Goal: Task Accomplishment & Management: Contribute content

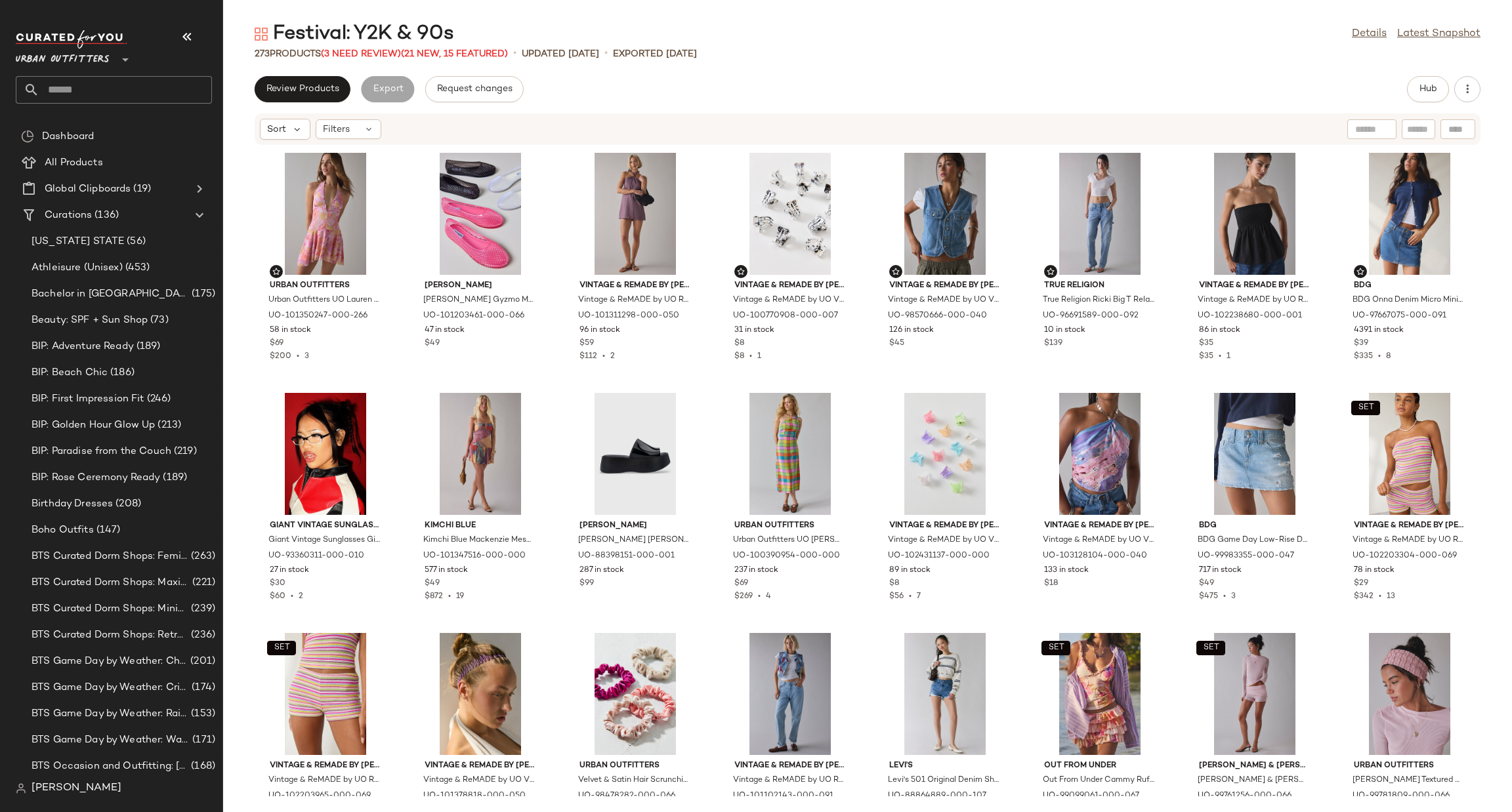
click at [120, 53] on icon at bounding box center [125, 59] width 16 height 16
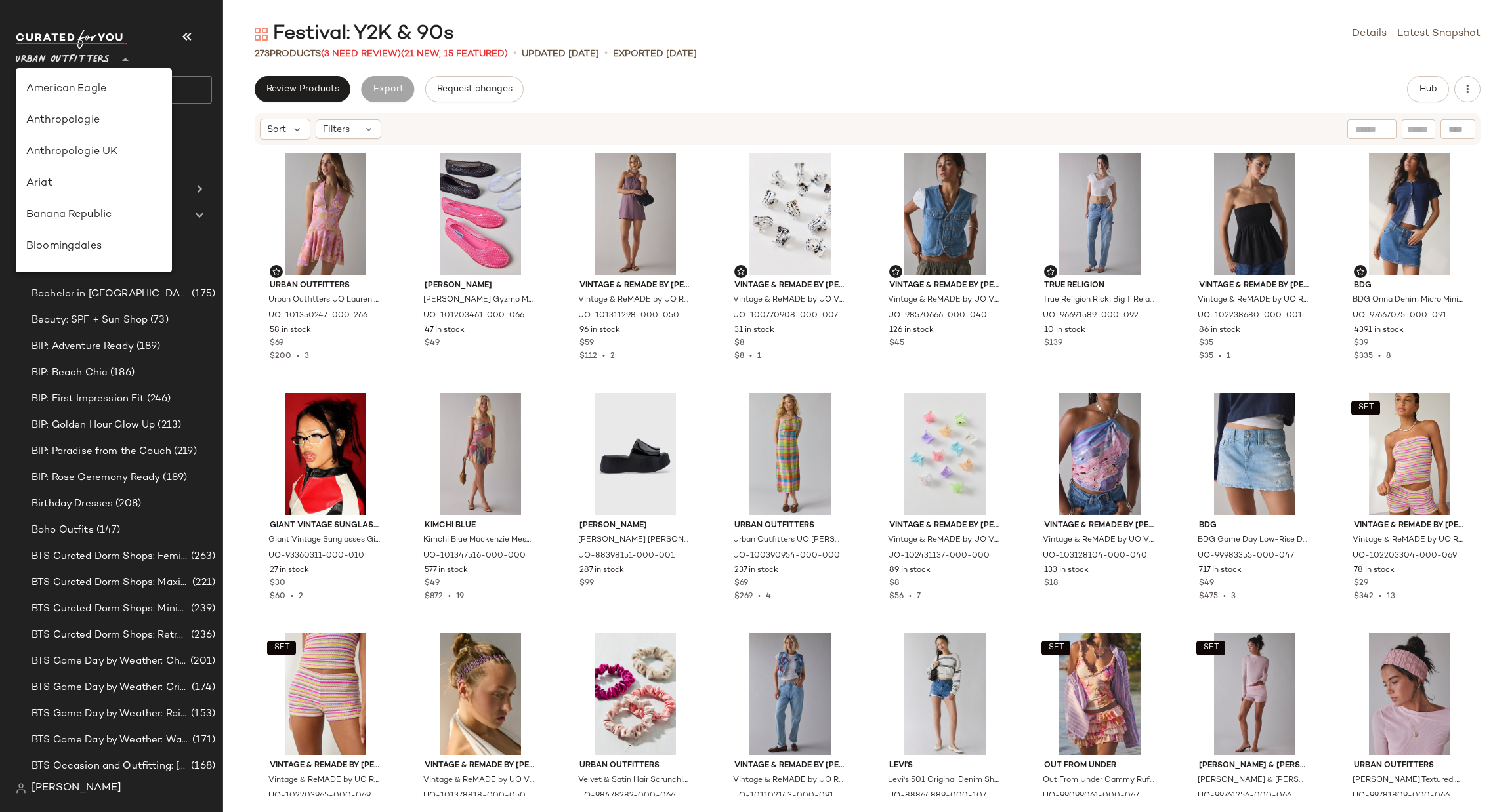
scroll to position [751, 0]
click at [139, 158] on div "Urban Outfitters UK" at bounding box center [94, 157] width 135 height 16
type input "**"
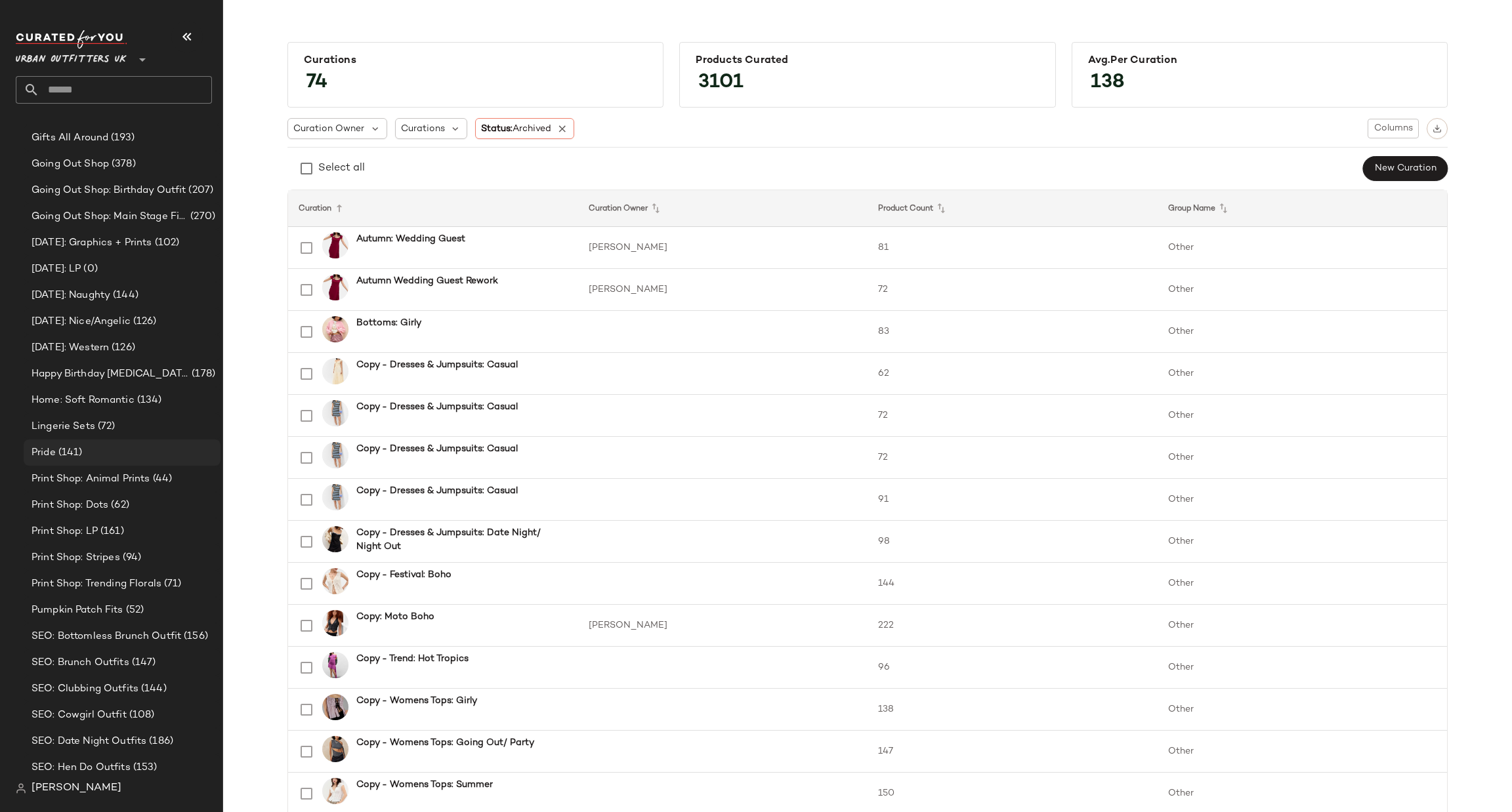
scroll to position [990, 0]
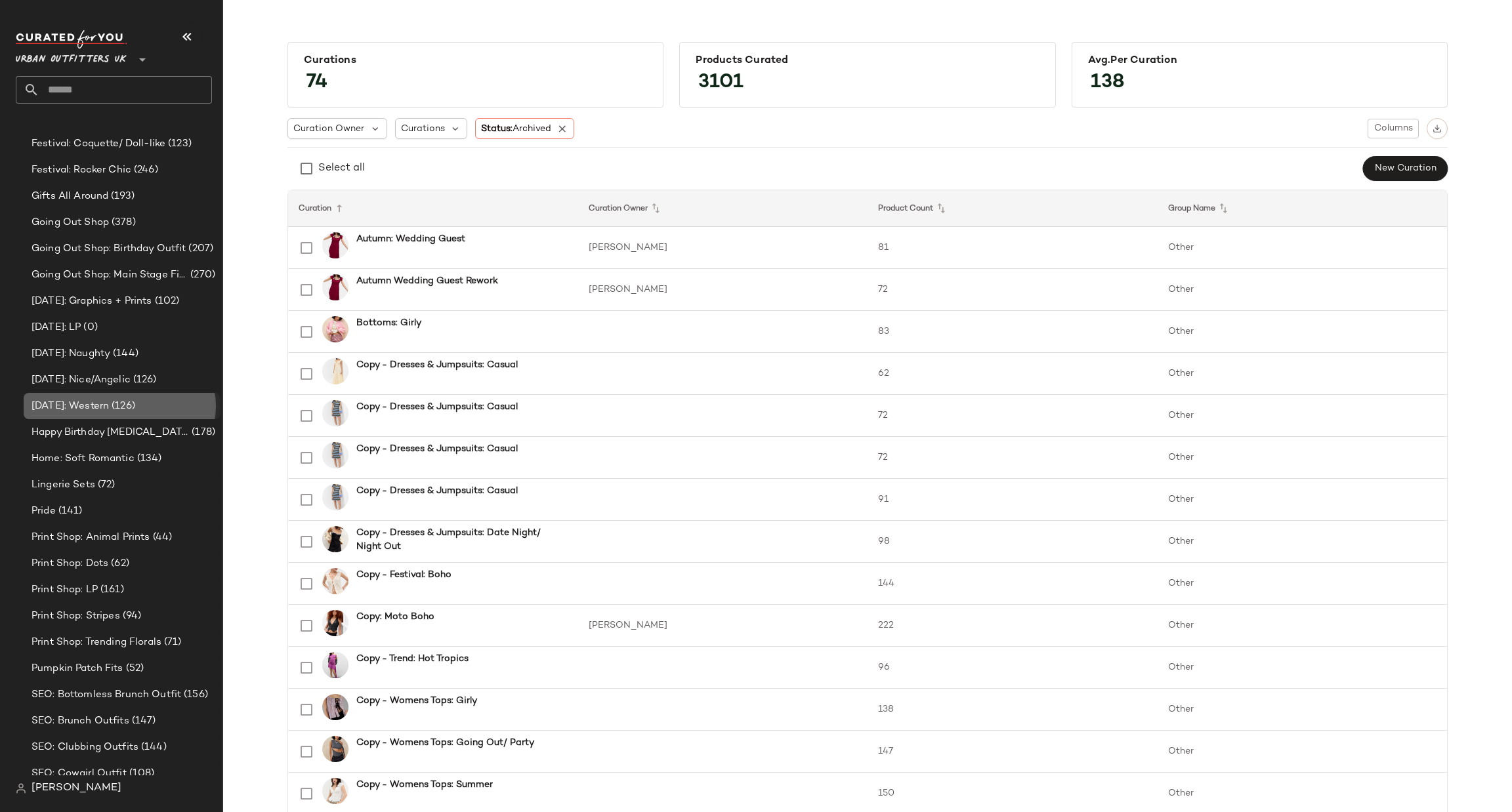
click at [158, 408] on div "[DATE]: Western (126)" at bounding box center [120, 406] width 187 height 15
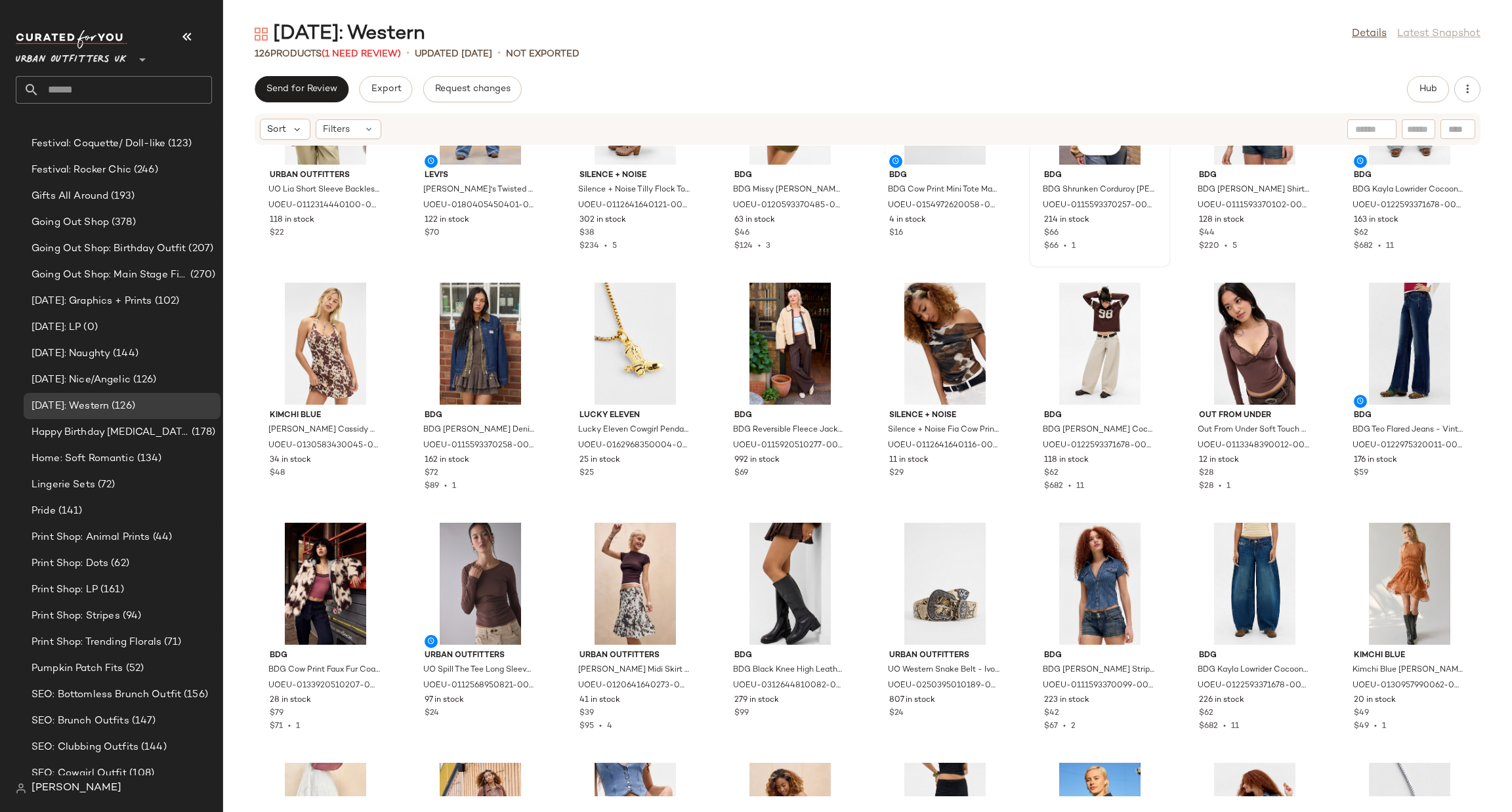
scroll to position [798, 0]
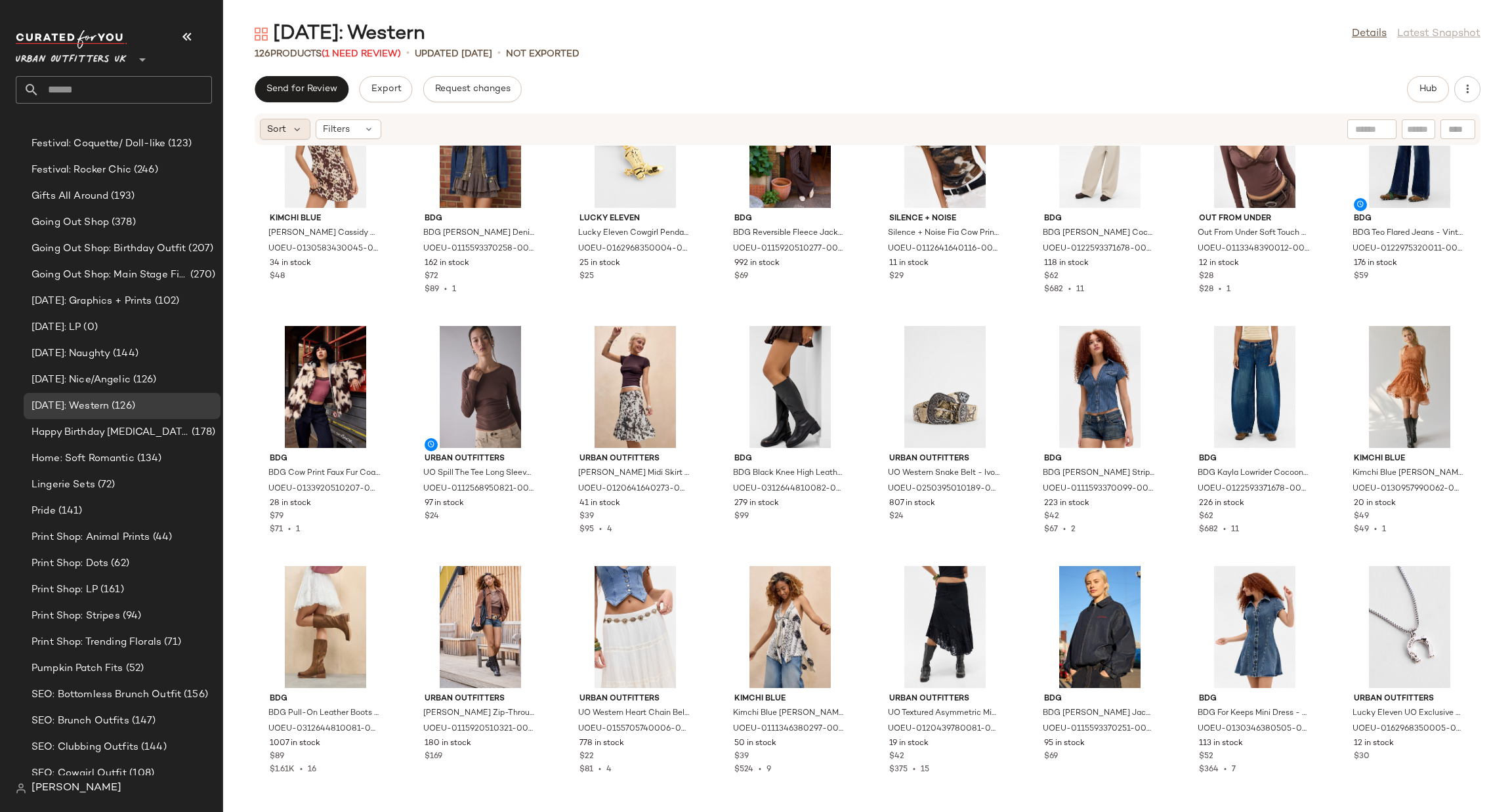
click at [289, 120] on div "Sort" at bounding box center [285, 129] width 50 height 21
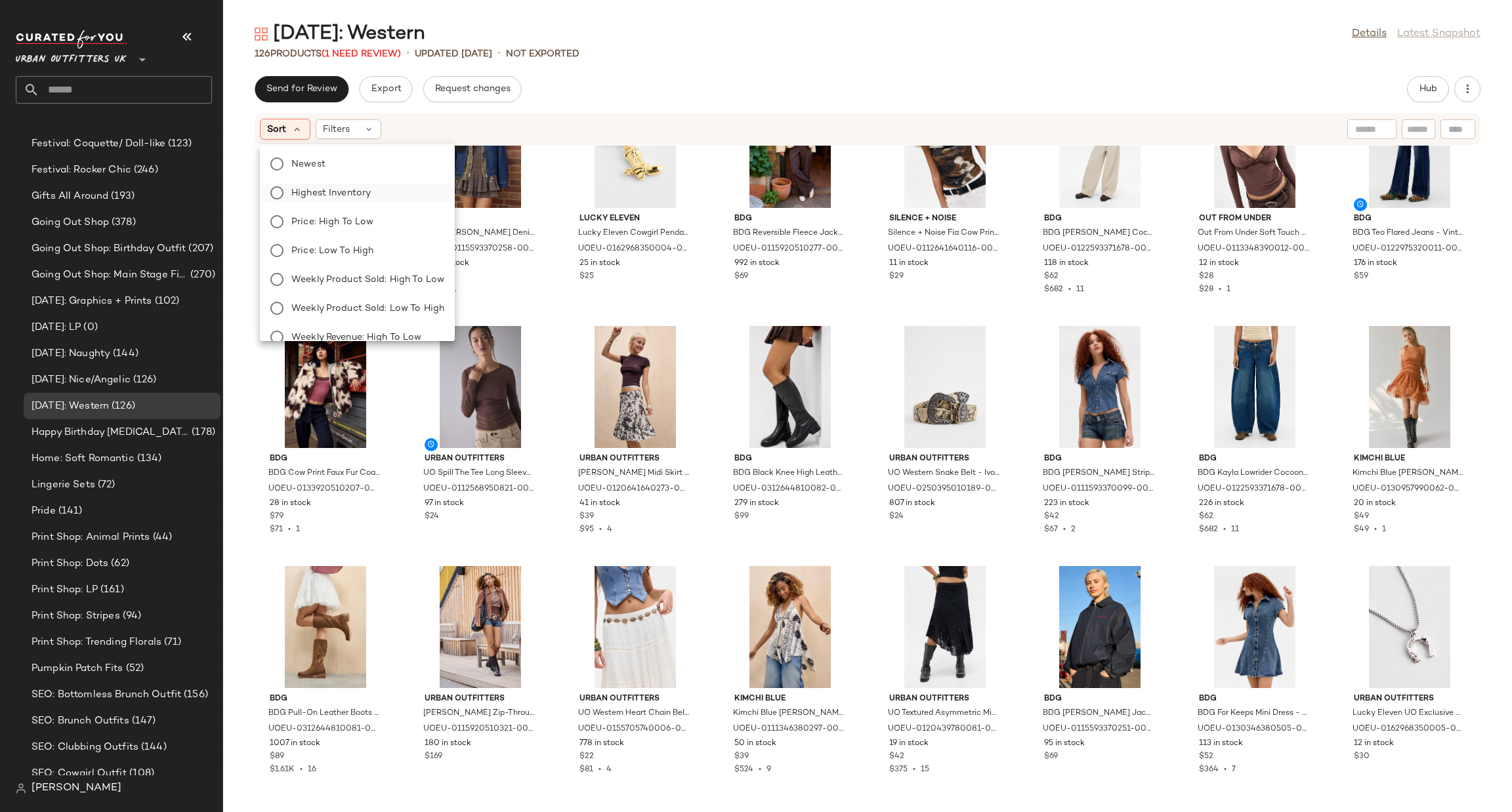
click at [404, 184] on label "Highest Inventory" at bounding box center [366, 193] width 158 height 18
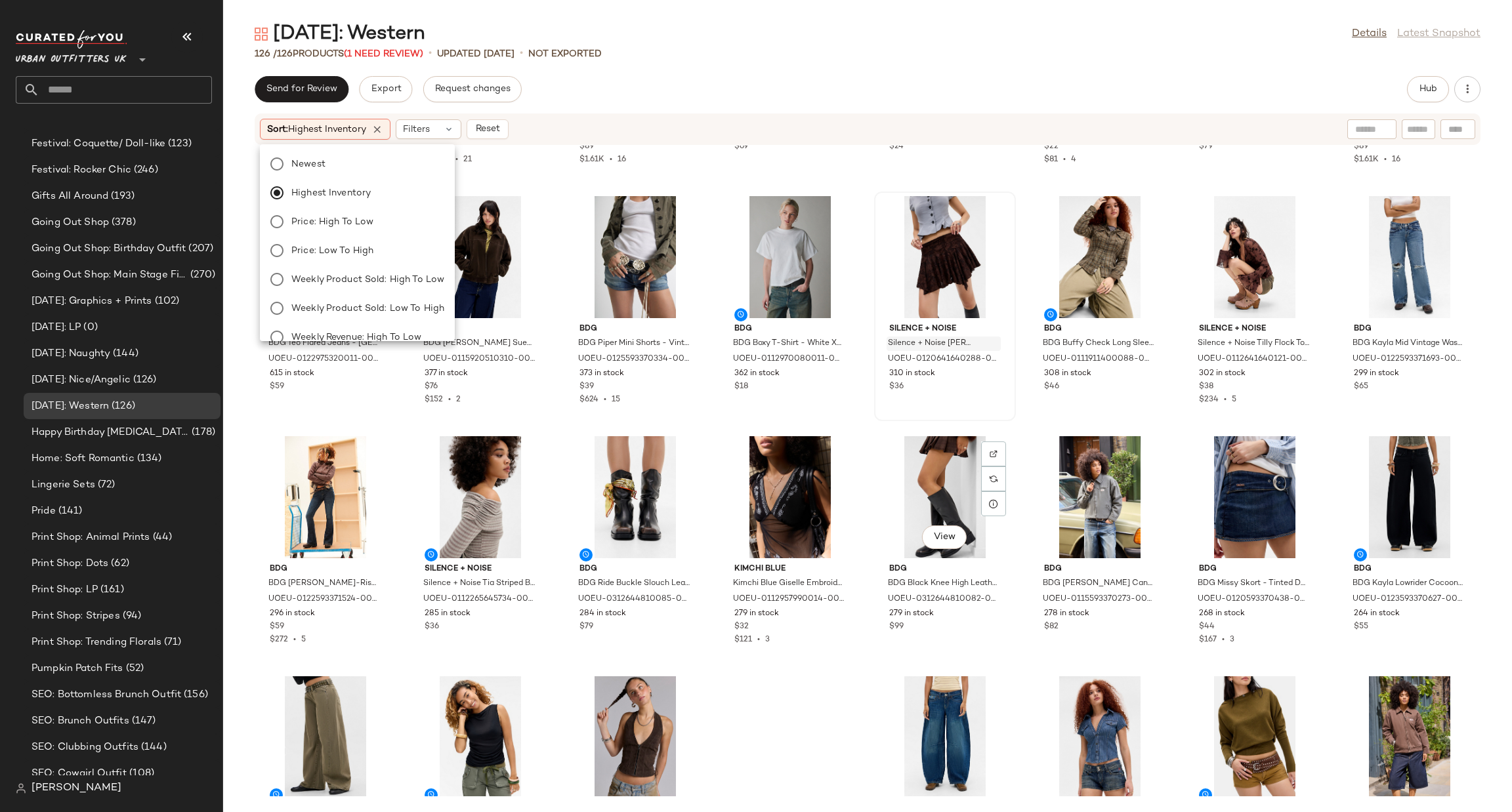
scroll to position [0, 0]
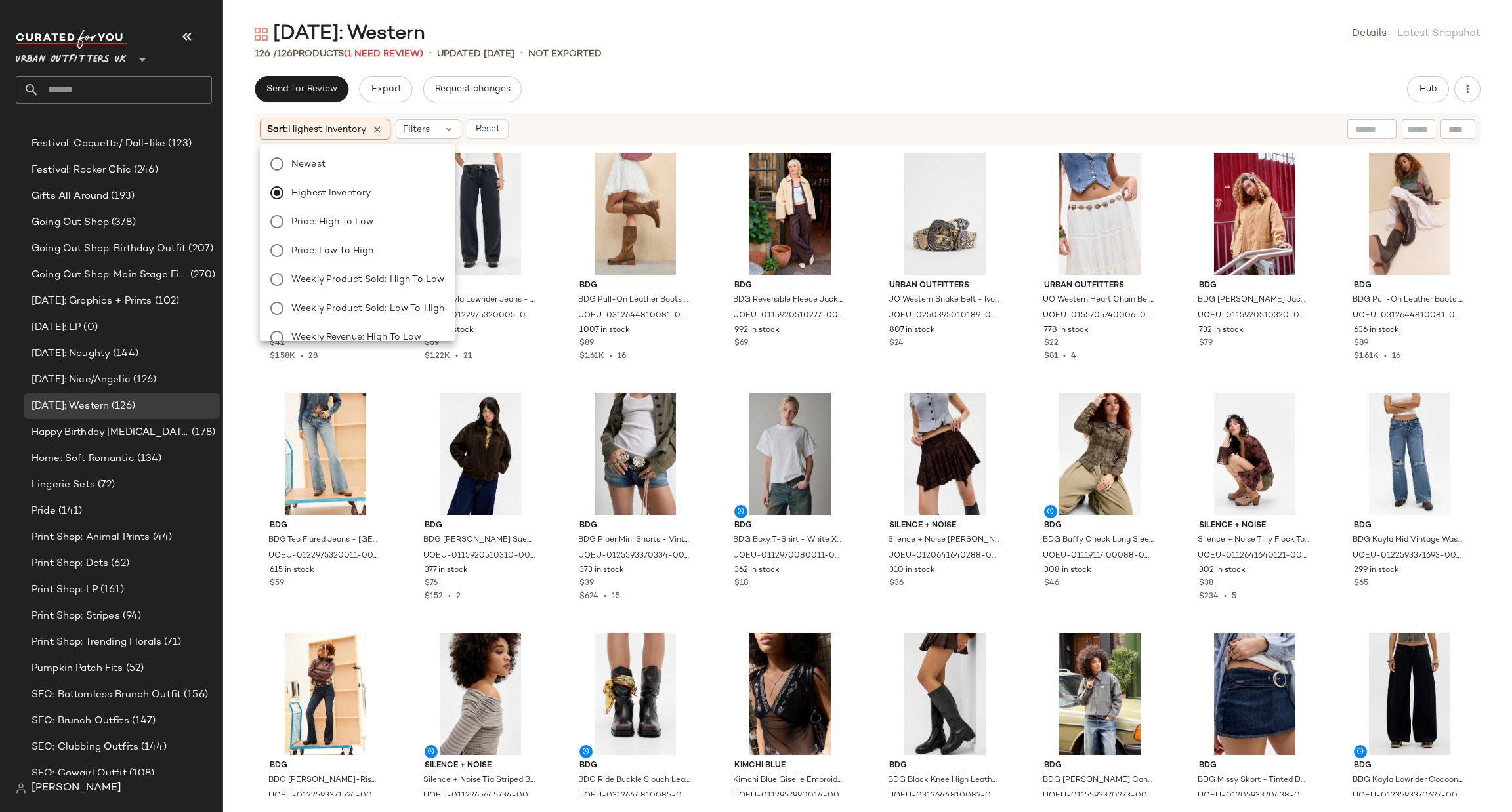
click at [859, 389] on div "BDG BDG Polly Denim Shirt - Blue M at Urban Outfitters UOEU-0111593370081-000-0…" at bounding box center [867, 471] width 1289 height 651
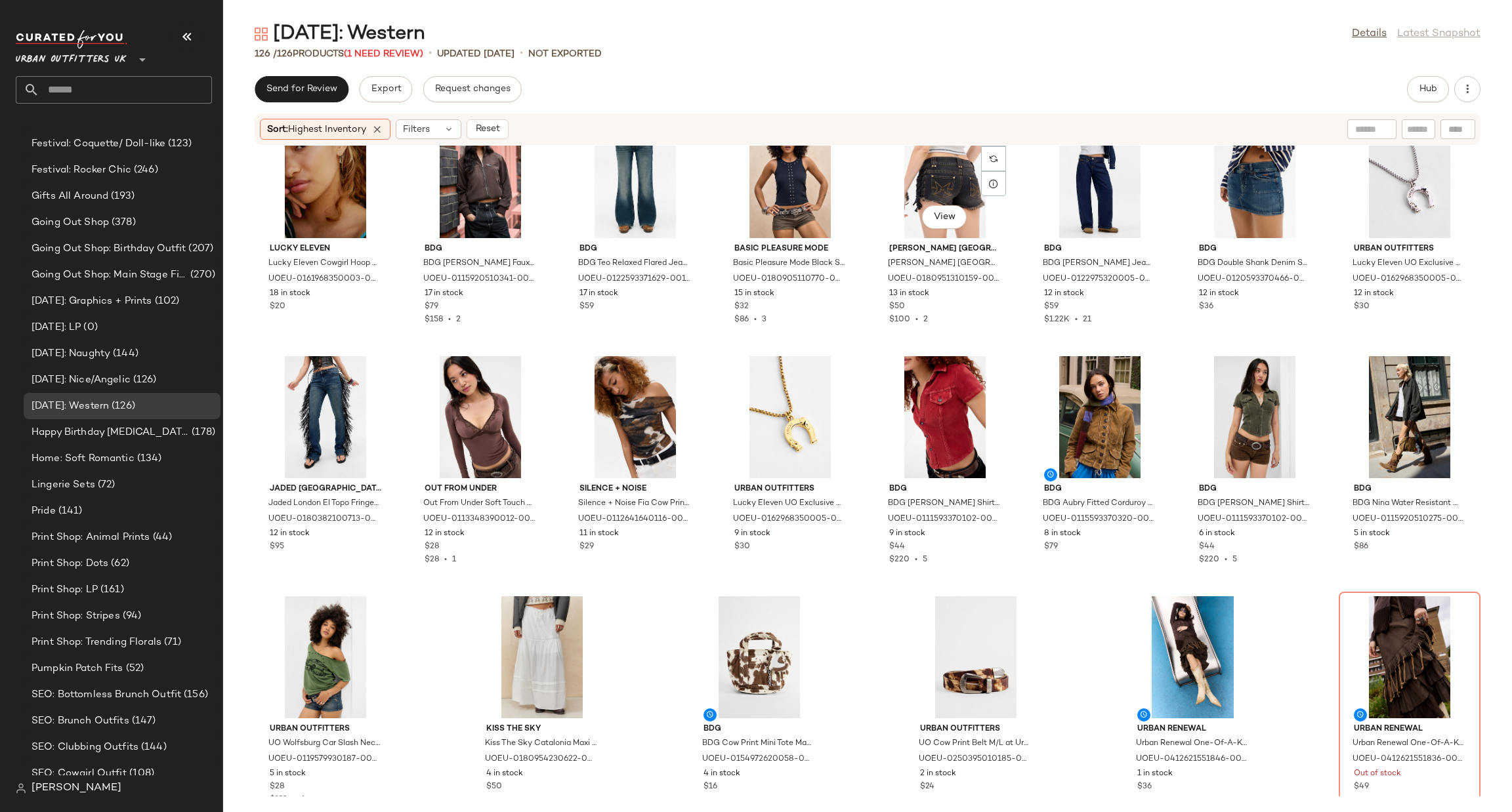
scroll to position [3194, 0]
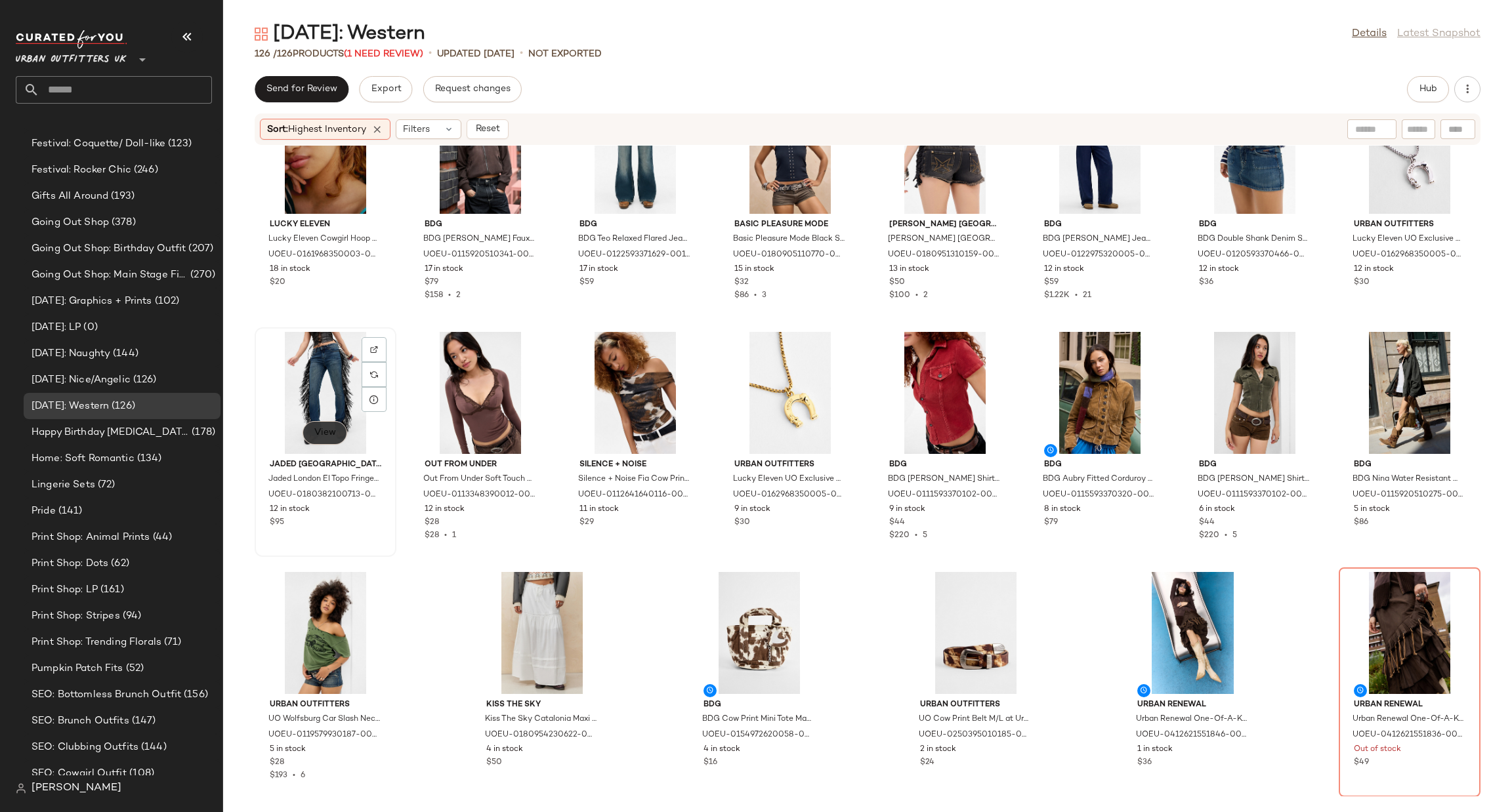
click at [328, 437] on span "View" at bounding box center [324, 432] width 22 height 11
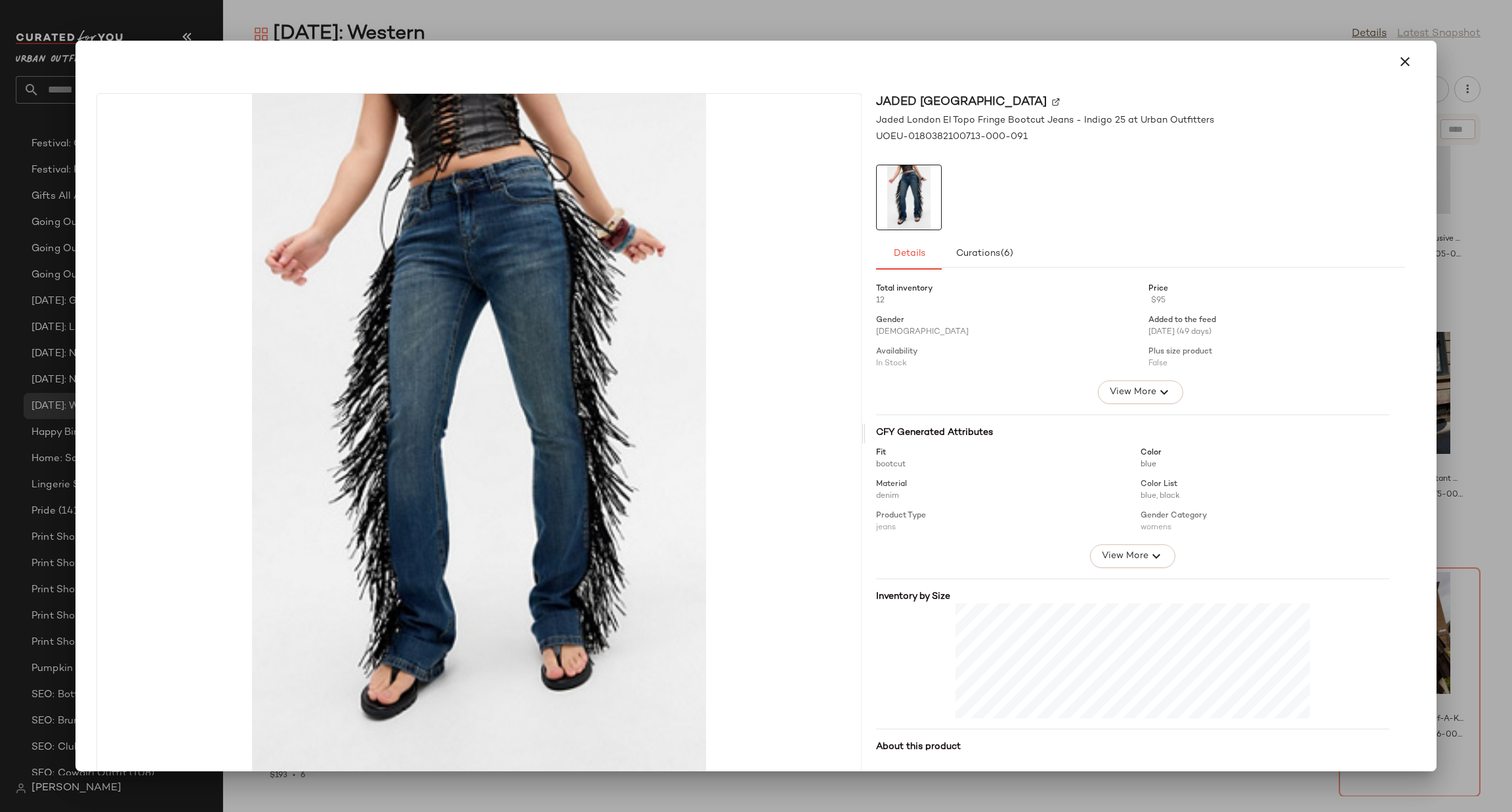
click at [1507, 362] on div at bounding box center [756, 406] width 1512 height 812
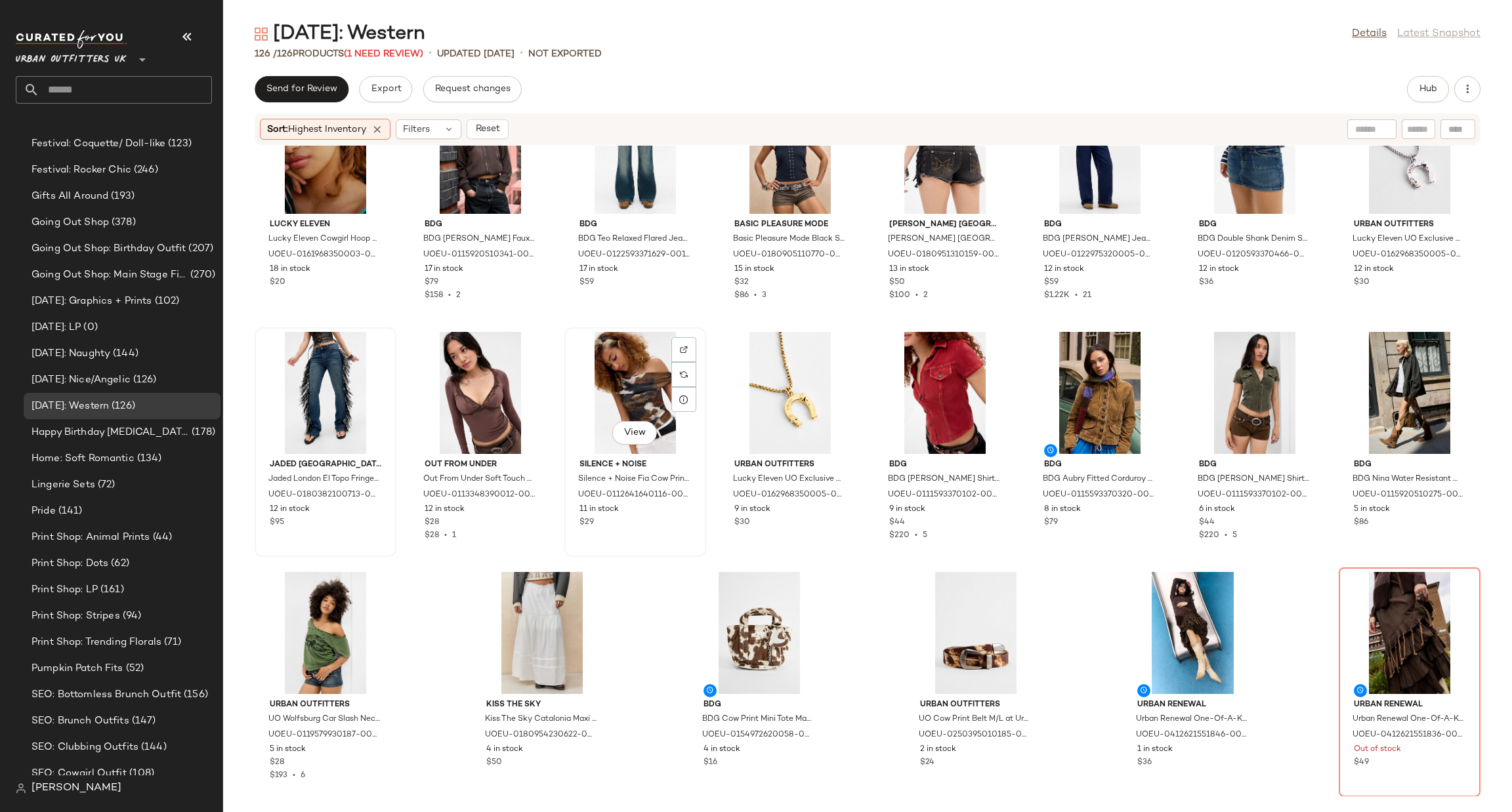
click at [629, 394] on div "View" at bounding box center [635, 393] width 133 height 122
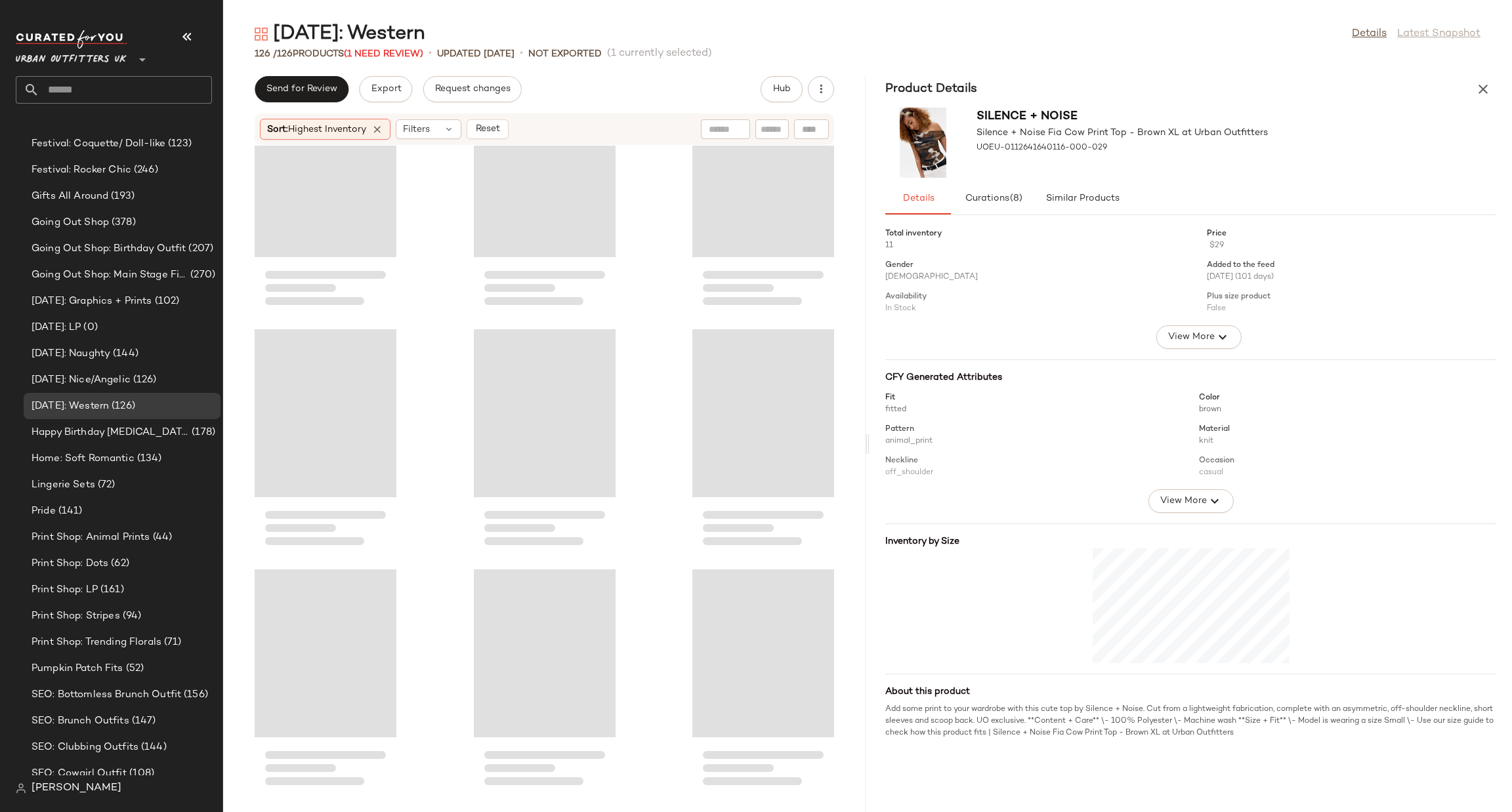
scroll to position [8885, 0]
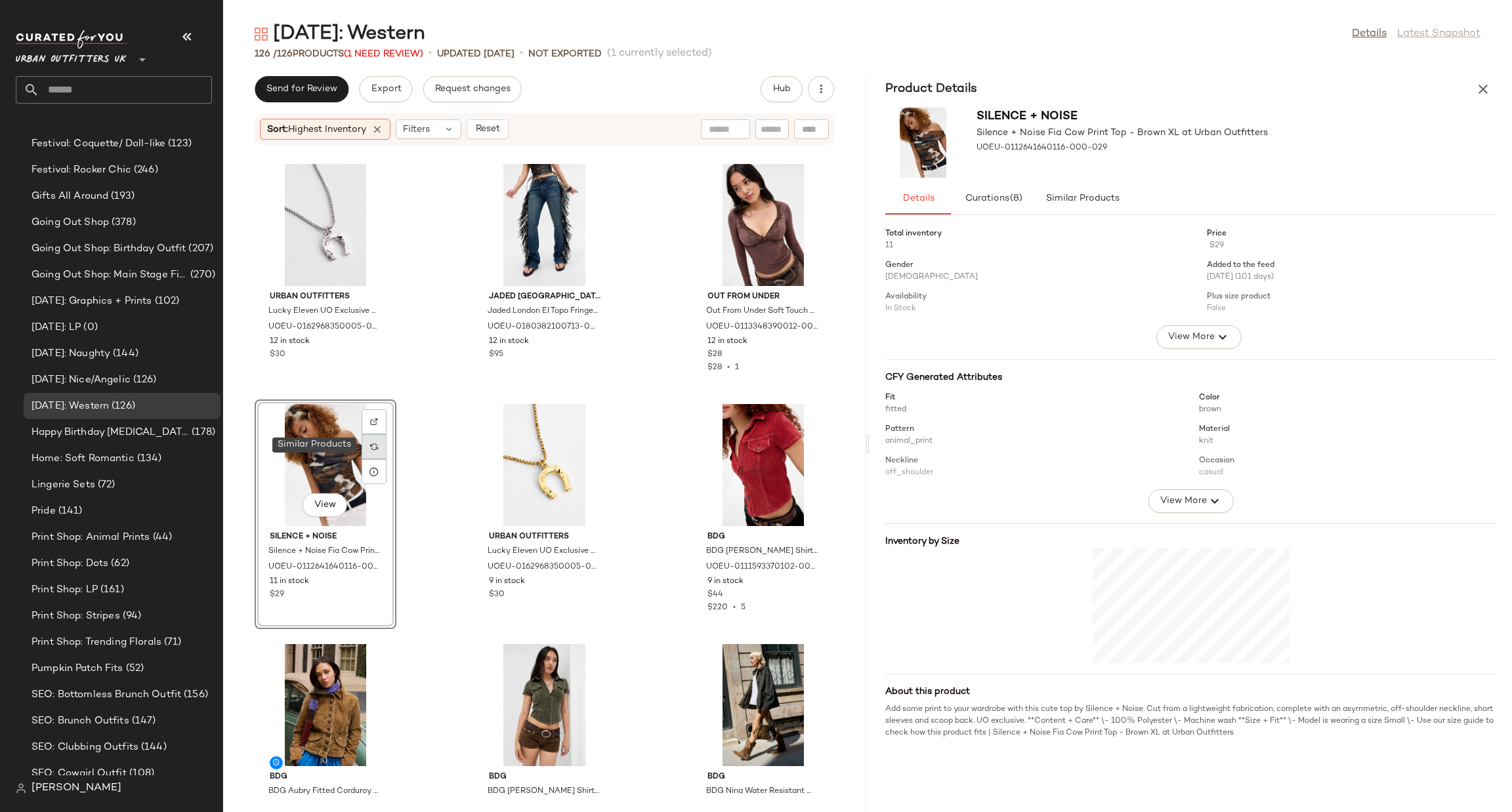
click at [376, 438] on div at bounding box center [374, 446] width 25 height 25
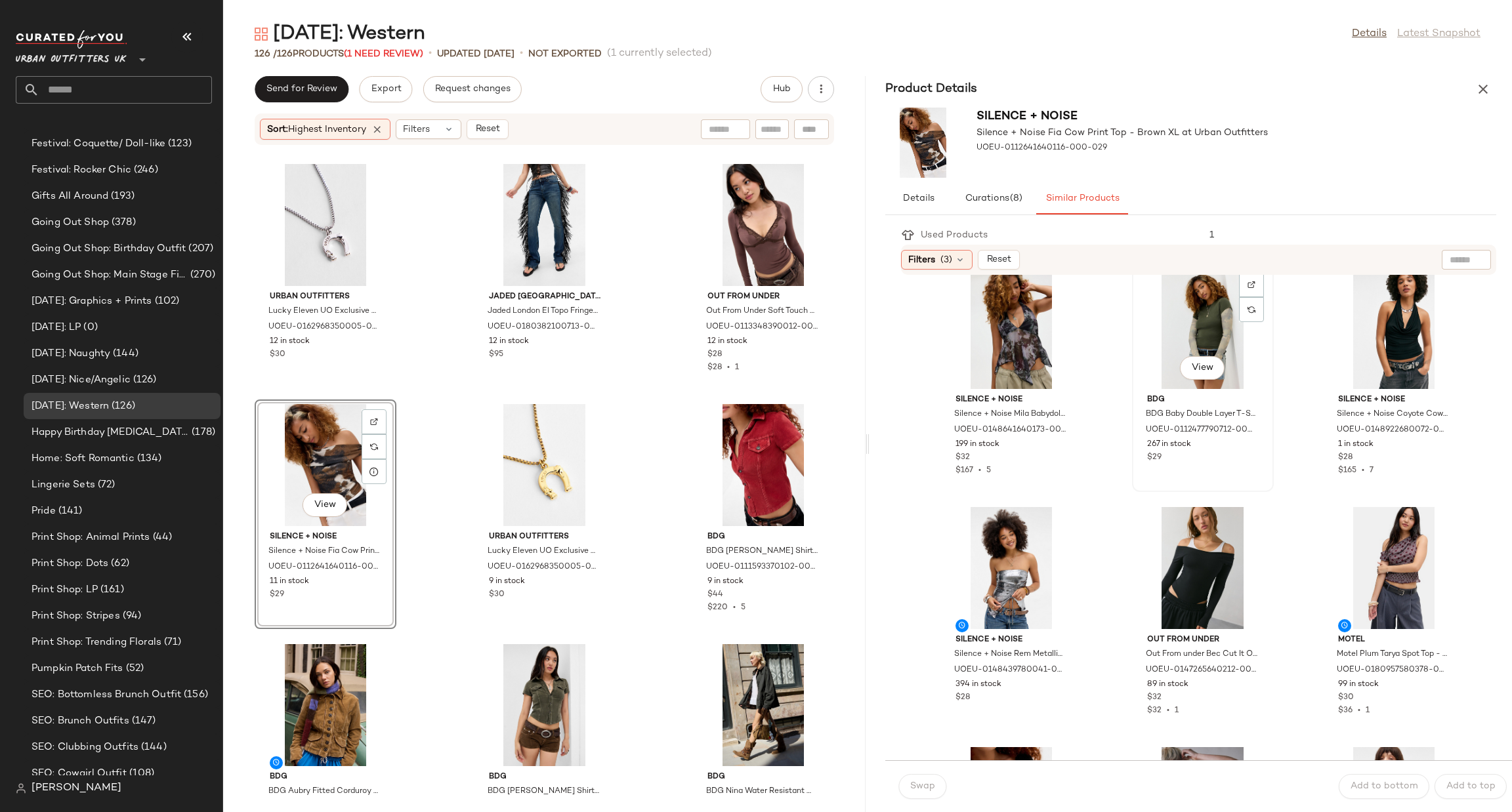
scroll to position [1180, 0]
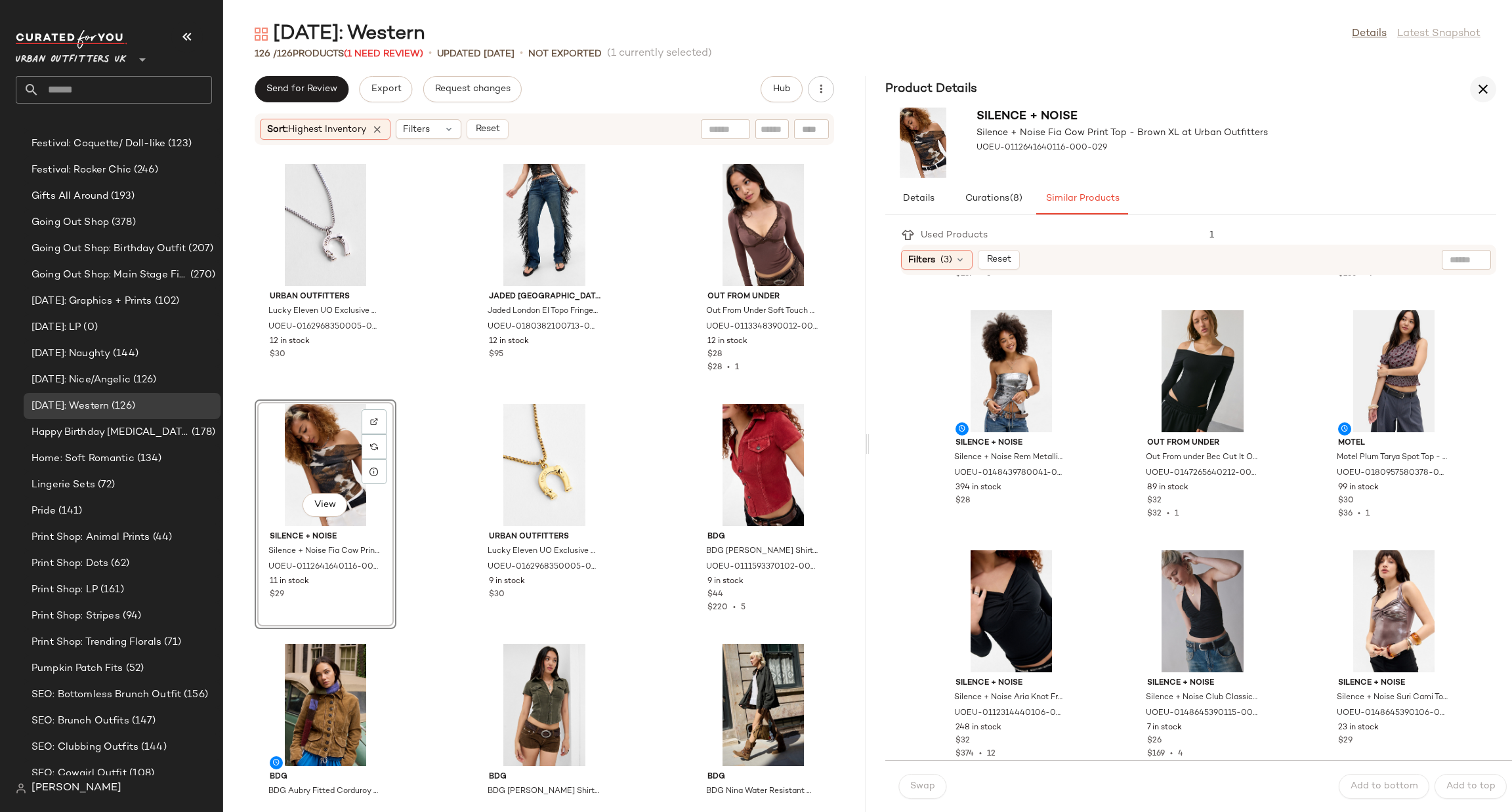
click at [1475, 92] on icon "button" at bounding box center [1482, 89] width 16 height 16
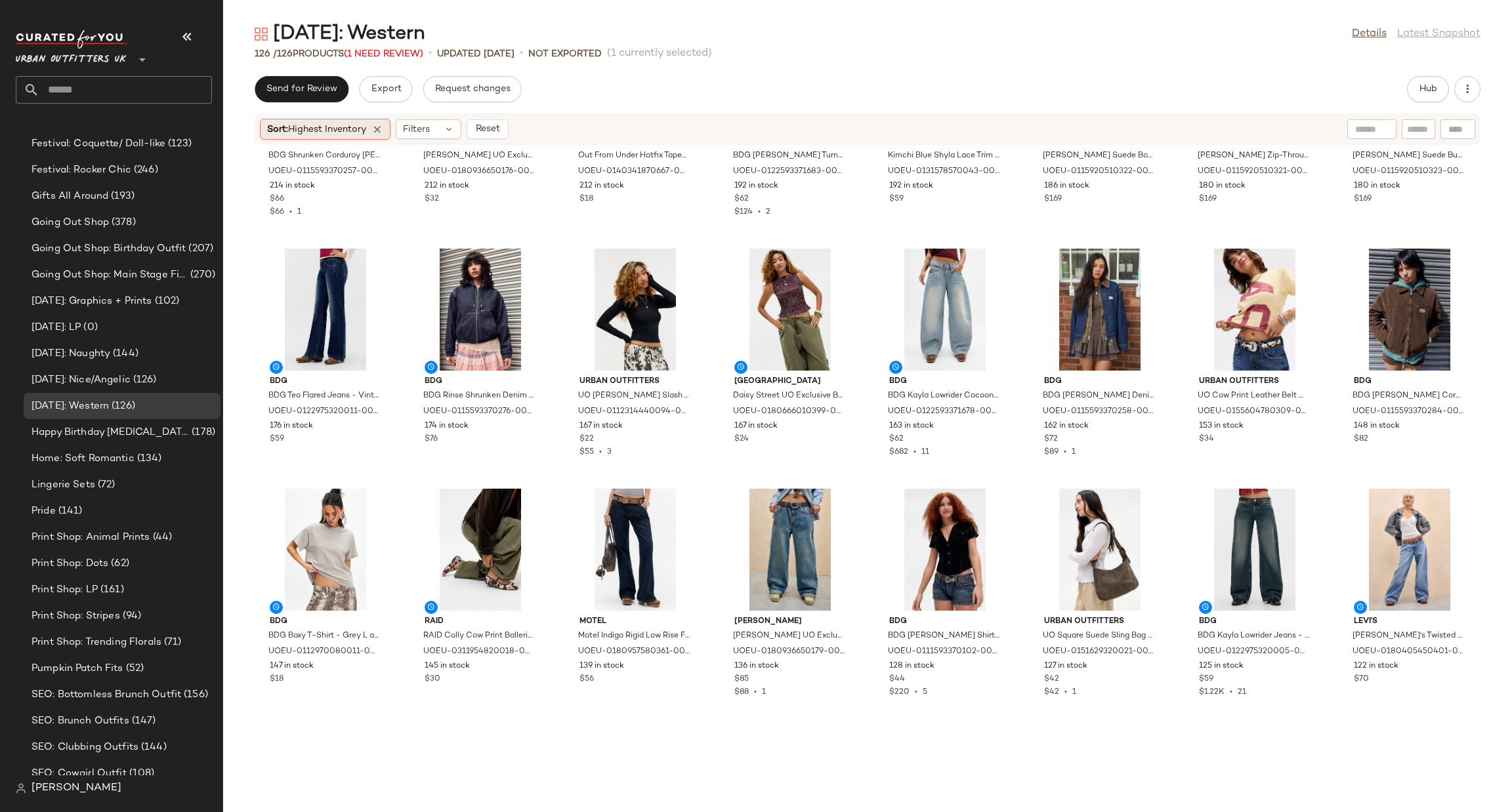
scroll to position [437, 0]
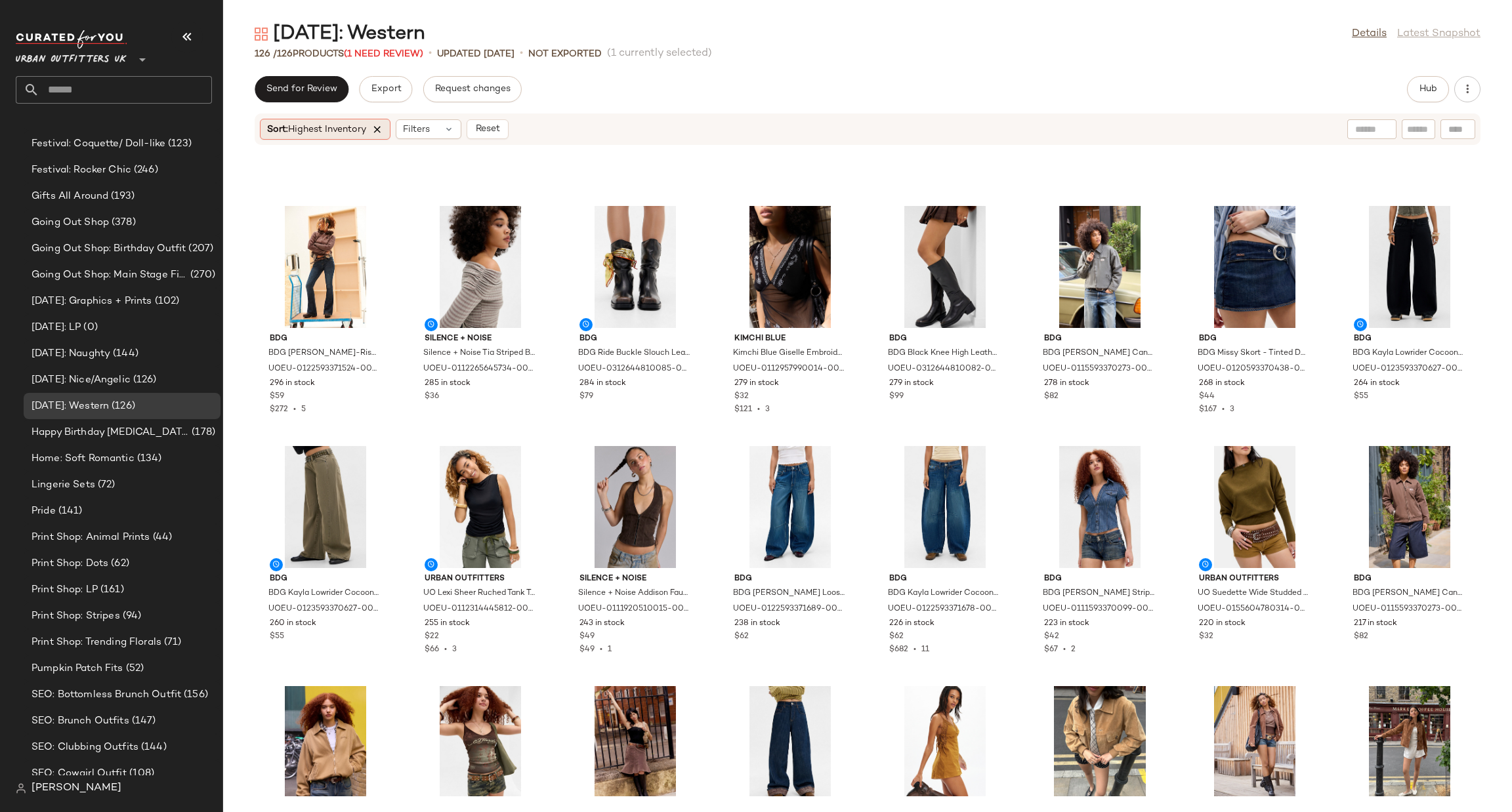
click at [380, 130] on icon at bounding box center [377, 129] width 12 height 12
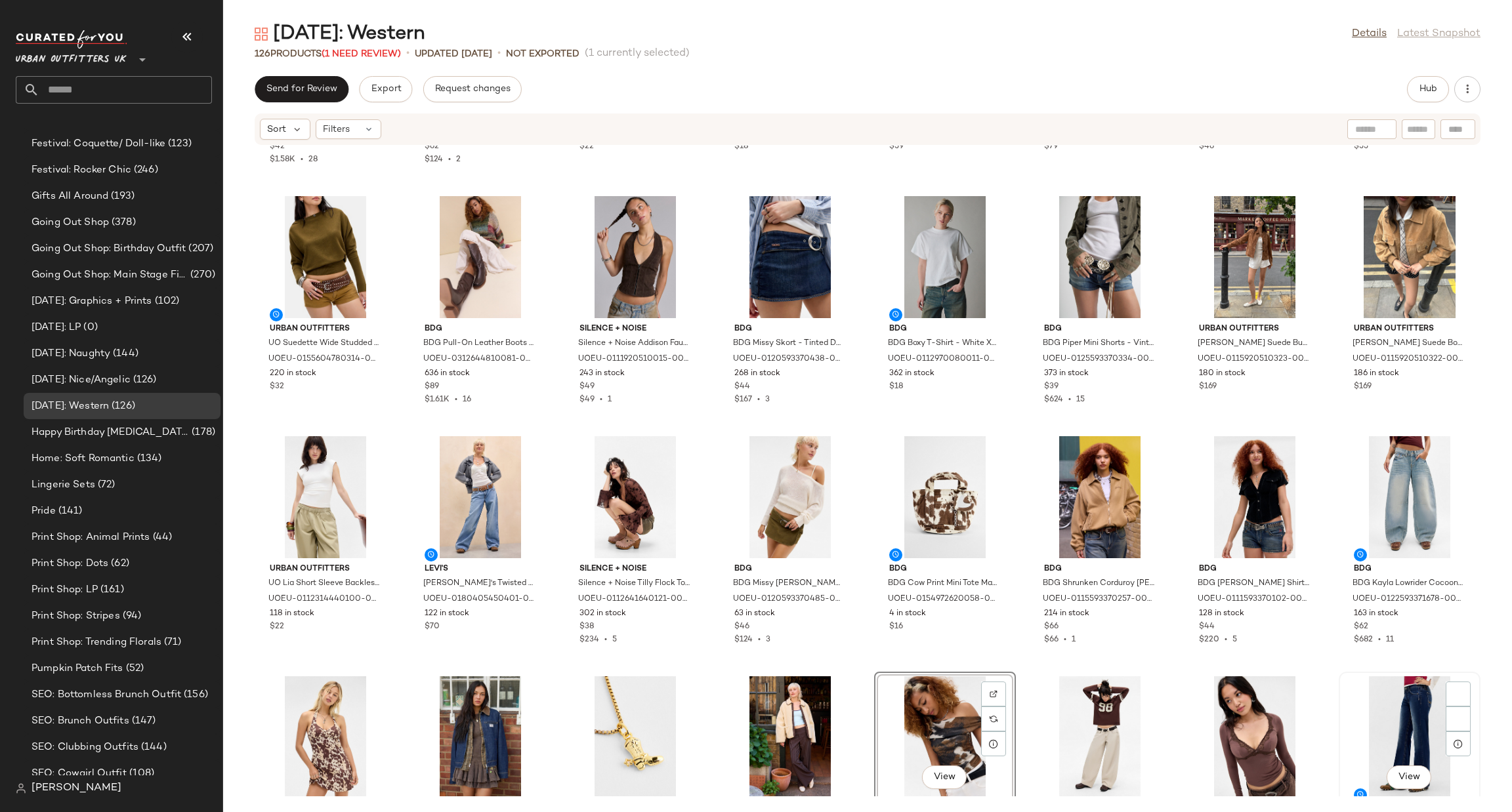
scroll to position [404, 0]
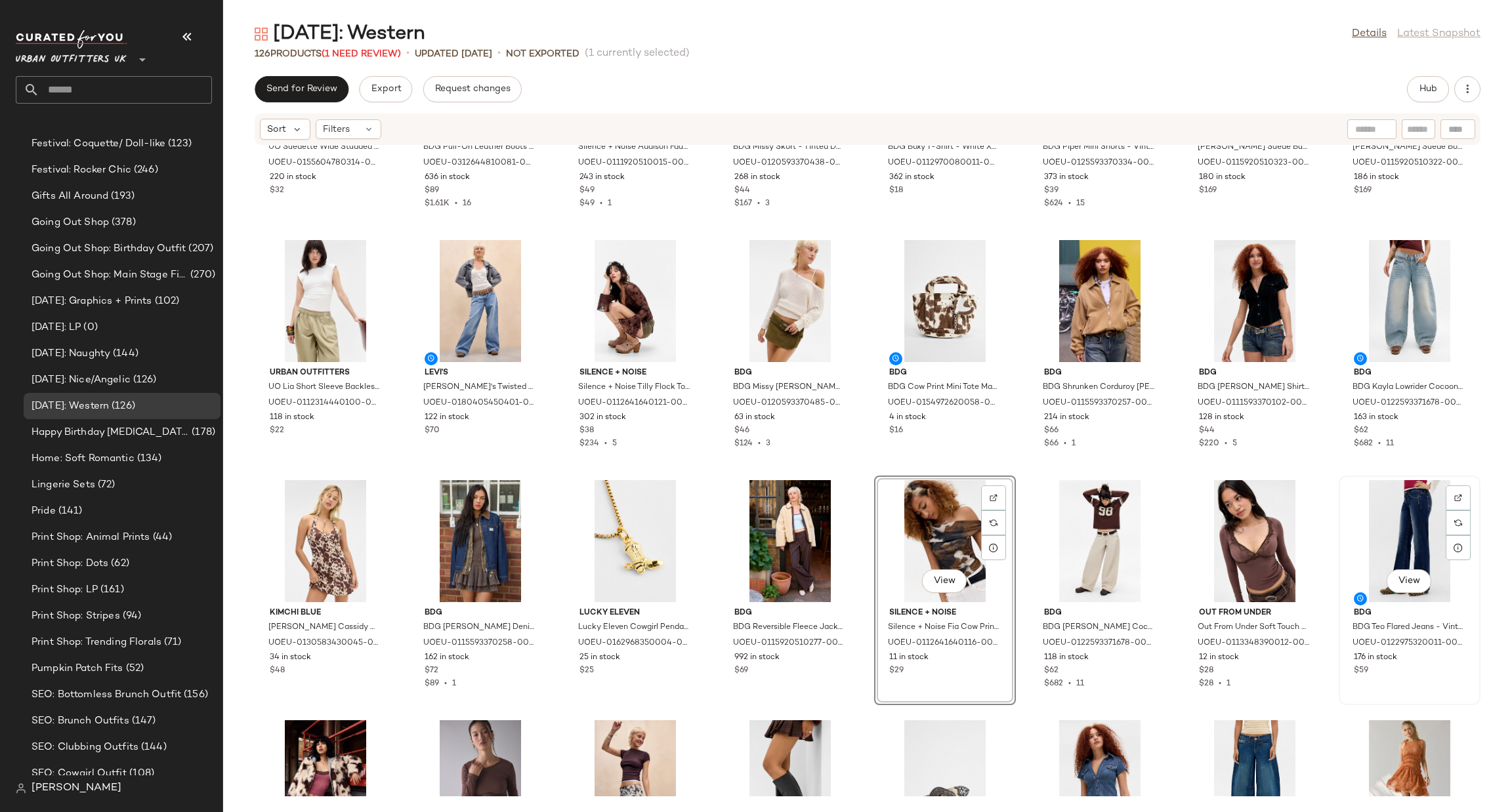
click at [1392, 592] on div "View" at bounding box center [1409, 583] width 45 height 26
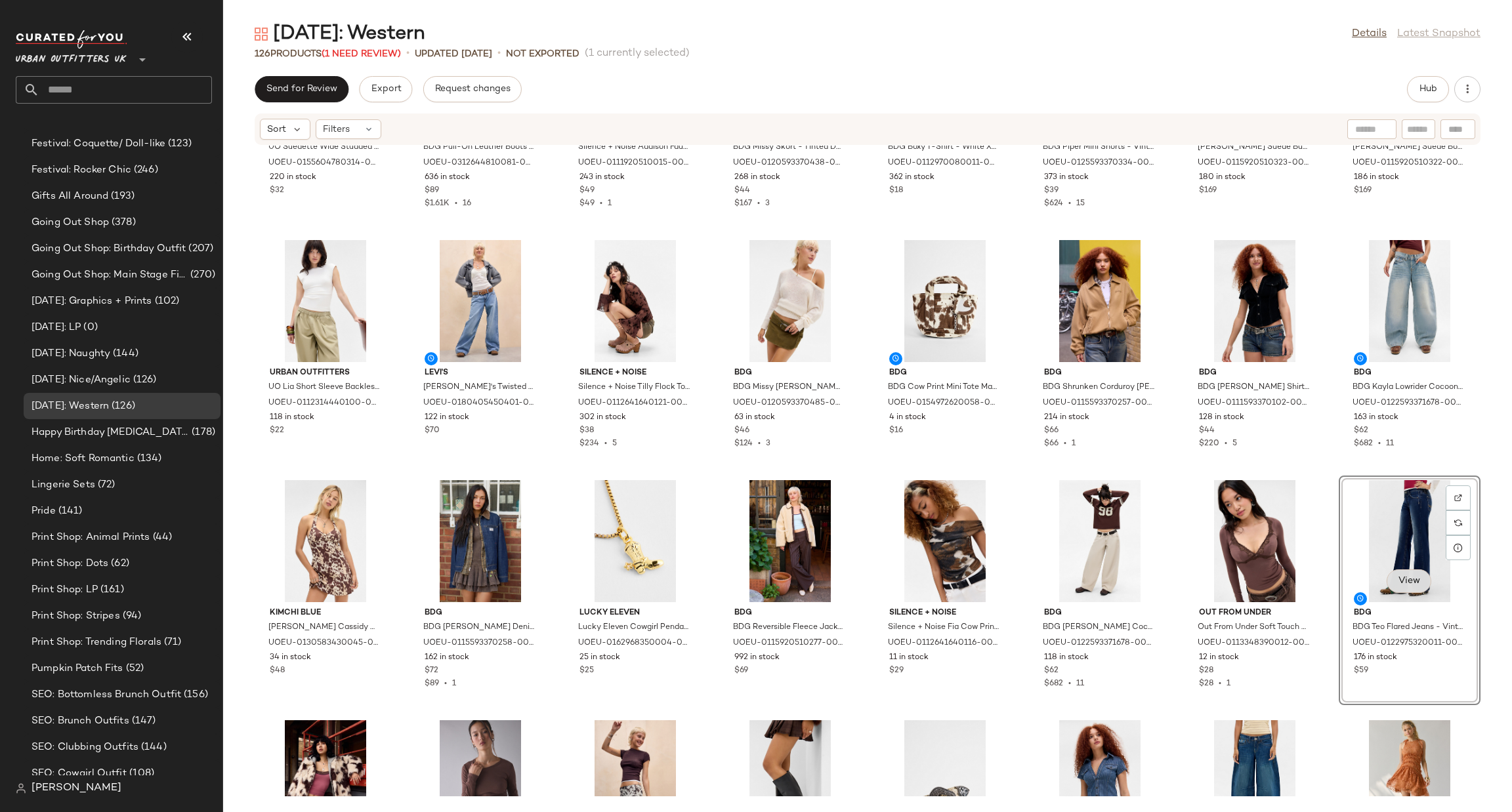
click at [1398, 581] on span "View" at bounding box center [1409, 581] width 22 height 11
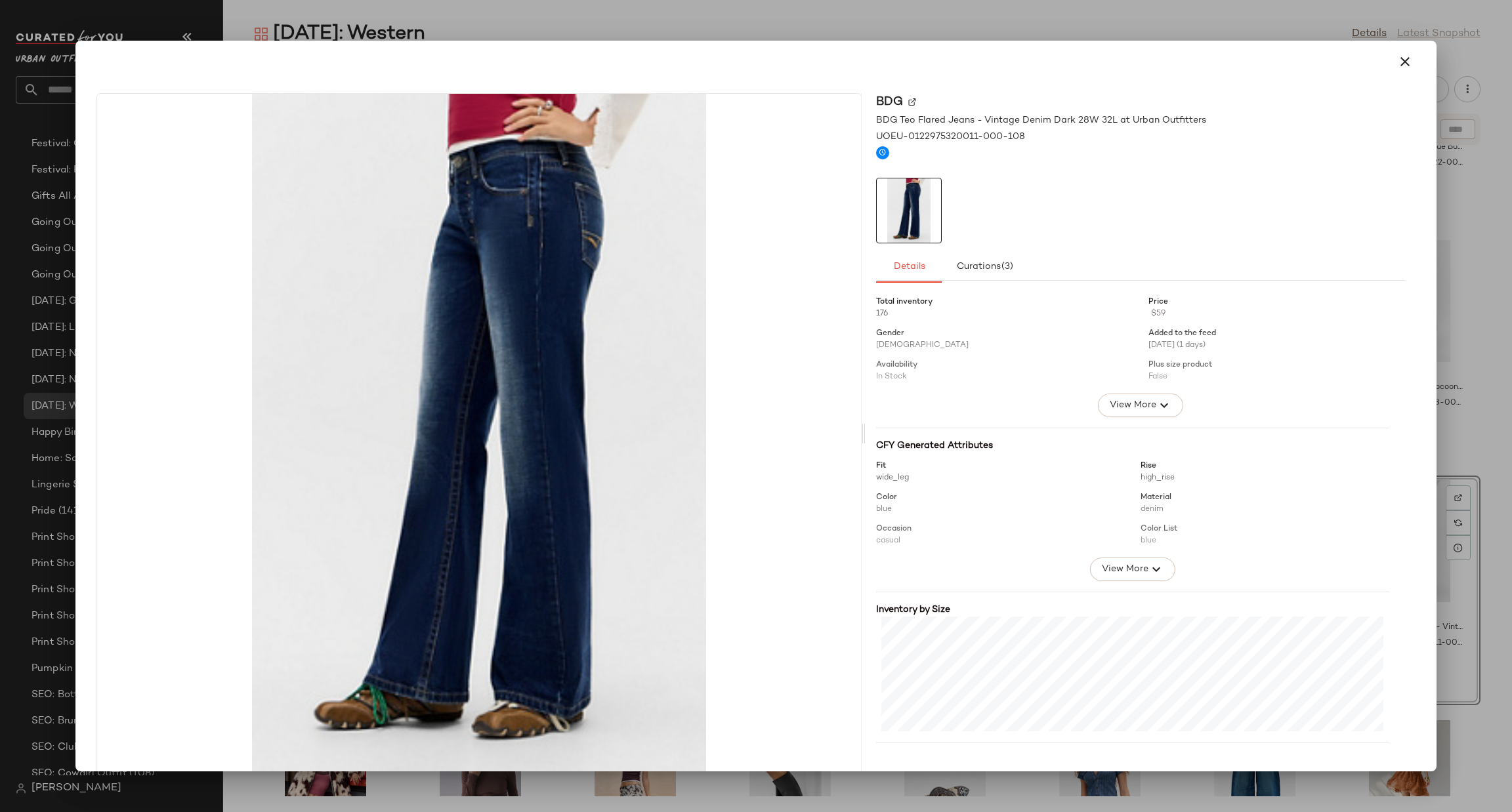
click at [1487, 485] on div at bounding box center [756, 406] width 1512 height 812
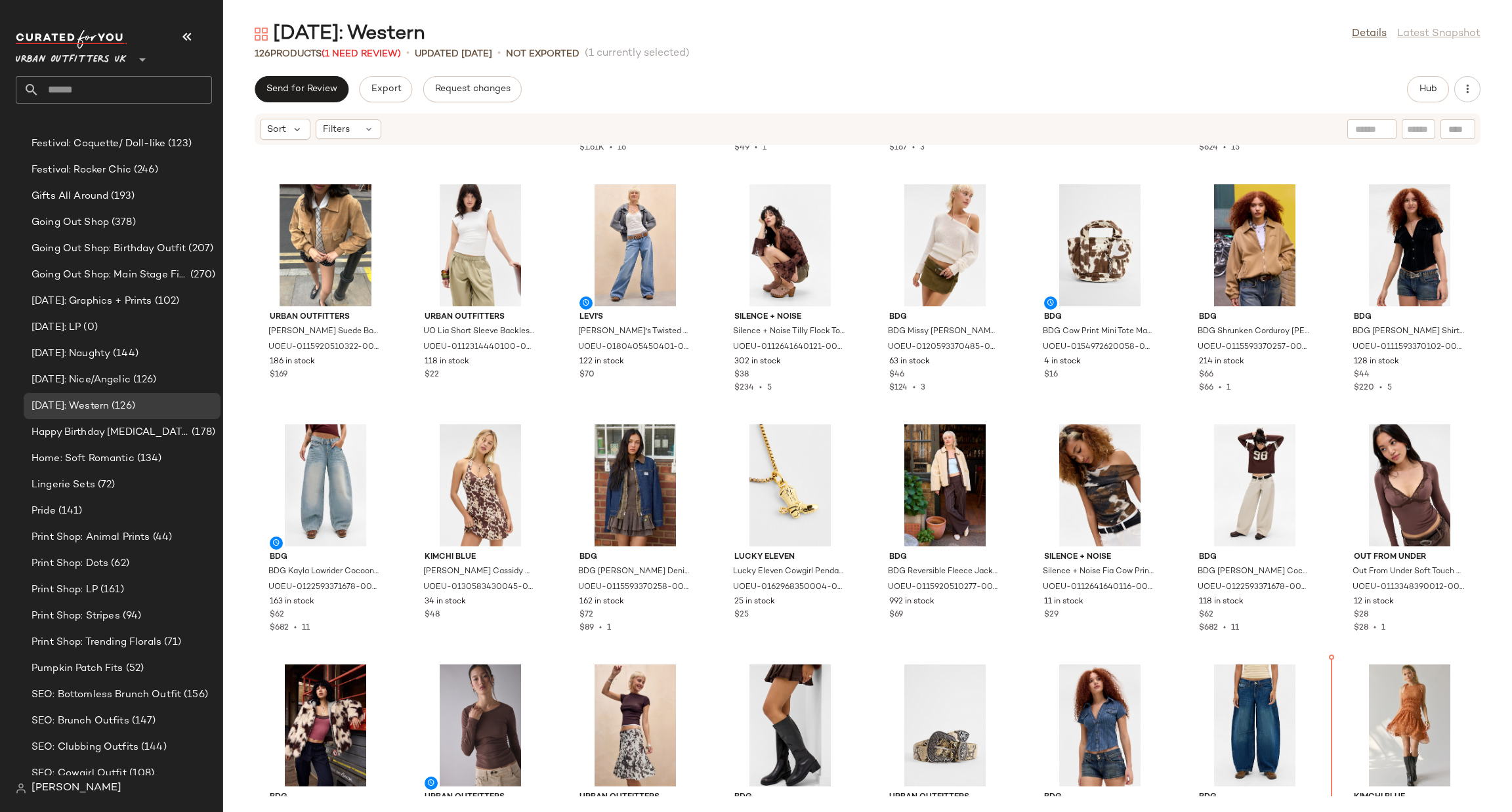
scroll to position [514, 0]
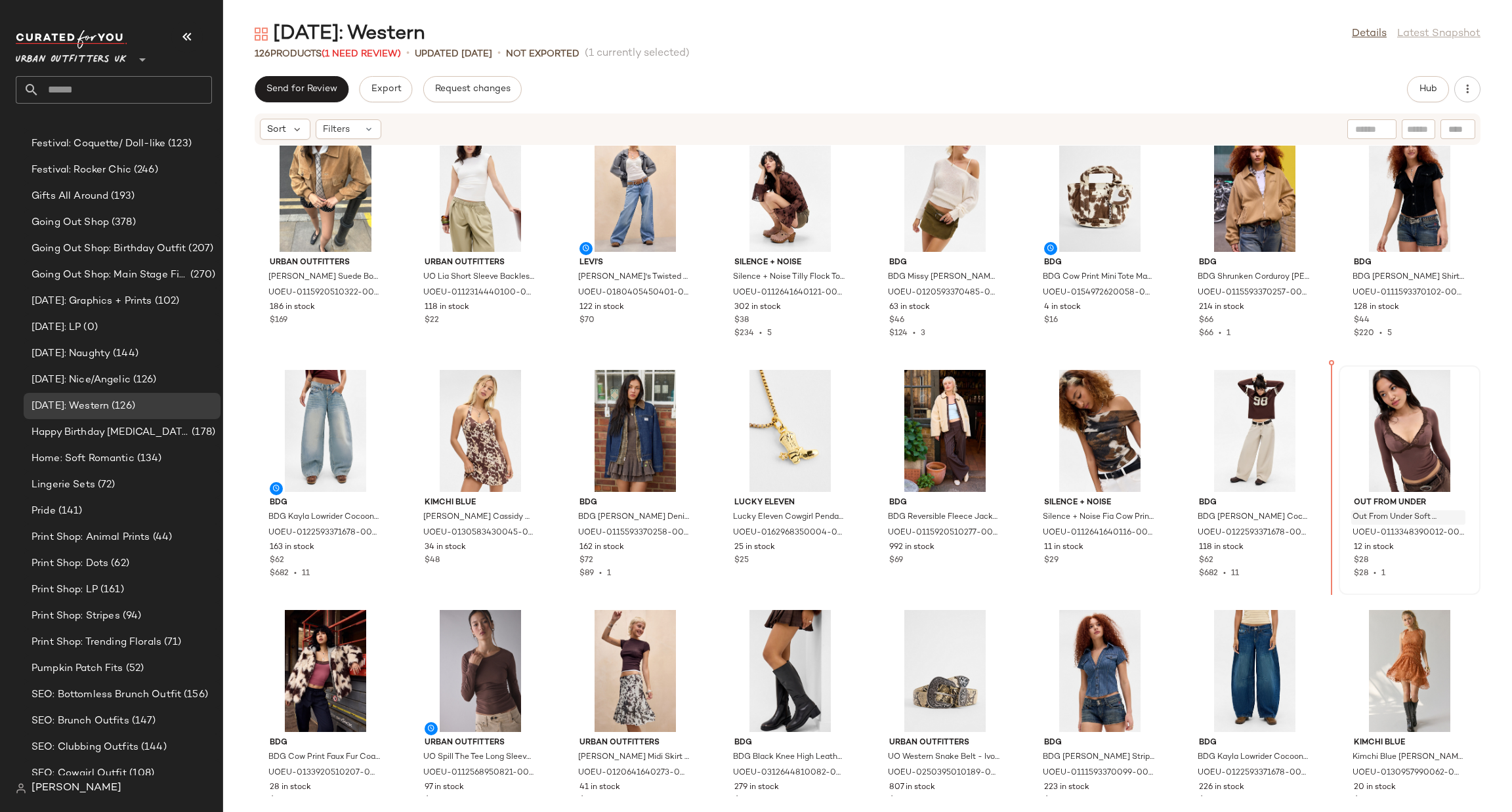
click at [1396, 519] on span "Out From Under Soft Touch Long Sleeve Top - Chocolate S at Urban Outfitters" at bounding box center [1396, 517] width 87 height 12
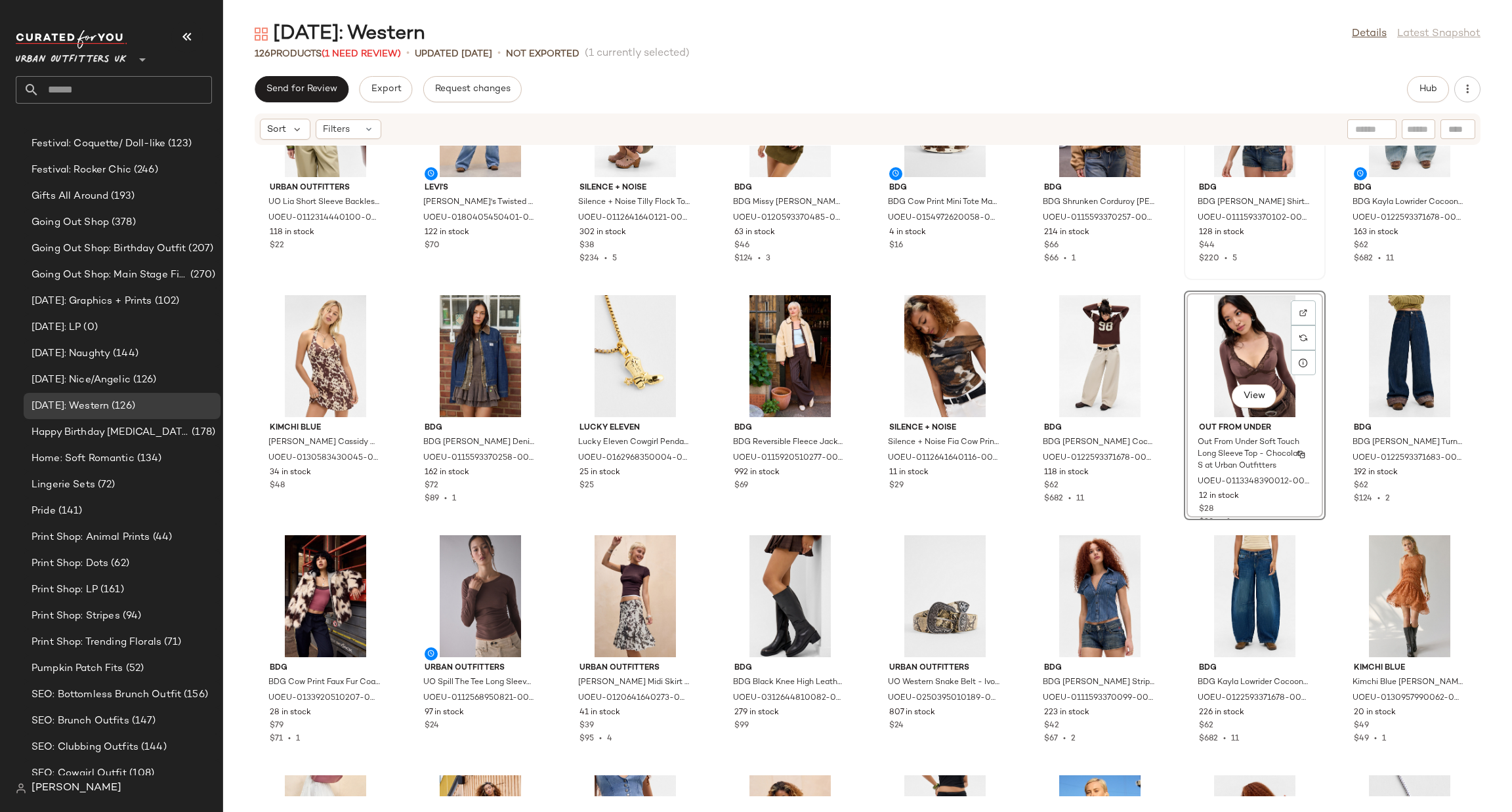
scroll to position [601, 0]
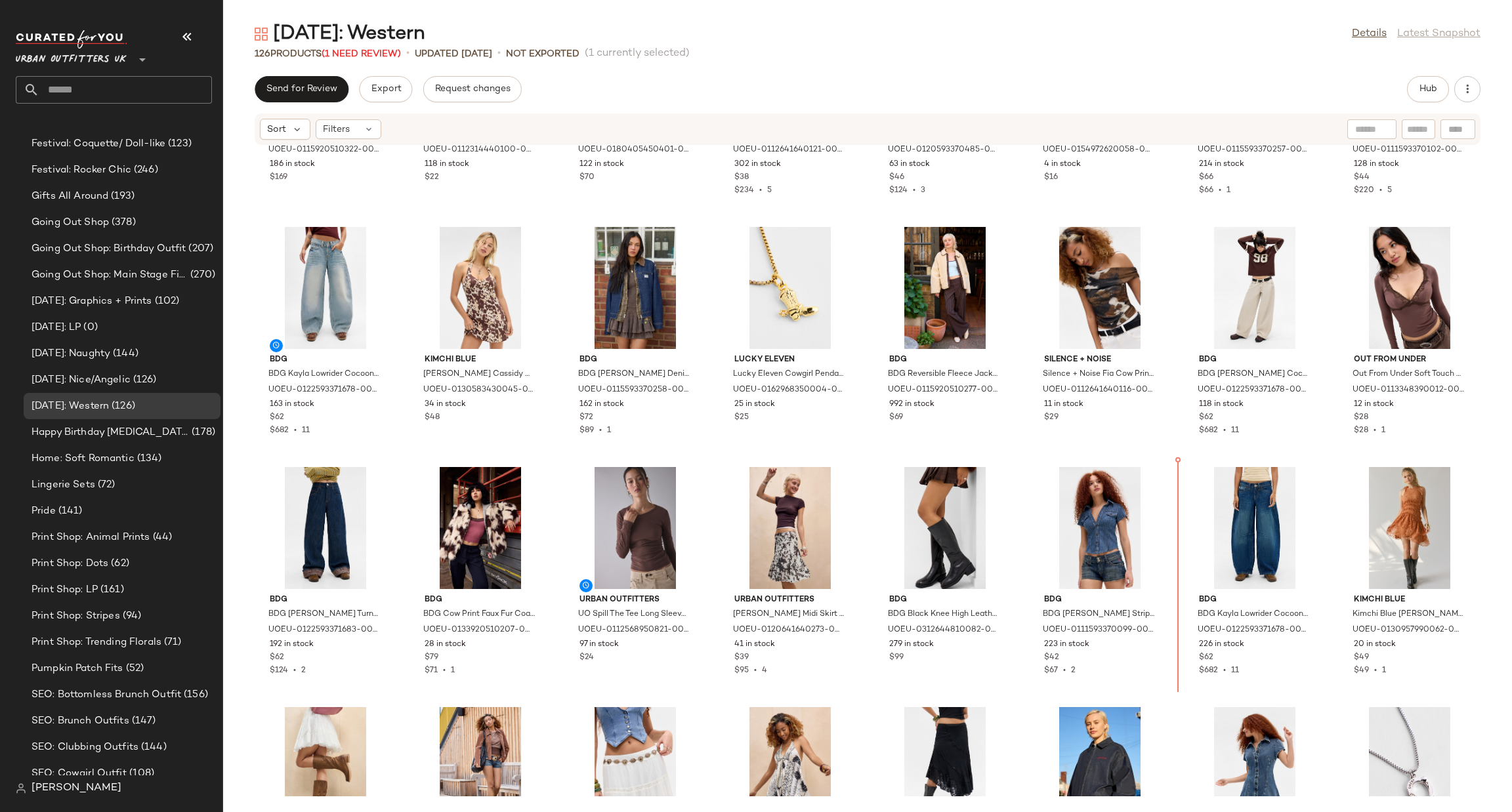
scroll to position [657, 0]
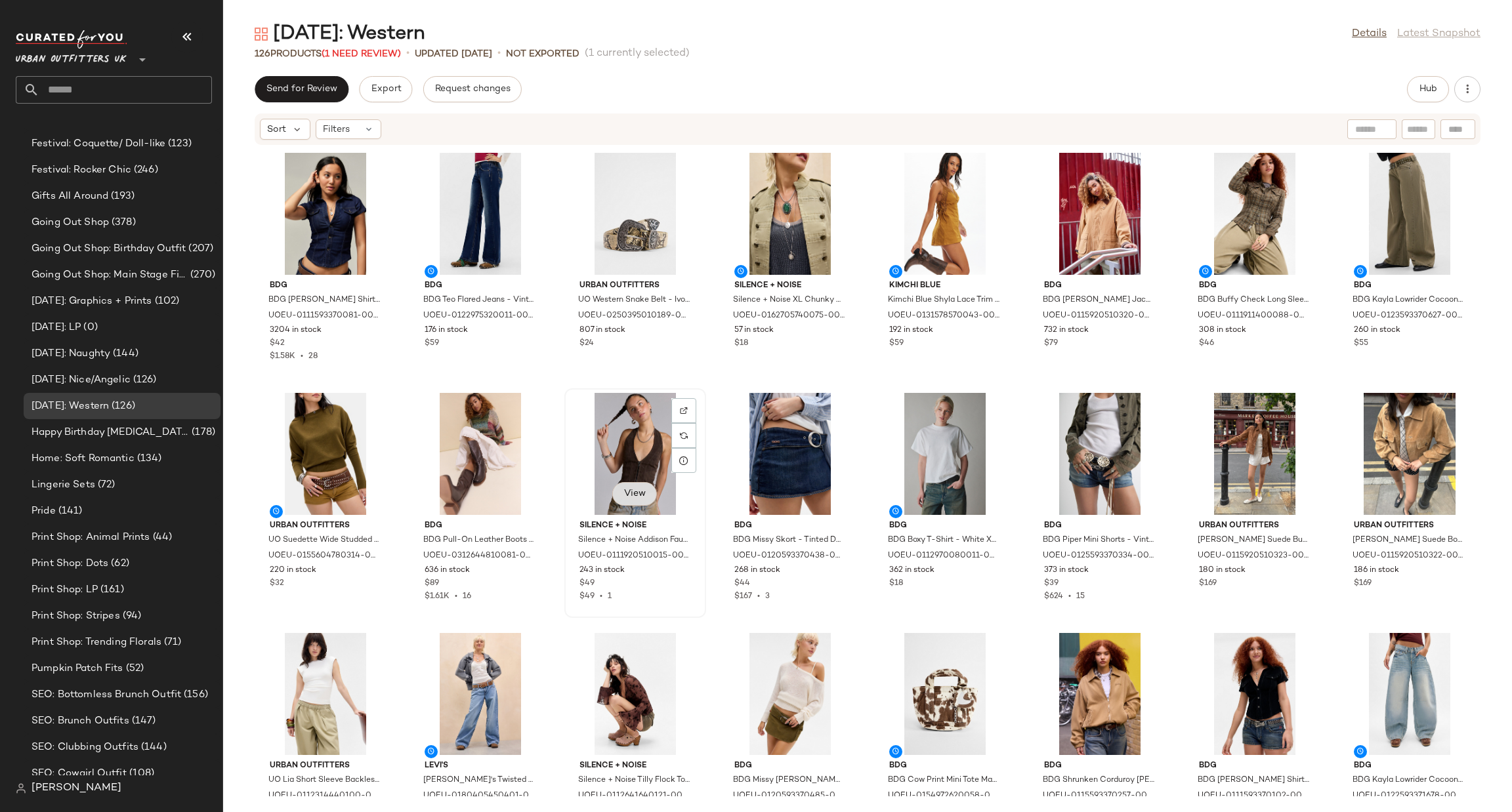
click at [643, 489] on span "View" at bounding box center [634, 493] width 22 height 11
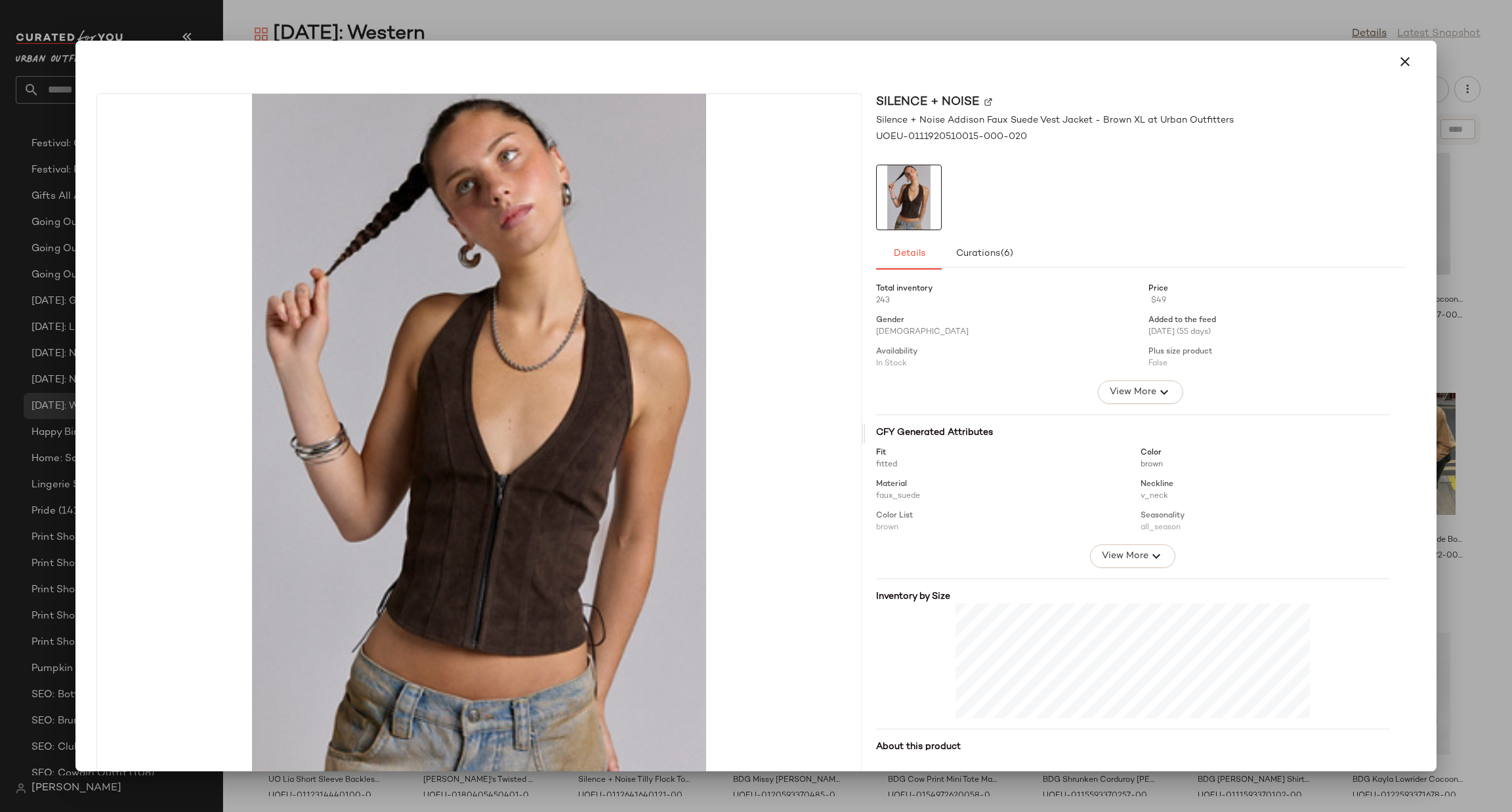
click at [1472, 437] on div at bounding box center [756, 406] width 1512 height 812
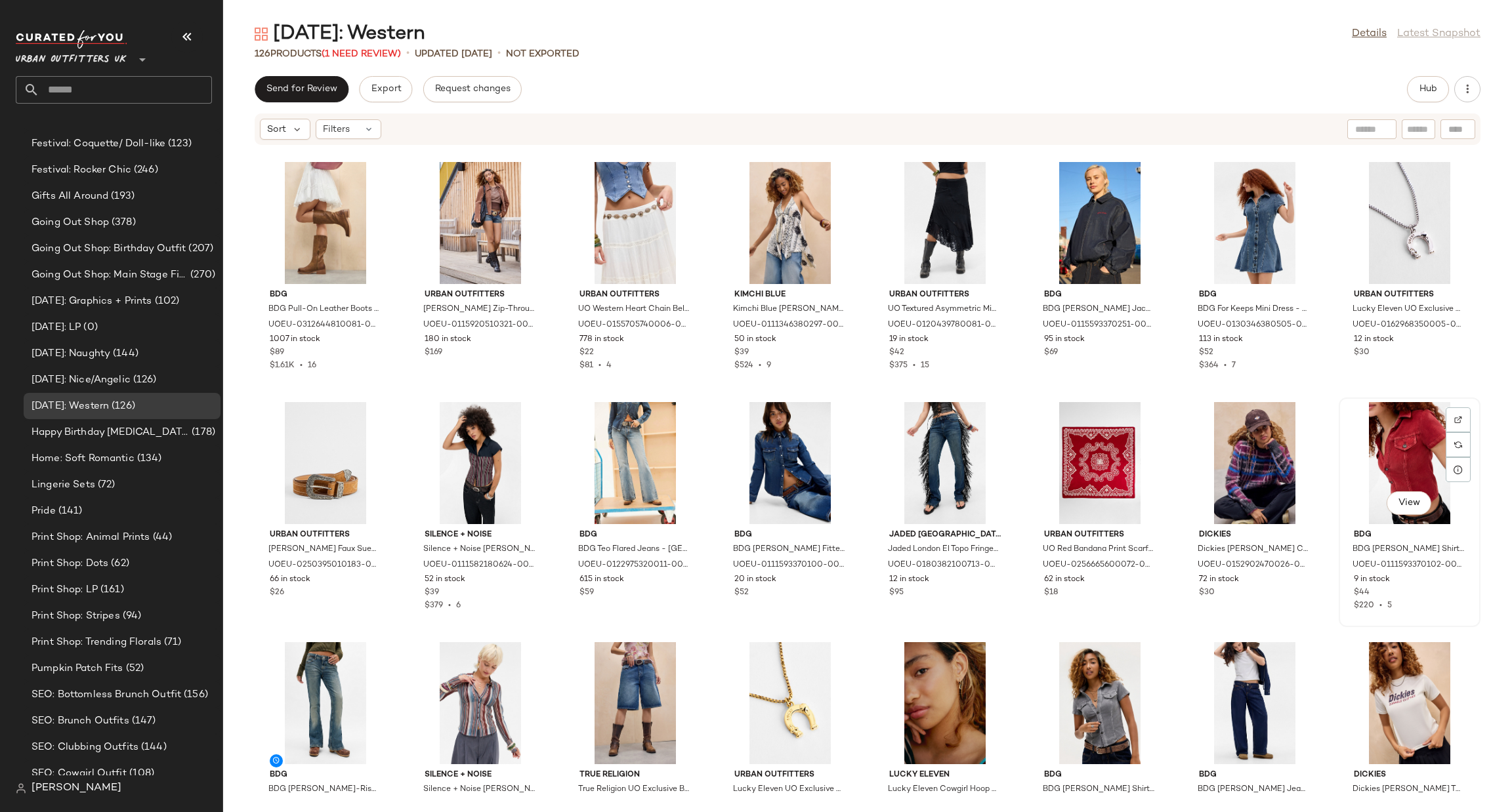
scroll to position [1192, 0]
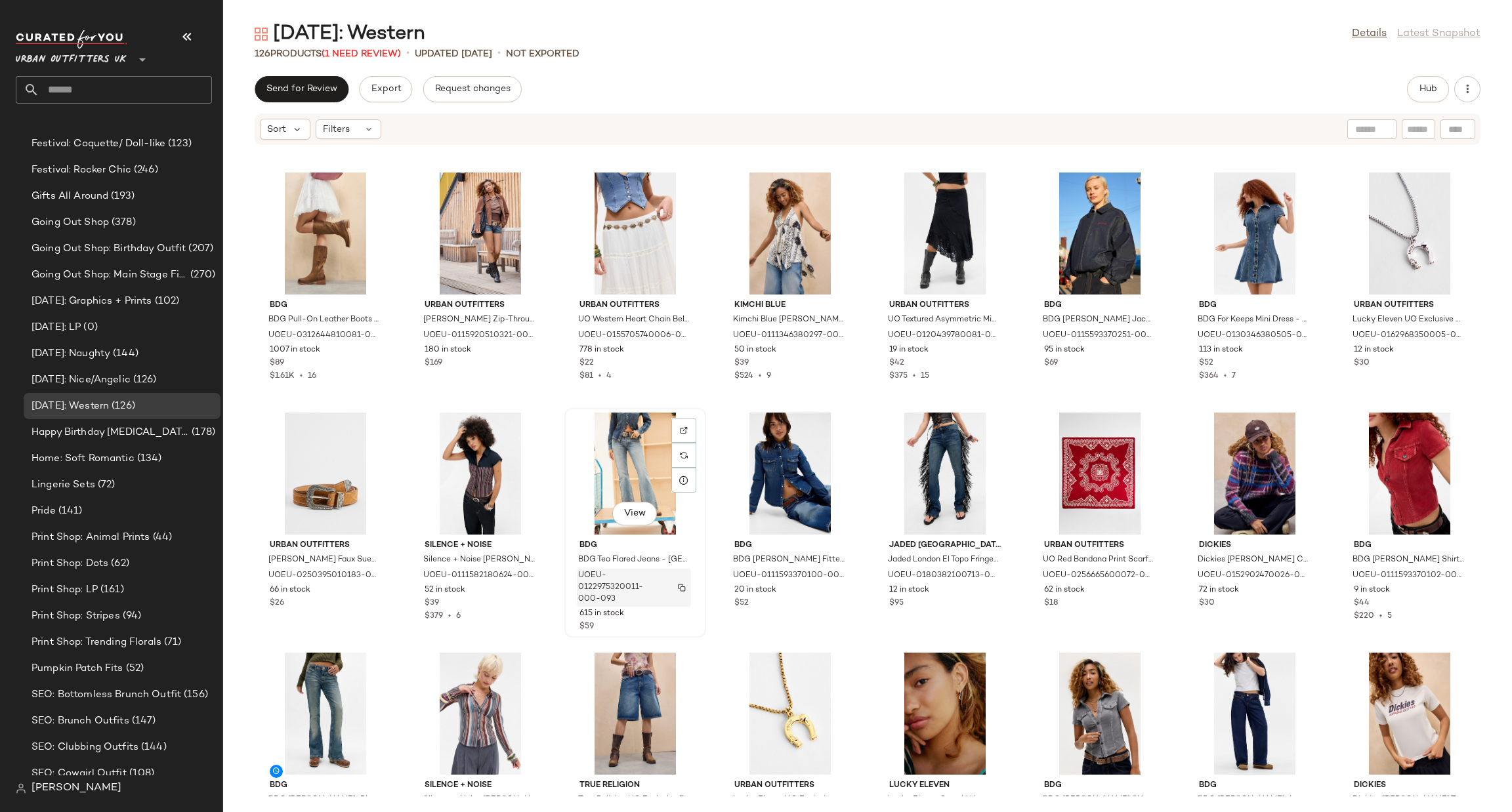
click at [678, 588] on img "button" at bounding box center [682, 588] width 8 height 8
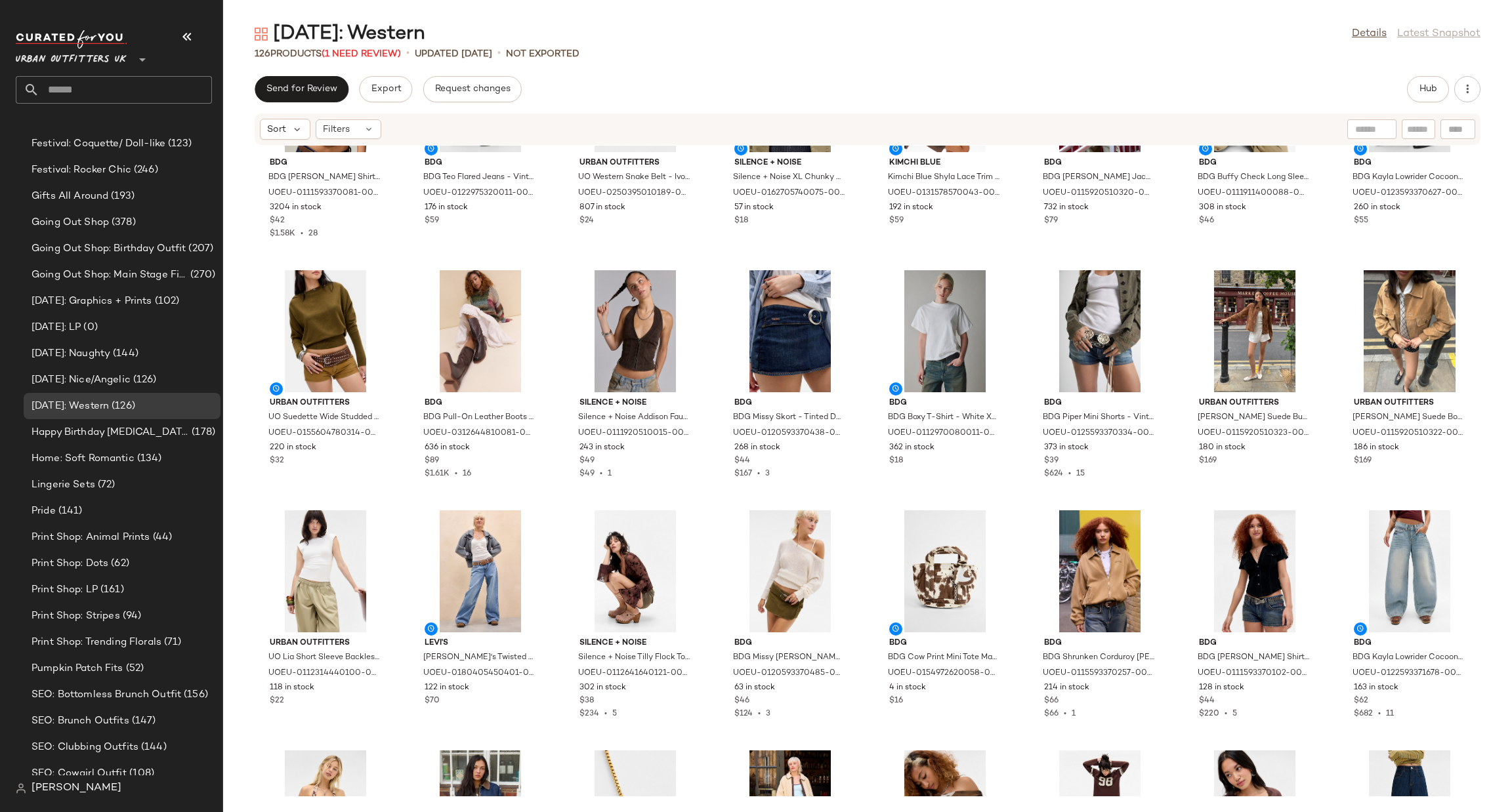
scroll to position [0, 0]
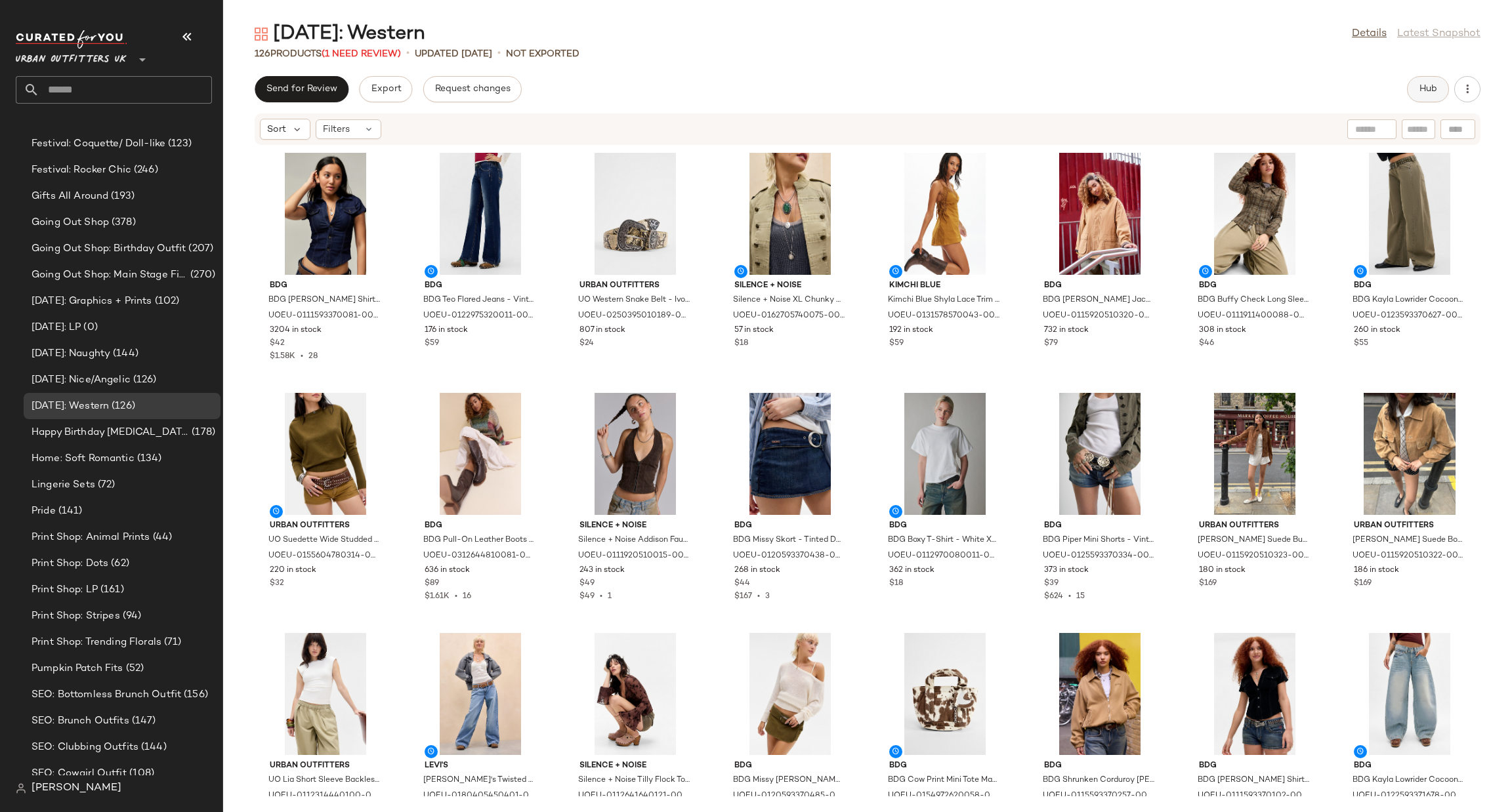
click at [1427, 97] on button "Hub" at bounding box center [1428, 89] width 42 height 26
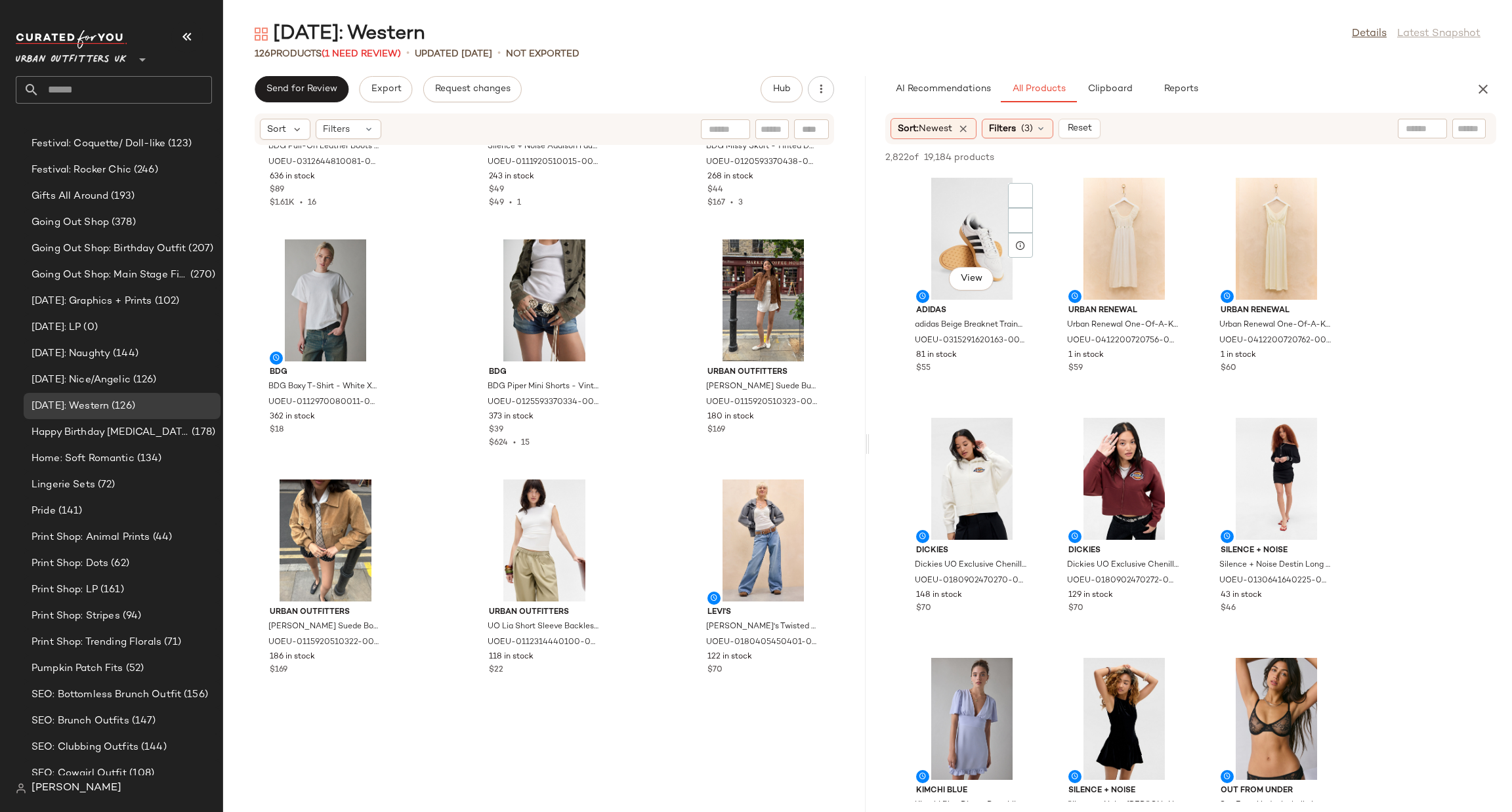
scroll to position [294, 0]
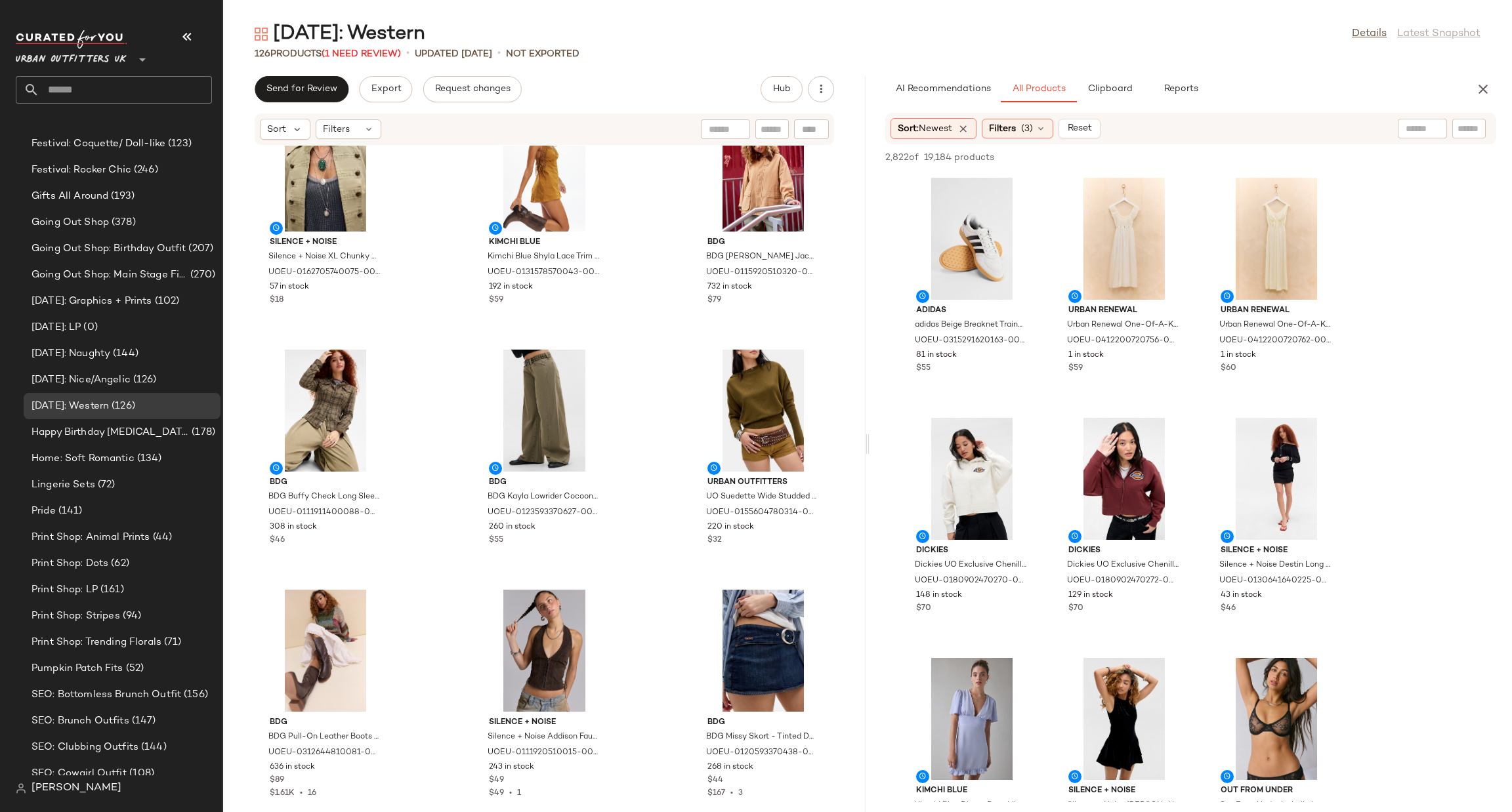
click at [1435, 134] on div at bounding box center [1423, 129] width 50 height 20
type input "*******"
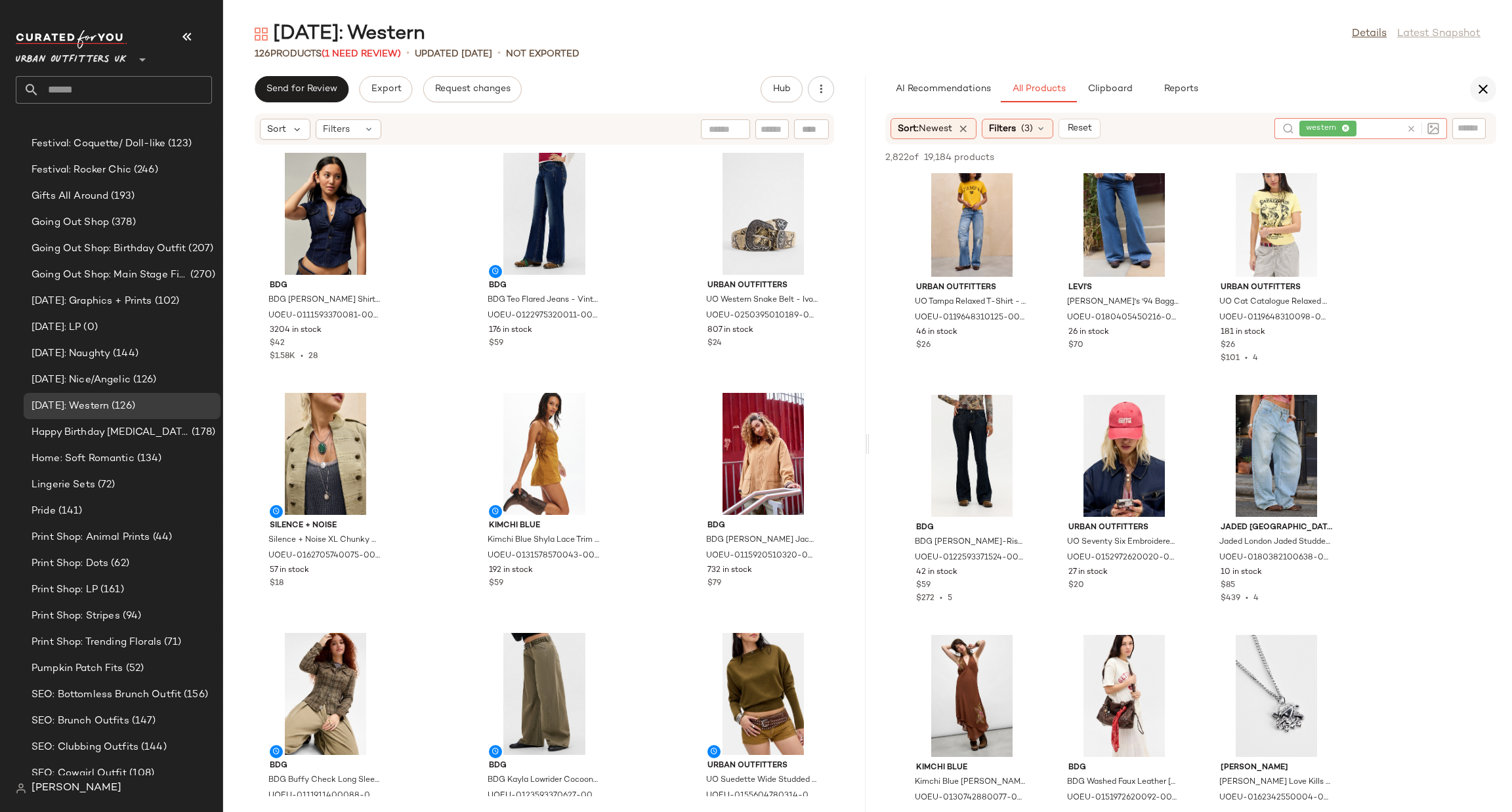
click at [1481, 83] on icon "button" at bounding box center [1482, 89] width 16 height 16
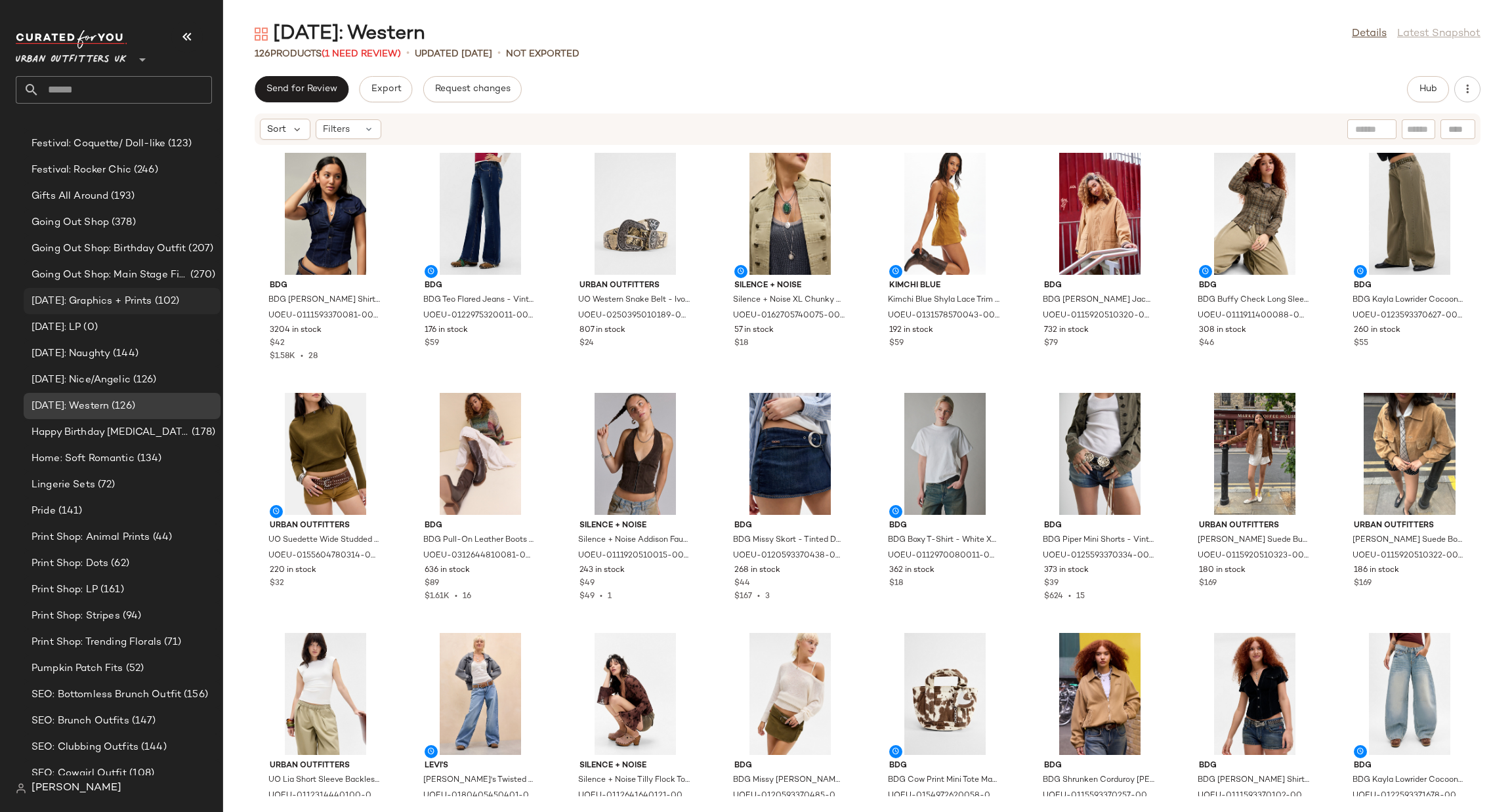
click at [152, 300] on span "Halloween: Graphics + Prints" at bounding box center [92, 301] width 120 height 15
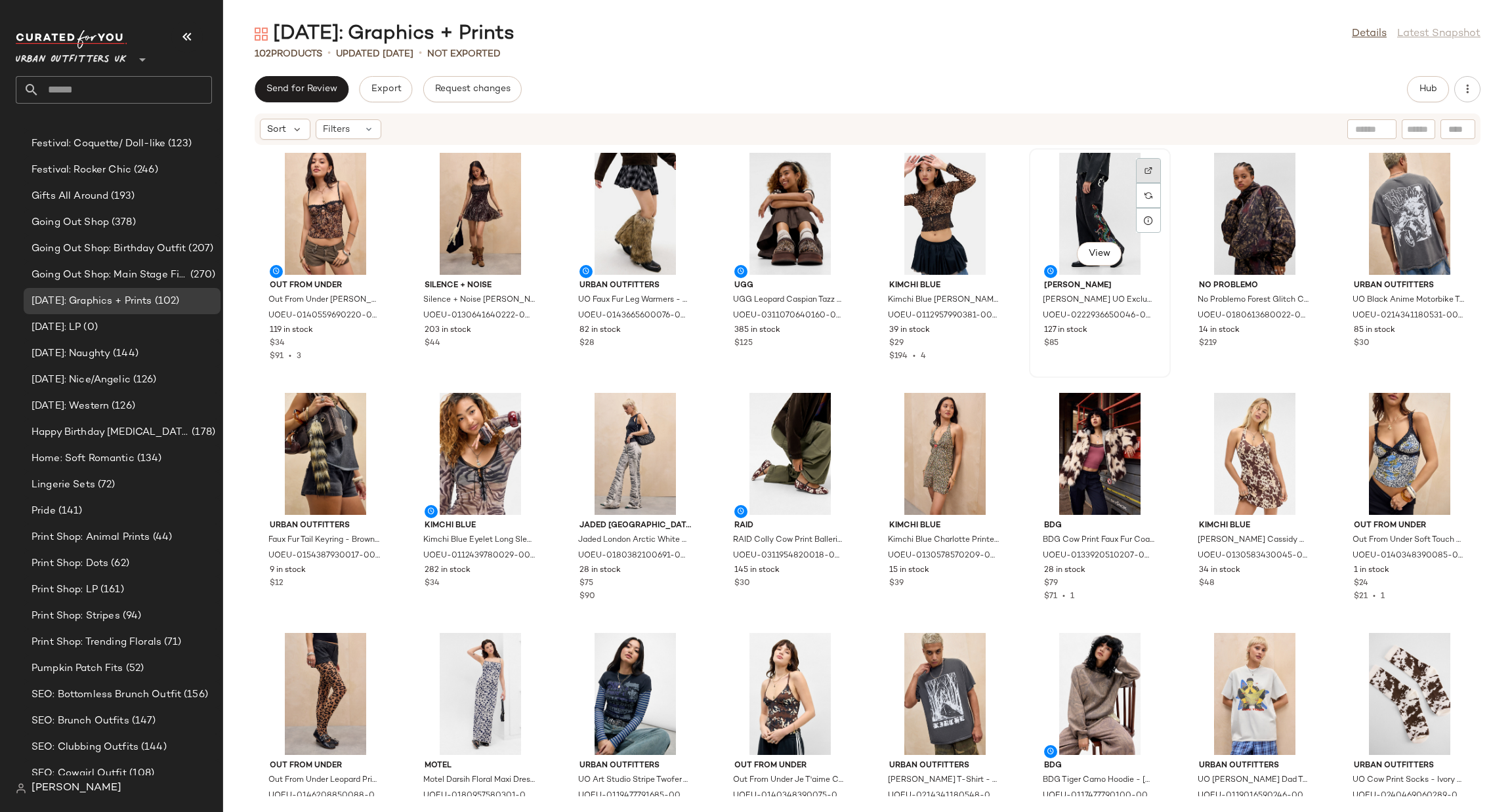
click at [1146, 183] on div at bounding box center [1148, 196] width 25 height 25
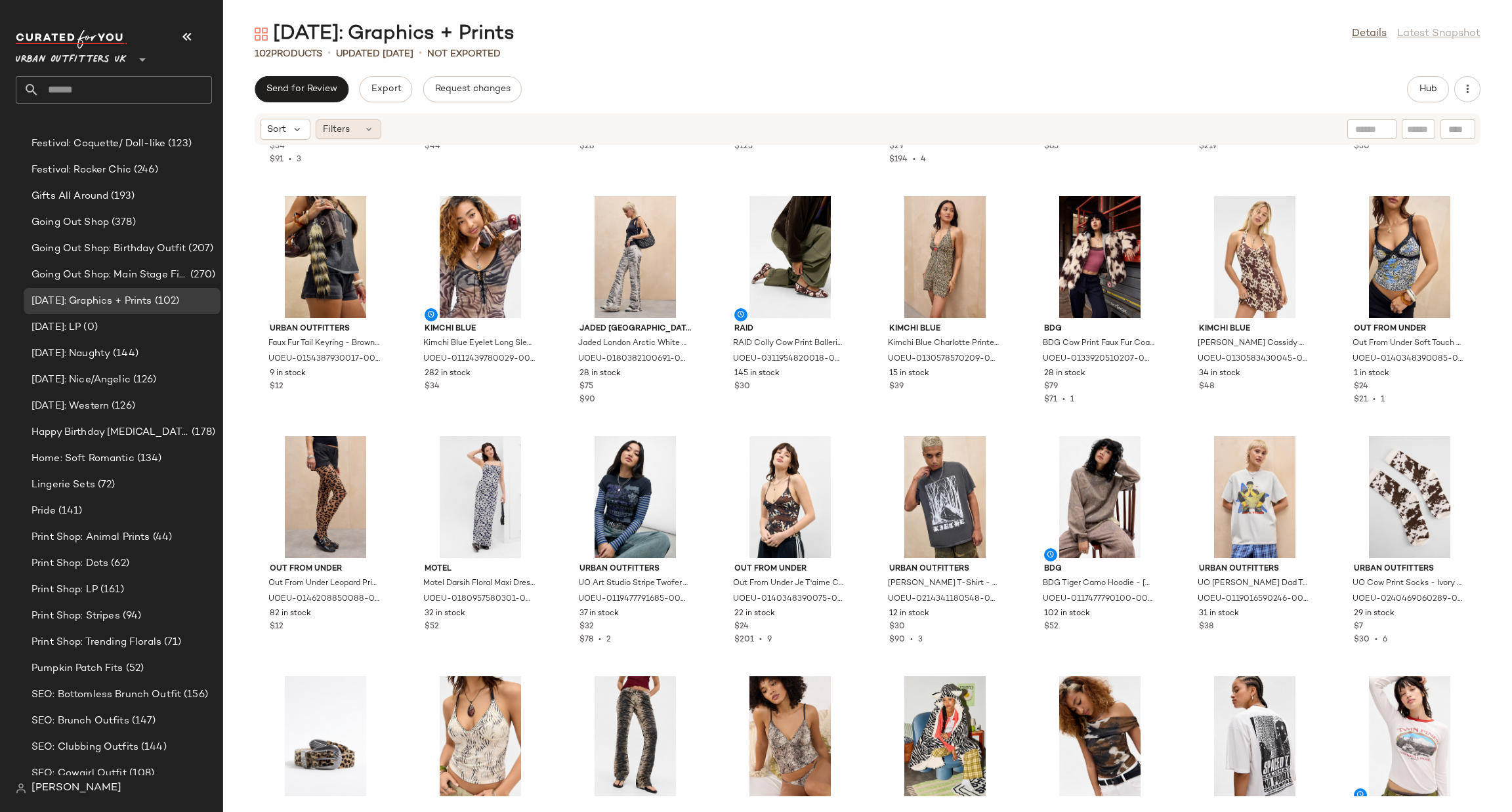
click at [369, 128] on icon at bounding box center [369, 129] width 11 height 11
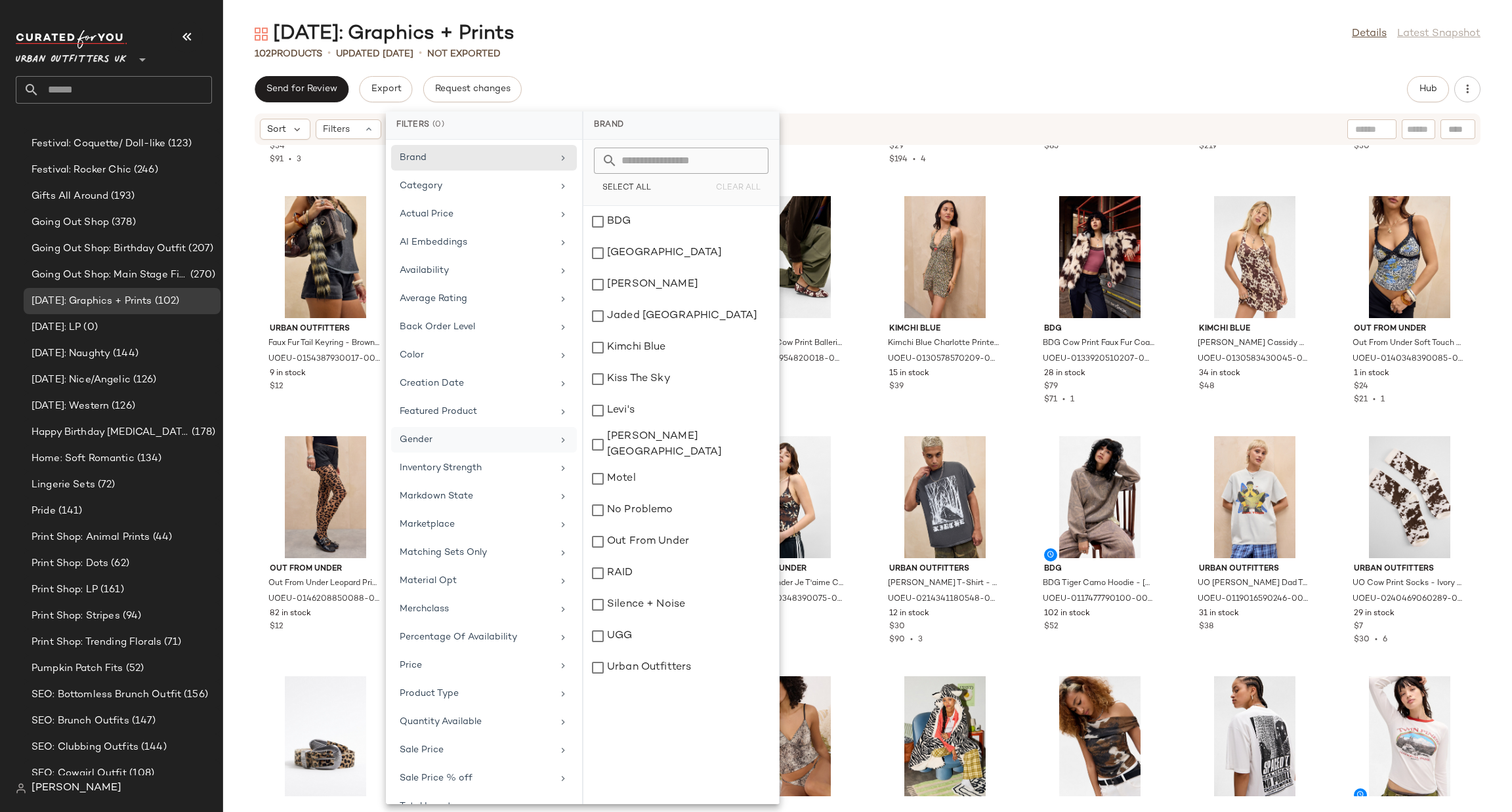
click at [451, 438] on div "Gender" at bounding box center [475, 440] width 153 height 14
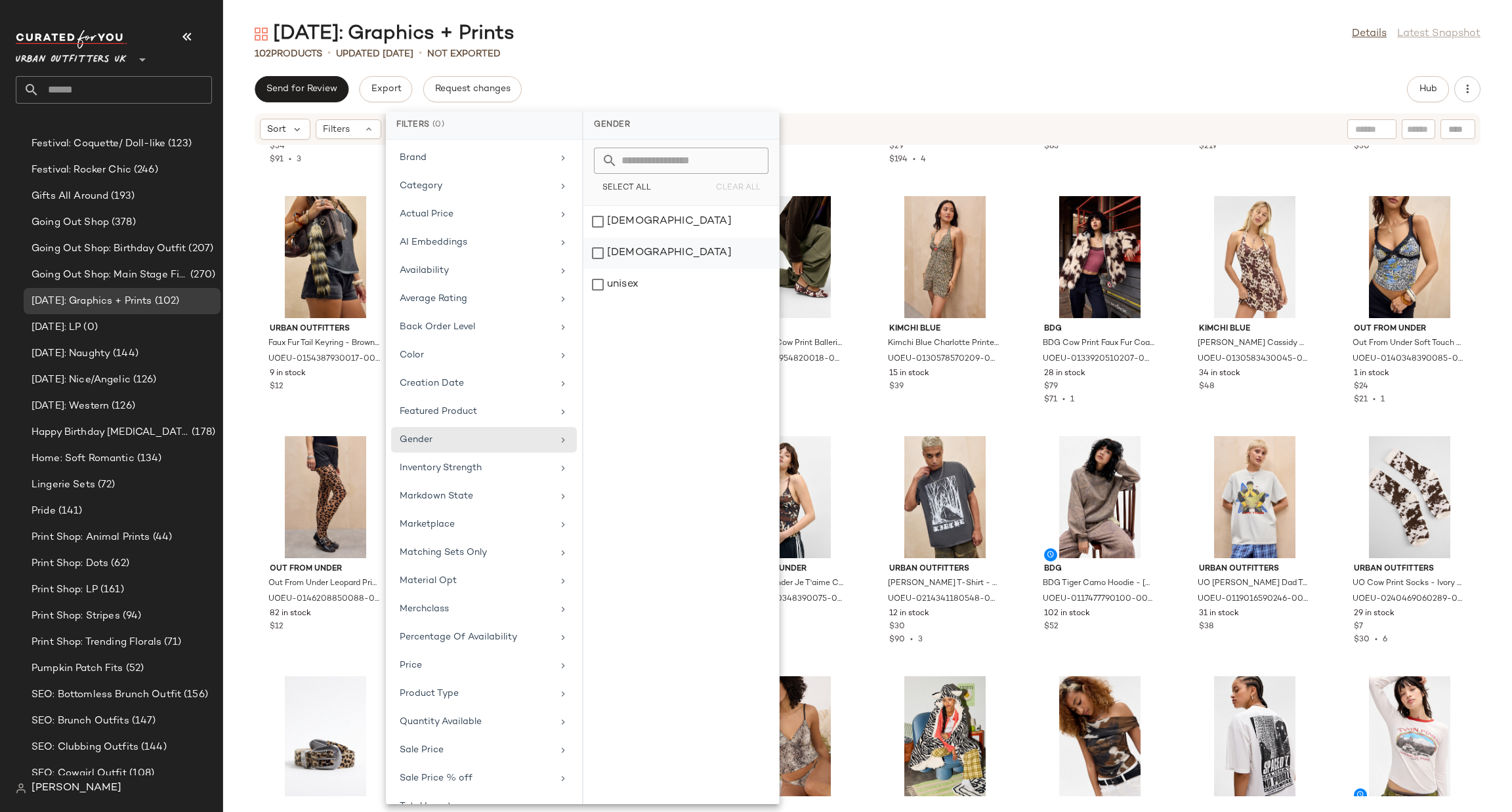
click at [683, 269] on div "[DEMOGRAPHIC_DATA]" at bounding box center [681, 285] width 196 height 31
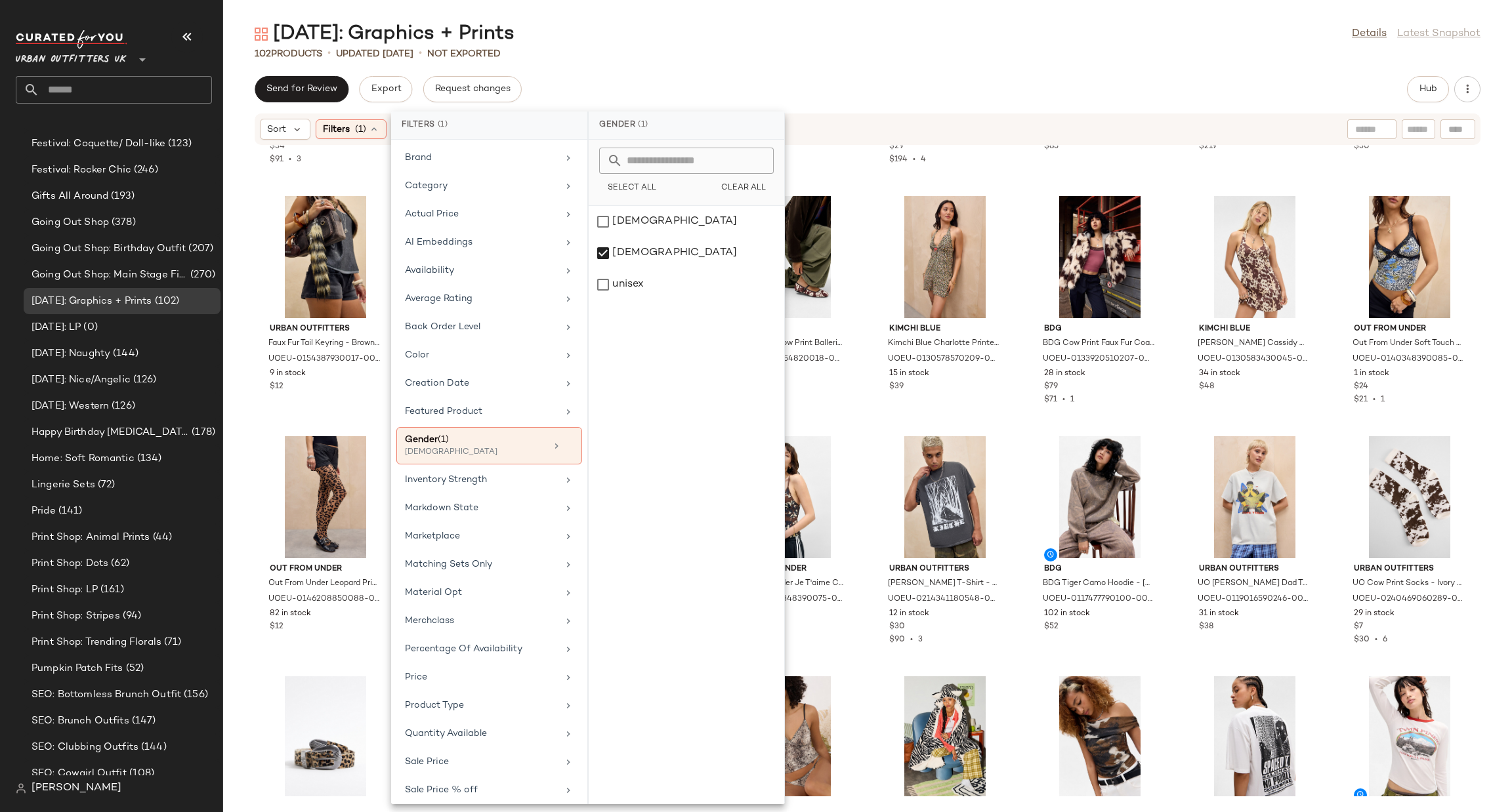
click at [860, 68] on div "Halloween: Graphics + Prints Details Latest Snapshot 102 Products • updated Aug…" at bounding box center [867, 416] width 1289 height 791
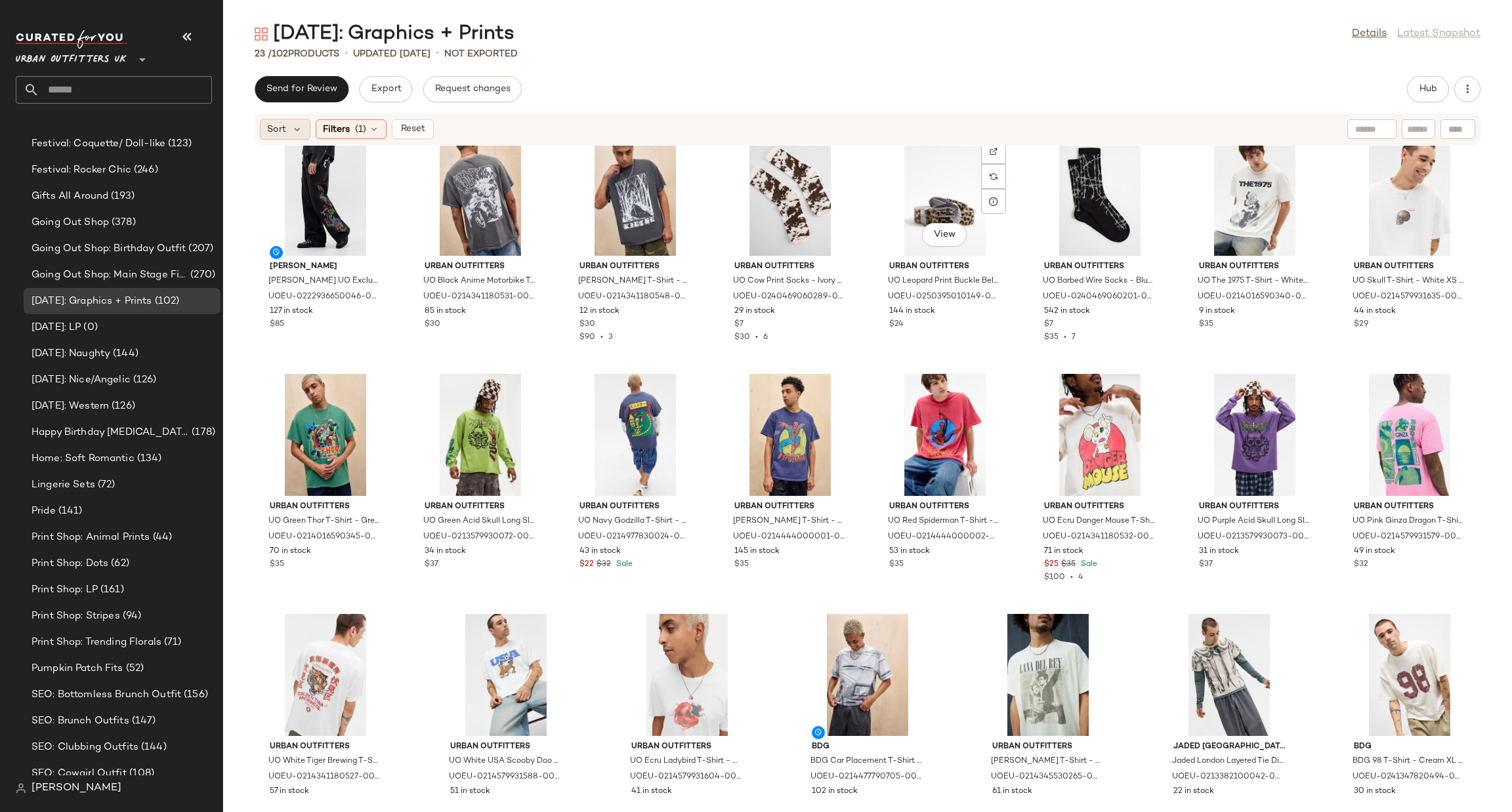
scroll to position [0, 0]
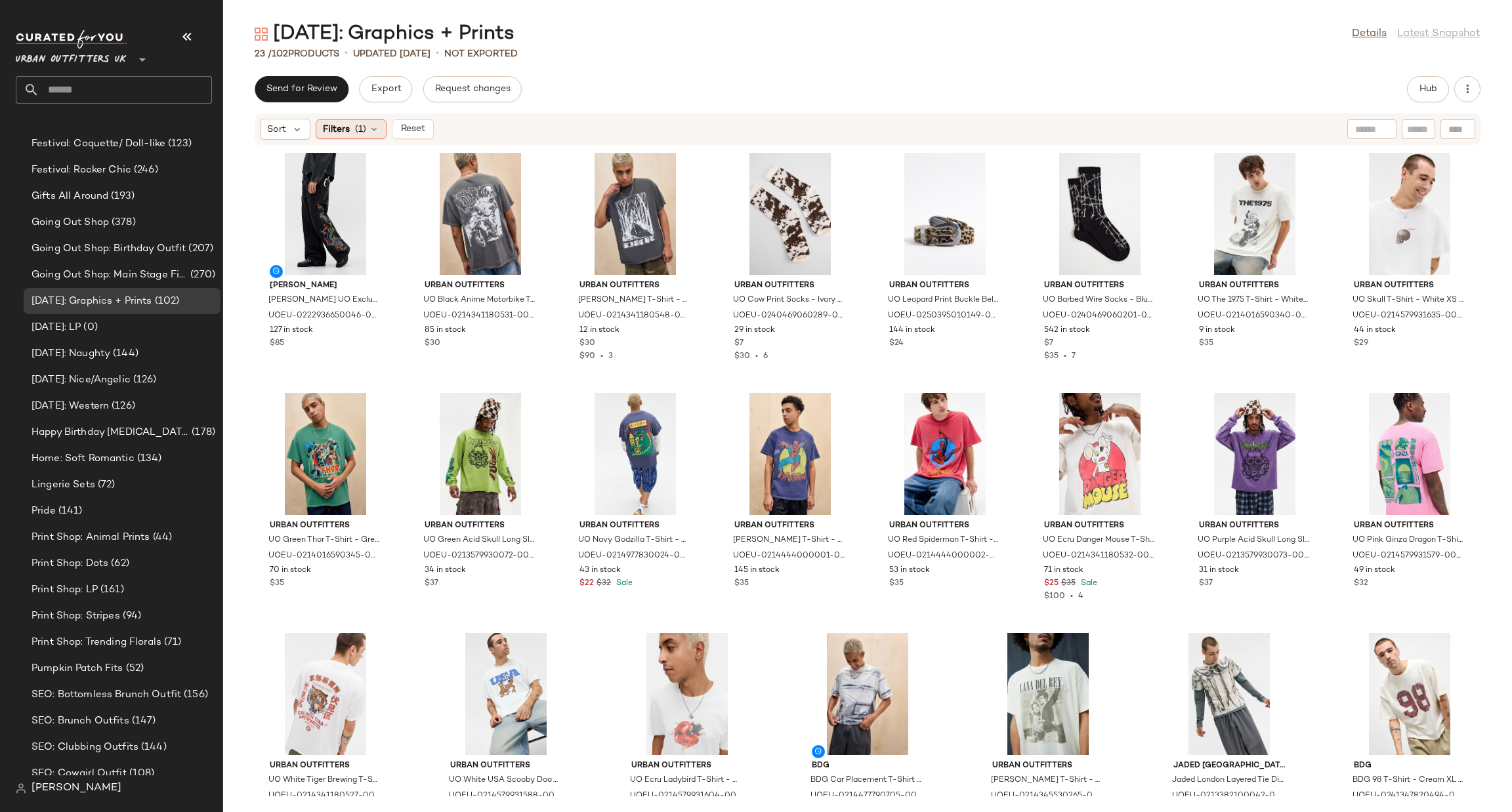
click at [383, 130] on div "Filters (1)" at bounding box center [351, 130] width 71 height 20
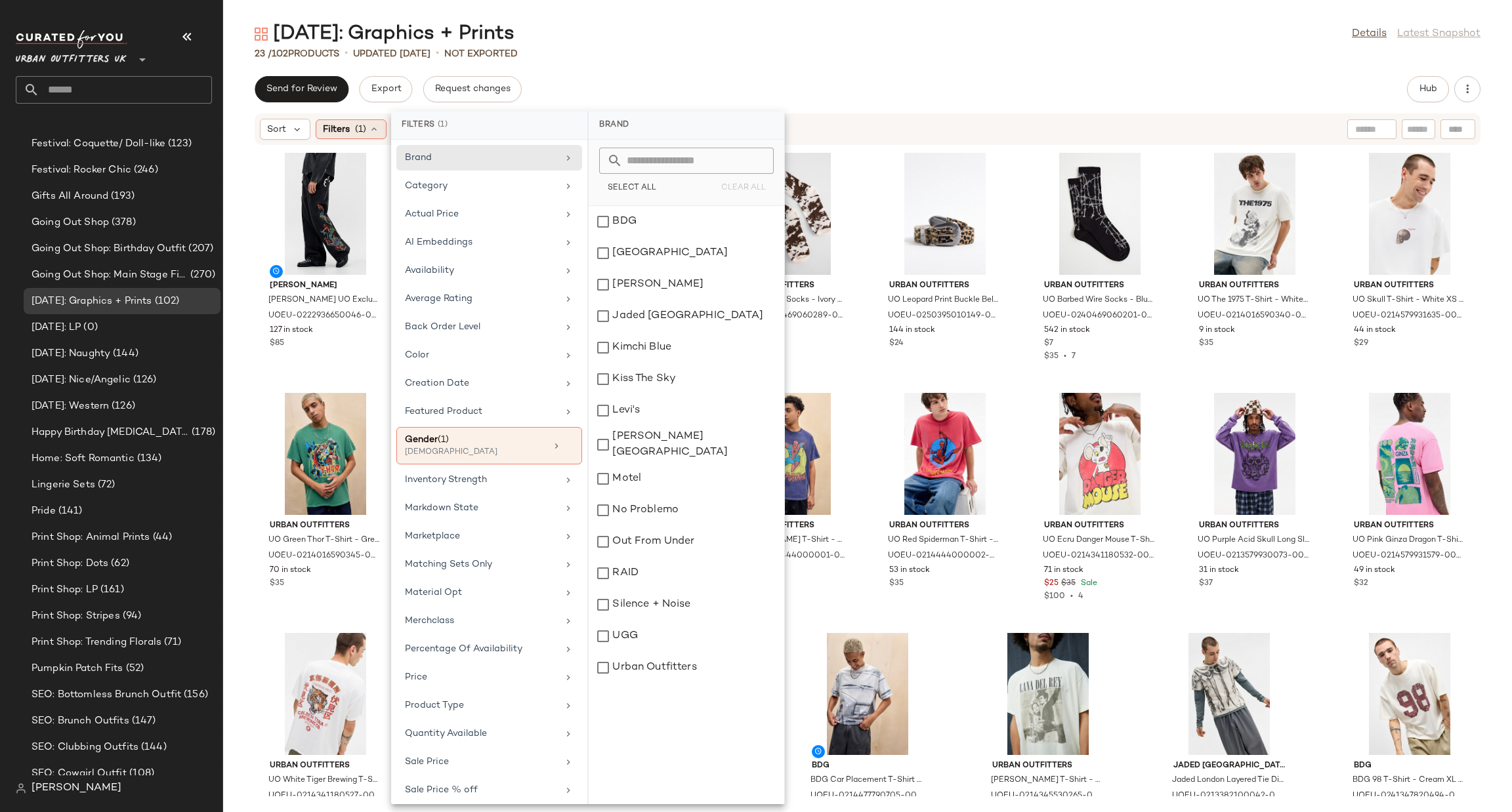
click at [354, 139] on div "Filters (1)" at bounding box center [351, 130] width 71 height 20
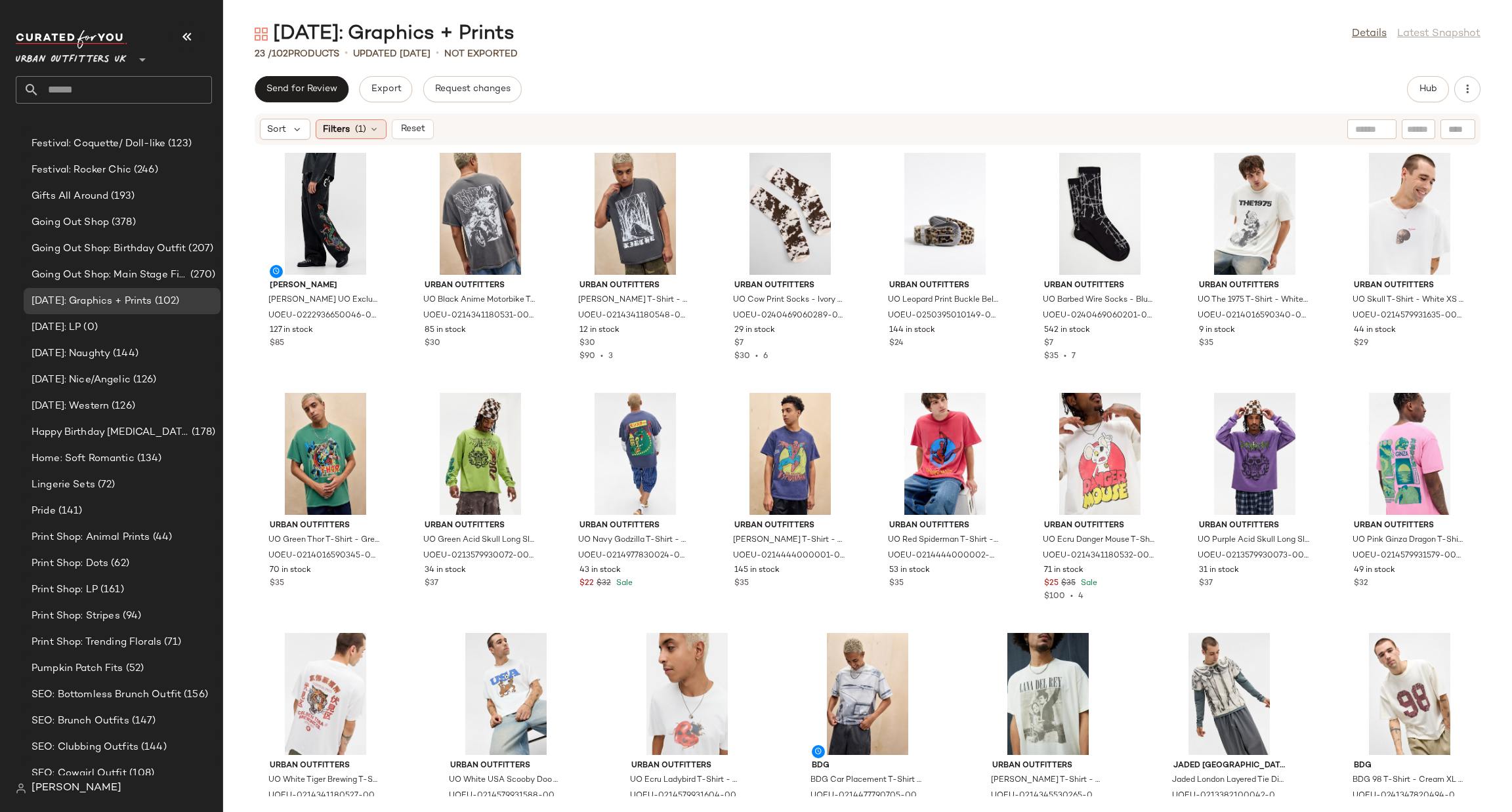
click at [361, 131] on span "(1)" at bounding box center [361, 130] width 12 height 14
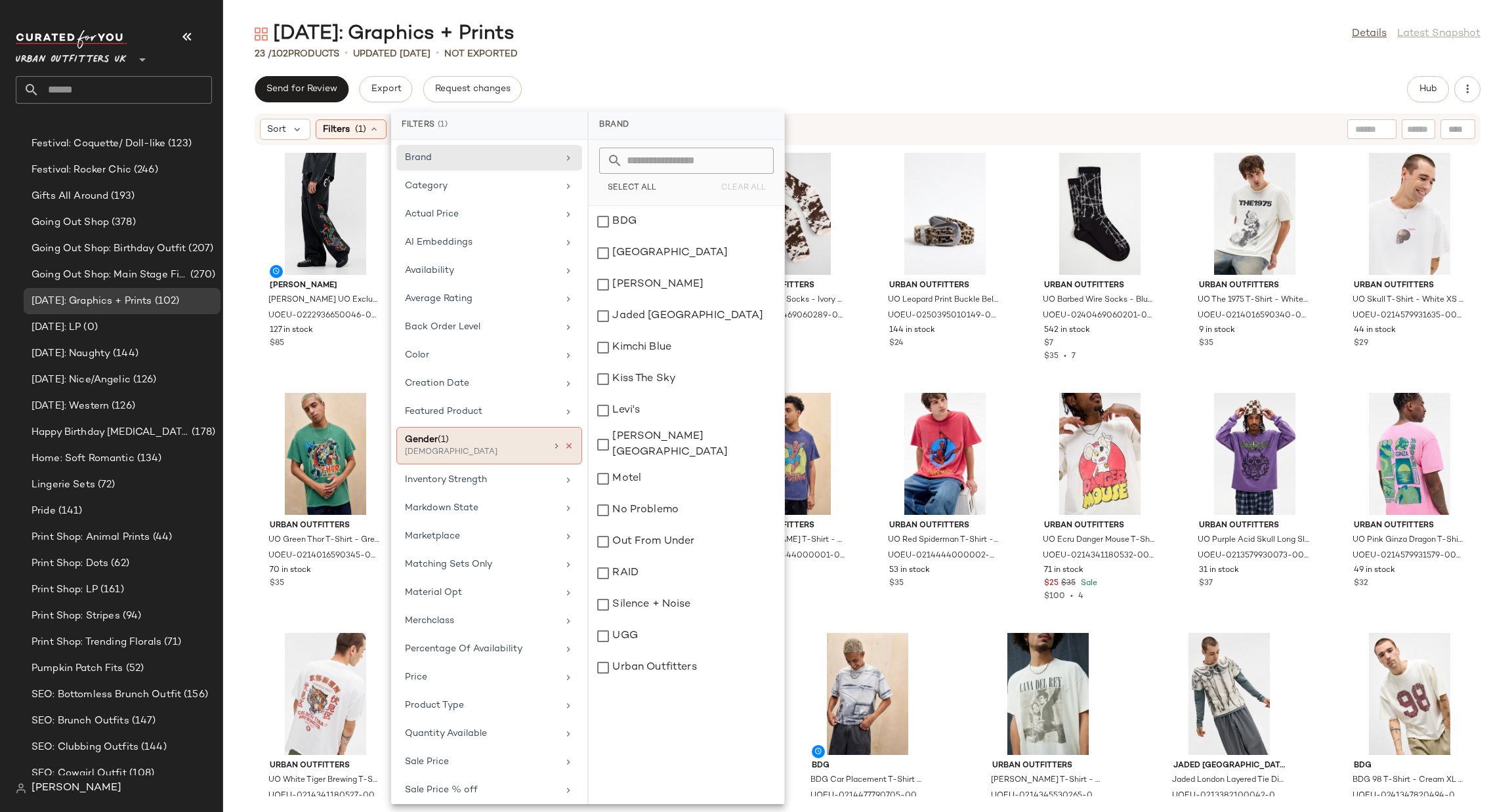
click at [569, 446] on icon at bounding box center [569, 446] width 9 height 9
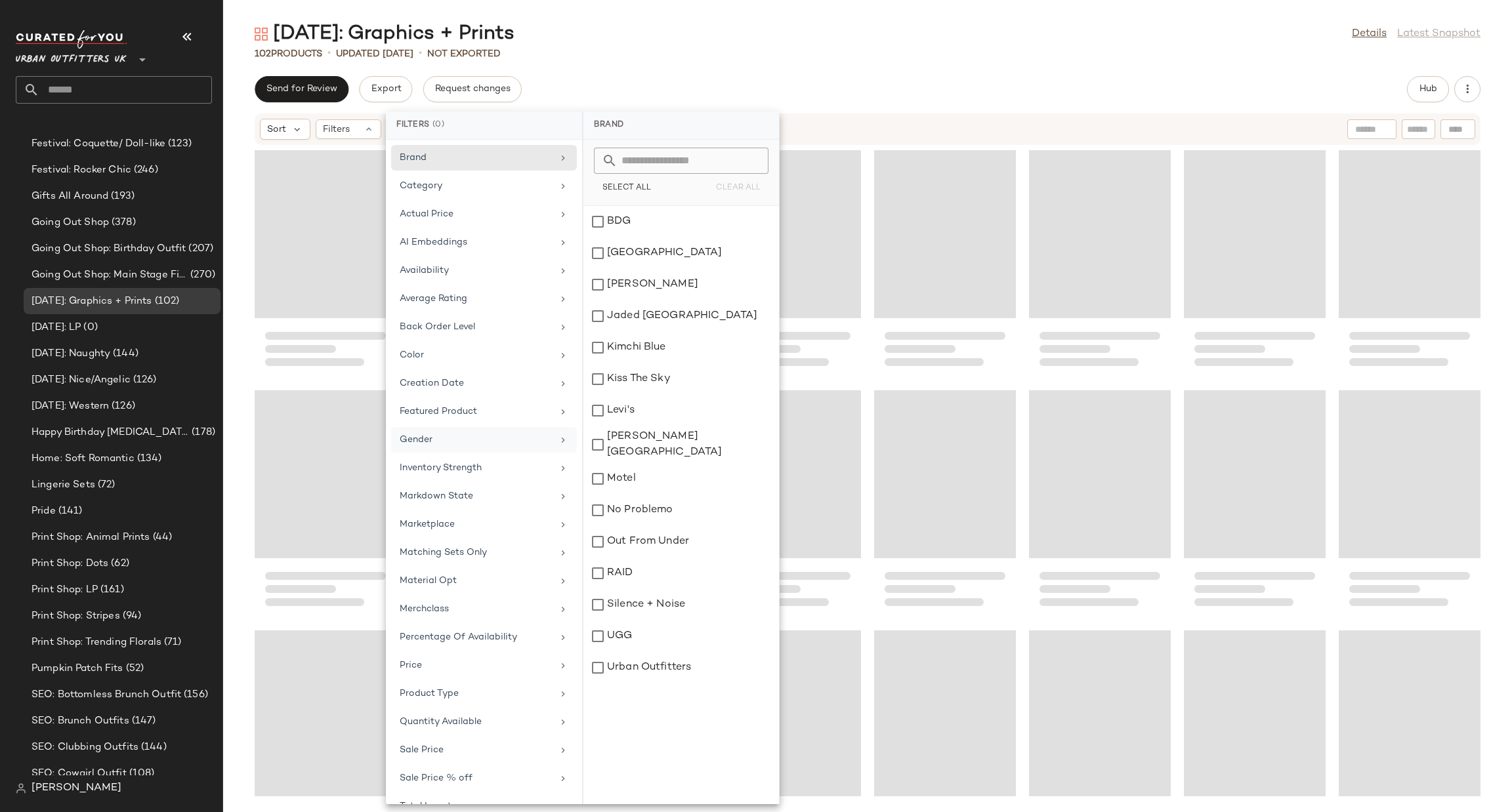
click at [834, 68] on div "Halloween: Graphics + Prints Details Latest Snapshot 102 Products • updated Aug…" at bounding box center [867, 416] width 1289 height 791
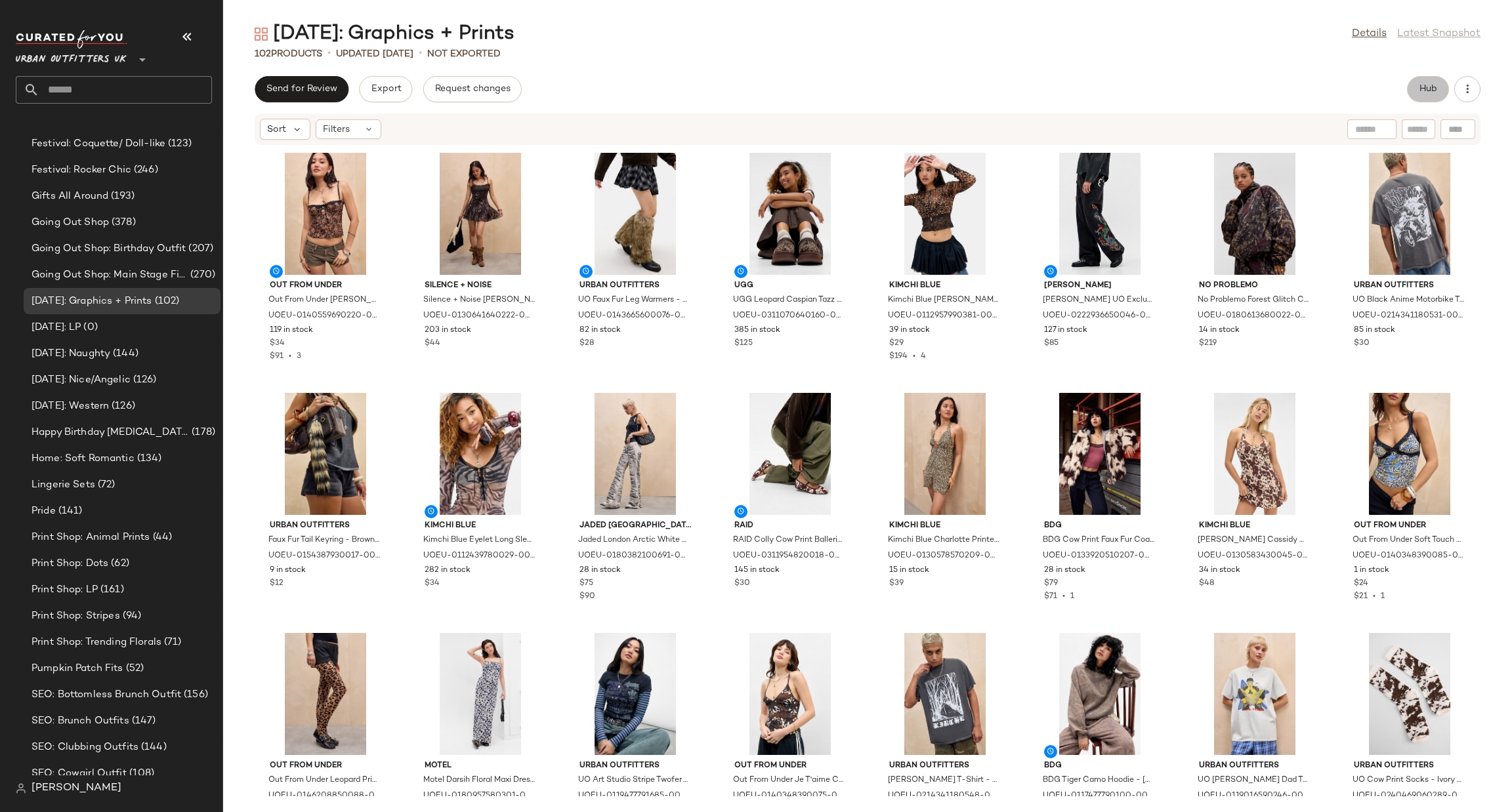
click at [1423, 92] on span "Hub" at bounding box center [1428, 89] width 18 height 11
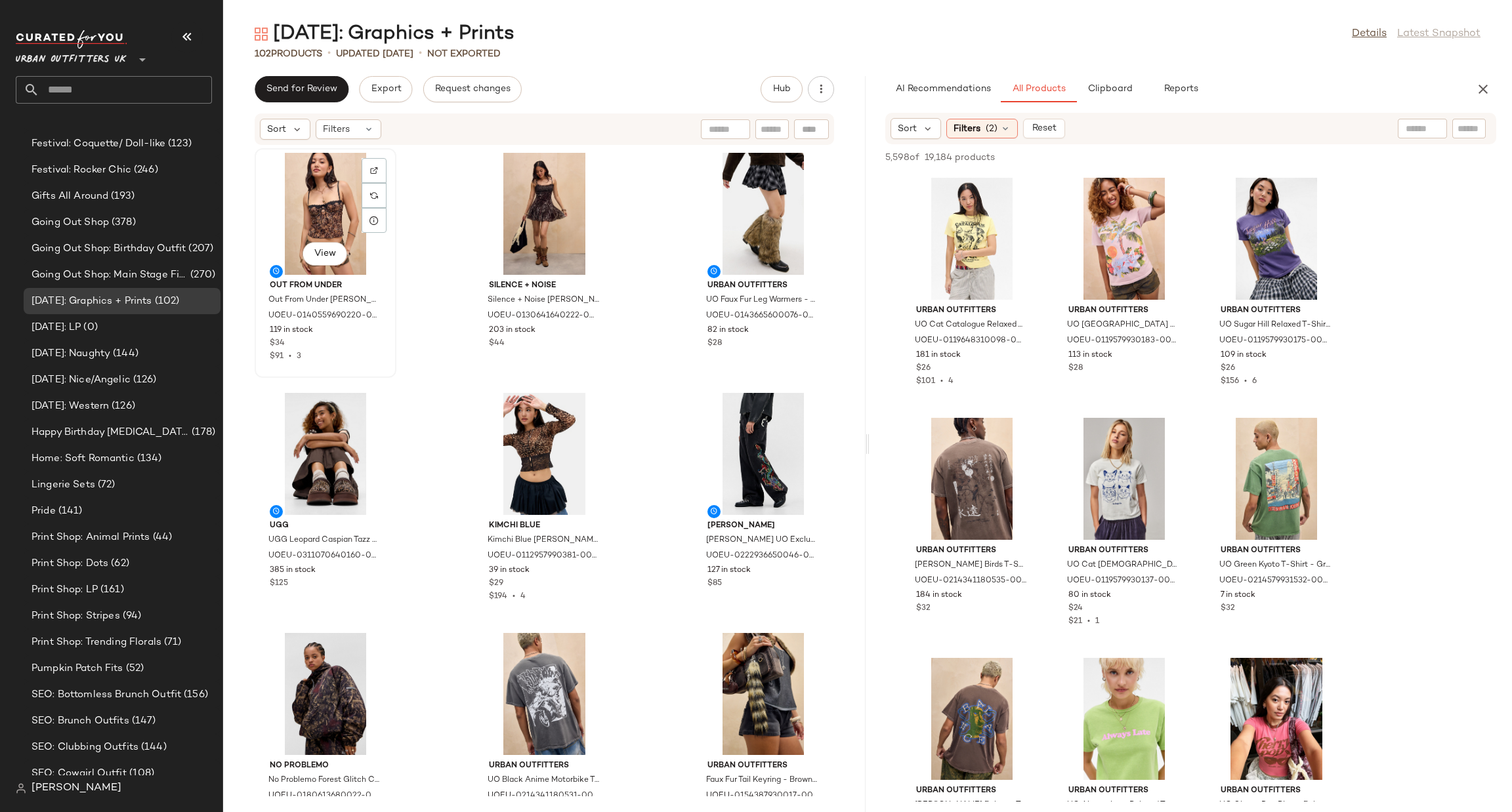
click at [335, 210] on div "View" at bounding box center [325, 214] width 133 height 122
click at [377, 187] on div at bounding box center [374, 196] width 25 height 25
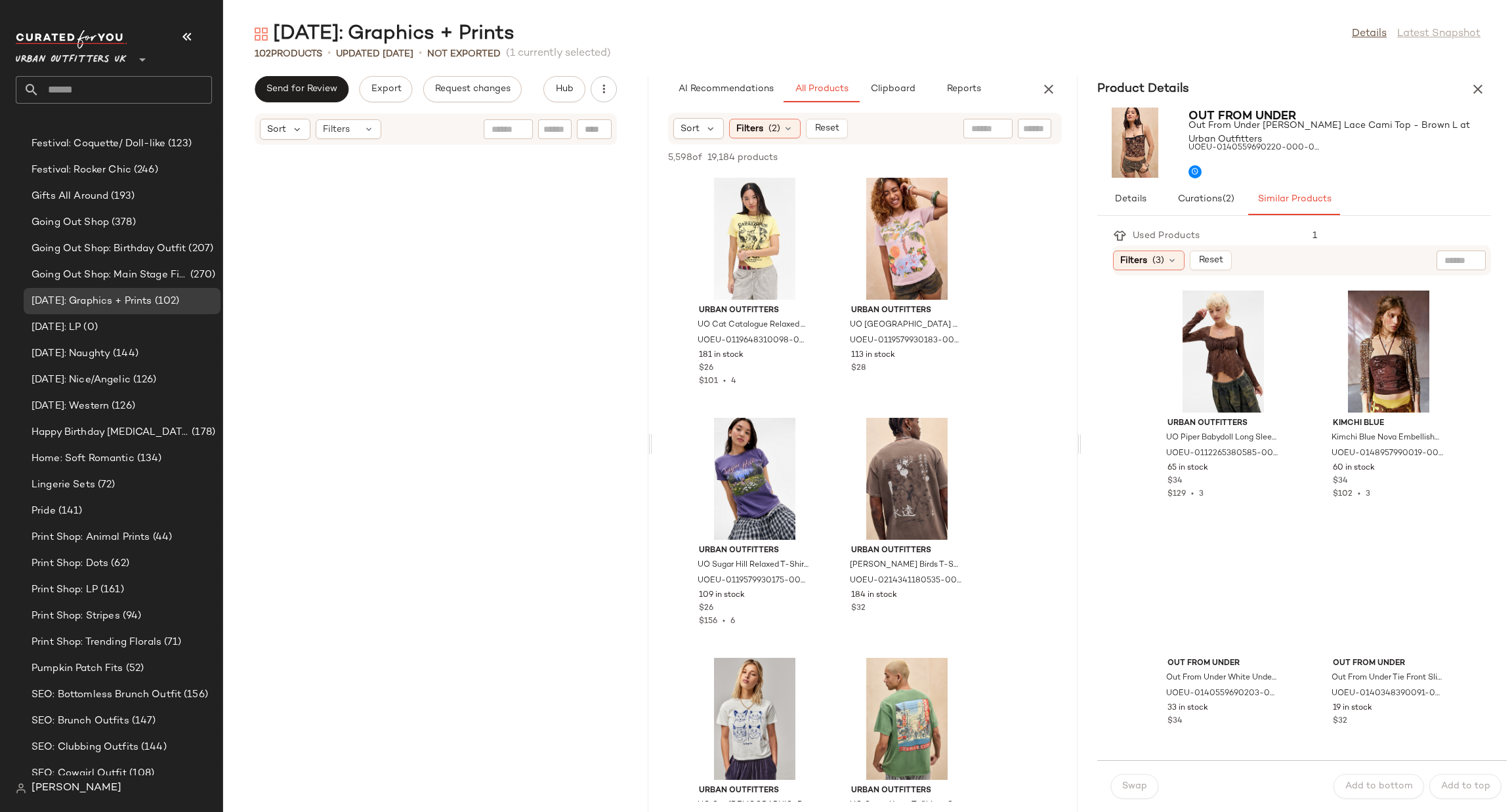
scroll to position [797, 0]
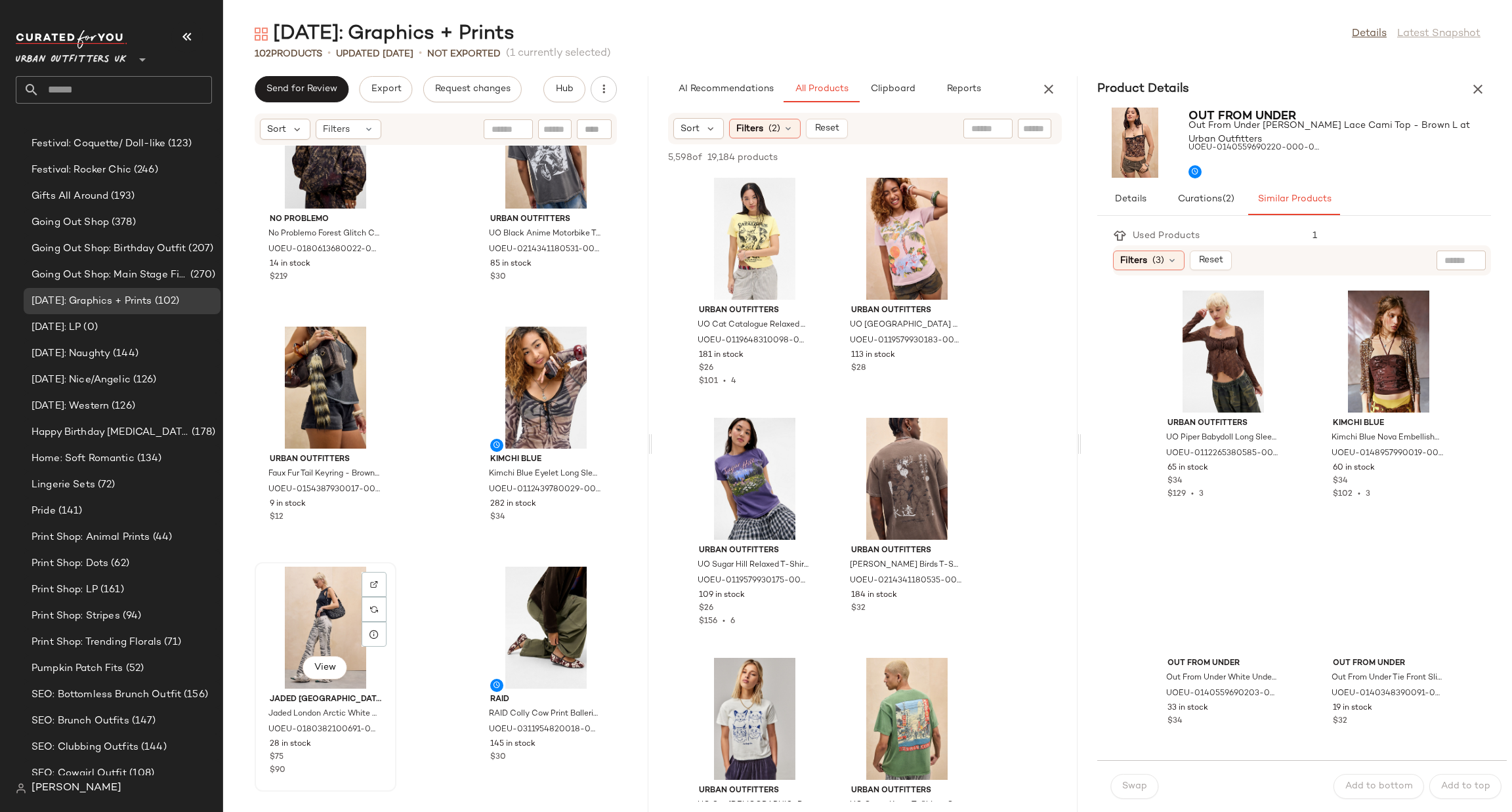
click at [296, 618] on div "View" at bounding box center [325, 628] width 133 height 122
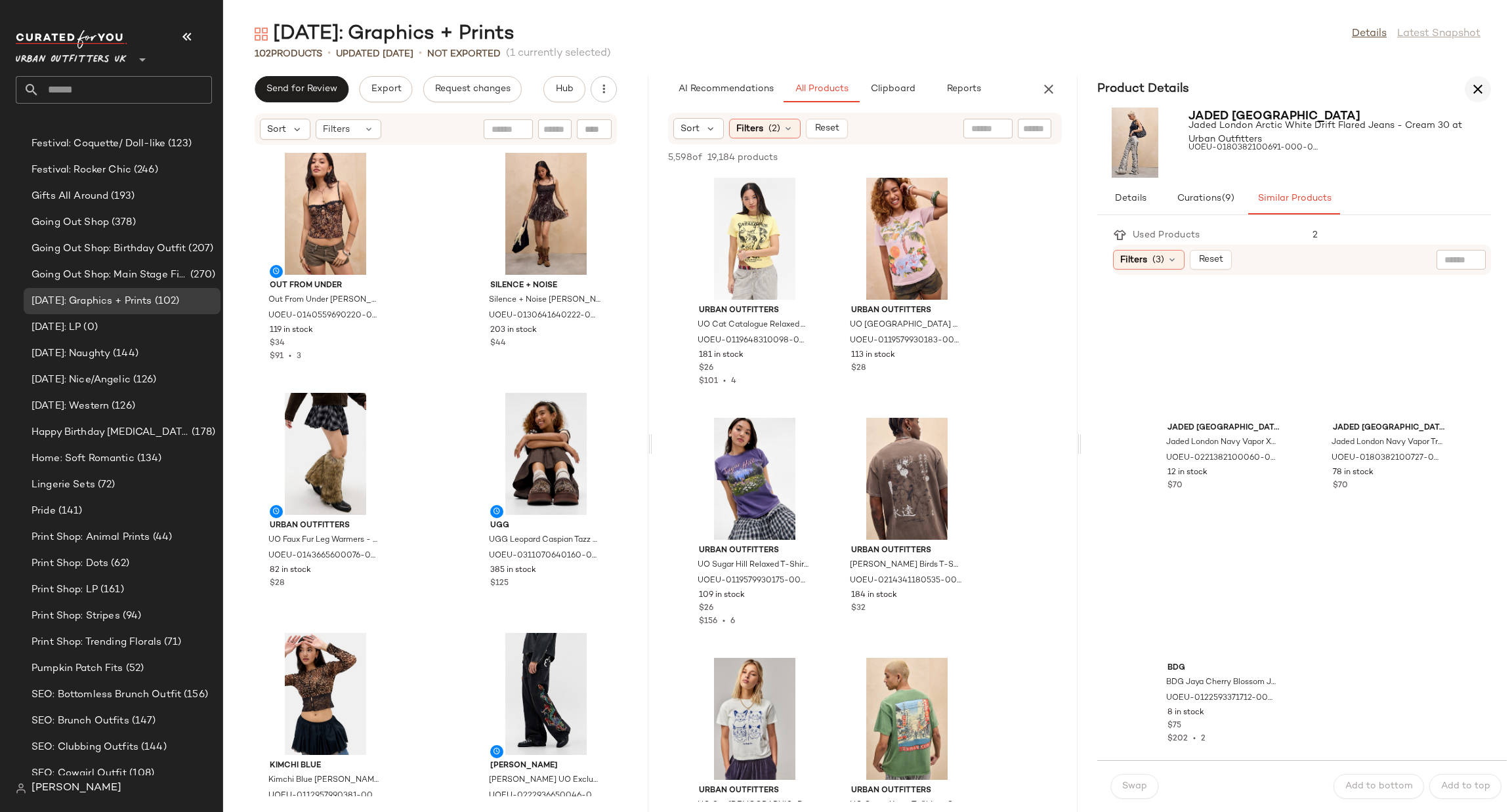
click at [1479, 92] on icon "button" at bounding box center [1477, 89] width 16 height 16
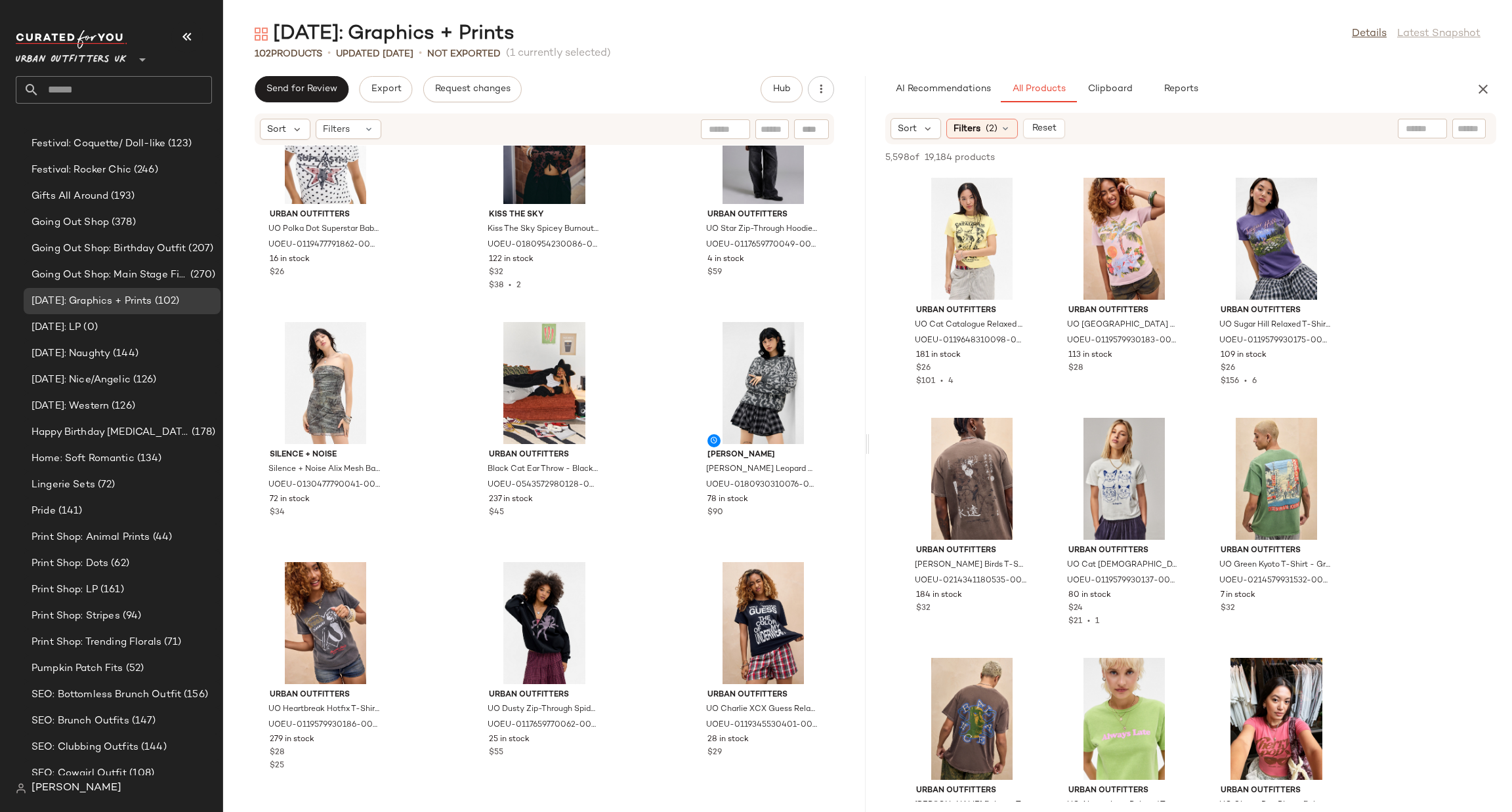
scroll to position [2766, 0]
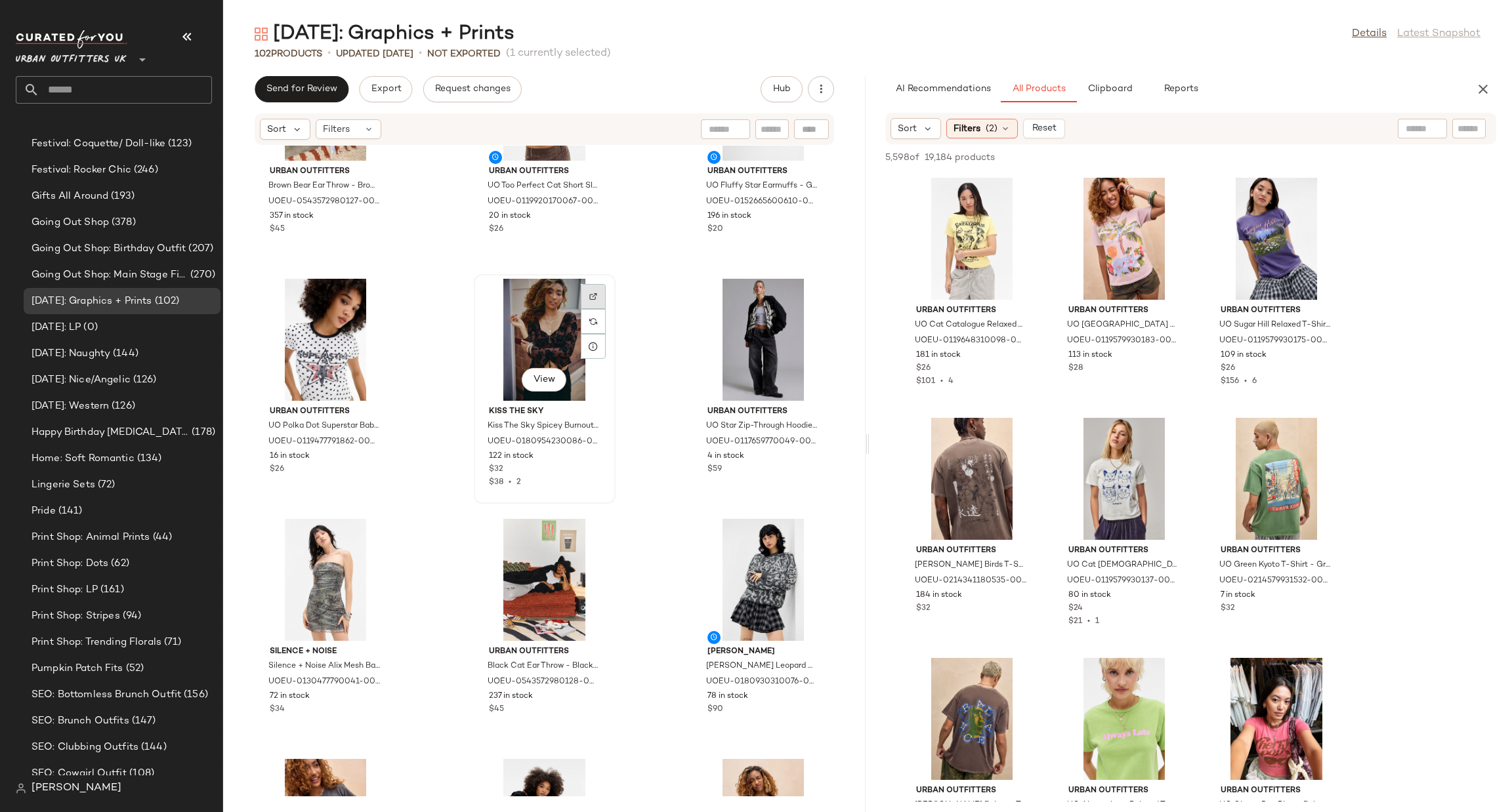
click at [591, 296] on img at bounding box center [593, 297] width 8 height 8
click at [590, 452] on img "button" at bounding box center [592, 454] width 8 height 8
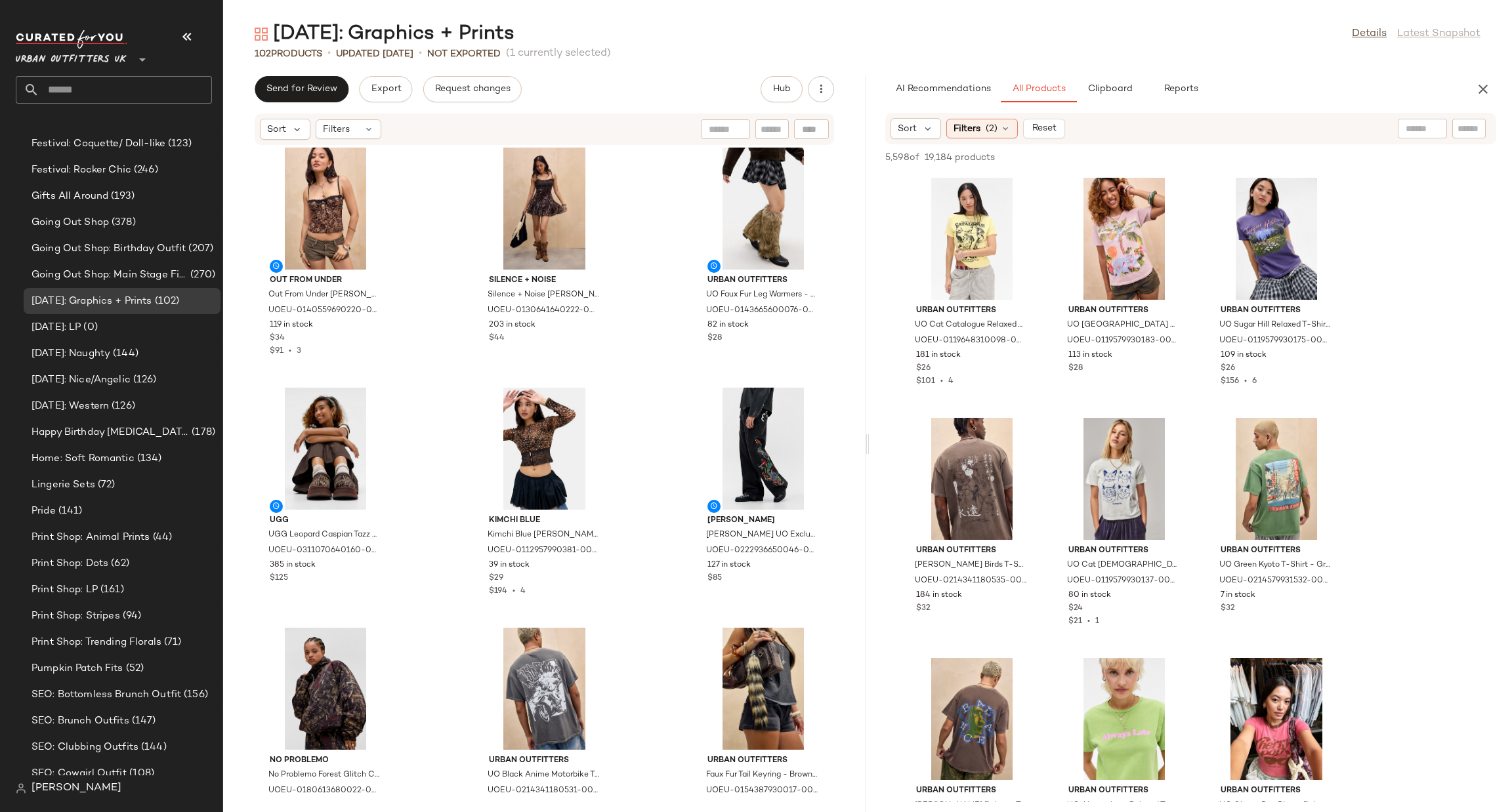
scroll to position [0, 0]
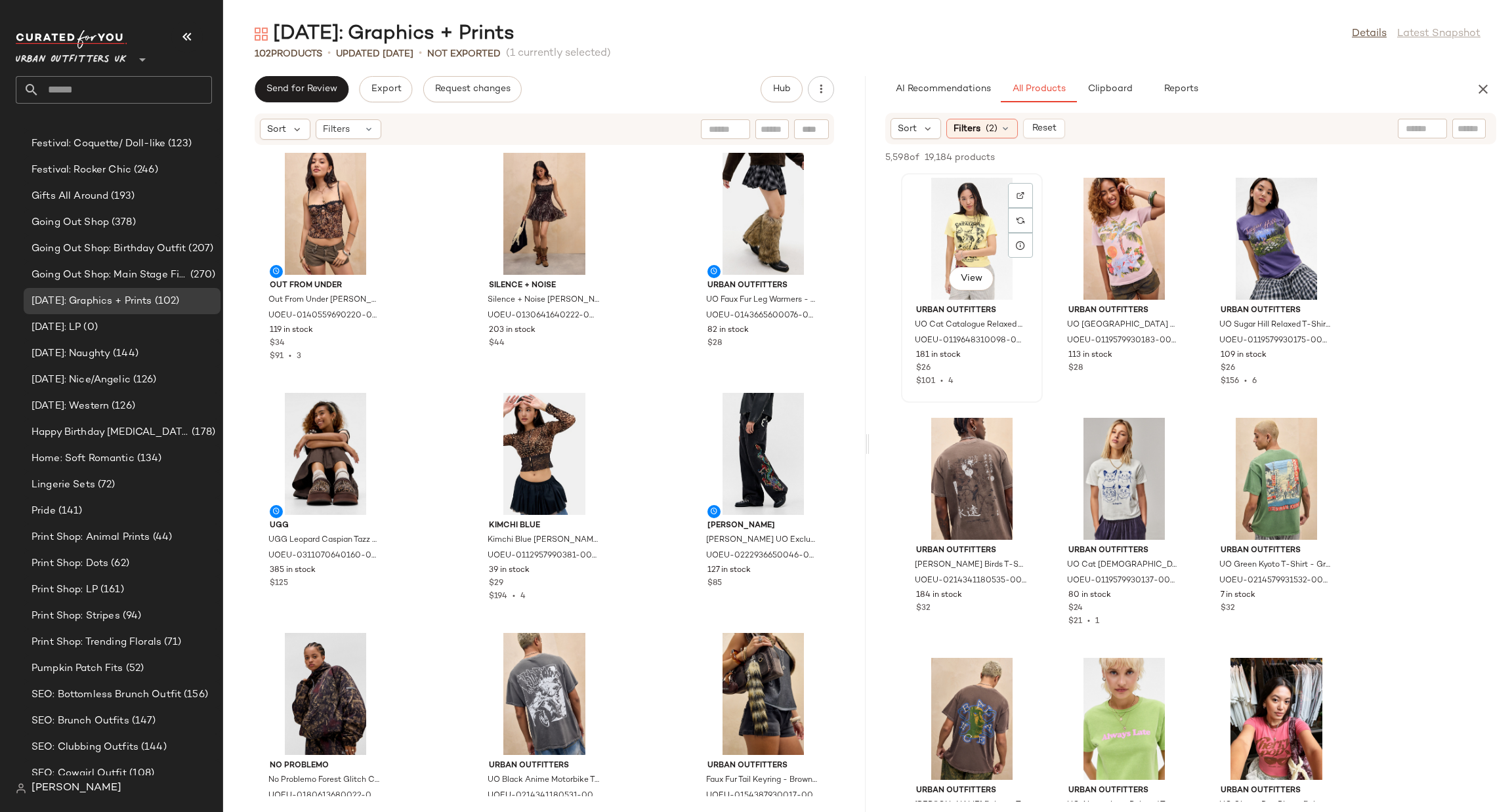
click at [966, 234] on div "View" at bounding box center [971, 238] width 133 height 122
click at [1084, 216] on div "View" at bounding box center [1124, 238] width 133 height 122
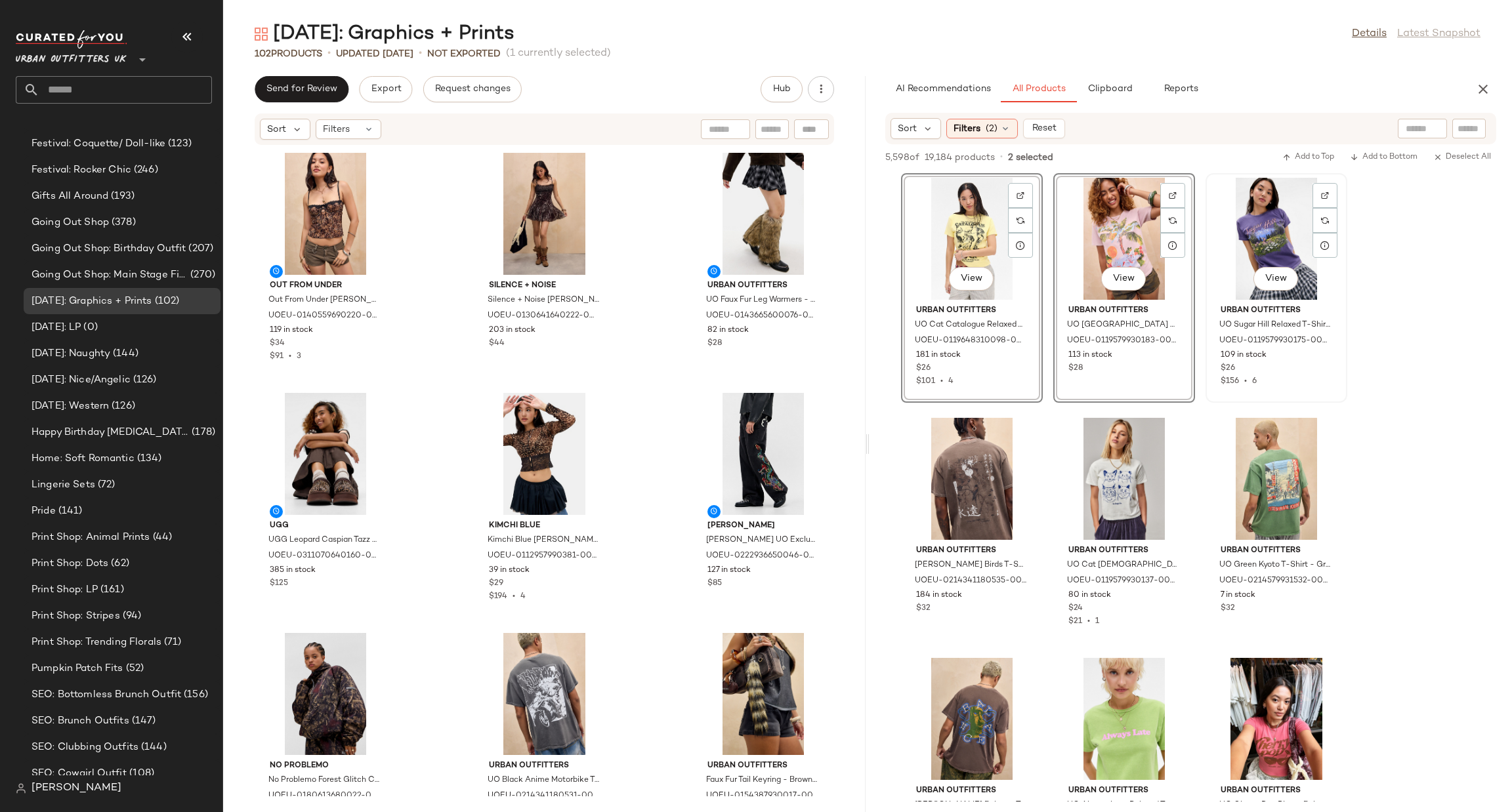
click at [1253, 234] on div "View" at bounding box center [1276, 238] width 133 height 122
click at [1109, 456] on div "View" at bounding box center [1124, 479] width 133 height 122
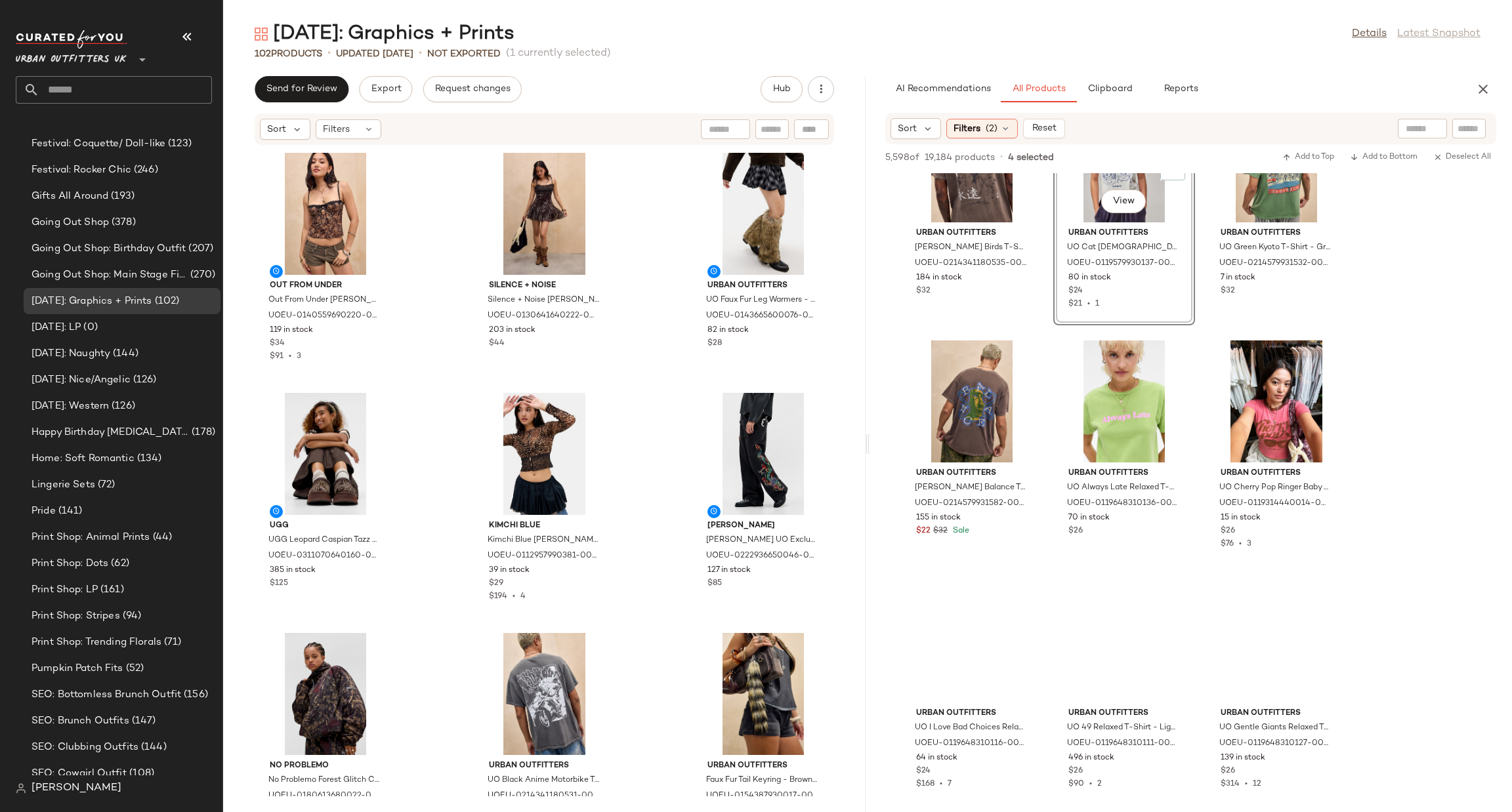
scroll to position [394, 0]
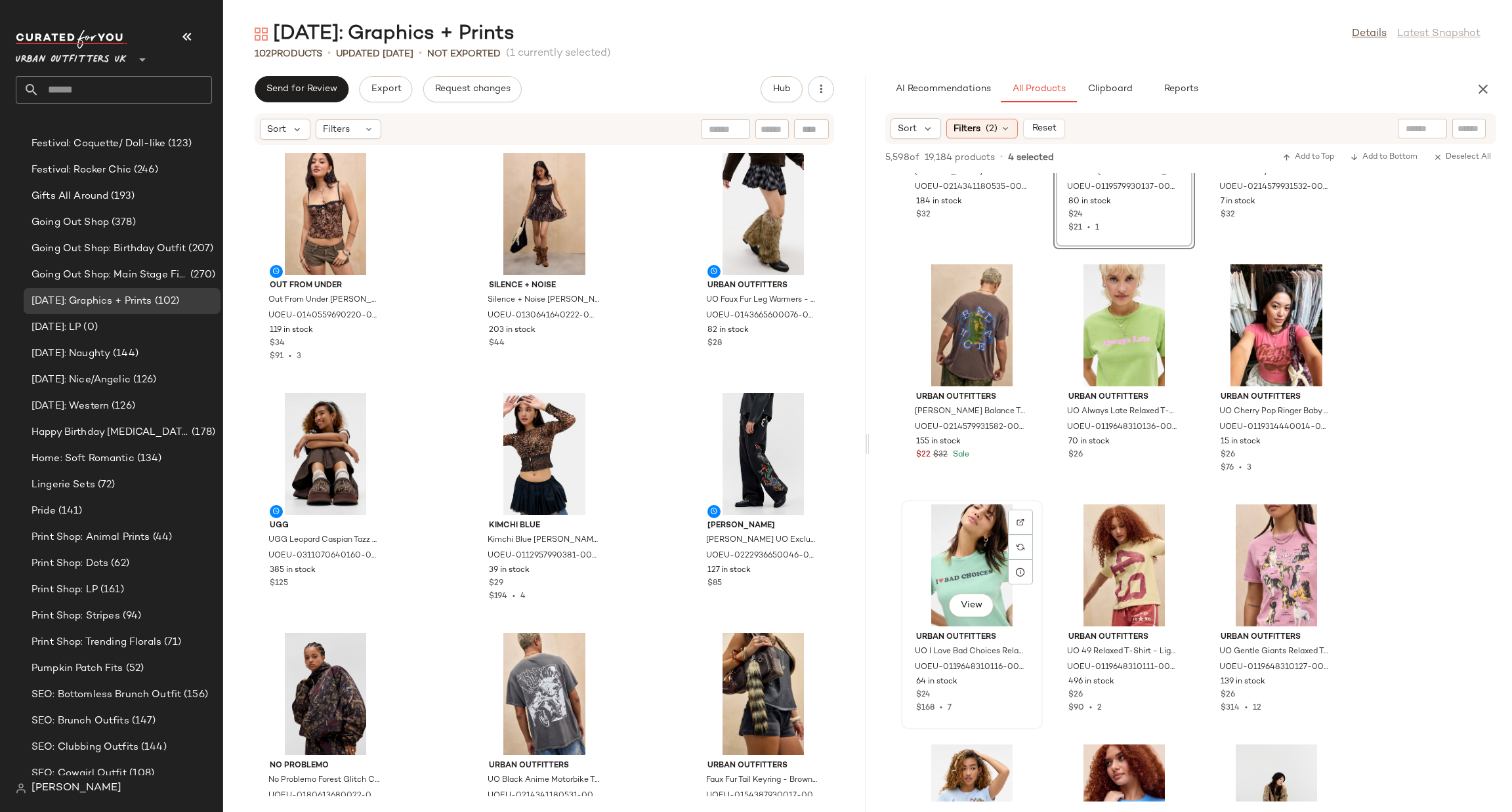
click at [966, 573] on div "View" at bounding box center [971, 565] width 133 height 122
click at [1254, 549] on div "View" at bounding box center [1276, 565] width 133 height 122
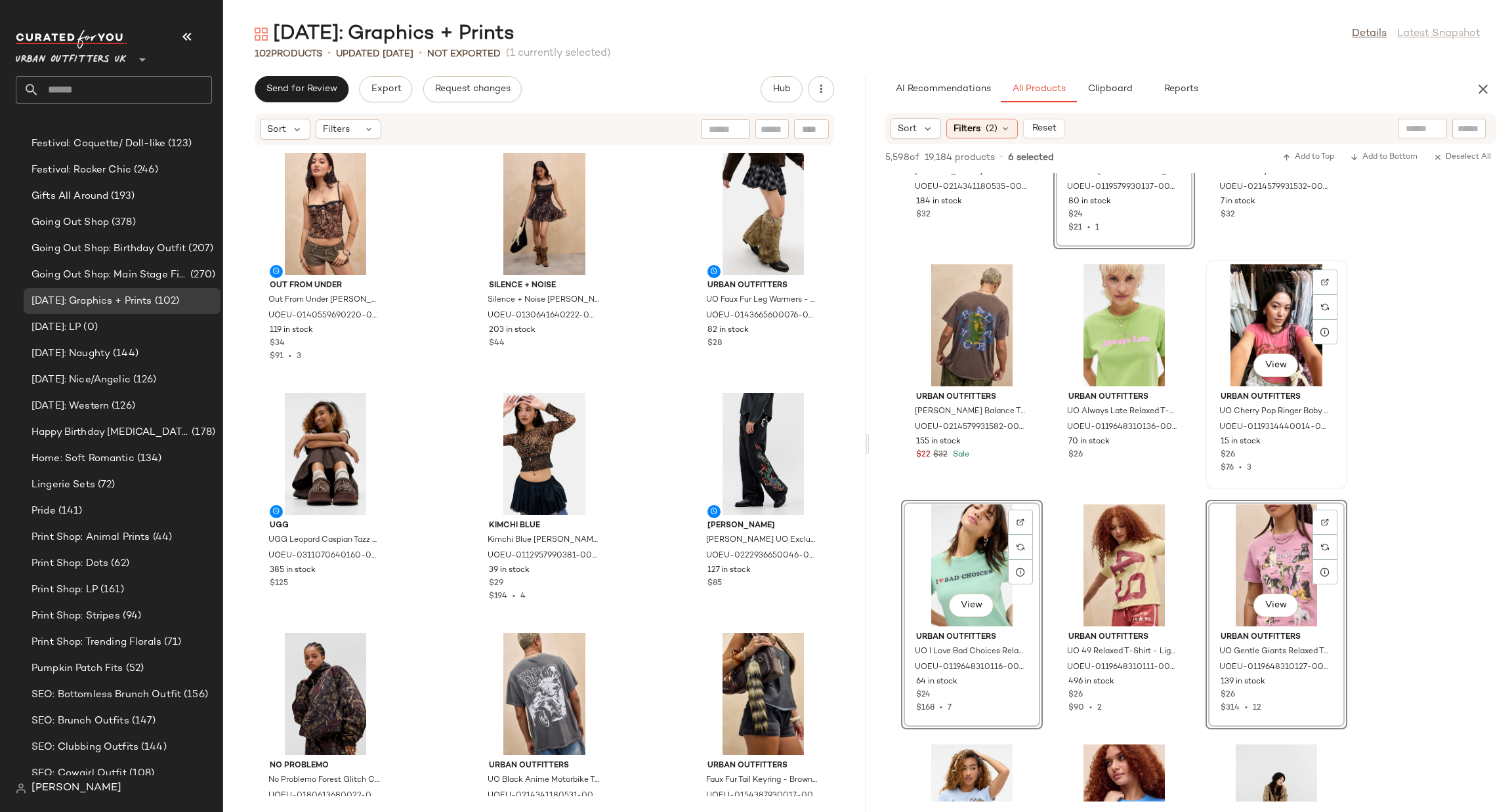
click at [1255, 299] on div "View" at bounding box center [1276, 325] width 133 height 122
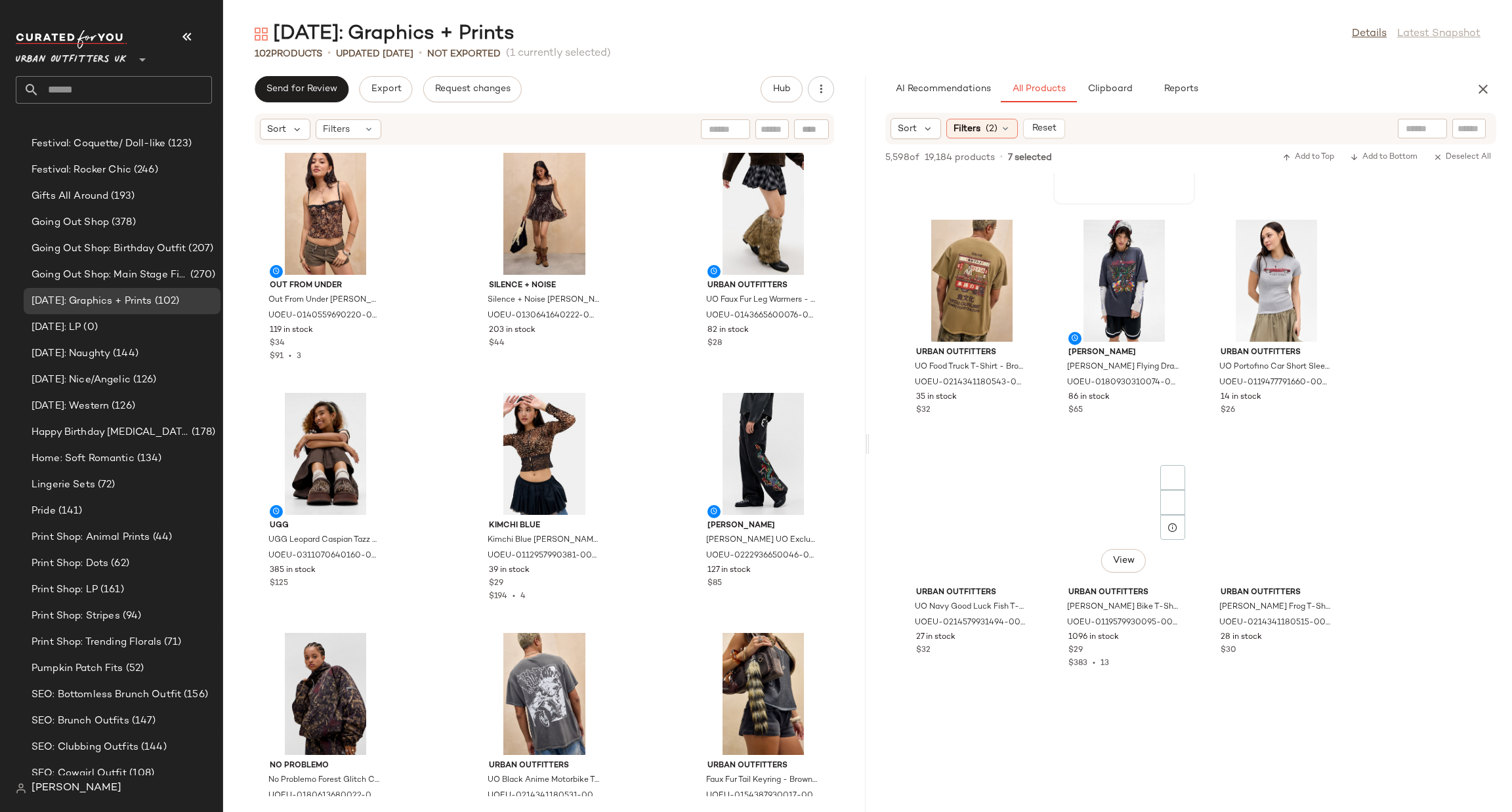
scroll to position [2362, 0]
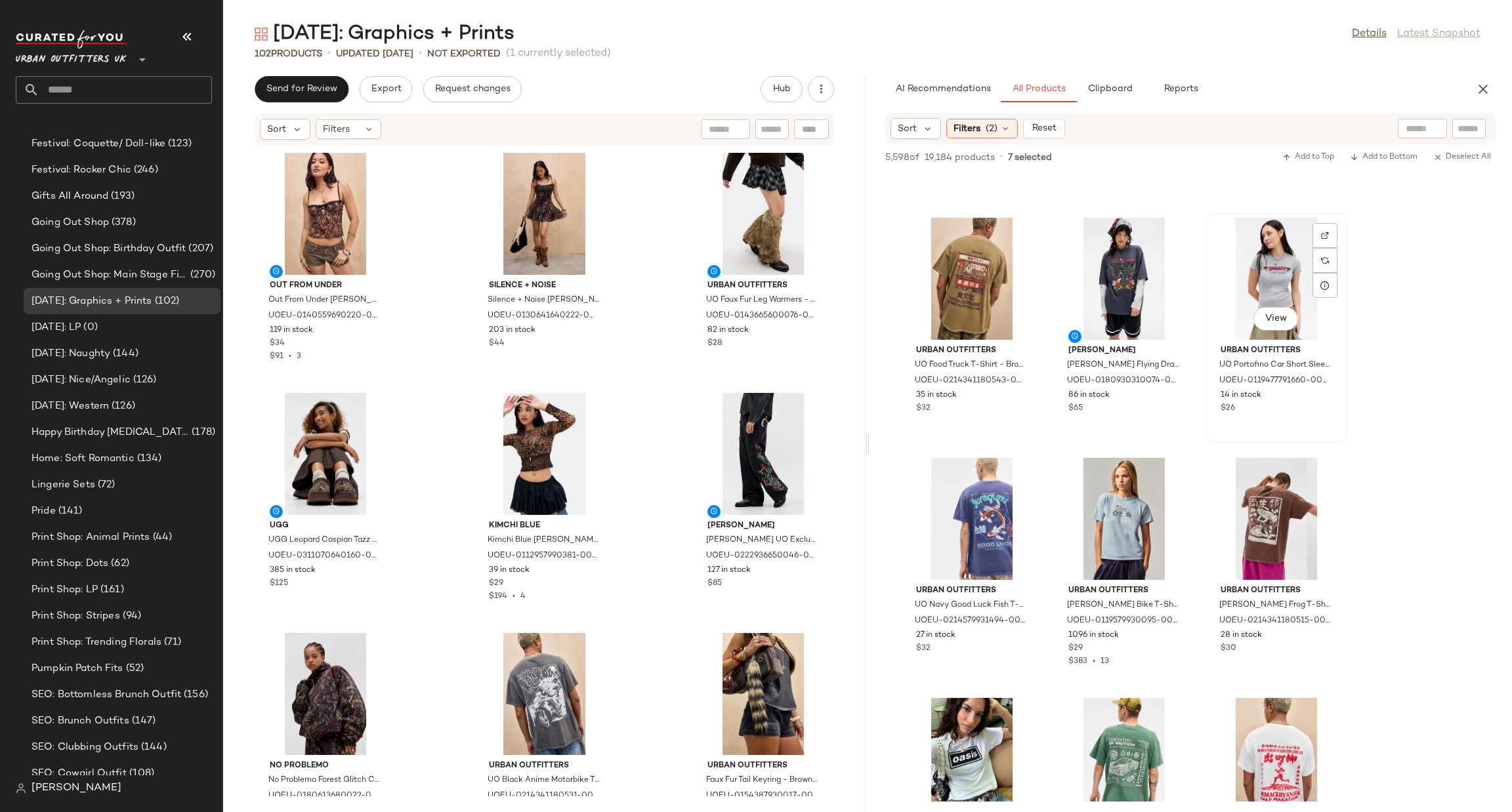
click at [1259, 249] on div "View" at bounding box center [1276, 279] width 133 height 122
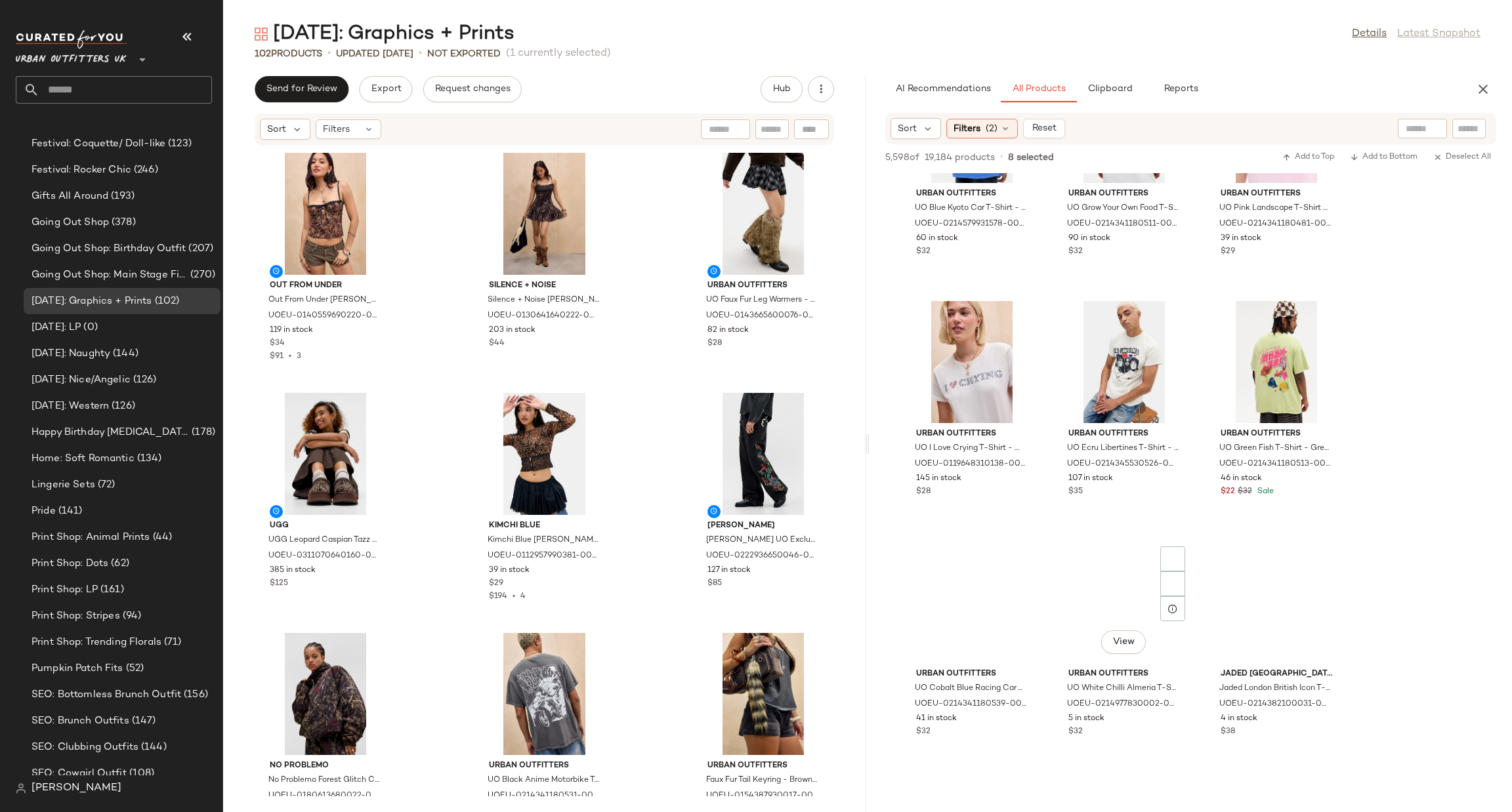
scroll to position [4330, 0]
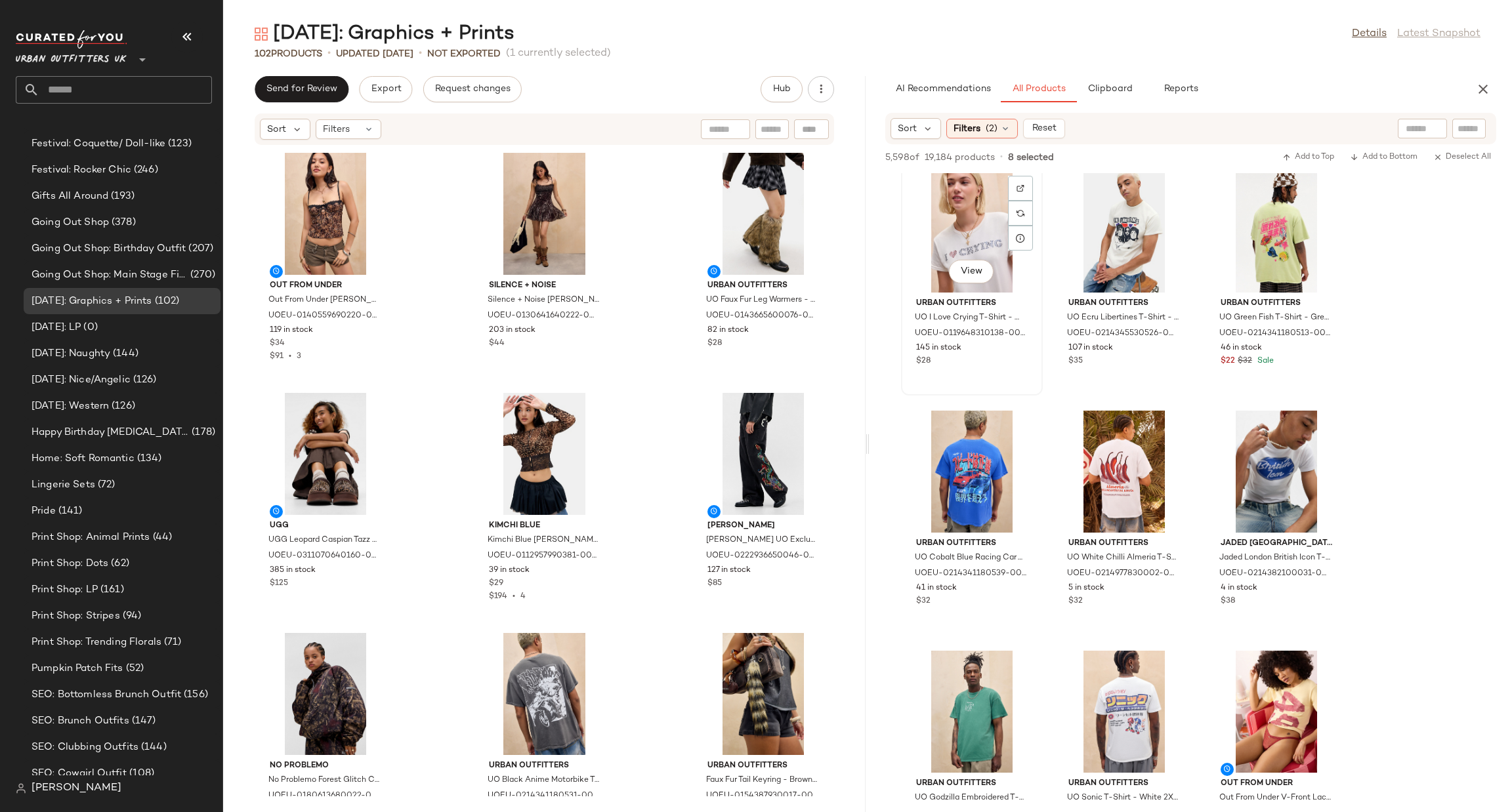
click at [979, 232] on div "View" at bounding box center [971, 232] width 133 height 122
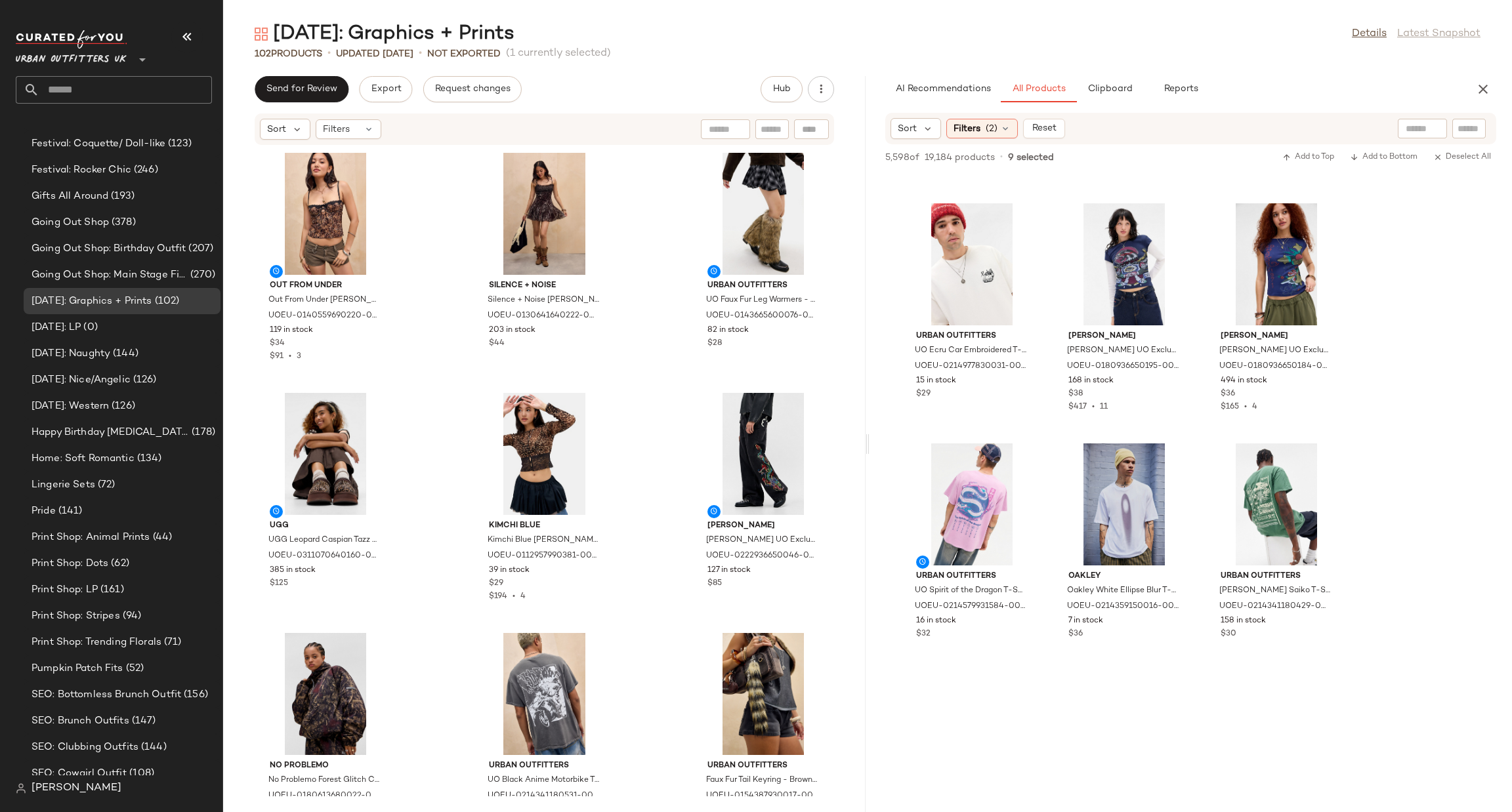
scroll to position [6692, 0]
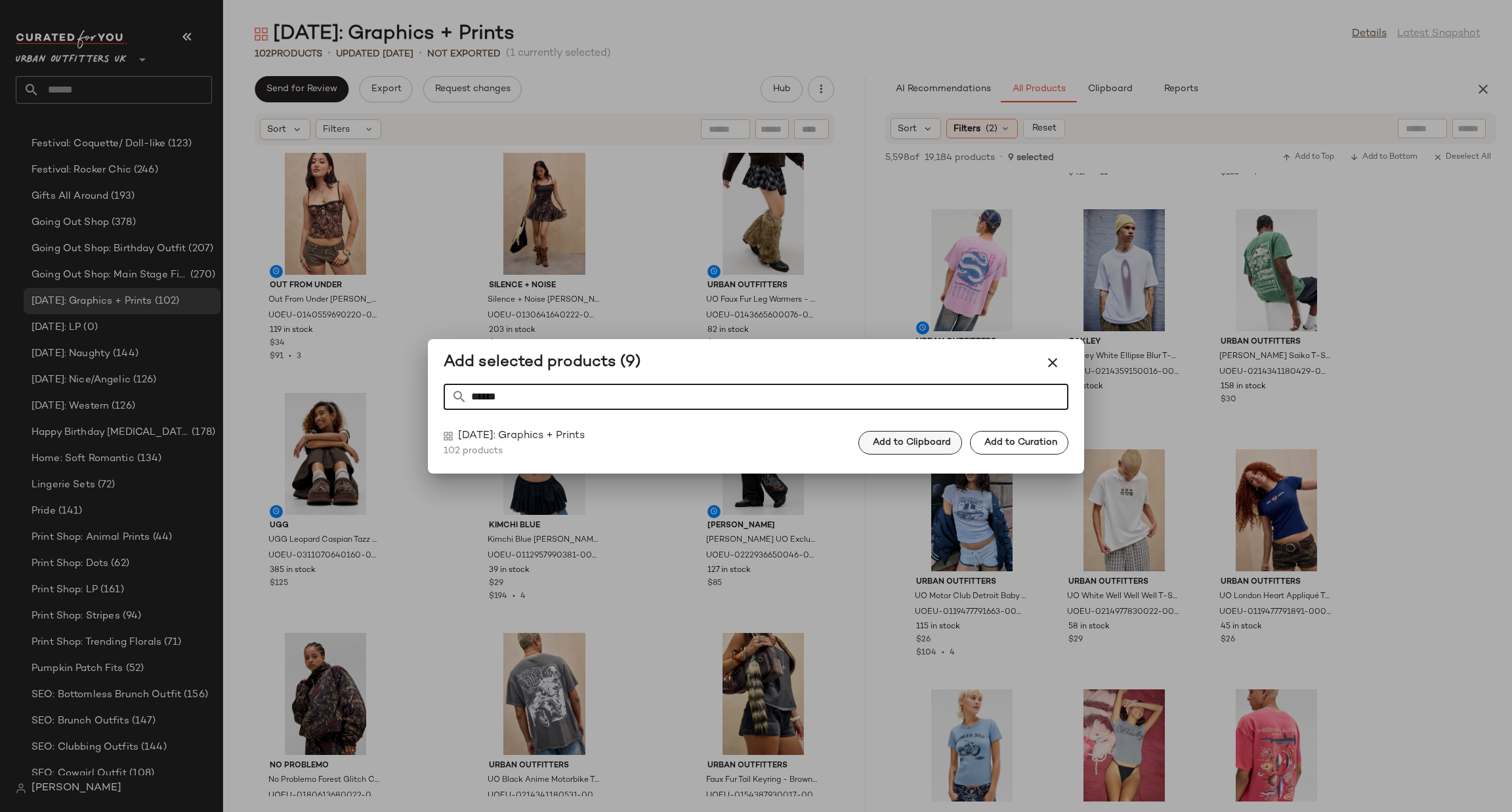
type input "******"
click at [919, 450] on button "Add to Clipboard" at bounding box center [910, 442] width 104 height 24
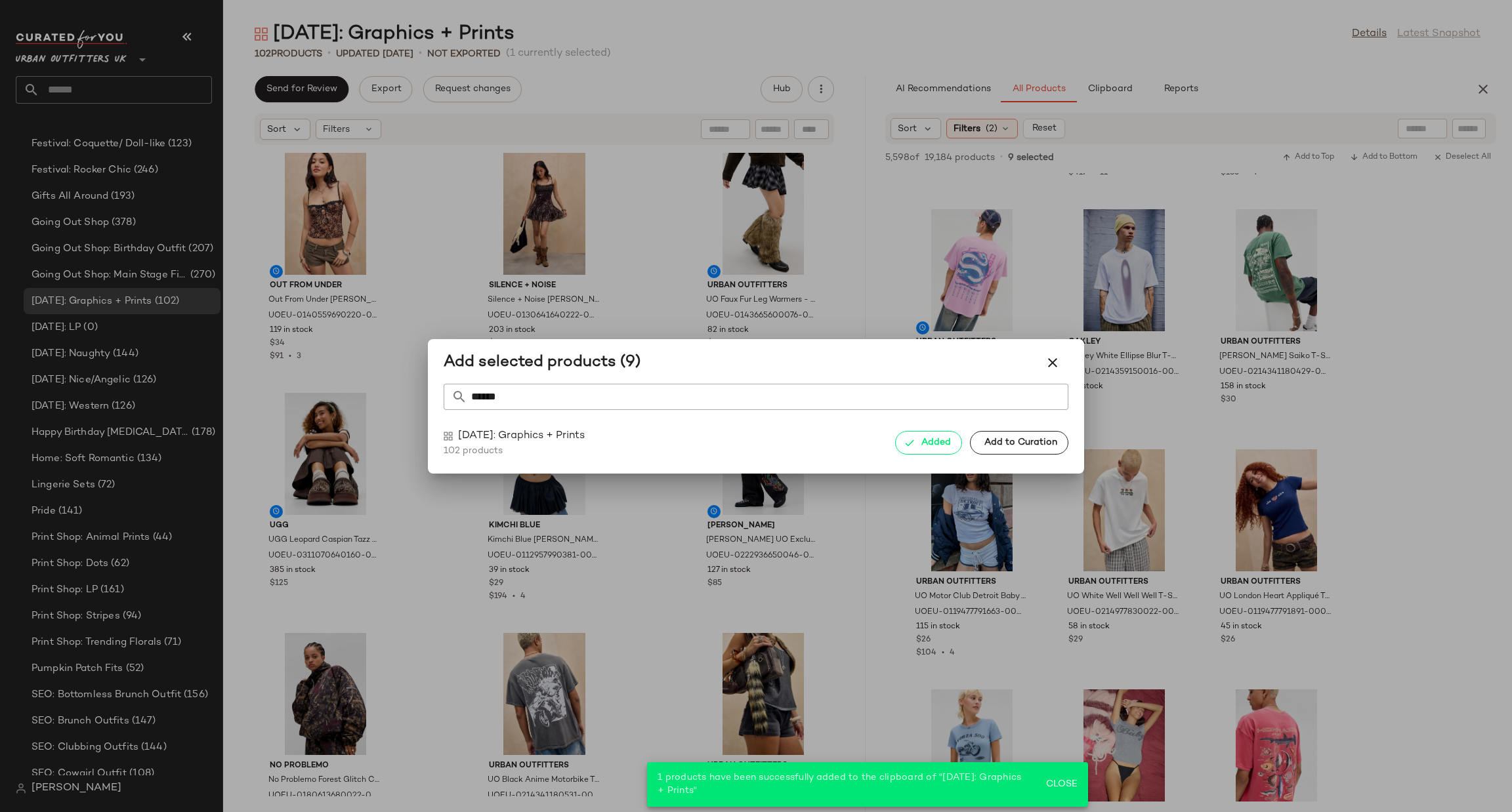
click at [1203, 394] on div at bounding box center [756, 406] width 1512 height 812
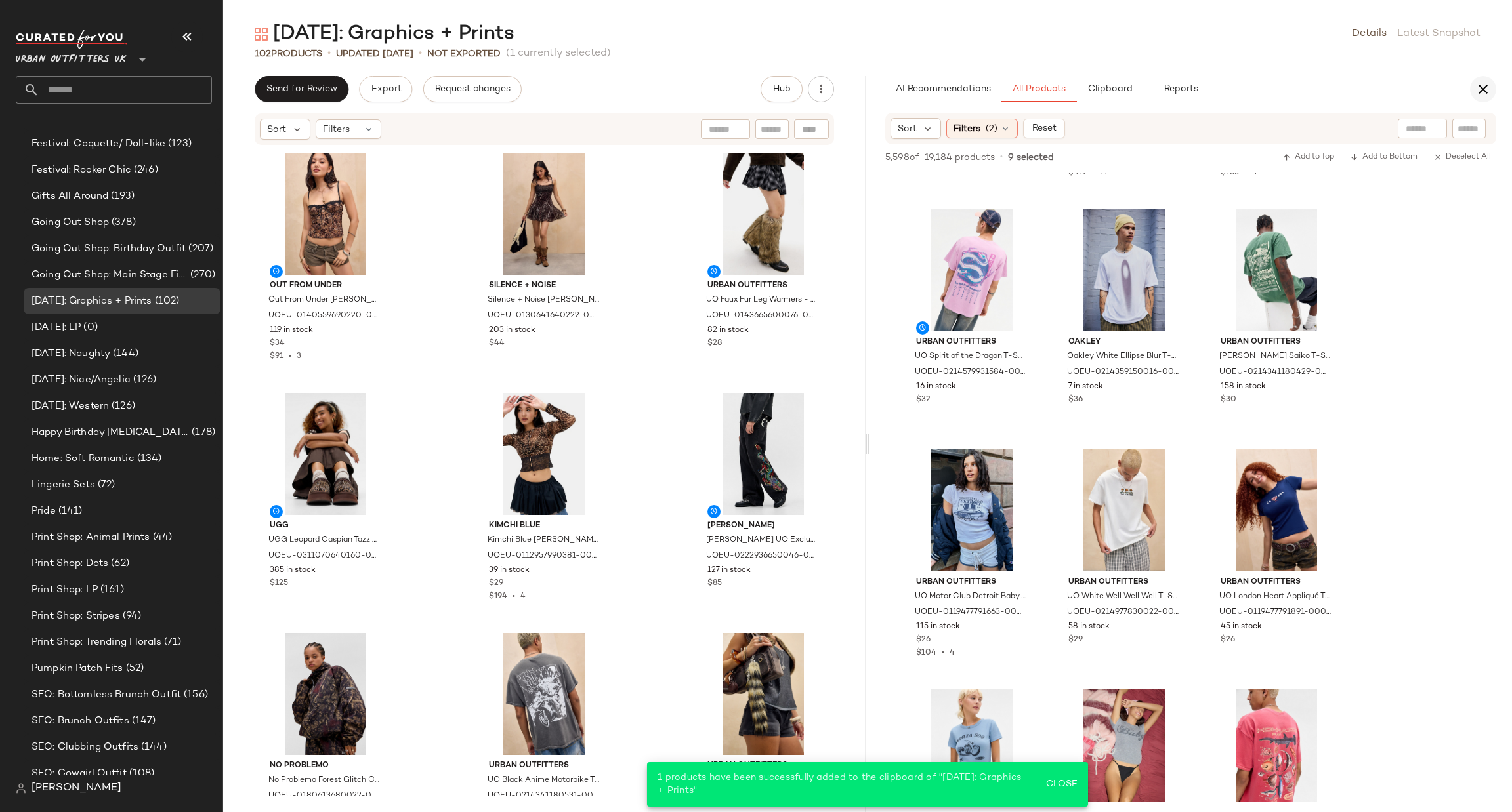
click at [1477, 87] on icon "button" at bounding box center [1482, 89] width 16 height 16
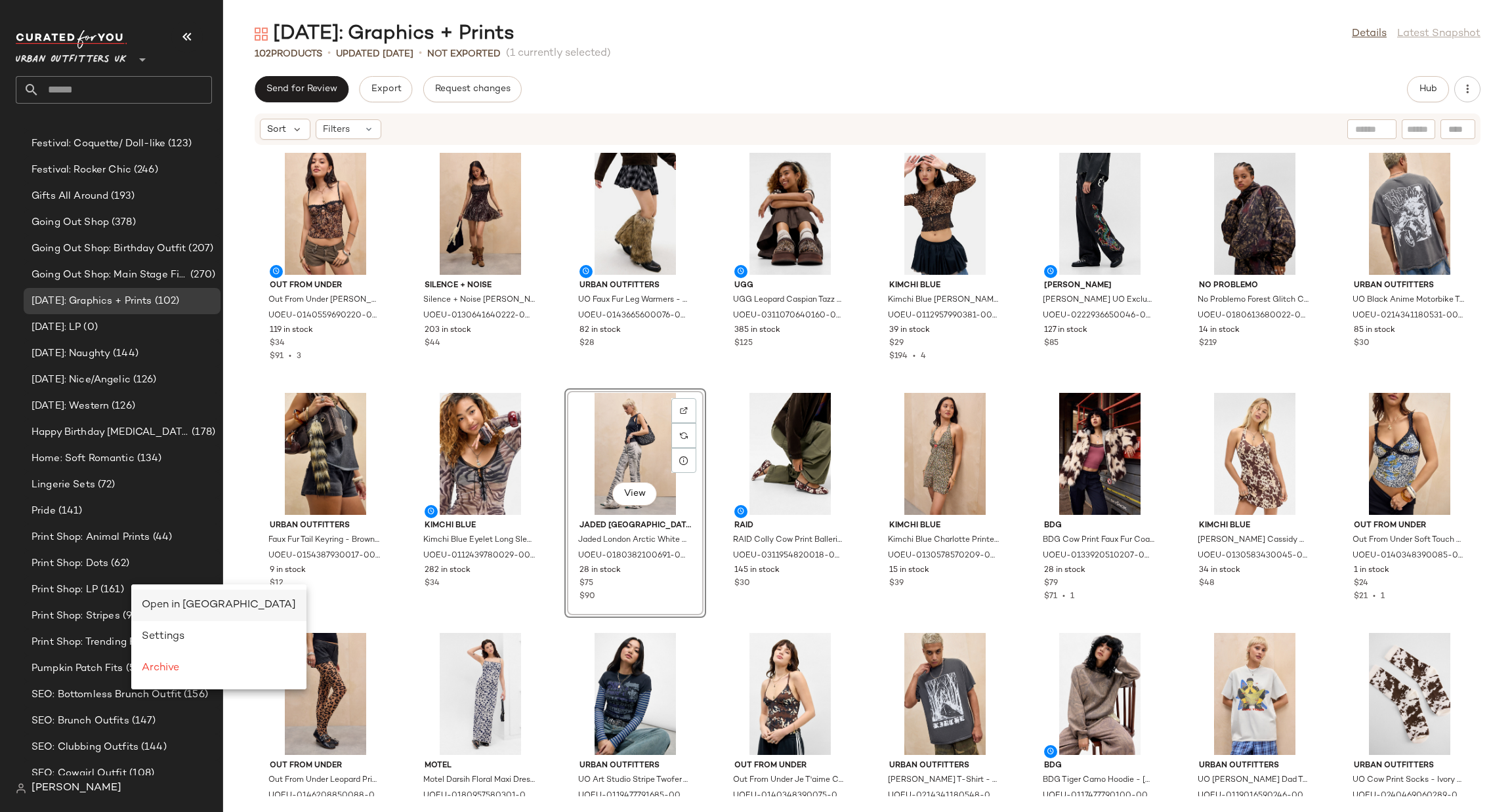
click at [159, 600] on span "Open in Split View" at bounding box center [219, 606] width 154 height 12
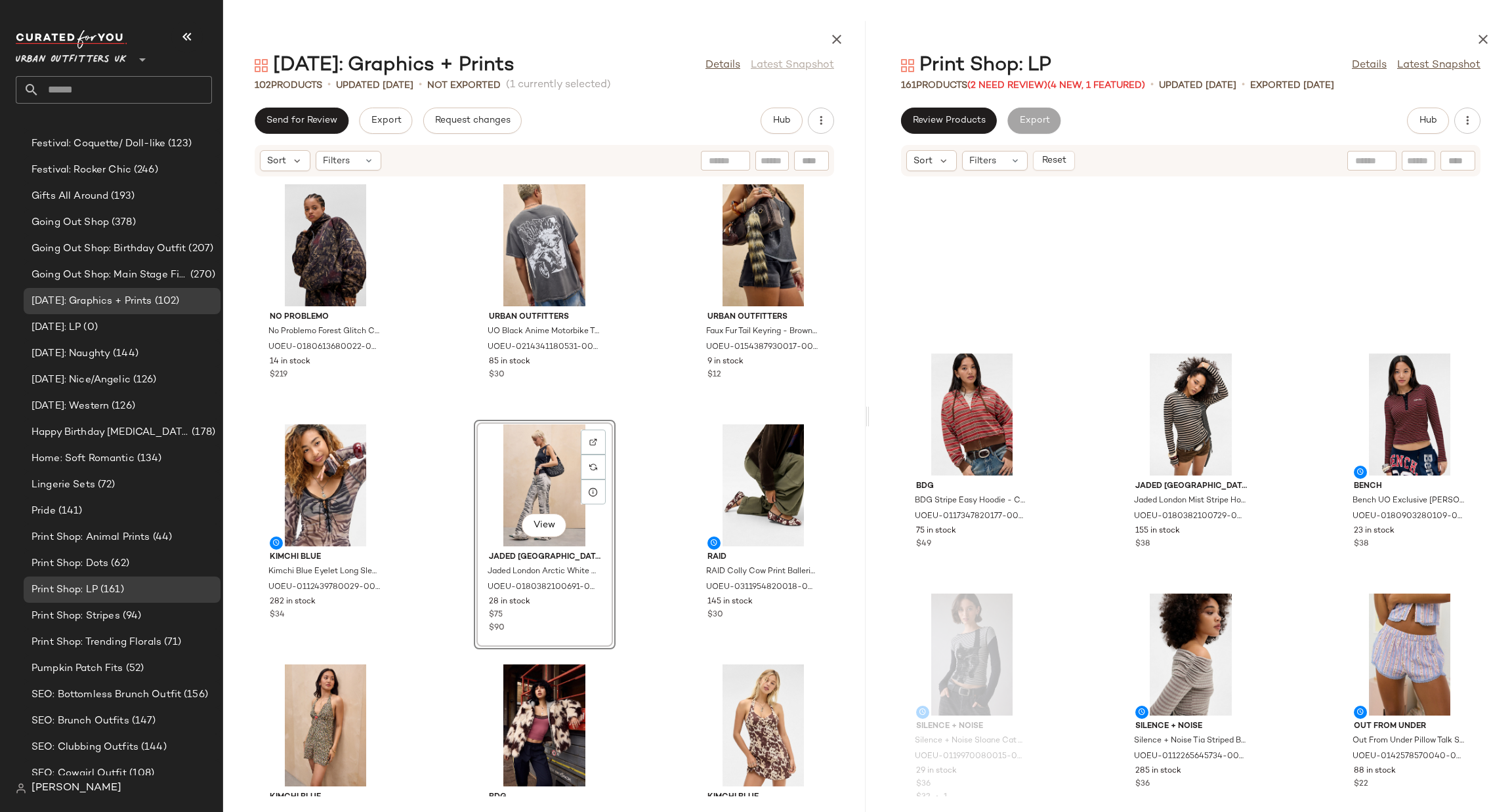
scroll to position [3751, 0]
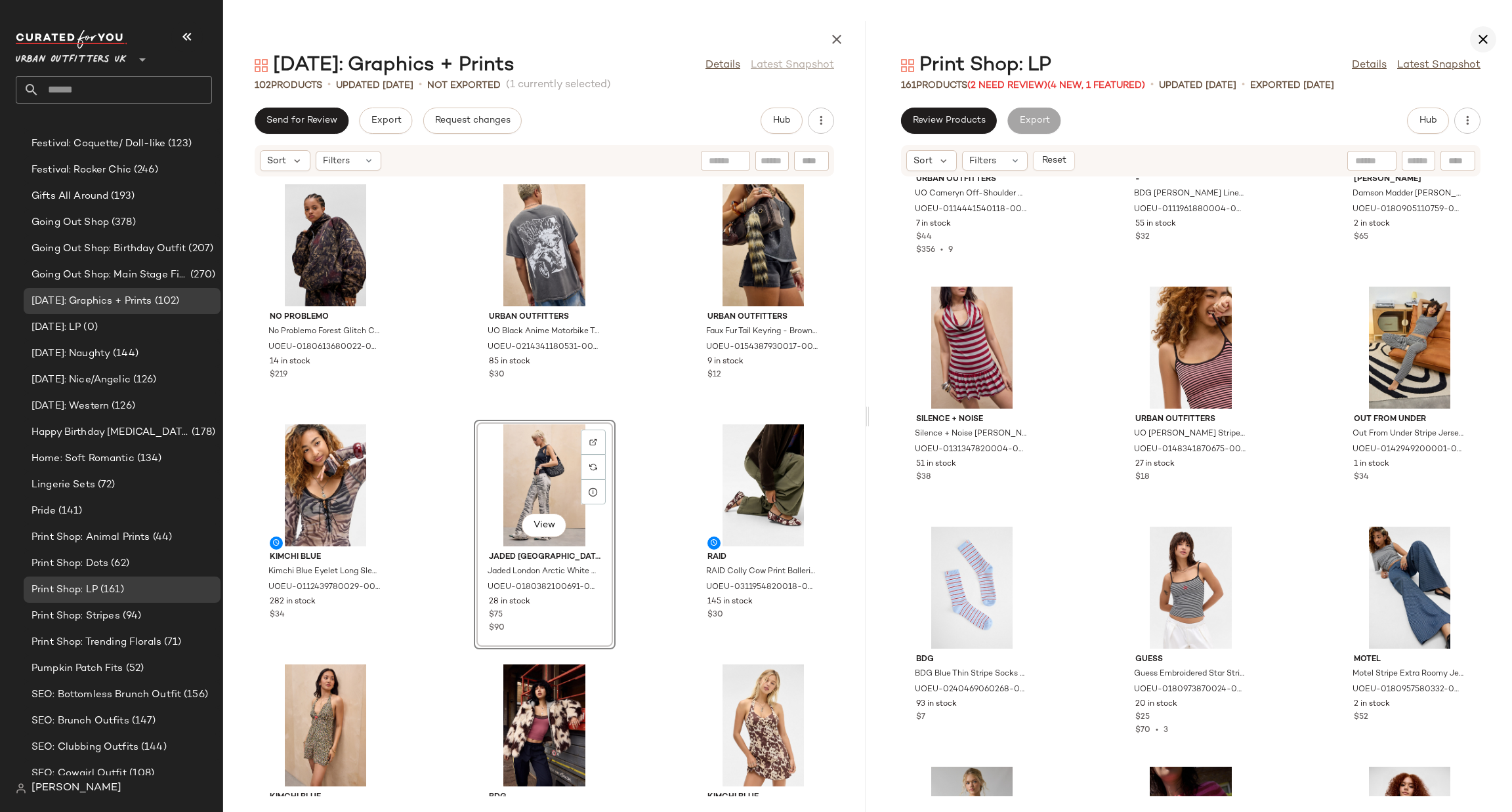
click at [1481, 50] on button "button" at bounding box center [1483, 40] width 26 height 26
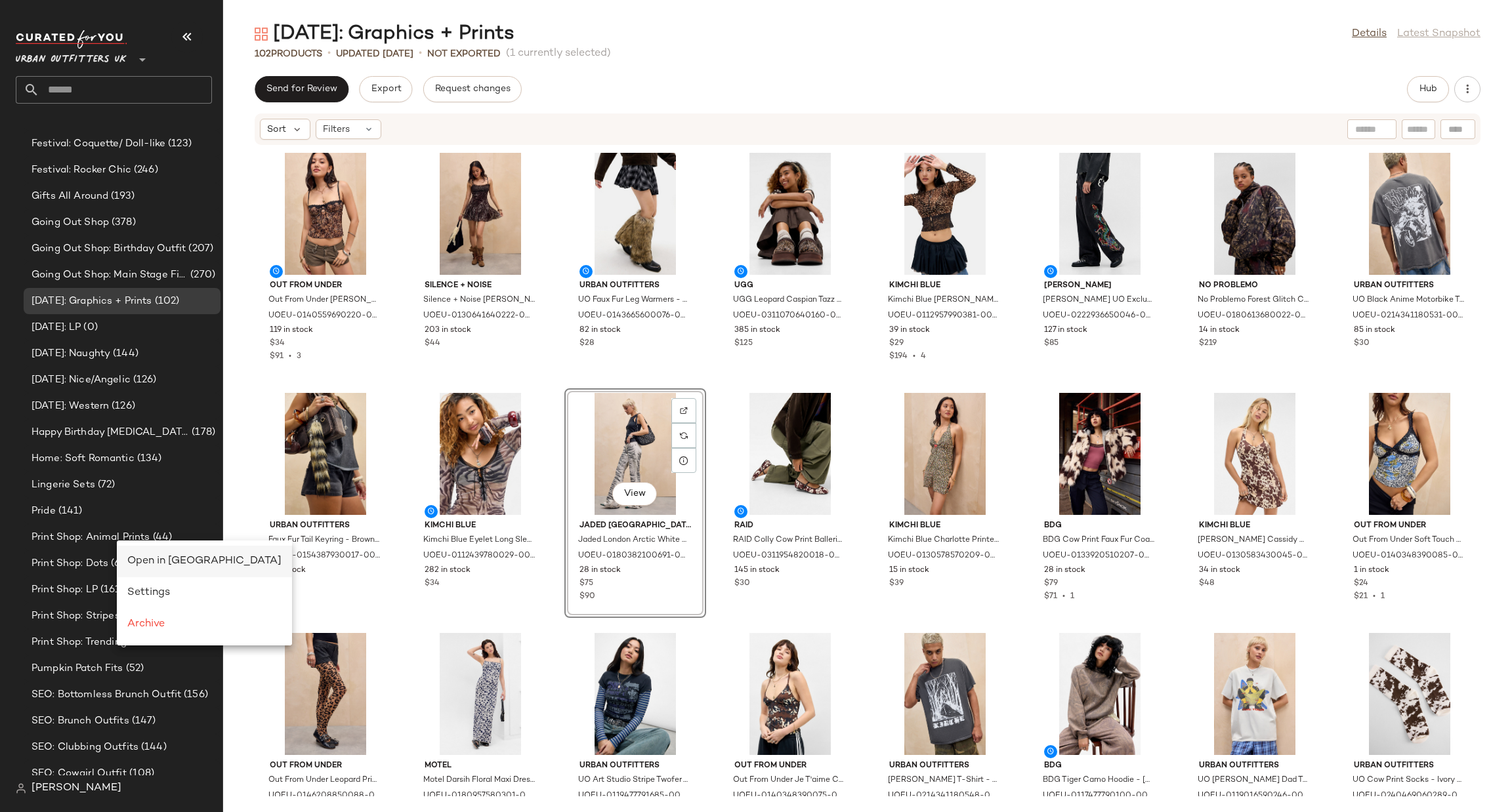
click at [168, 555] on span "Open in Split View" at bounding box center [204, 561] width 154 height 12
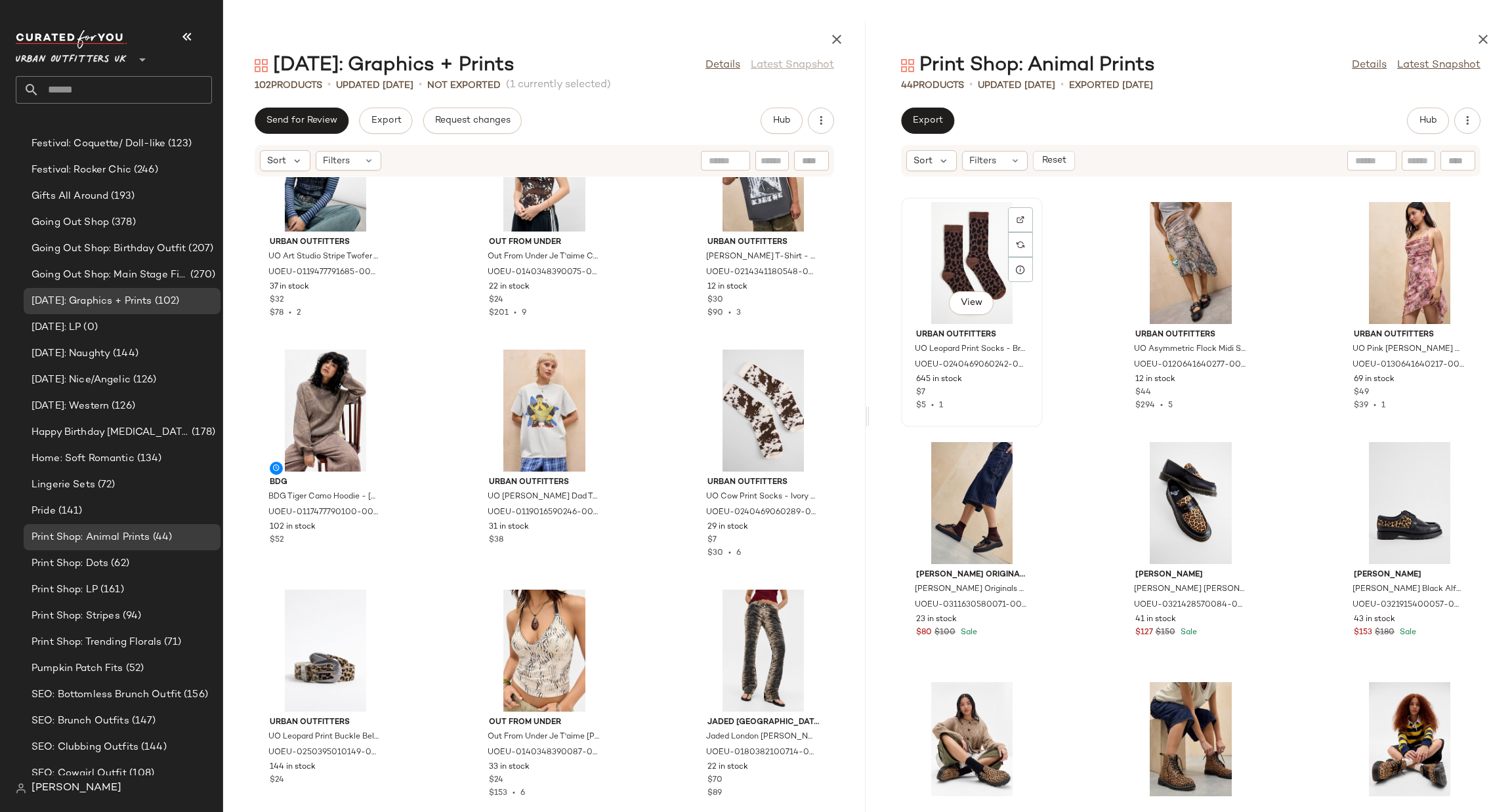
scroll to position [1672, 0]
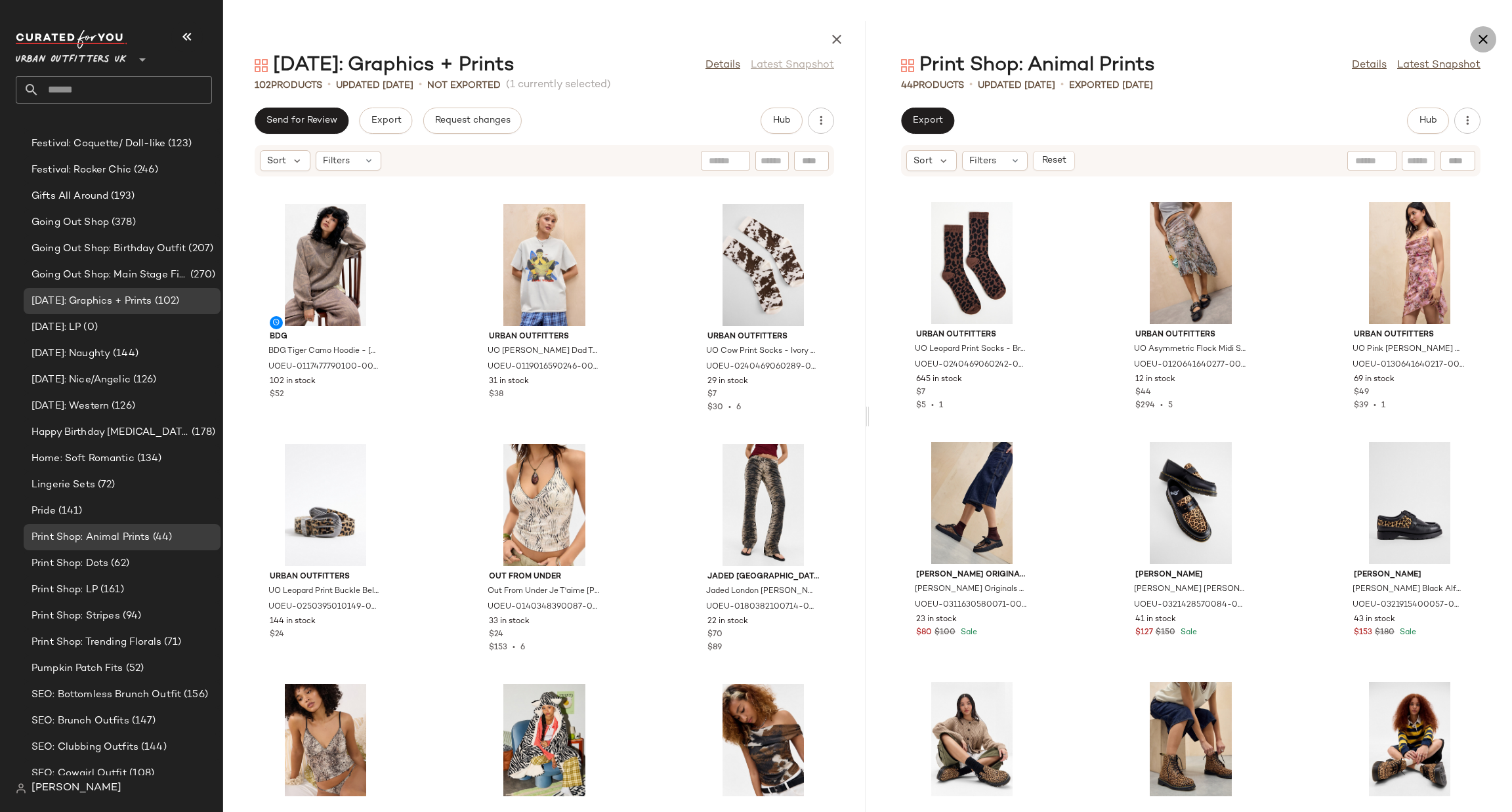
click at [1487, 37] on icon "button" at bounding box center [1482, 39] width 16 height 16
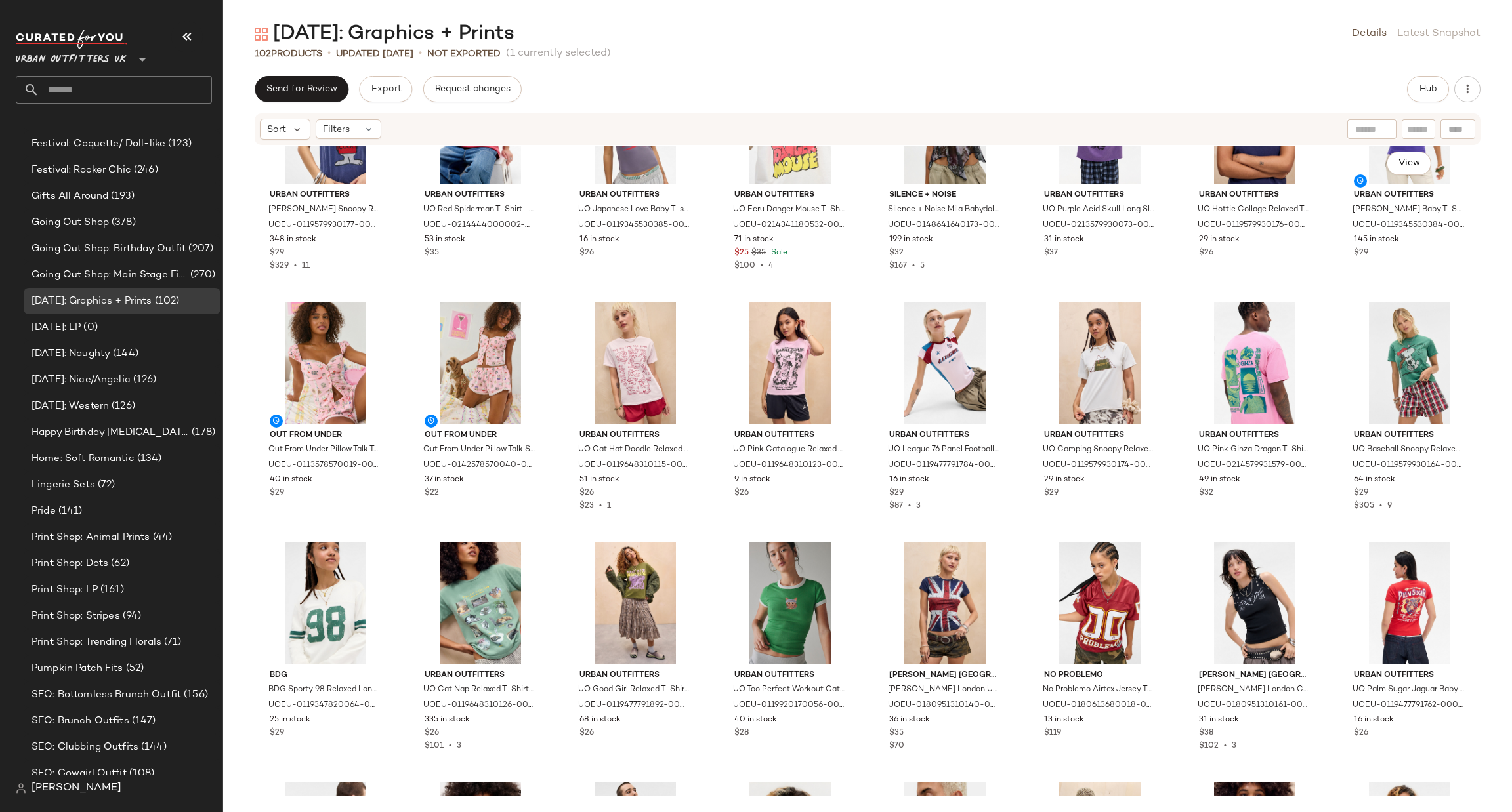
scroll to position [1882, 0]
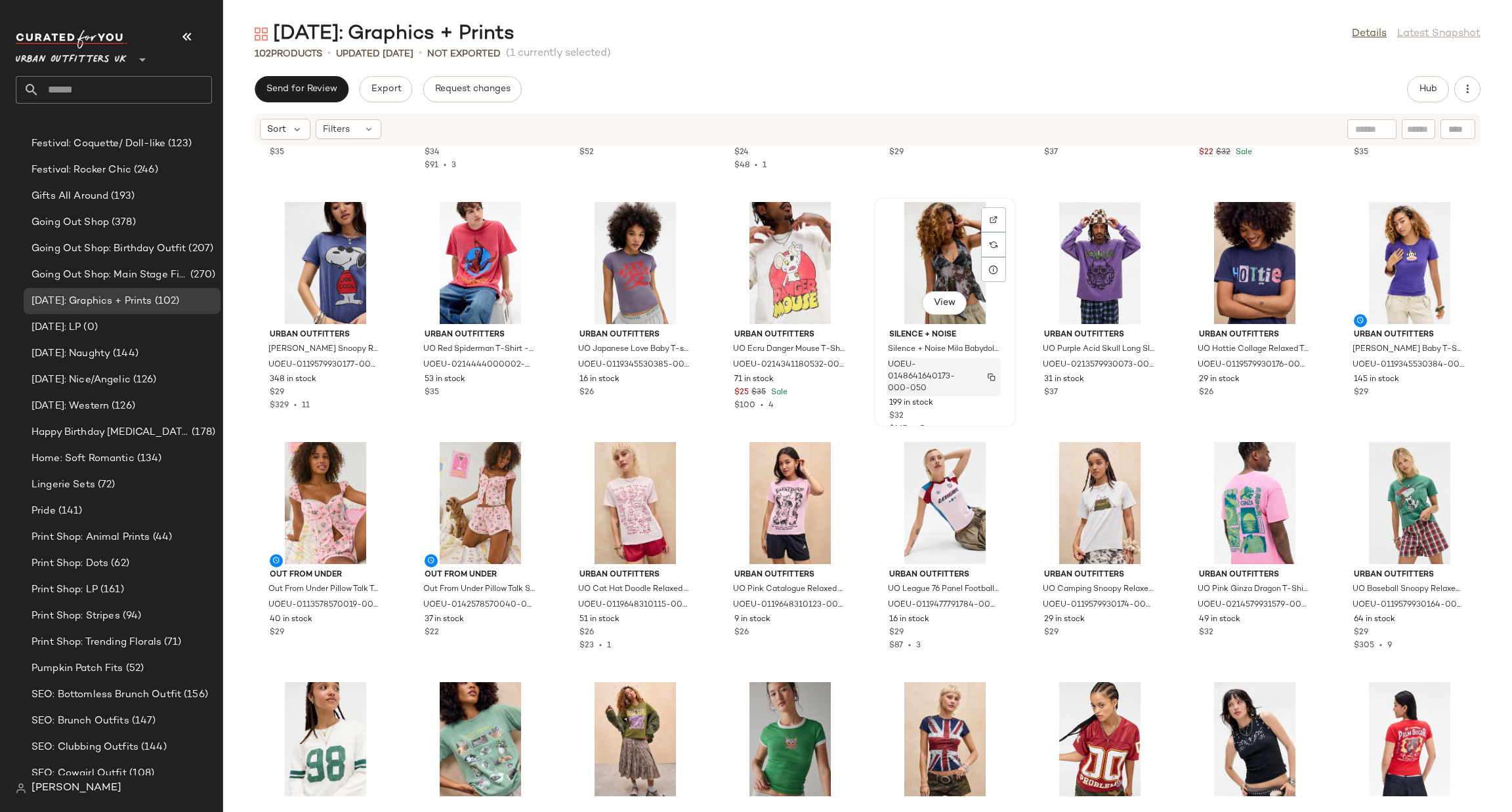
click at [988, 376] on img "button" at bounding box center [992, 377] width 8 height 8
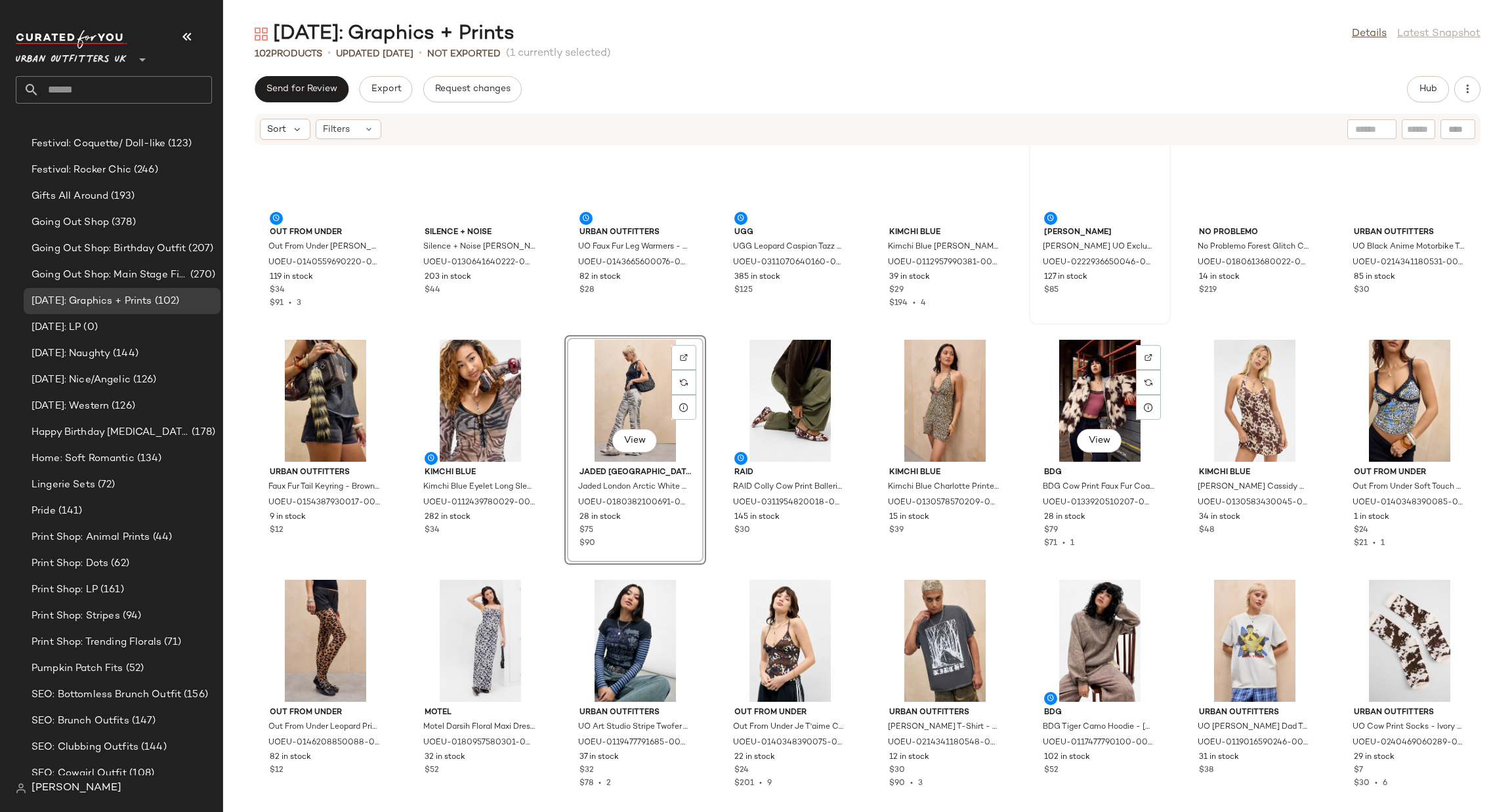
scroll to position [0, 0]
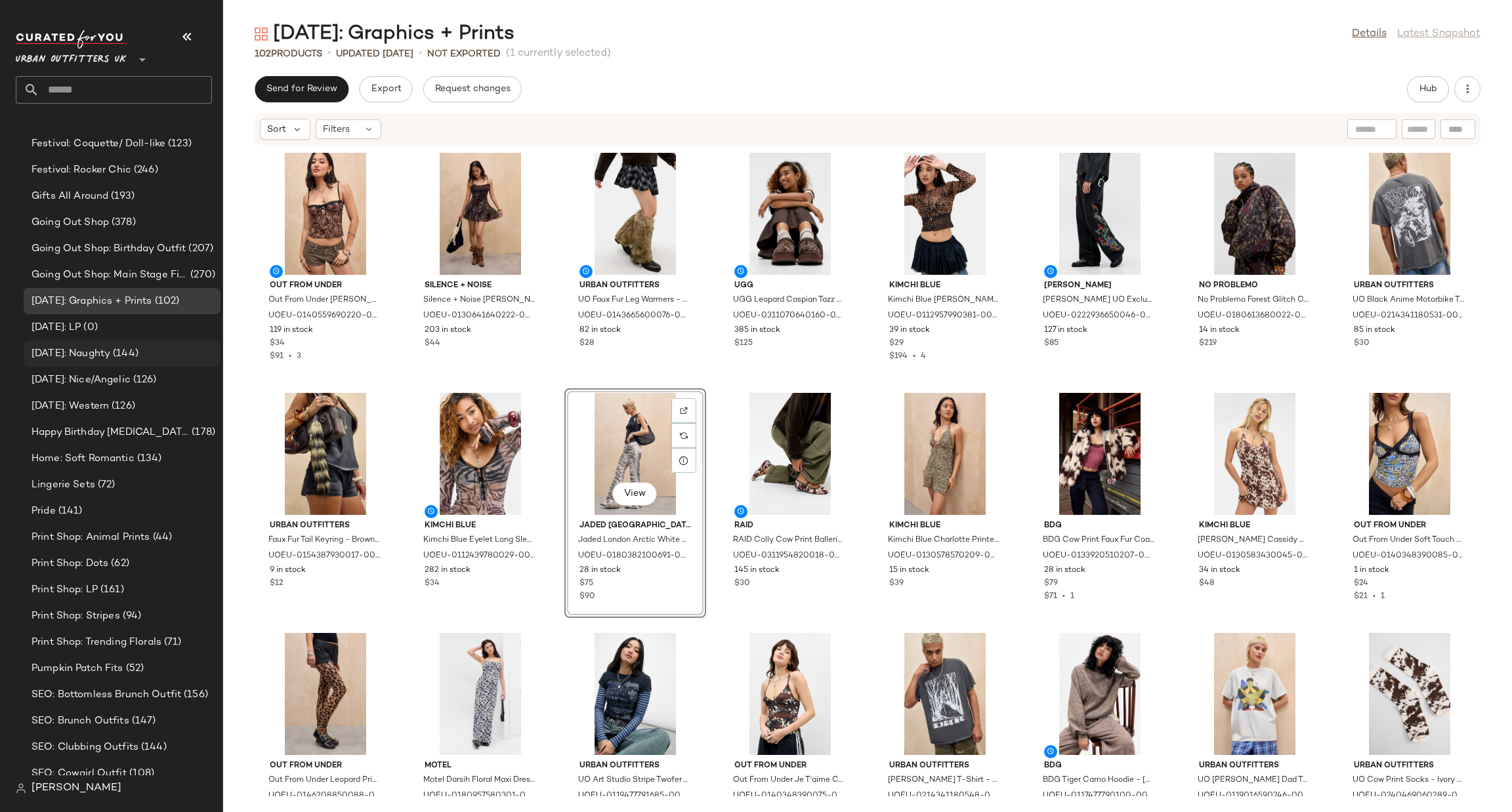
click at [184, 352] on div "Halloween: Naughty (144)" at bounding box center [120, 354] width 187 height 15
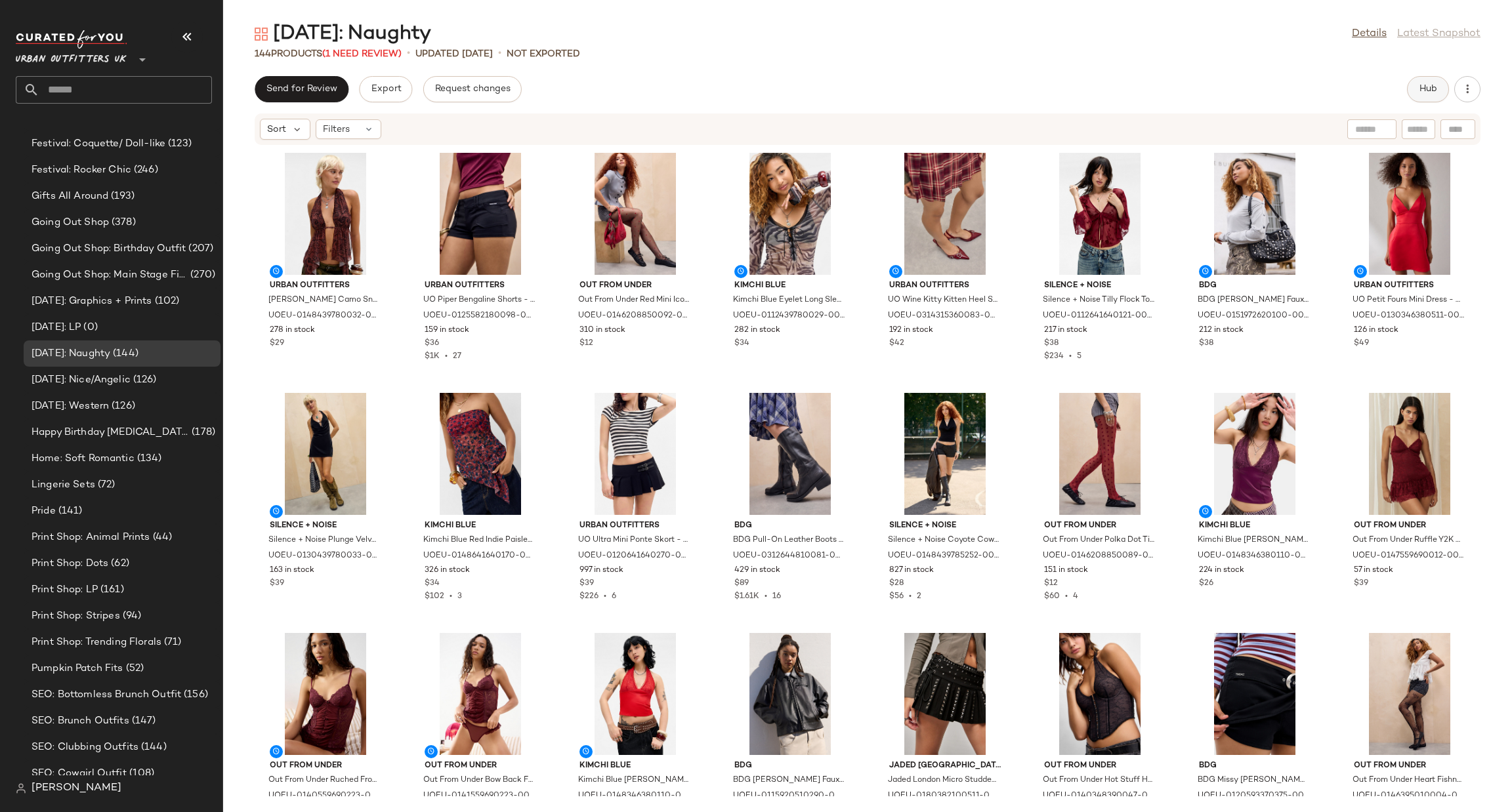
click at [1432, 82] on button "Hub" at bounding box center [1428, 89] width 42 height 26
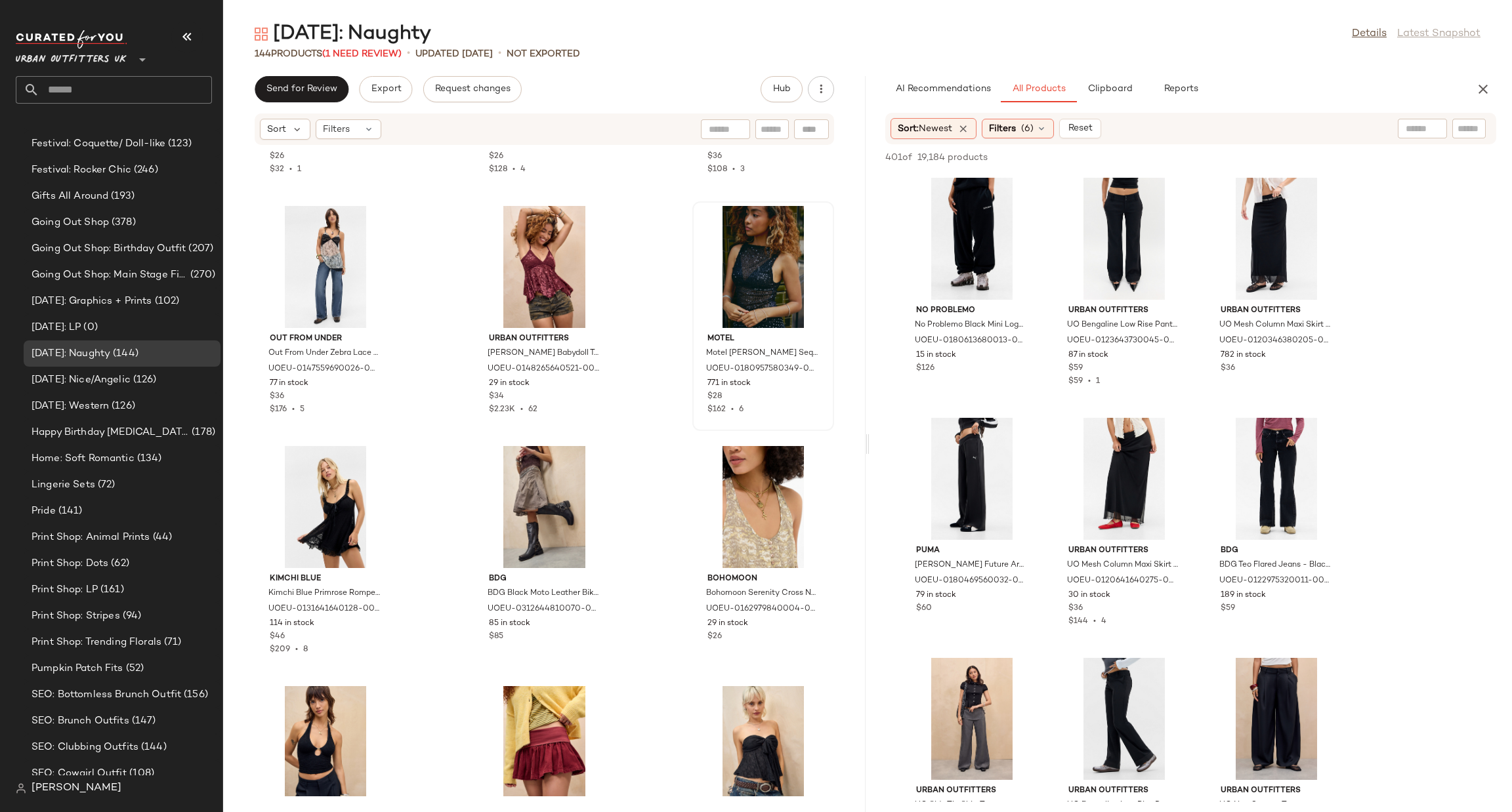
scroll to position [7532, 0]
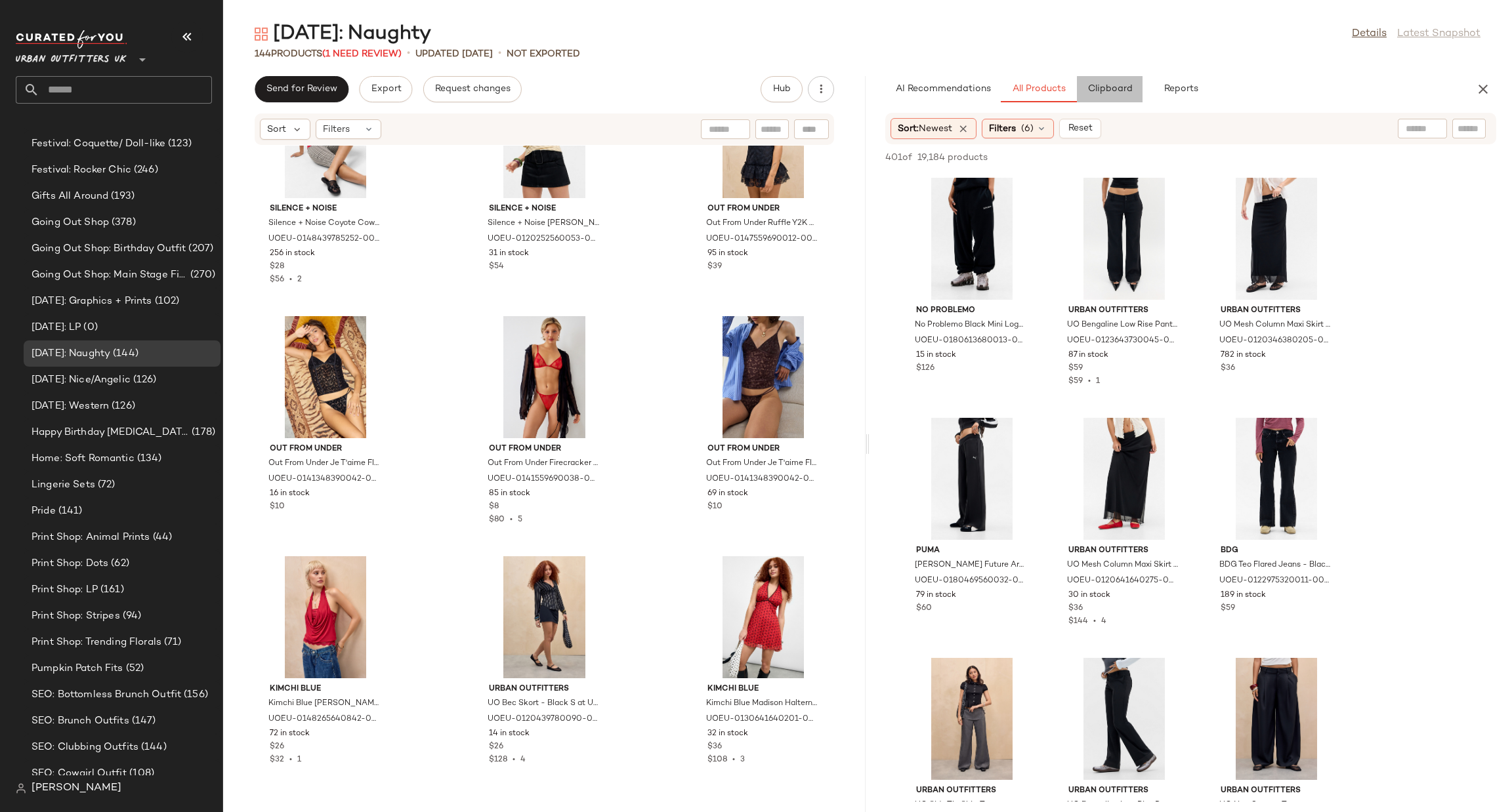
click at [1113, 98] on button "Clipboard" at bounding box center [1110, 89] width 66 height 26
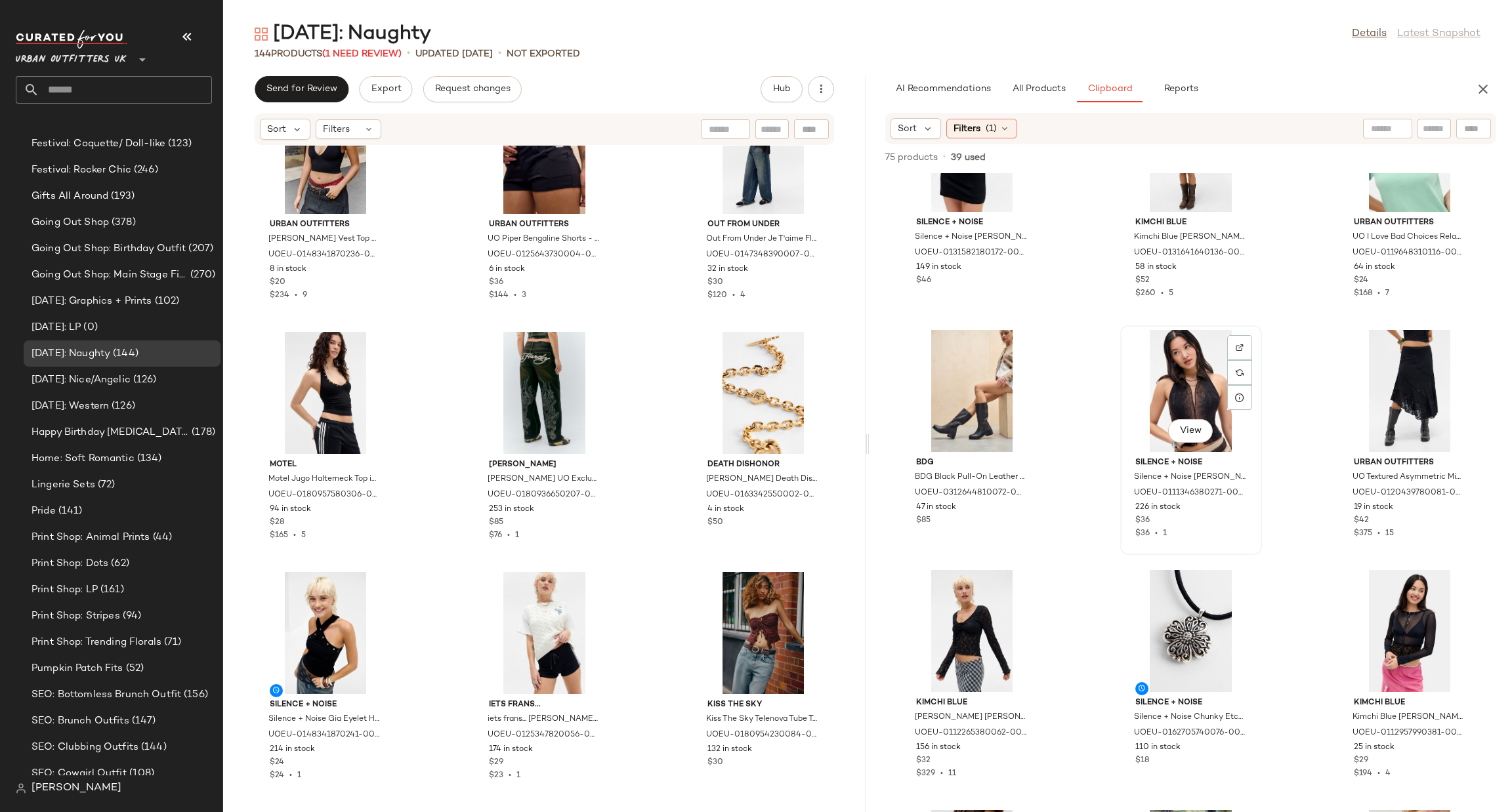
scroll to position [2245, 0]
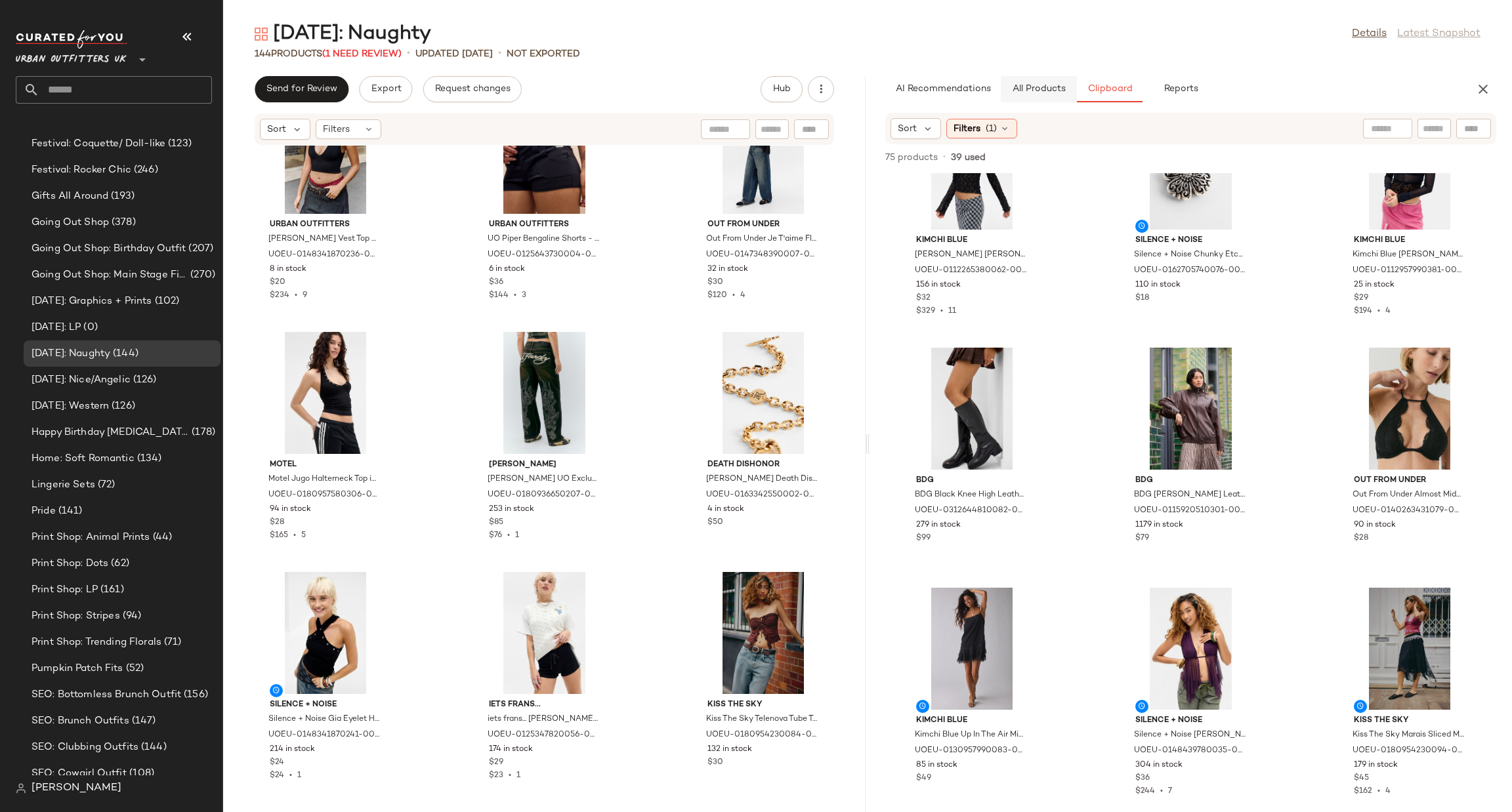
click at [1040, 88] on span "All Products" at bounding box center [1038, 89] width 54 height 11
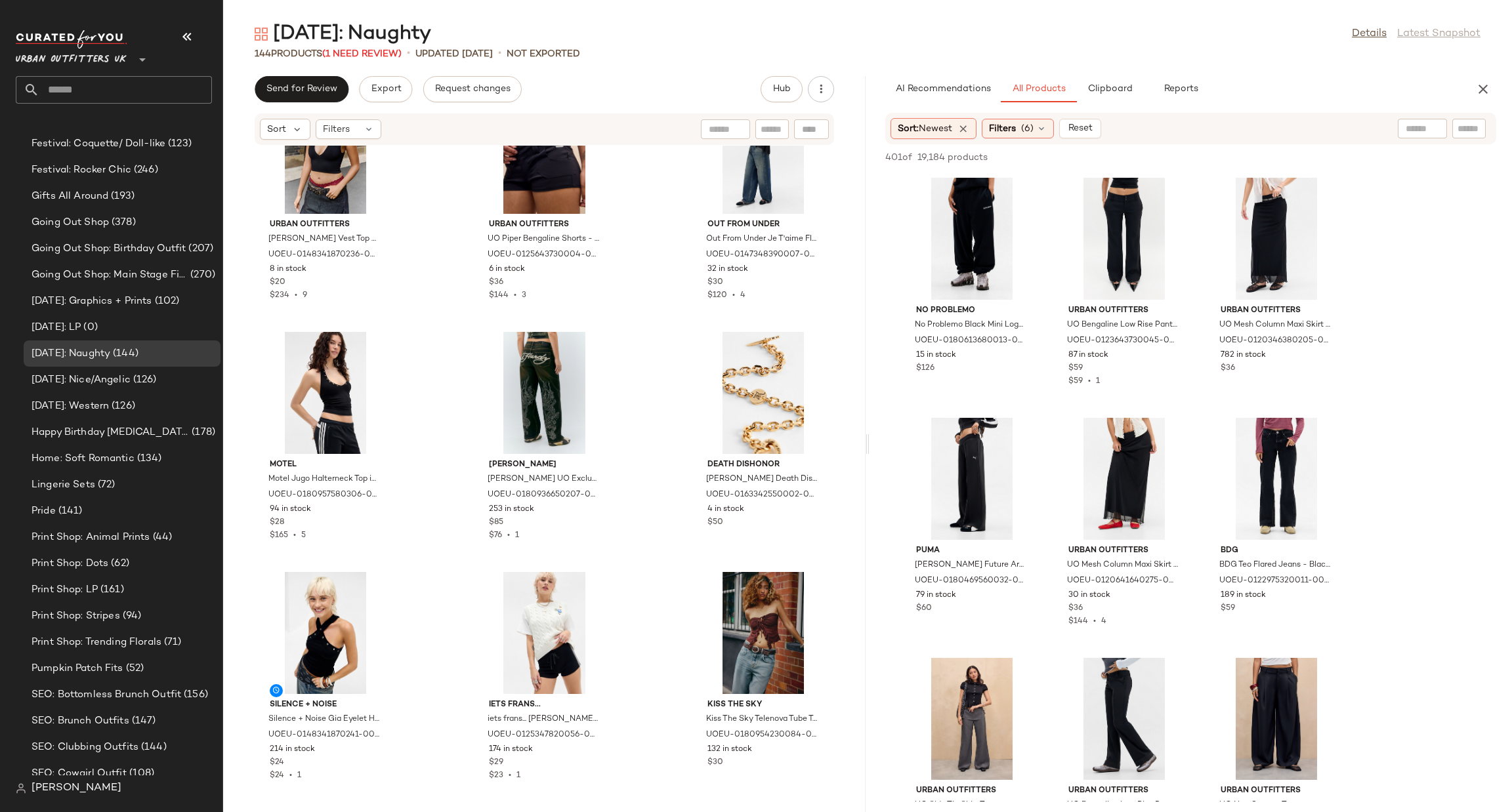
click at [1419, 131] on input "text" at bounding box center [1422, 129] width 34 height 14
click at [1013, 132] on span "Filters" at bounding box center [1002, 129] width 27 height 14
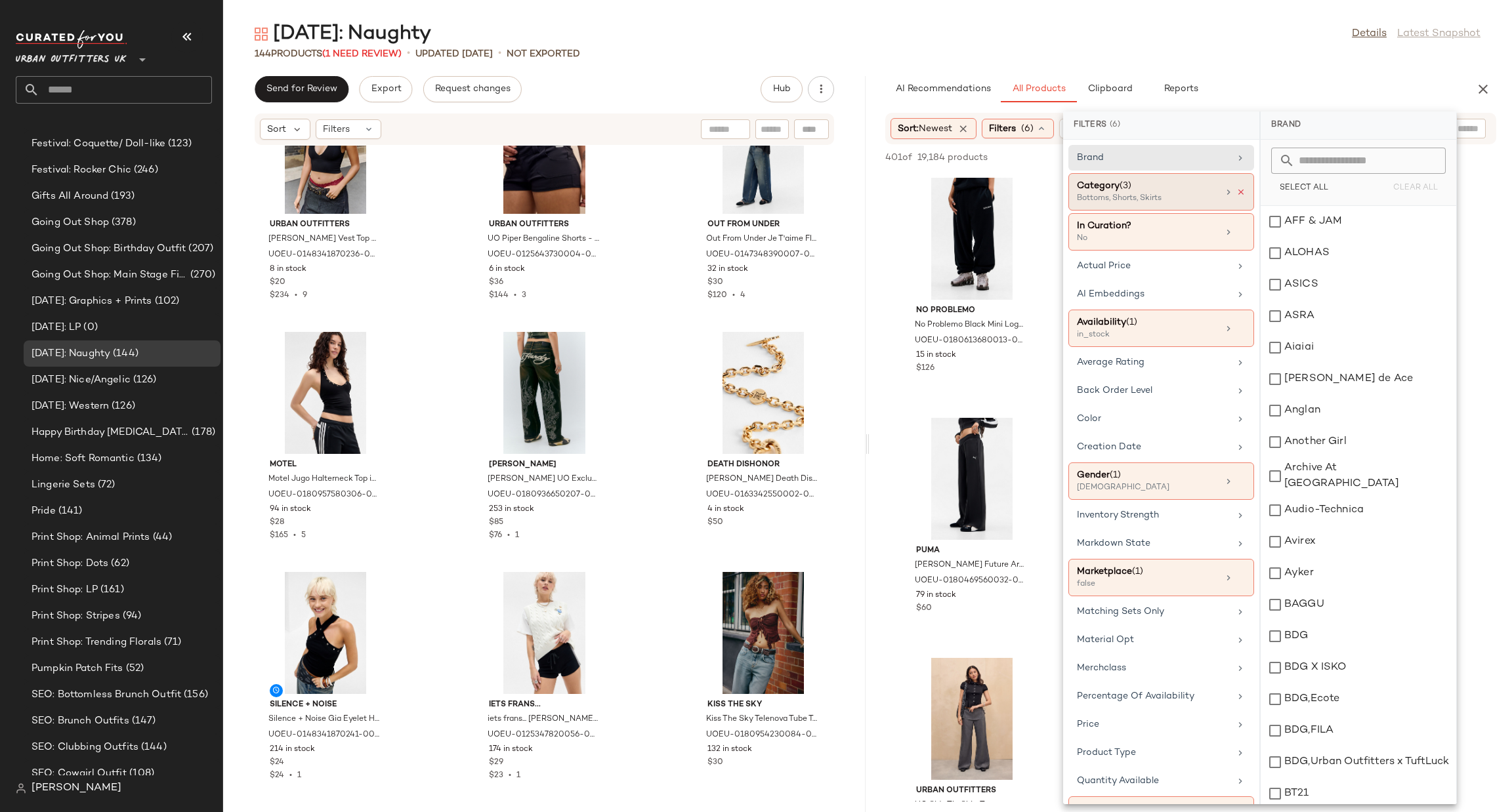
click at [1241, 213] on div "Category (3) Bottoms, Shorts, Skirts" at bounding box center [1160, 231] width 186 height 37
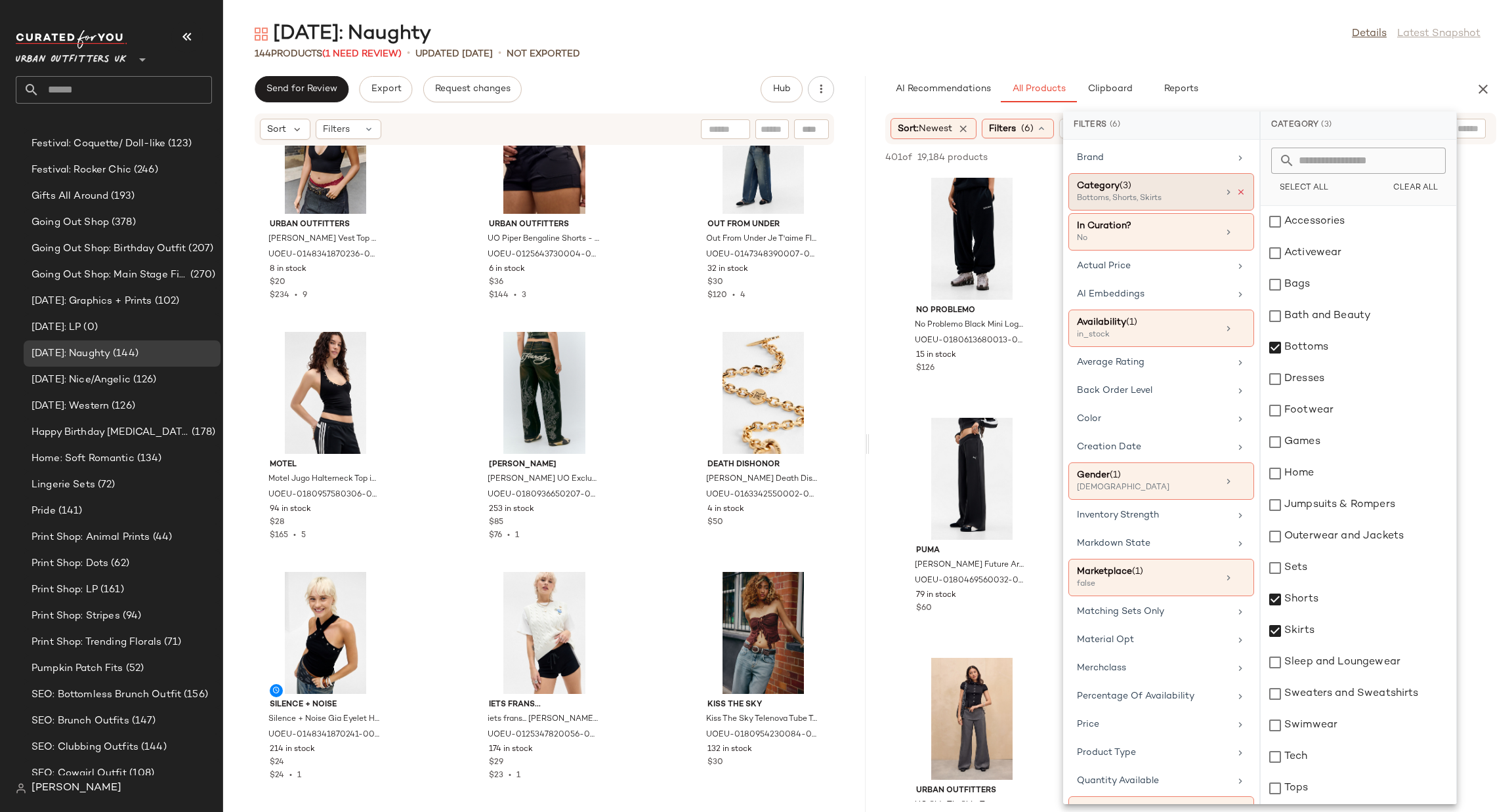
click at [1237, 191] on icon at bounding box center [1240, 191] width 9 height 9
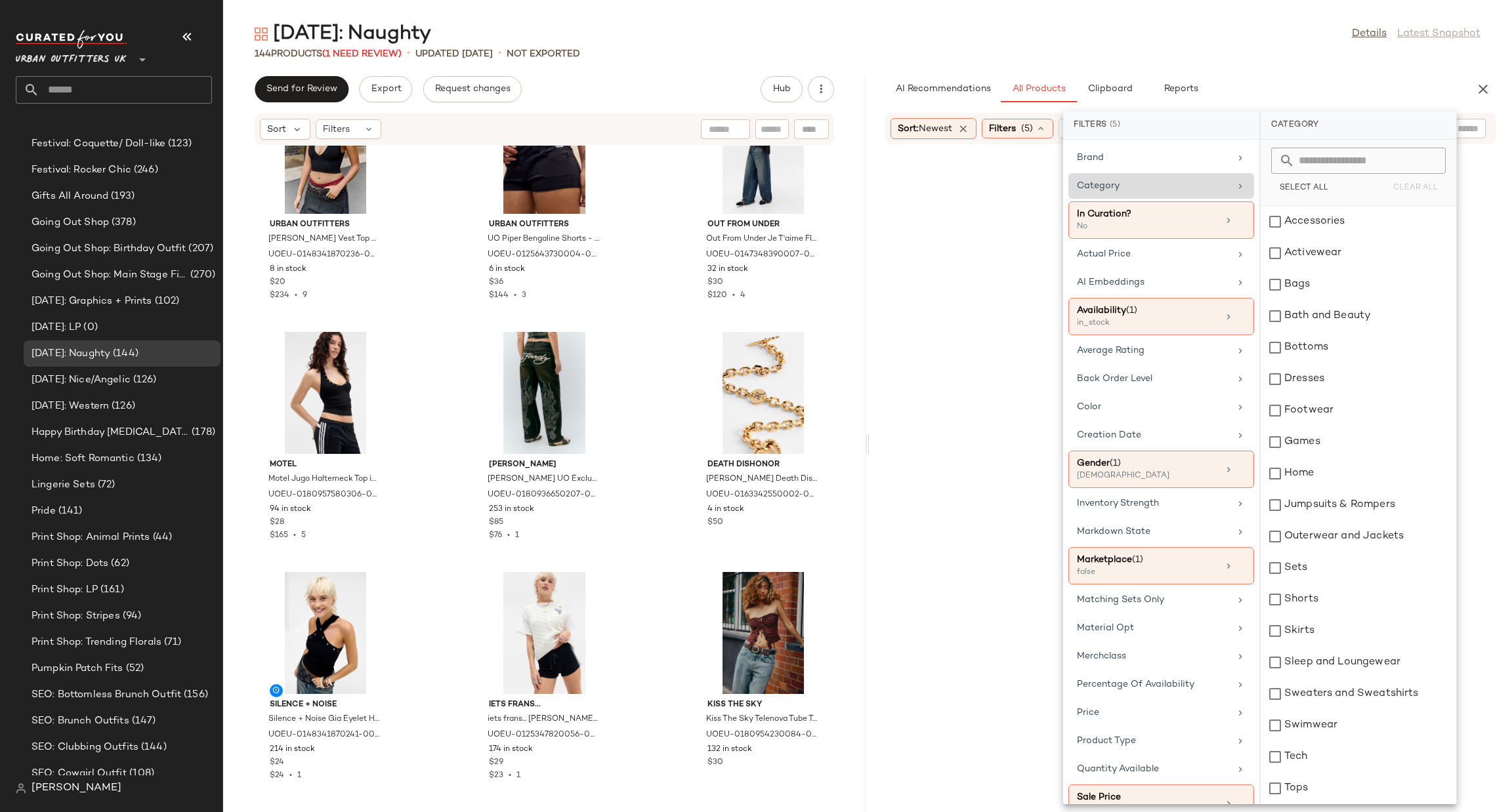
click at [1301, 8] on main "Halloween: Naughty Details Latest Snapshot 144 Products (1 Need Review) • updat…" at bounding box center [756, 406] width 1512 height 812
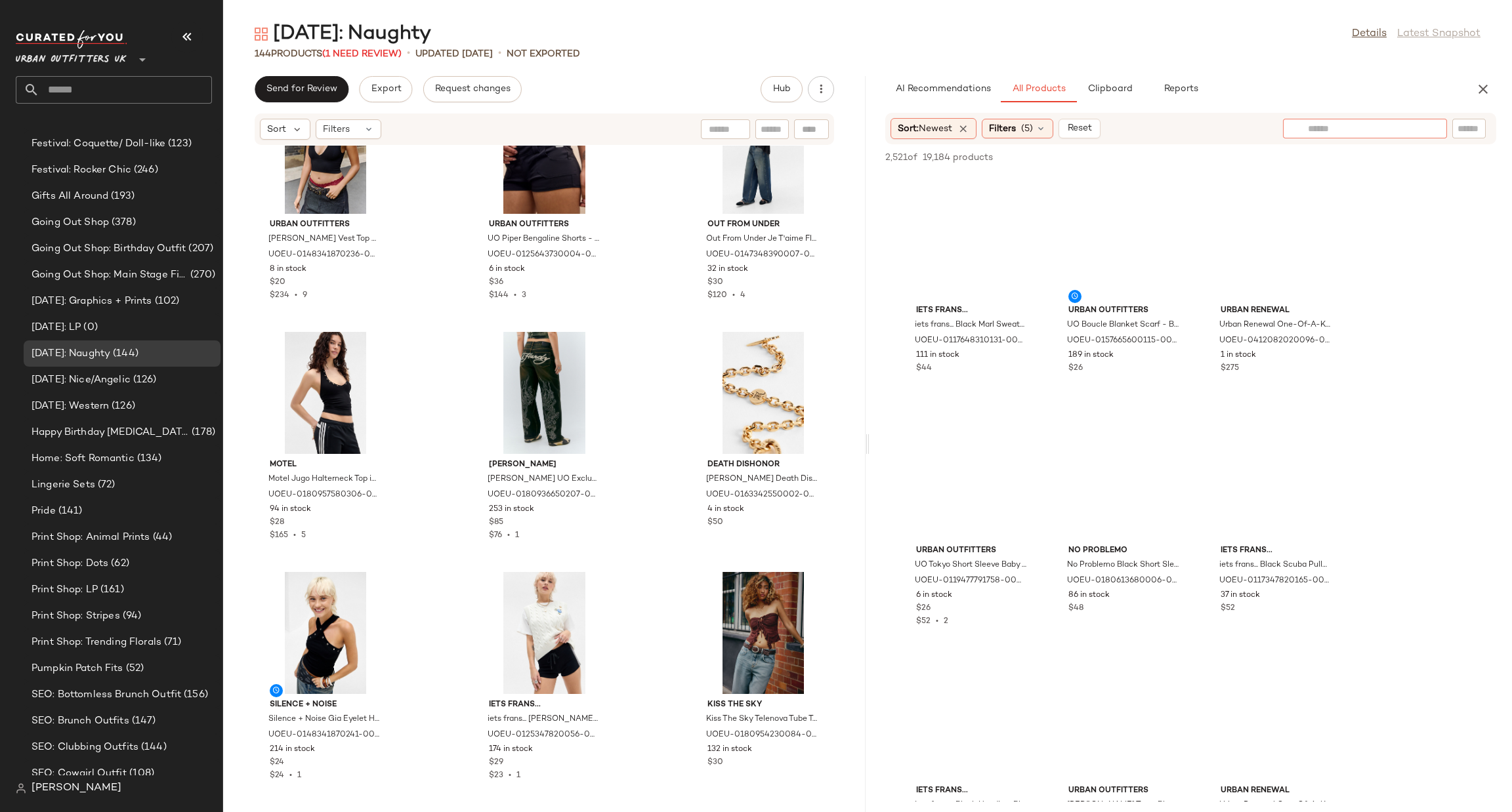
click at [1407, 130] on input "text" at bounding box center [1365, 129] width 114 height 14
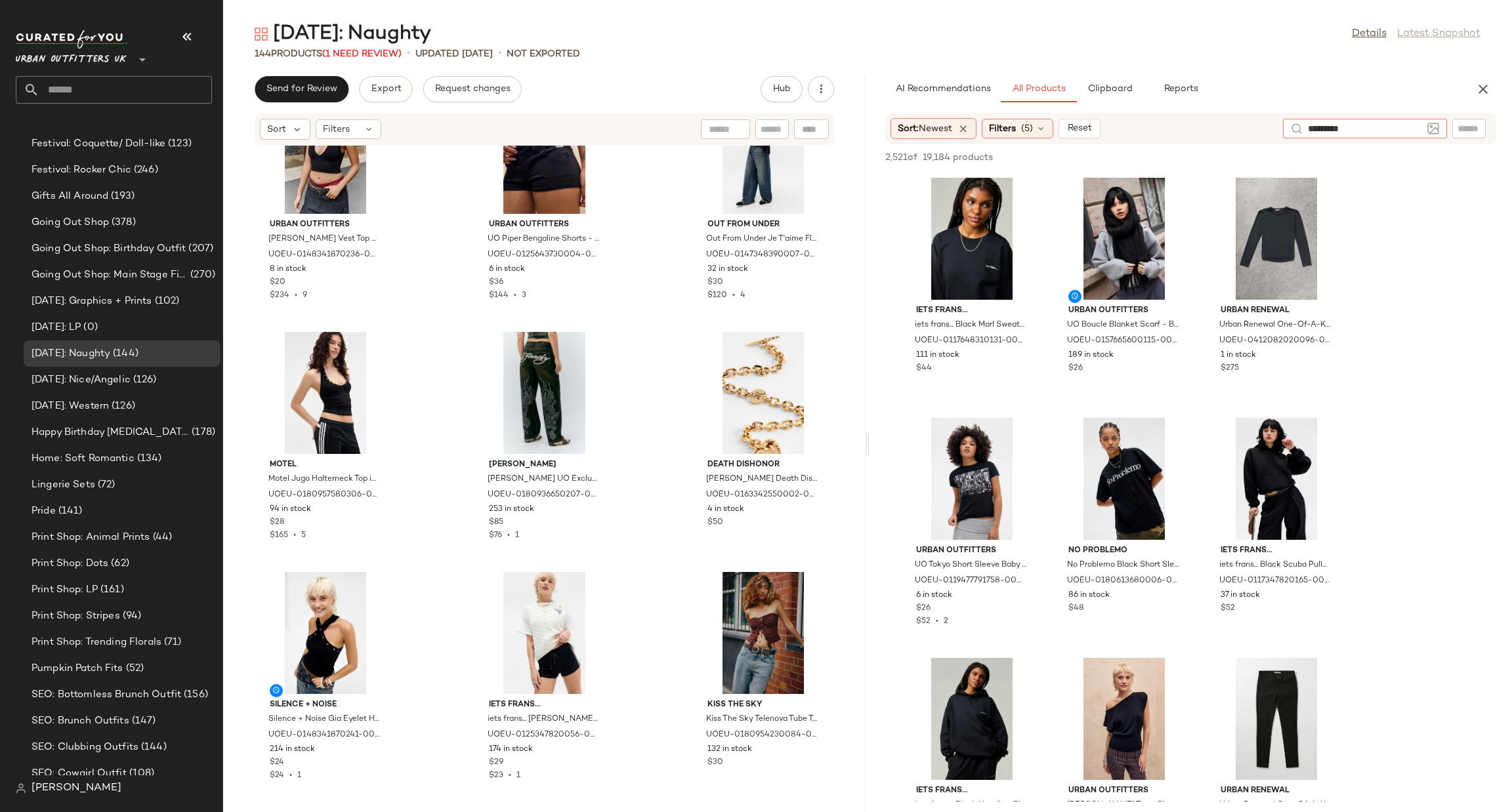
type input "**********"
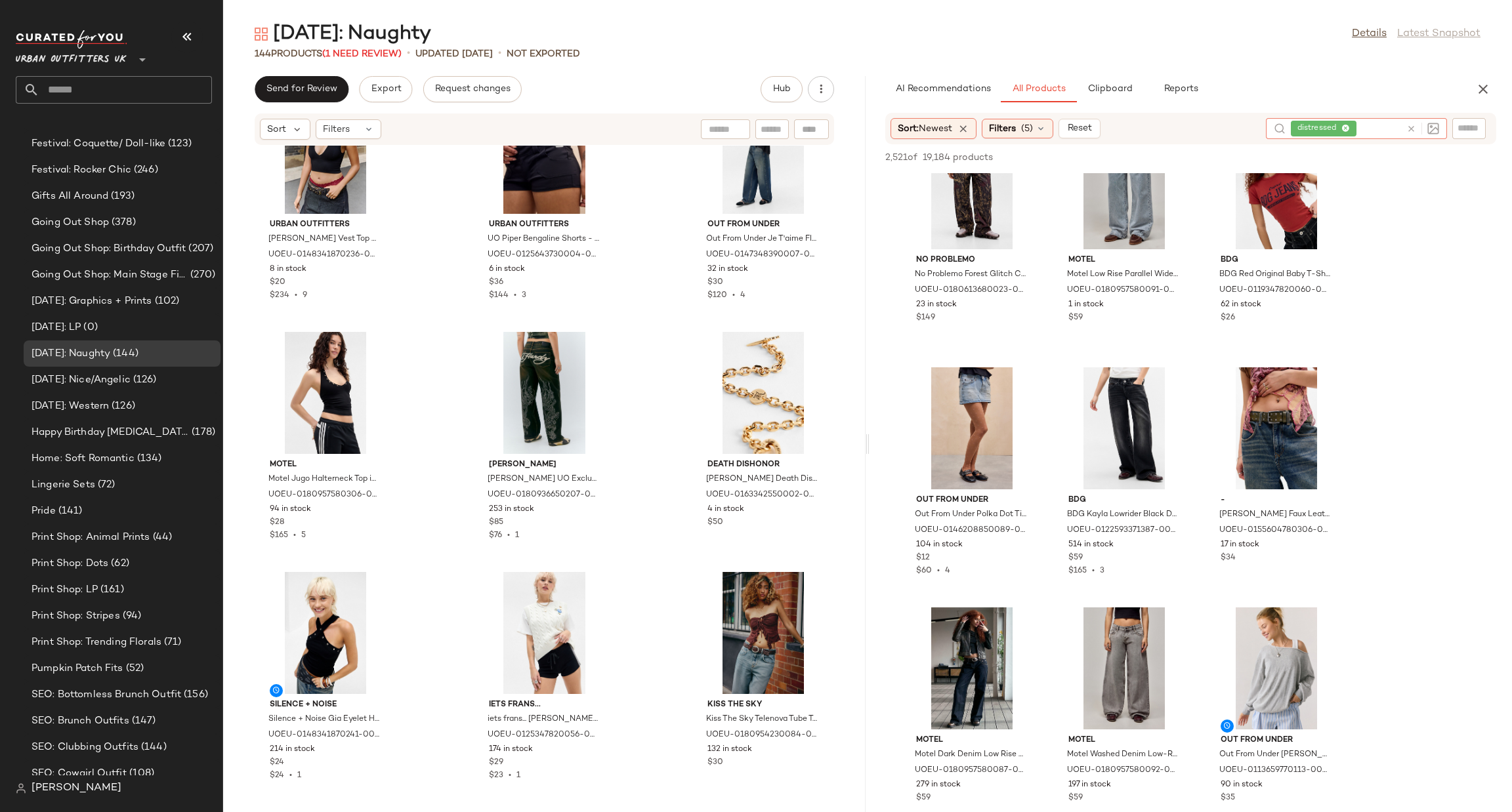
scroll to position [4527, 0]
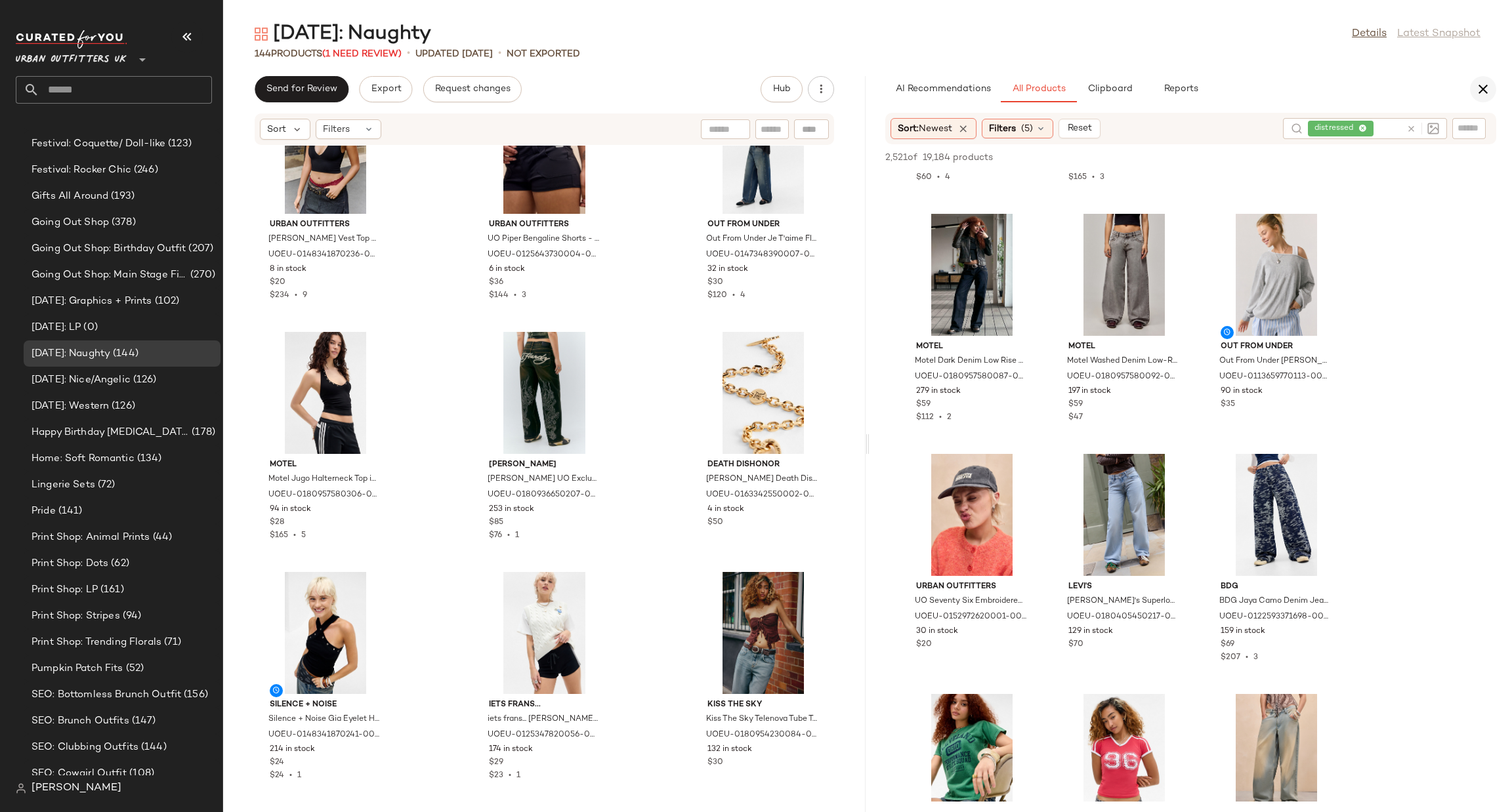
click at [1484, 90] on icon "button" at bounding box center [1482, 89] width 16 height 16
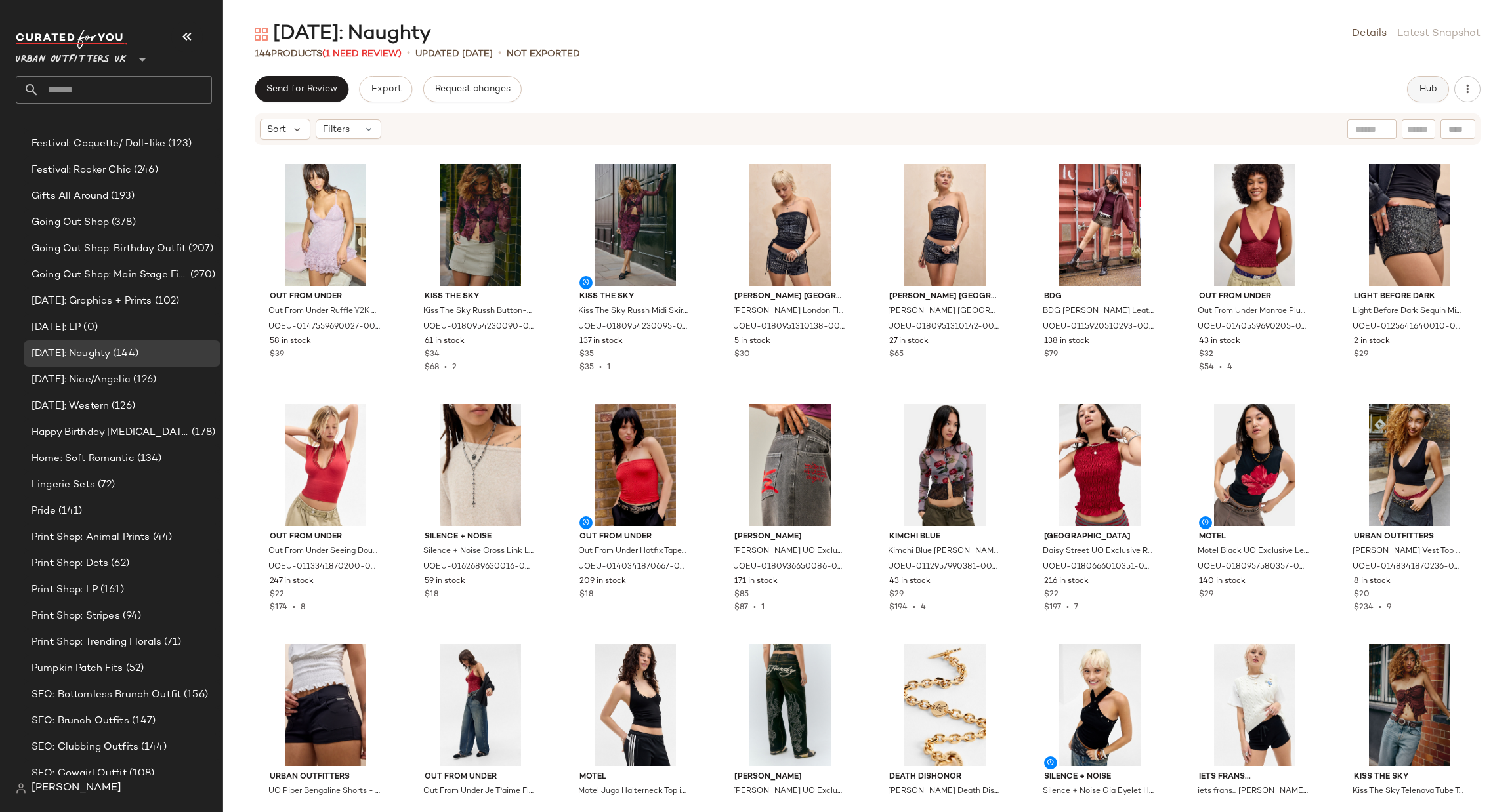
click at [1430, 94] on span "Hub" at bounding box center [1428, 89] width 18 height 11
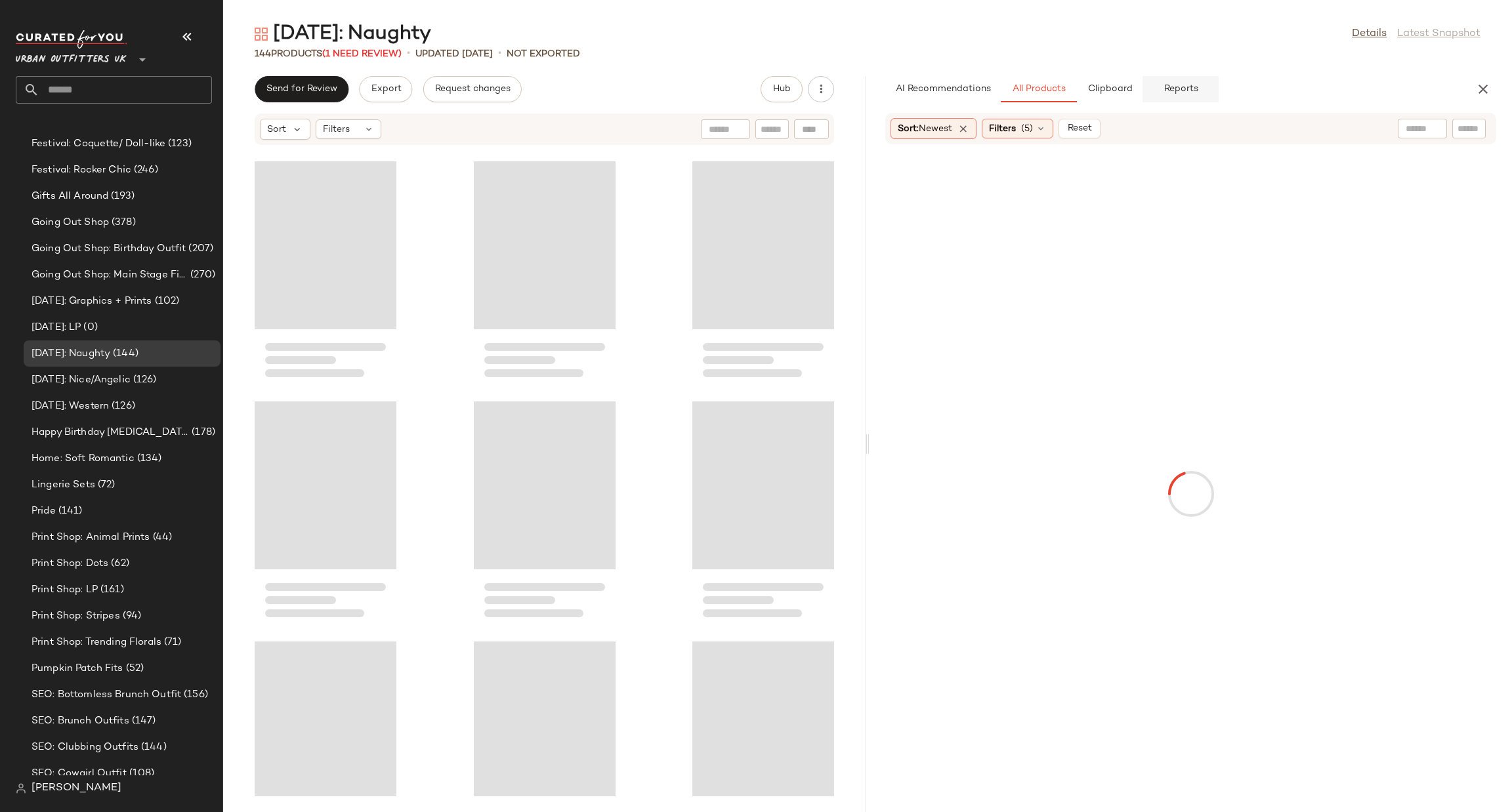
click at [1175, 88] on span "Reports" at bounding box center [1180, 89] width 35 height 11
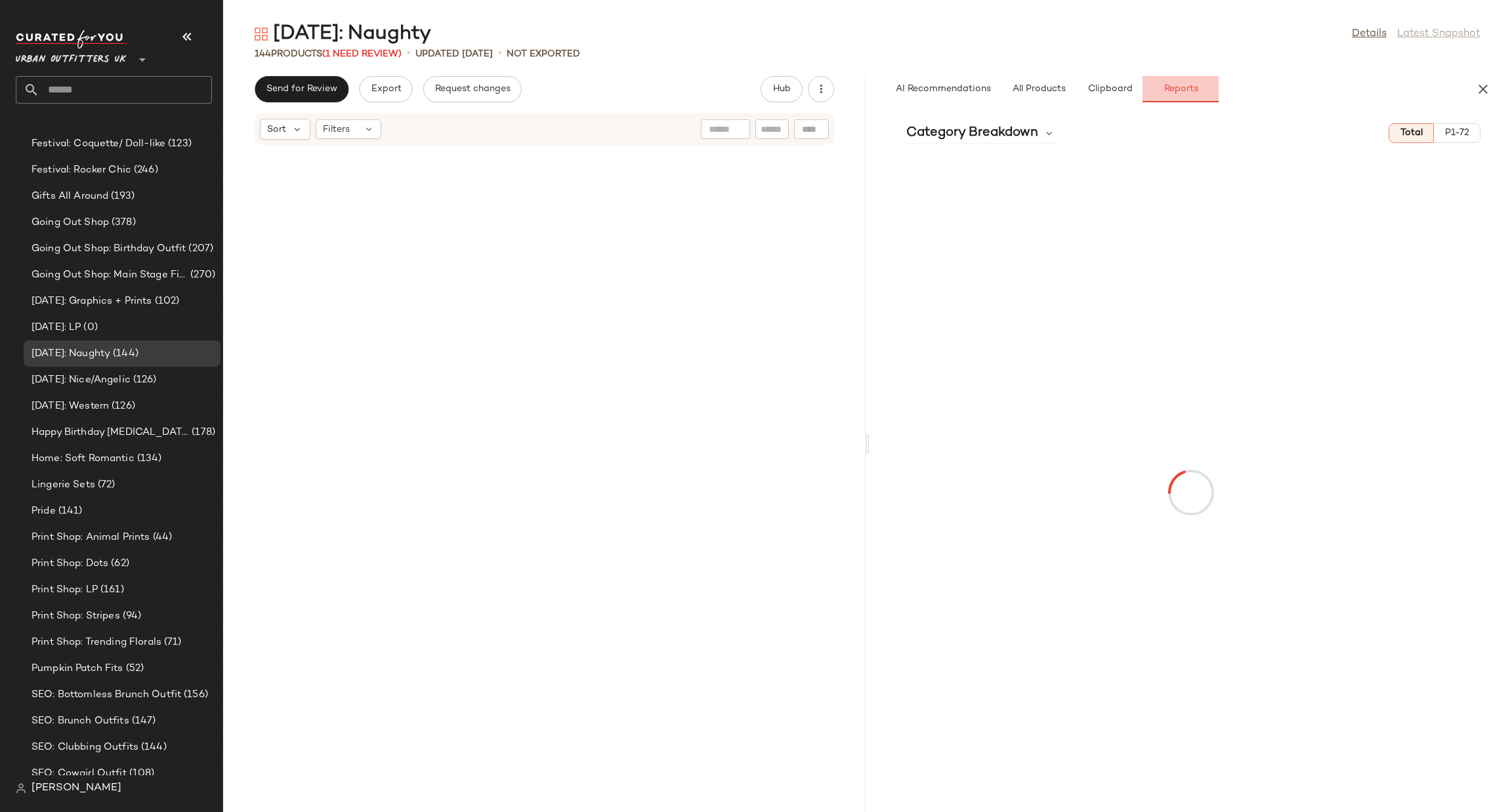
scroll to position [9365, 0]
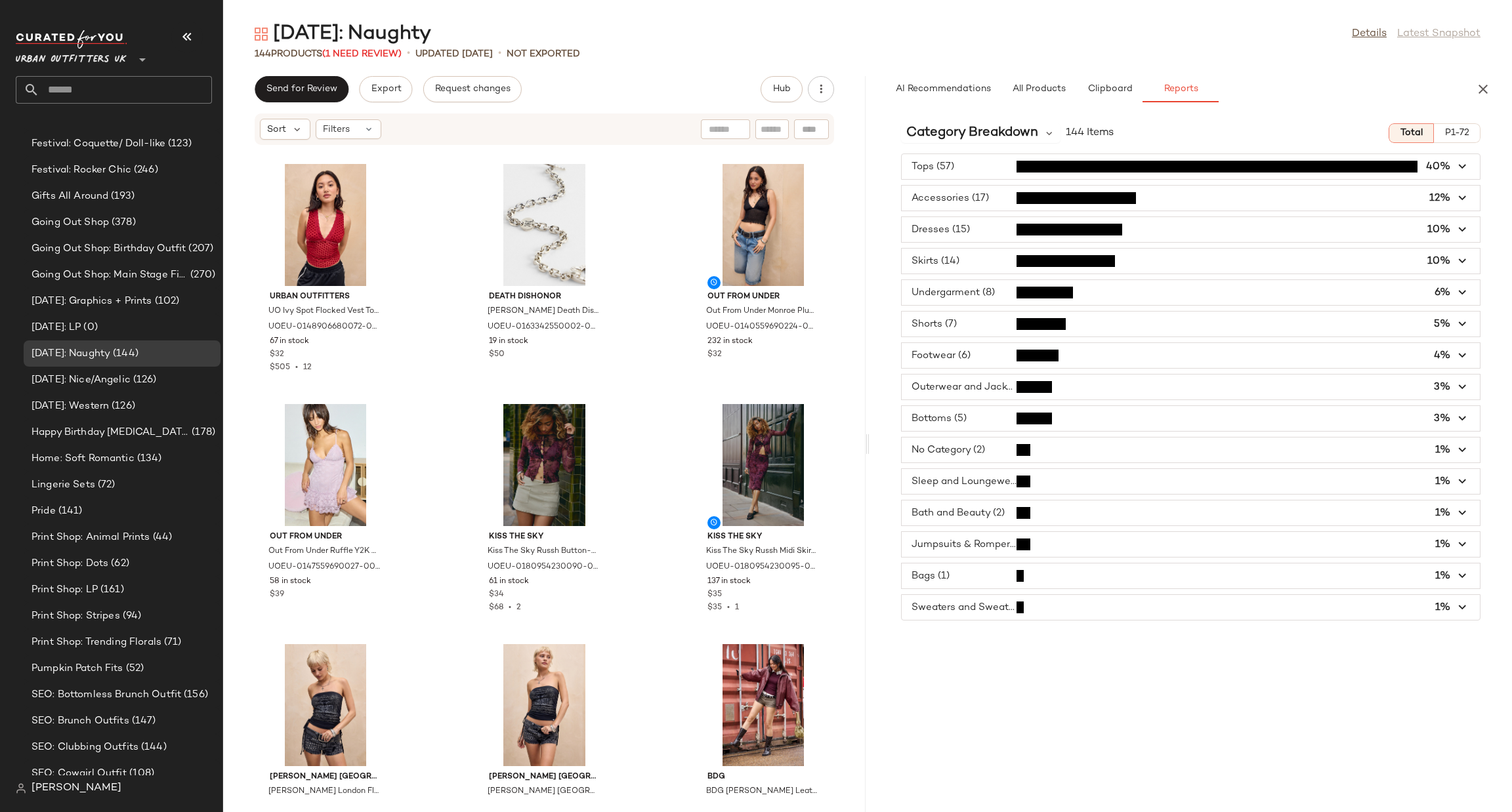
click at [950, 166] on span "button" at bounding box center [1191, 167] width 579 height 25
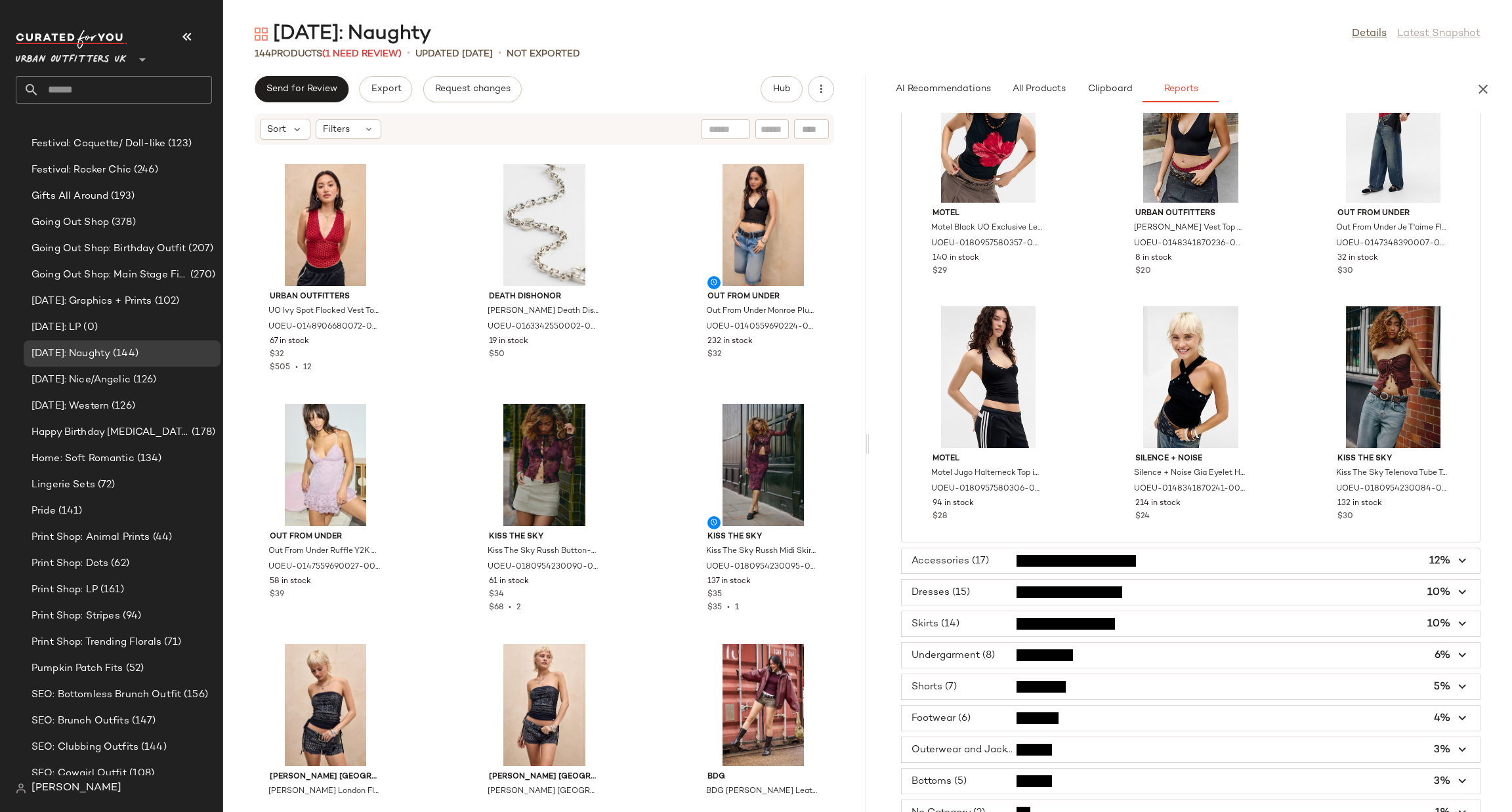
scroll to position [4330, 0]
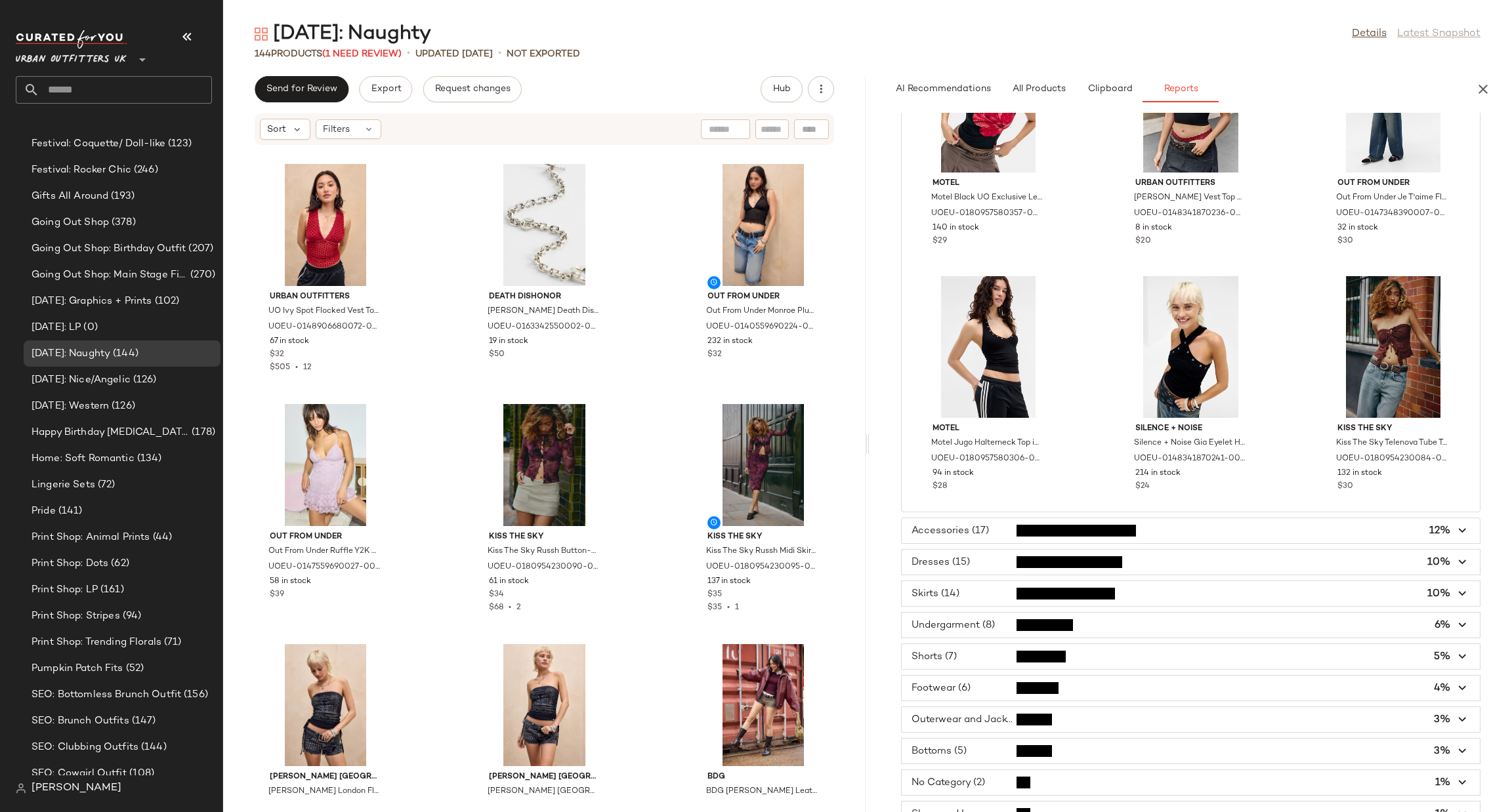
click at [1171, 529] on span "button" at bounding box center [1191, 531] width 579 height 25
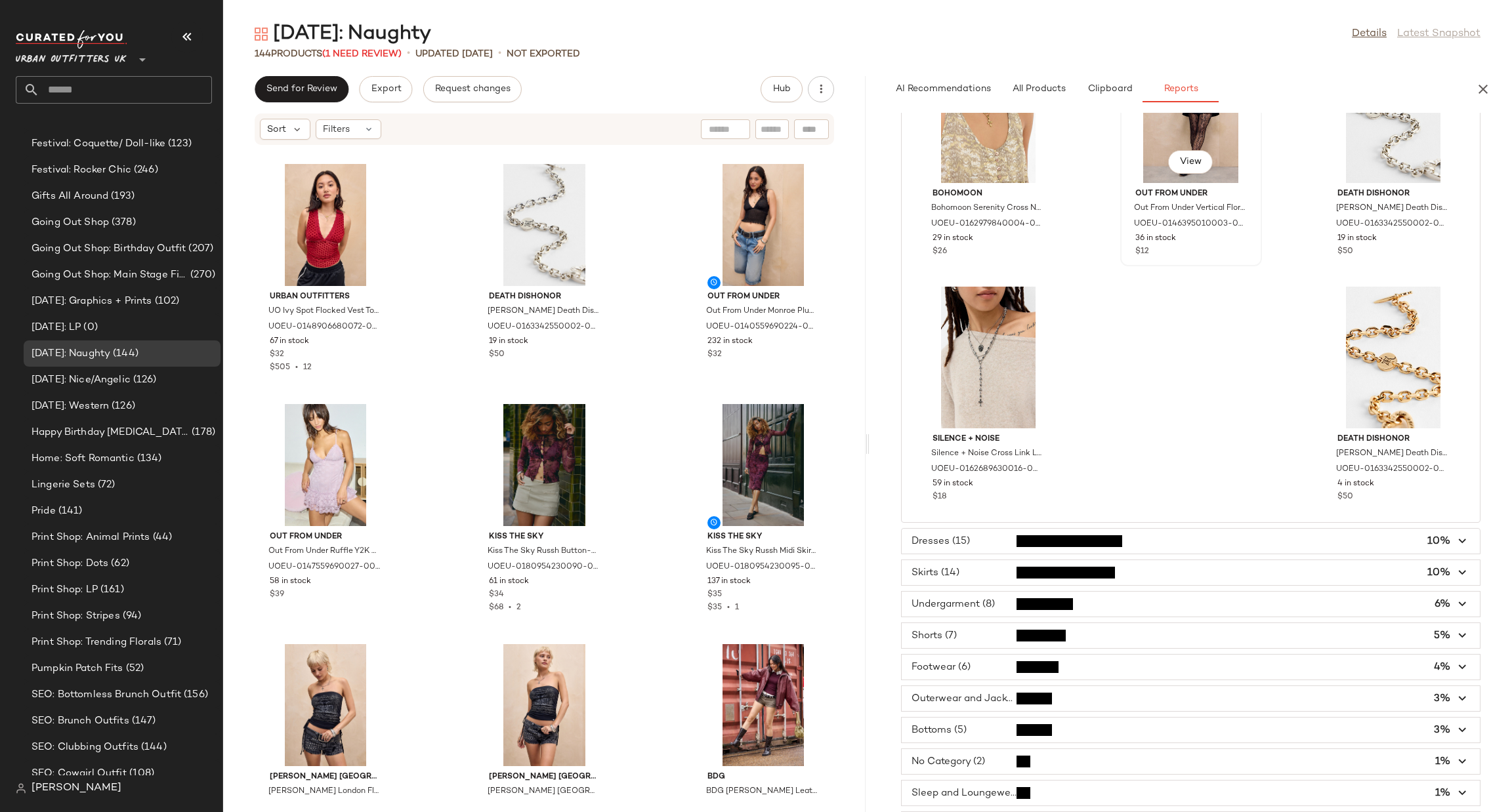
scroll to position [1249, 0]
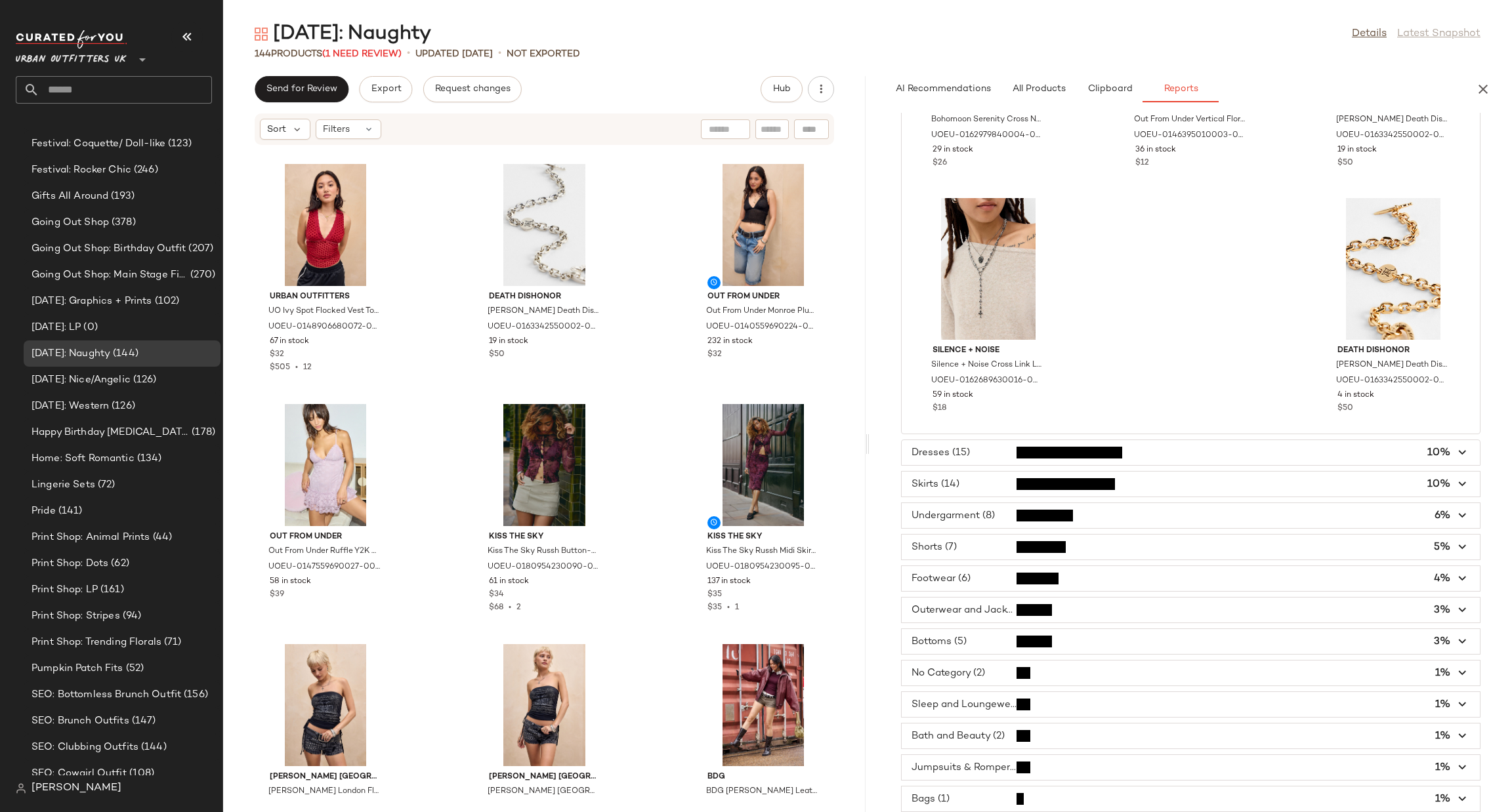
click at [1126, 459] on span "button" at bounding box center [1191, 453] width 579 height 25
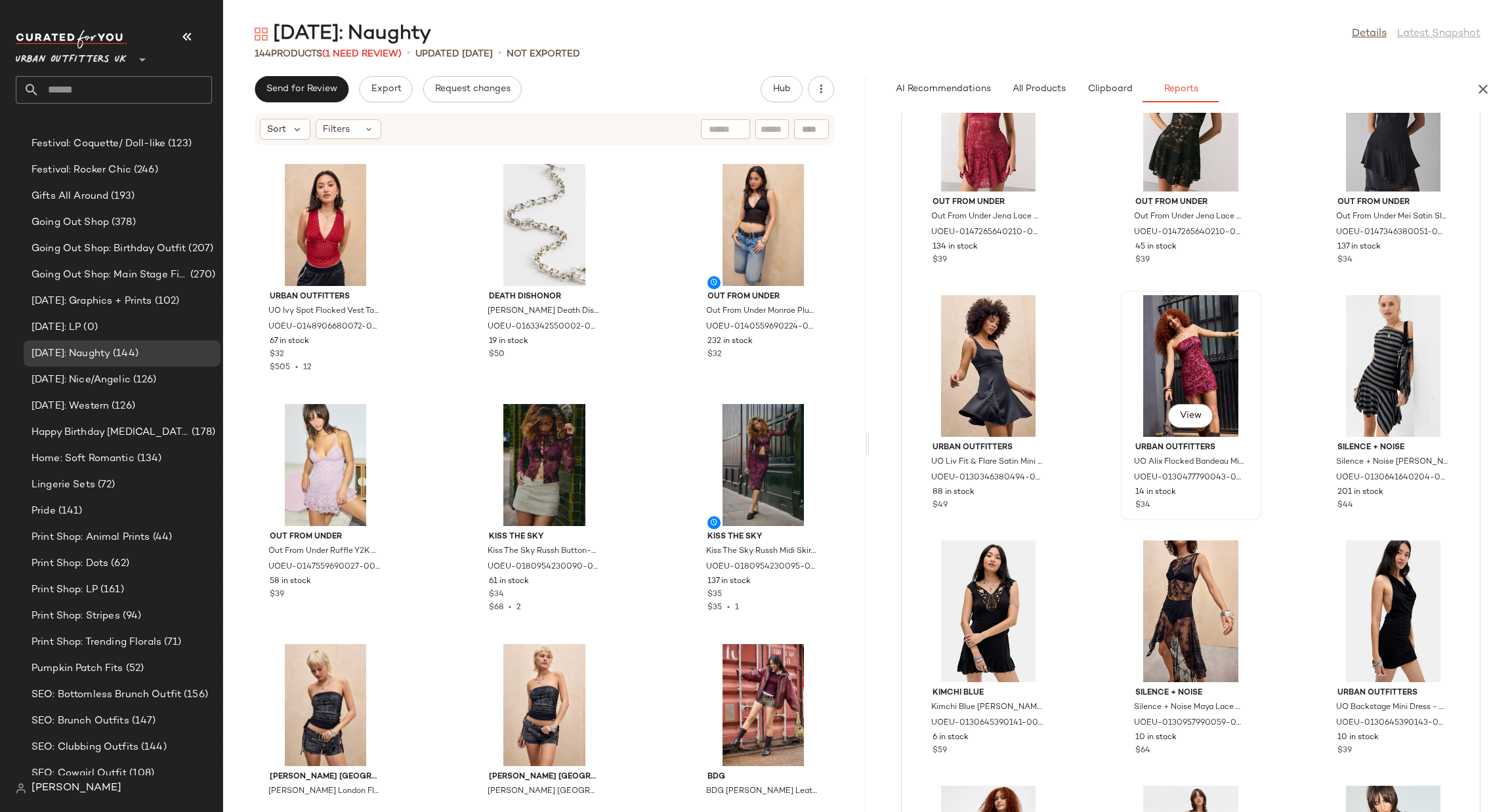
scroll to position [1038, 0]
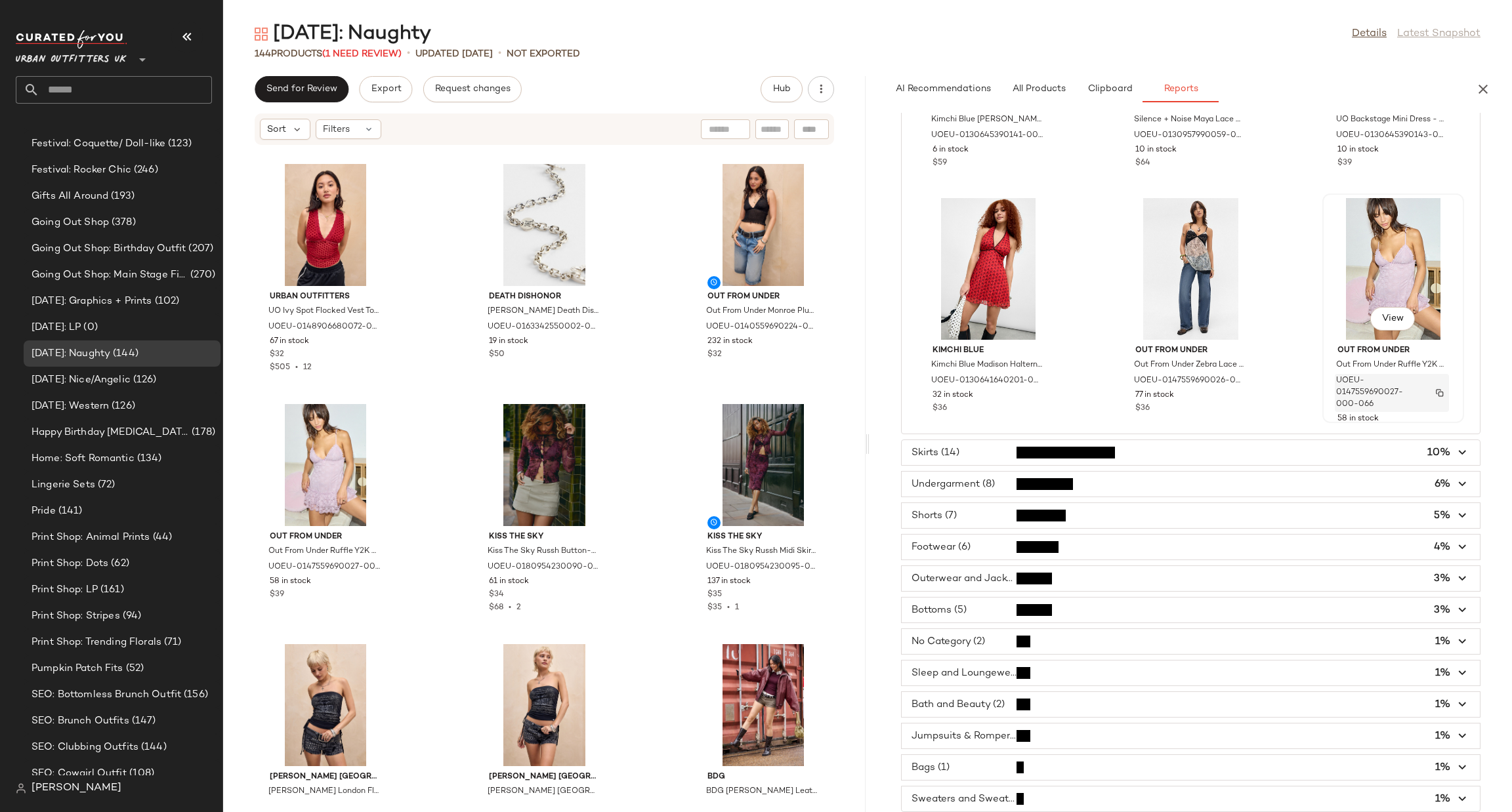
click at [1436, 389] on img "button" at bounding box center [1440, 394] width 8 height 8
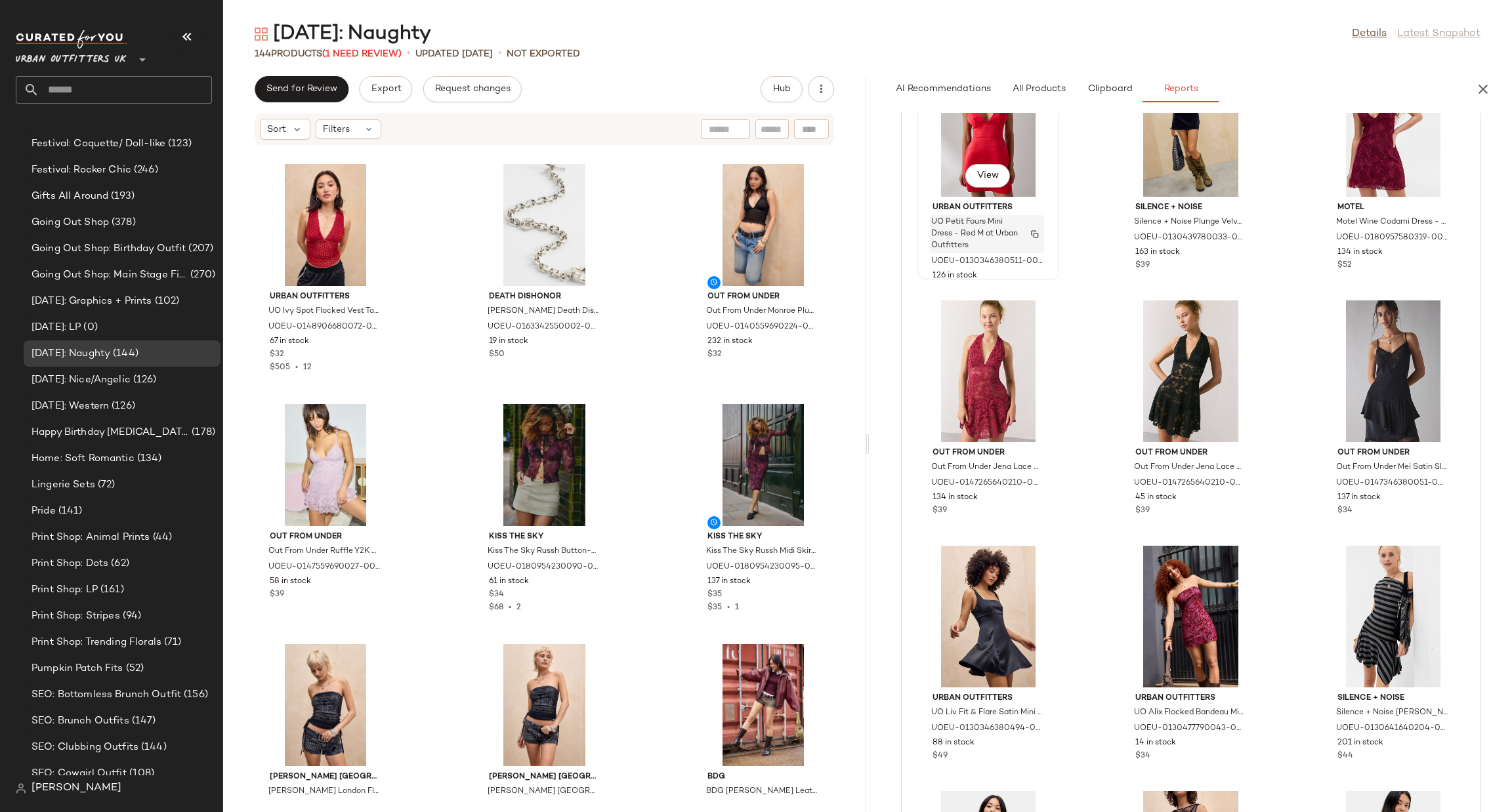
scroll to position [0, 0]
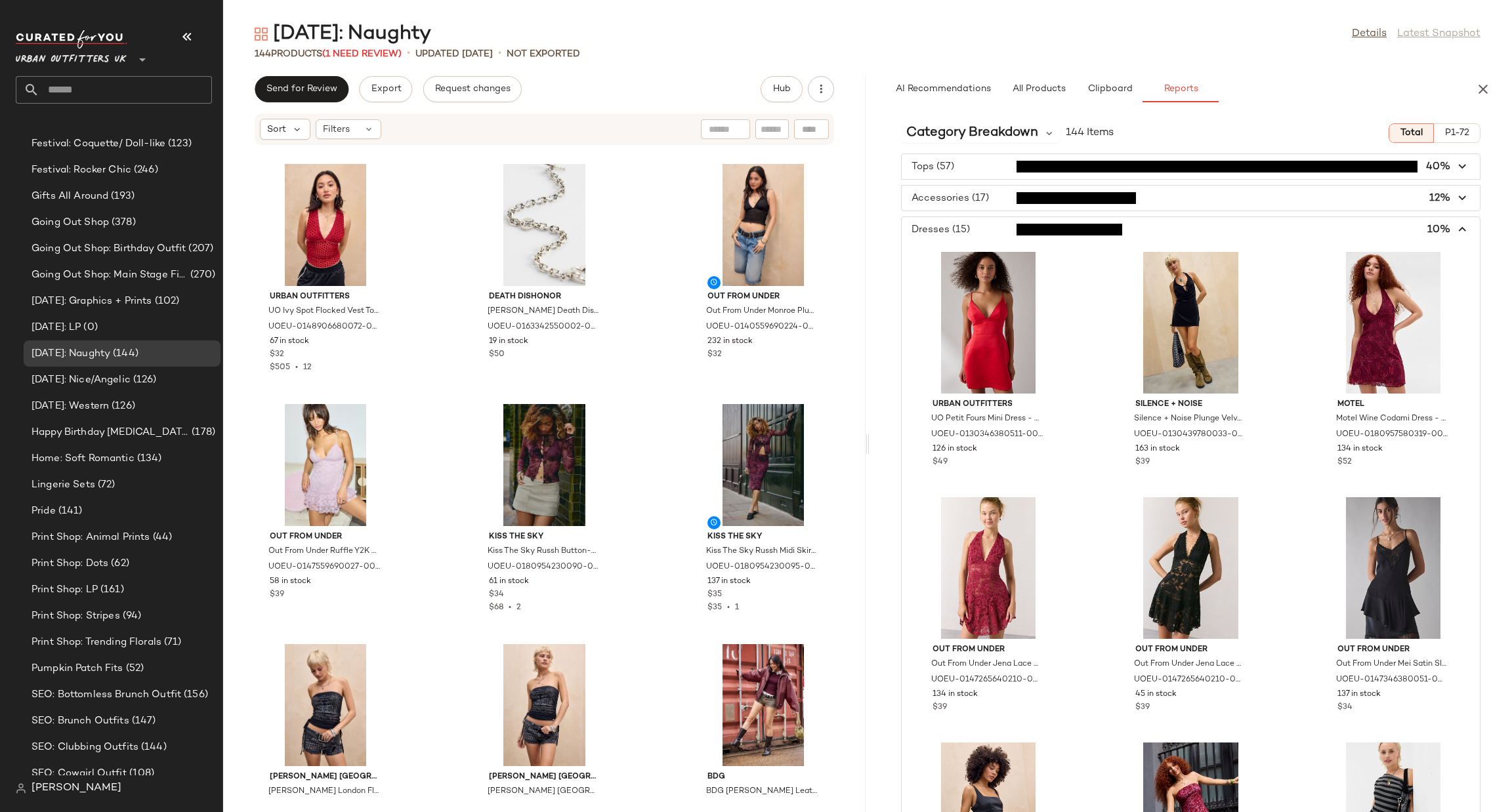
click at [999, 239] on span "button" at bounding box center [1191, 229] width 579 height 25
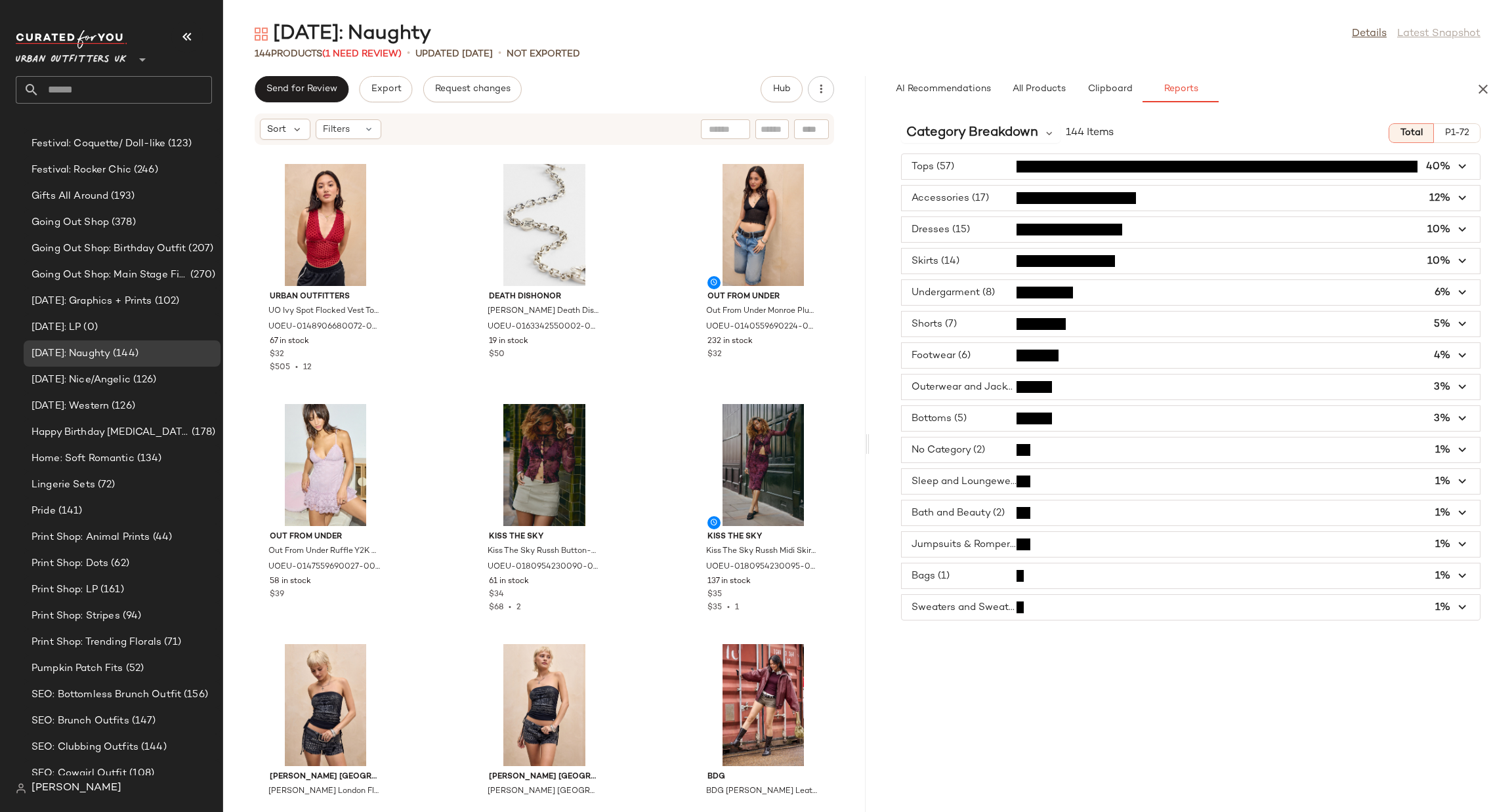
click at [995, 263] on span "button" at bounding box center [1191, 261] width 579 height 25
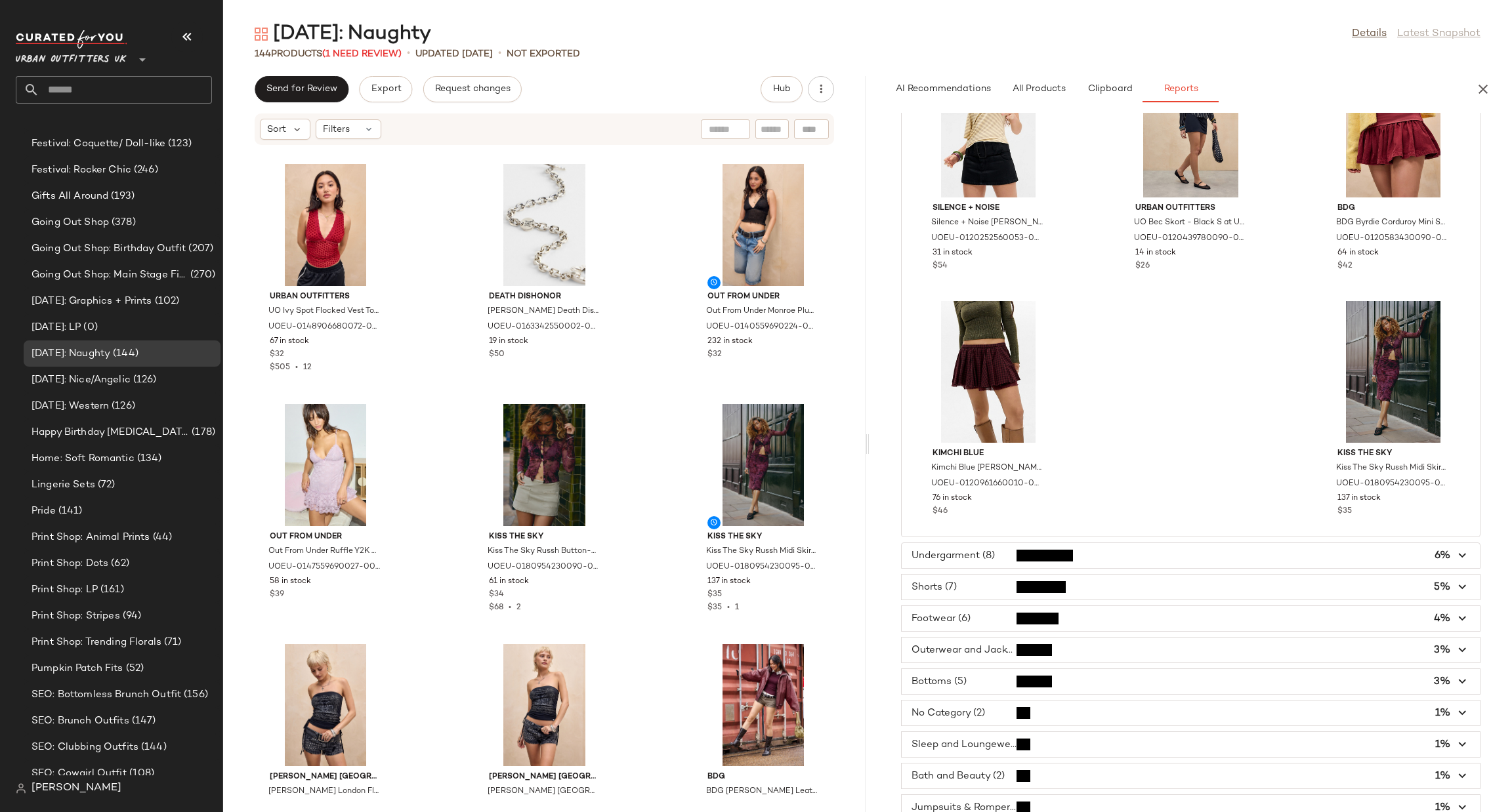
scroll to position [984, 0]
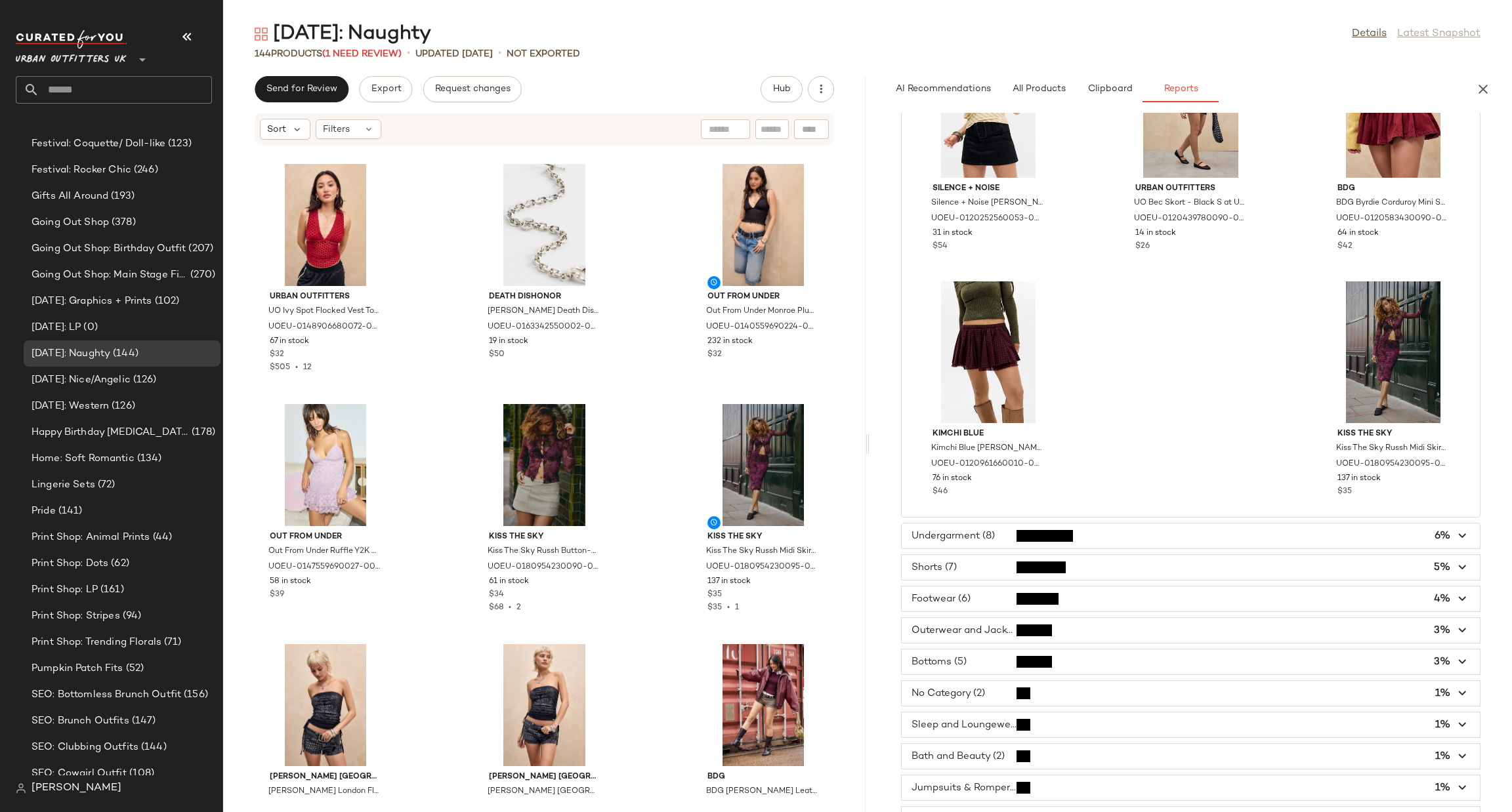
click at [1153, 537] on span "button" at bounding box center [1191, 536] width 579 height 25
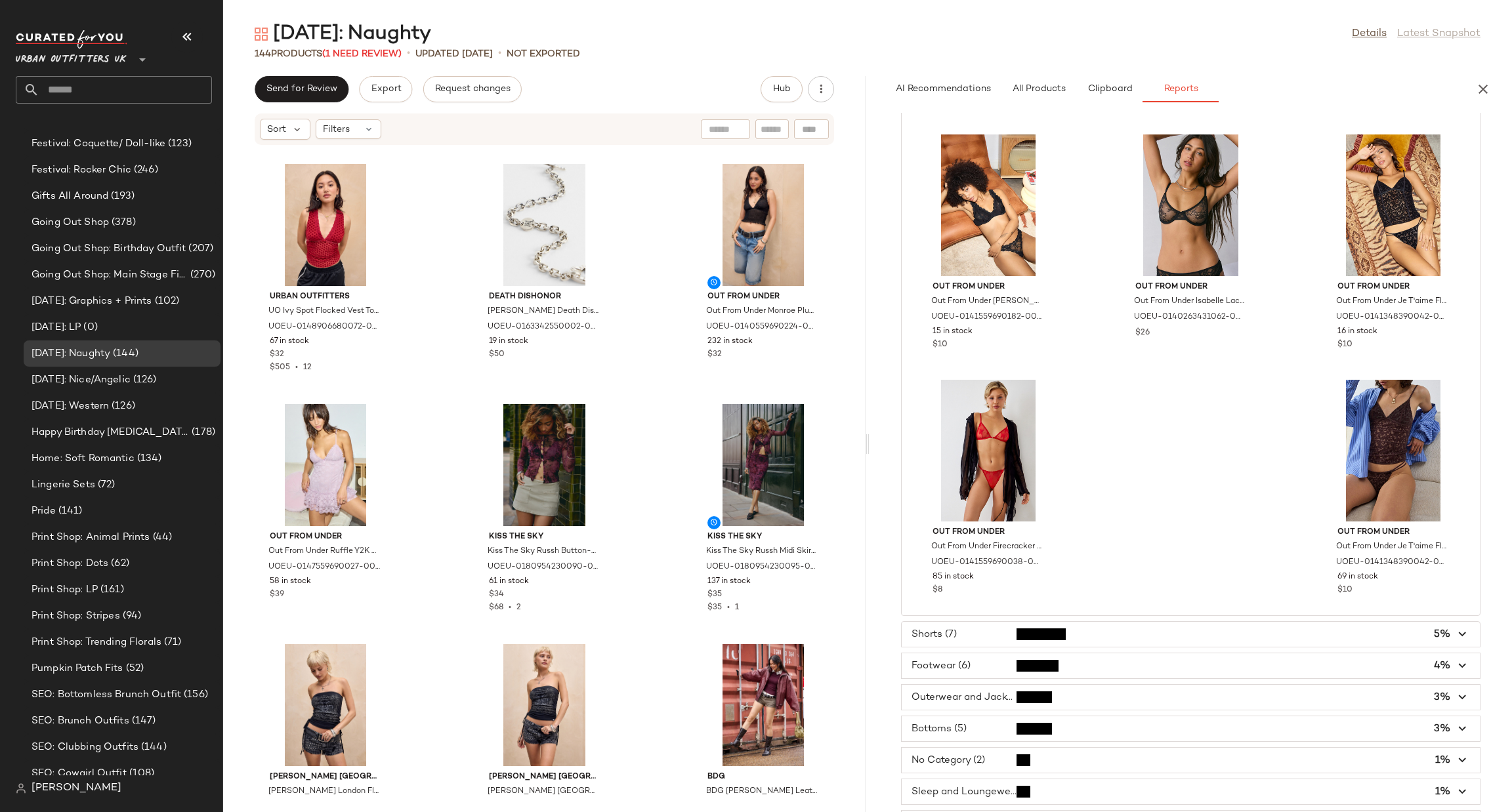
scroll to position [548, 0]
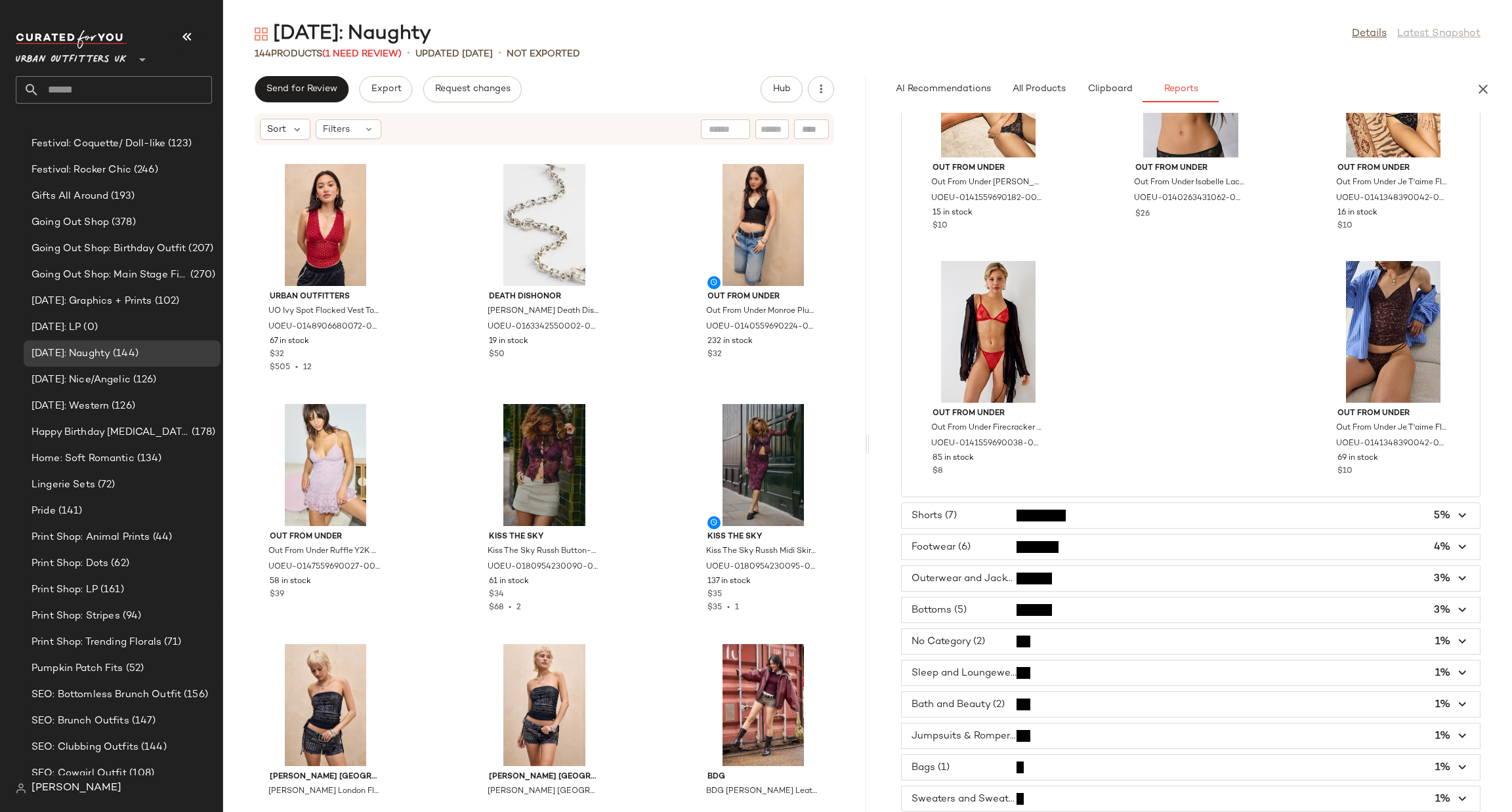
click at [1070, 517] on span "button" at bounding box center [1191, 516] width 579 height 25
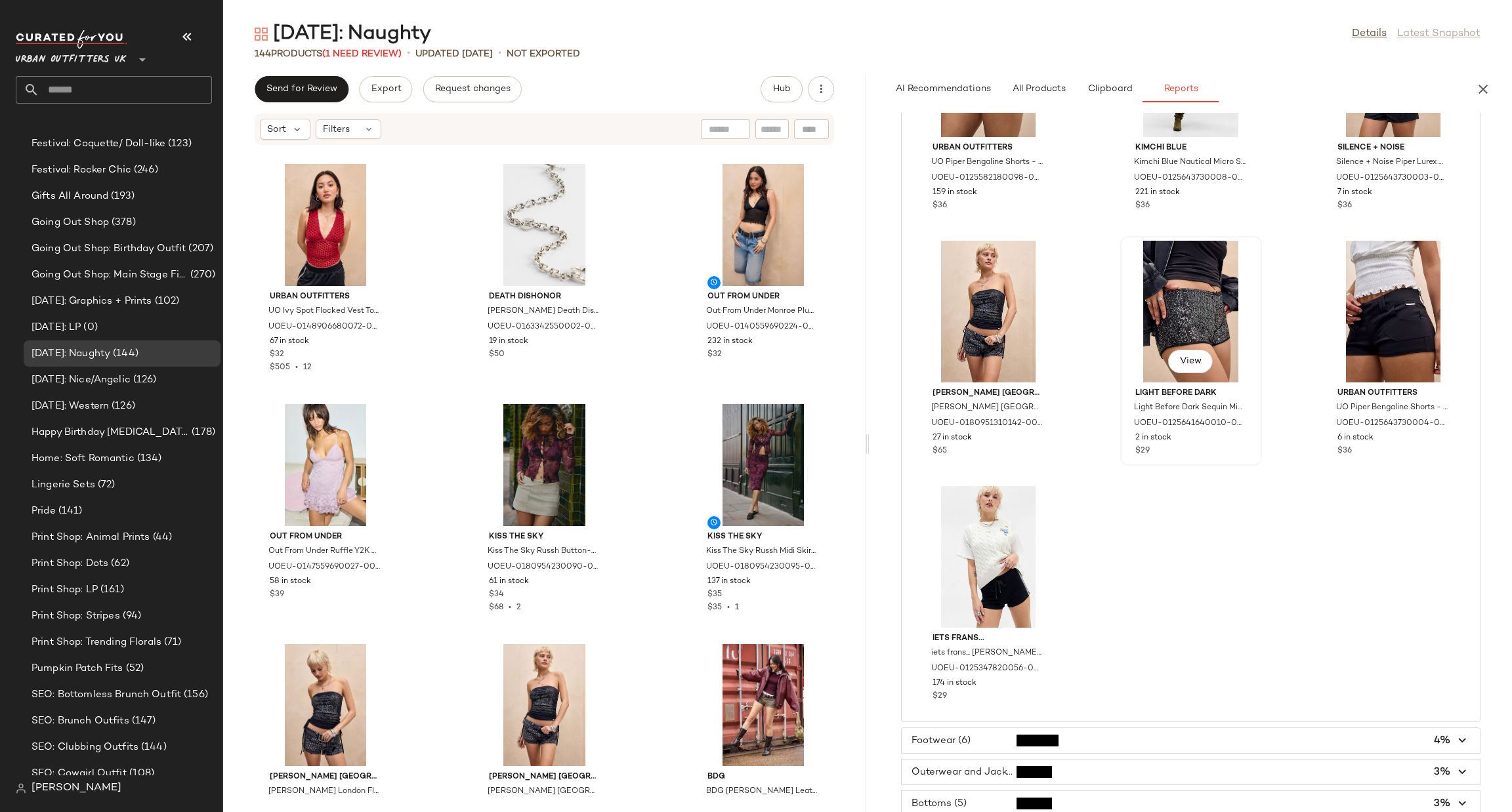
scroll to position [0, 0]
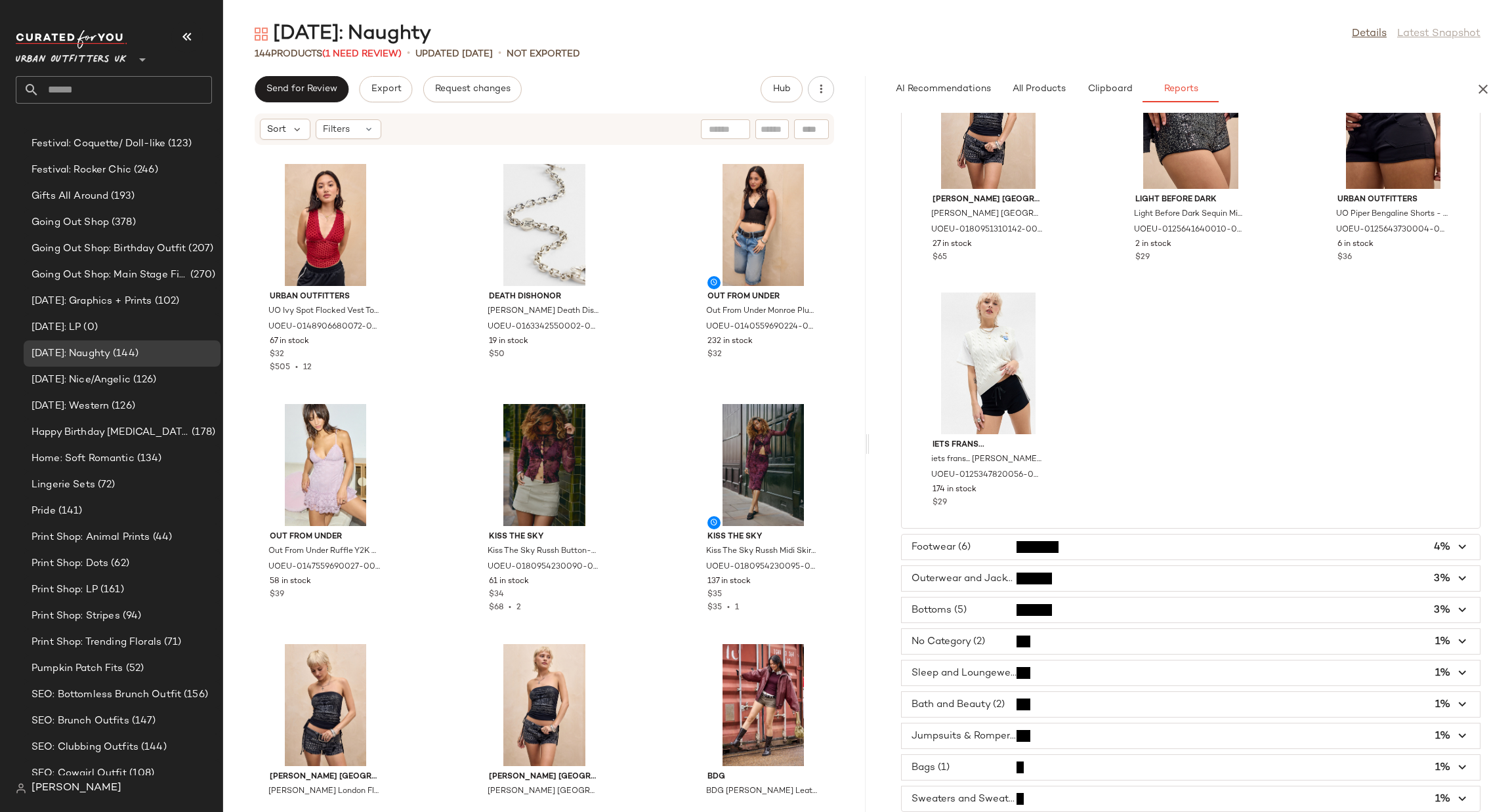
click at [1111, 541] on span "button" at bounding box center [1191, 547] width 579 height 25
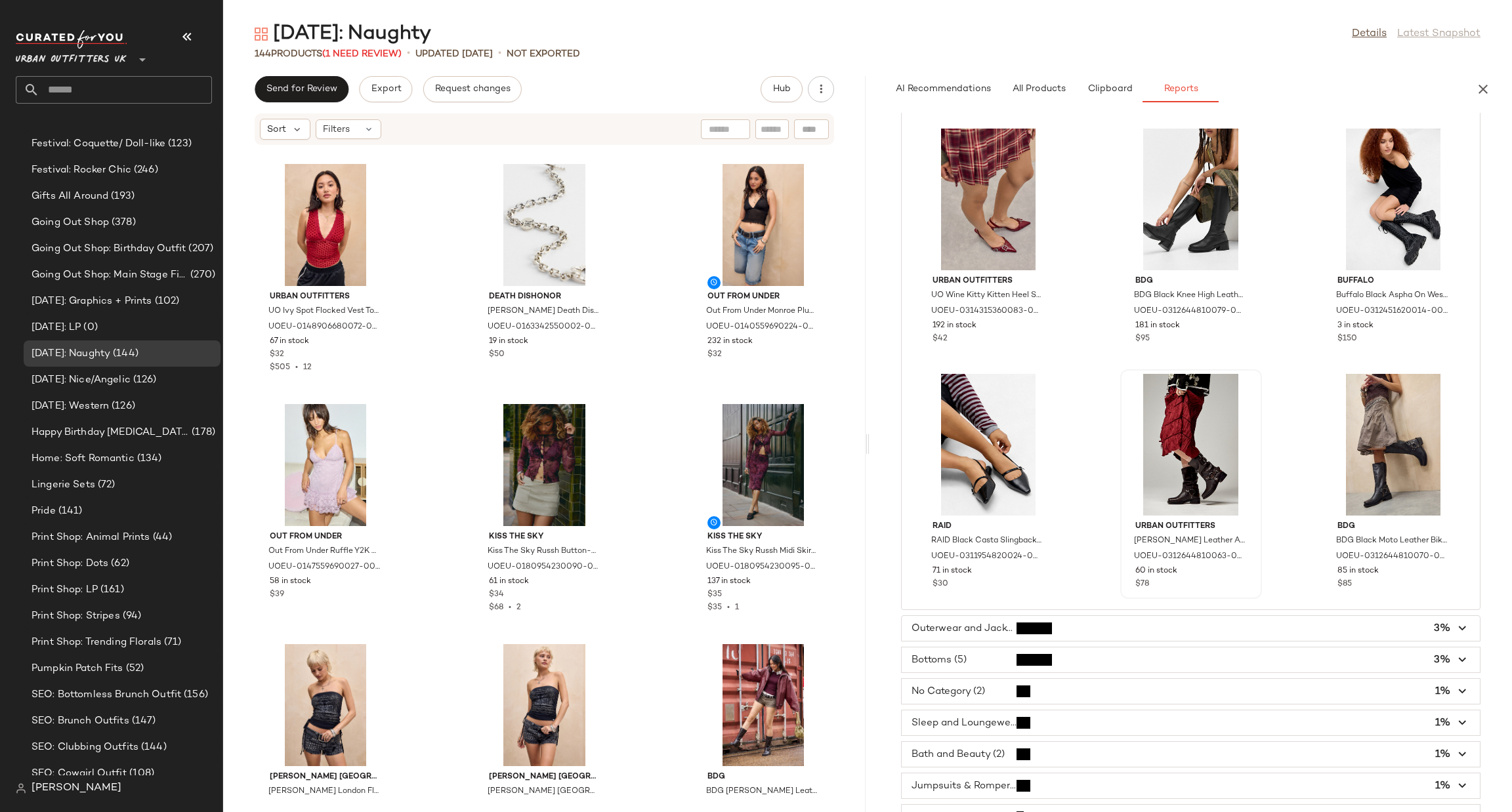
scroll to position [245, 0]
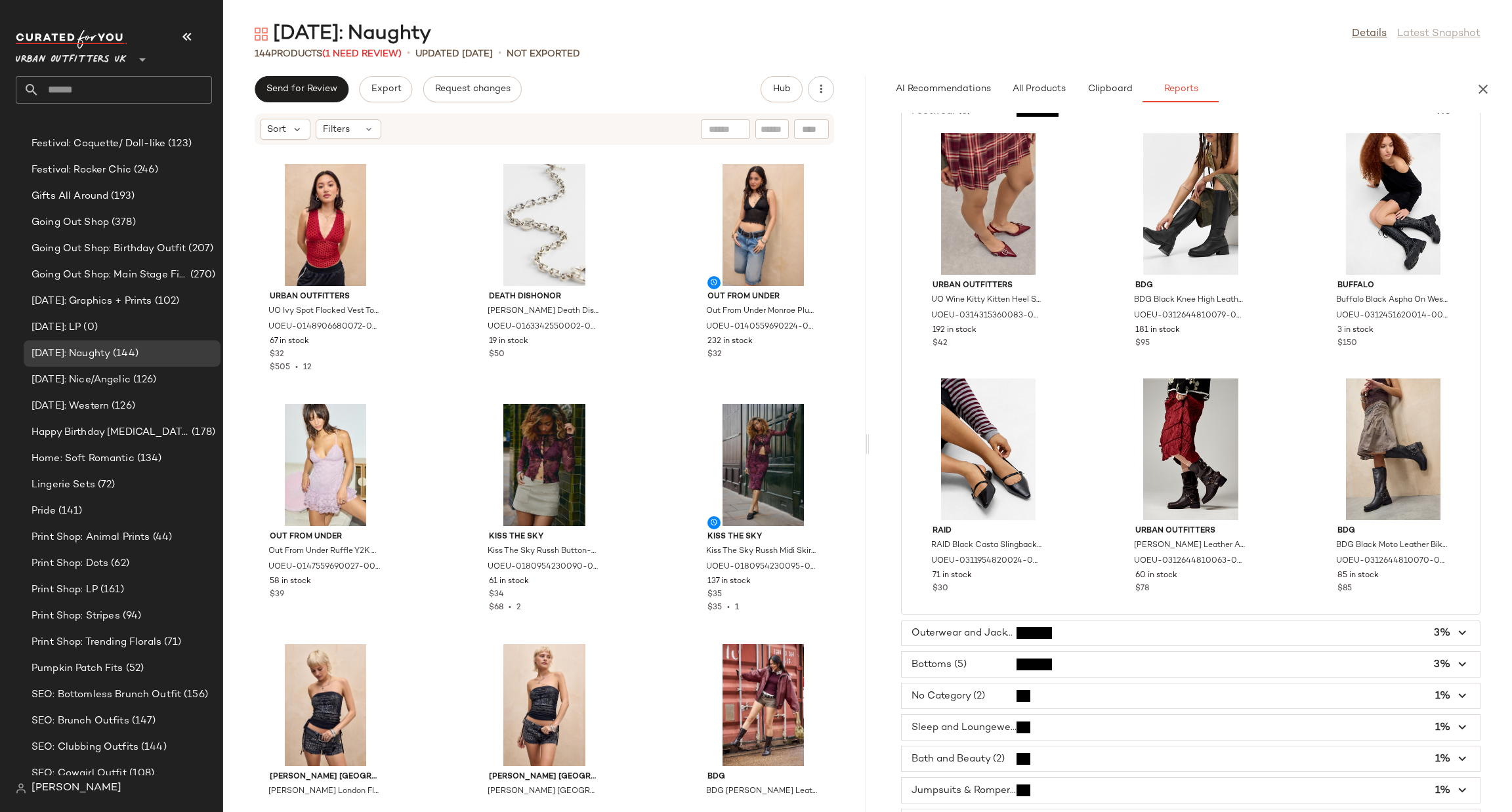
click at [1136, 630] on span "button" at bounding box center [1191, 633] width 579 height 25
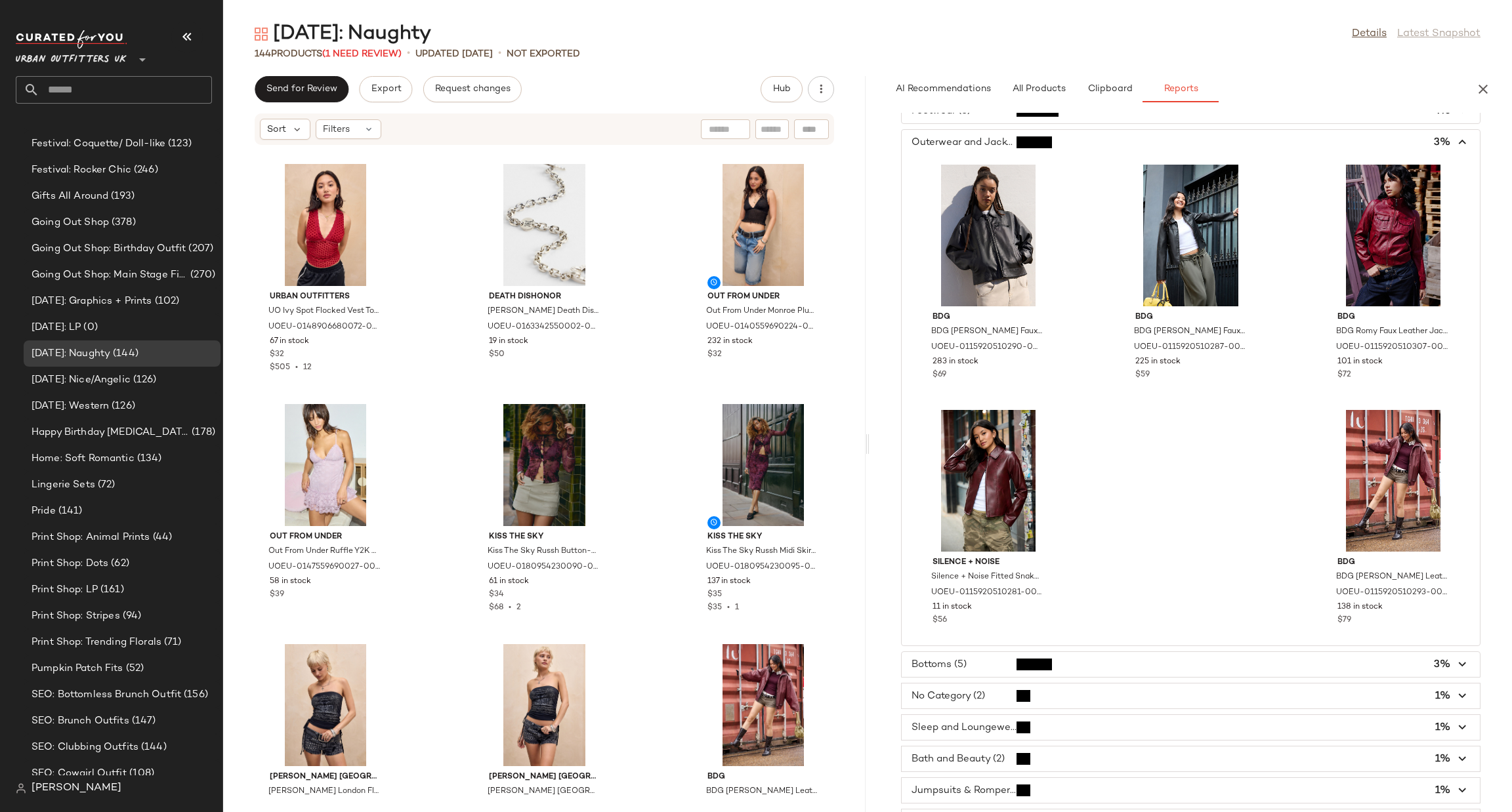
click at [1115, 649] on div "Tops (57) 40% Accessories (17) 12% Dresses (15) 10% Skirts (14) 10% Undergarmen…" at bounding box center [1191, 387] width 642 height 958
click at [1115, 661] on span "button" at bounding box center [1191, 664] width 579 height 25
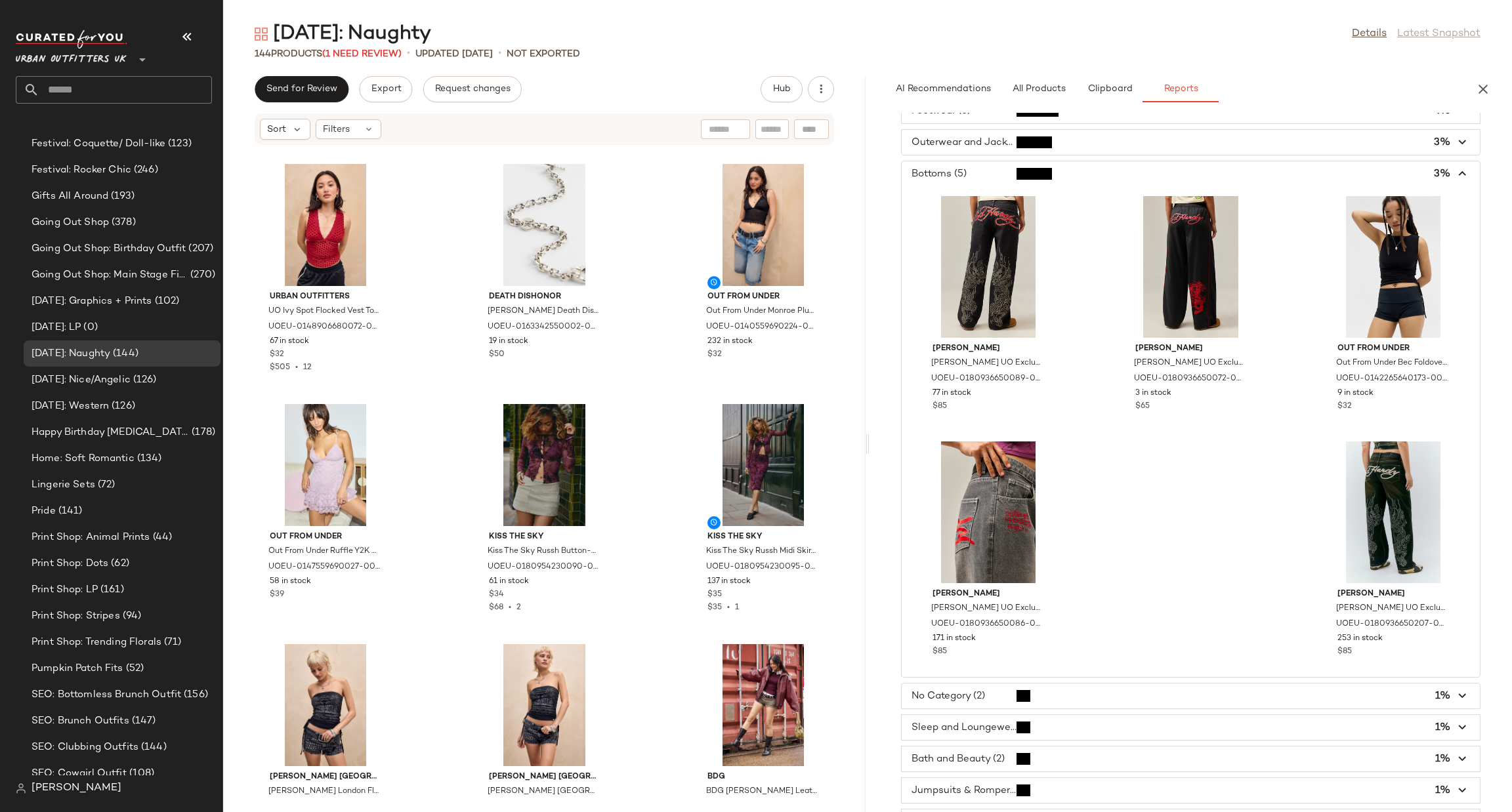
click at [1089, 693] on span "button" at bounding box center [1191, 696] width 579 height 25
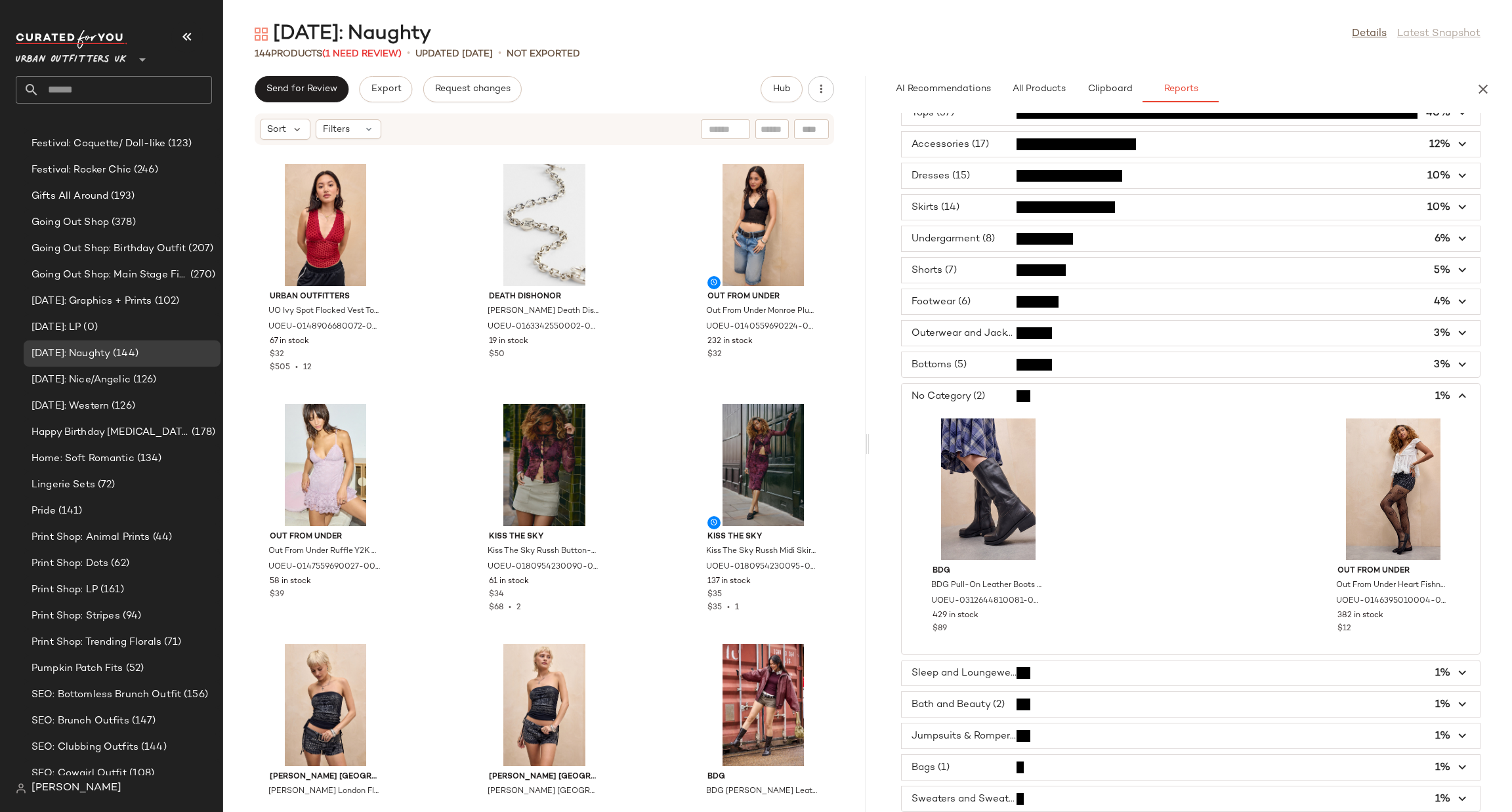
scroll to position [56, 0]
click at [1105, 663] on span "button" at bounding box center [1191, 673] width 579 height 25
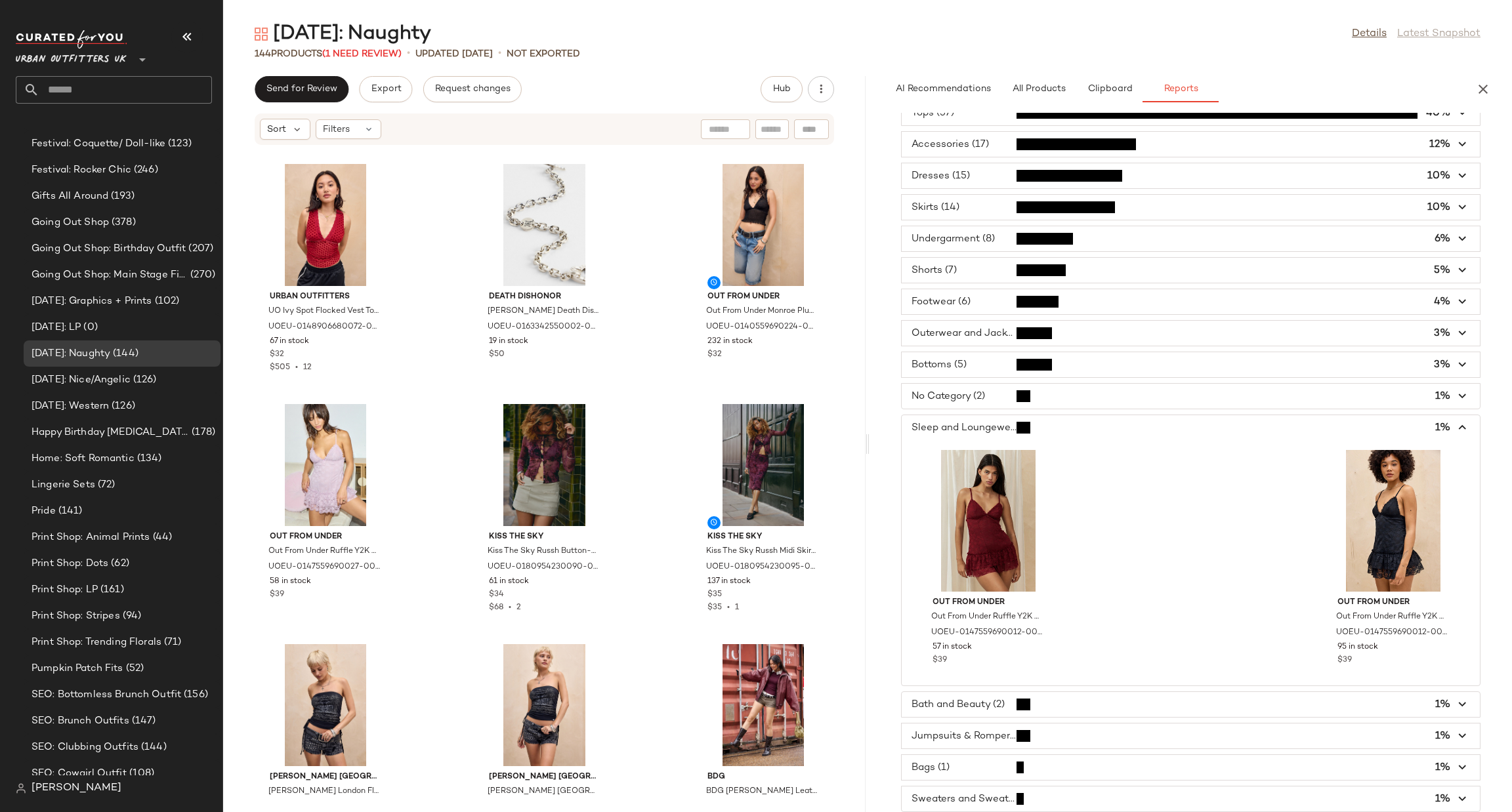
click at [1084, 701] on span "button" at bounding box center [1191, 705] width 579 height 25
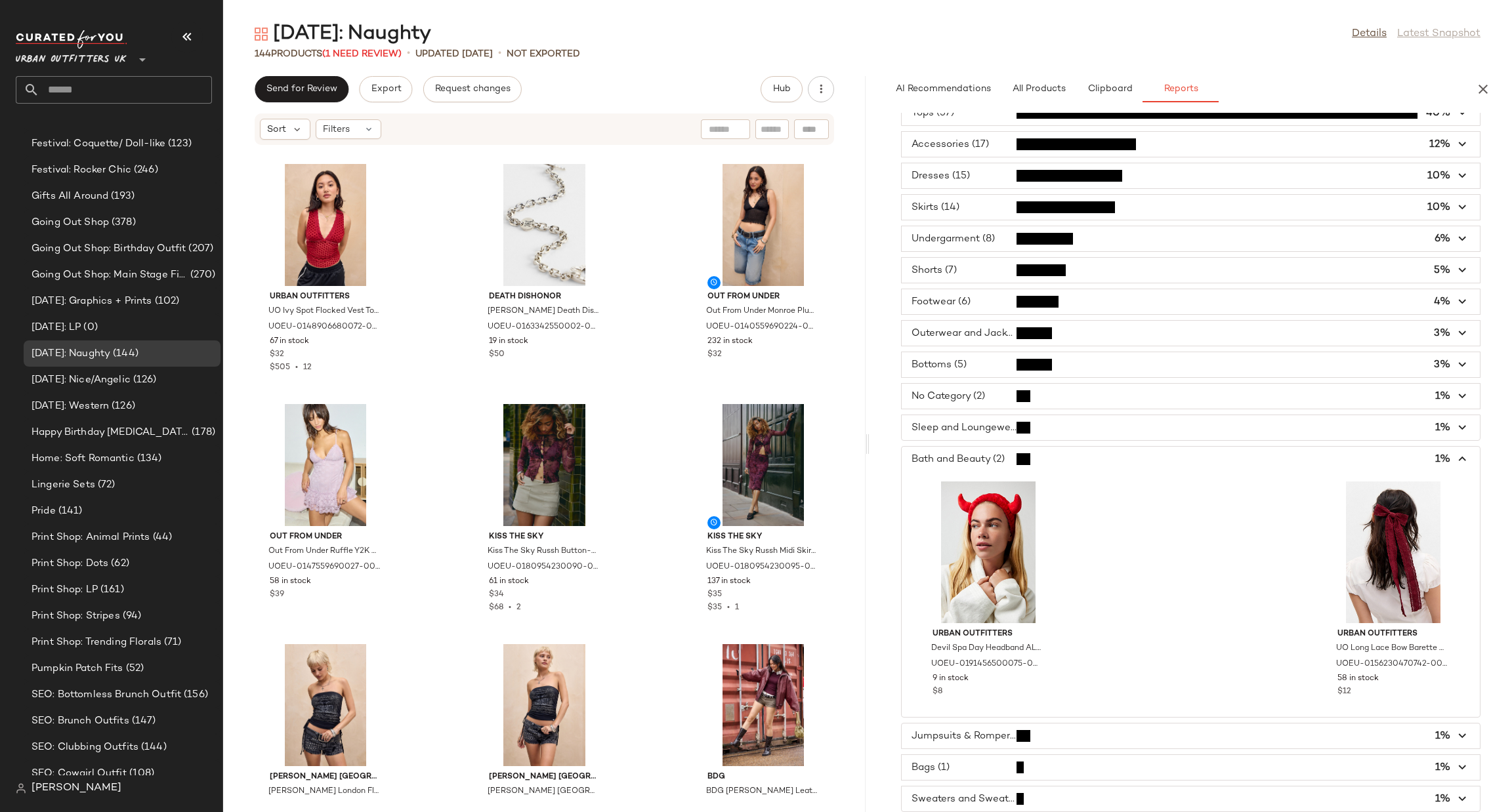
click at [1086, 723] on div "Jumpsuits & Rompers (2) 1%" at bounding box center [1191, 736] width 579 height 26
click at [1084, 735] on span "button" at bounding box center [1191, 736] width 579 height 25
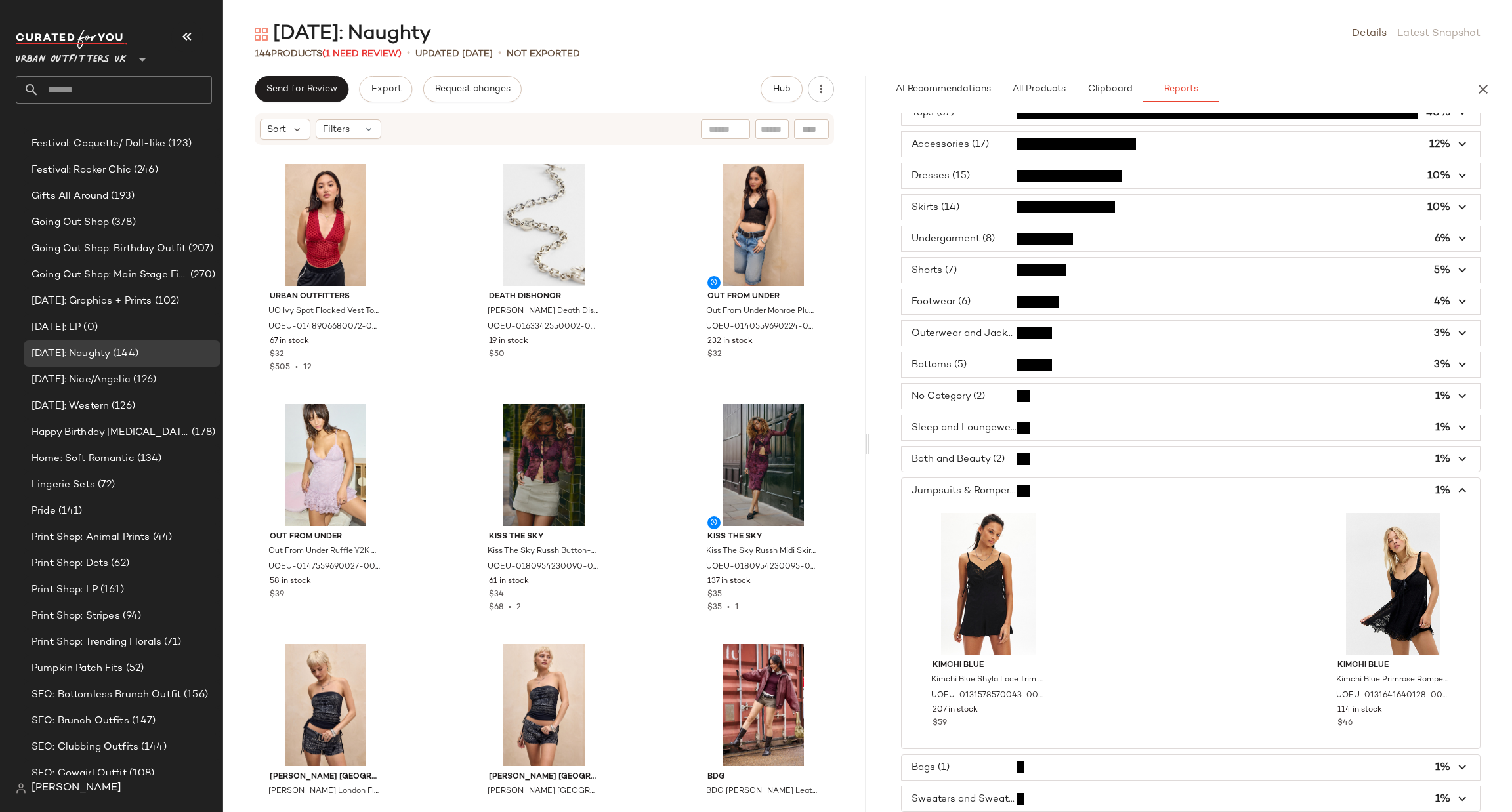
click at [1088, 754] on div "Bags (1) 1%" at bounding box center [1191, 767] width 579 height 26
click at [1085, 761] on span "button" at bounding box center [1191, 767] width 579 height 25
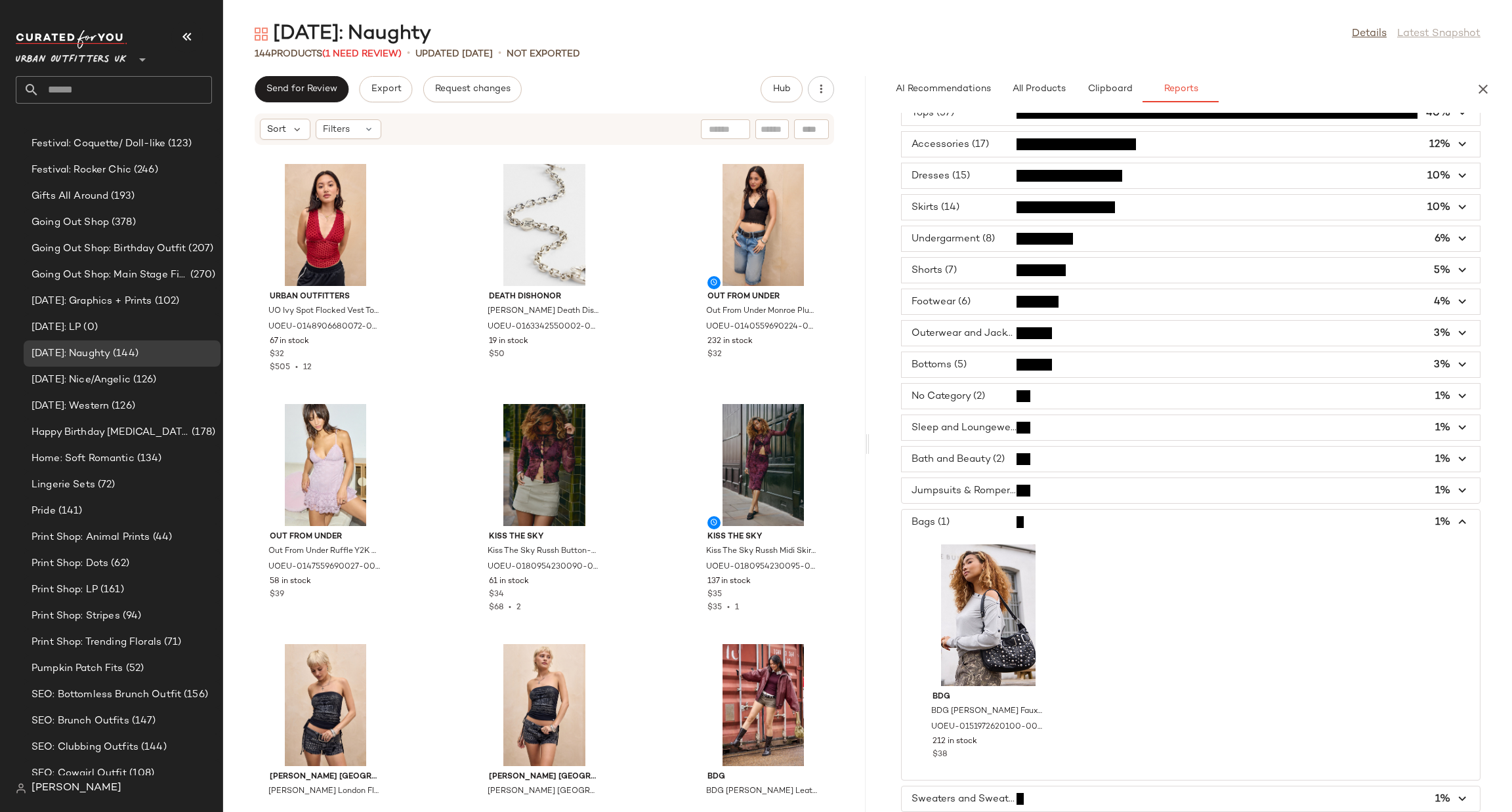
click at [962, 806] on span "button" at bounding box center [1191, 799] width 579 height 25
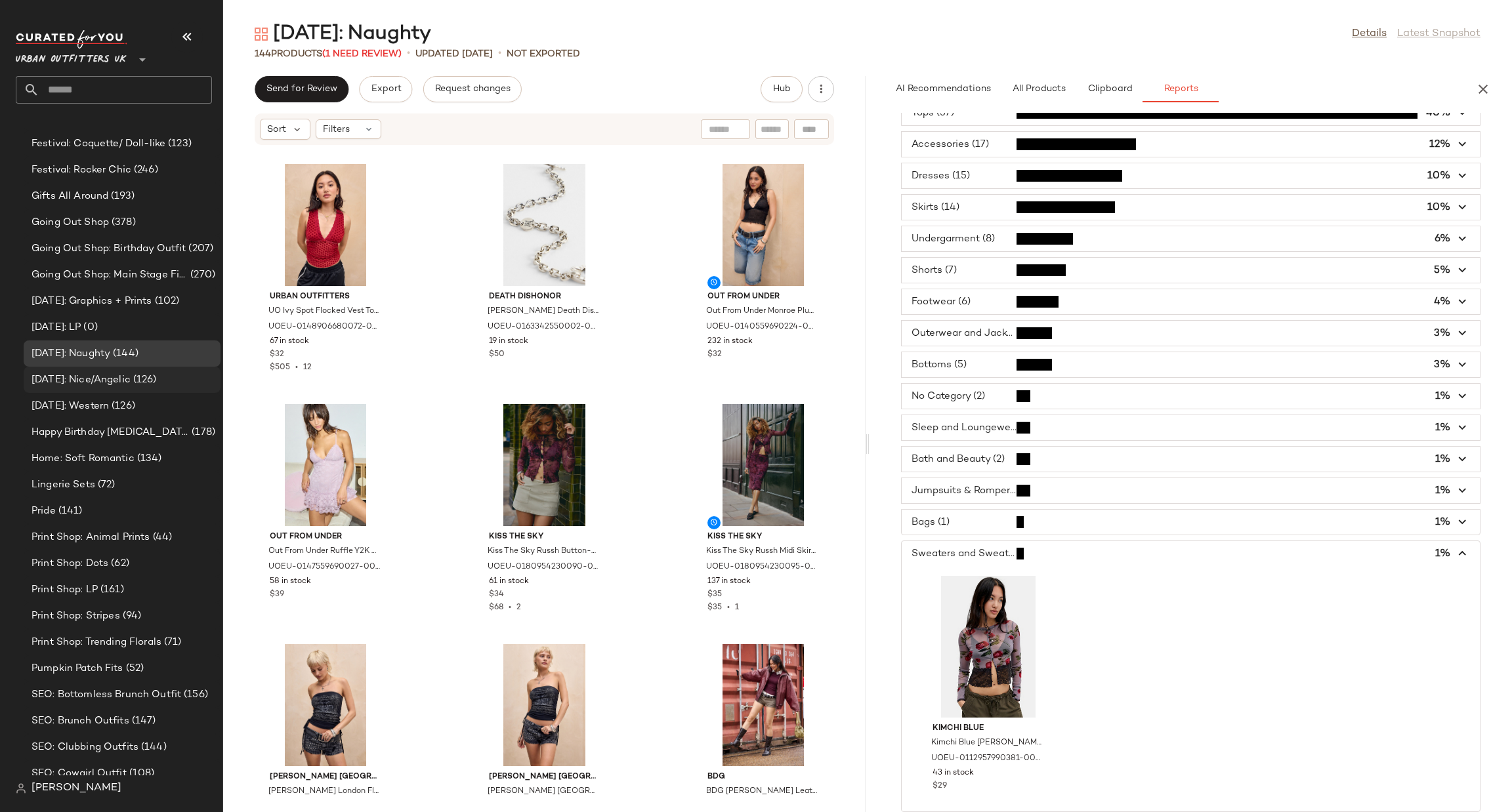
click at [145, 373] on span "(126)" at bounding box center [144, 380] width 26 height 15
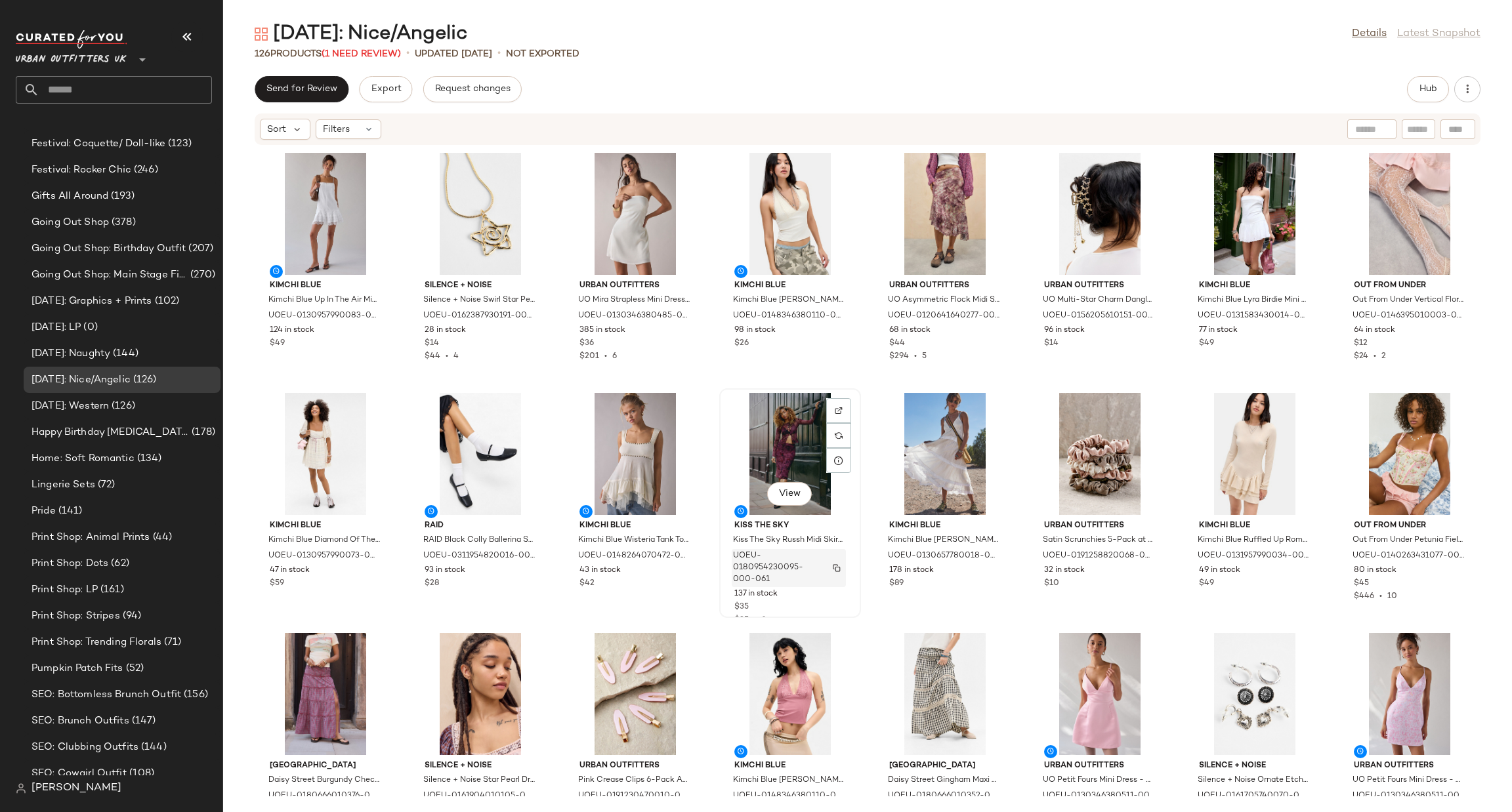
click at [839, 572] on div "UOEU-0180954230095-000-061" at bounding box center [789, 569] width 114 height 38
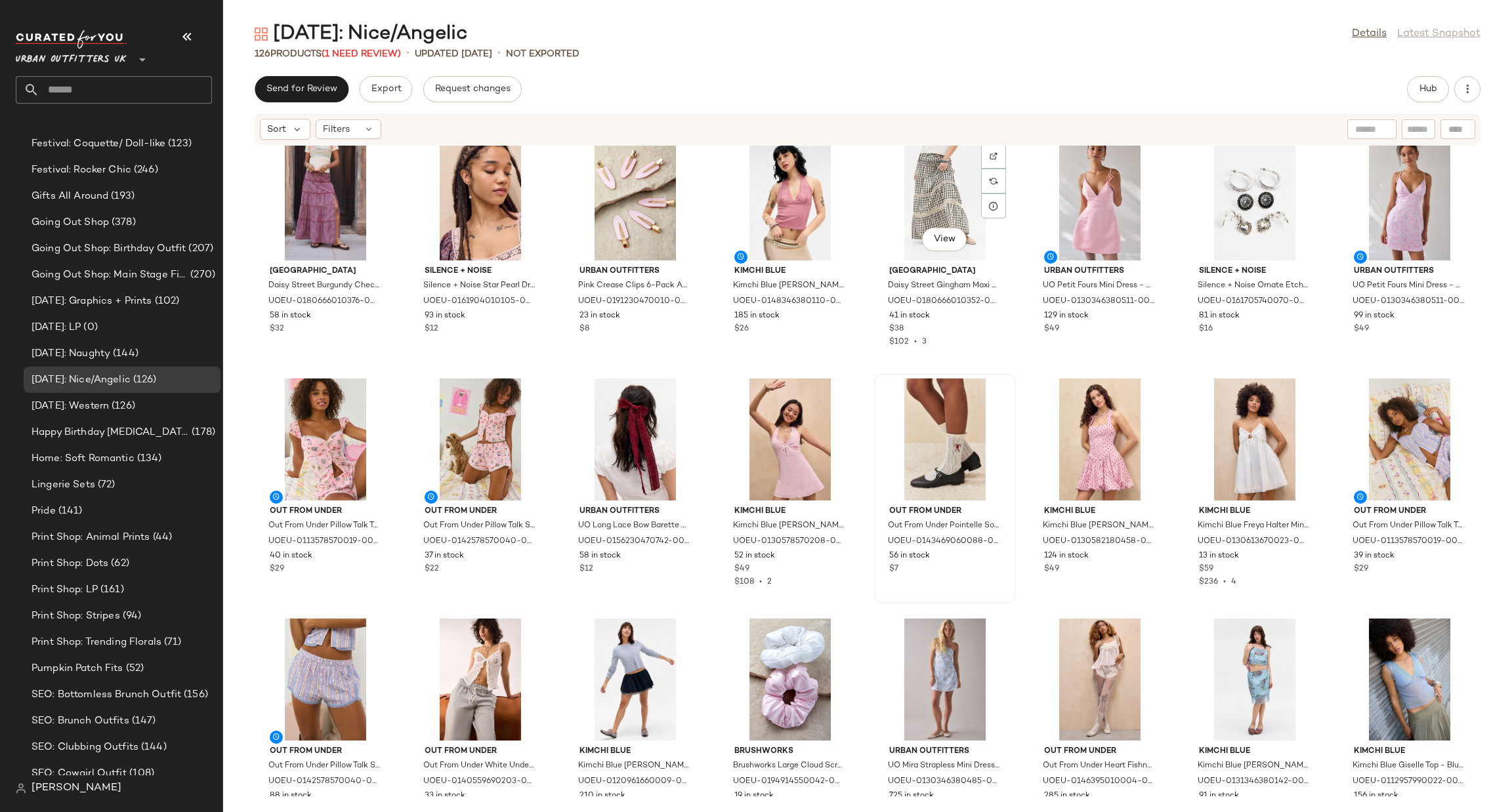
scroll to position [601, 0]
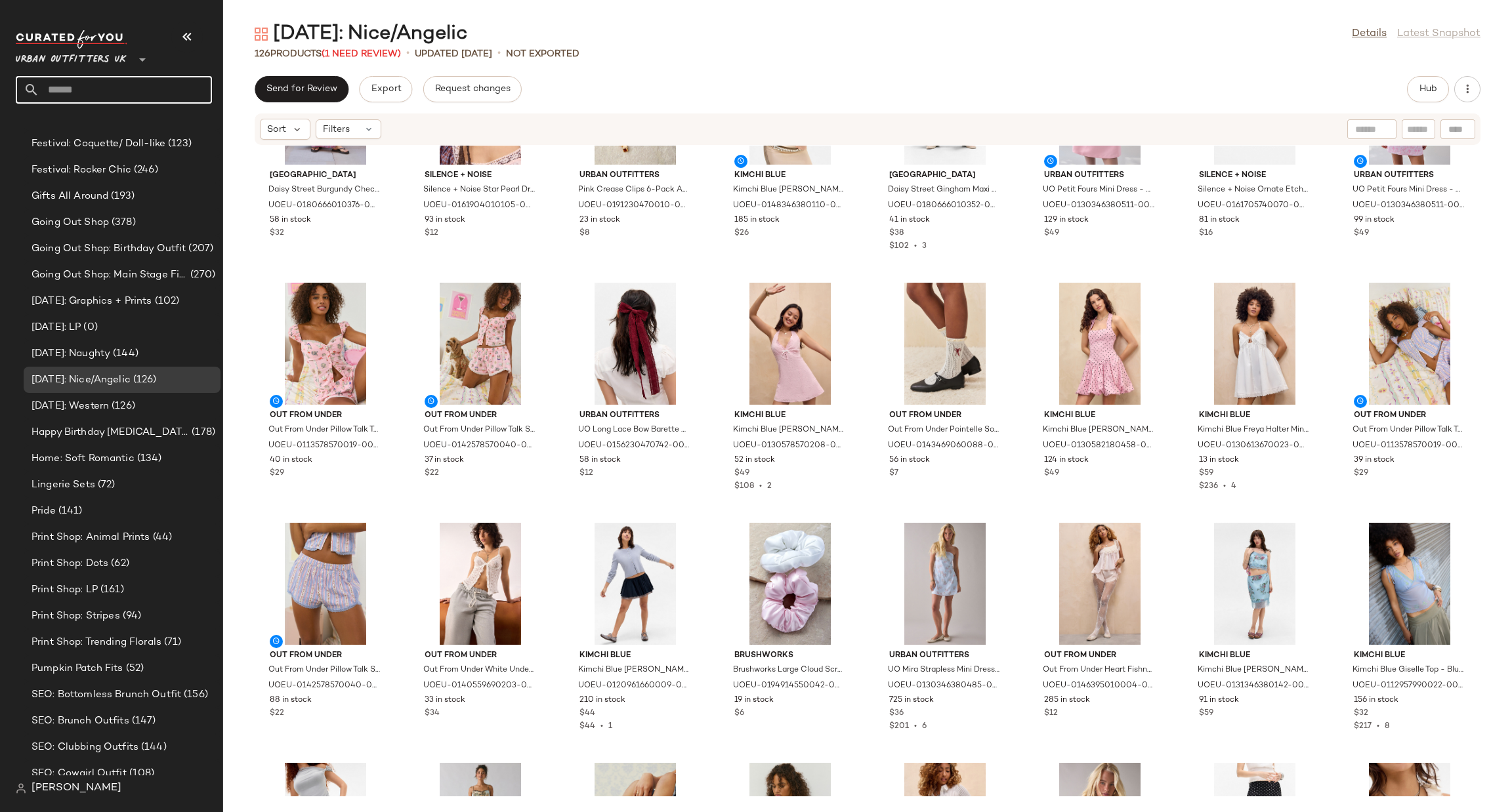
click at [146, 87] on input "text" at bounding box center [125, 89] width 172 height 27
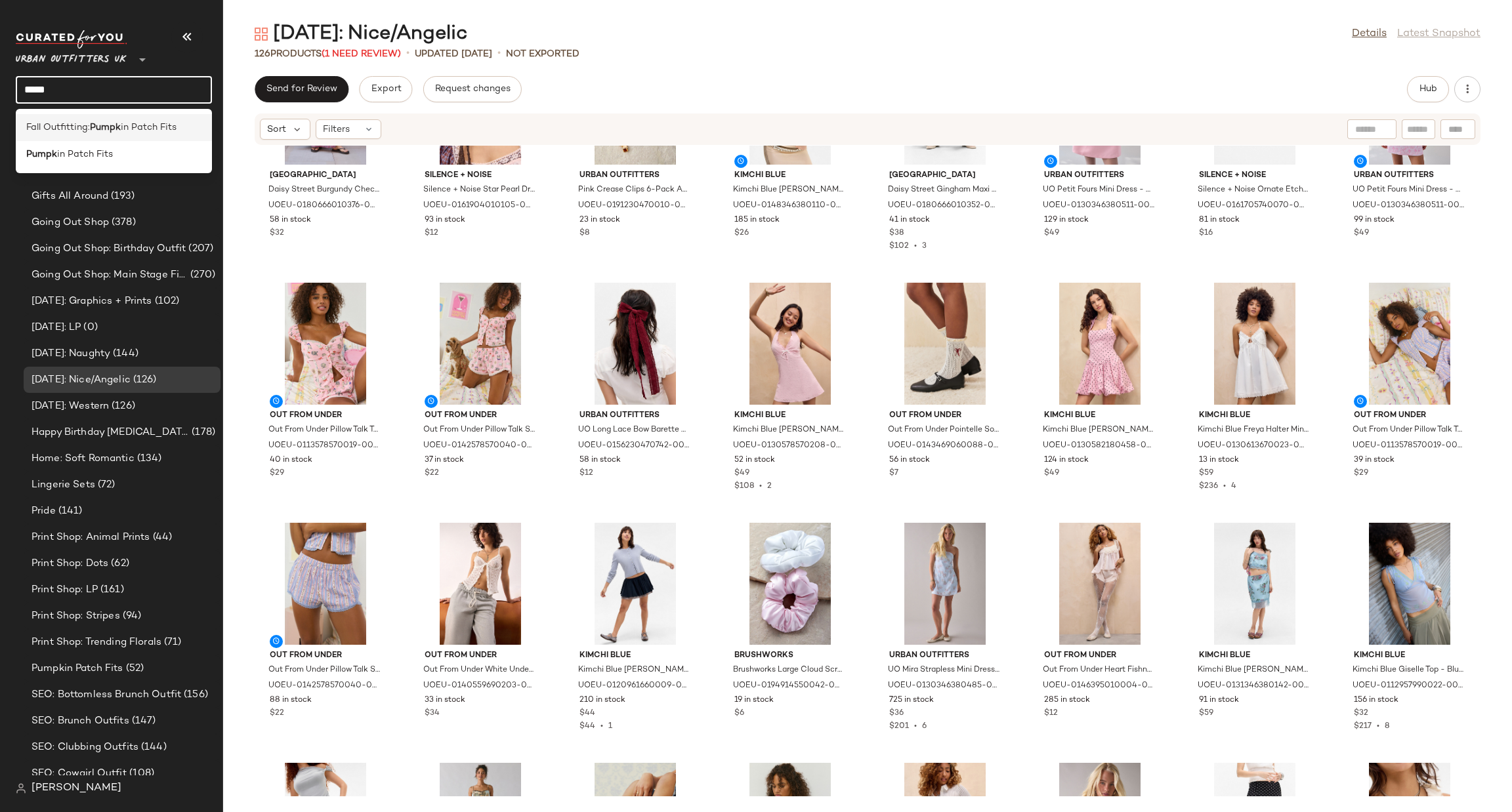
type input "*****"
drag, startPoint x: 143, startPoint y: 126, endPoint x: 170, endPoint y: 75, distance: 57.7
click at [143, 126] on span "in Patch Fits" at bounding box center [149, 127] width 56 height 14
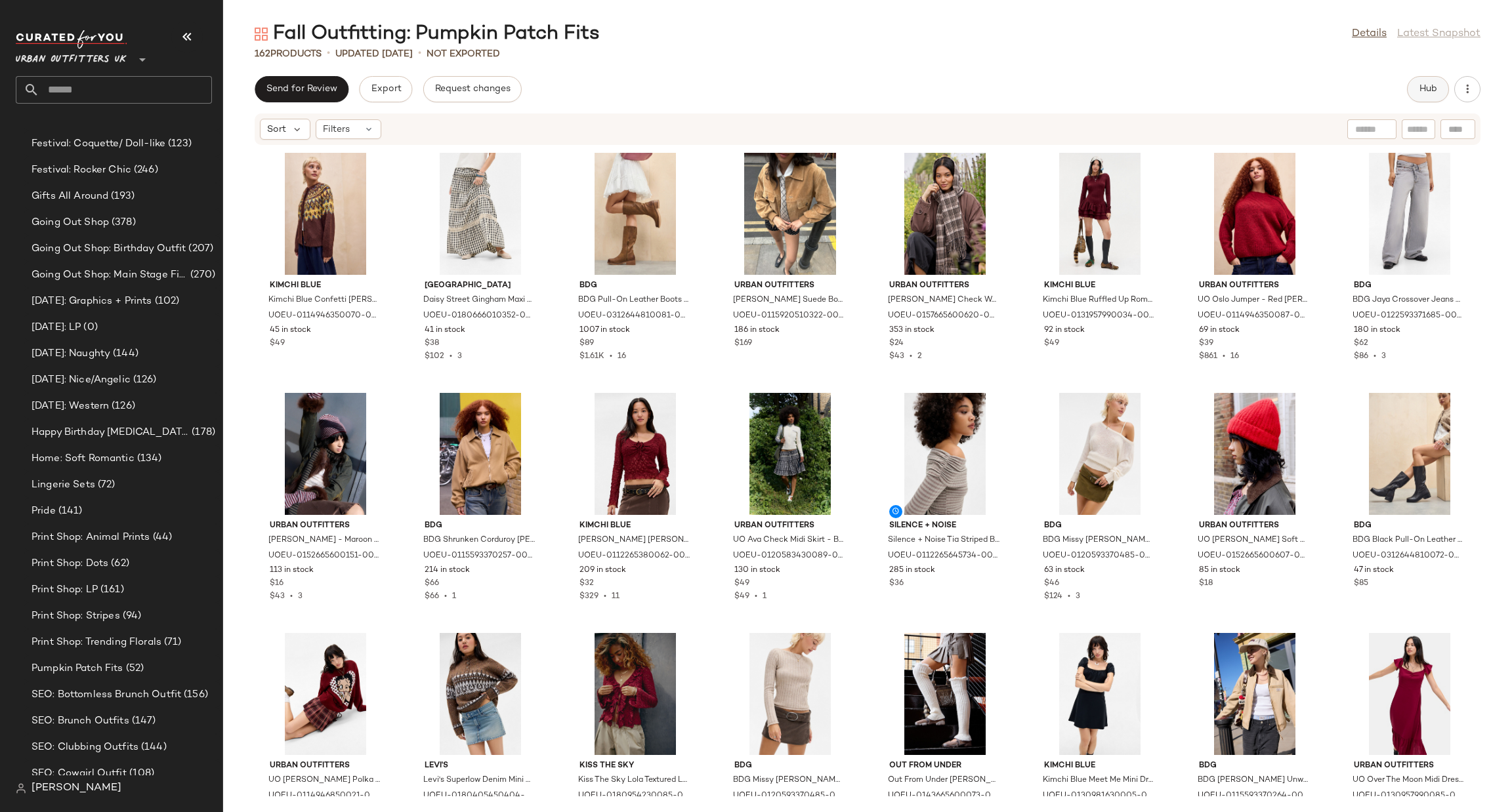
click at [1417, 90] on button "Hub" at bounding box center [1428, 89] width 42 height 26
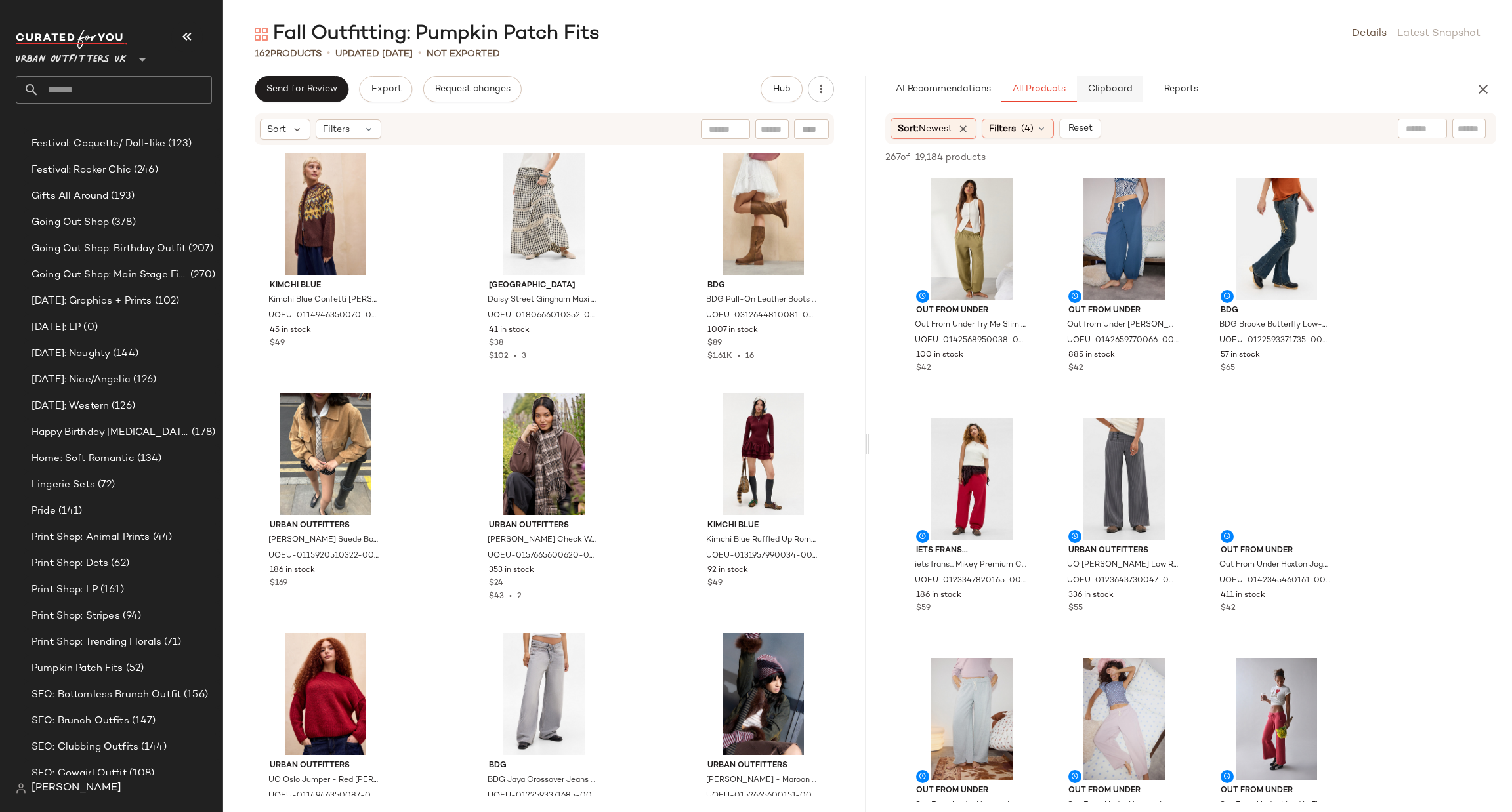
click at [1101, 95] on button "Clipboard" at bounding box center [1110, 89] width 66 height 26
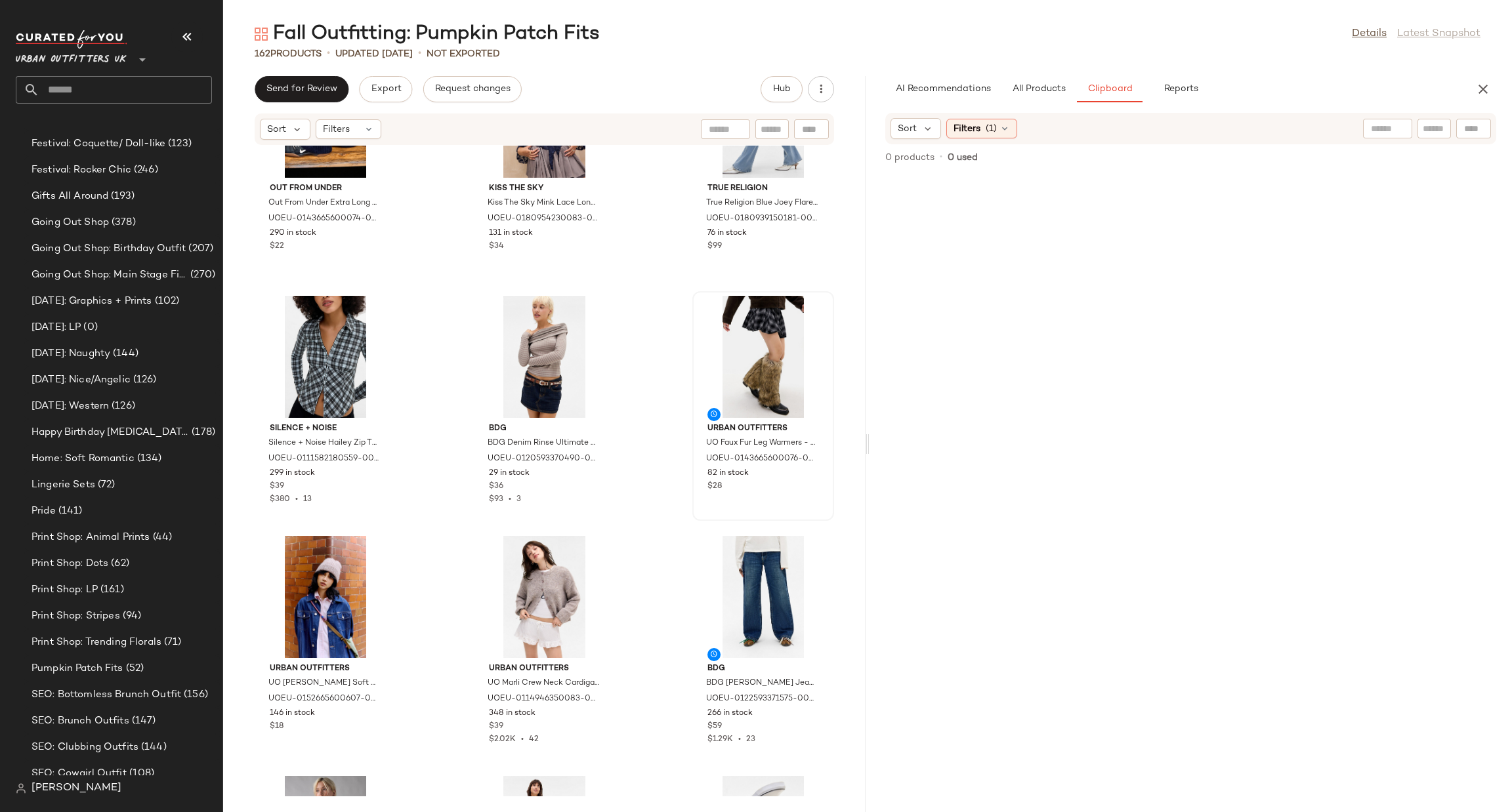
scroll to position [5129, 0]
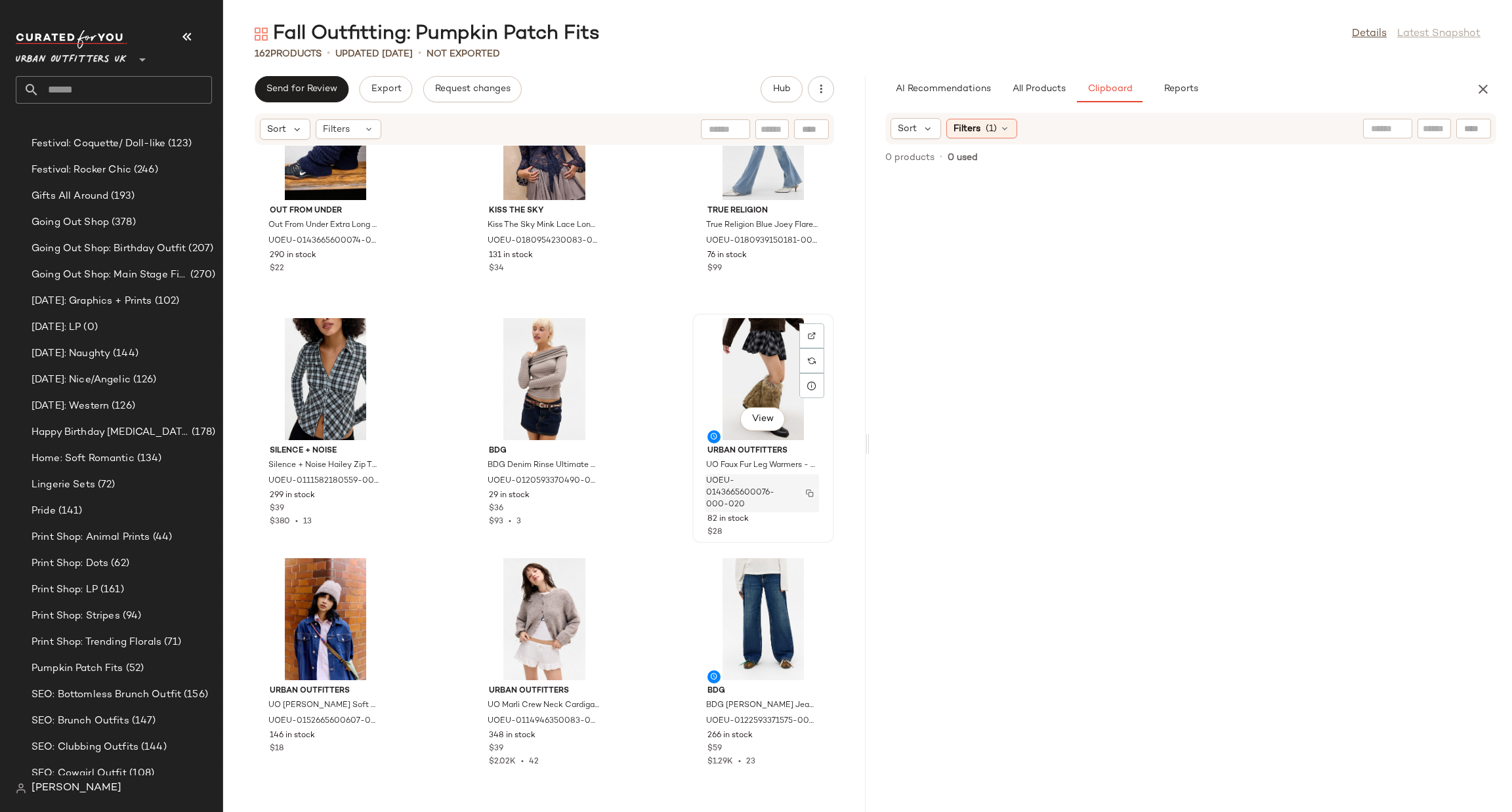
click at [806, 489] on img "button" at bounding box center [810, 493] width 8 height 8
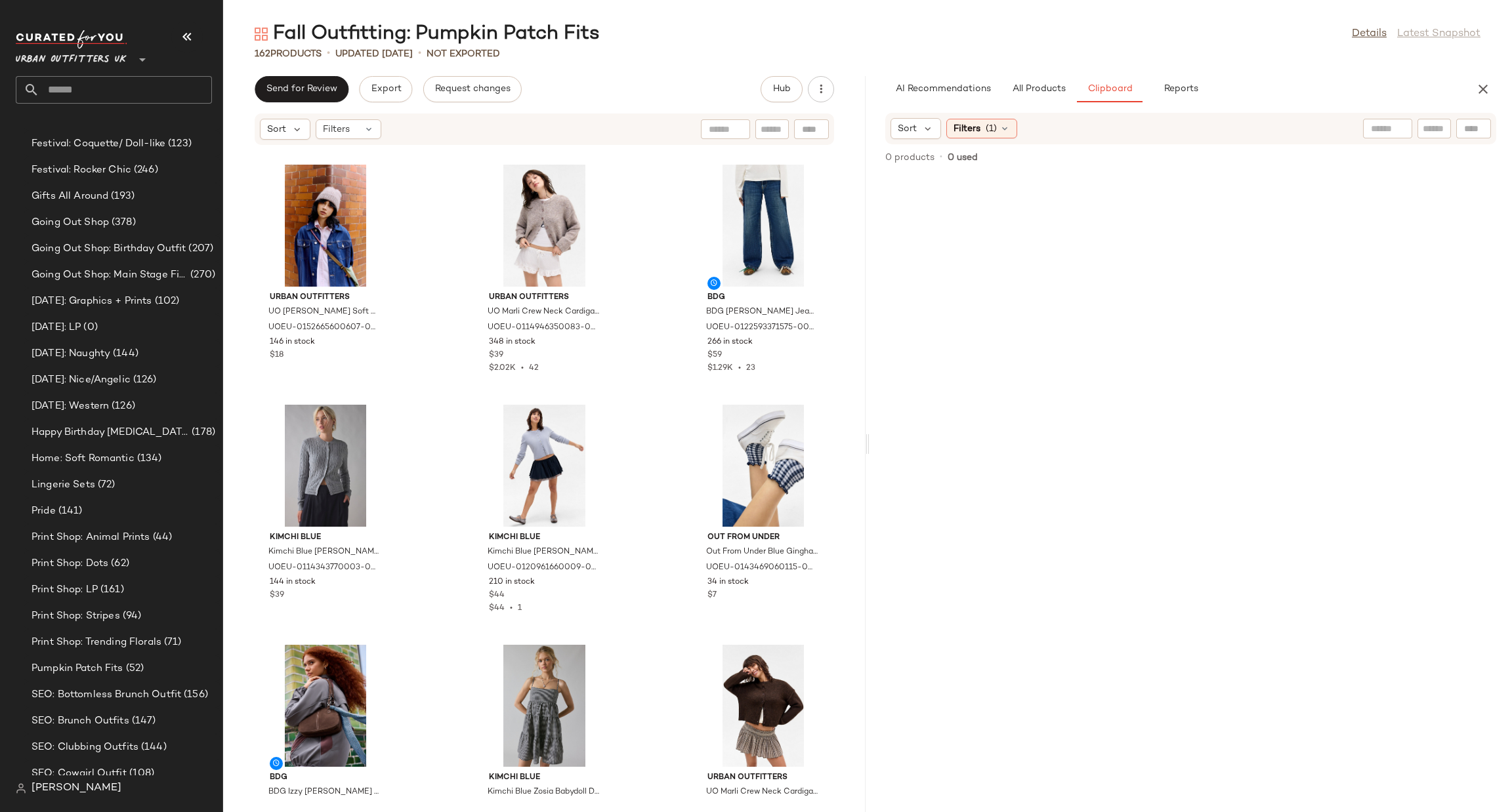
scroll to position [5719, 0]
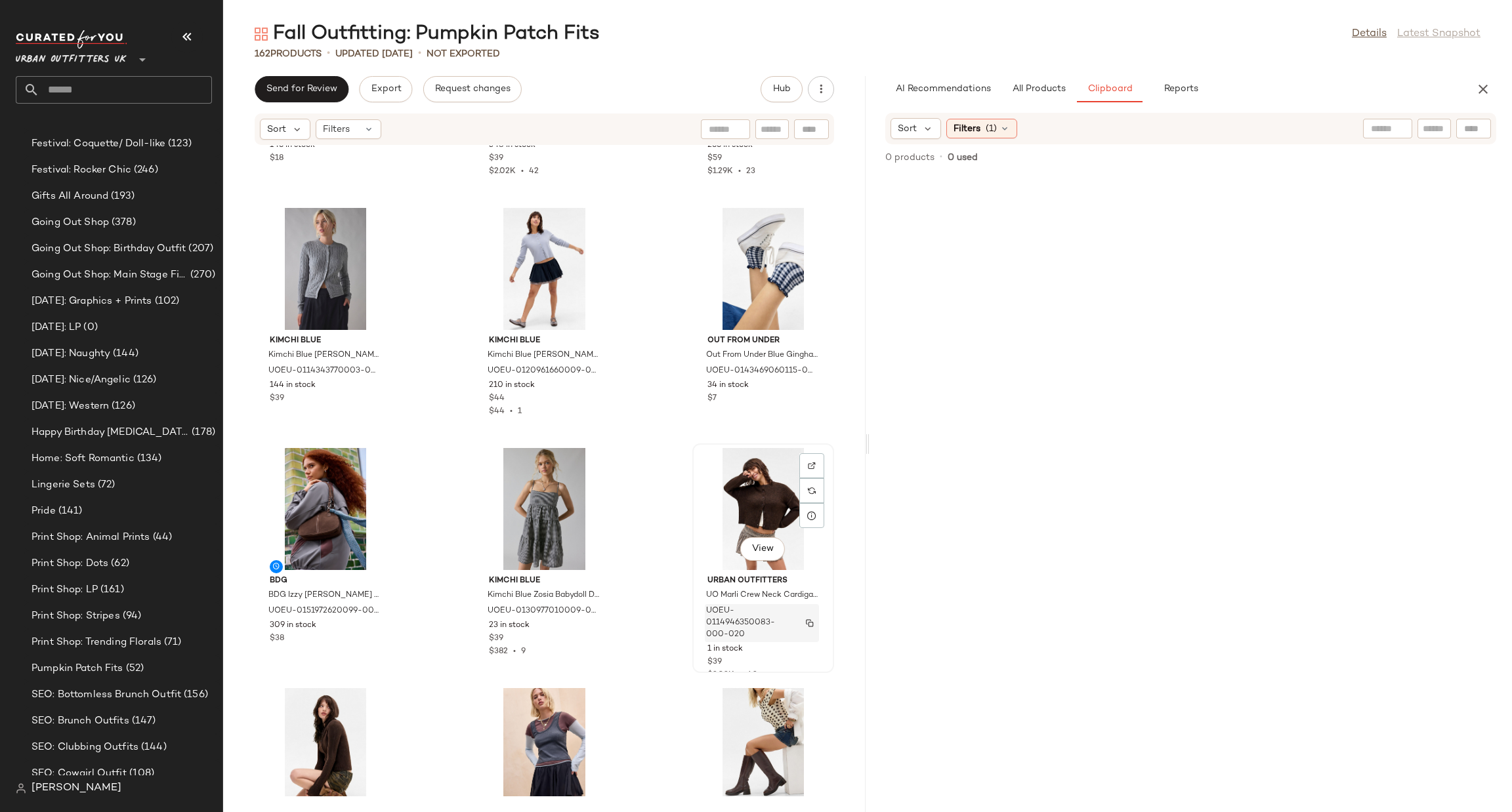
click at [806, 622] on img "button" at bounding box center [810, 624] width 8 height 8
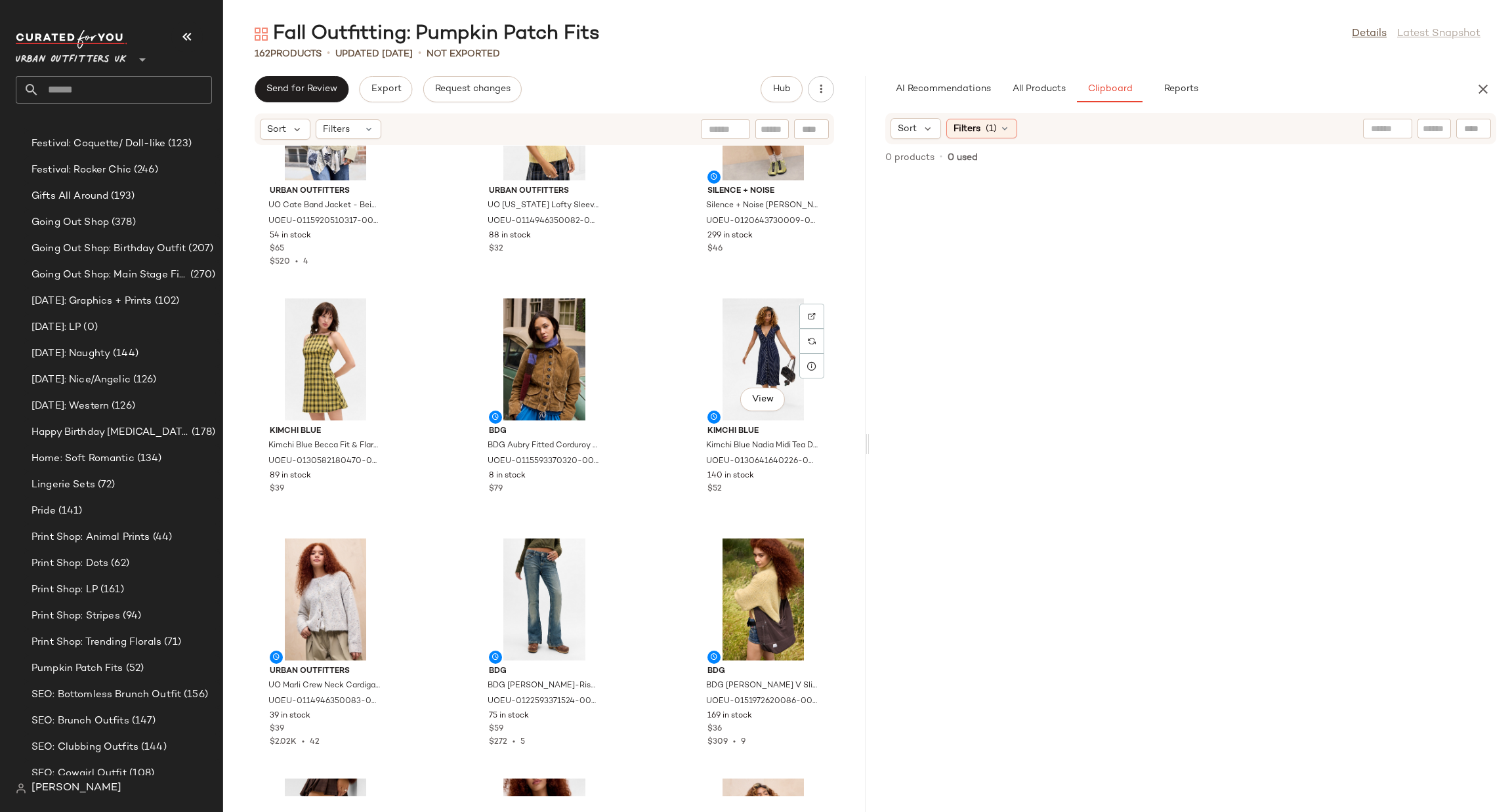
scroll to position [3160, 0]
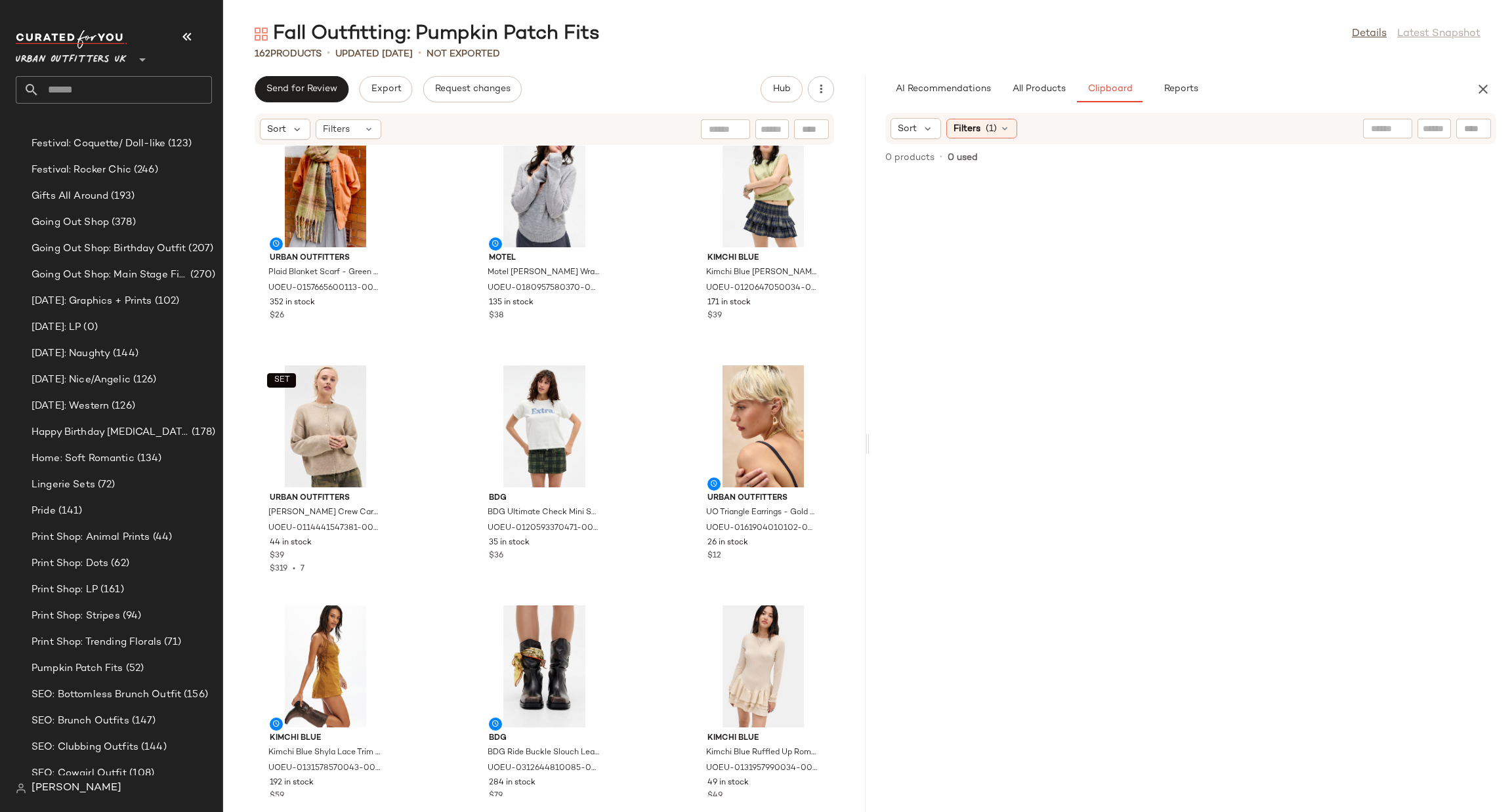
click at [144, 82] on input "text" at bounding box center [125, 89] width 172 height 27
type input "****"
click at [165, 138] on div "Fall Color Forecast: Burg undy" at bounding box center [114, 127] width 196 height 27
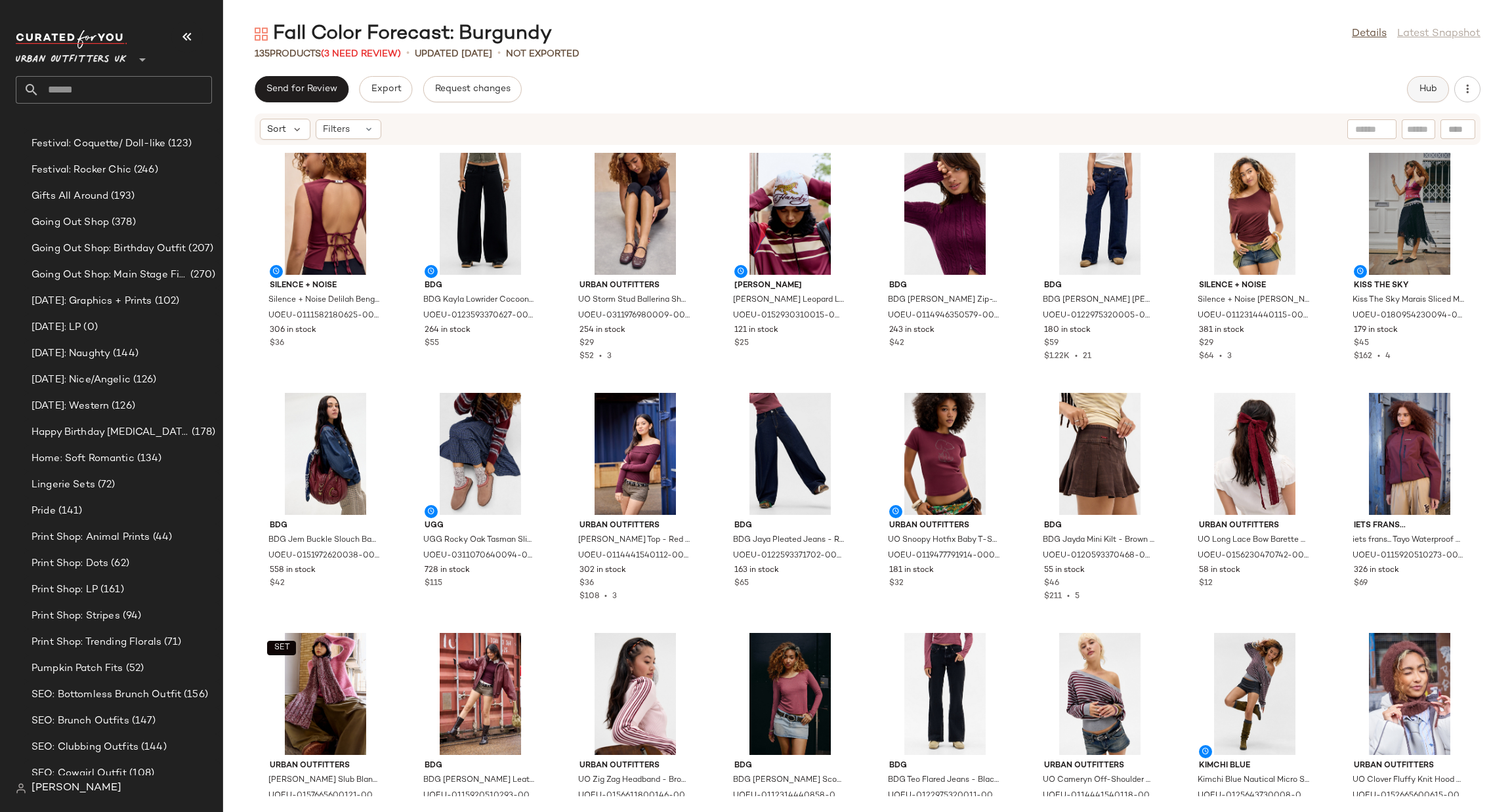
click at [1416, 100] on button "Hub" at bounding box center [1428, 89] width 42 height 26
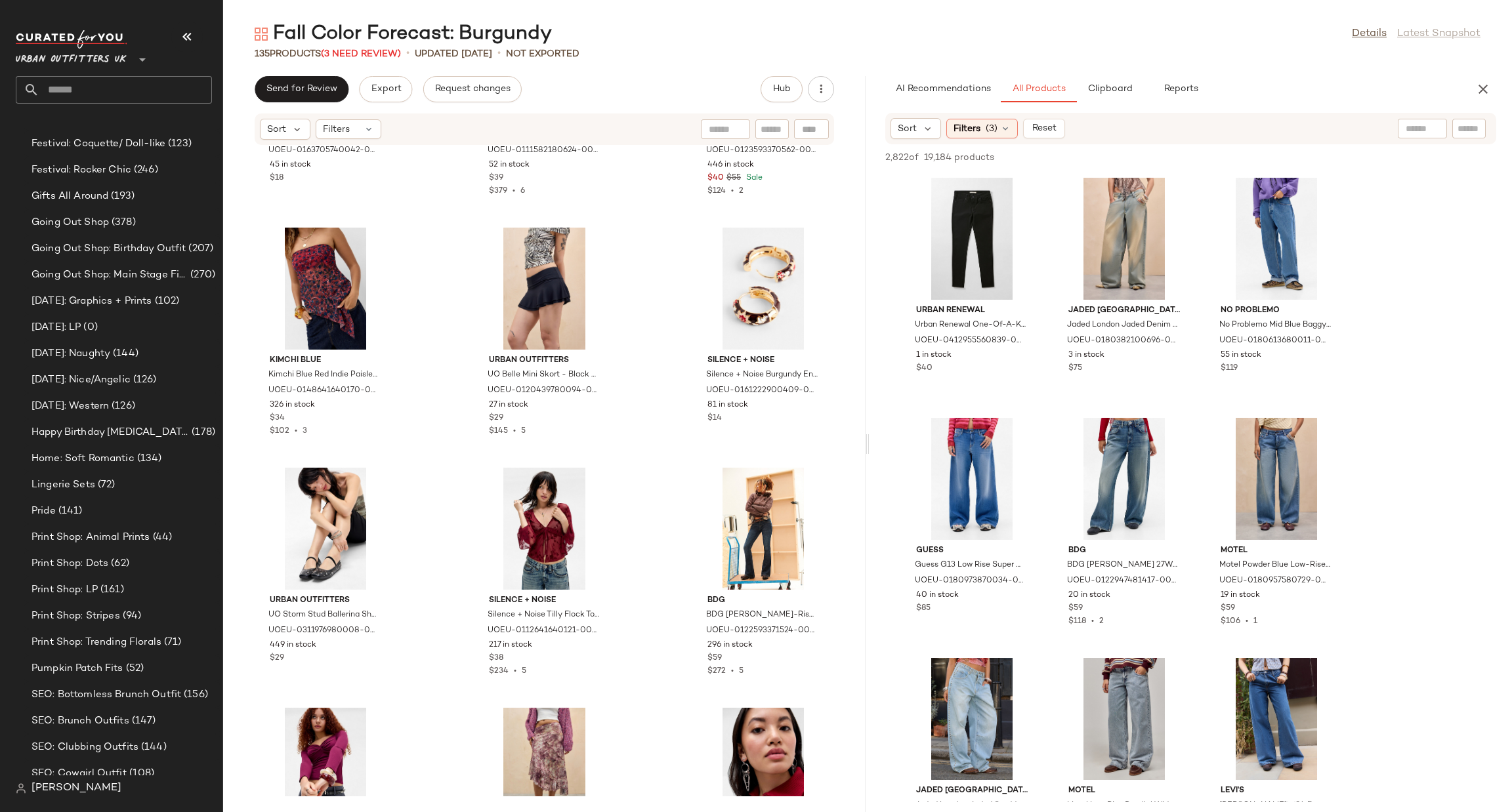
scroll to position [7490, 0]
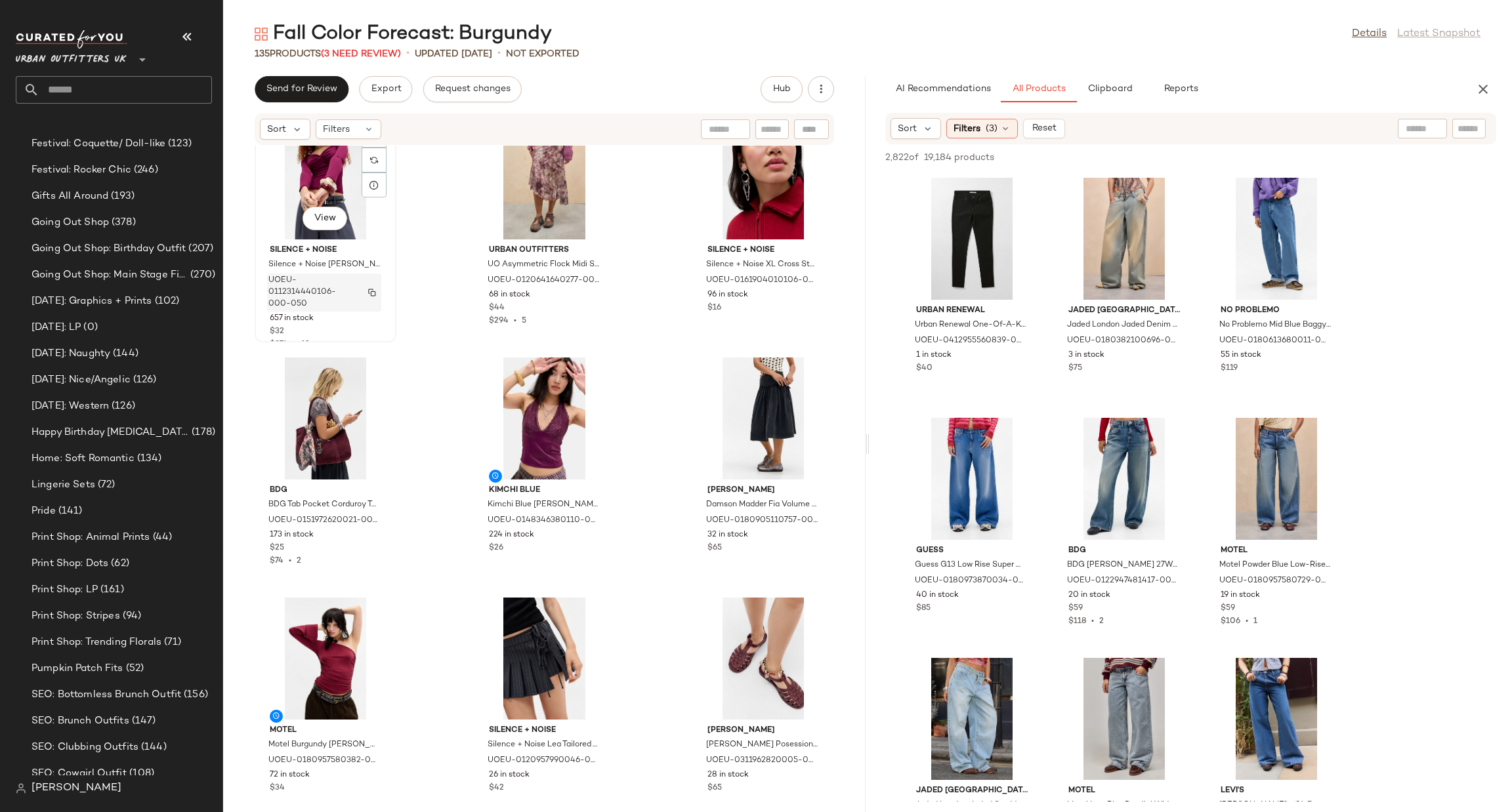
click at [369, 289] on img "button" at bounding box center [372, 293] width 8 height 8
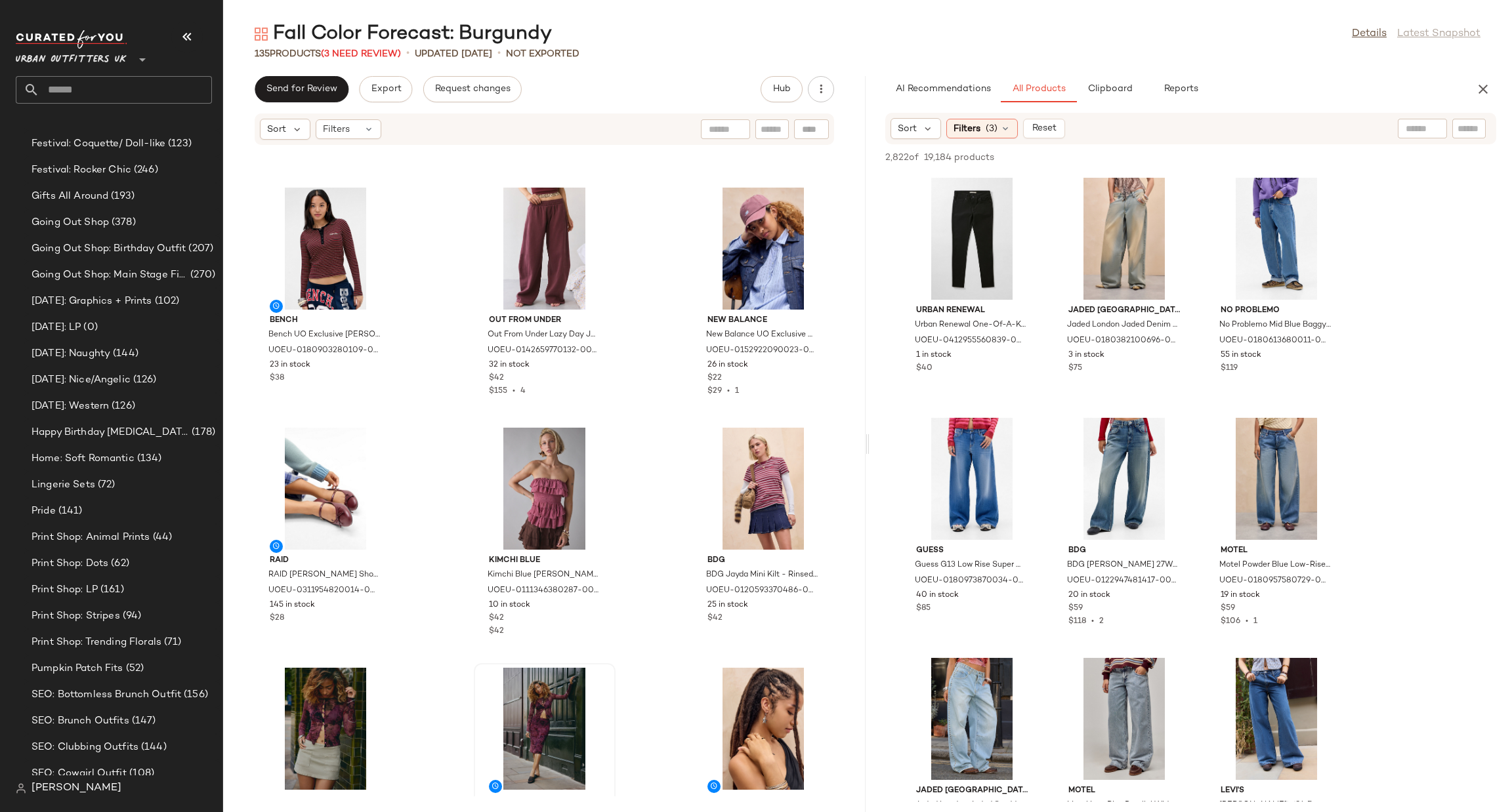
scroll to position [5434, 0]
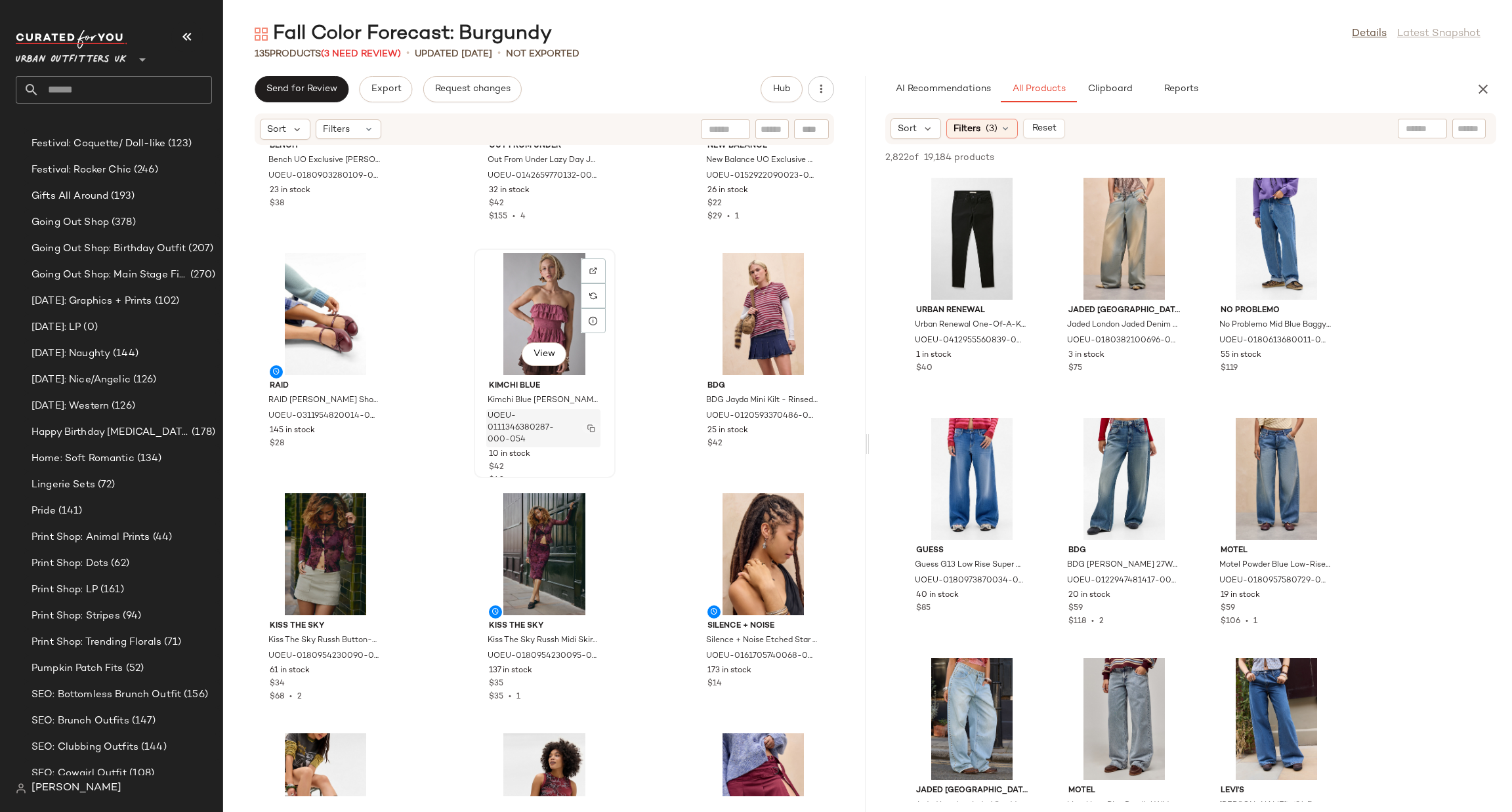
click at [589, 427] on img "button" at bounding box center [592, 428] width 8 height 8
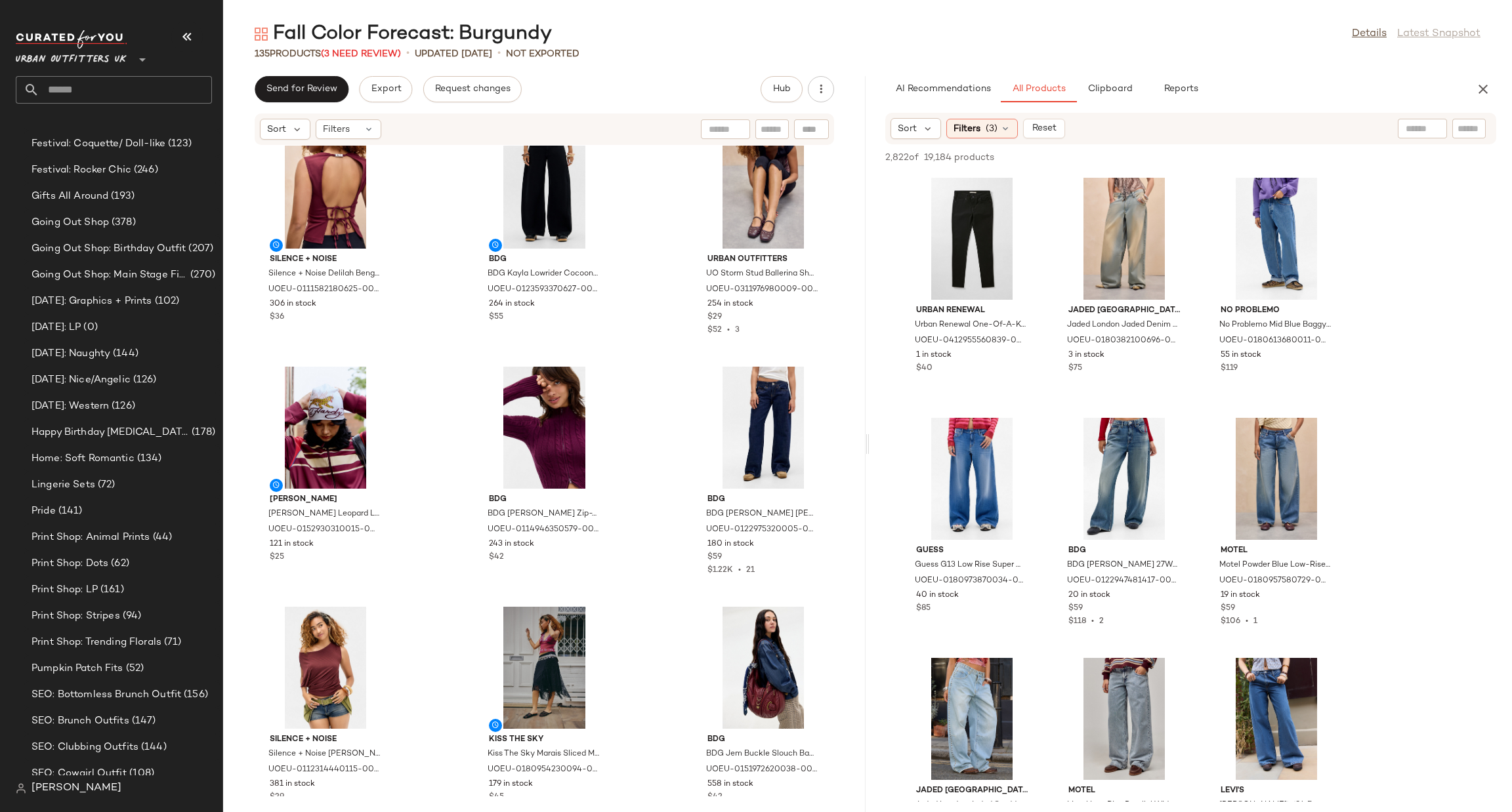
scroll to position [0, 0]
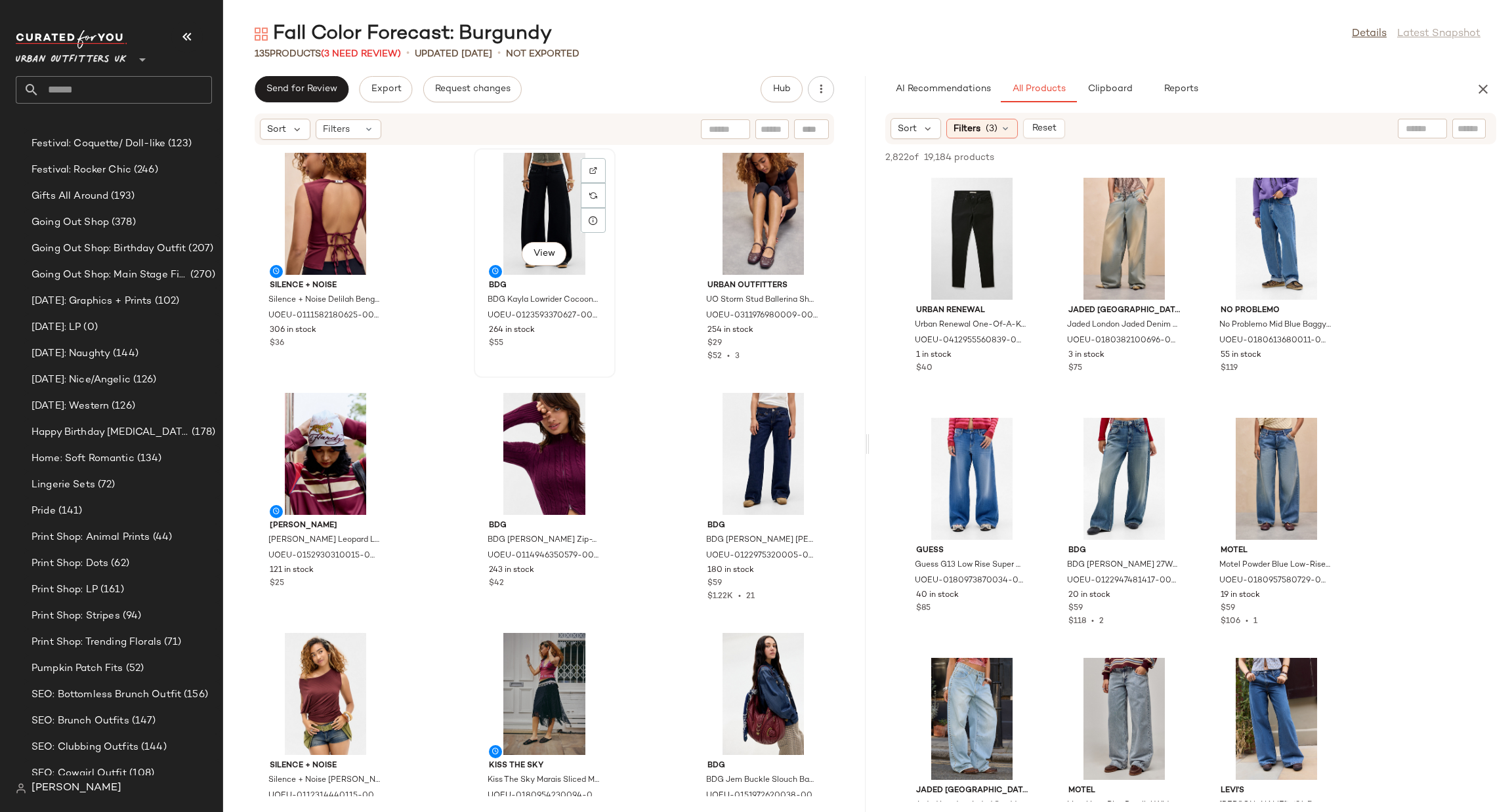
click at [533, 264] on button "View" at bounding box center [544, 253] width 45 height 24
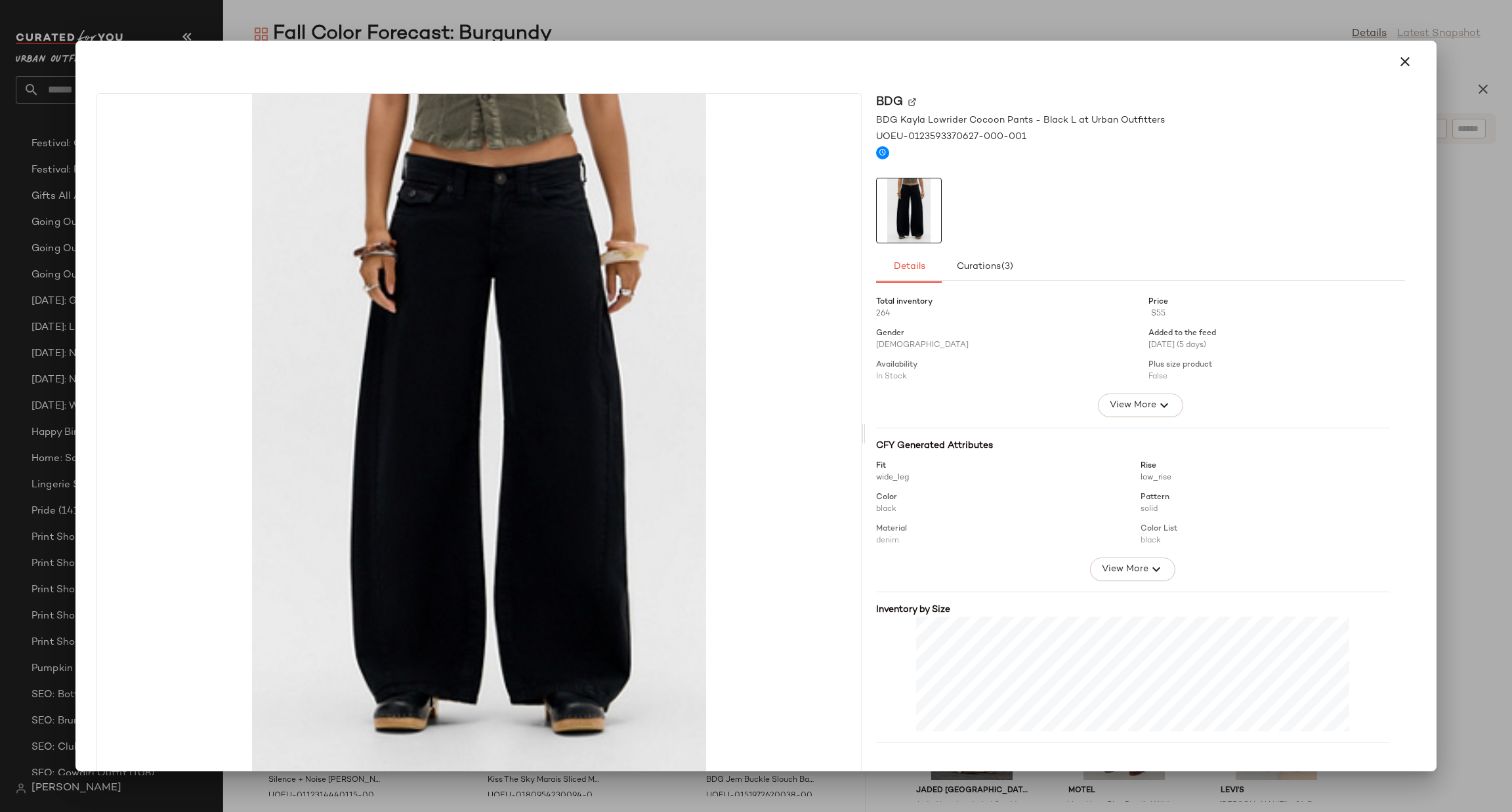
click at [1505, 116] on div at bounding box center [756, 406] width 1512 height 812
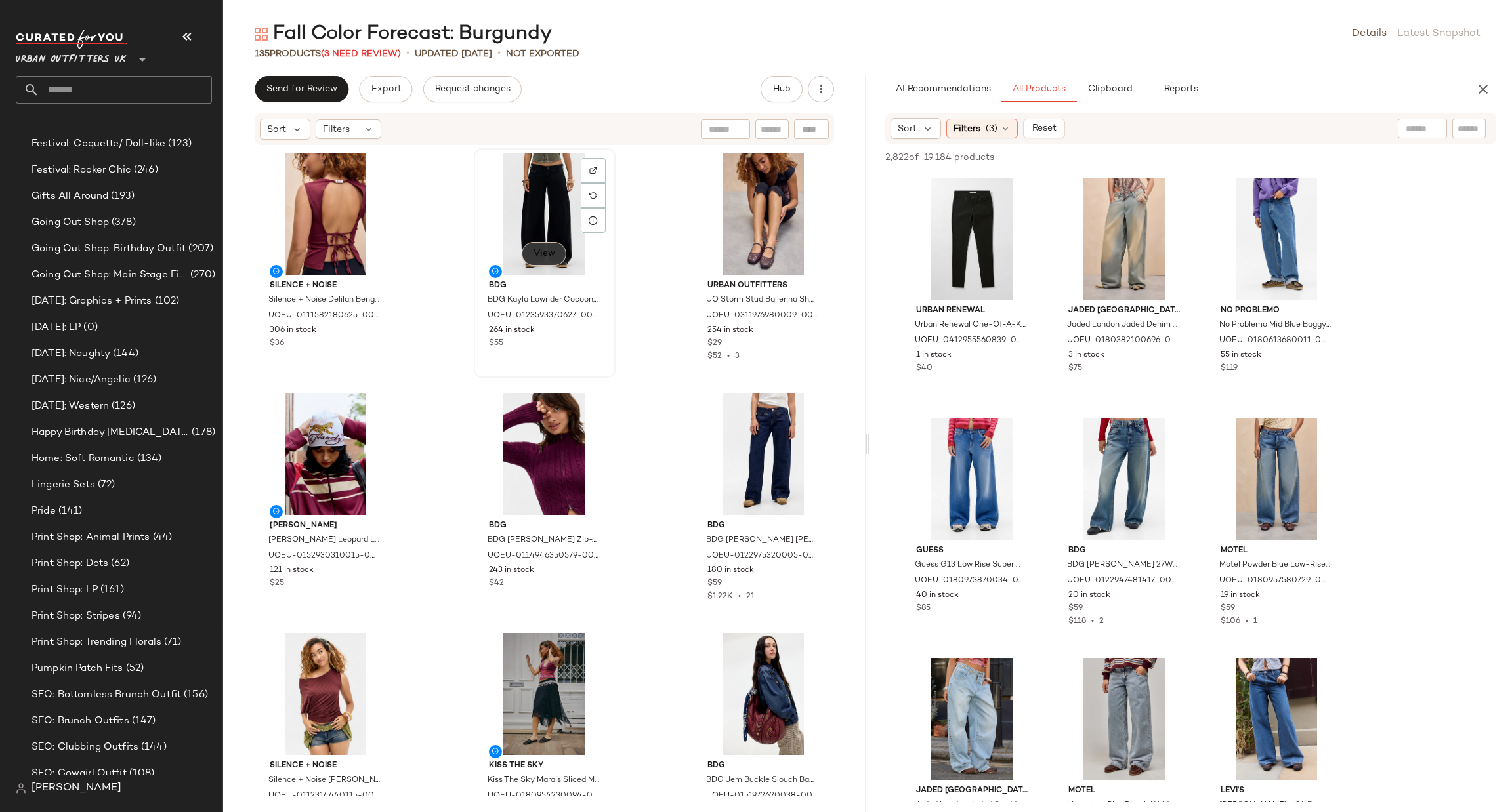
click at [550, 252] on span "View" at bounding box center [544, 253] width 22 height 11
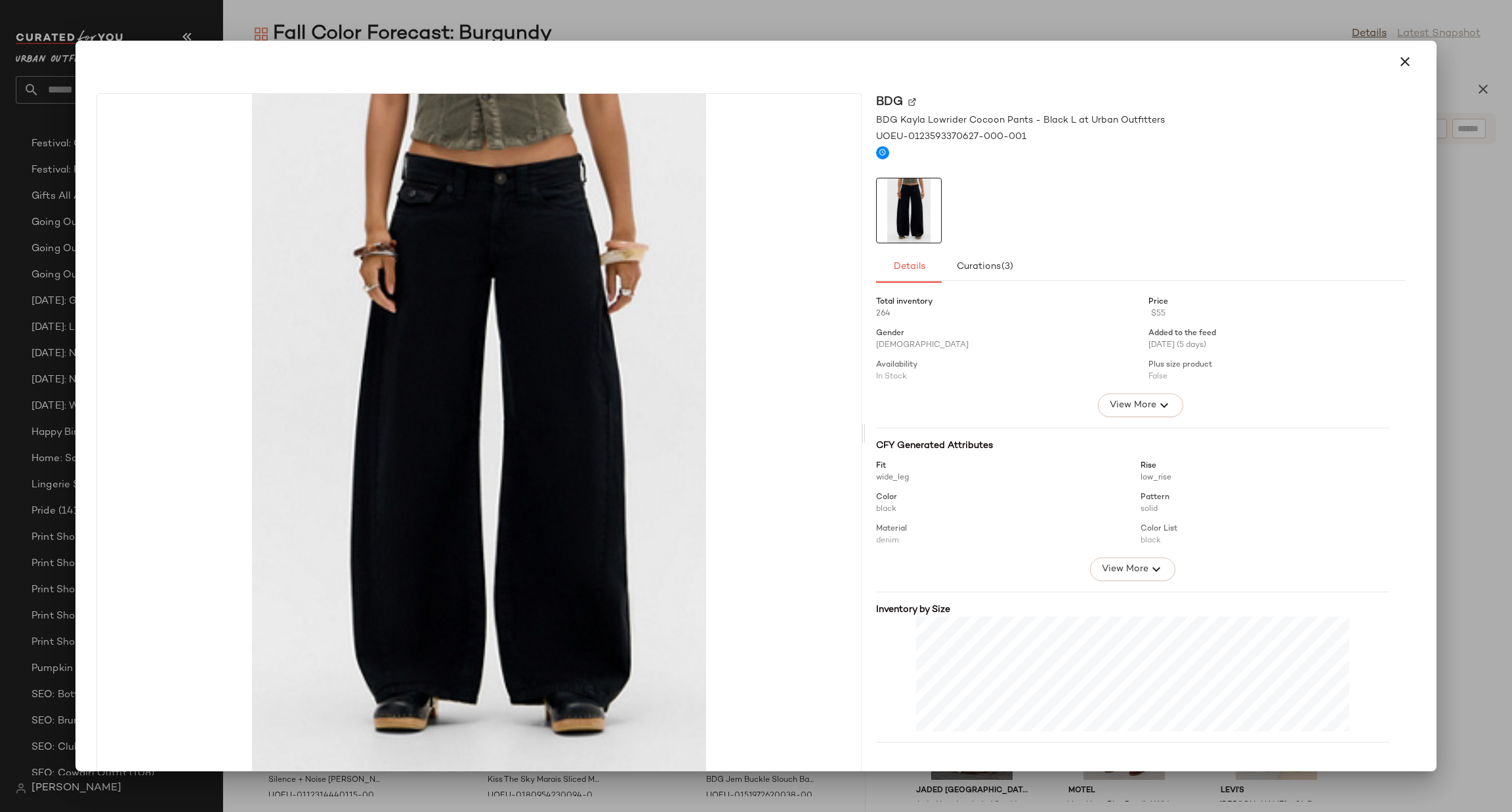
click at [1459, 342] on div at bounding box center [756, 406] width 1512 height 812
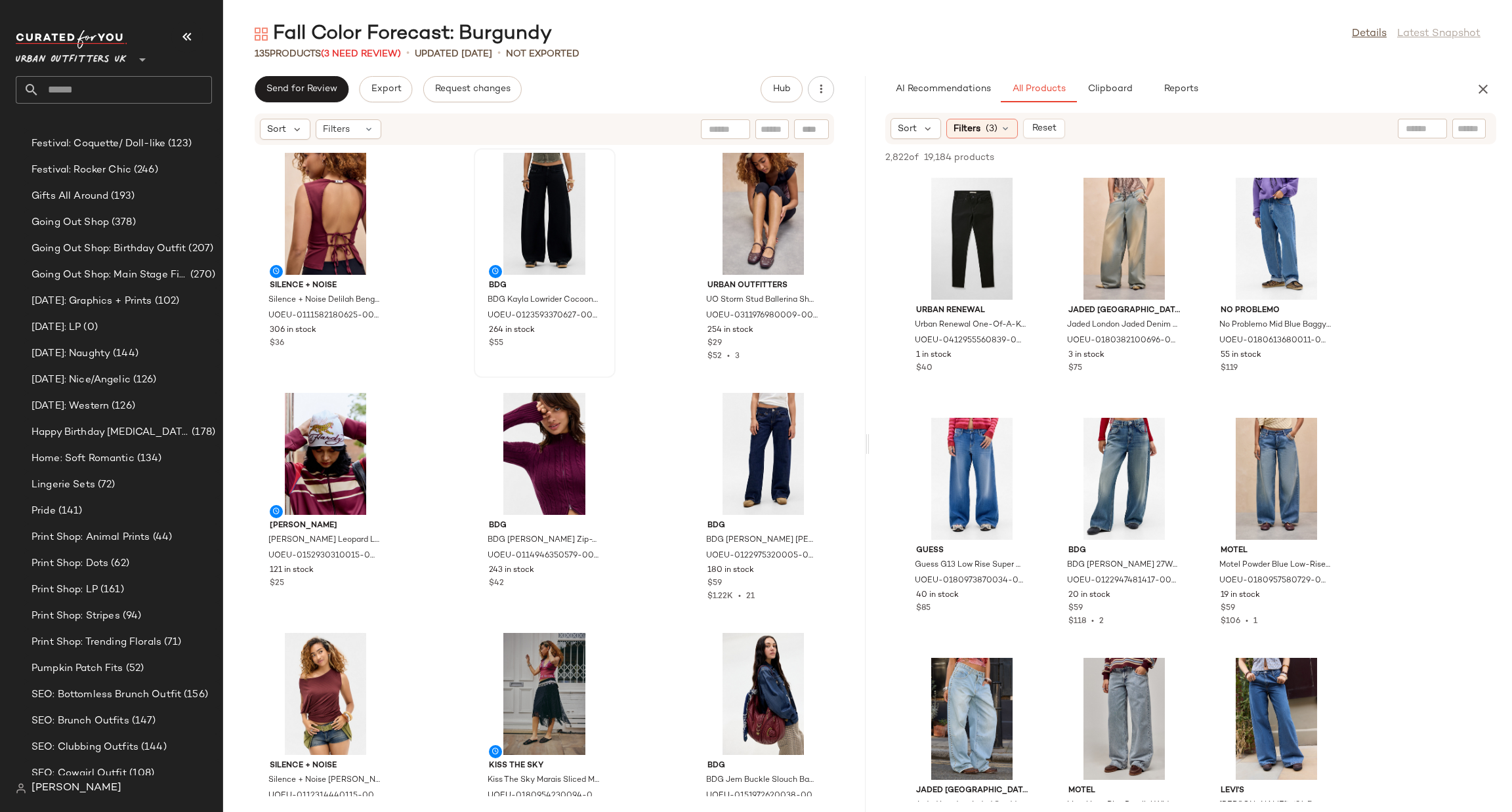
click at [1081, 10] on main "Fall Color Forecast: Burgundy Details Latest Snapshot 135 Products (3 Need Revi…" at bounding box center [756, 406] width 1512 height 812
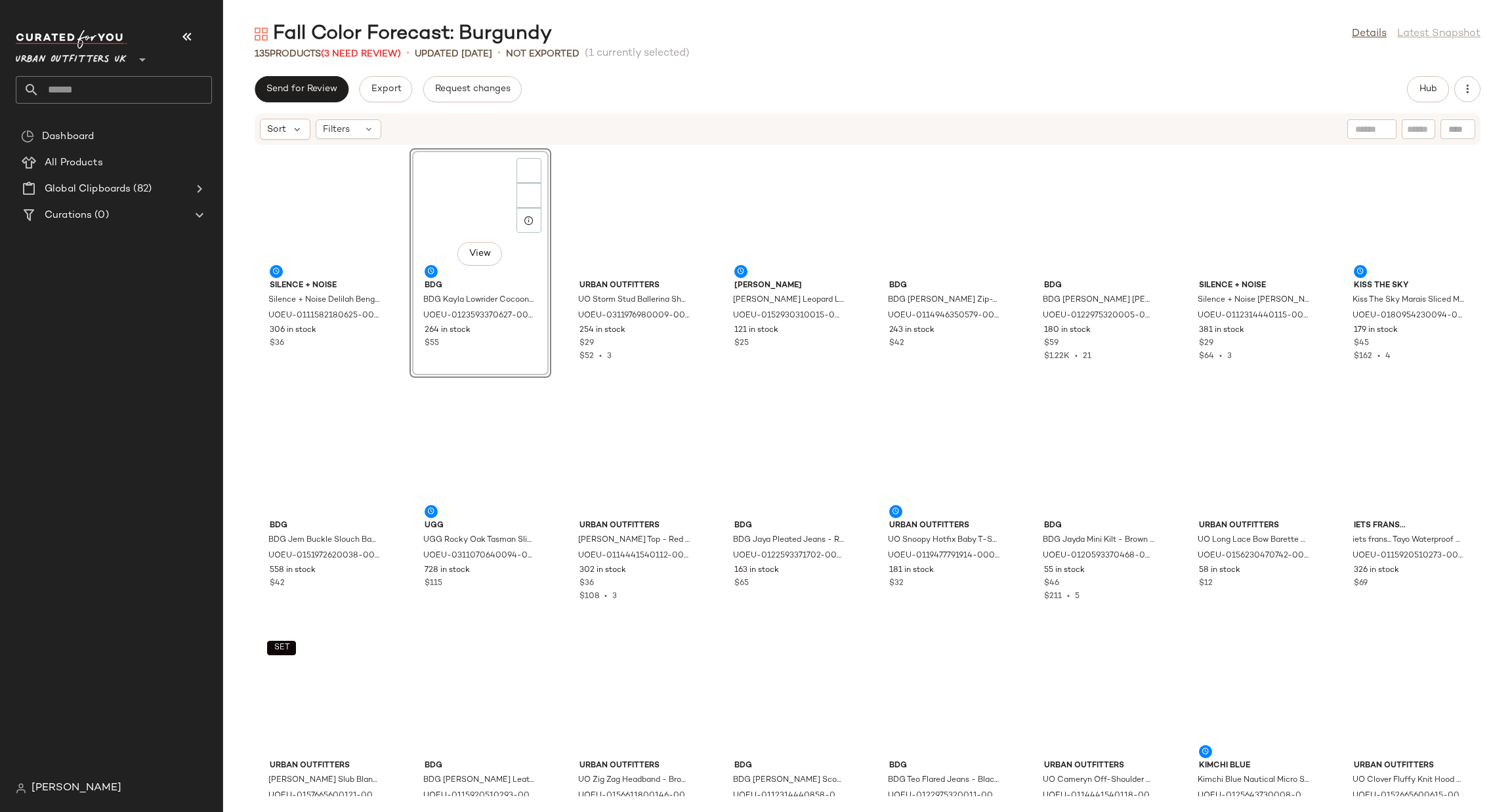
click at [84, 53] on span "Urban Outfitters UK" at bounding box center [71, 56] width 111 height 24
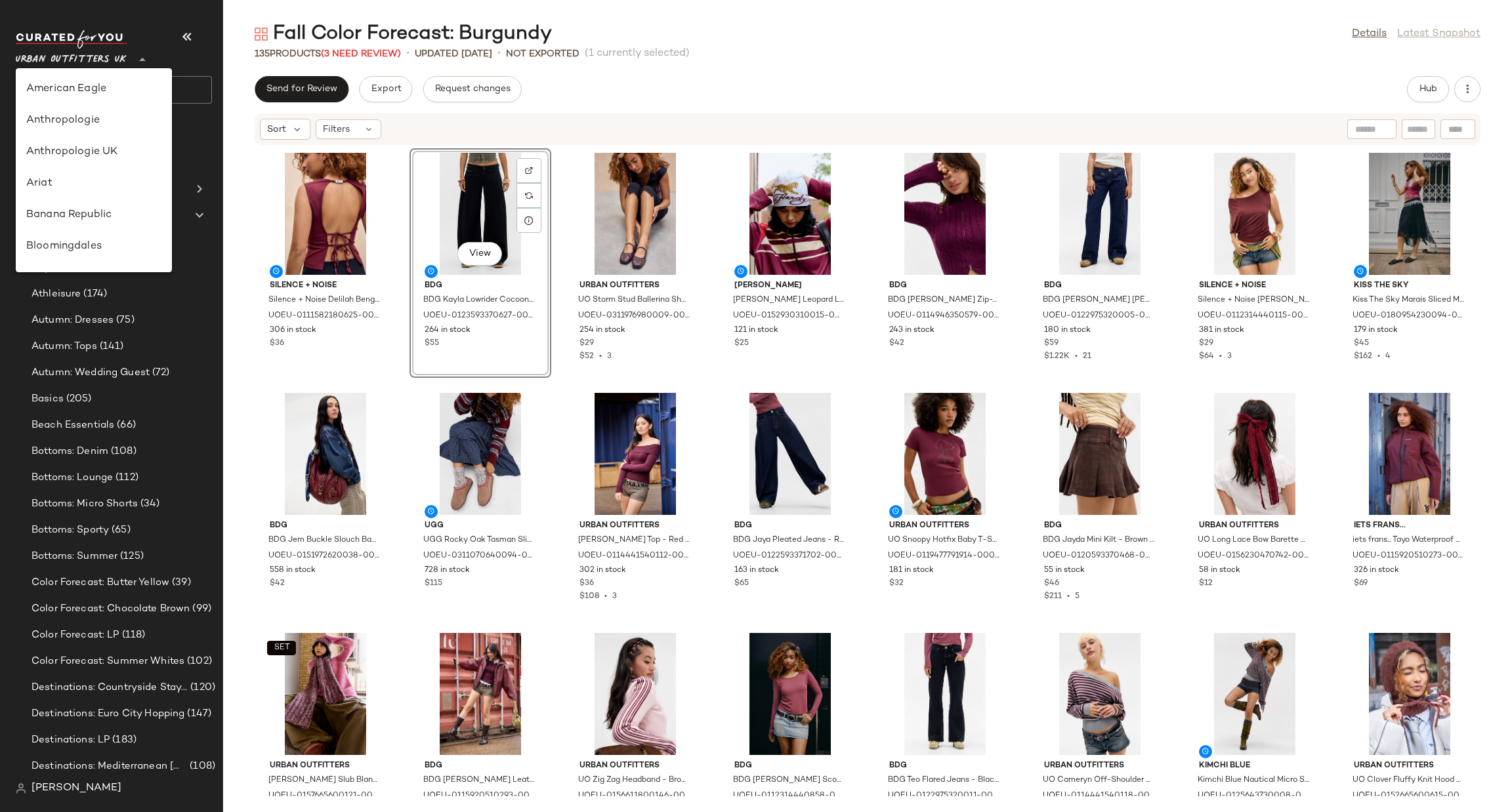
scroll to position [751, 0]
click at [104, 126] on div "Urban Outfitters" at bounding box center [94, 125] width 135 height 16
type input "**"
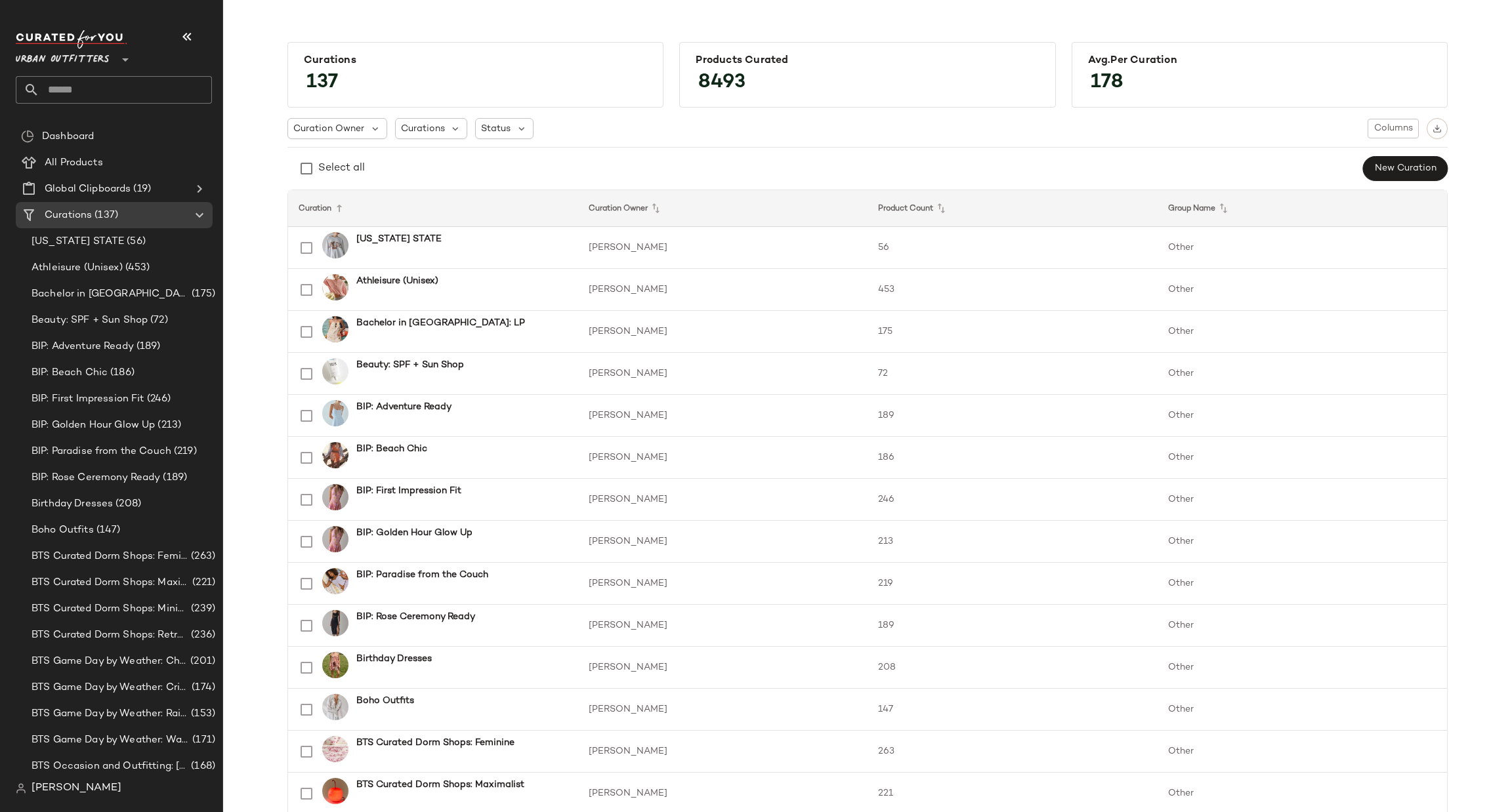
click at [115, 86] on input "text" at bounding box center [125, 89] width 172 height 27
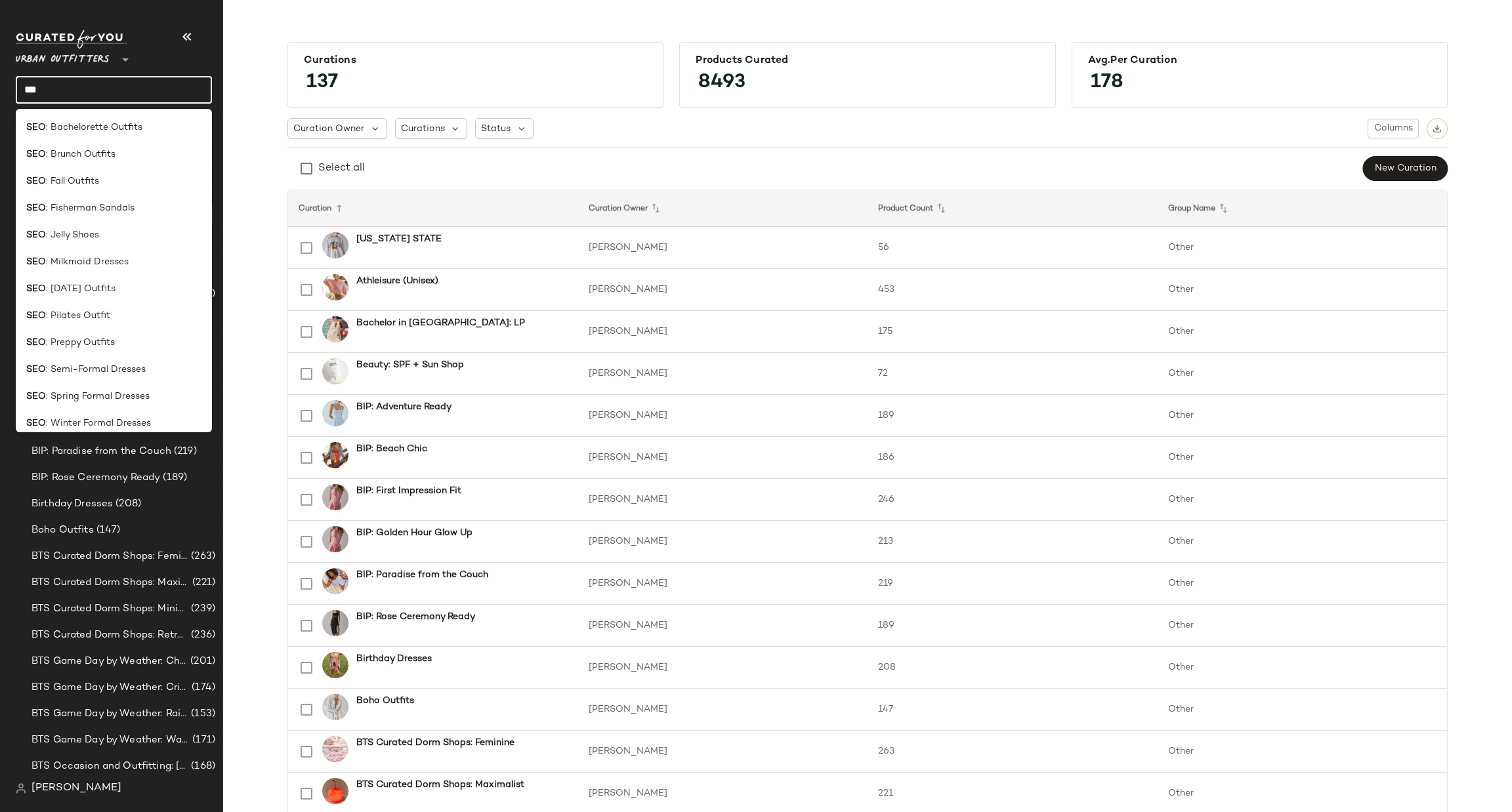
type input "***"
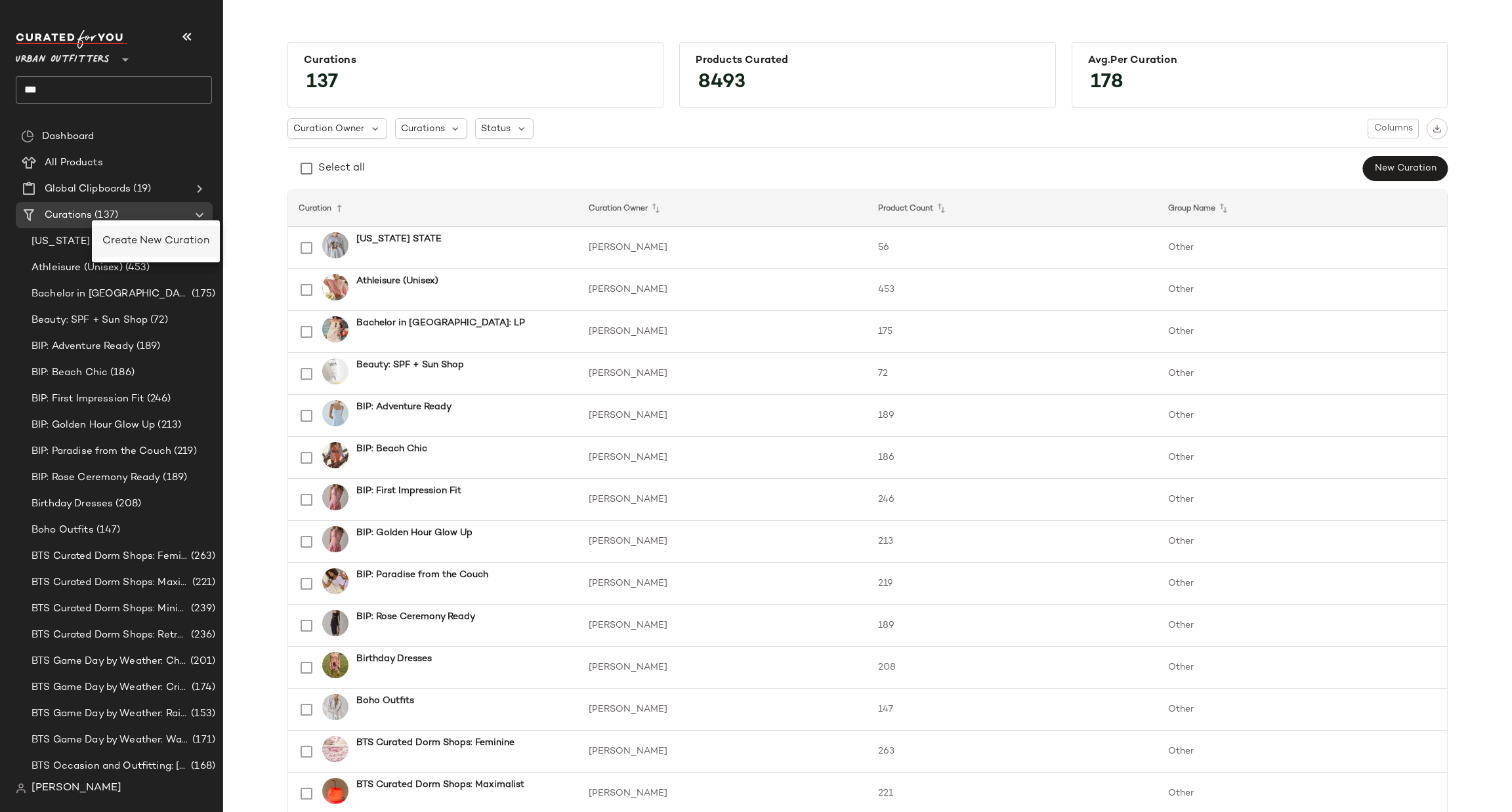
click at [125, 240] on span "Create New Curation" at bounding box center [156, 241] width 107 height 12
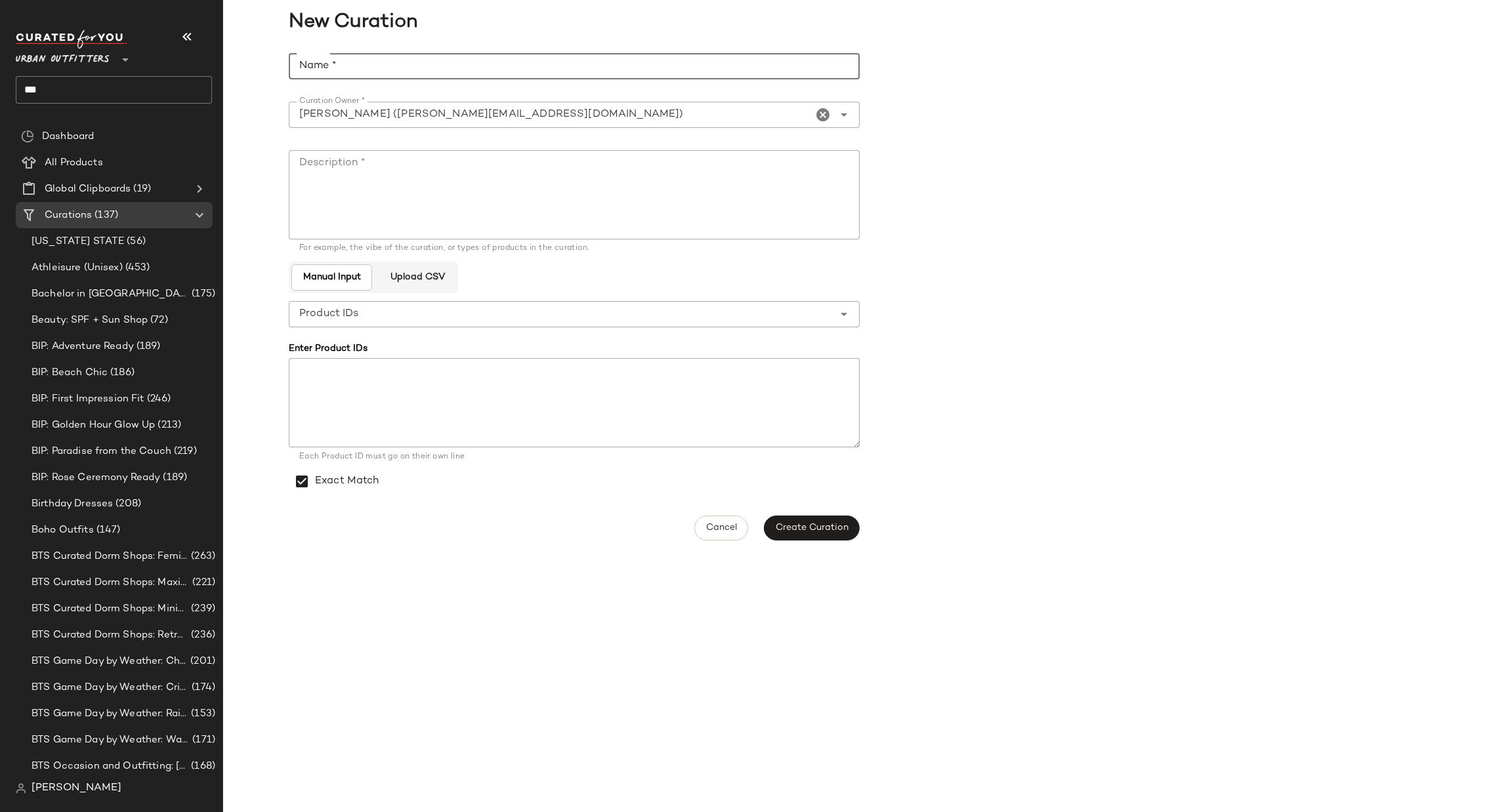
click at [400, 73] on input "Name *" at bounding box center [574, 66] width 571 height 26
paste input "**********"
type input "**********"
click at [397, 182] on textarea "Description *" at bounding box center [574, 195] width 571 height 89
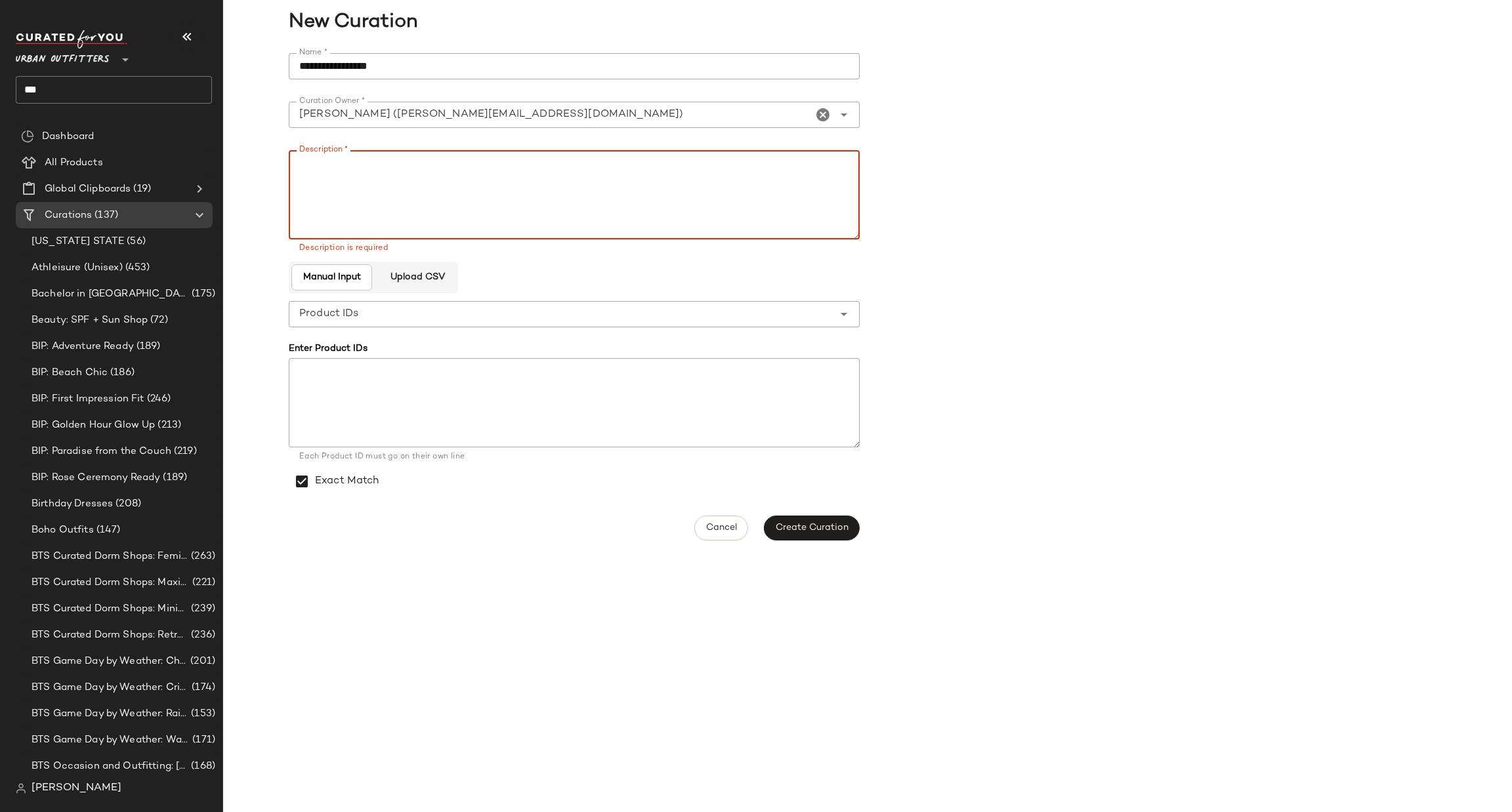
click at [499, 223] on textarea "Description *" at bounding box center [574, 195] width 571 height 89
paste textarea "**********"
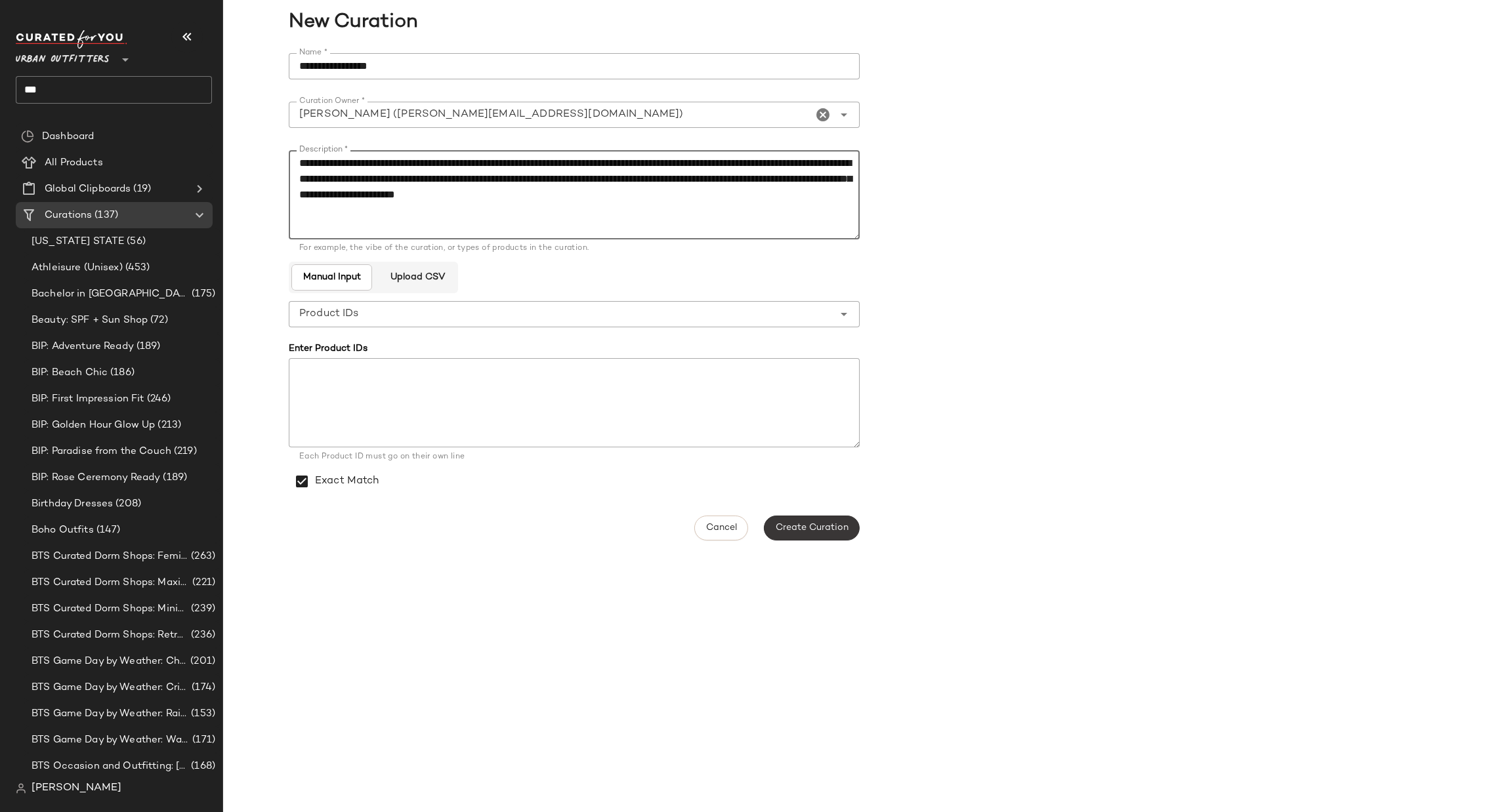
type textarea "**********"
click at [829, 533] on span "Create Curation" at bounding box center [811, 528] width 73 height 11
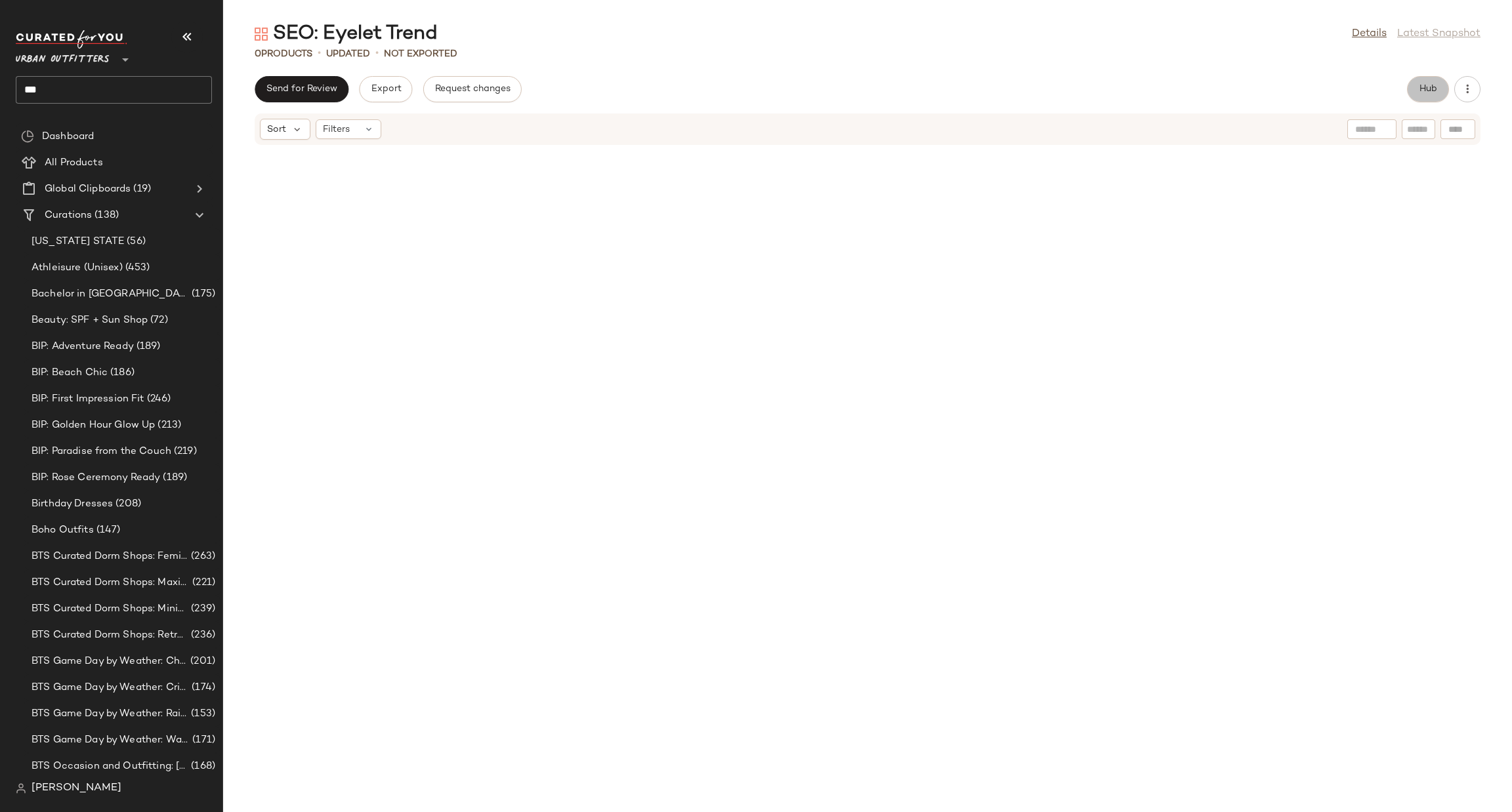
click at [1434, 92] on span "Hub" at bounding box center [1428, 89] width 18 height 11
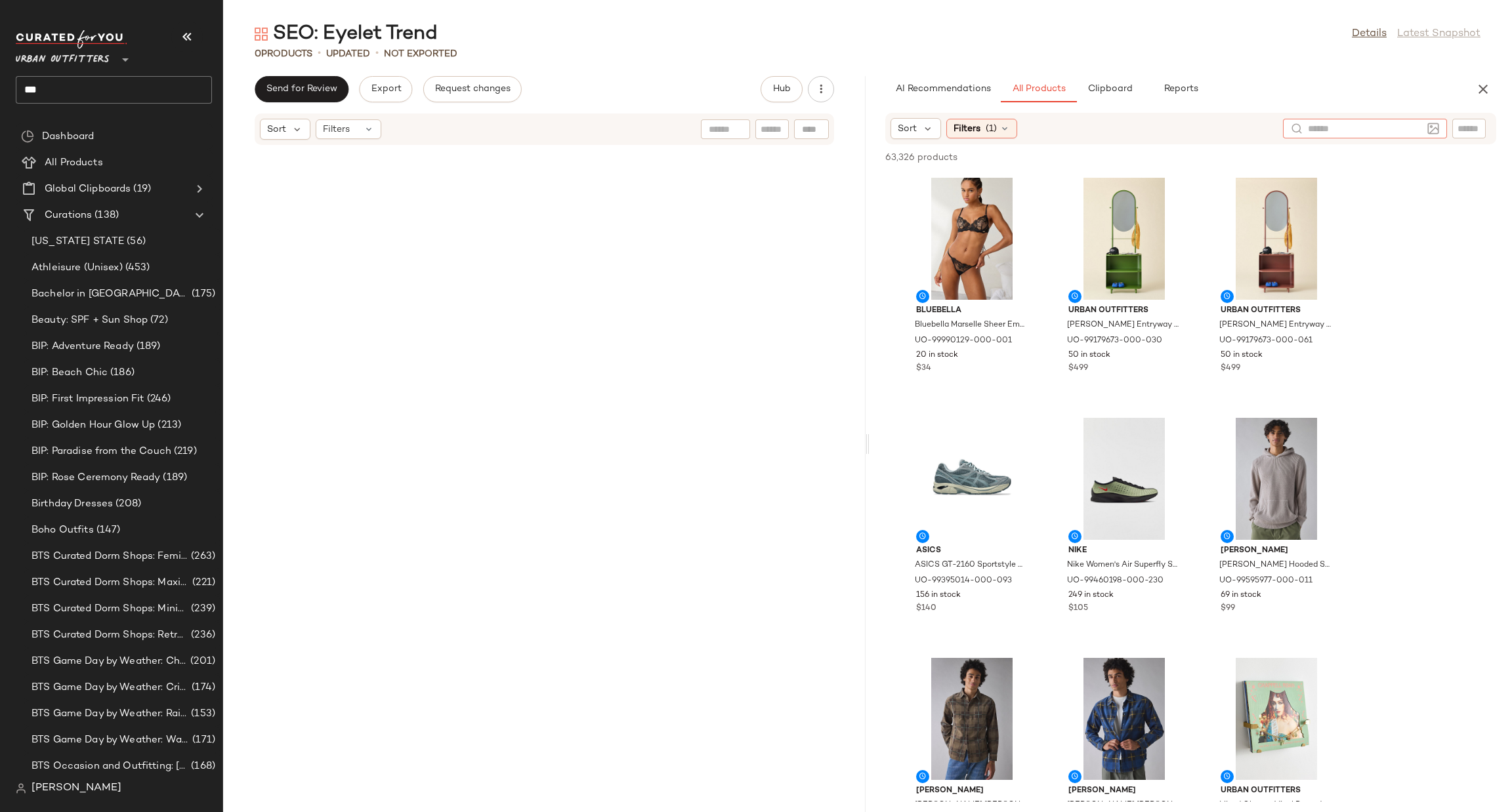
click at [1427, 130] on div at bounding box center [1365, 129] width 164 height 20
type input "******"
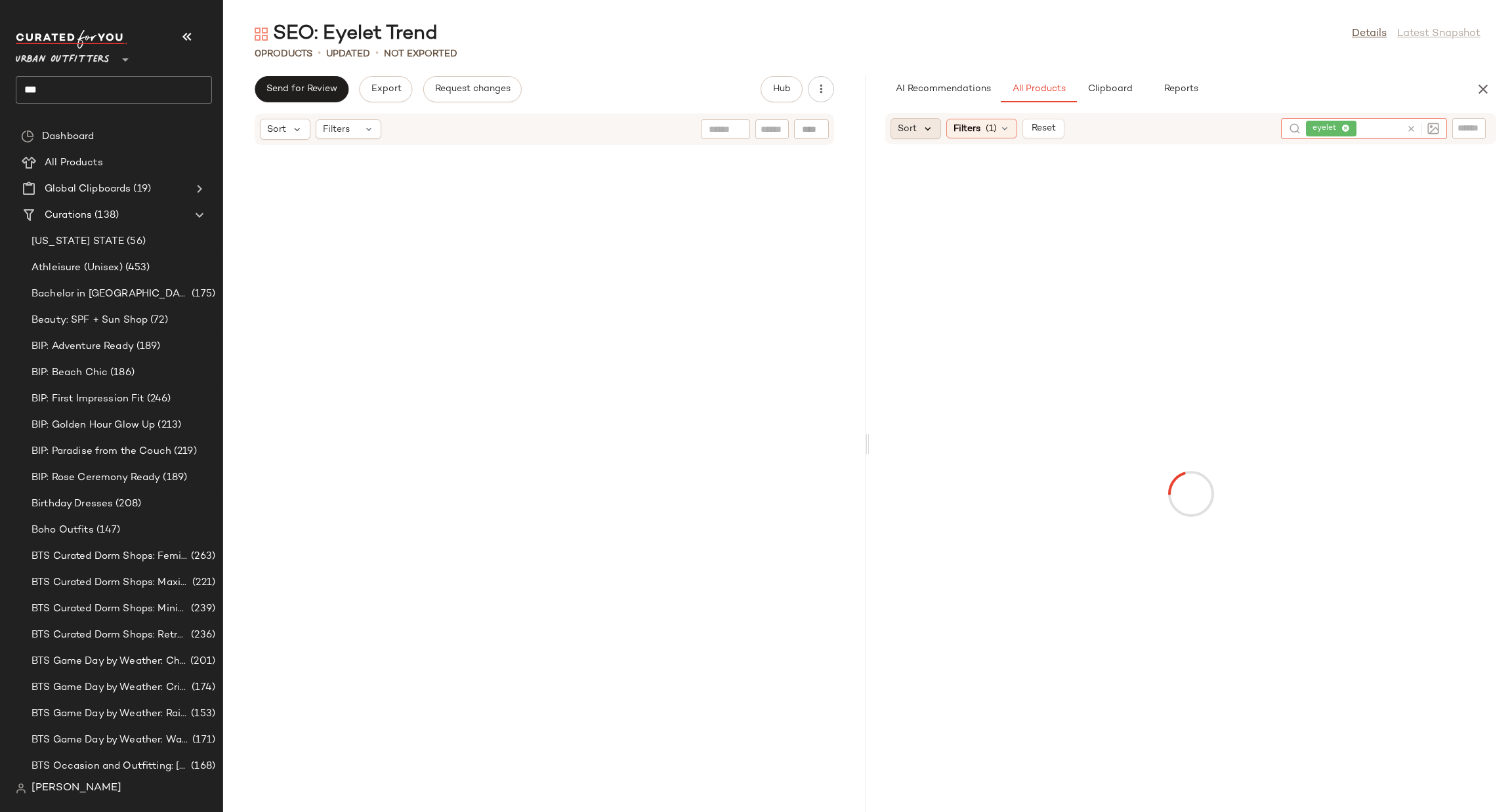
click at [932, 123] on icon at bounding box center [928, 129] width 12 height 12
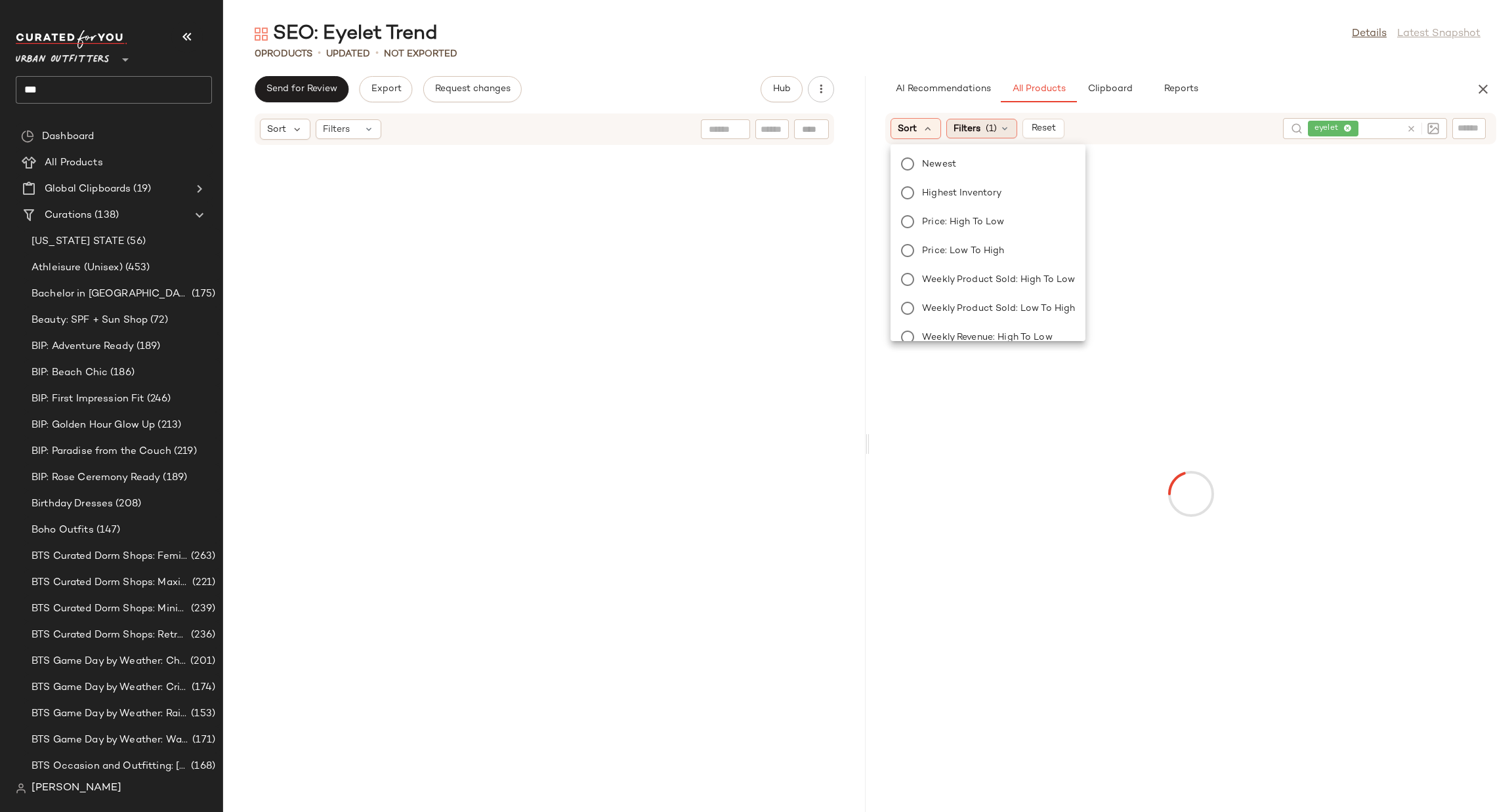
click at [962, 130] on span "Filters" at bounding box center [966, 129] width 27 height 14
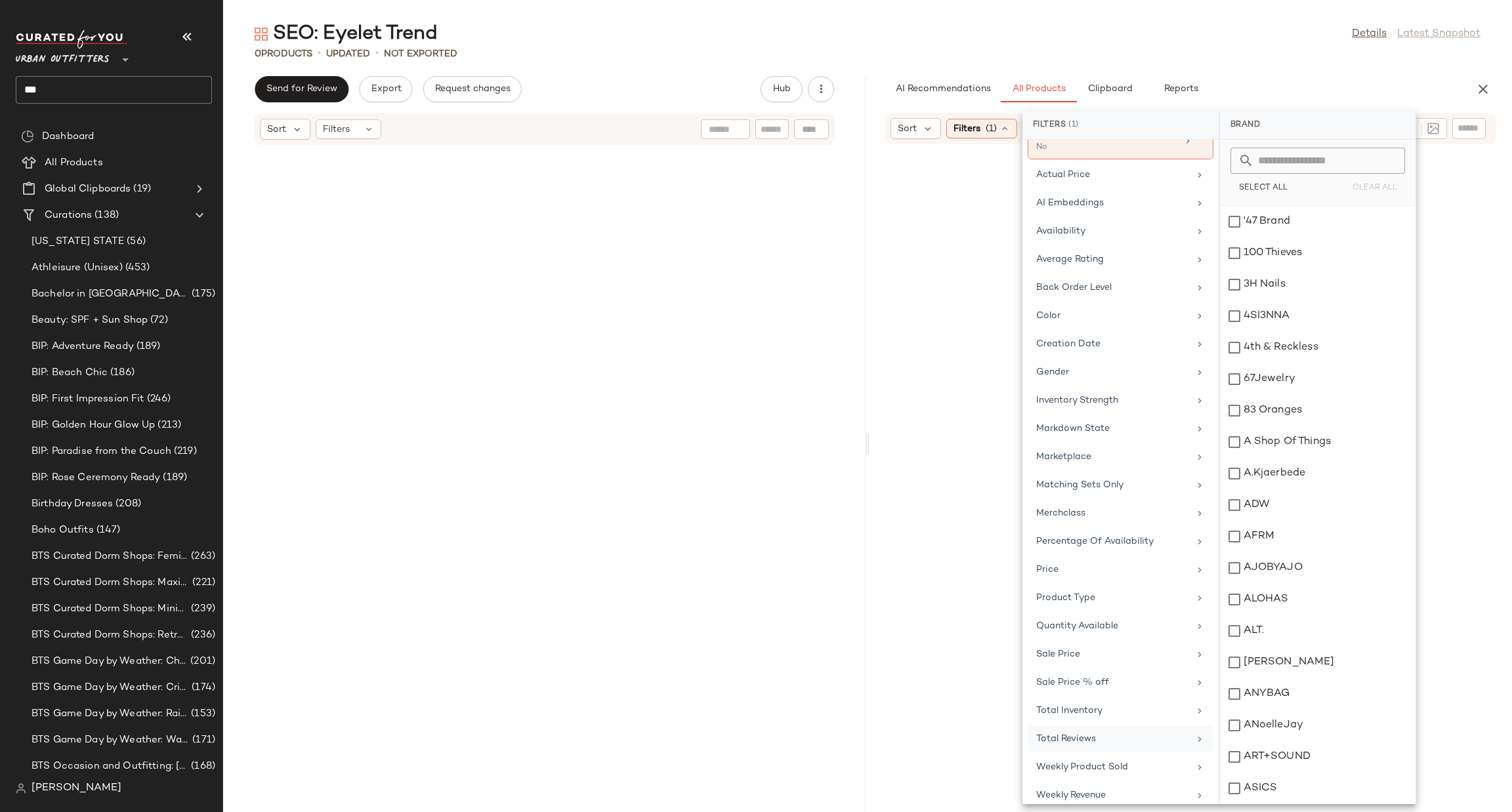
scroll to position [97, 0]
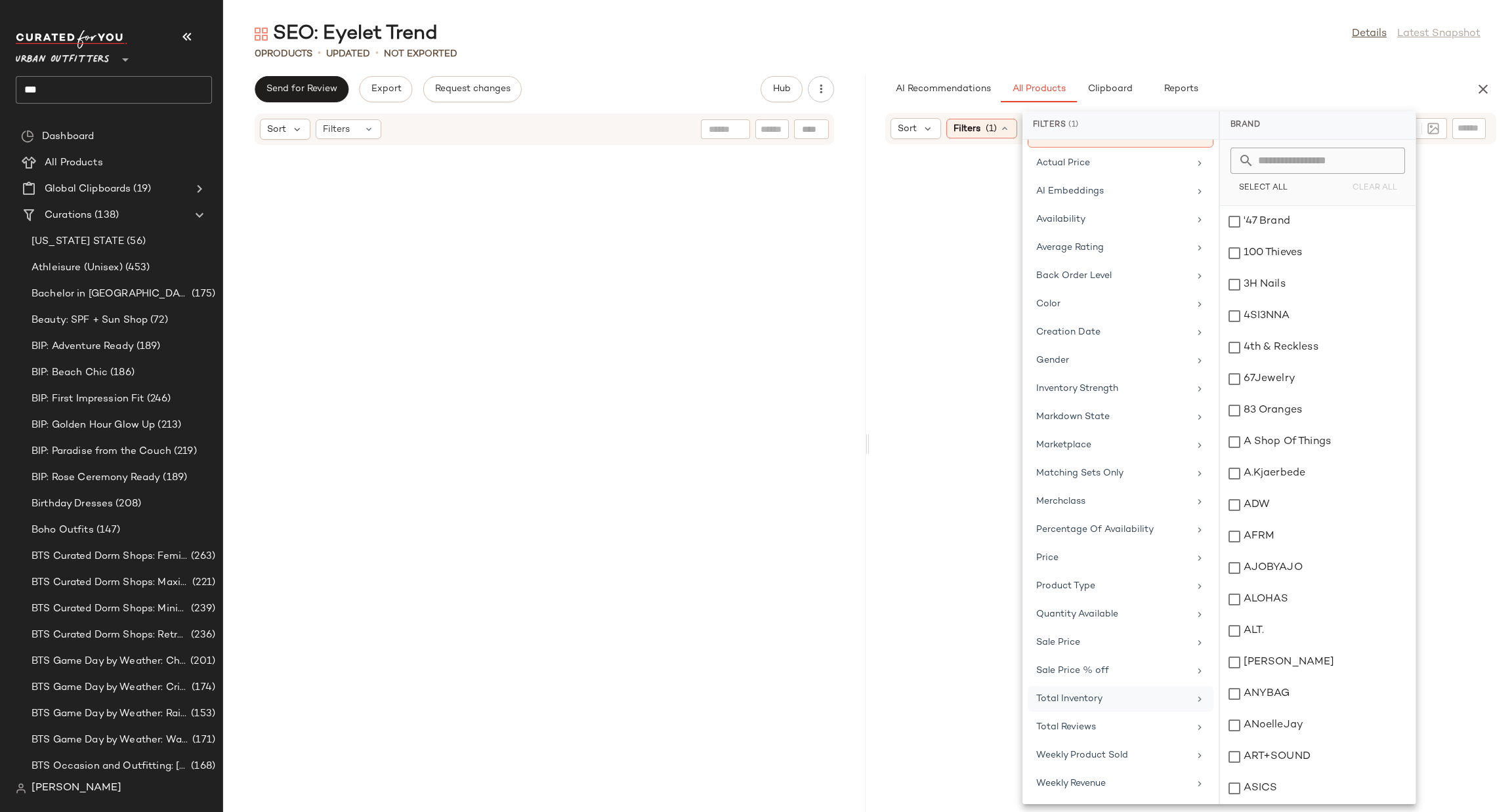
click at [1117, 694] on div "Total Inventory" at bounding box center [1113, 699] width 153 height 14
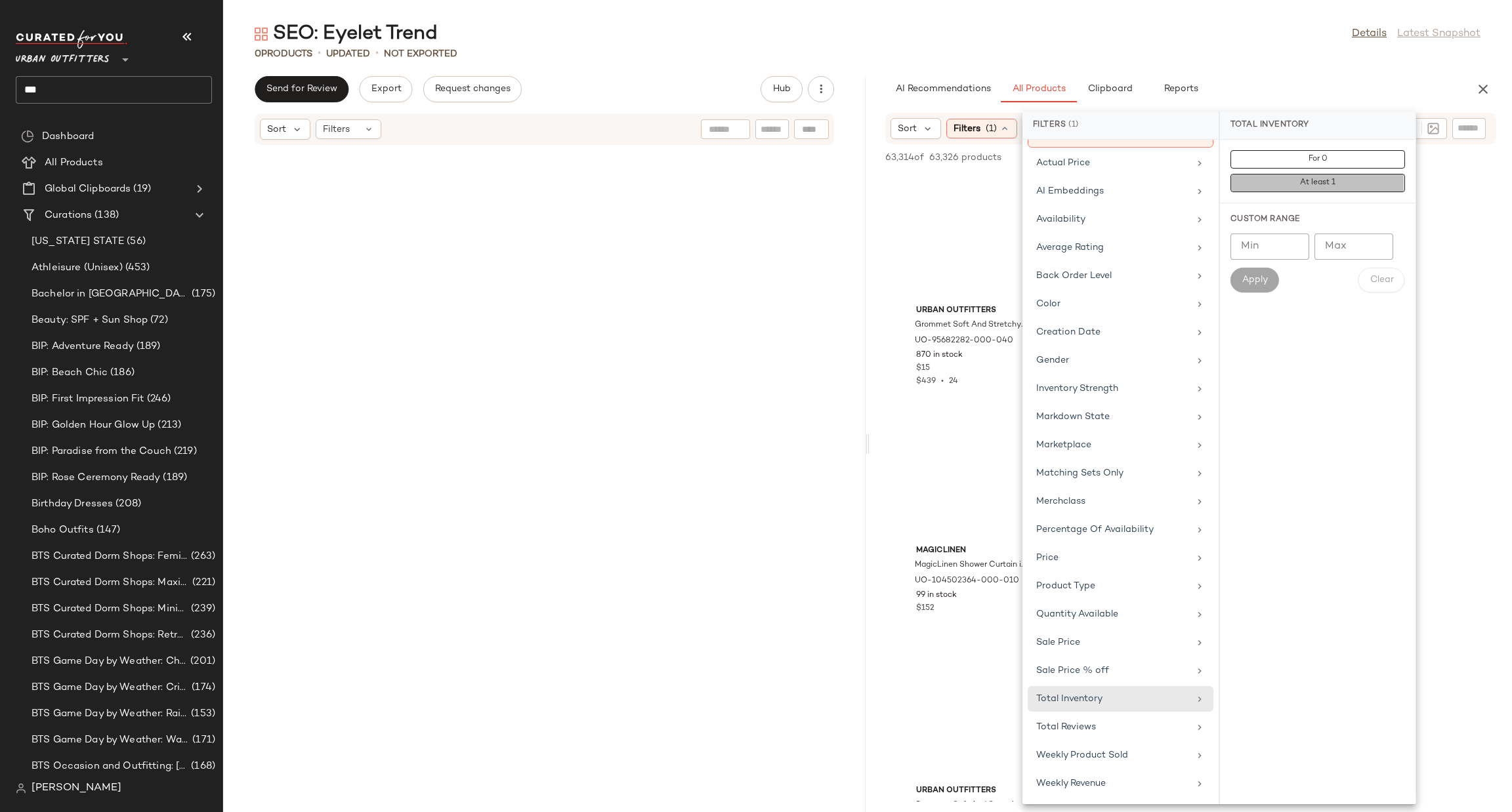
click at [1335, 186] on span "At least 1" at bounding box center [1317, 182] width 36 height 9
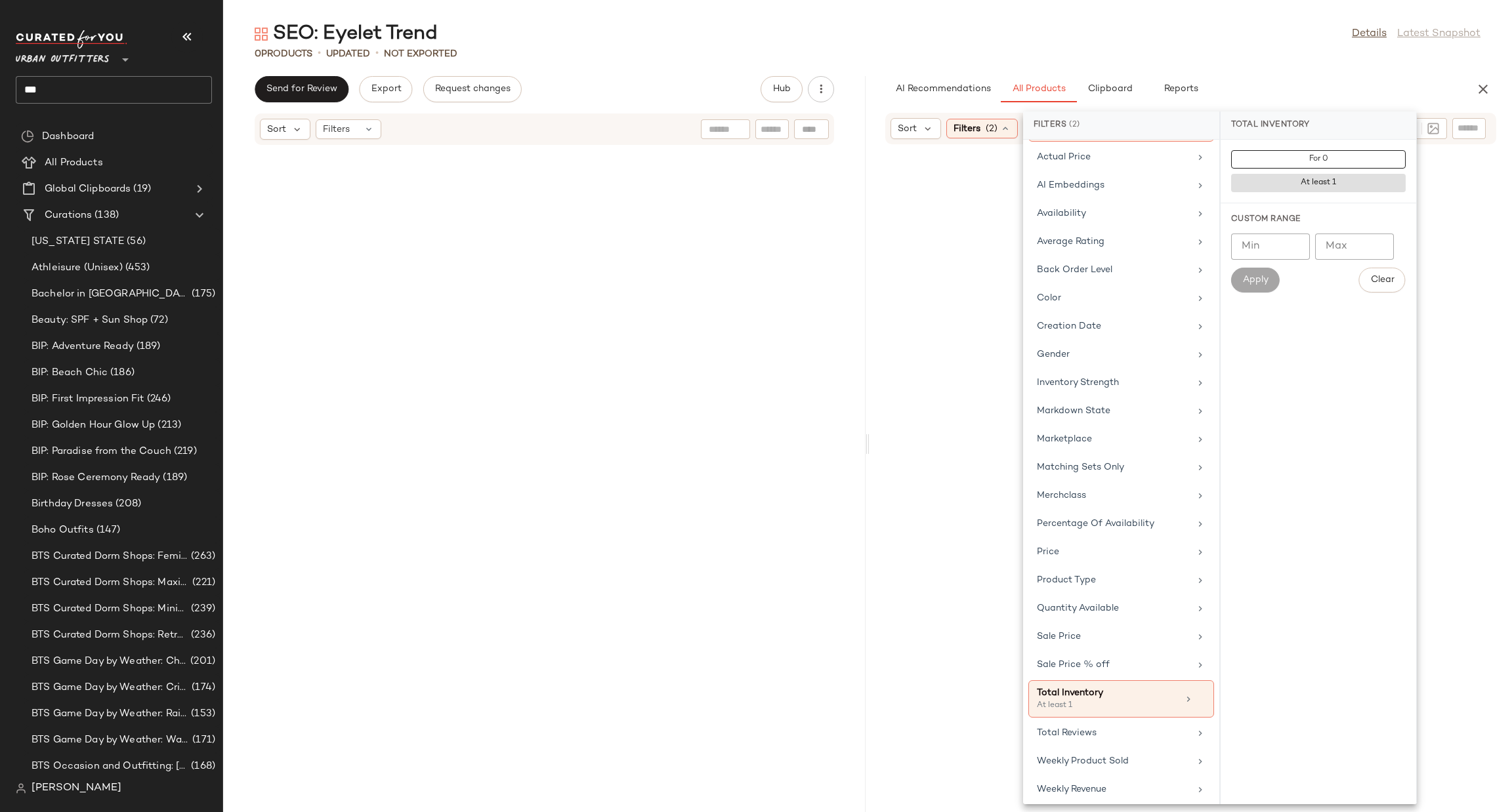
click at [899, 290] on div at bounding box center [1191, 493] width 637 height 694
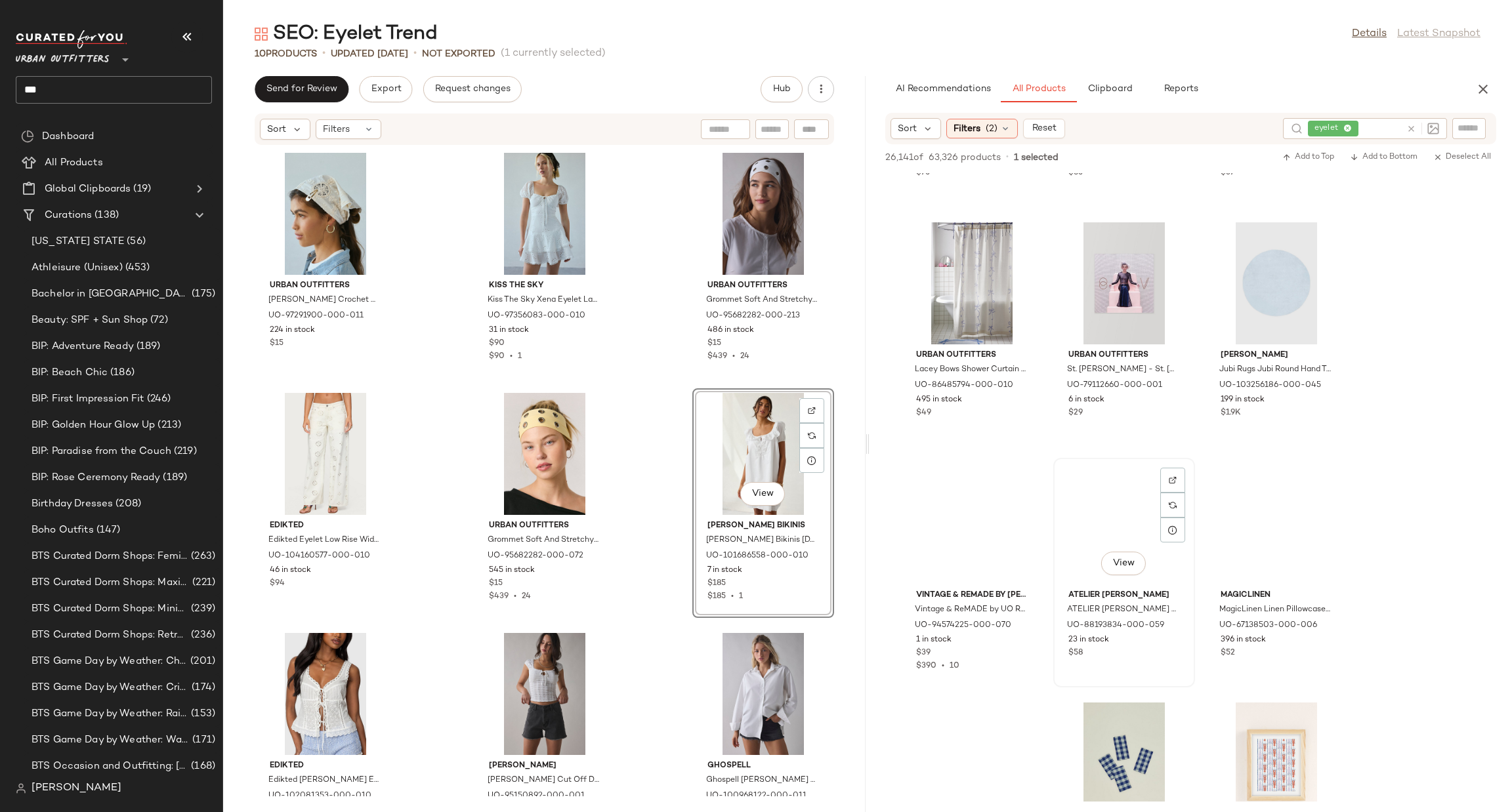
scroll to position [22730, 0]
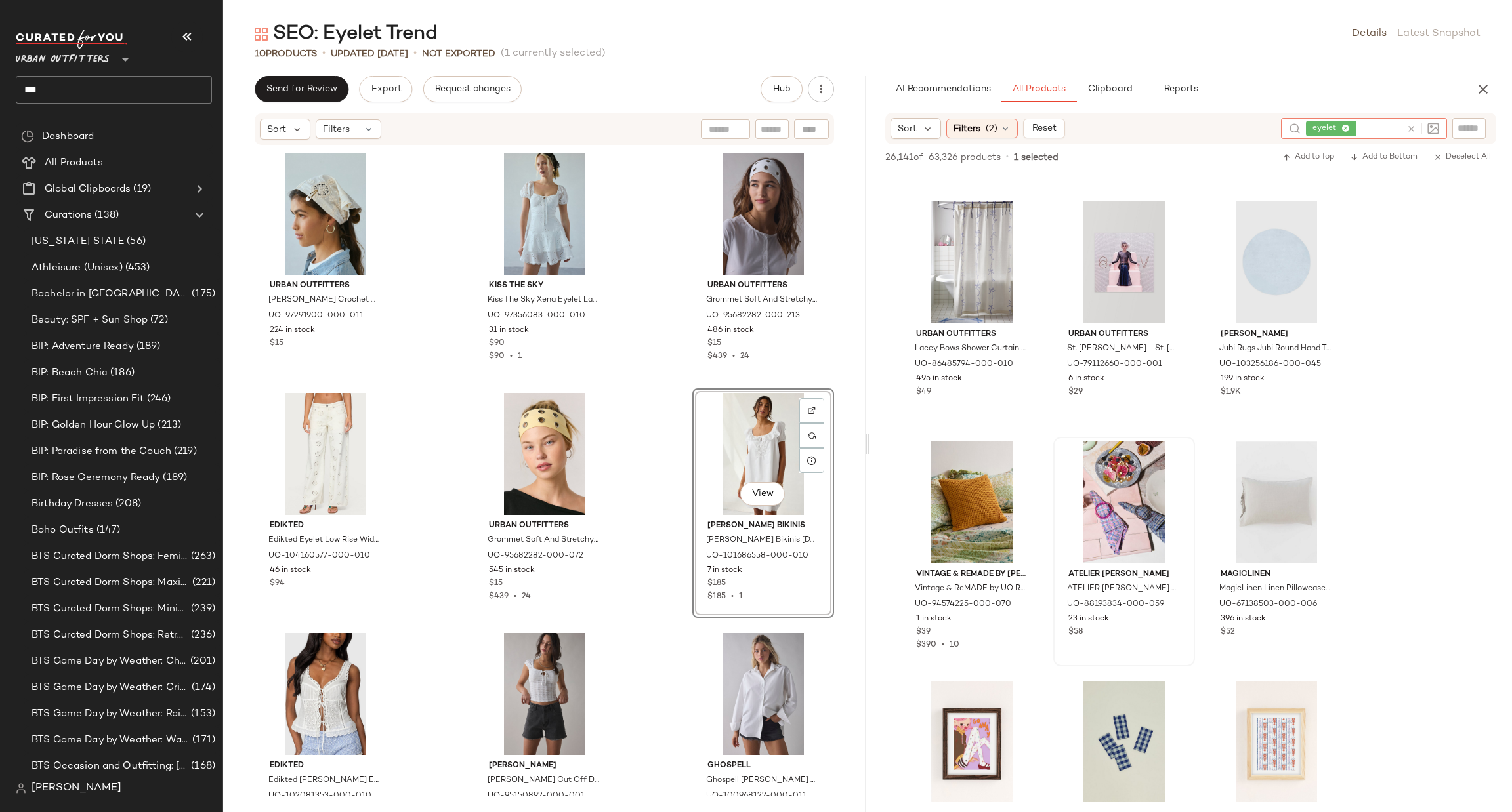
click at [1415, 128] on icon at bounding box center [1411, 129] width 10 height 10
click at [1473, 123] on input "Filter" at bounding box center [1425, 129] width 111 height 14
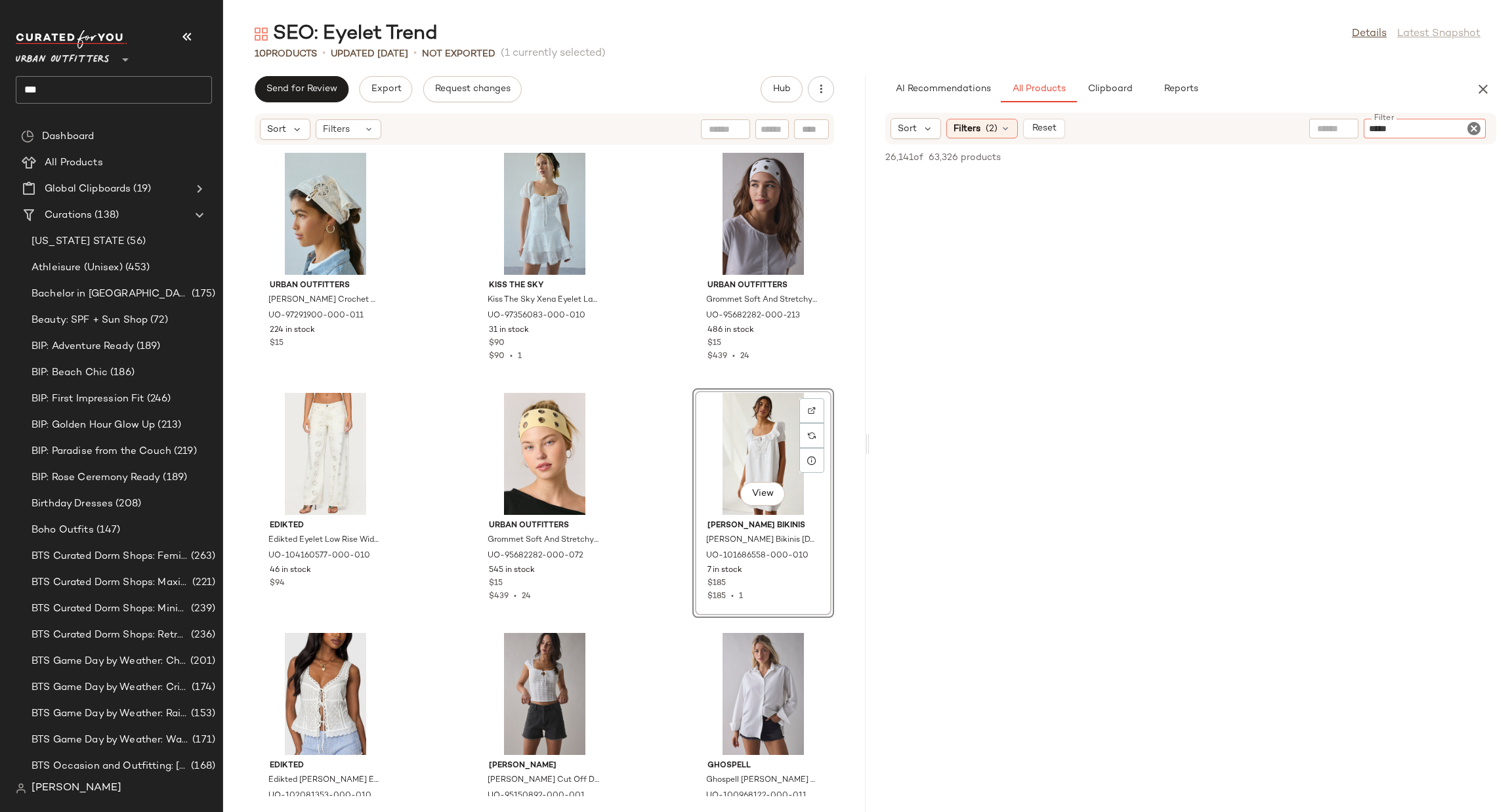
type input "******"
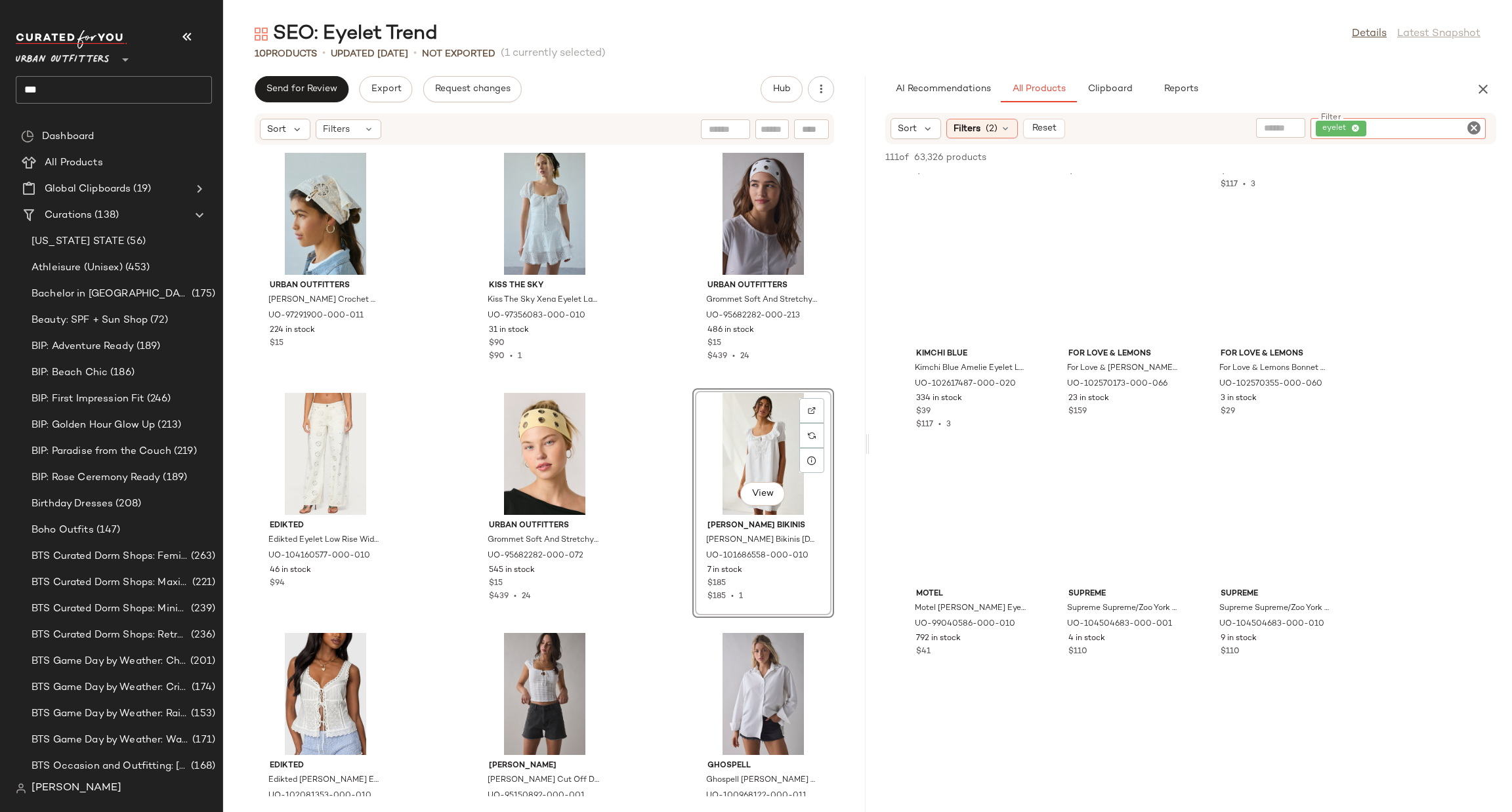
scroll to position [0, 0]
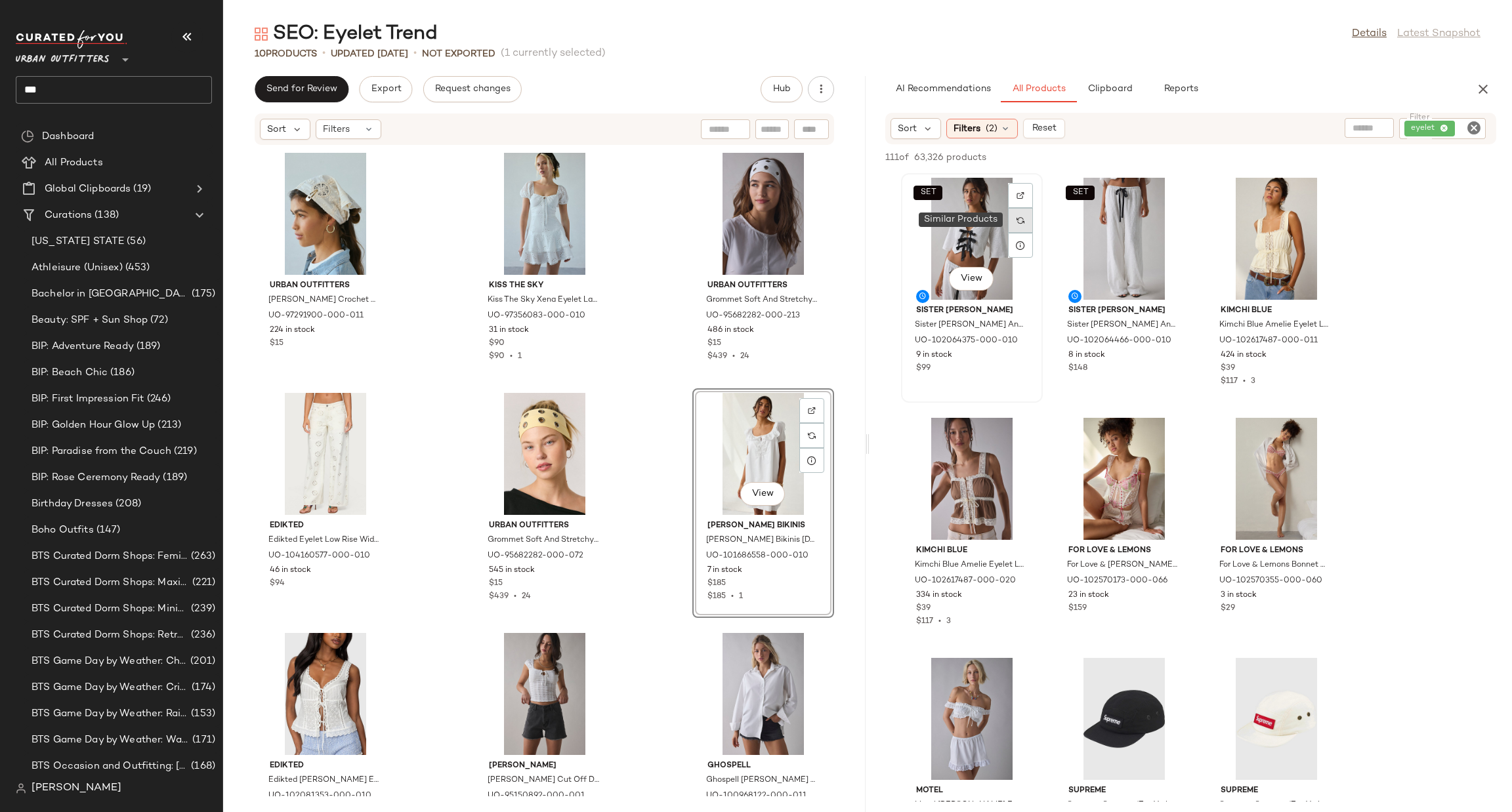
click at [1010, 210] on div at bounding box center [1020, 220] width 25 height 25
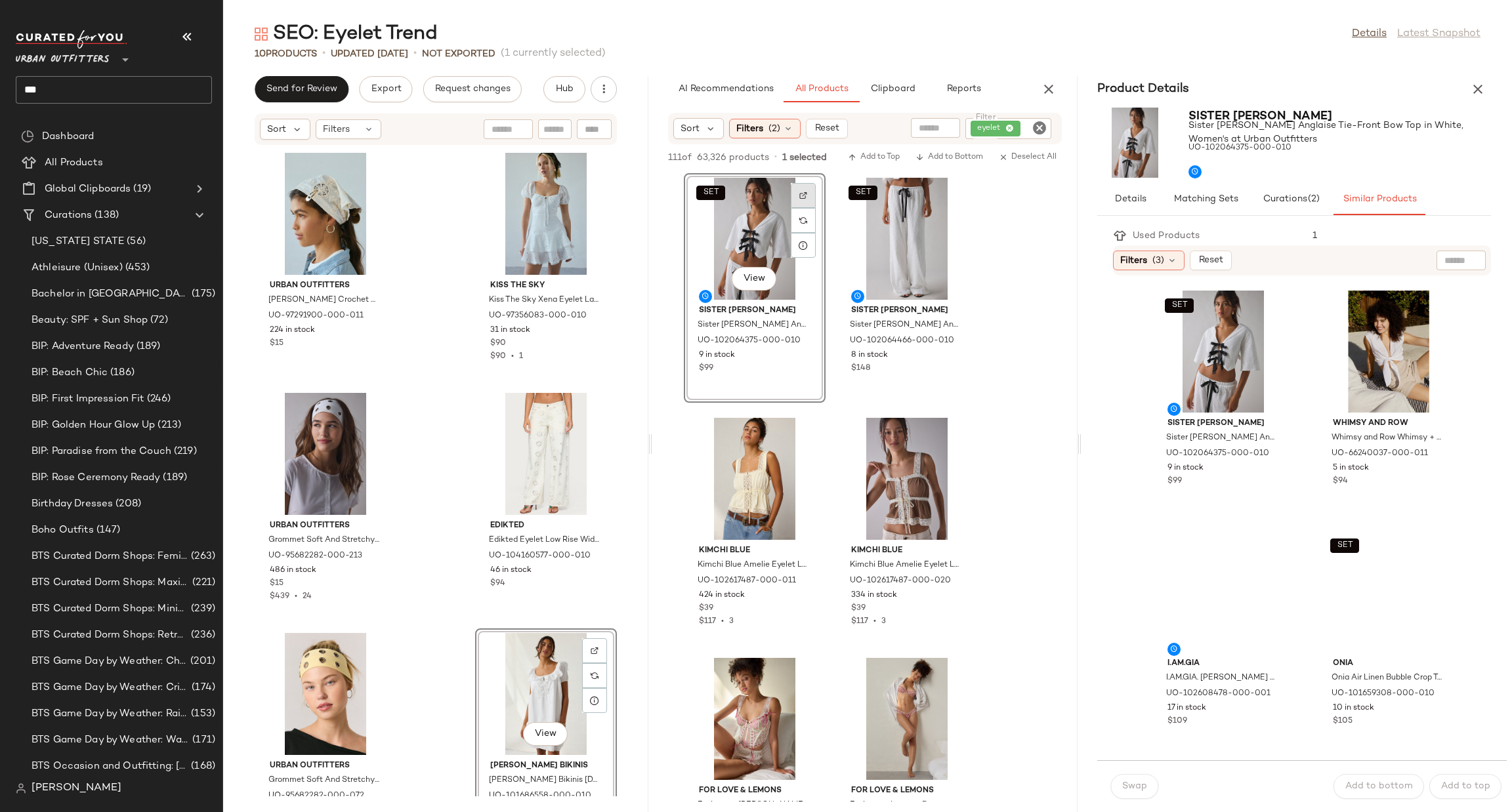
click at [810, 208] on div at bounding box center [803, 220] width 25 height 25
click at [1468, 88] on button "button" at bounding box center [1478, 89] width 26 height 26
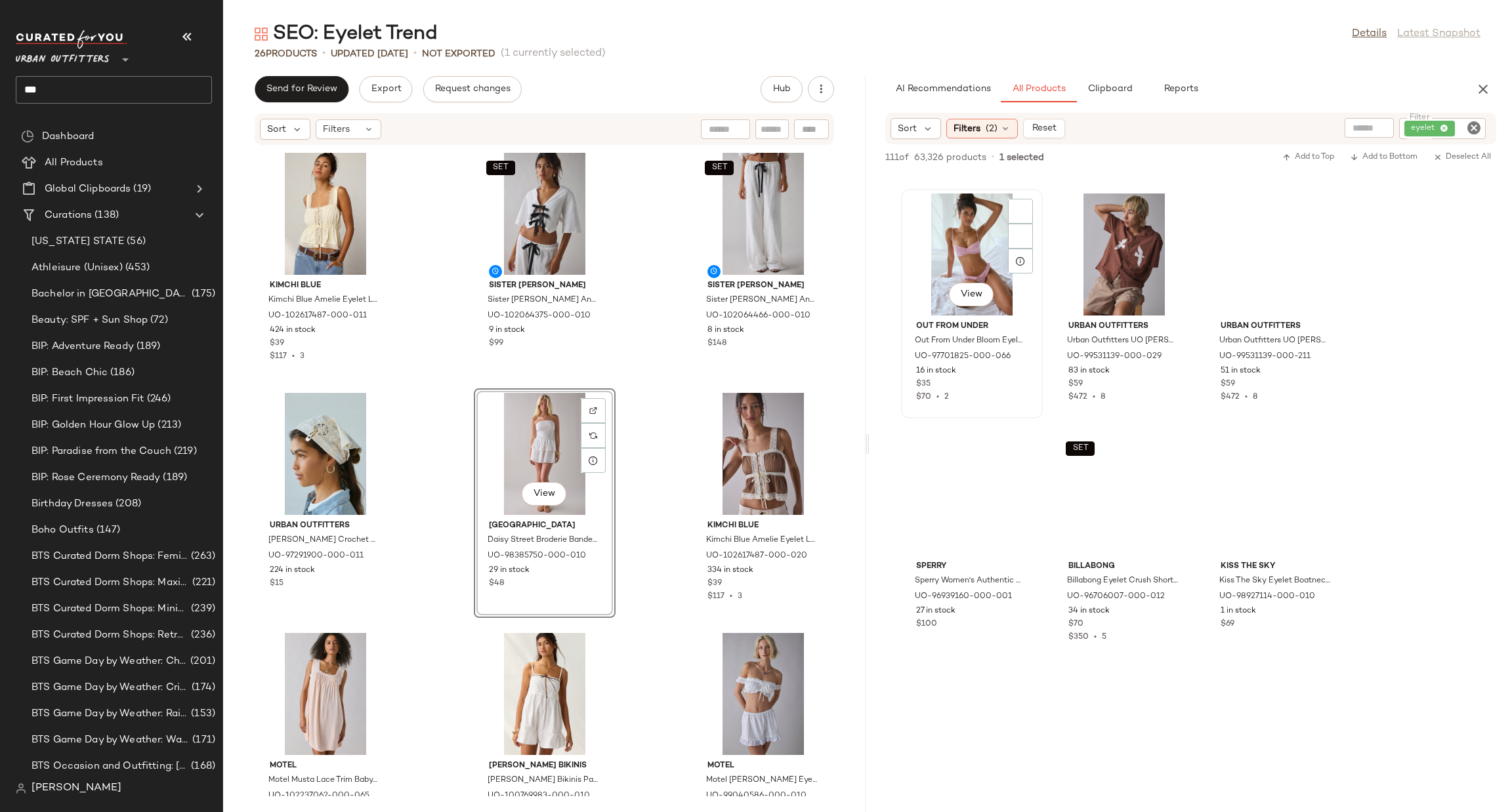
scroll to position [3543, 0]
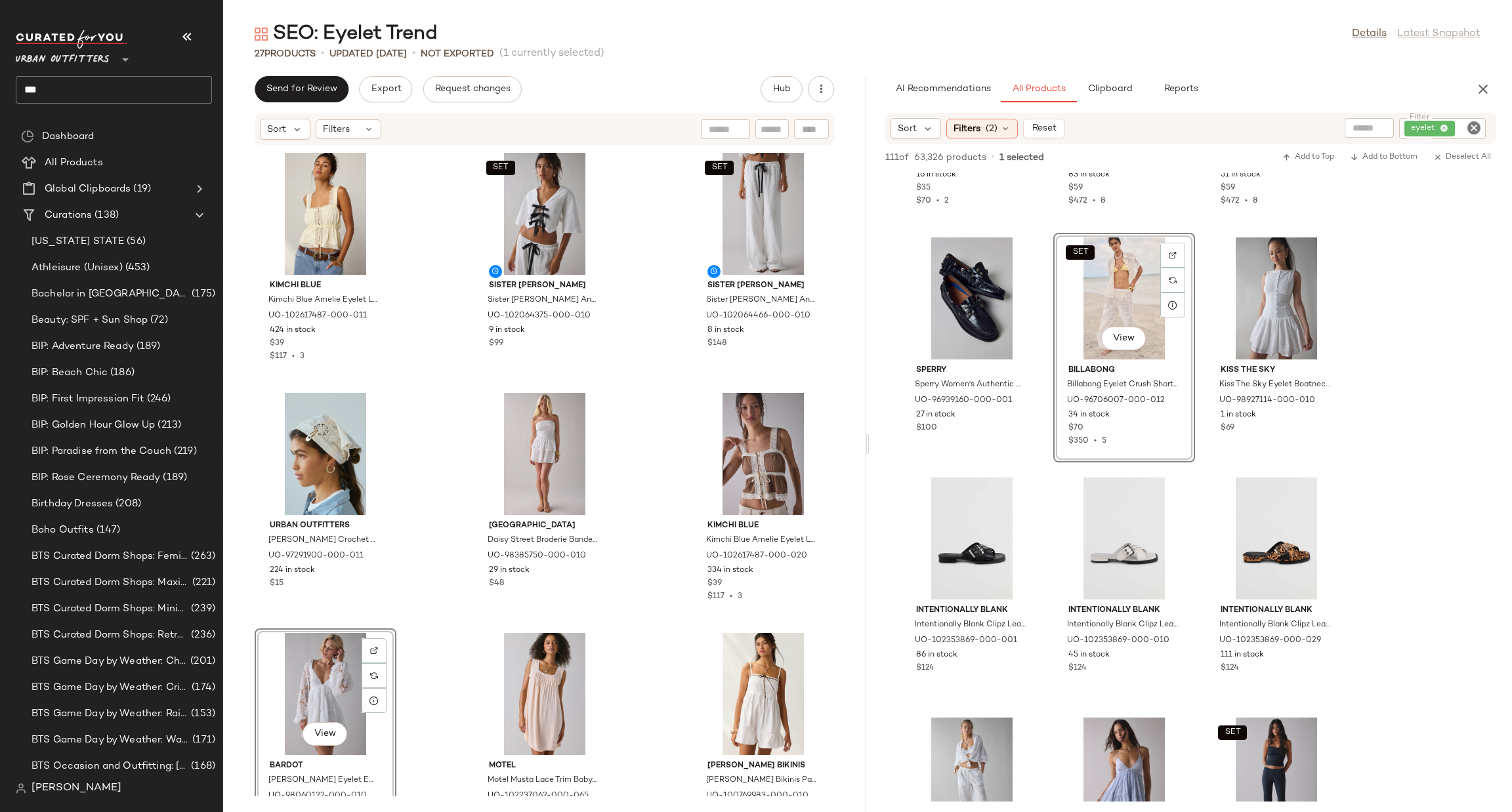
click at [613, 578] on div "Kimchi Blue Kimchi Blue Amelie Eyelet Lace Trim Tie-Front Babydoll Top in Ivory…" at bounding box center [544, 471] width 642 height 651
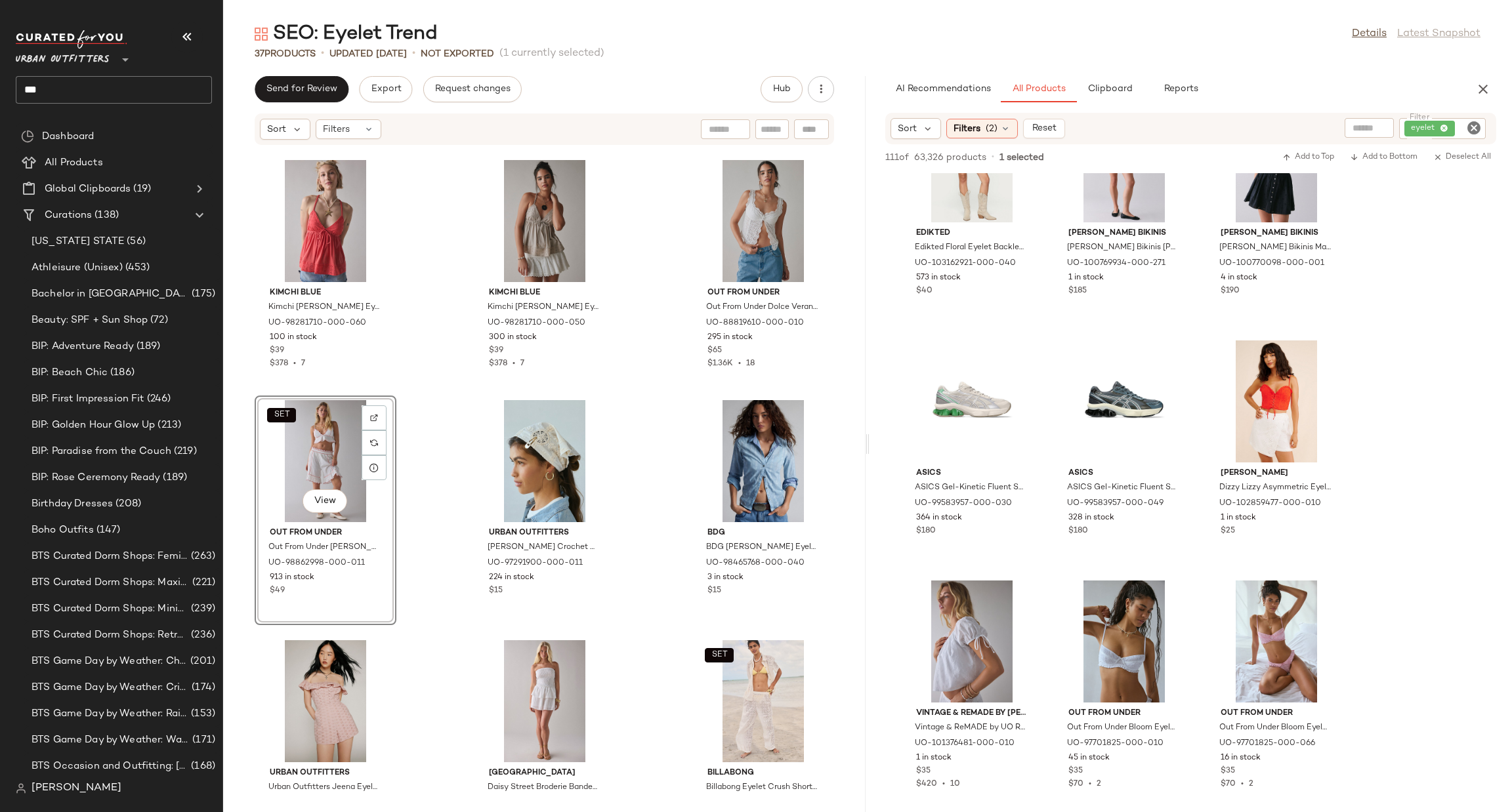
scroll to position [2558, 0]
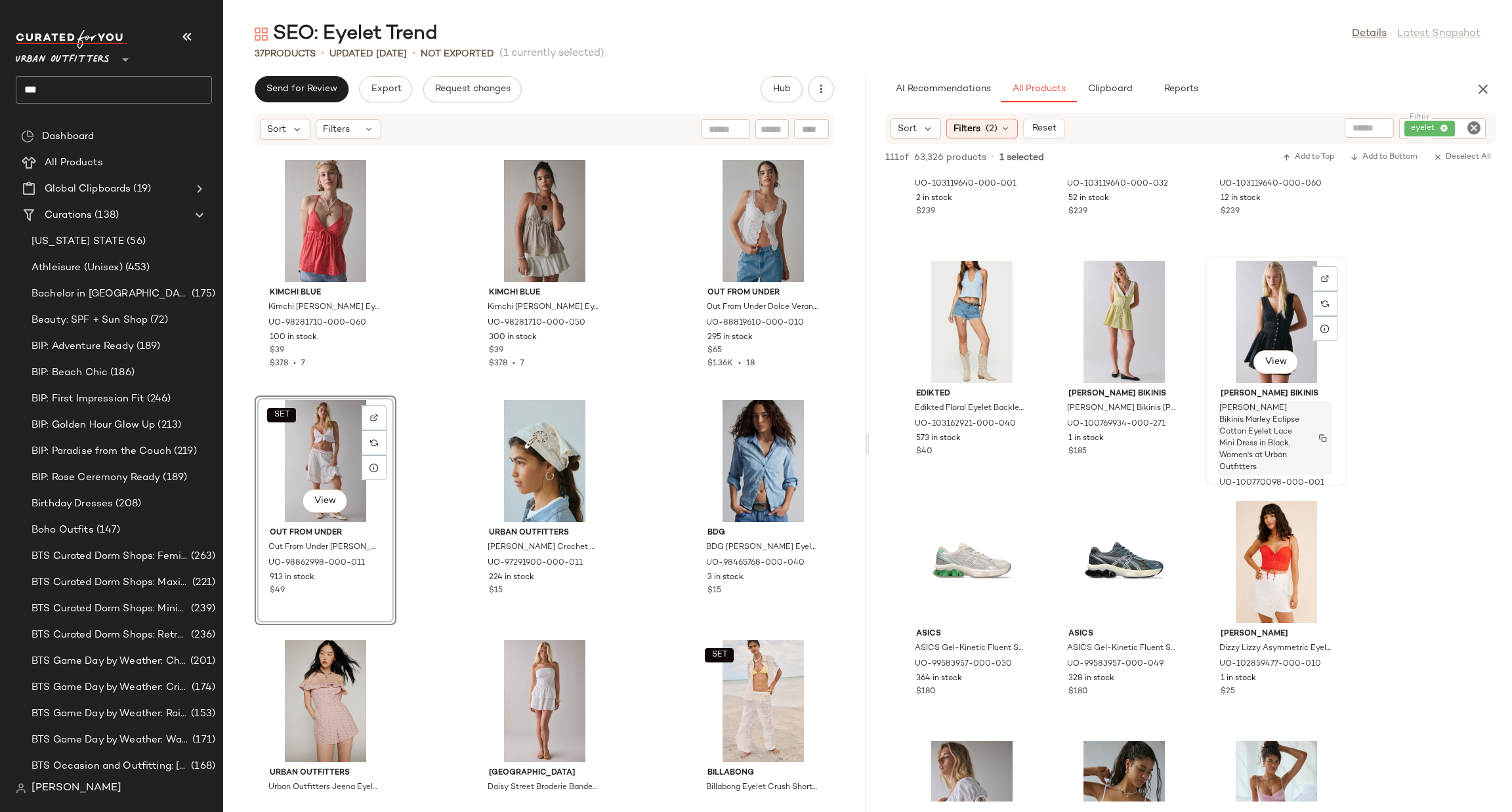
click at [1241, 446] on span "Frankies Bikinis Marley Eclipse Cotton Eyelet Lace Mini Dress in Black, Women's…" at bounding box center [1262, 438] width 87 height 71
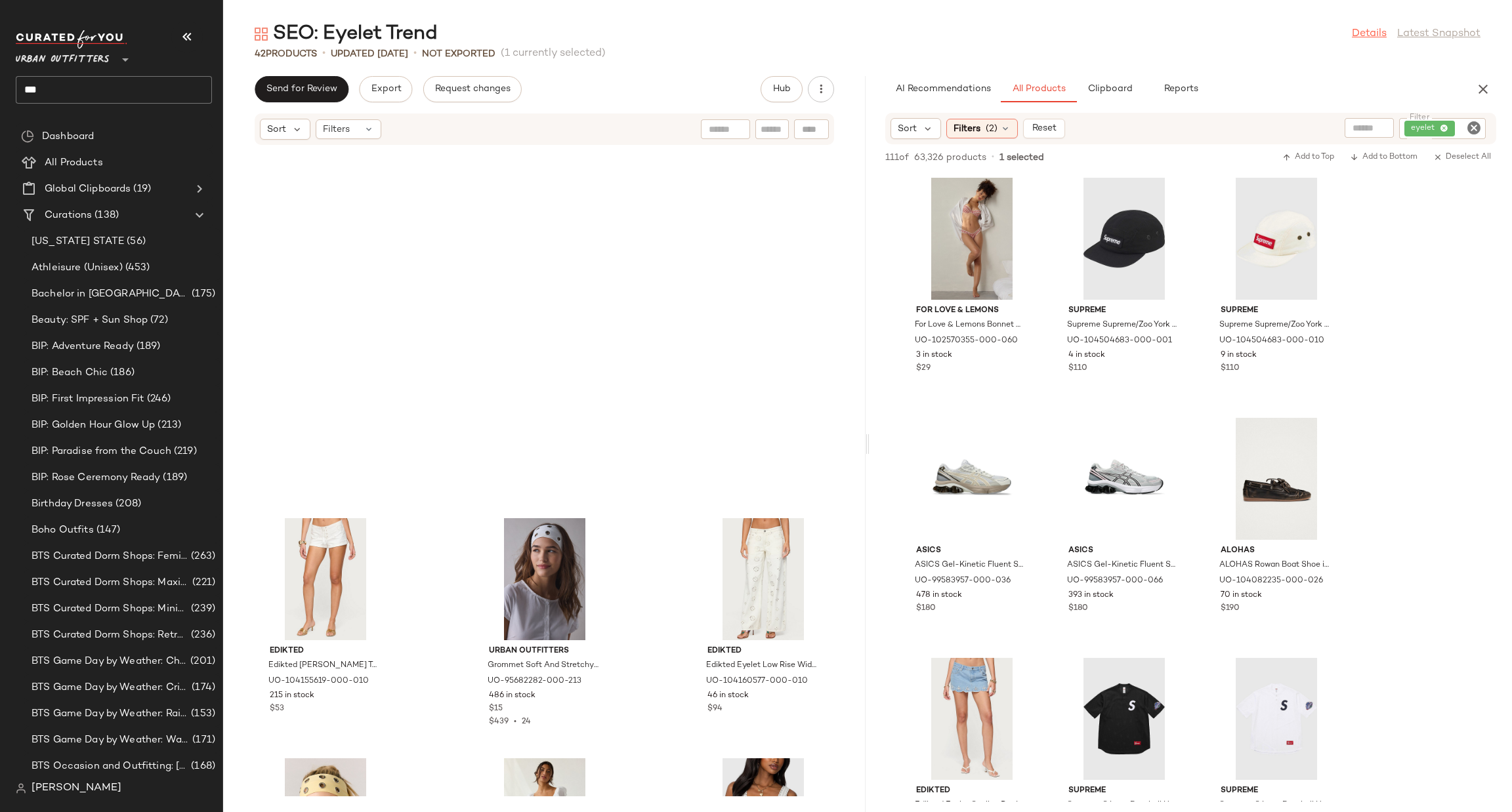
scroll to position [2660, 0]
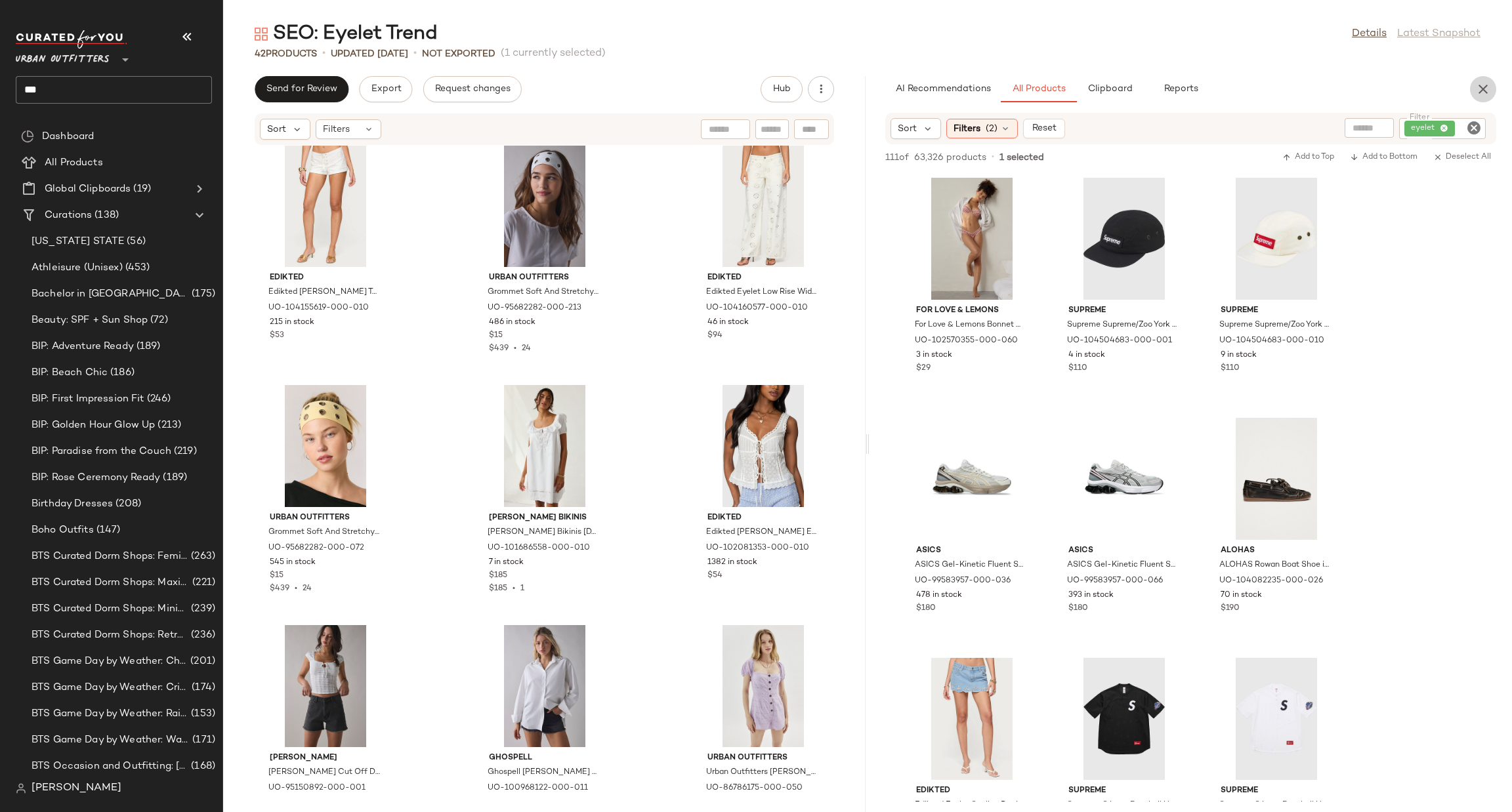
click at [1482, 84] on icon "button" at bounding box center [1482, 89] width 16 height 16
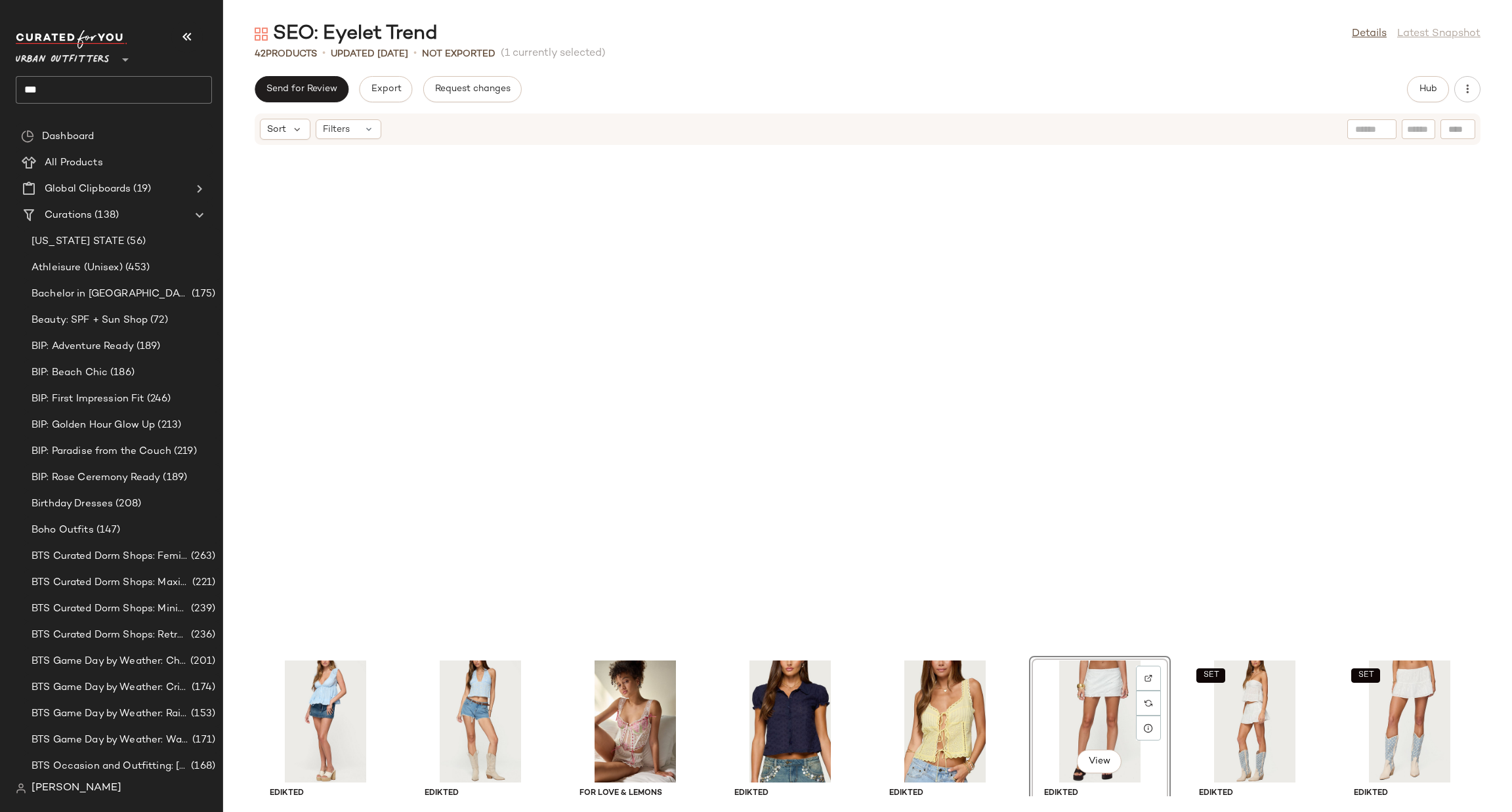
scroll to position [792, 0]
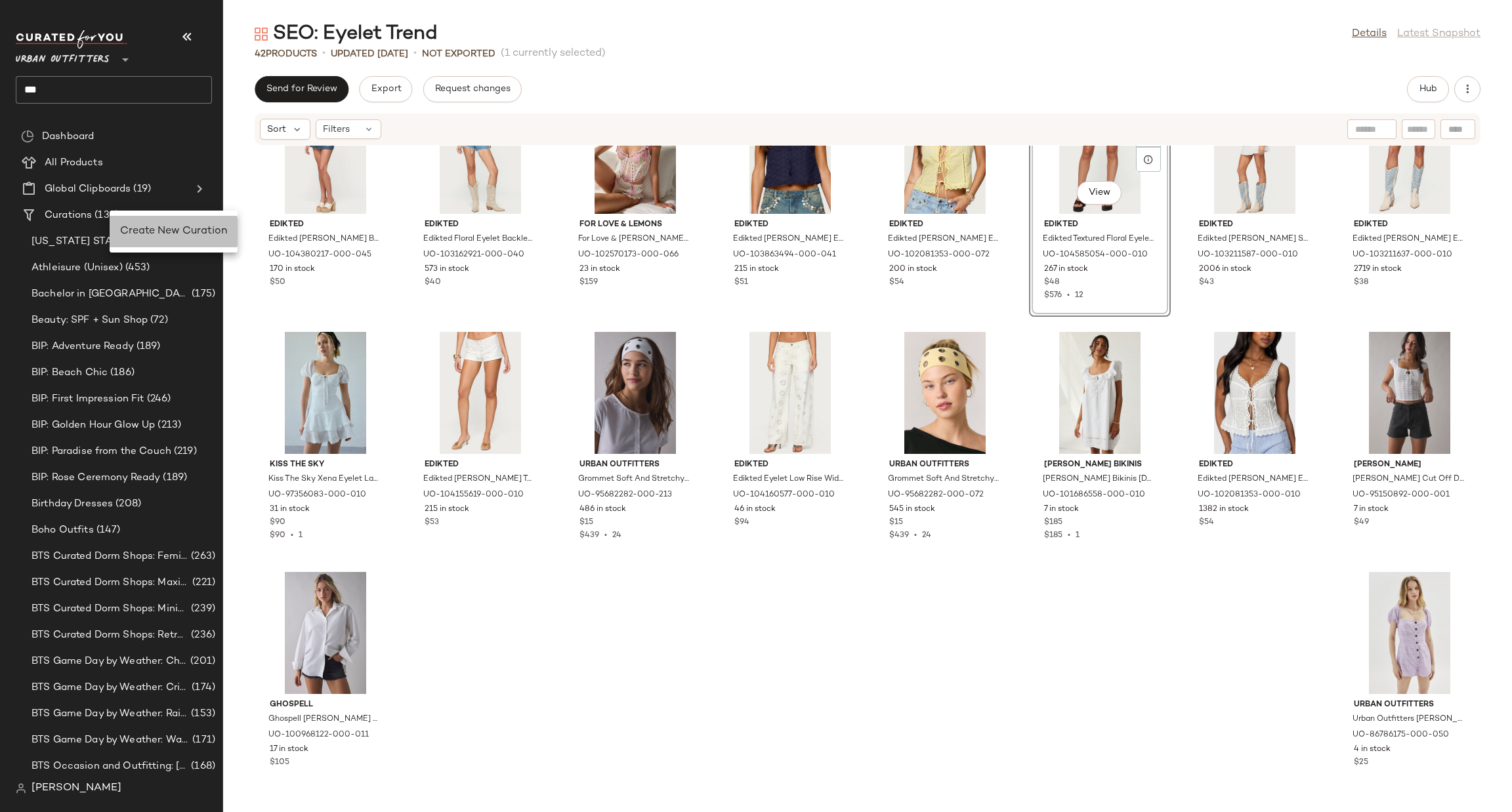
click at [125, 232] on span "Create New Curation" at bounding box center [174, 232] width 107 height 12
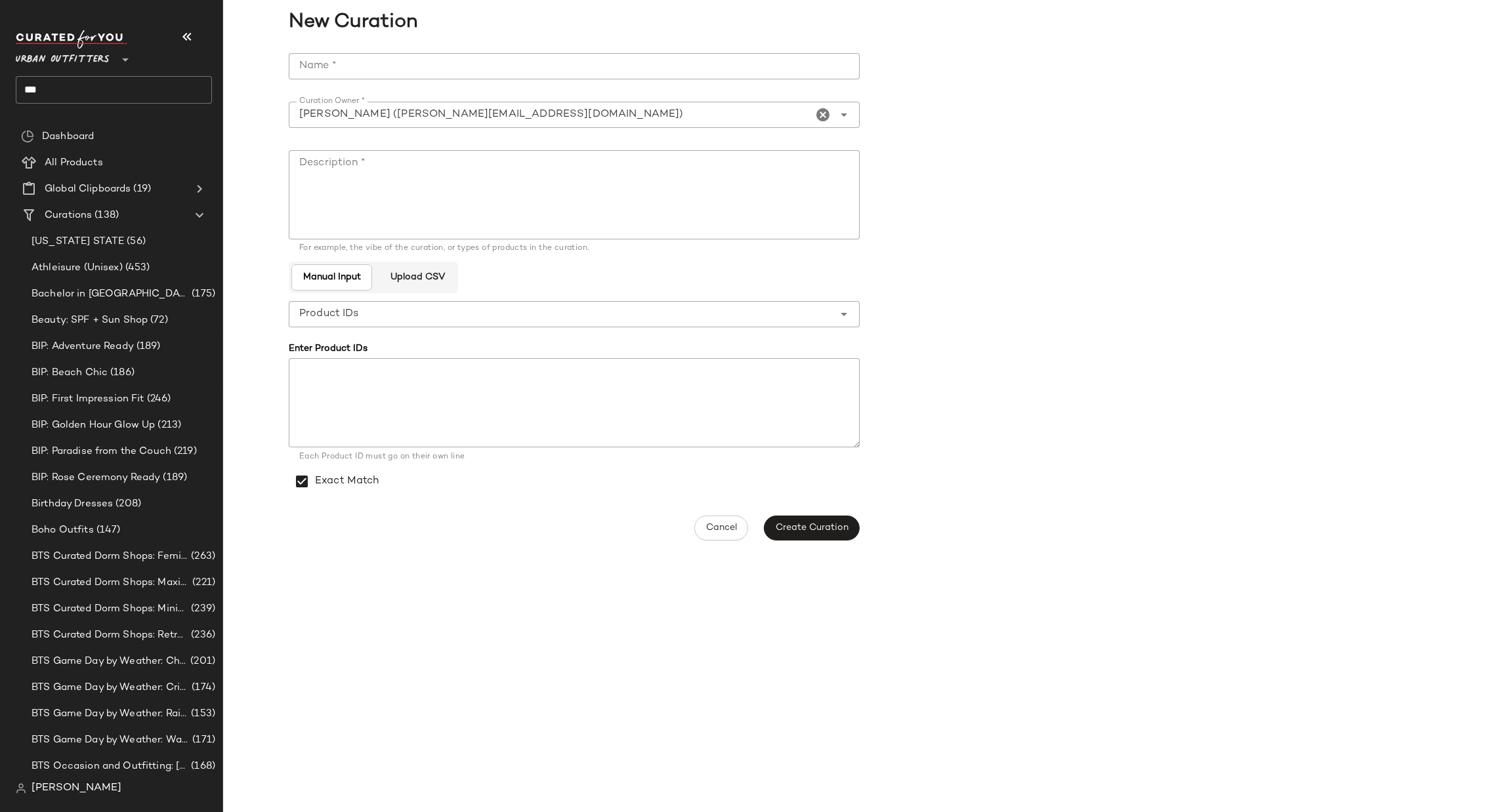
click at [521, 64] on input "Name *" at bounding box center [574, 66] width 571 height 26
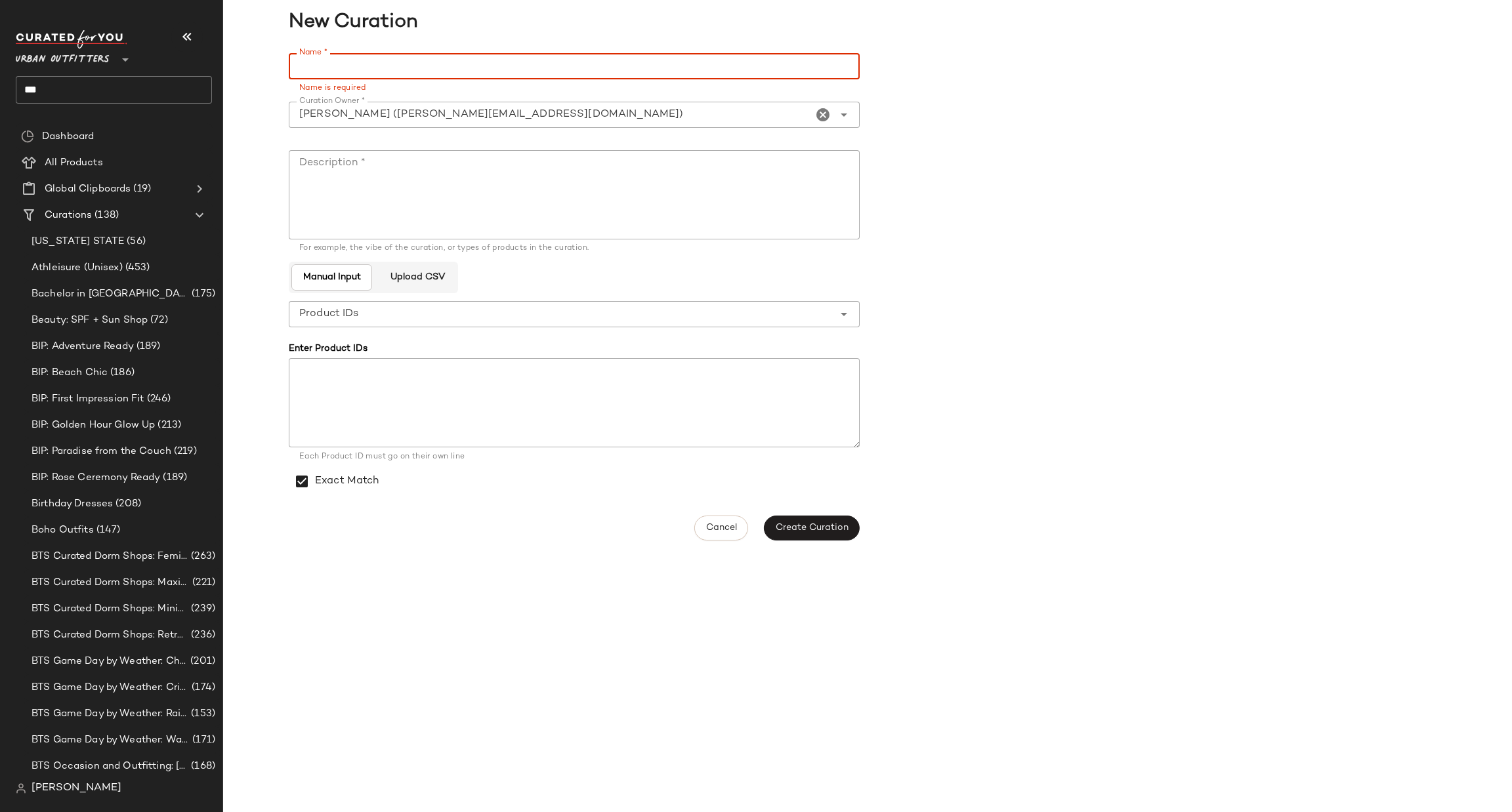
paste input "**********"
type input "**********"
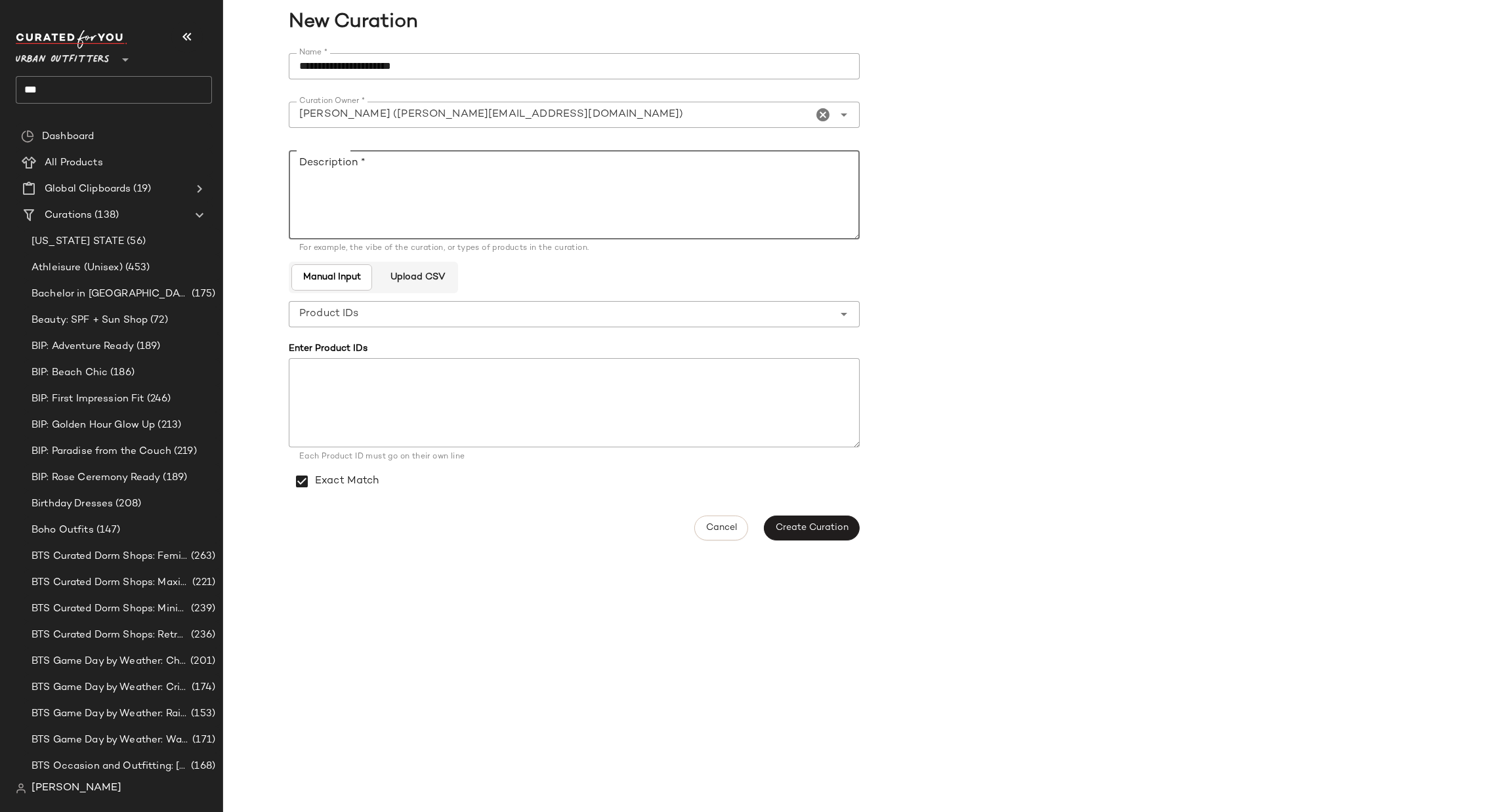
click at [366, 175] on textarea "Description *" at bounding box center [574, 195] width 571 height 89
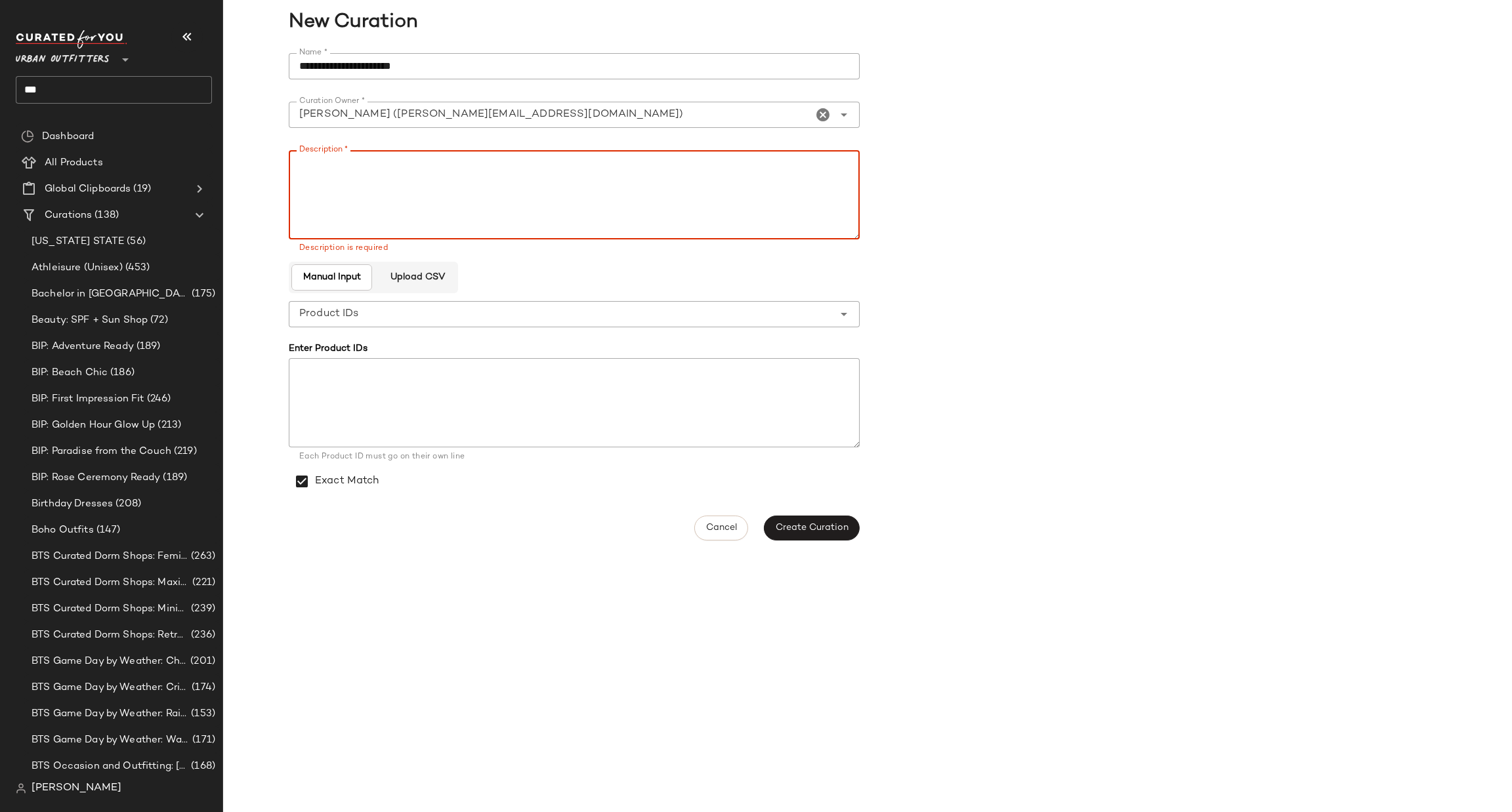
paste textarea "**********"
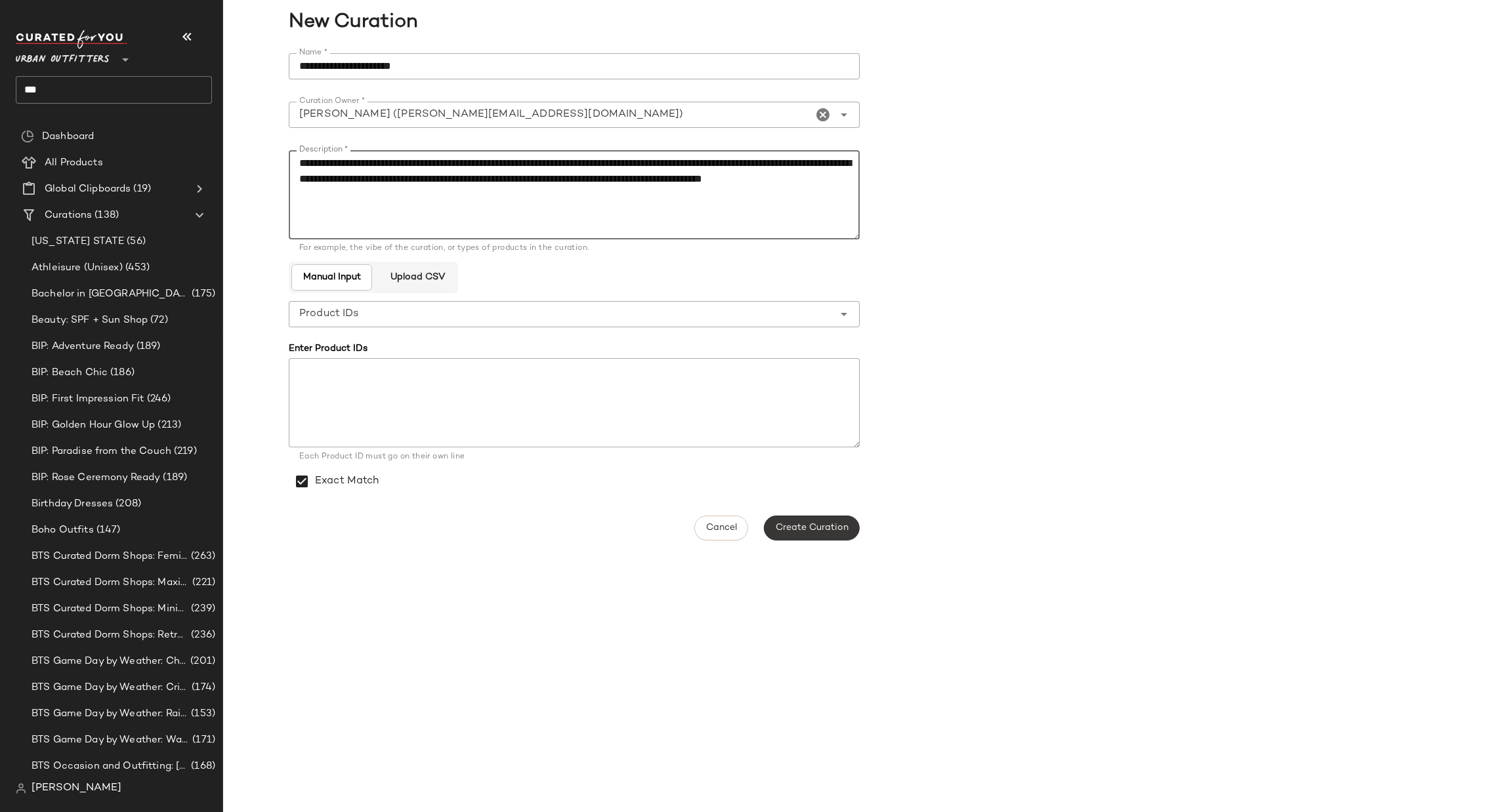
type textarea "**********"
click at [790, 531] on span "Create Curation" at bounding box center [811, 528] width 73 height 11
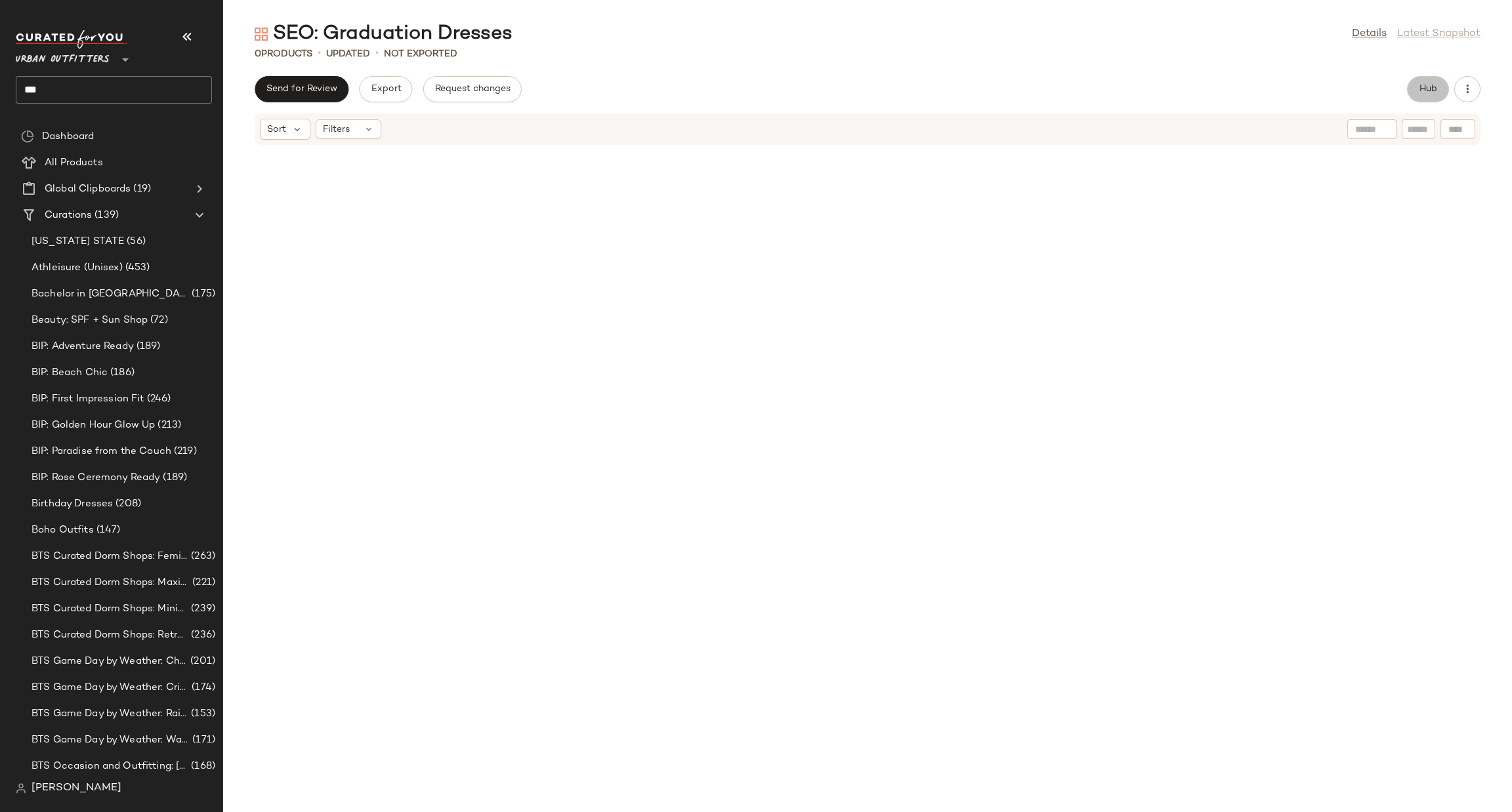
click at [1438, 83] on button "Hub" at bounding box center [1428, 89] width 42 height 26
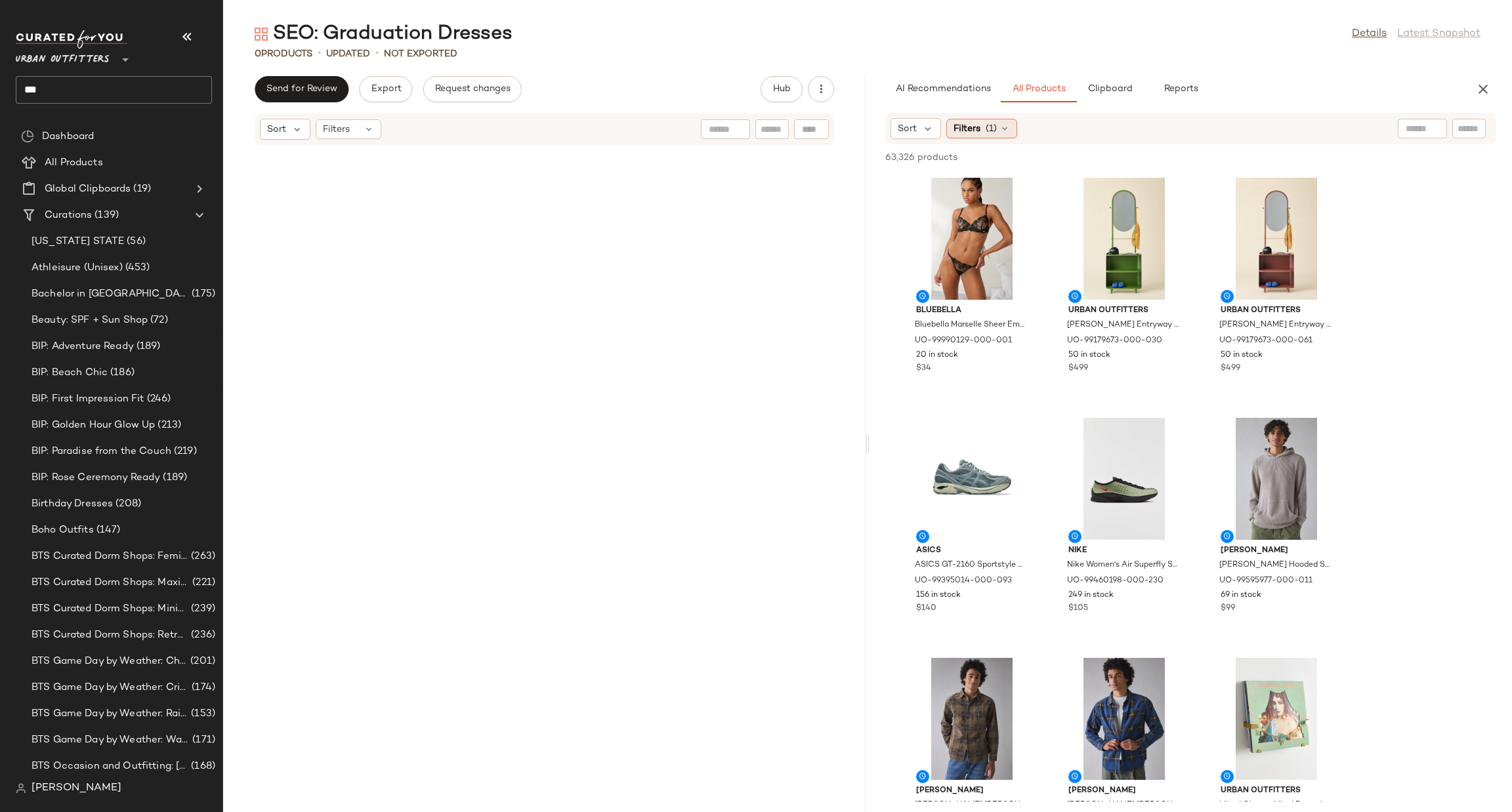
click at [982, 130] on div "Filters (1)" at bounding box center [982, 129] width 71 height 20
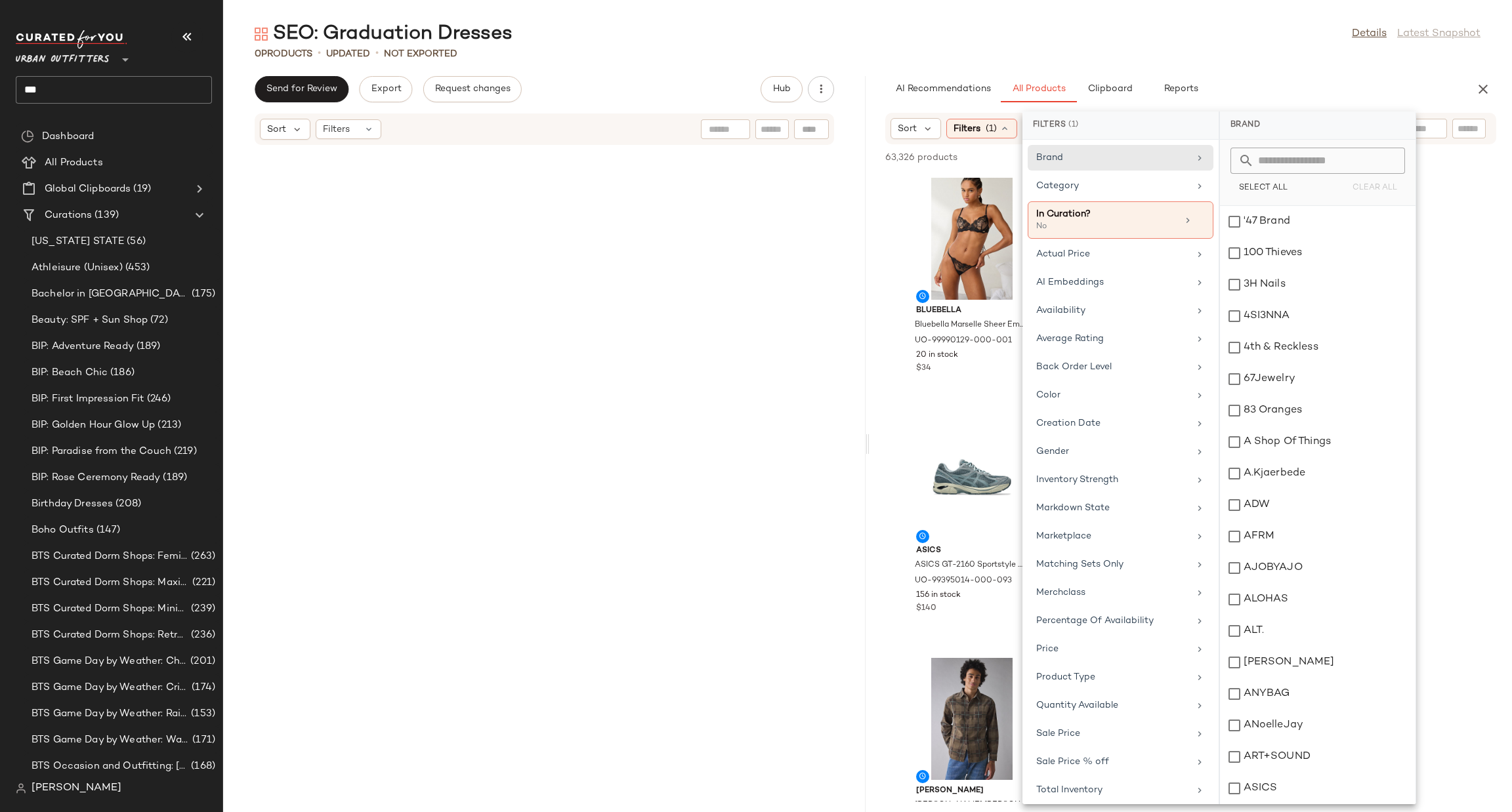
scroll to position [97, 0]
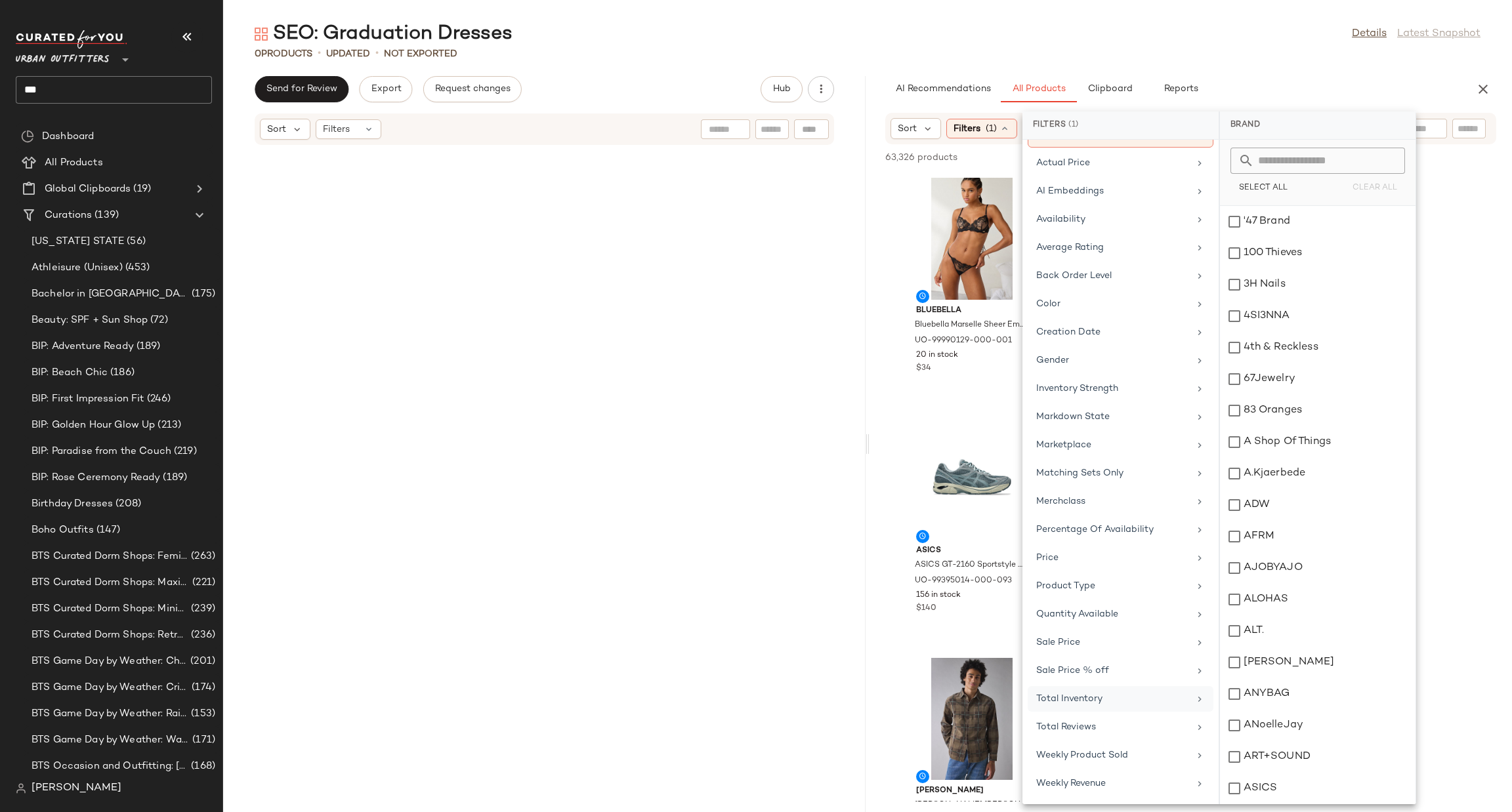
click at [1104, 692] on div "Total Inventory" at bounding box center [1113, 699] width 153 height 14
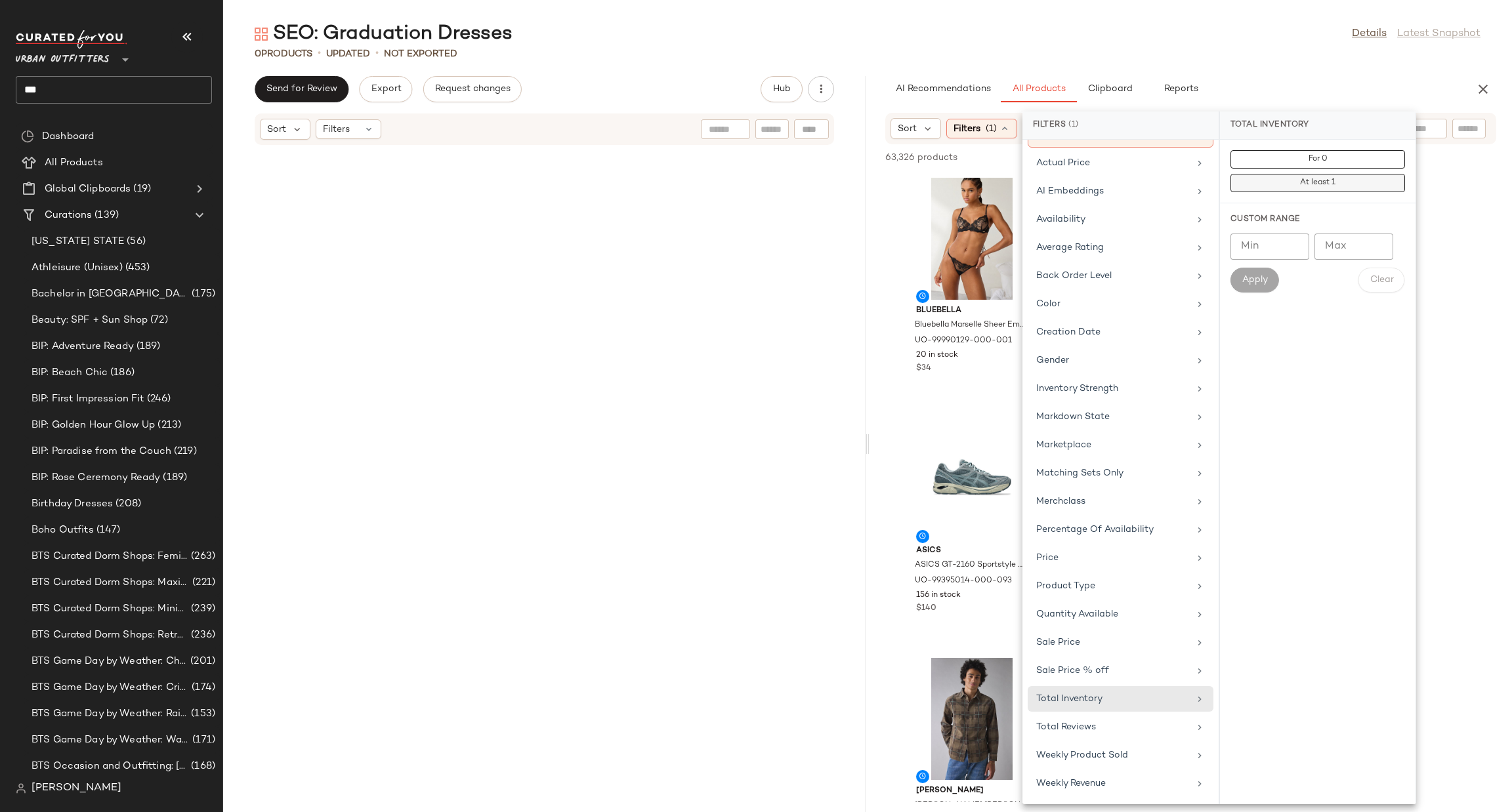
click at [1360, 183] on button "At least 1" at bounding box center [1318, 183] width 175 height 18
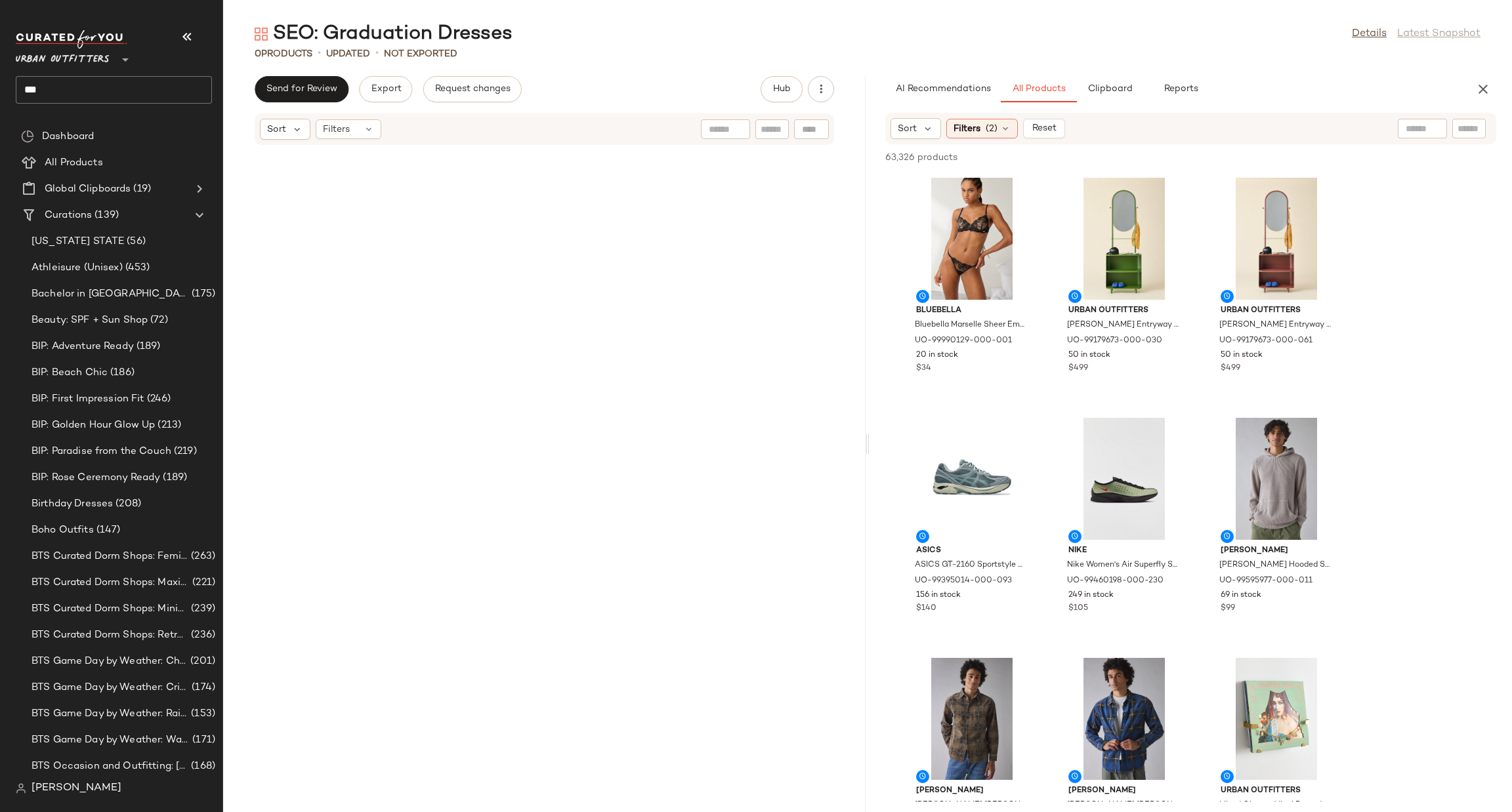
click at [1418, 132] on input "text" at bounding box center [1422, 129] width 34 height 14
type input "**********"
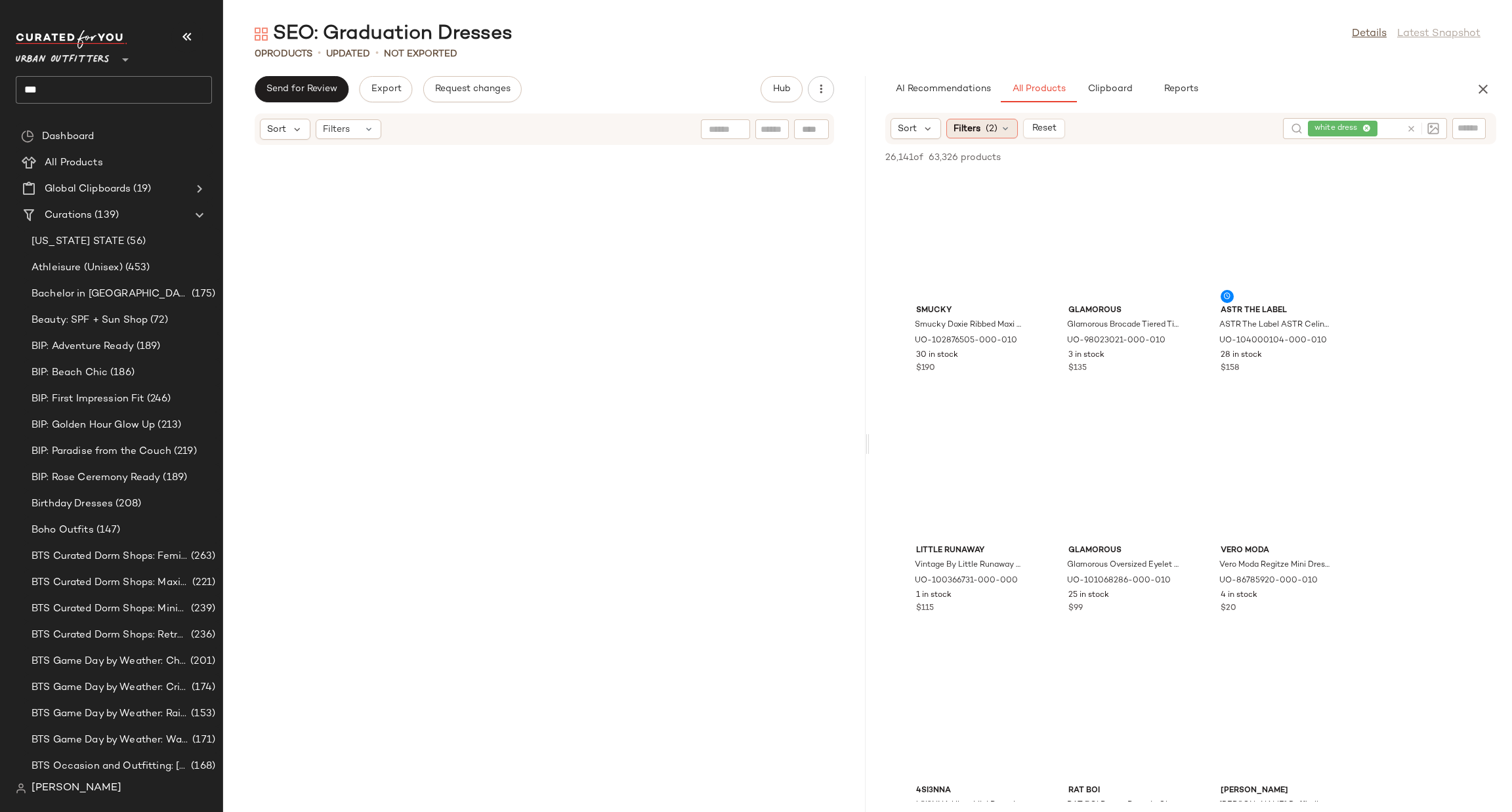
click at [1010, 138] on div "Filters (2)" at bounding box center [982, 129] width 72 height 20
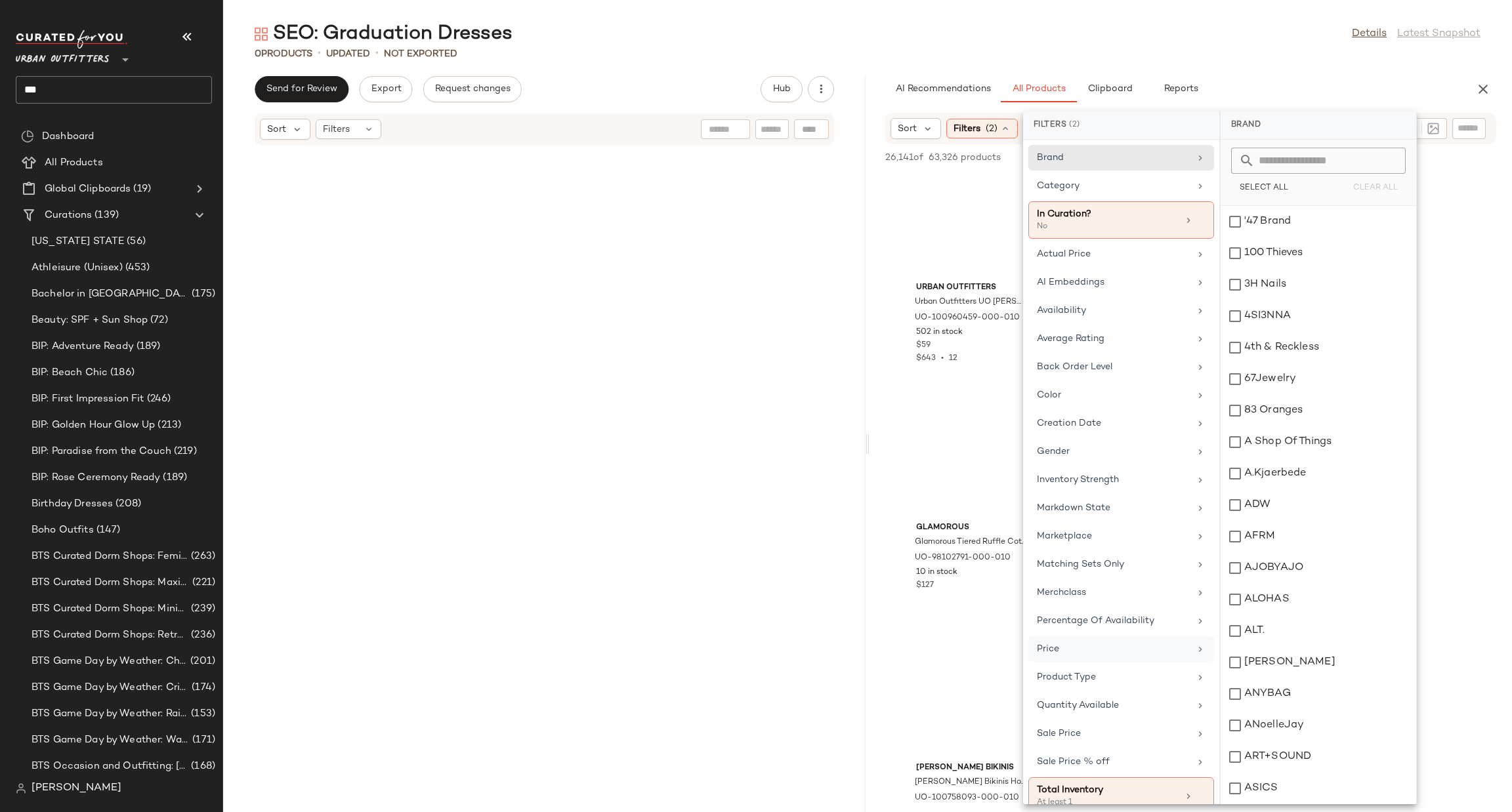
scroll to position [109, 0]
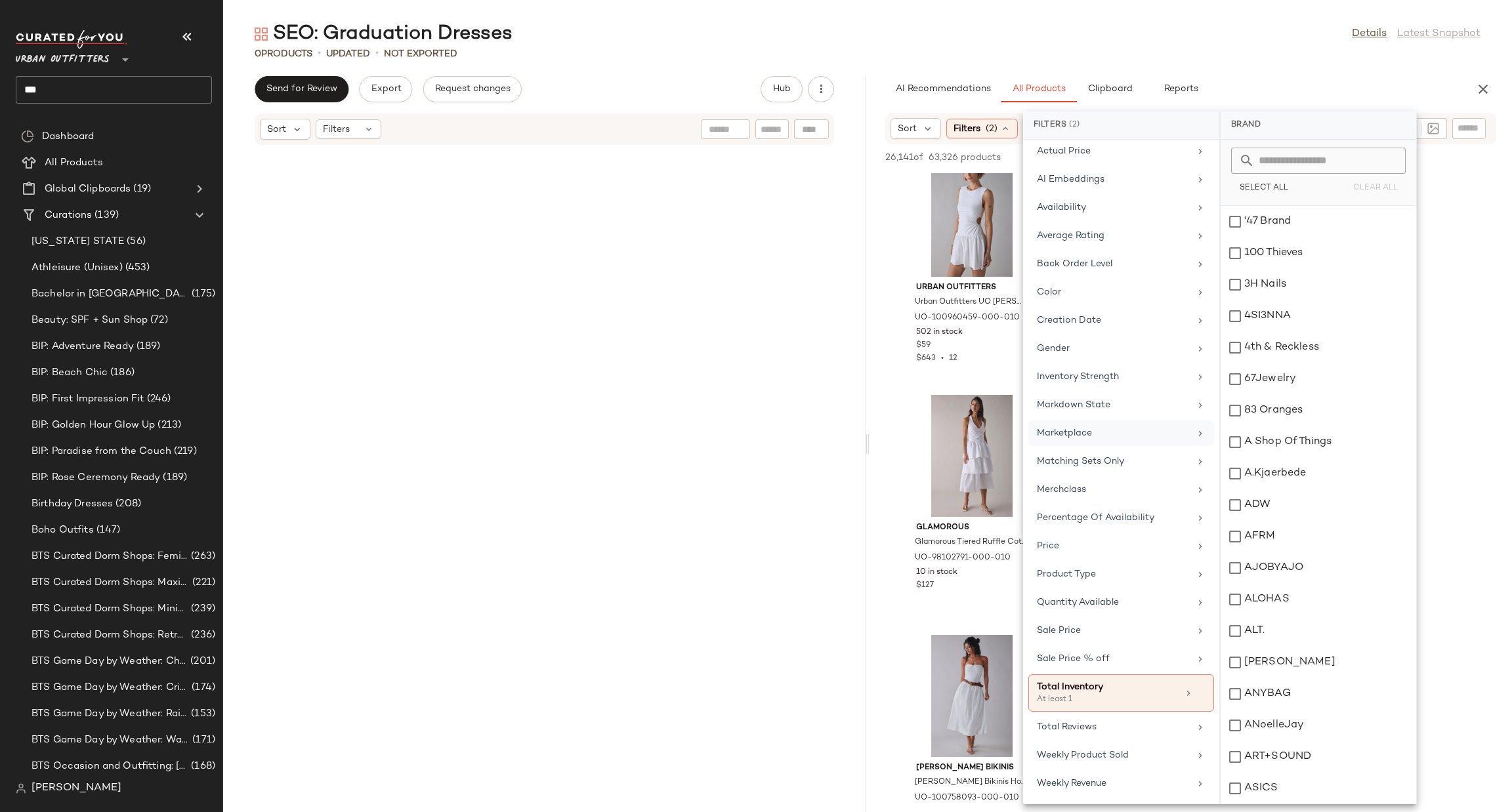
click at [1149, 431] on div "Marketplace" at bounding box center [1113, 433] width 153 height 14
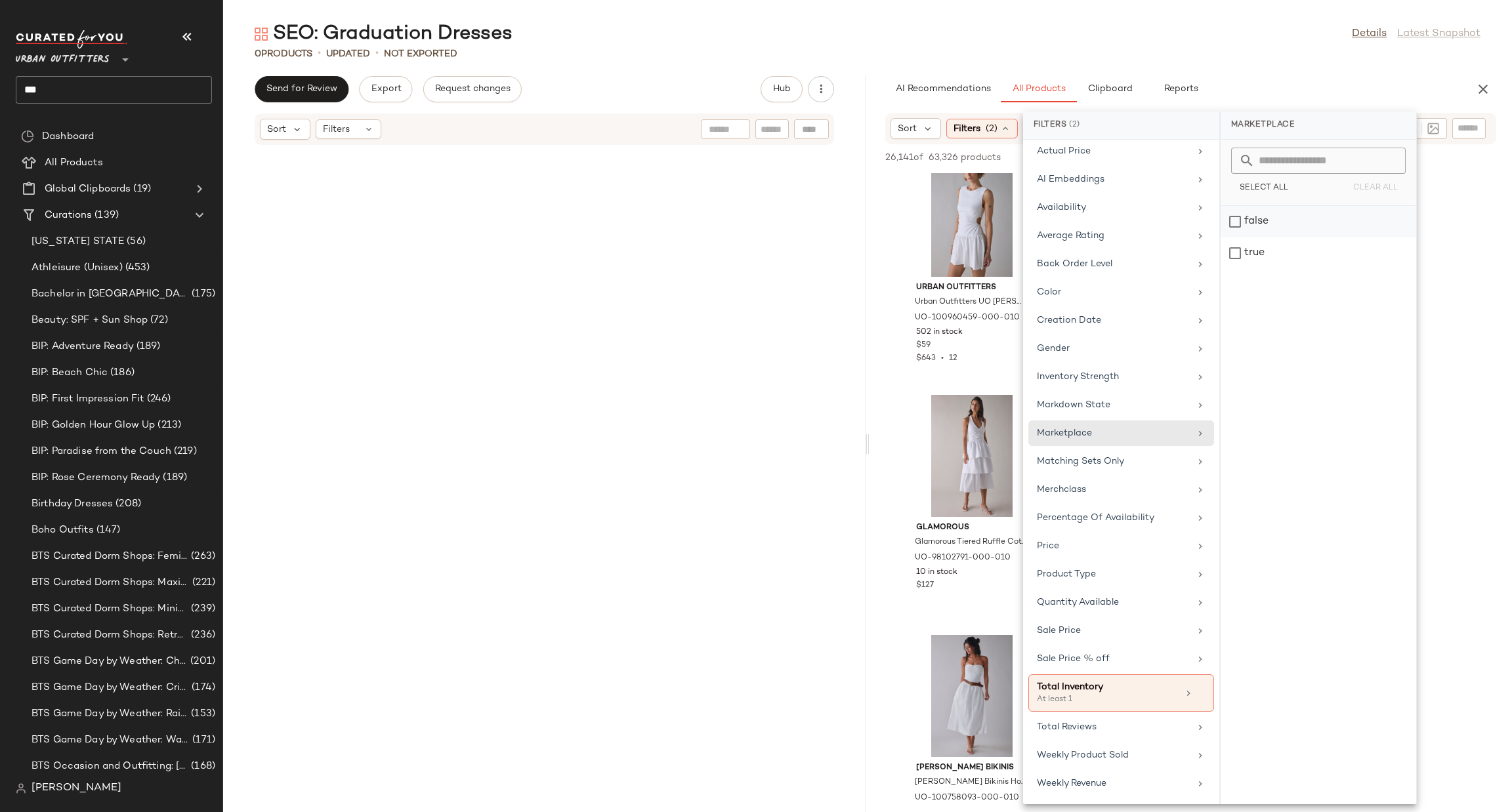
click at [1299, 238] on div "false" at bounding box center [1318, 253] width 196 height 31
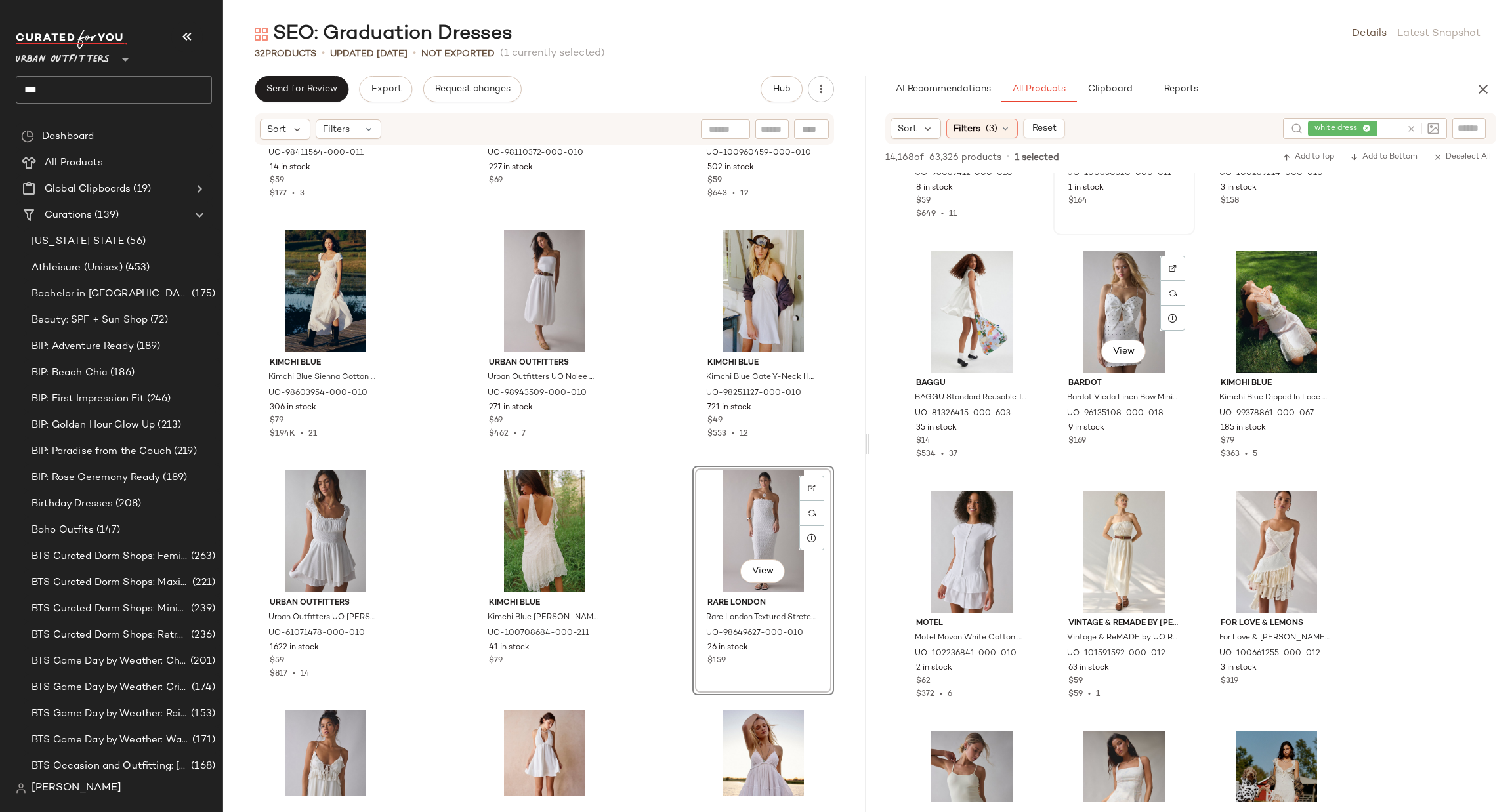
scroll to position [3543, 0]
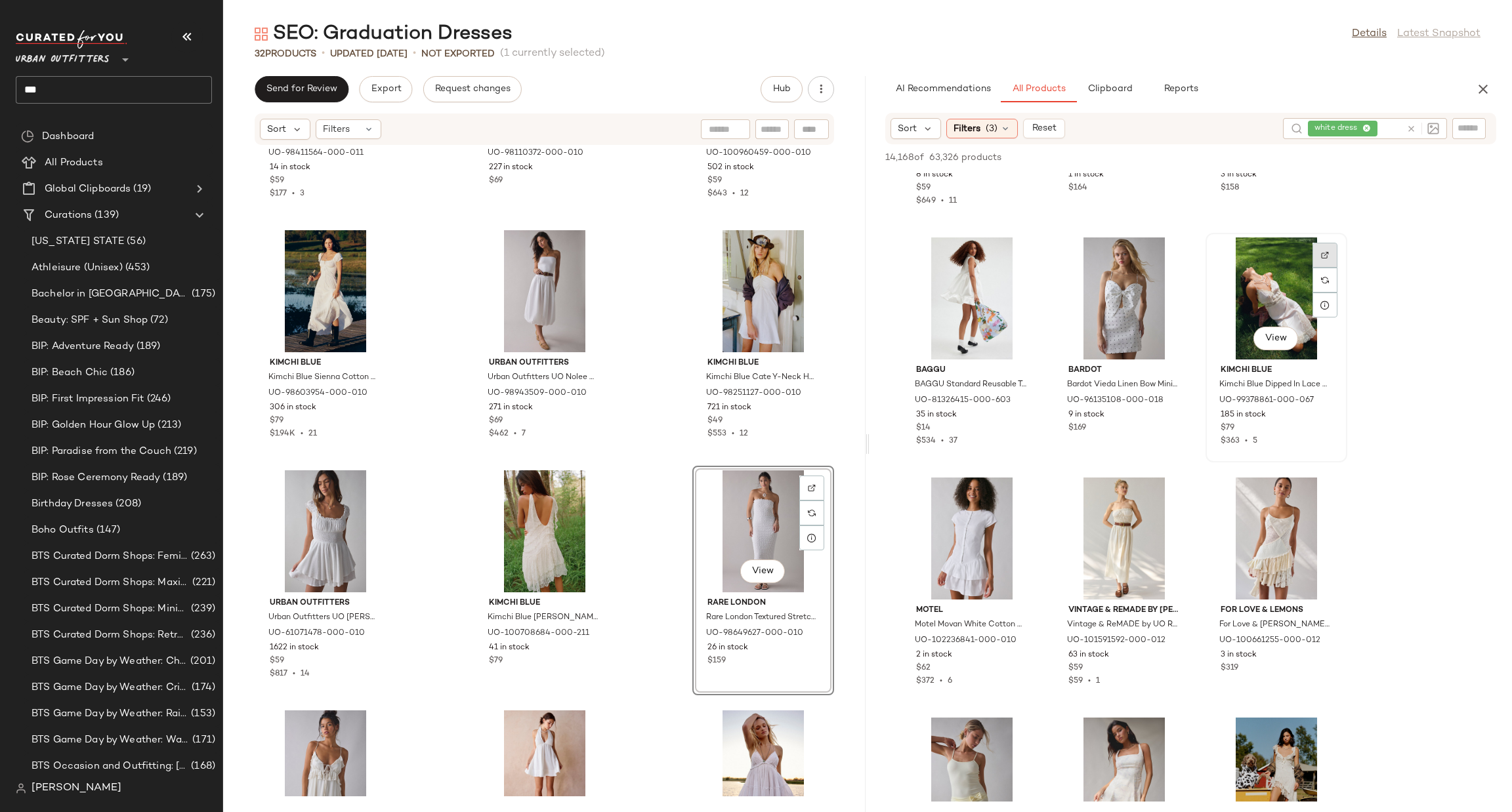
click at [1317, 267] on div at bounding box center [1325, 280] width 25 height 25
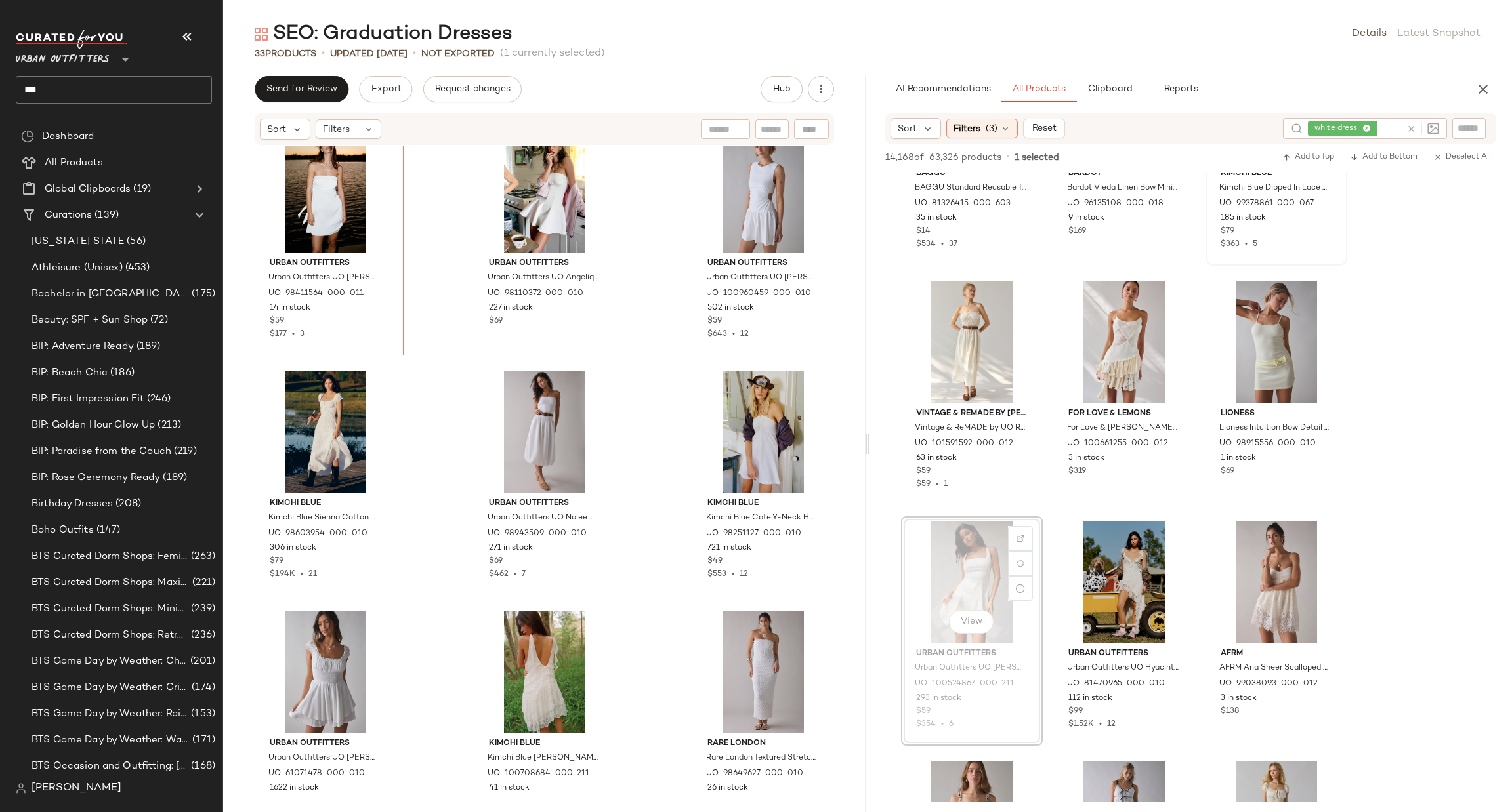
scroll to position [0, 0]
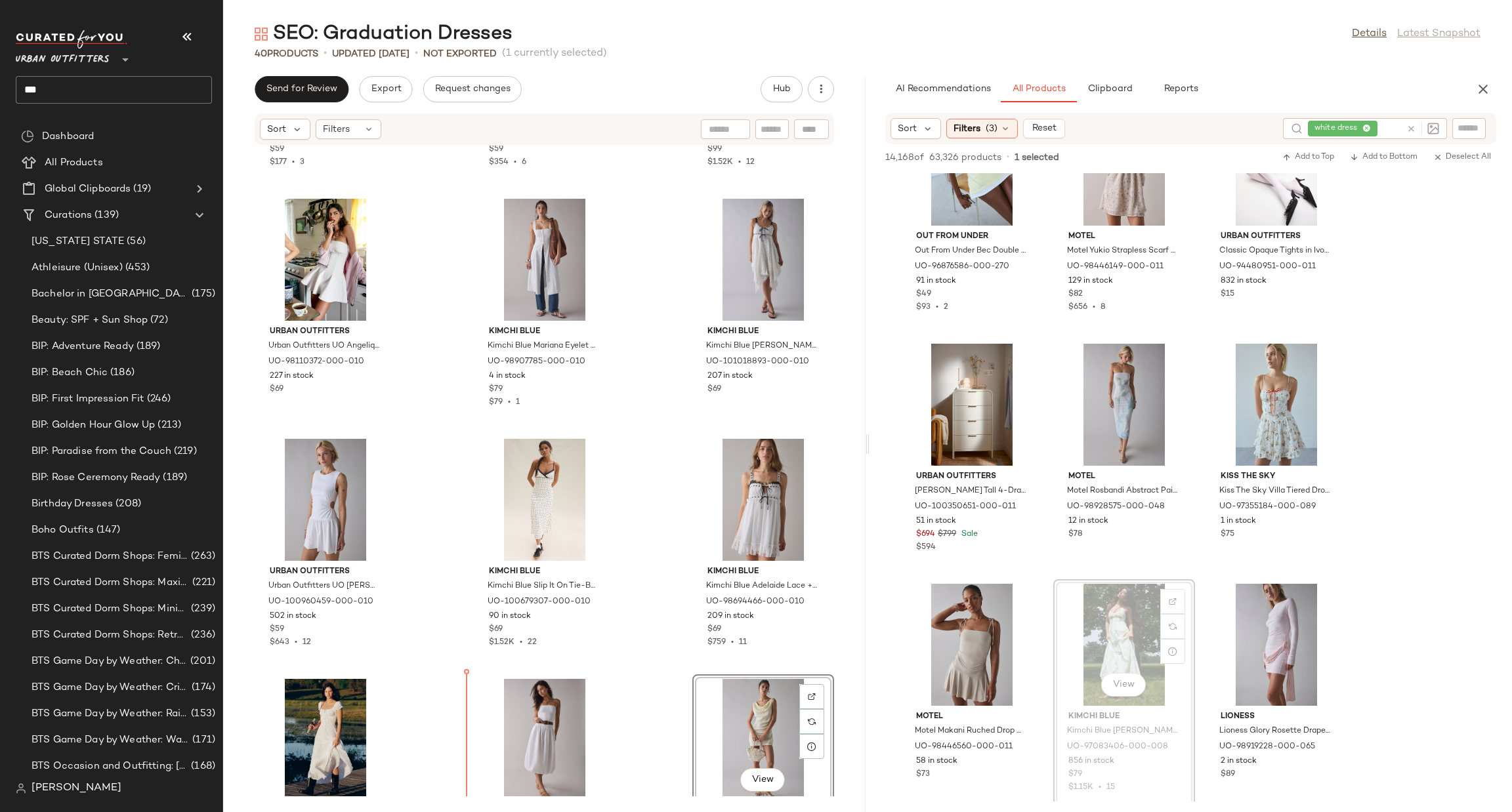
scroll to position [202, 0]
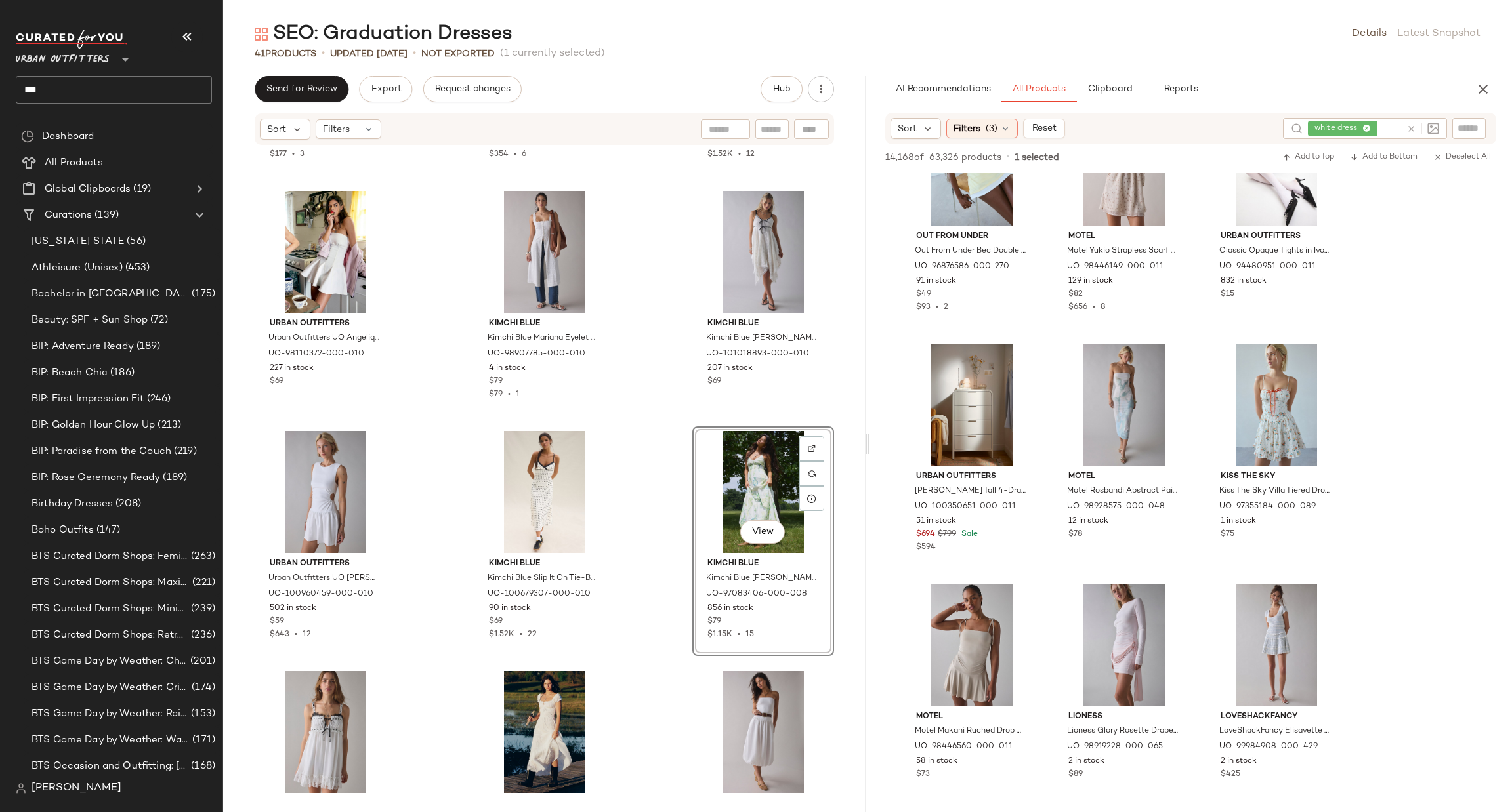
click at [738, 464] on div "View" at bounding box center [763, 492] width 133 height 122
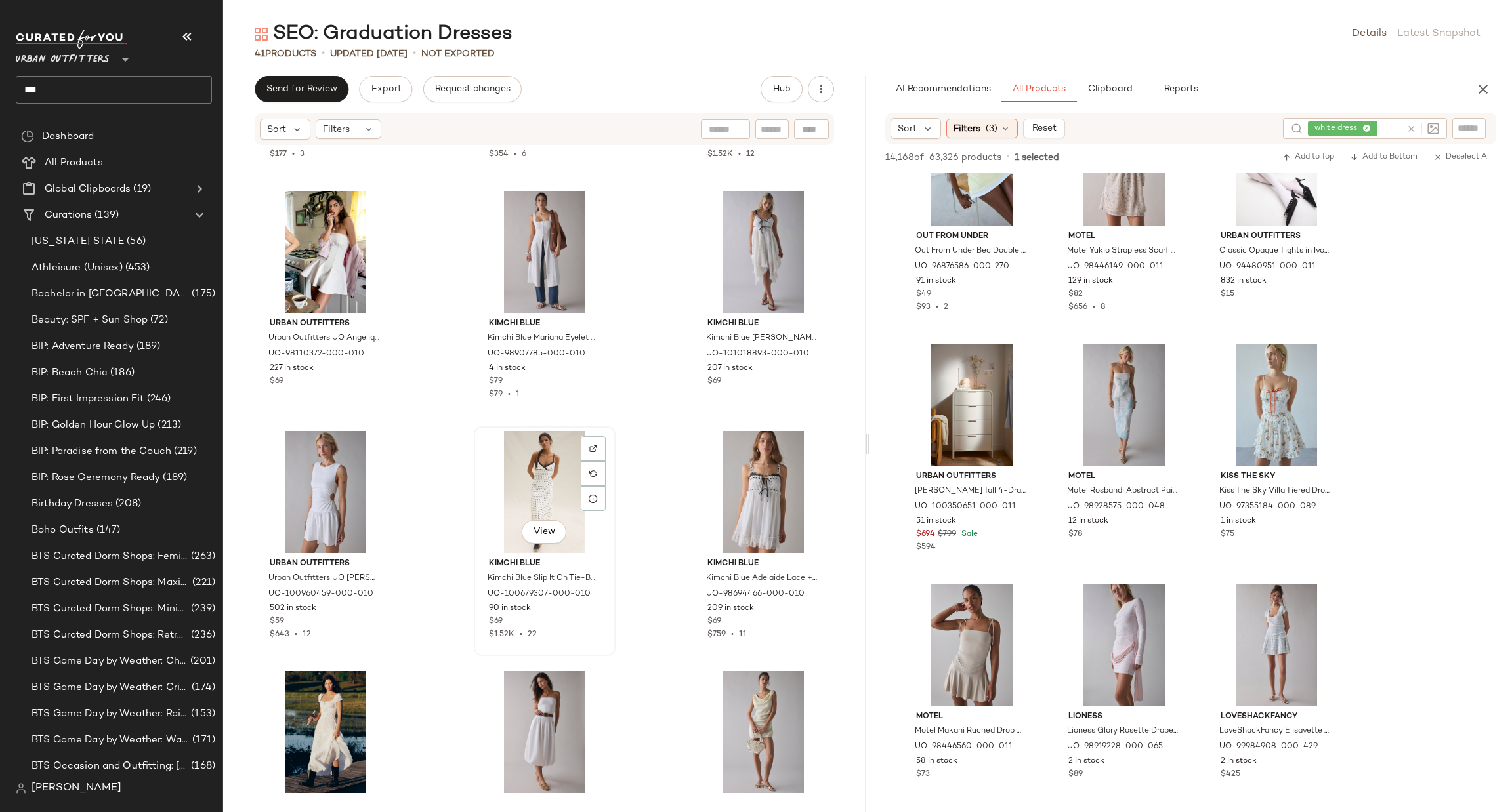
click at [550, 504] on div "View" at bounding box center [545, 492] width 133 height 122
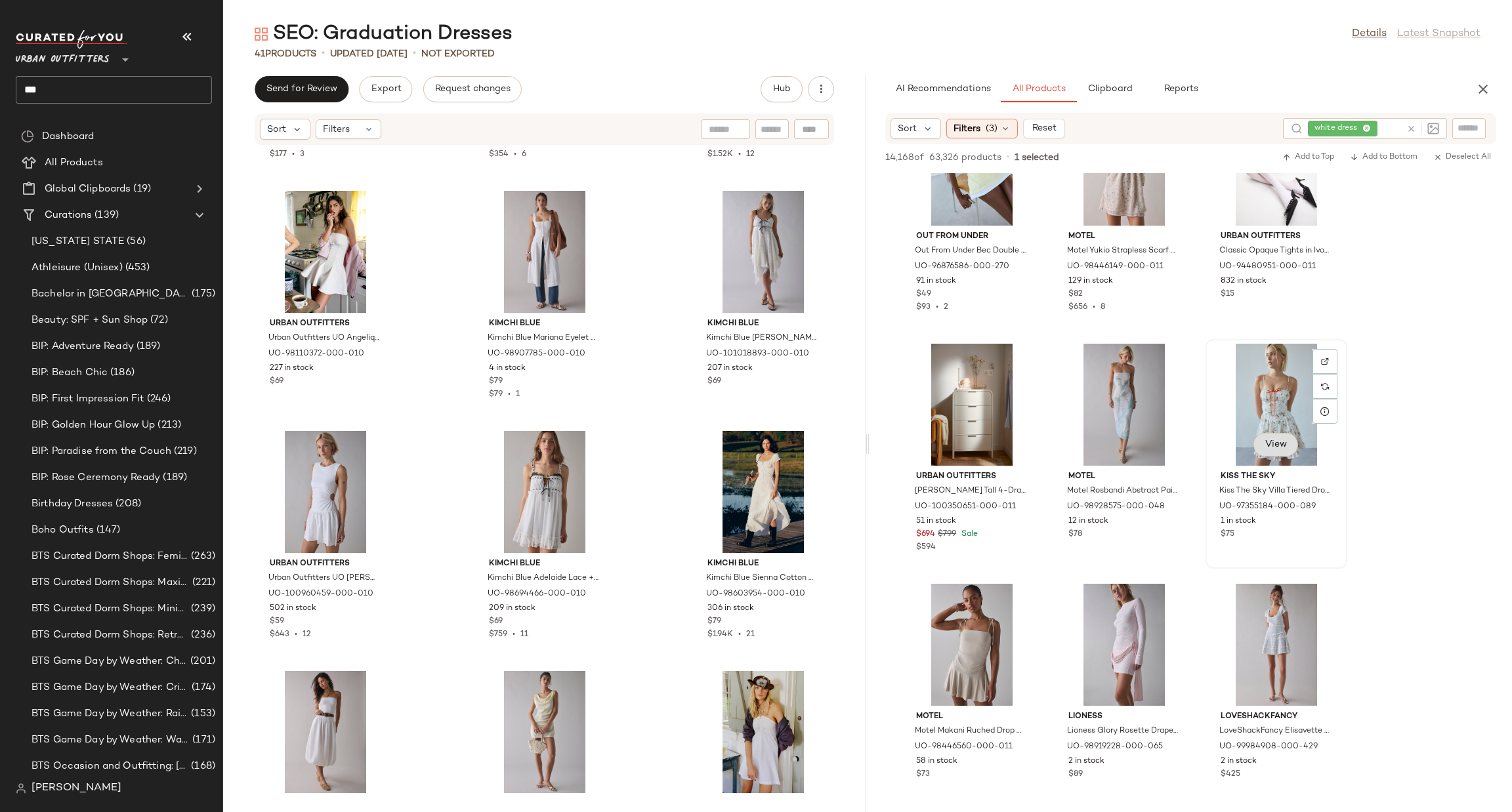
click at [1262, 437] on button "View" at bounding box center [1276, 445] width 45 height 24
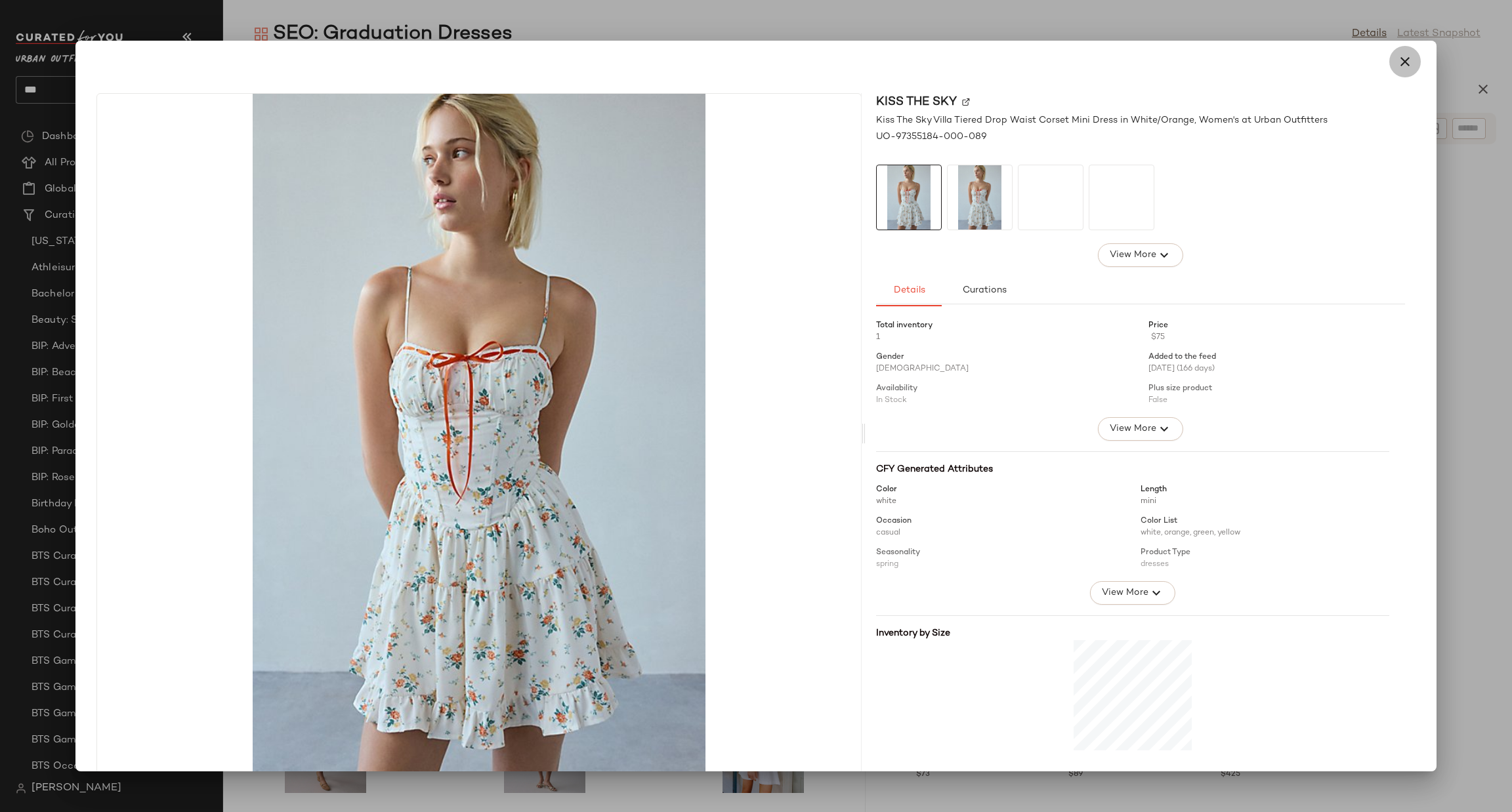
click at [1398, 61] on icon "button" at bounding box center [1405, 61] width 16 height 16
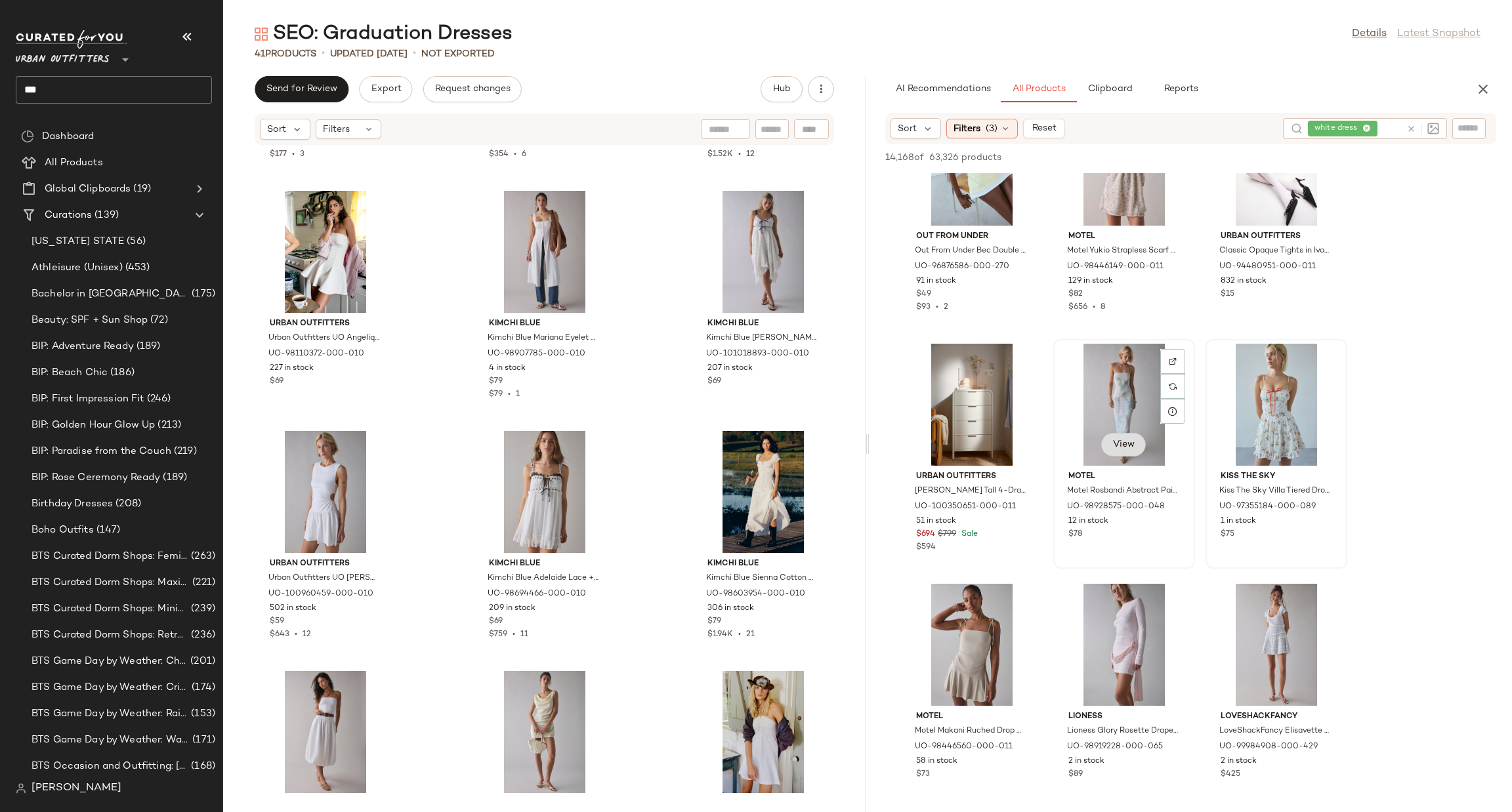
click at [1116, 453] on button "View" at bounding box center [1123, 445] width 45 height 24
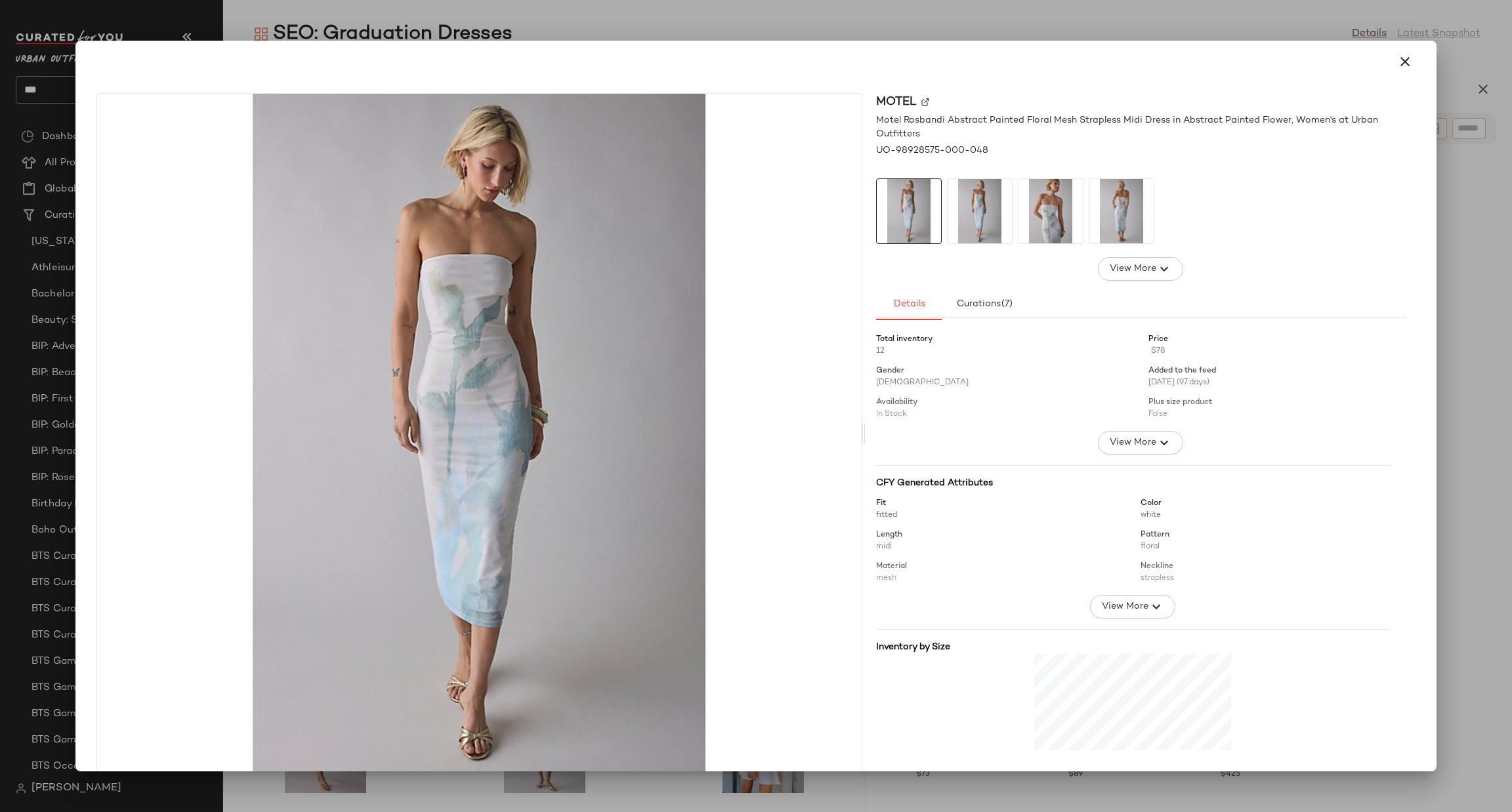
click at [1510, 229] on div at bounding box center [756, 406] width 1512 height 812
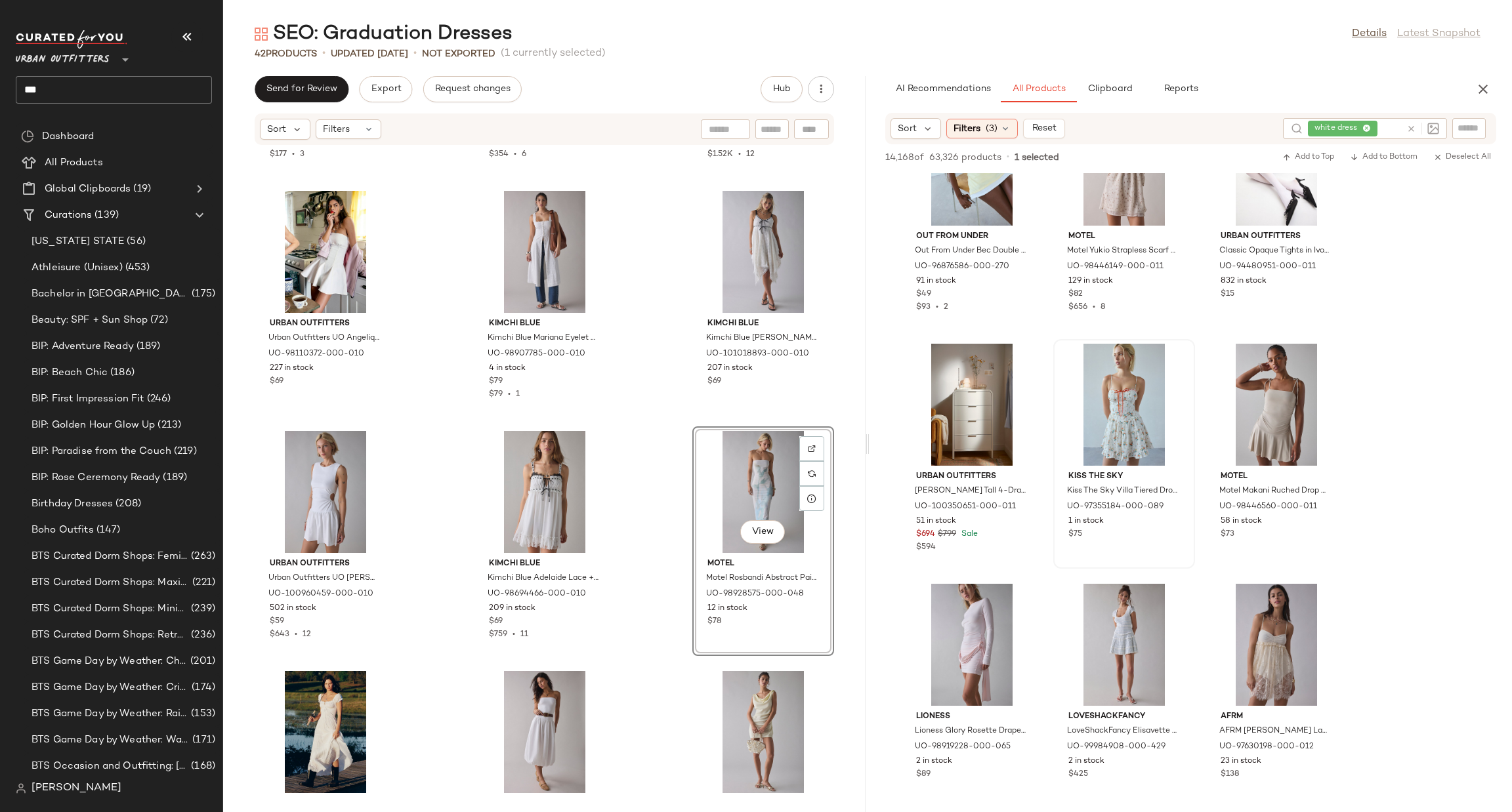
click at [716, 470] on div "View" at bounding box center [763, 492] width 133 height 122
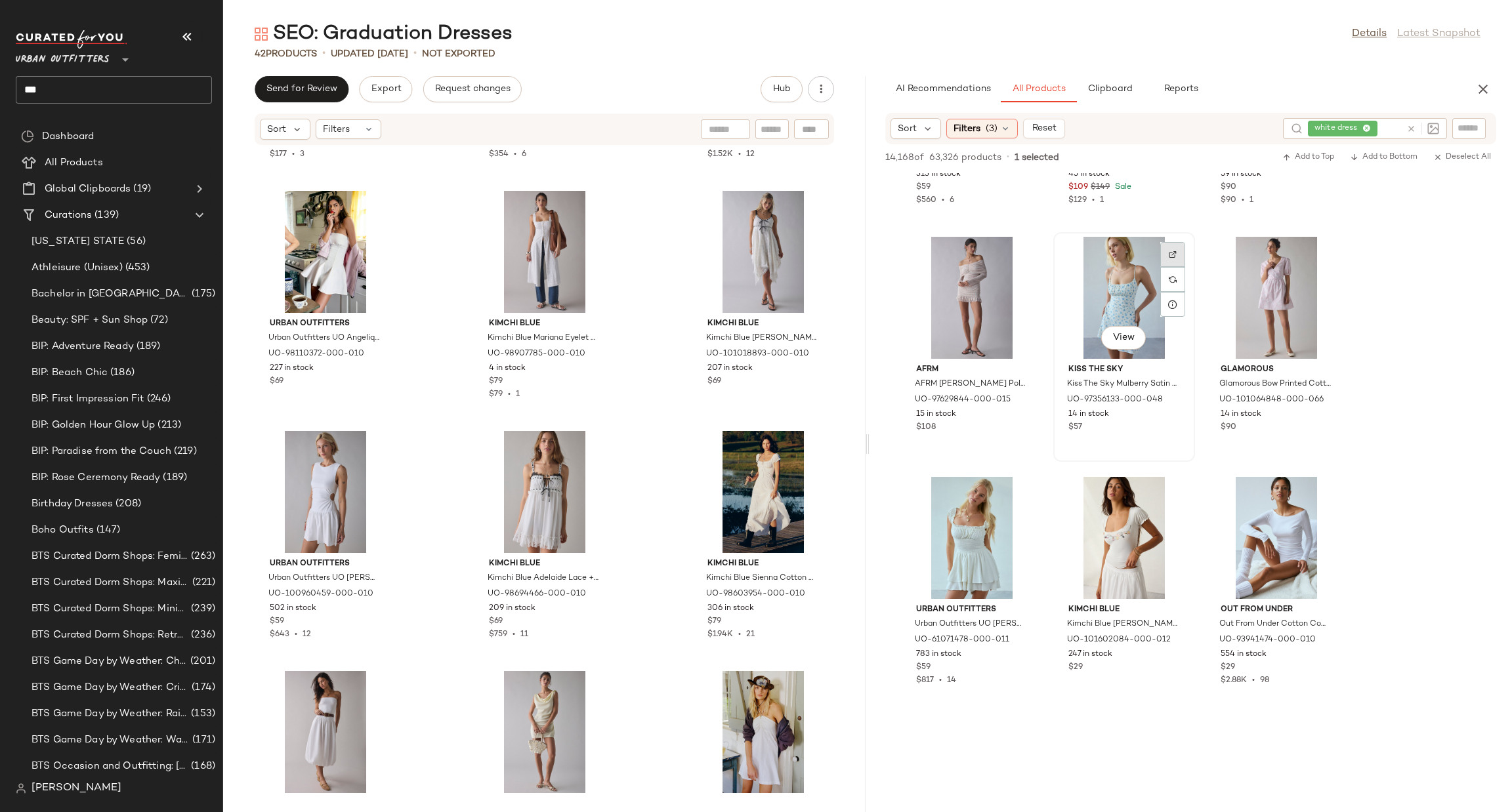
scroll to position [6692, 0]
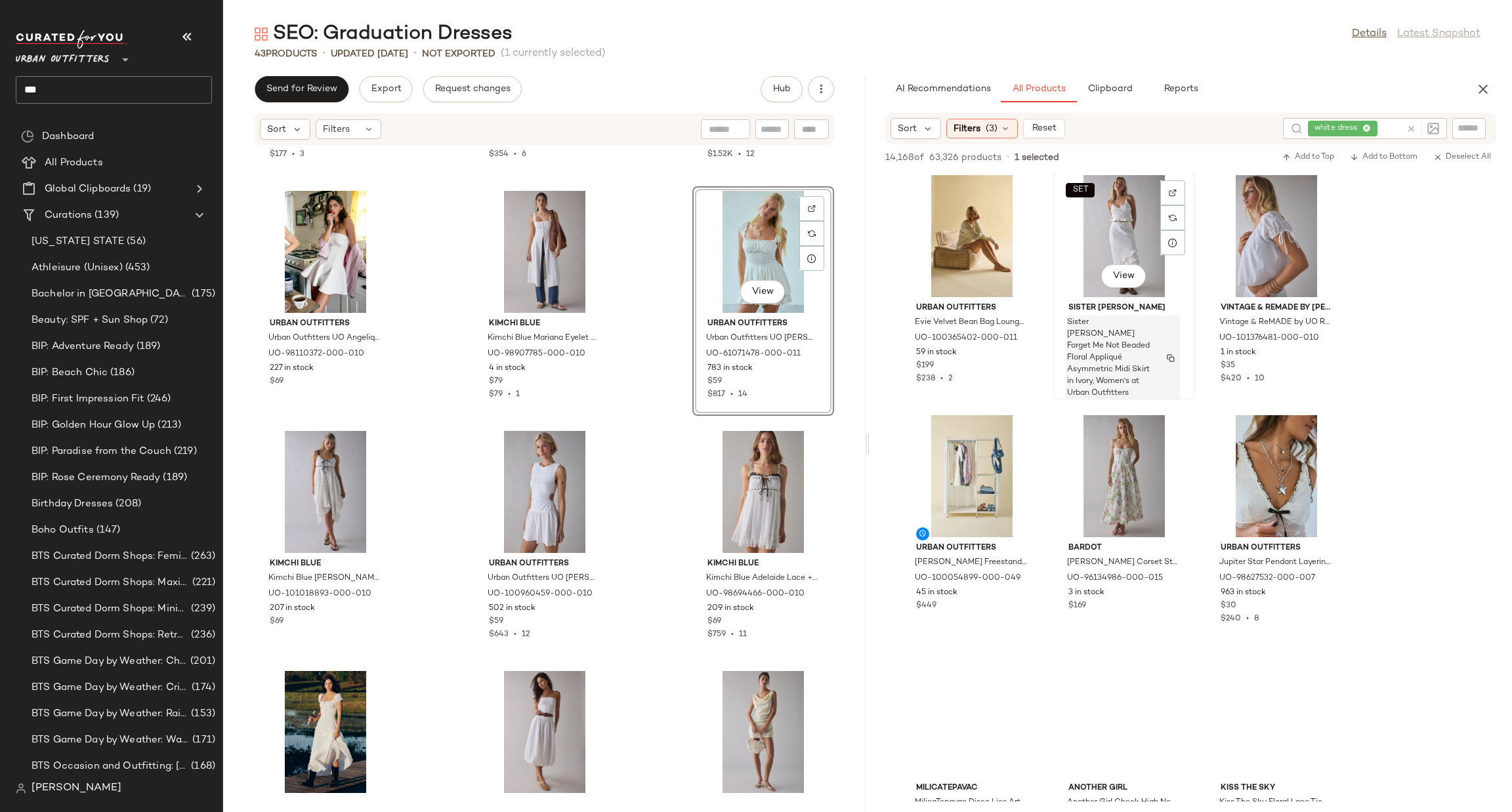
scroll to position [7480, 0]
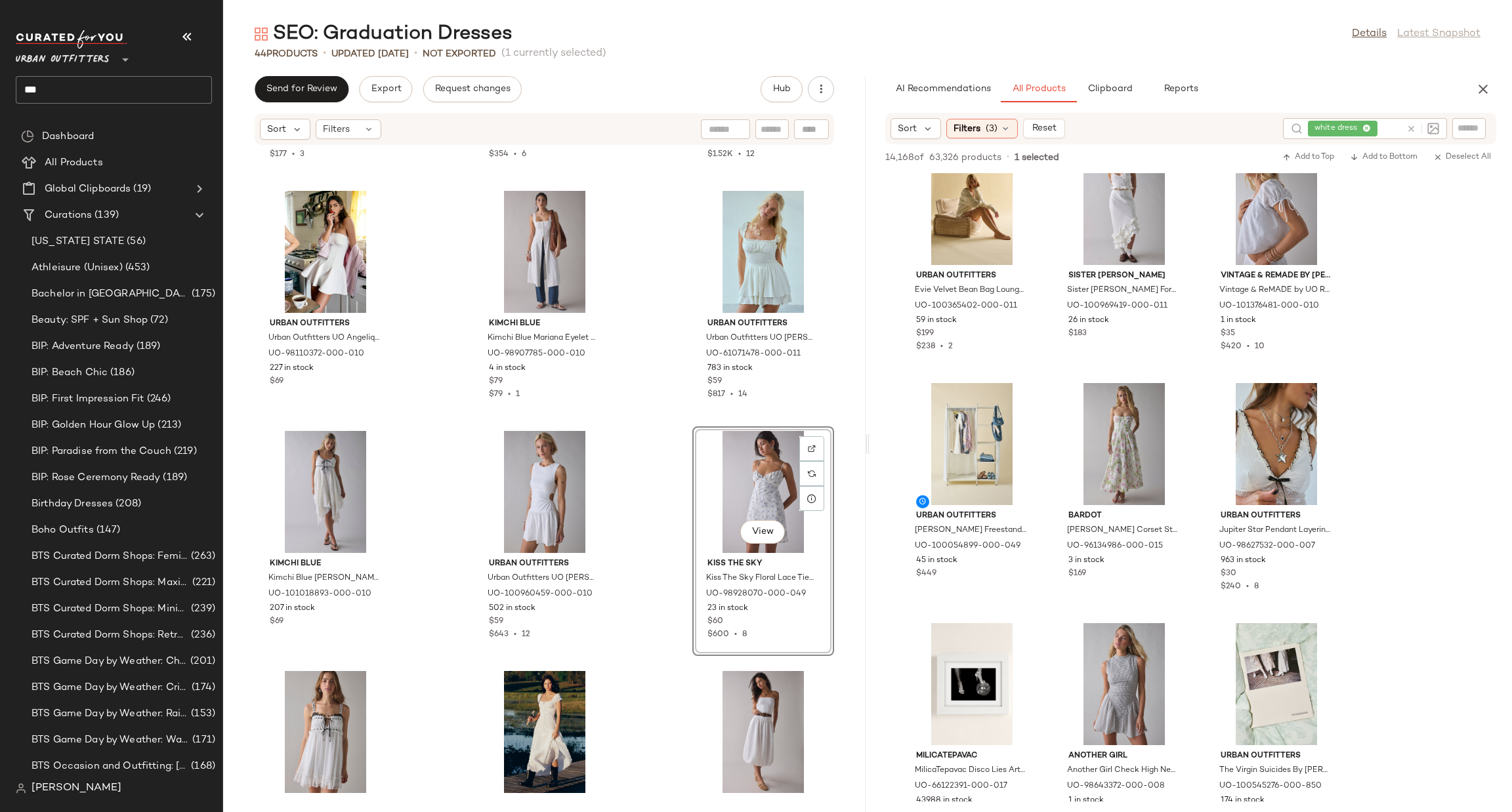
click at [757, 492] on div "View" at bounding box center [763, 492] width 133 height 122
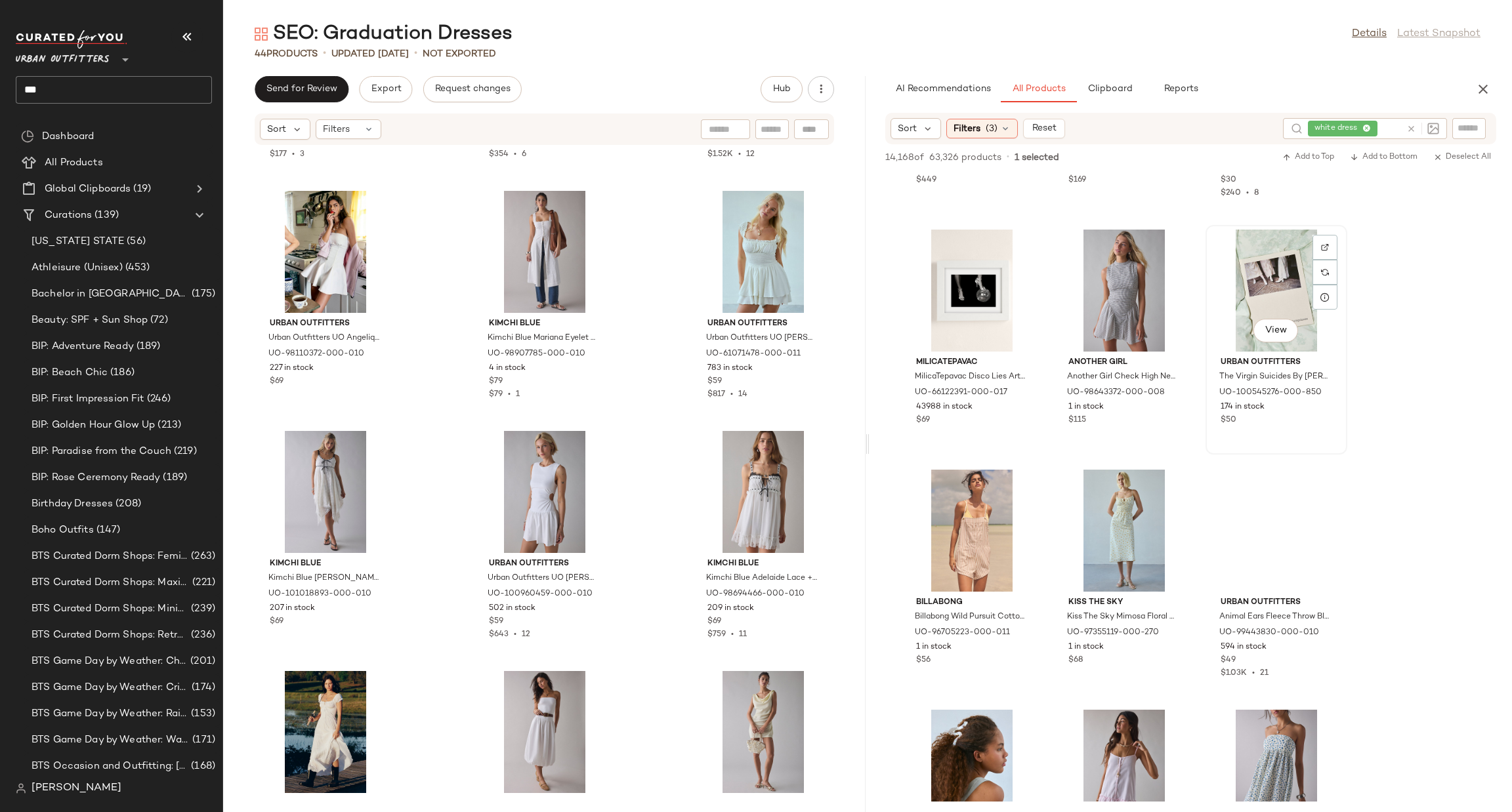
scroll to position [8070, 0]
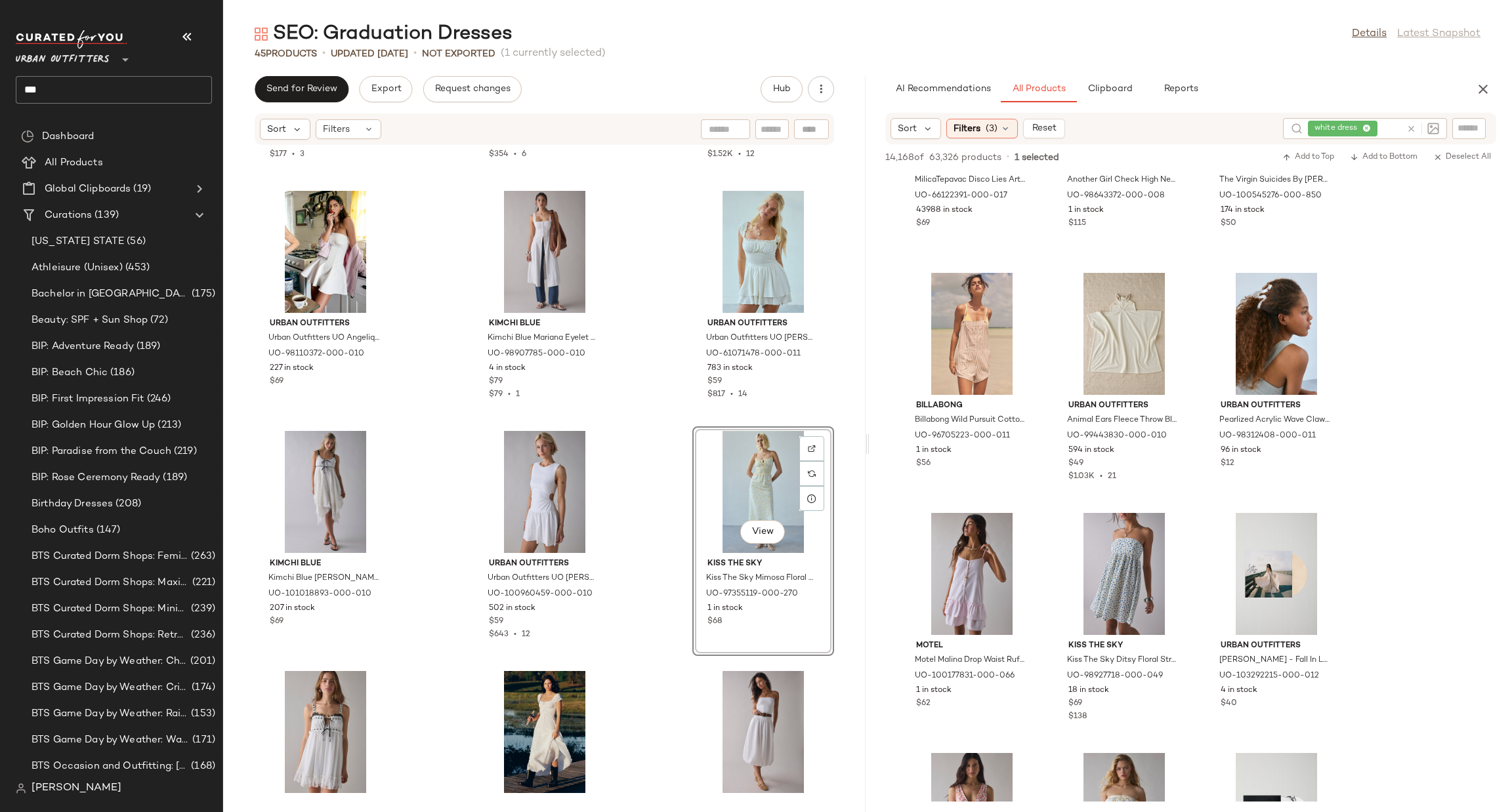
click at [739, 475] on div "View" at bounding box center [763, 492] width 133 height 122
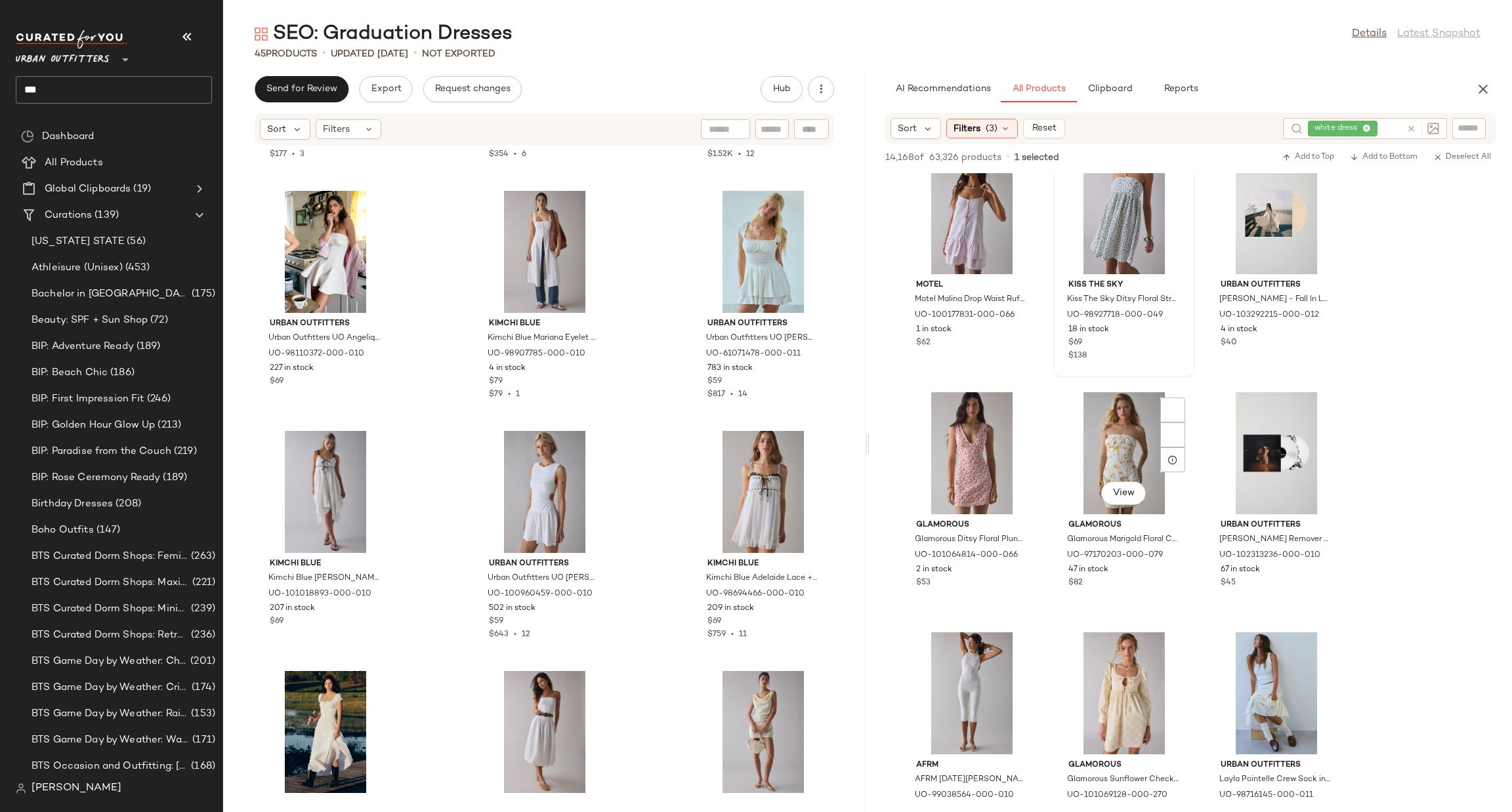
scroll to position [8464, 0]
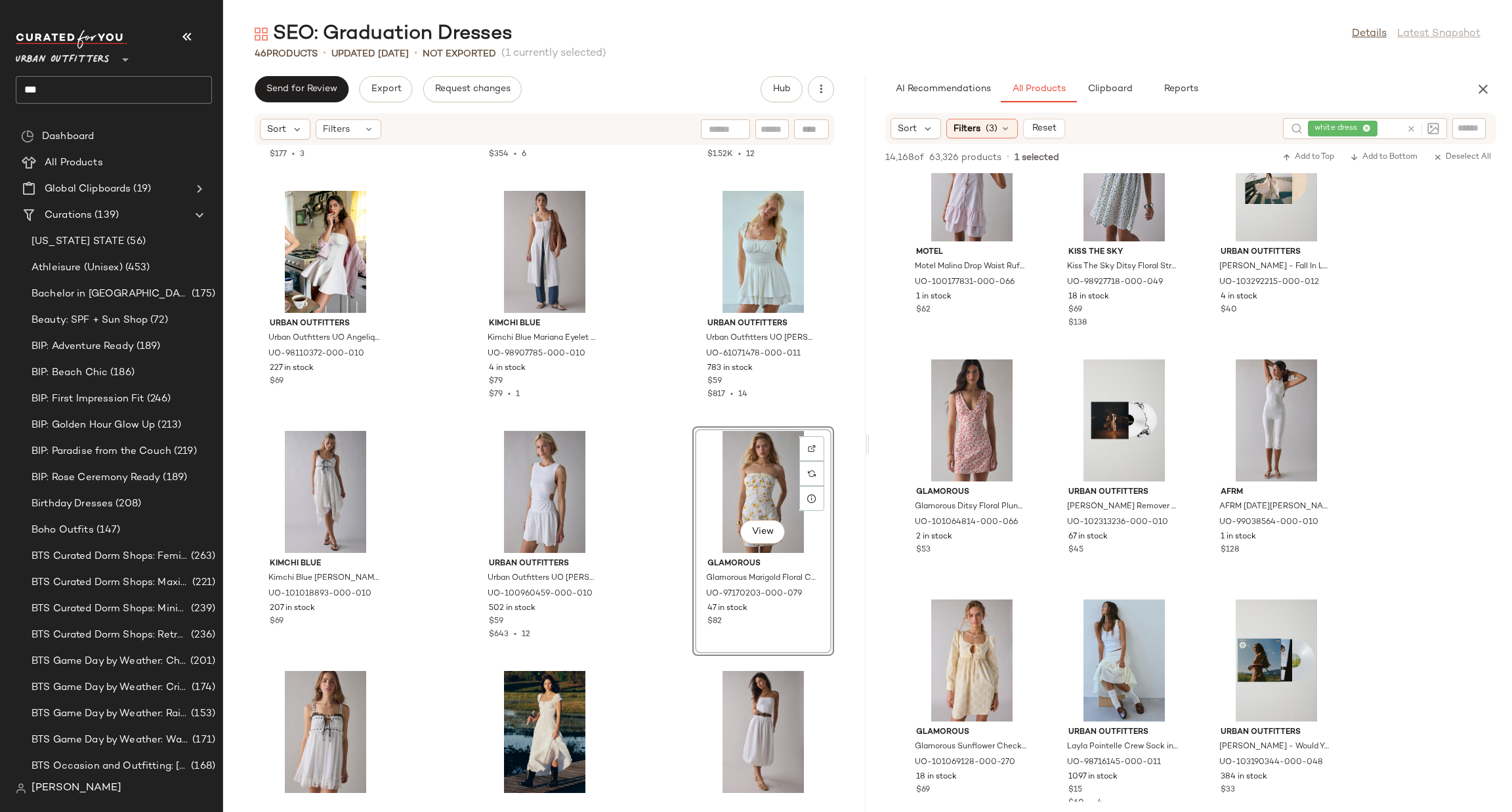
click at [719, 482] on div "View" at bounding box center [763, 492] width 133 height 122
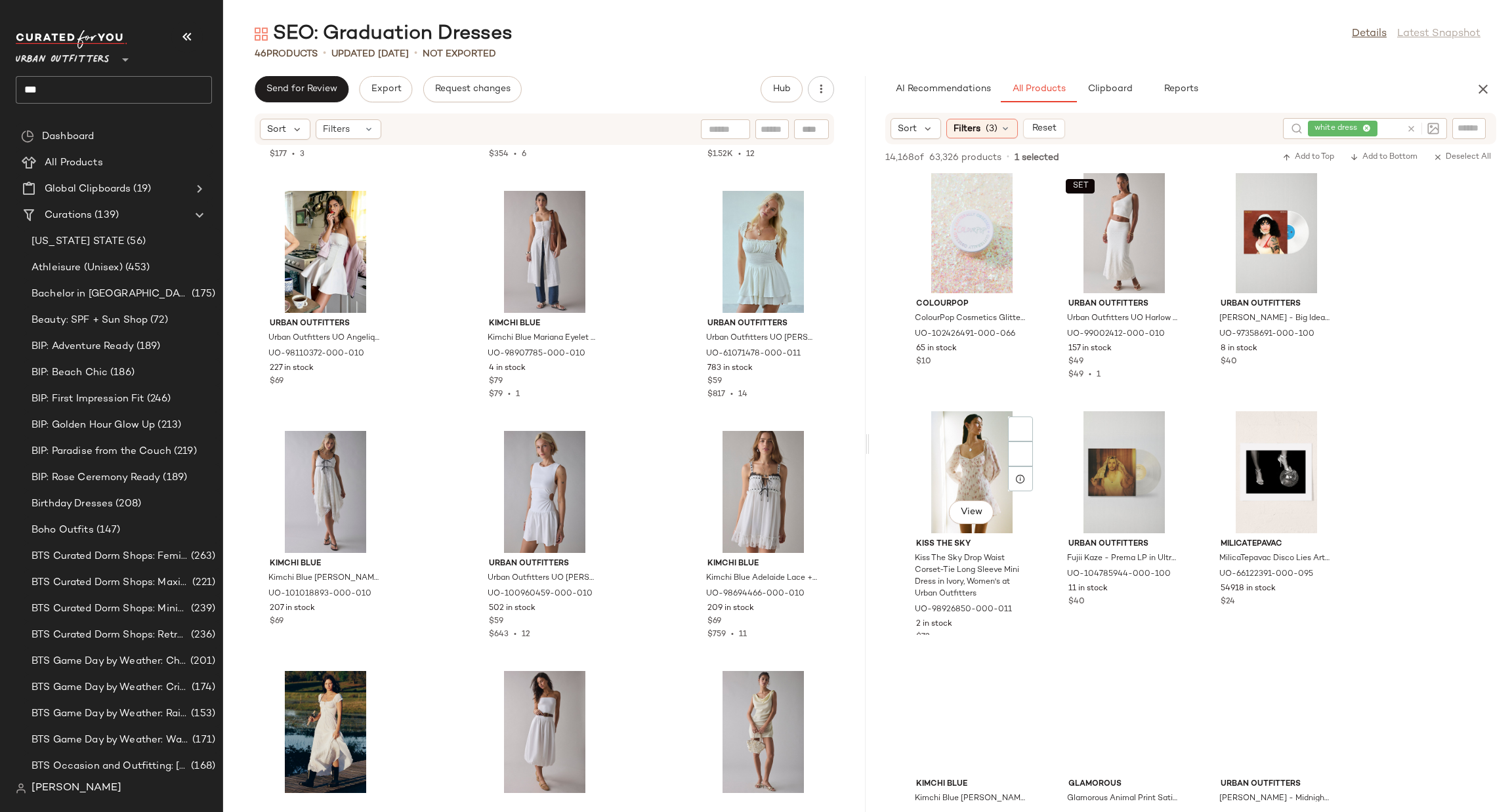
scroll to position [9448, 0]
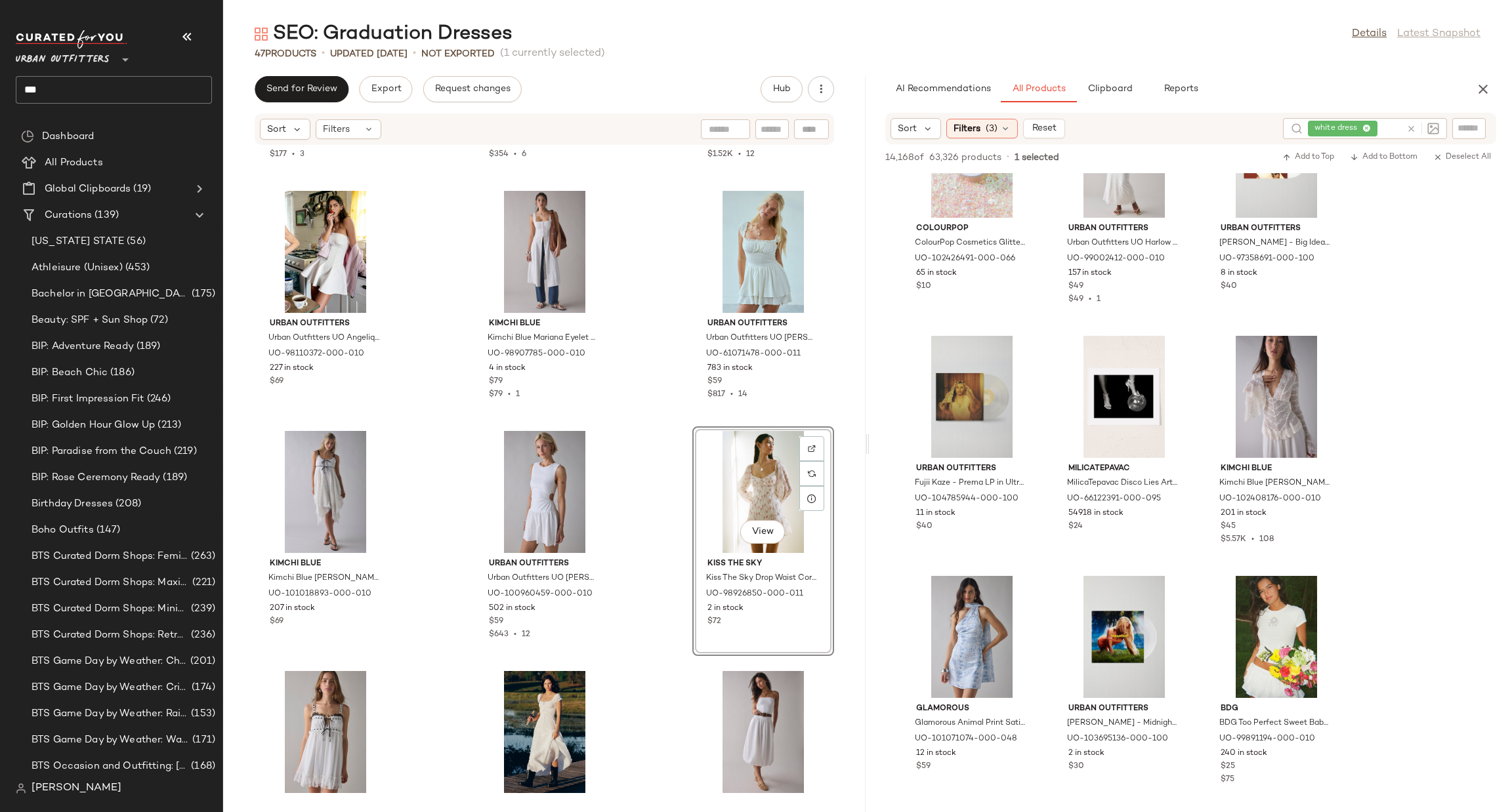
click at [738, 489] on div "View" at bounding box center [763, 492] width 133 height 122
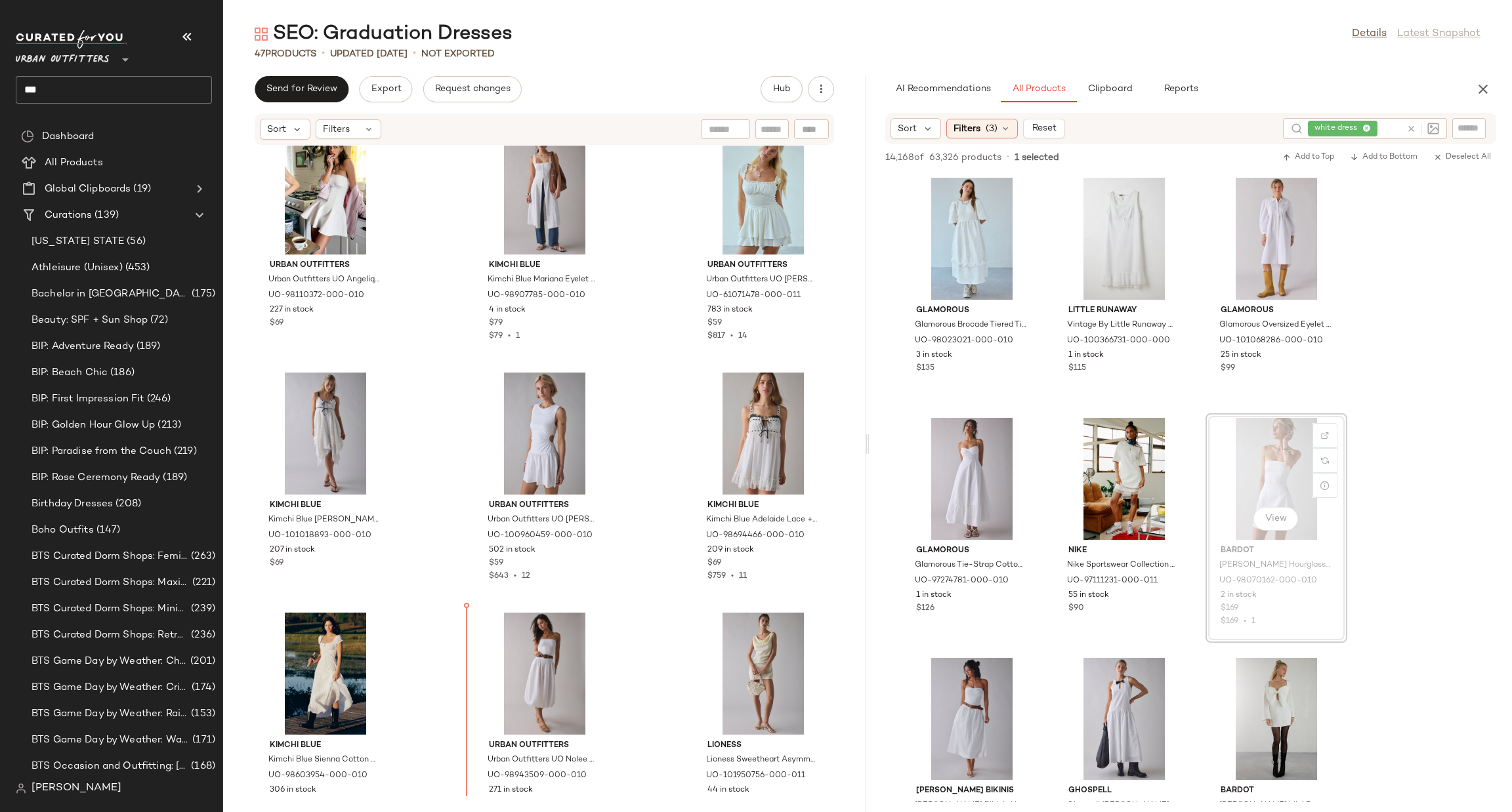
scroll to position [286, 0]
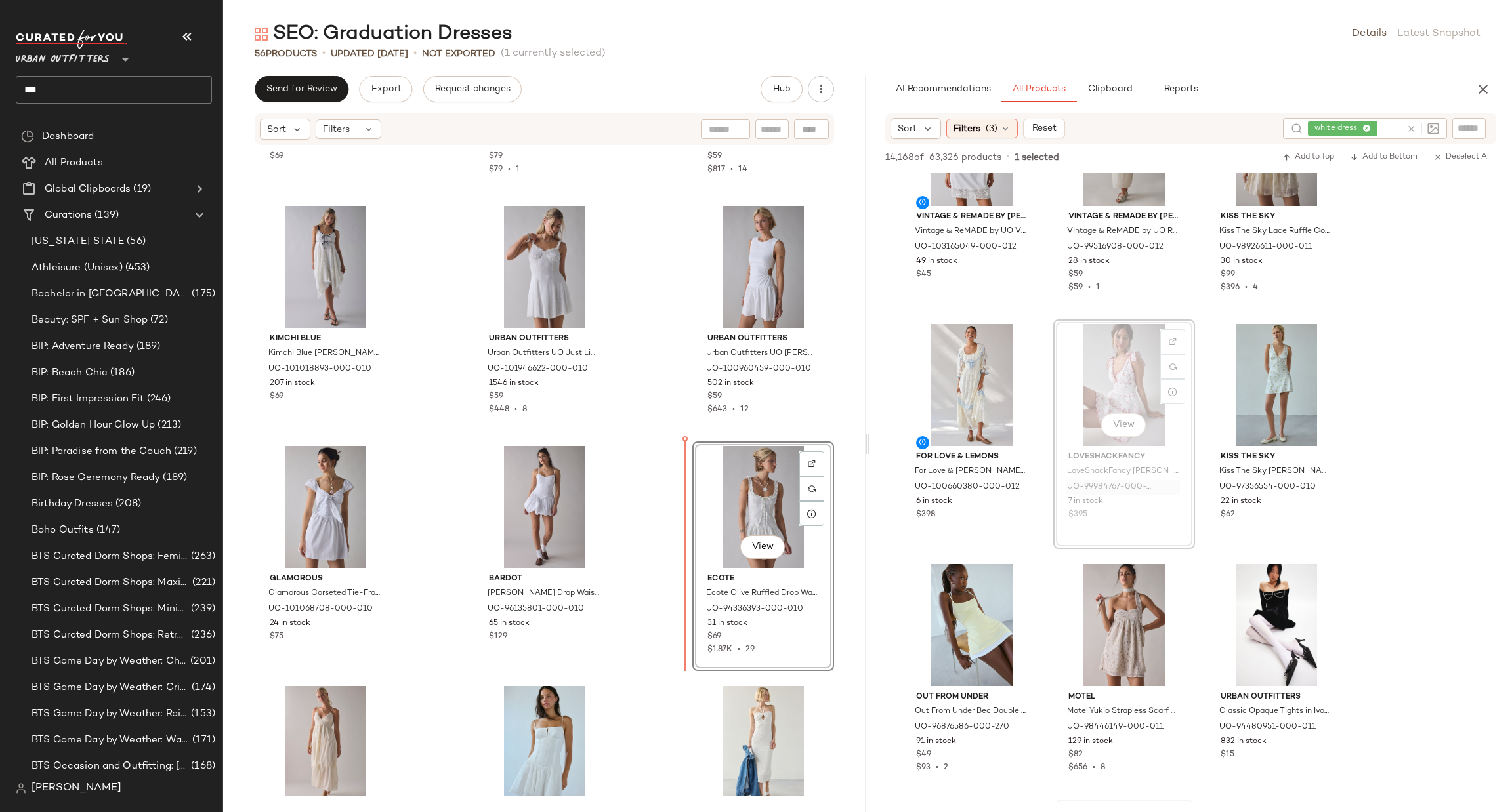
scroll to position [448, 0]
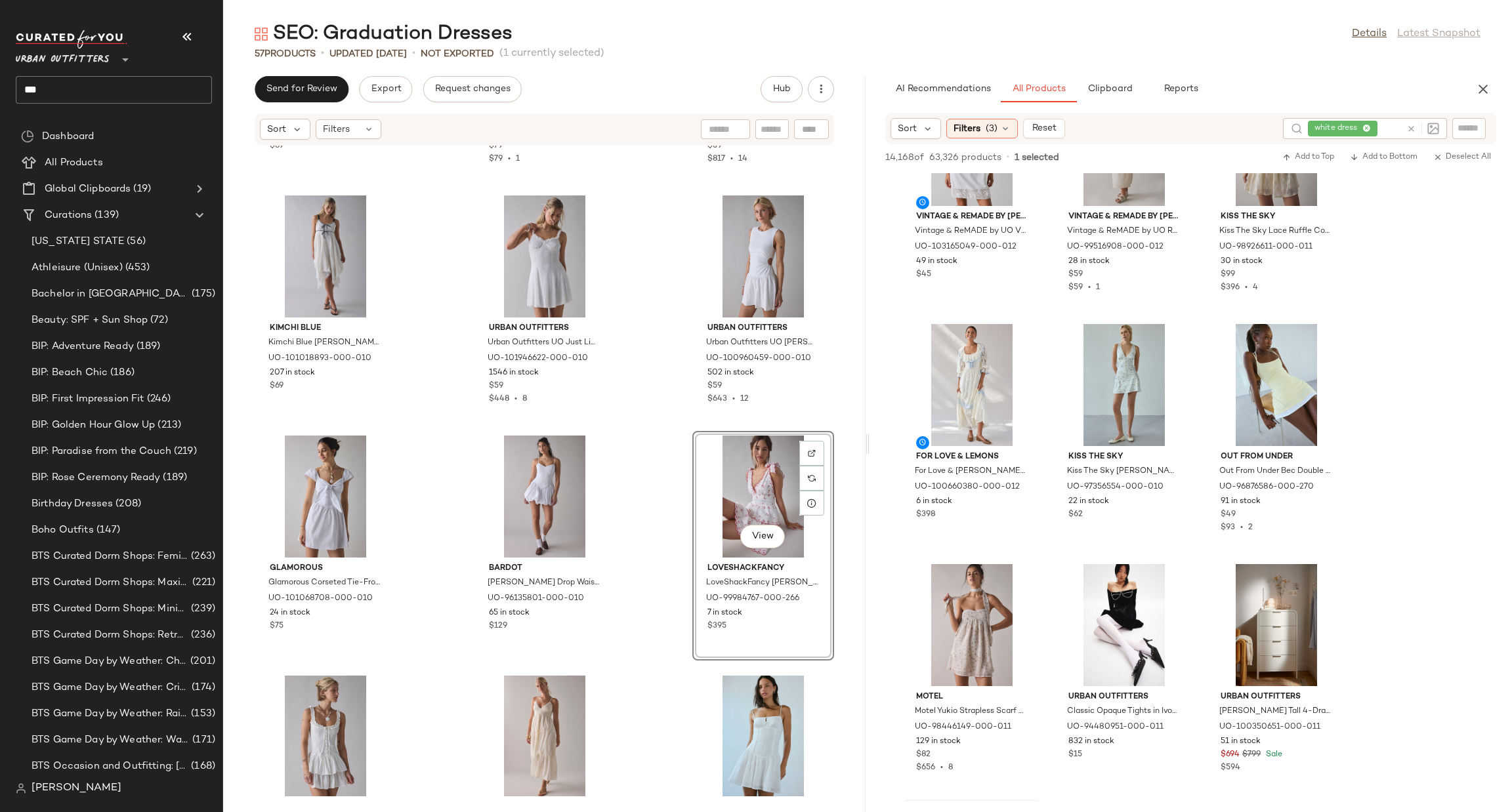
click at [744, 446] on div "View" at bounding box center [763, 497] width 133 height 122
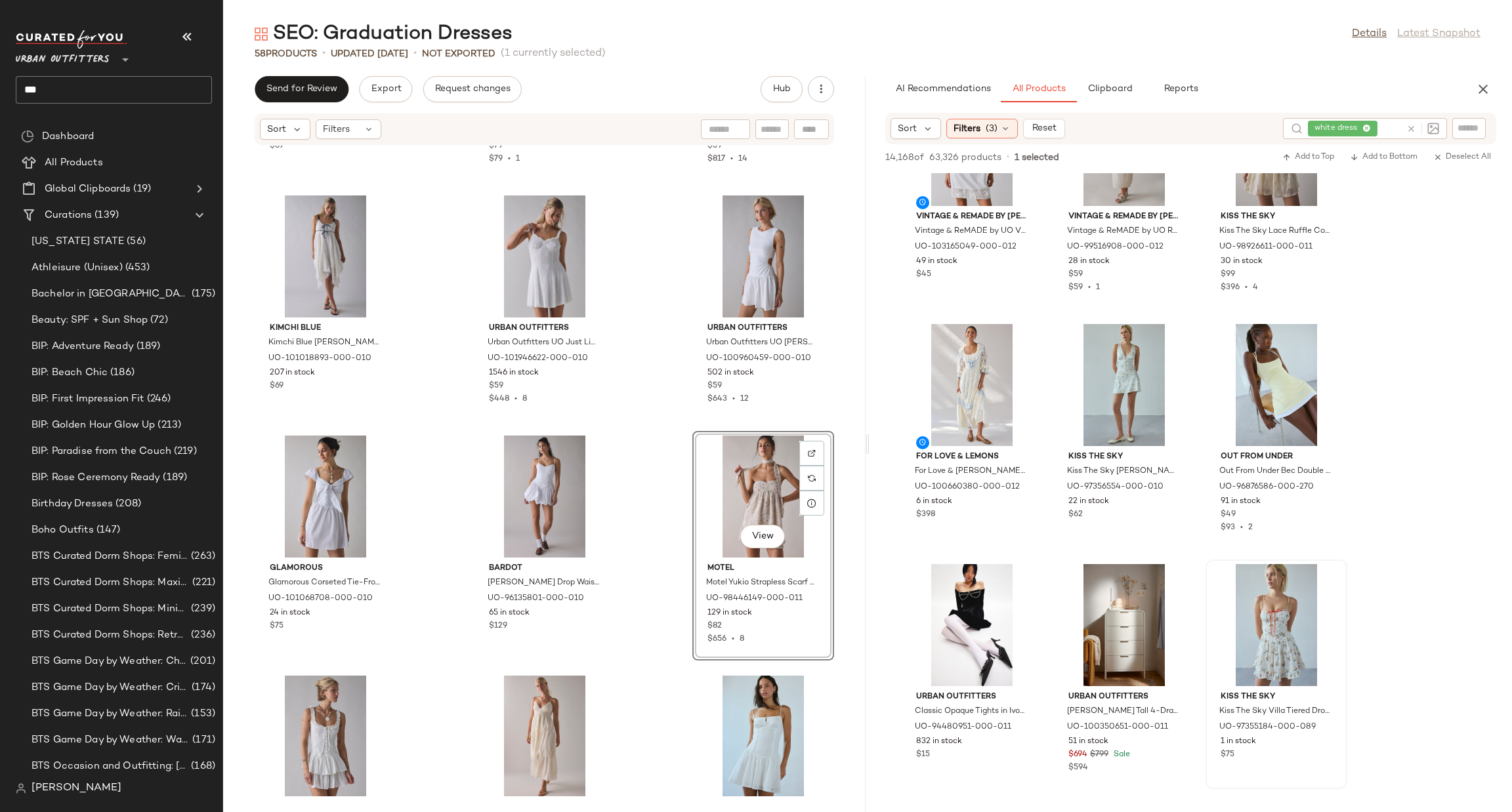
click at [731, 486] on div "View" at bounding box center [763, 497] width 133 height 122
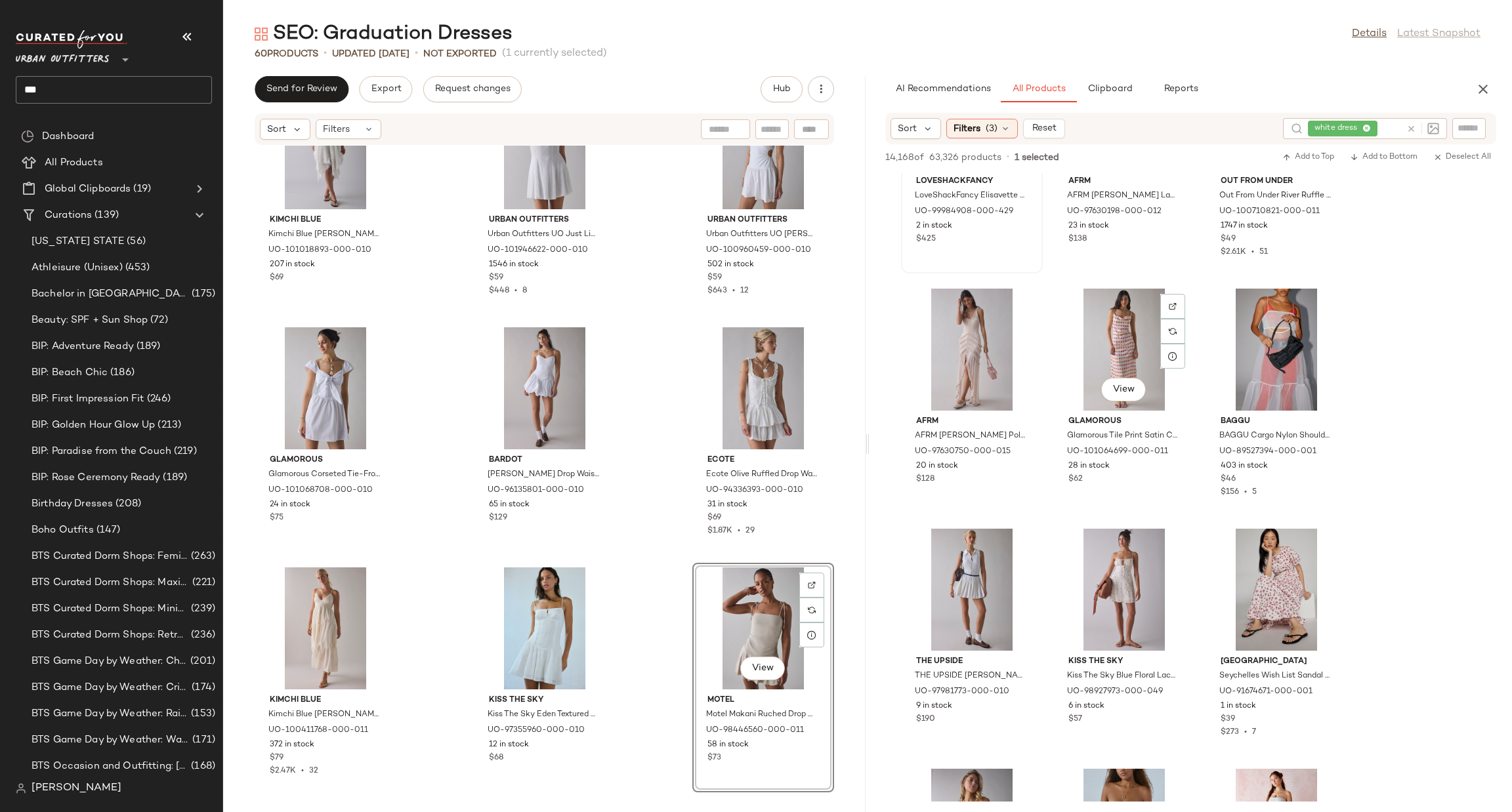
scroll to position [4723, 0]
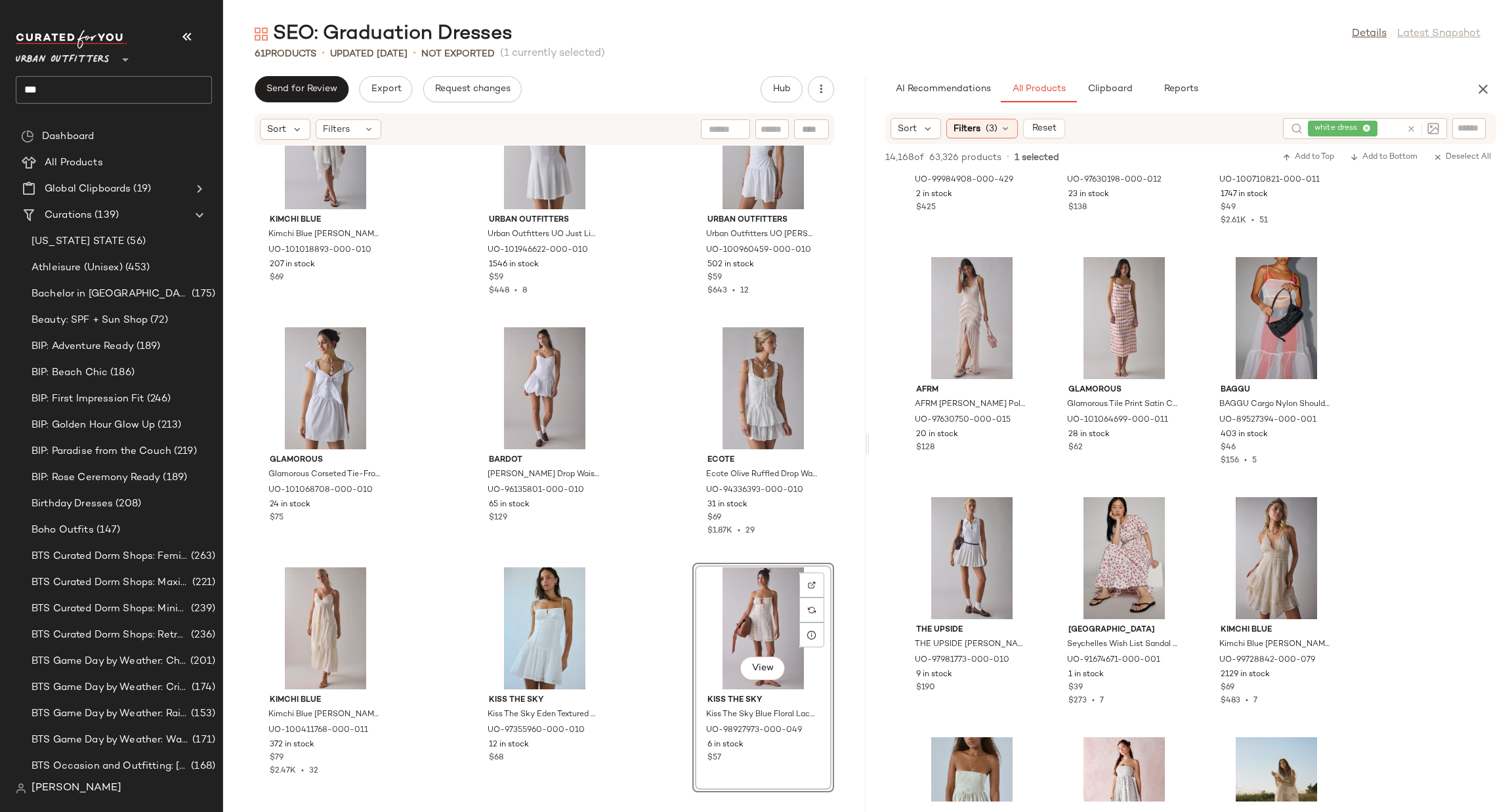
click at [739, 614] on div "View" at bounding box center [763, 629] width 133 height 122
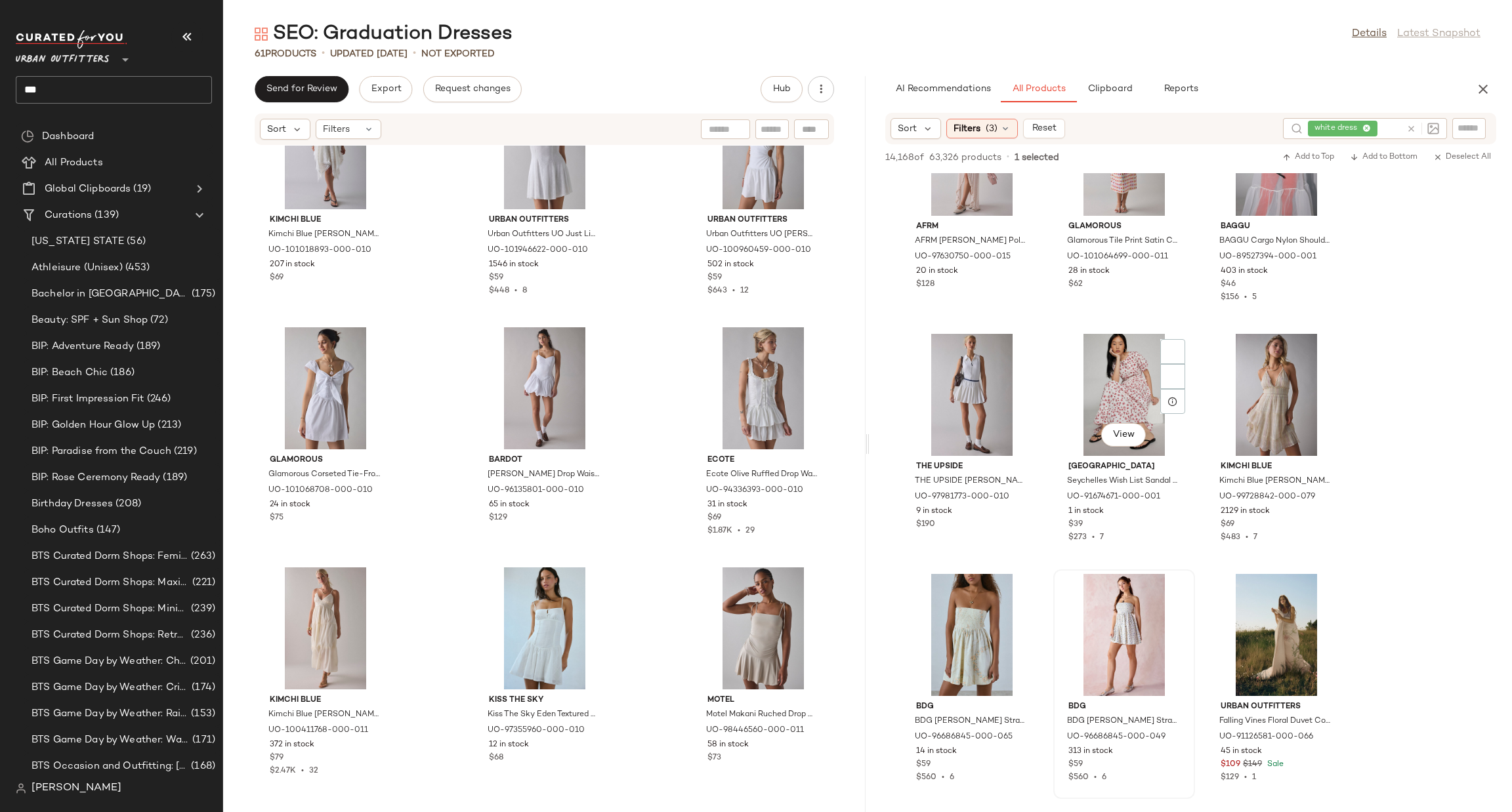
scroll to position [5117, 0]
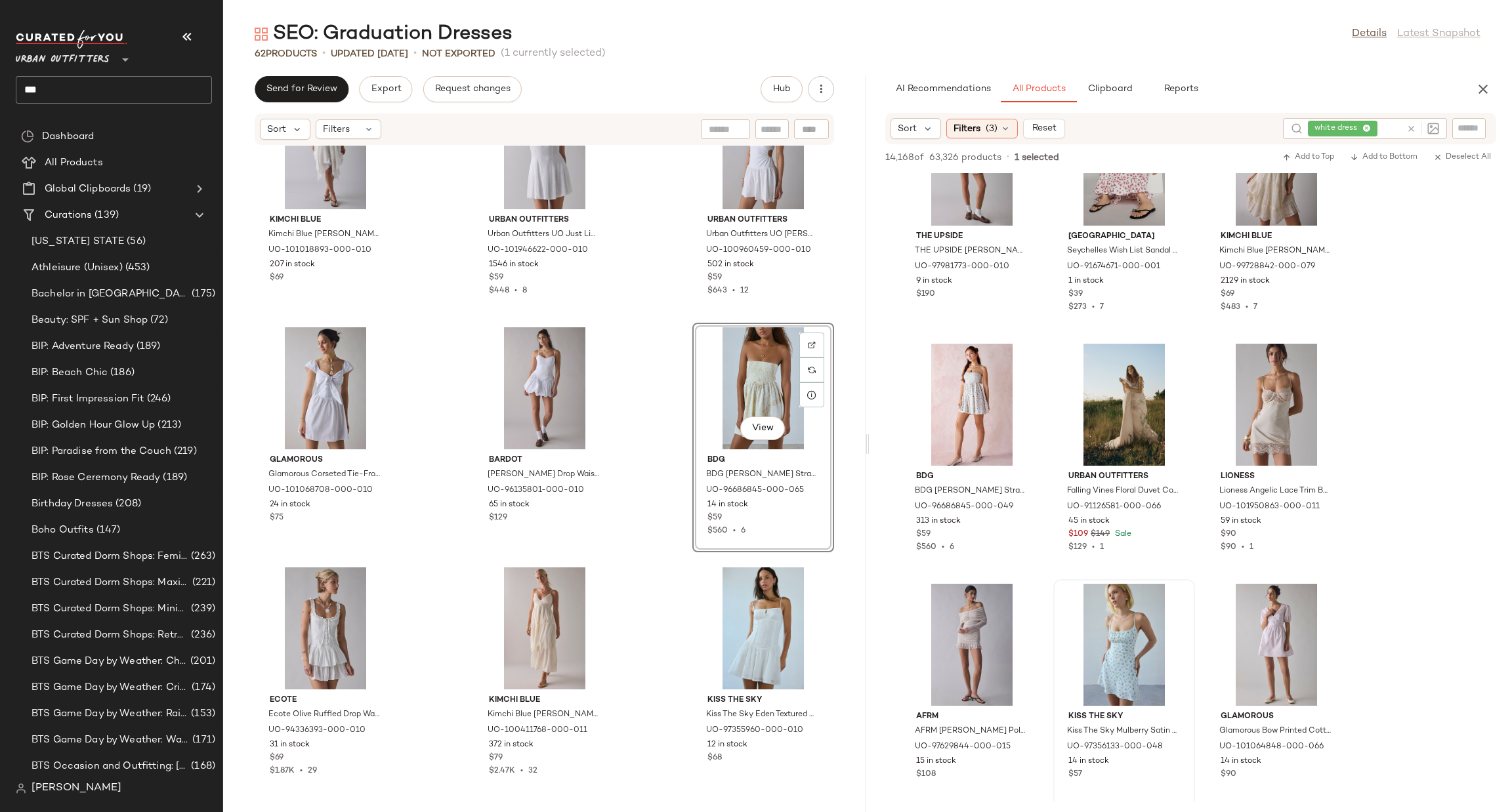
click at [755, 378] on div "View" at bounding box center [763, 389] width 133 height 122
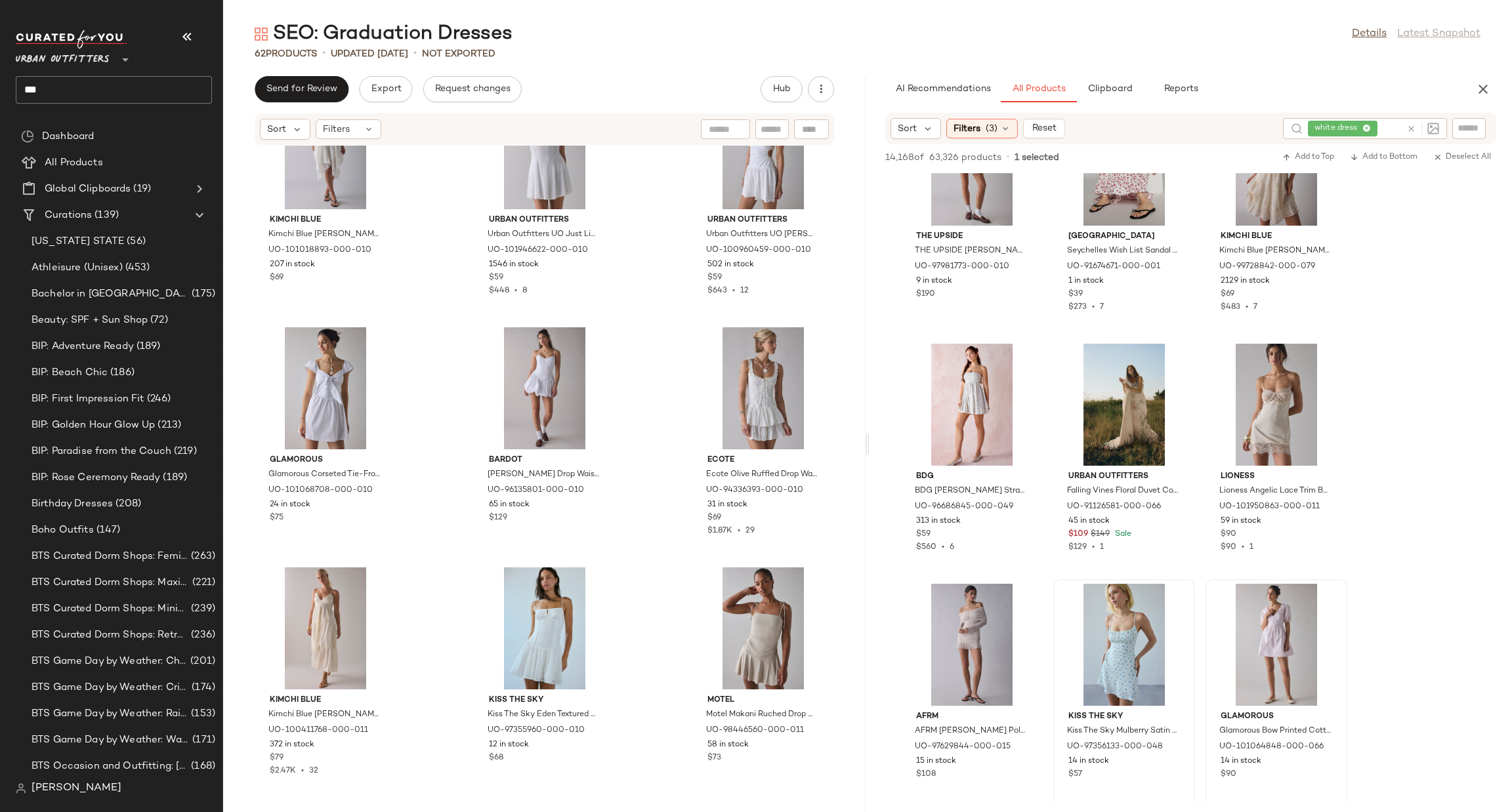
scroll to position [5314, 0]
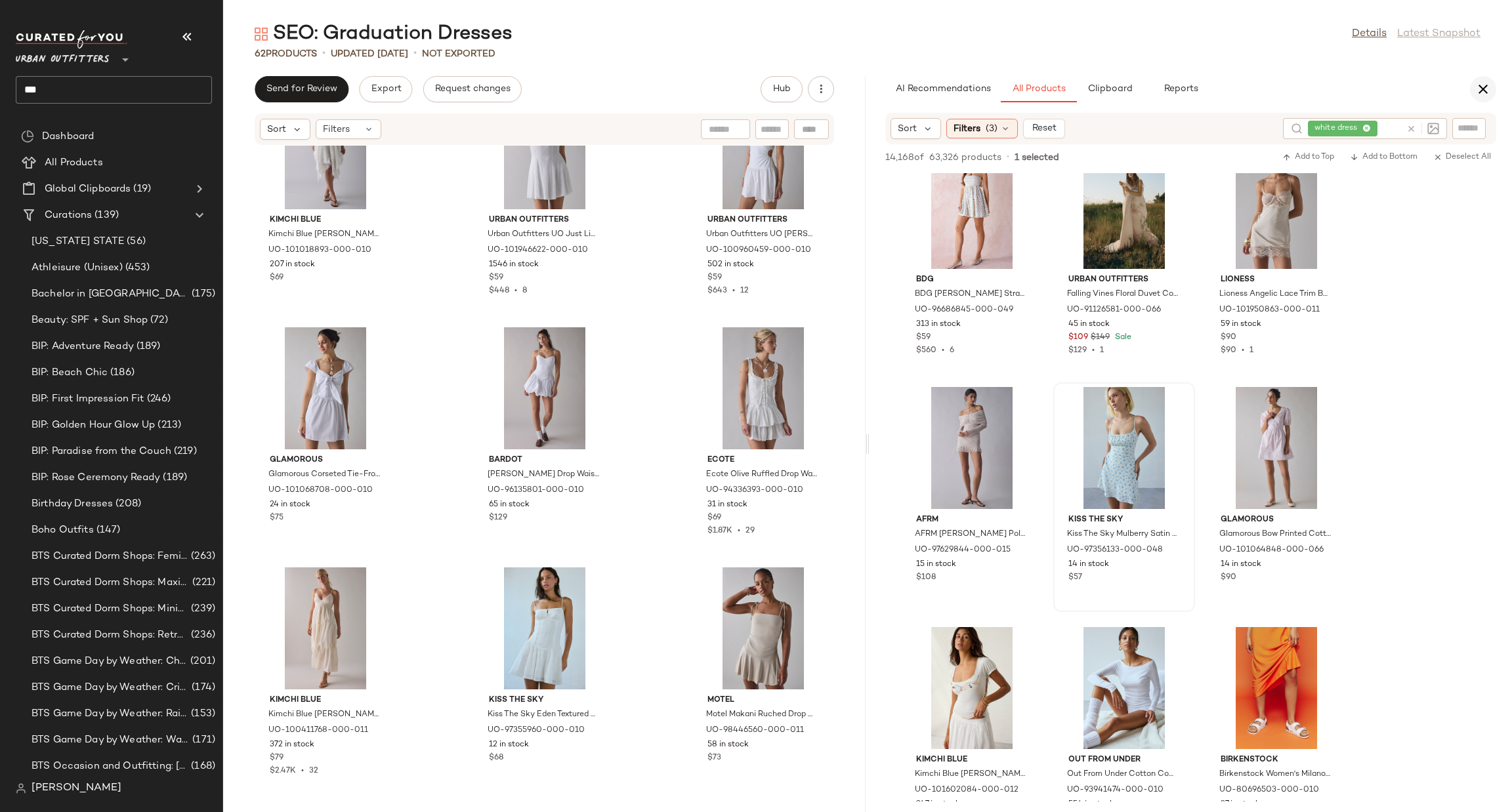
drag, startPoint x: 1491, startPoint y: 68, endPoint x: 1477, endPoint y: 87, distance: 23.6
click at [1489, 73] on div "SEO: Graduation Dresses Details Latest Snapshot 62 Products • updated Aug 20th …" at bounding box center [867, 416] width 1289 height 791
click at [1478, 87] on icon "button" at bounding box center [1482, 89] width 16 height 16
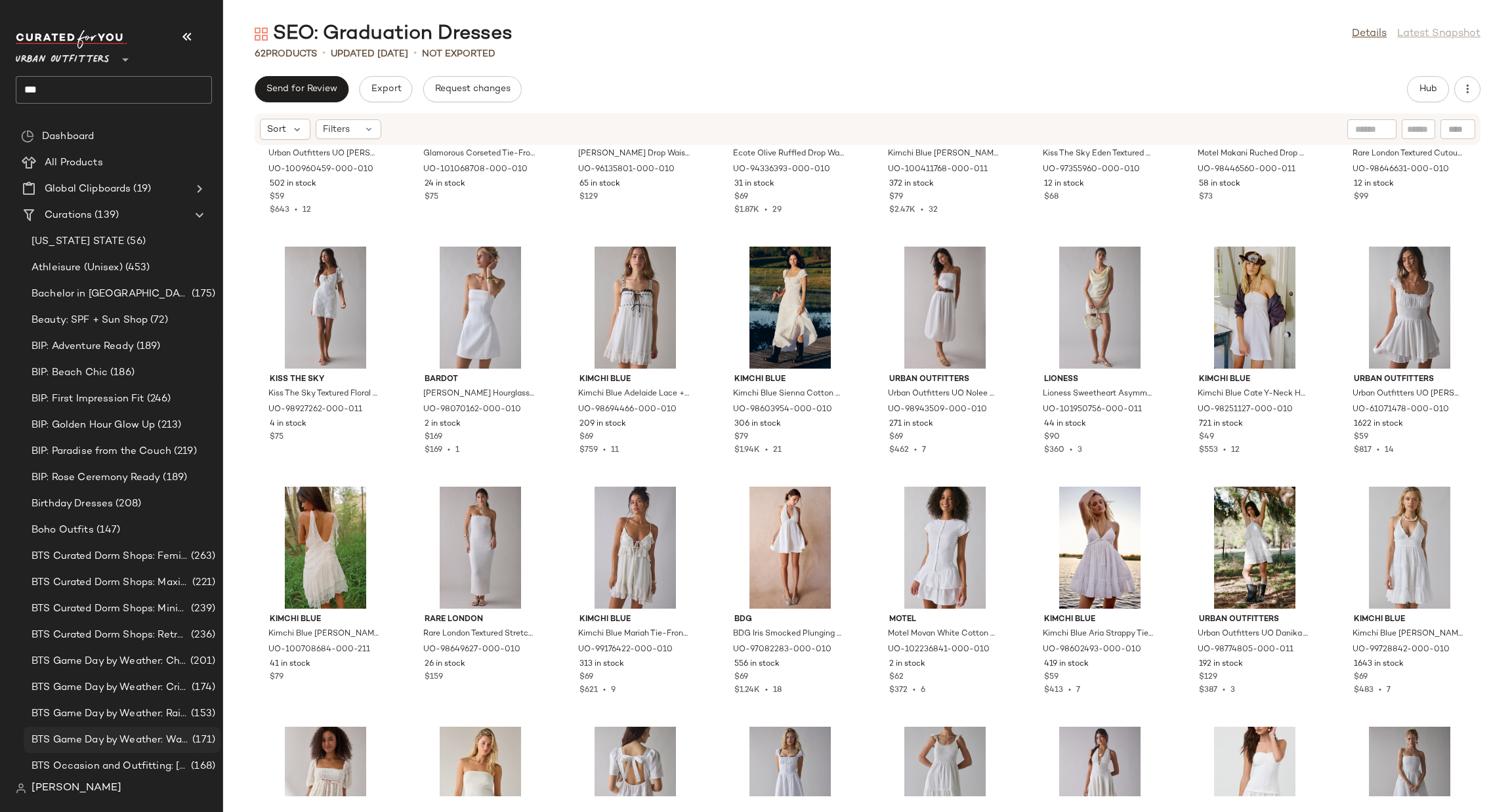
scroll to position [0, 0]
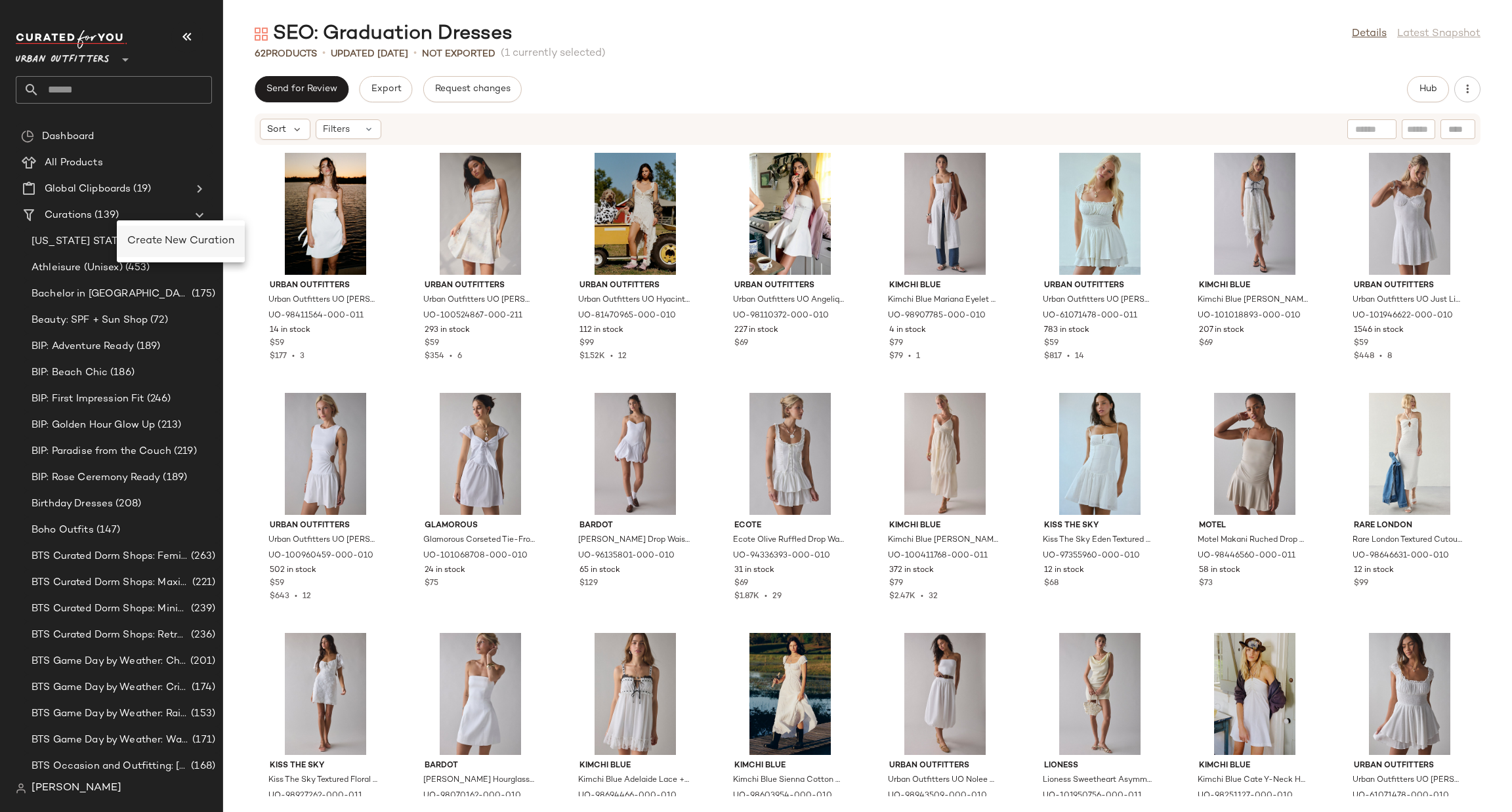
click at [144, 248] on div "Create New Curation" at bounding box center [181, 241] width 107 height 16
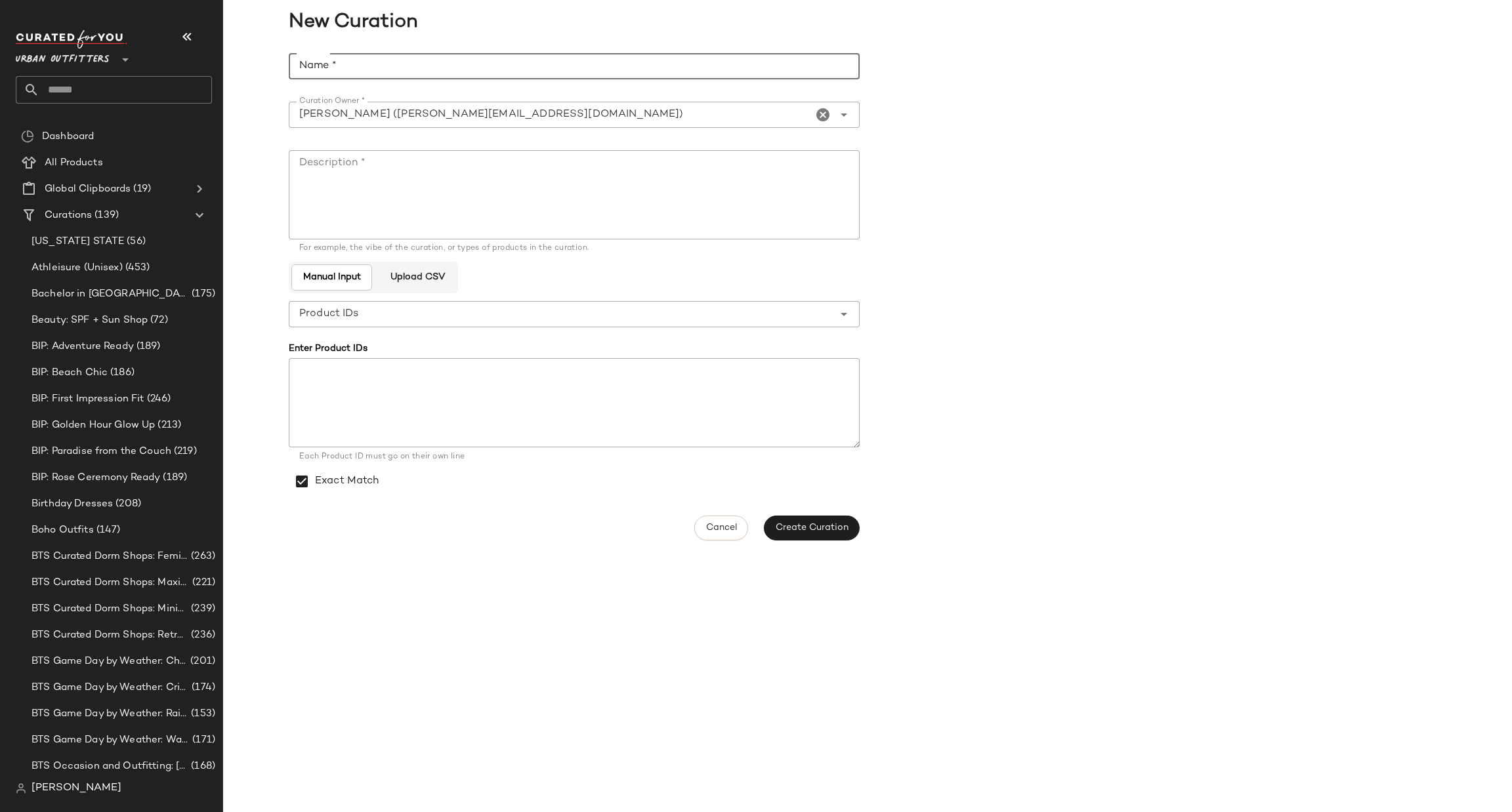
click at [317, 71] on input "Name *" at bounding box center [574, 66] width 571 height 26
paste input "**********"
type input "**********"
click at [372, 178] on textarea "Description *" at bounding box center [574, 195] width 571 height 89
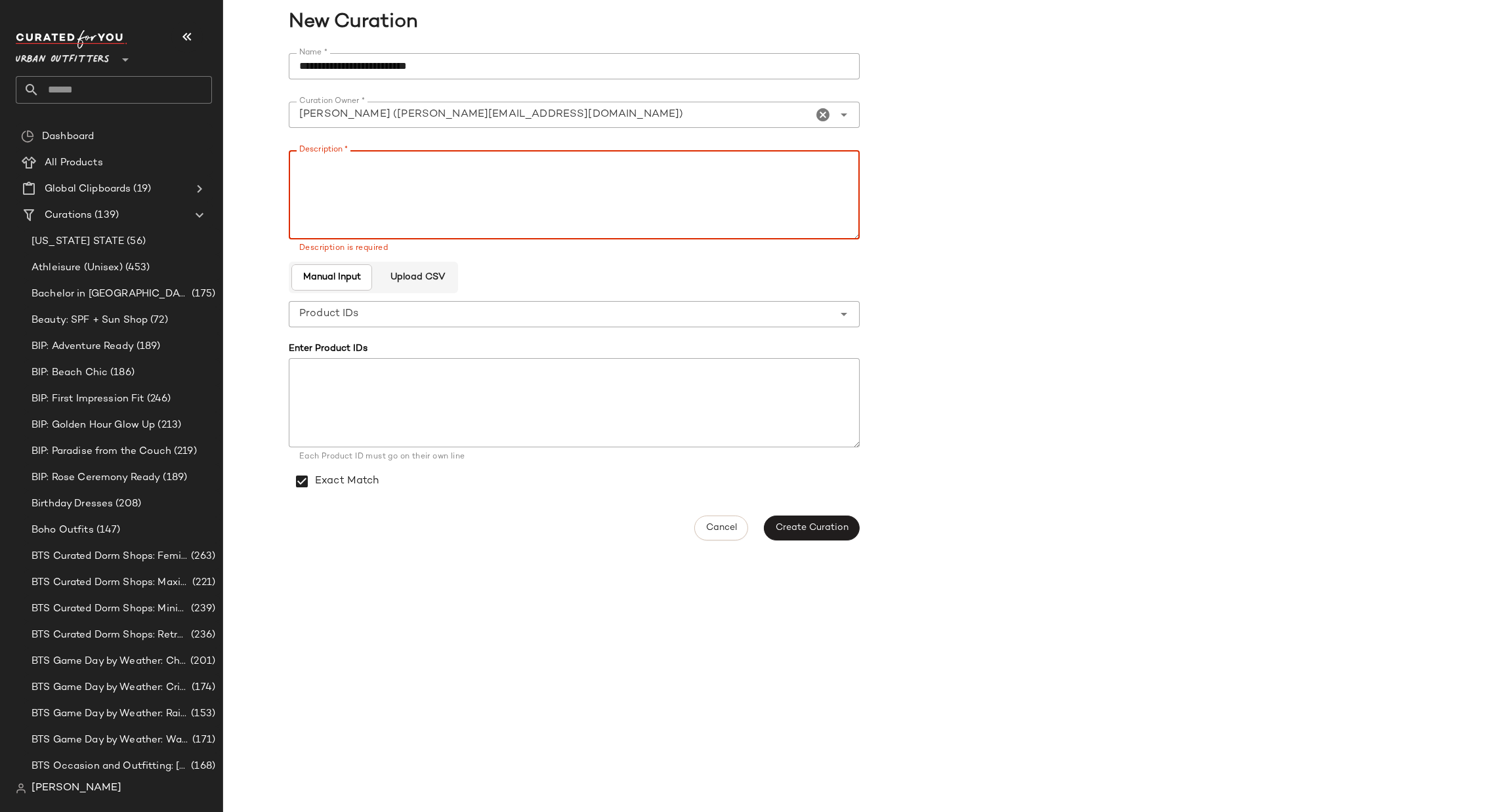
paste textarea "**********"
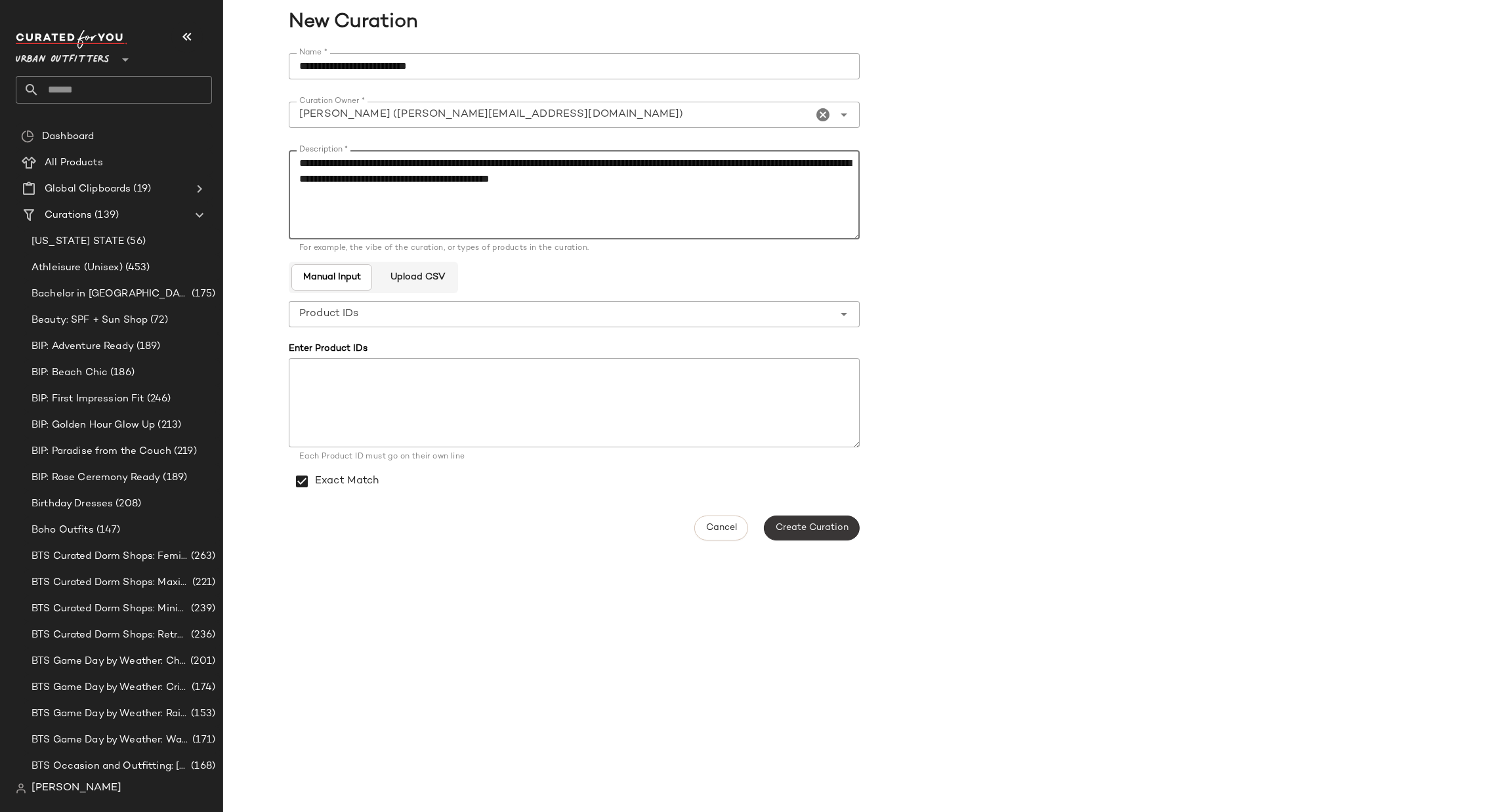
type textarea "**********"
click at [802, 533] on span "Create Curation" at bounding box center [811, 528] width 73 height 11
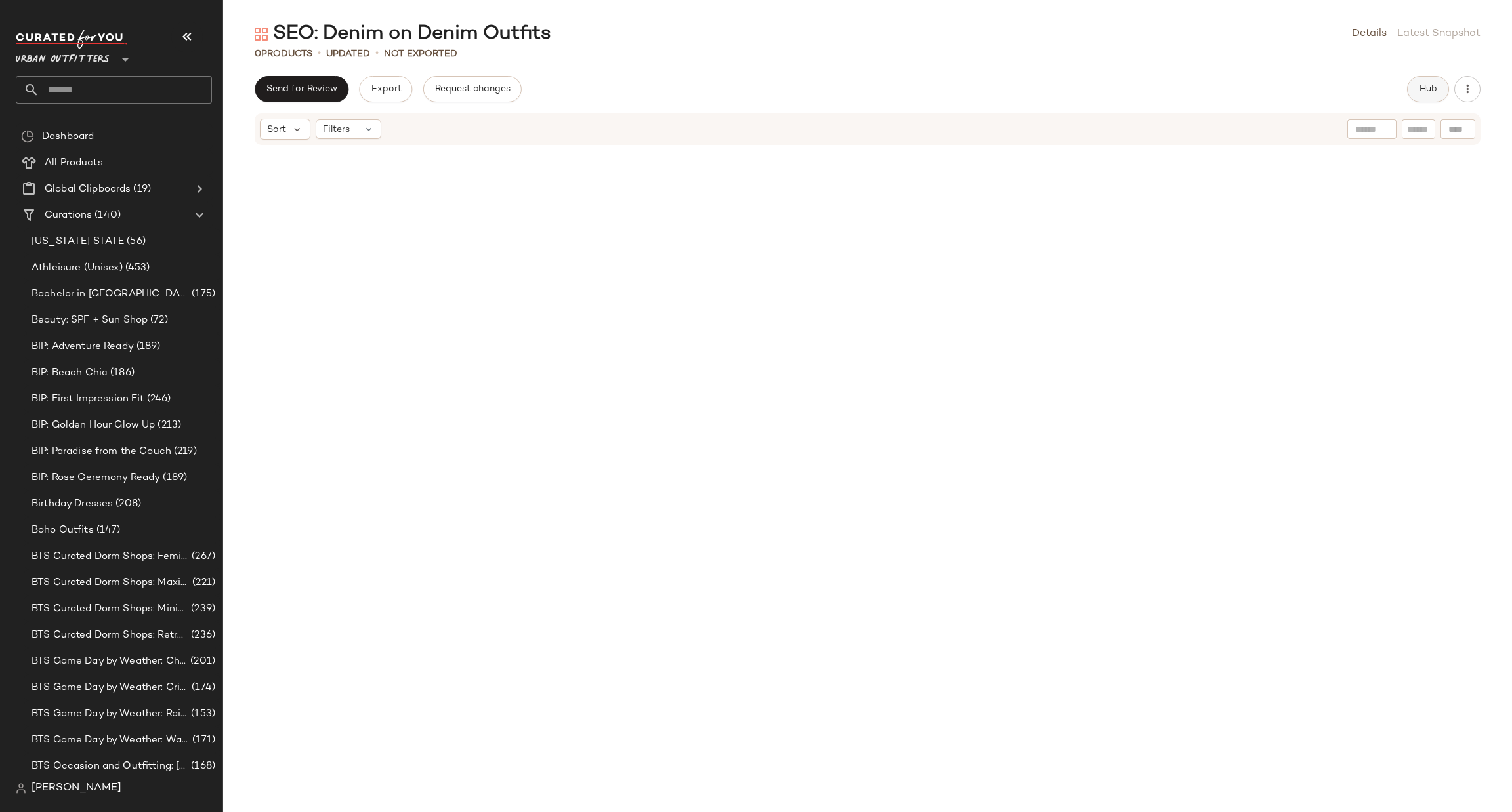
click at [1433, 100] on button "Hub" at bounding box center [1428, 89] width 42 height 26
click at [978, 136] on div "Filters (1)" at bounding box center [982, 129] width 71 height 20
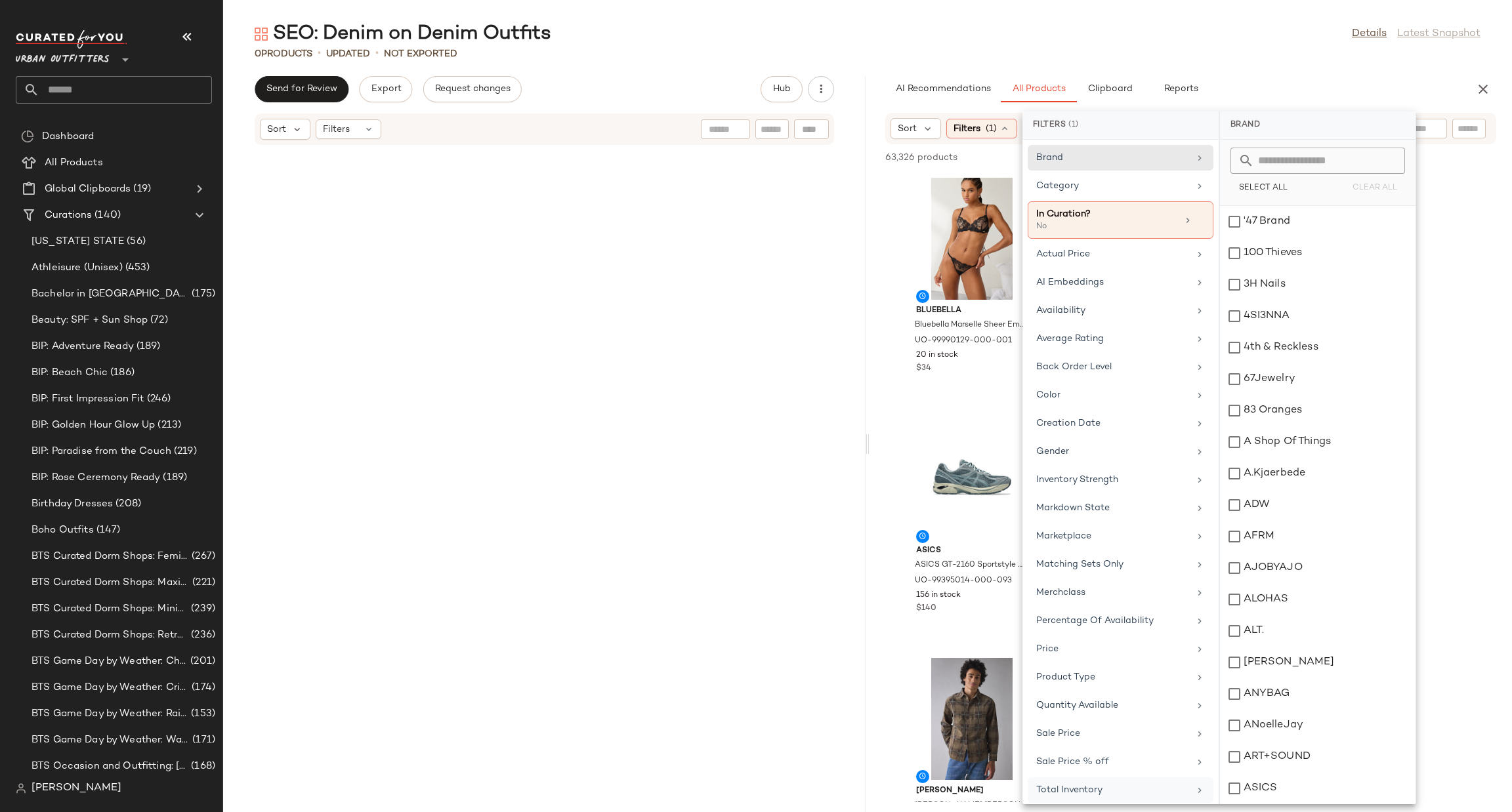
scroll to position [97, 0]
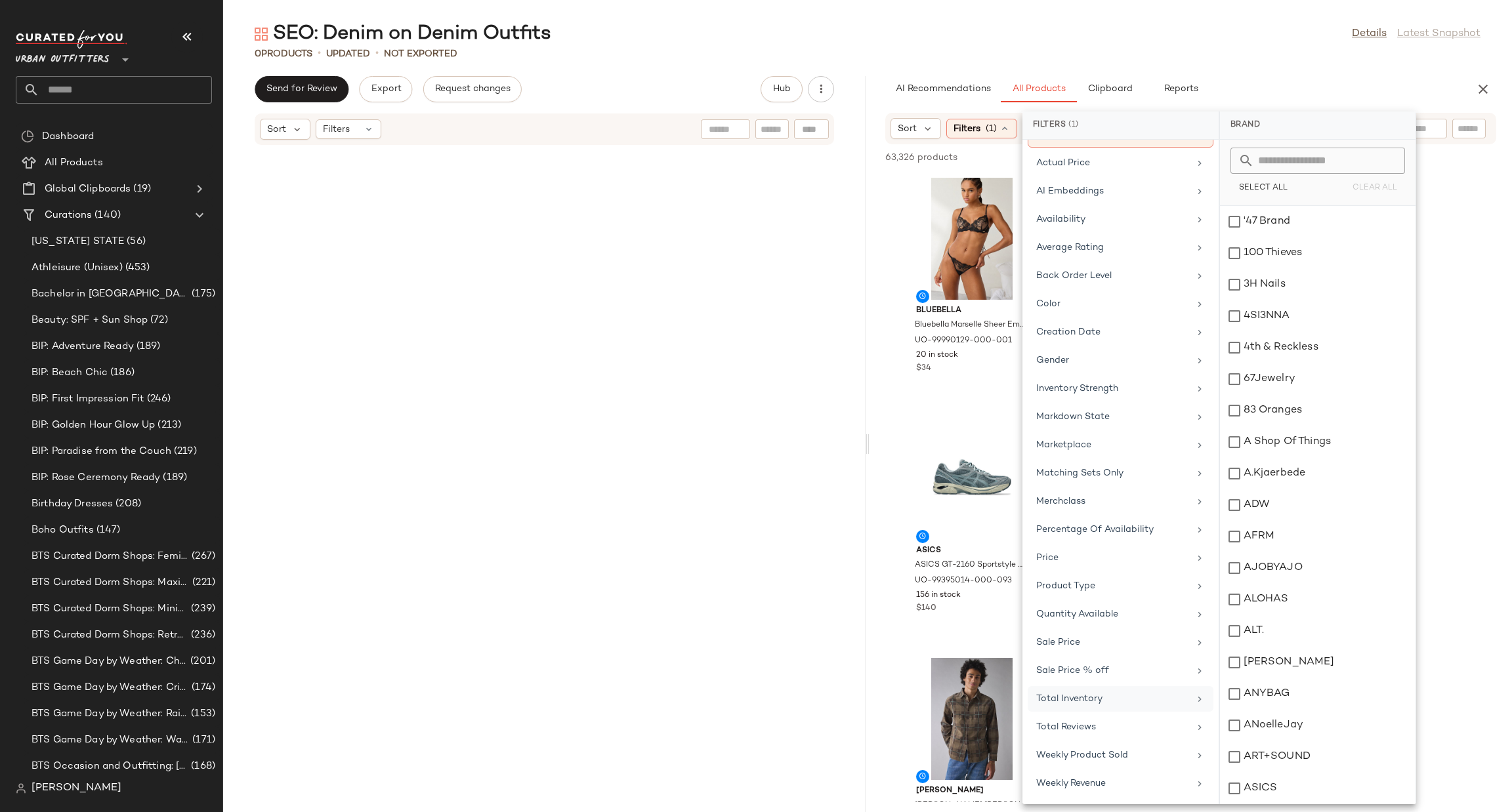
click at [1132, 705] on div "Total Inventory" at bounding box center [1113, 699] width 153 height 14
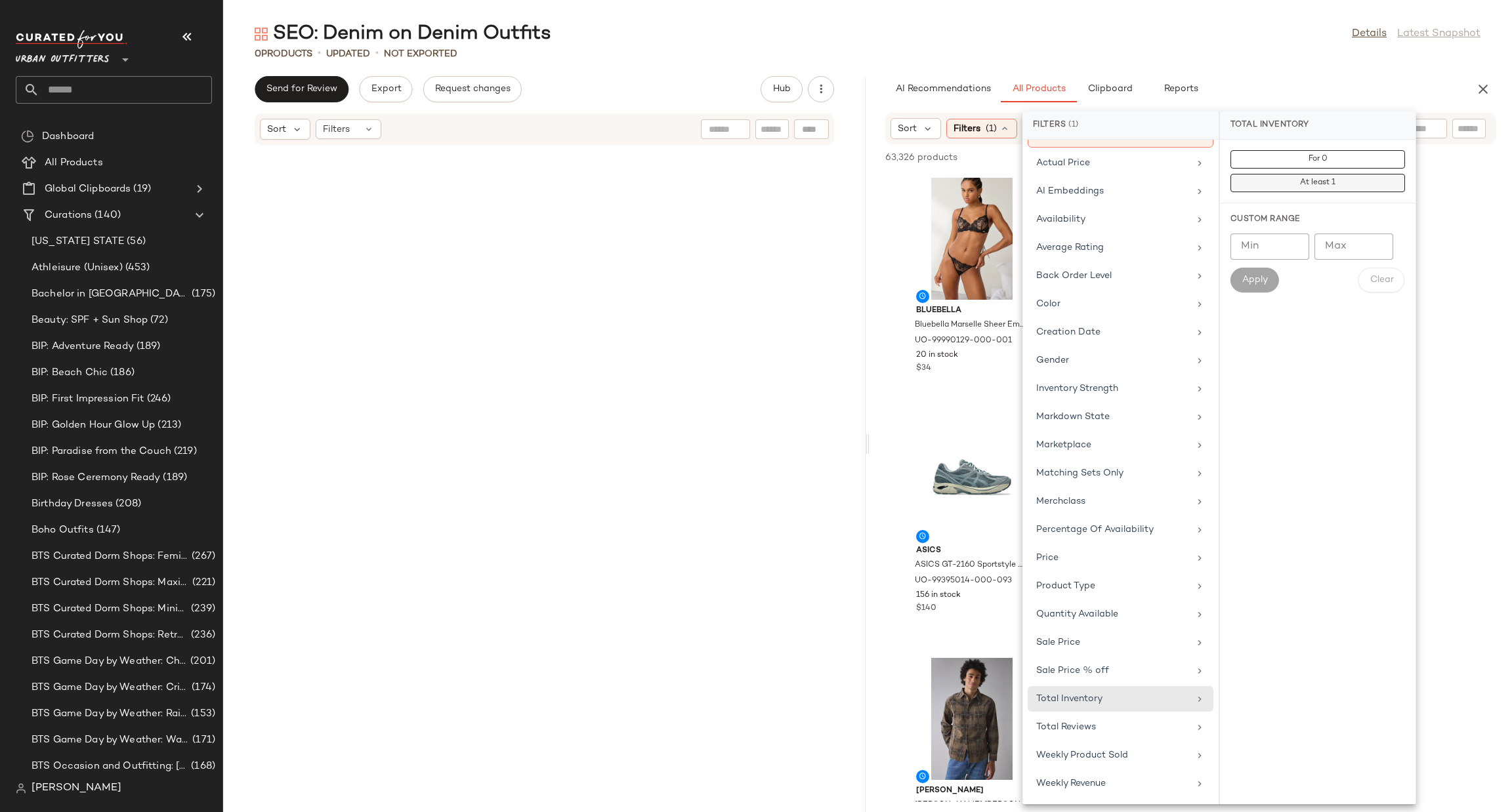
click at [1243, 192] on button "At least 1" at bounding box center [1318, 183] width 175 height 18
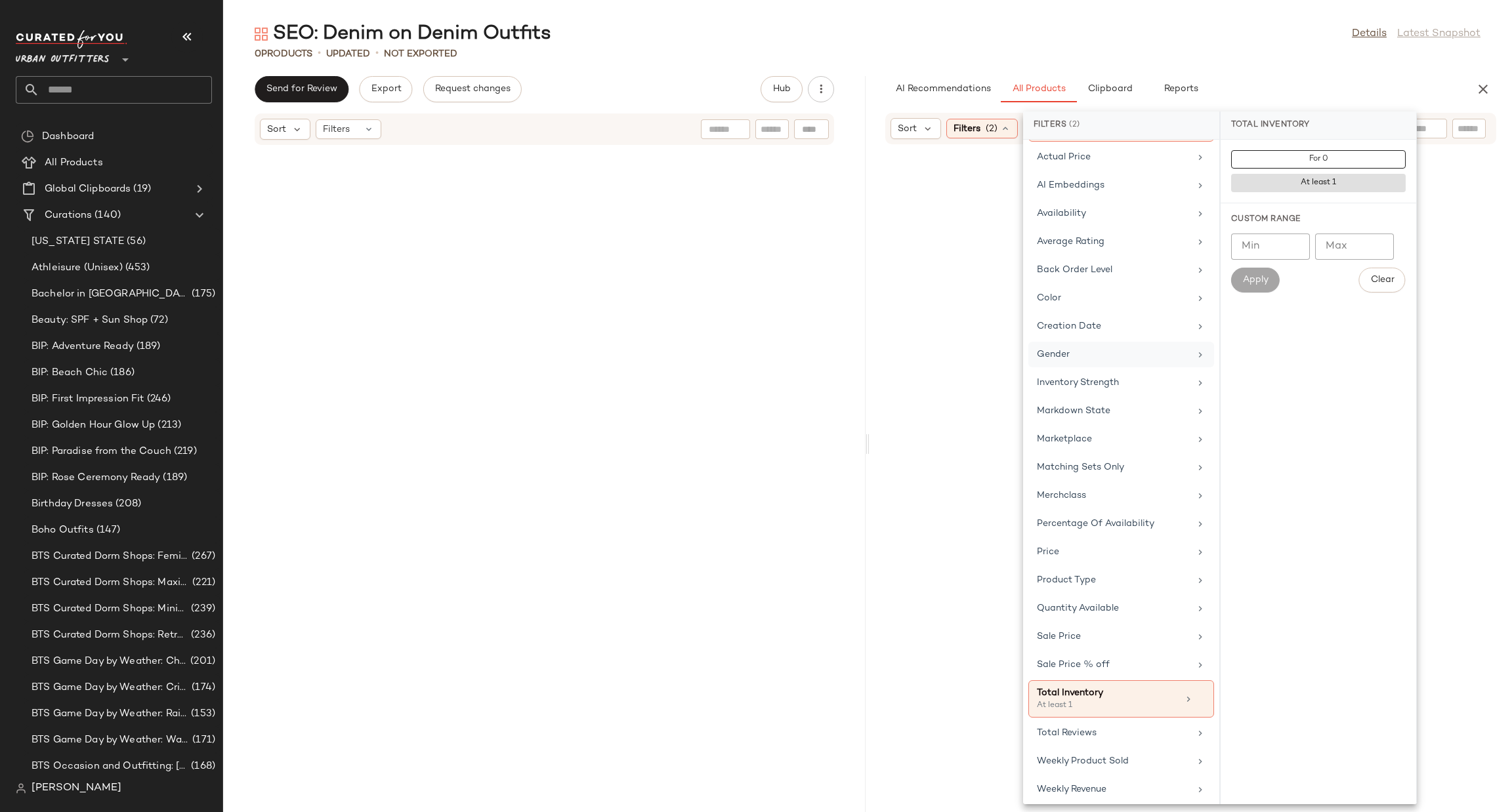
click at [1105, 370] on div "Gender" at bounding box center [1121, 382] width 186 height 26
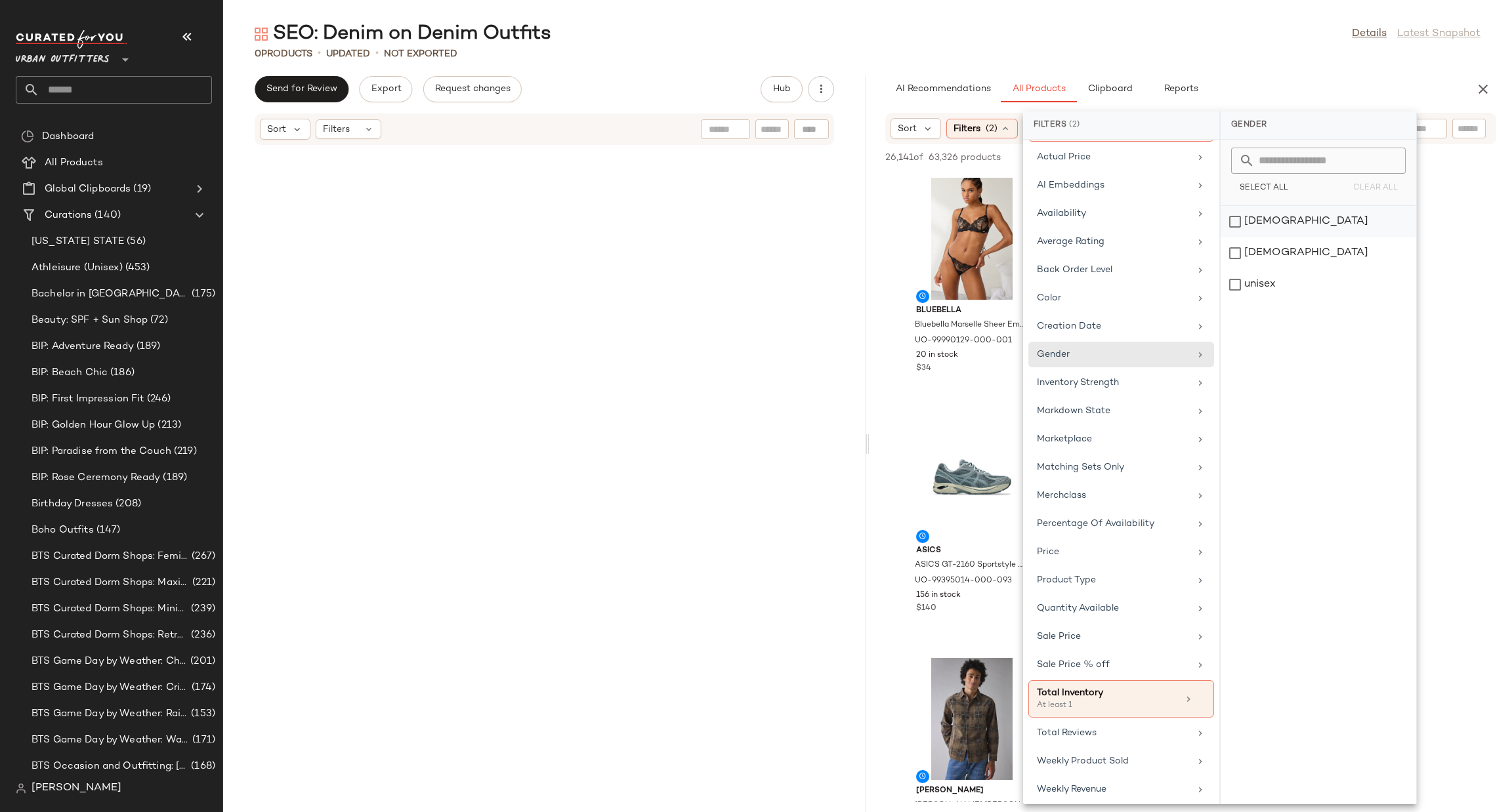
click at [1251, 238] on div "[DEMOGRAPHIC_DATA]" at bounding box center [1318, 253] width 196 height 31
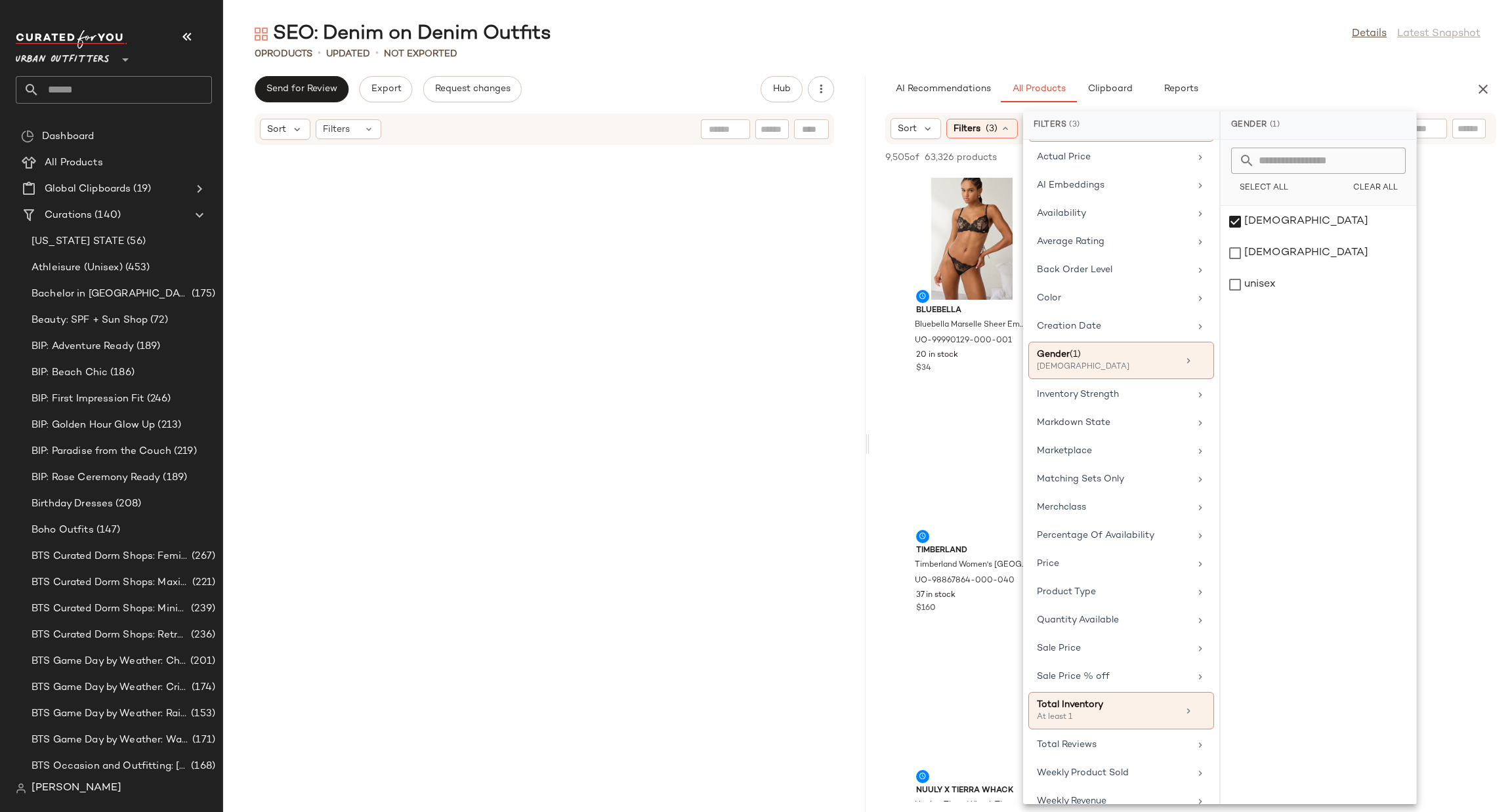
click at [1338, 50] on div "0 Products • updated • Not Exported" at bounding box center [867, 54] width 1289 height 13
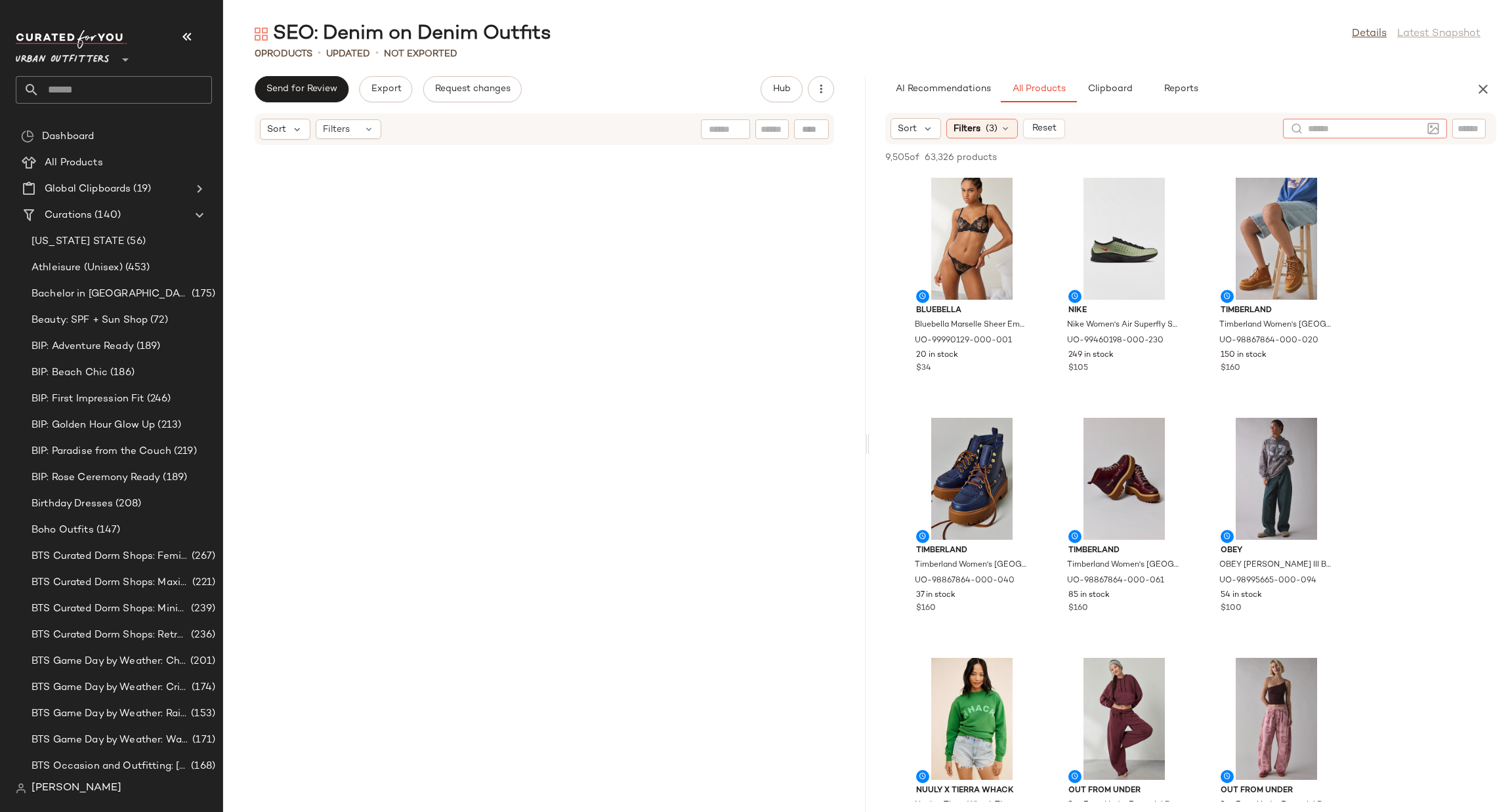
click at [1404, 133] on div at bounding box center [1365, 129] width 164 height 20
type input "*****"
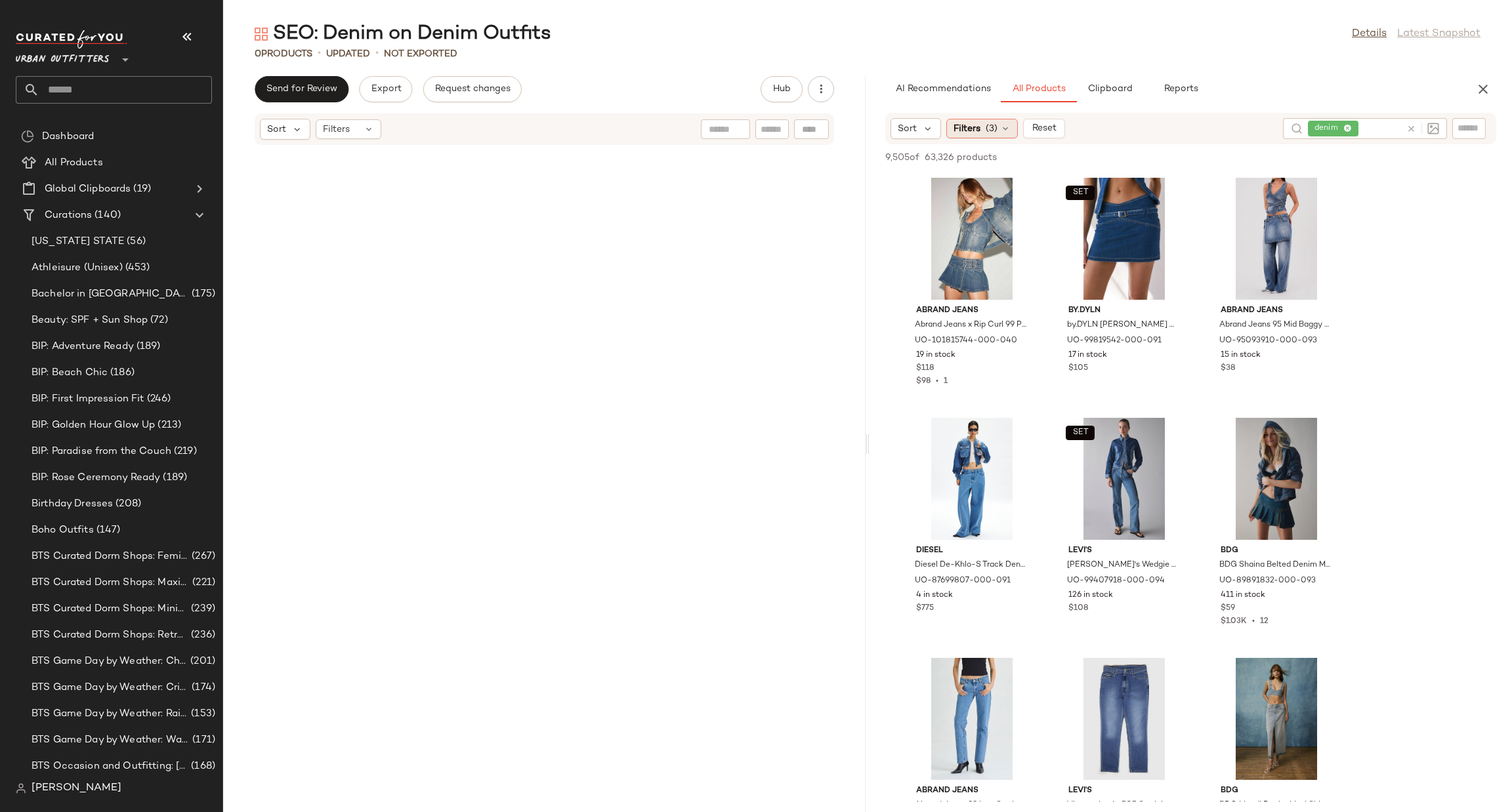
click at [967, 132] on span "Filters" at bounding box center [966, 129] width 27 height 14
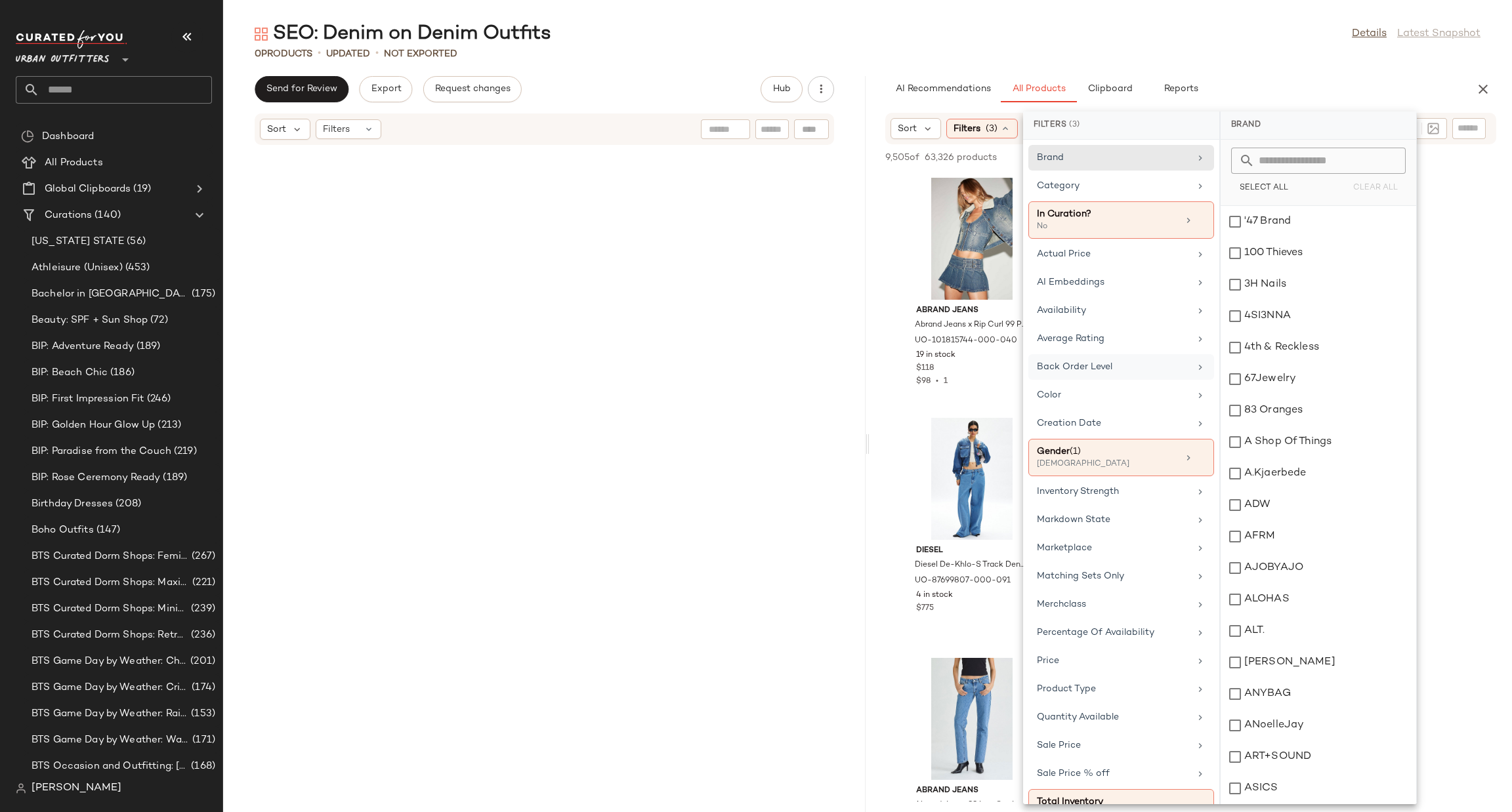
scroll to position [590, 0]
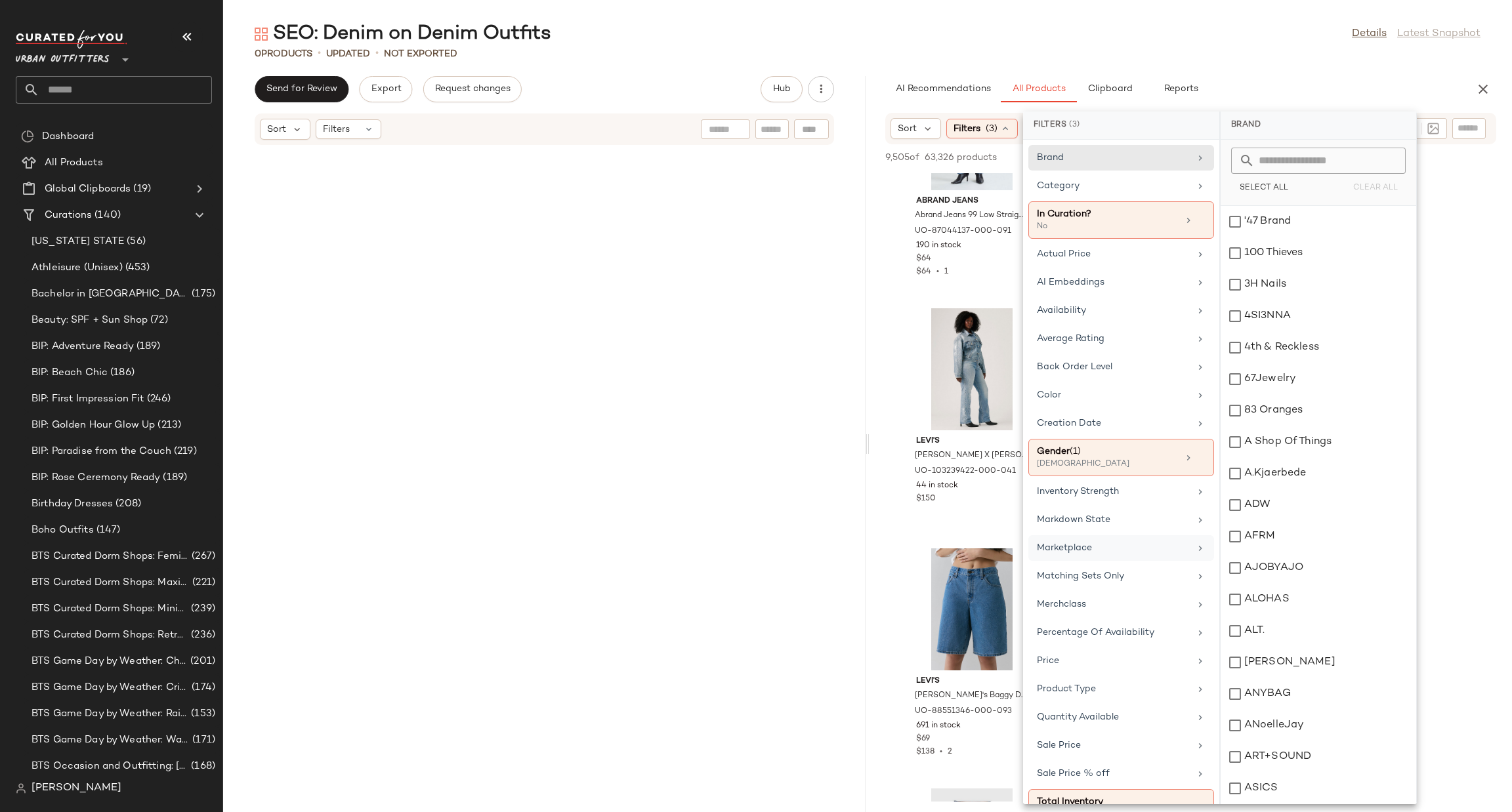
click at [1088, 548] on div "Marketplace" at bounding box center [1113, 548] width 153 height 14
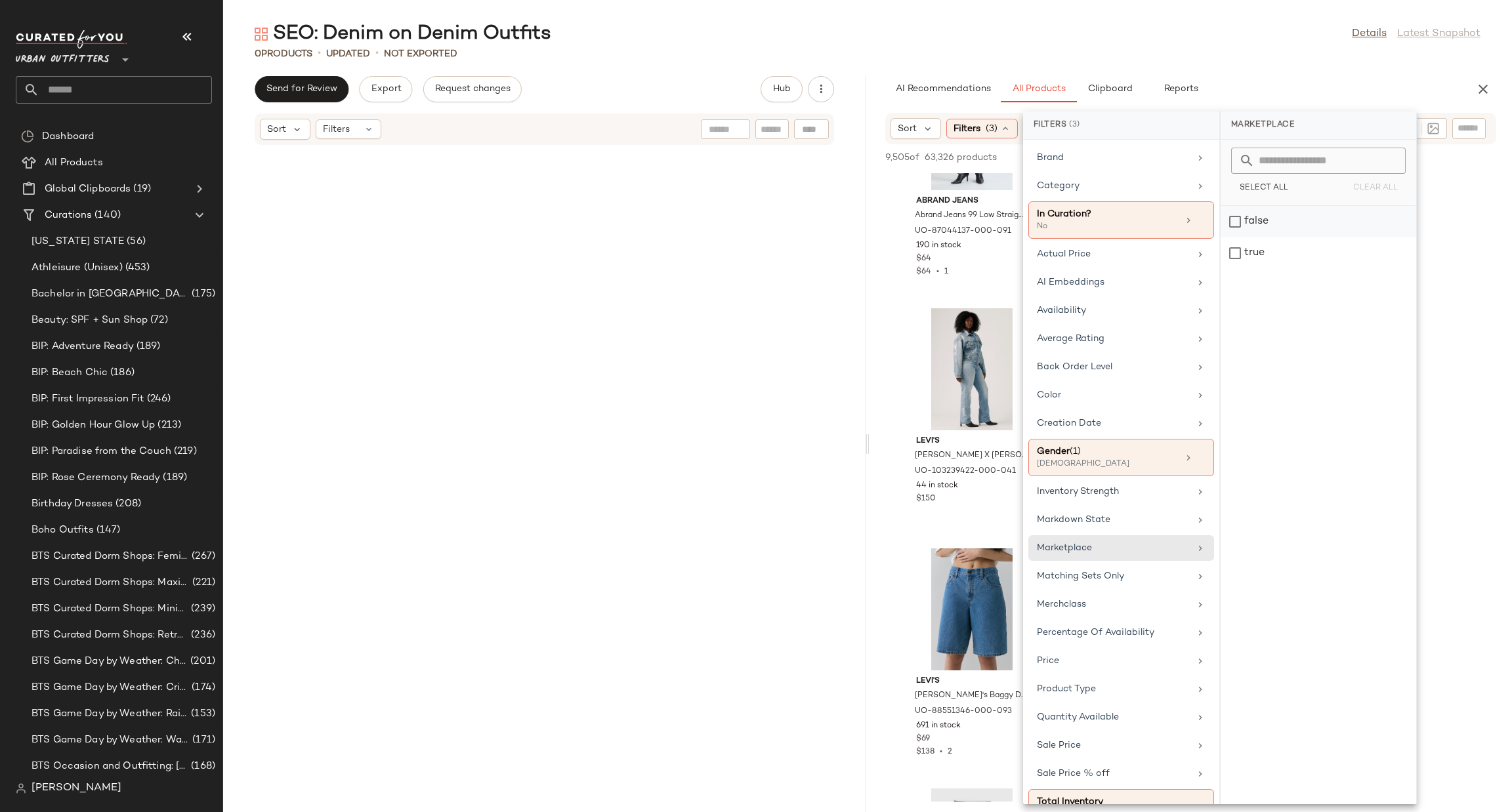
click at [1270, 238] on div "false" at bounding box center [1318, 253] width 196 height 31
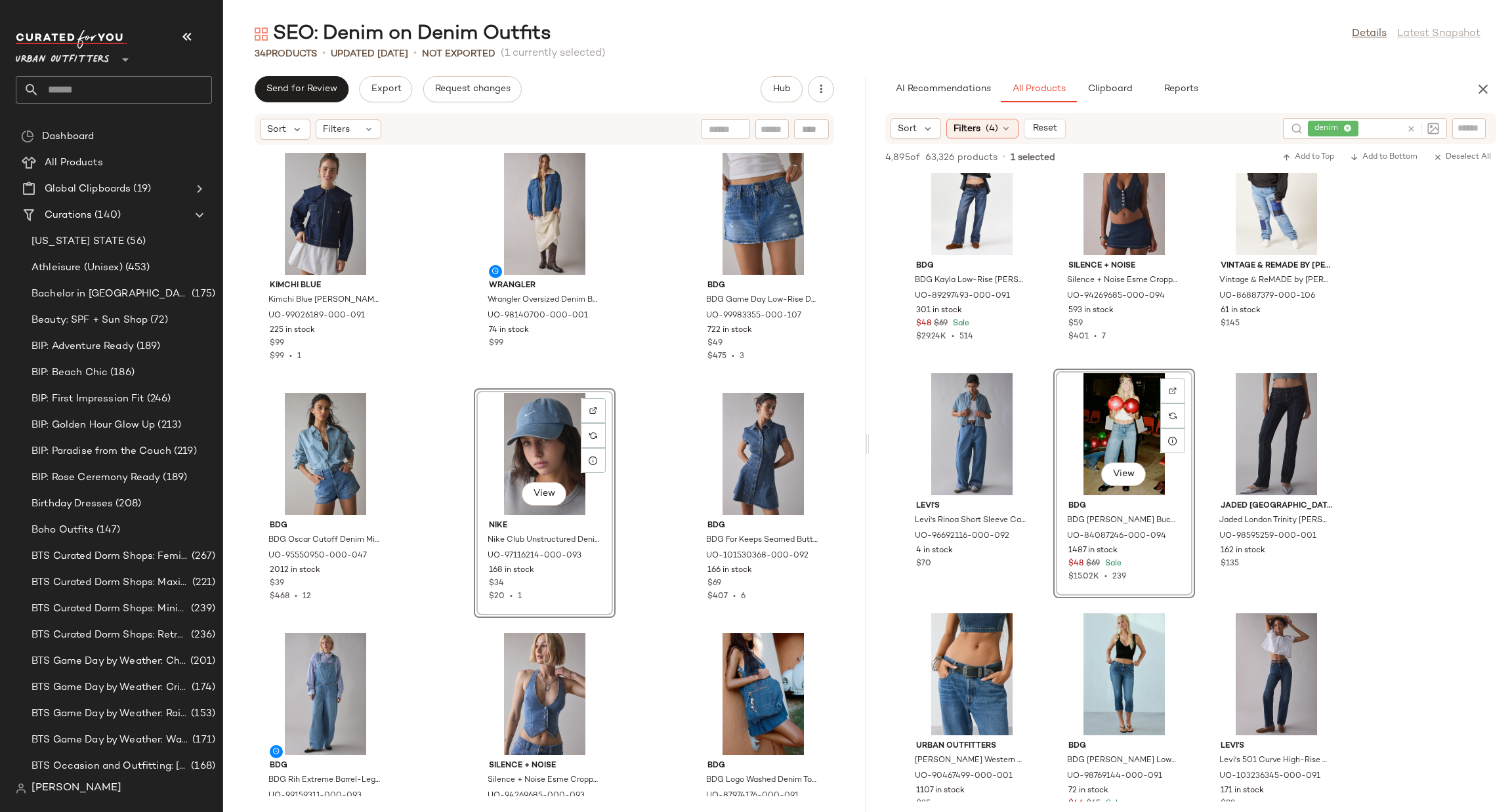
scroll to position [11023, 0]
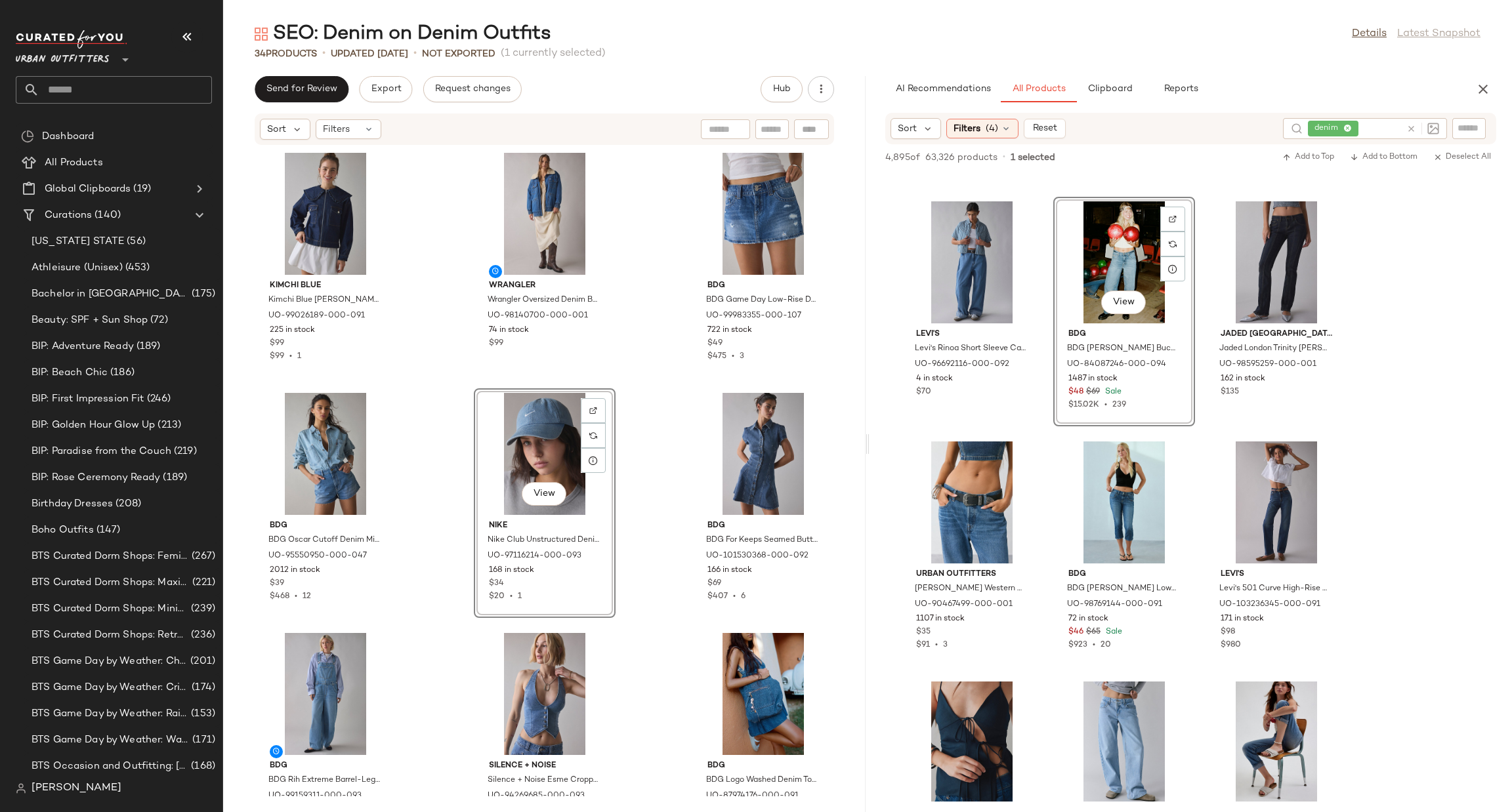
click at [1382, 136] on div "denim" at bounding box center [1354, 128] width 93 height 21
click at [1413, 124] on icon at bounding box center [1411, 129] width 10 height 10
click at [1475, 126] on input "text" at bounding box center [1469, 129] width 23 height 14
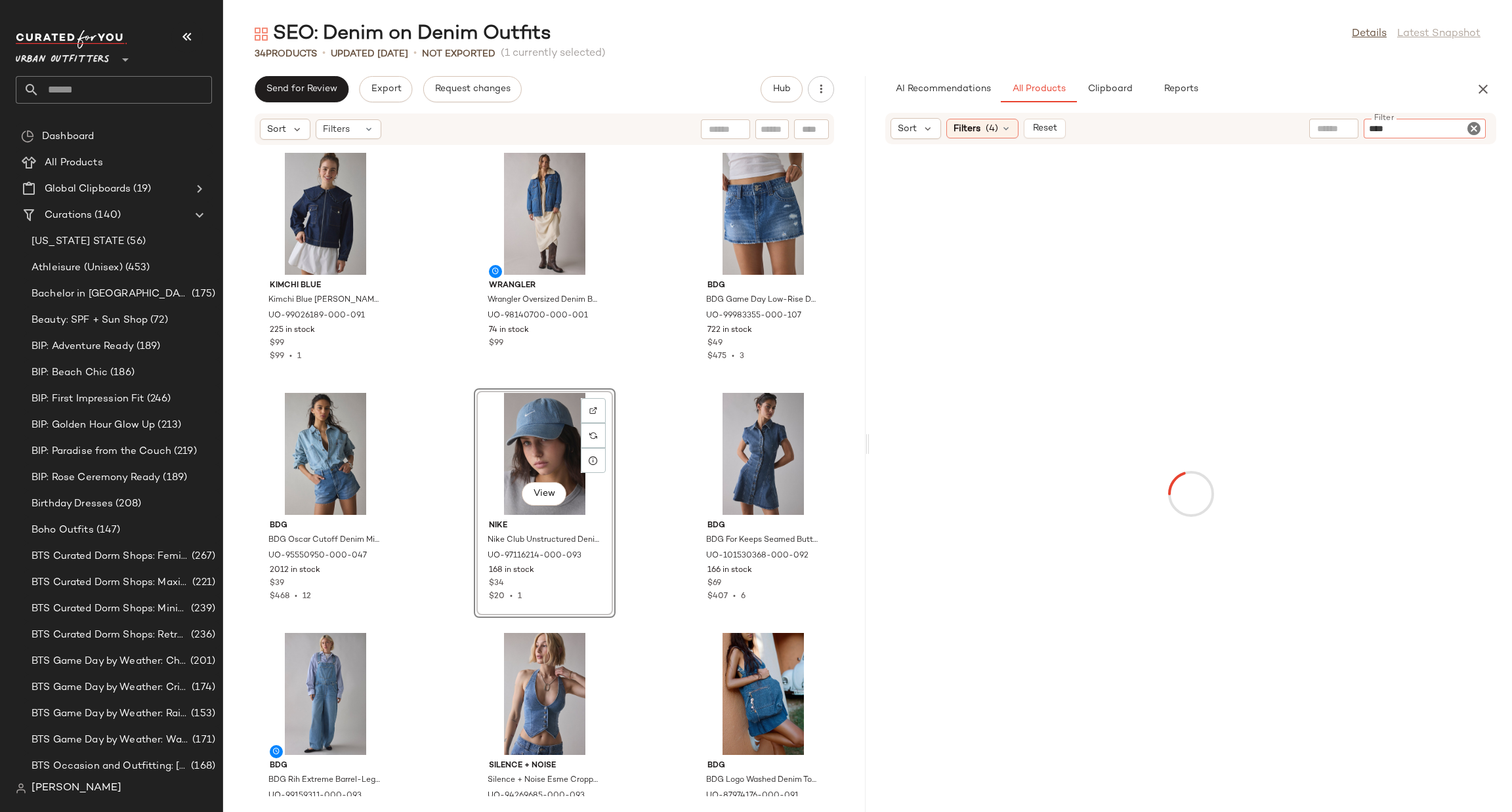
type input "*****"
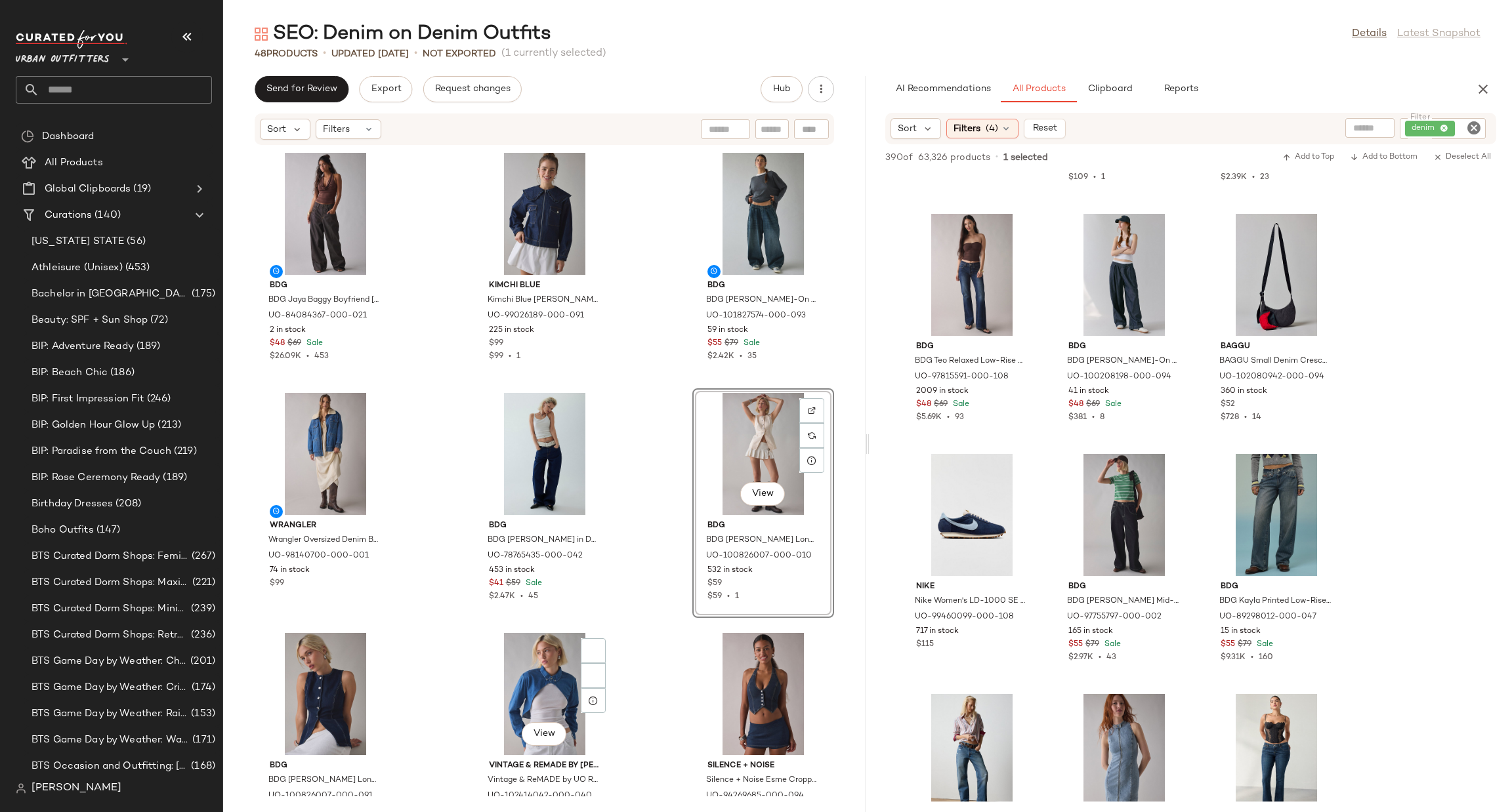
scroll to position [197, 0]
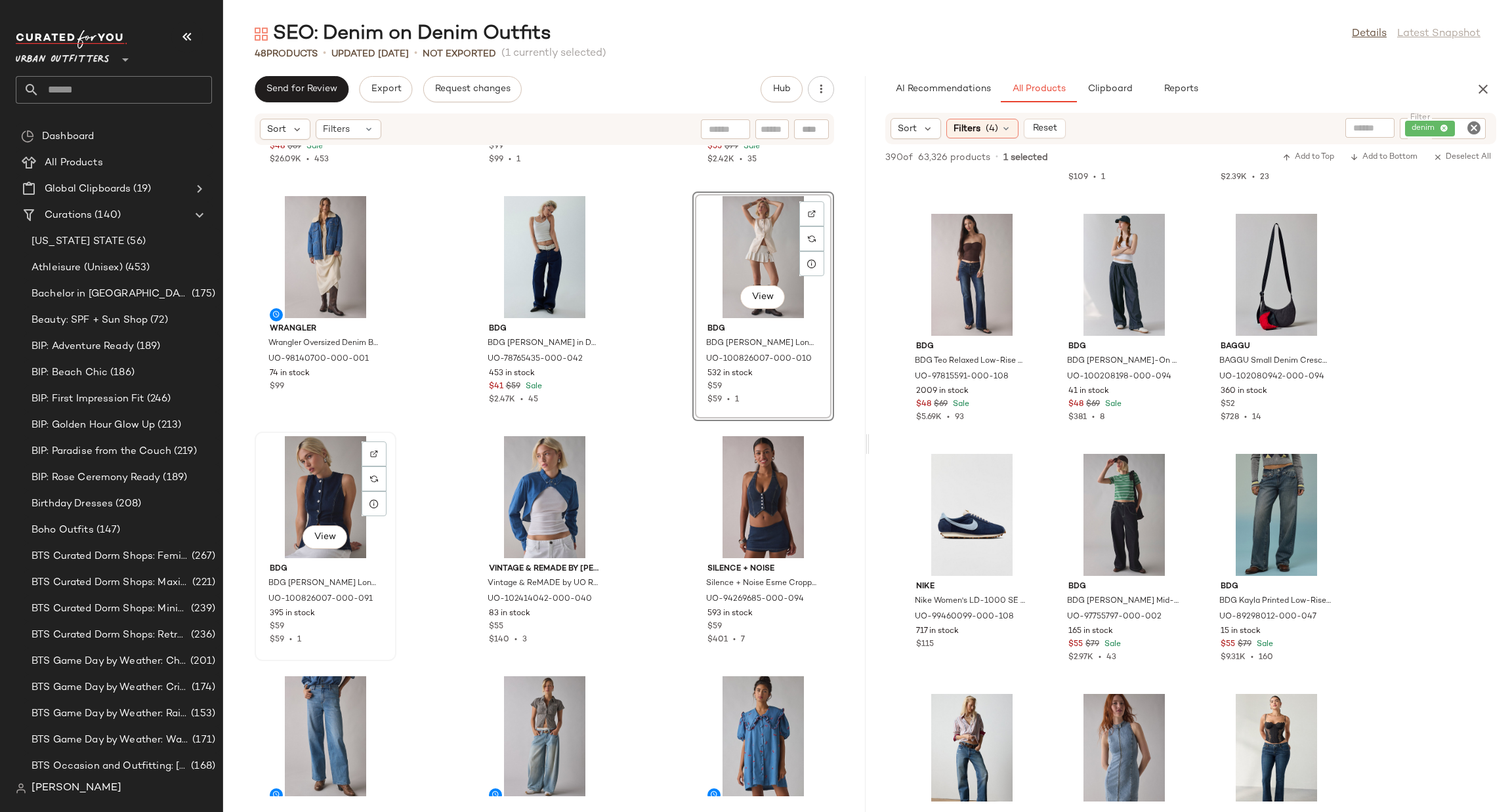
click at [277, 478] on div "View" at bounding box center [325, 498] width 133 height 122
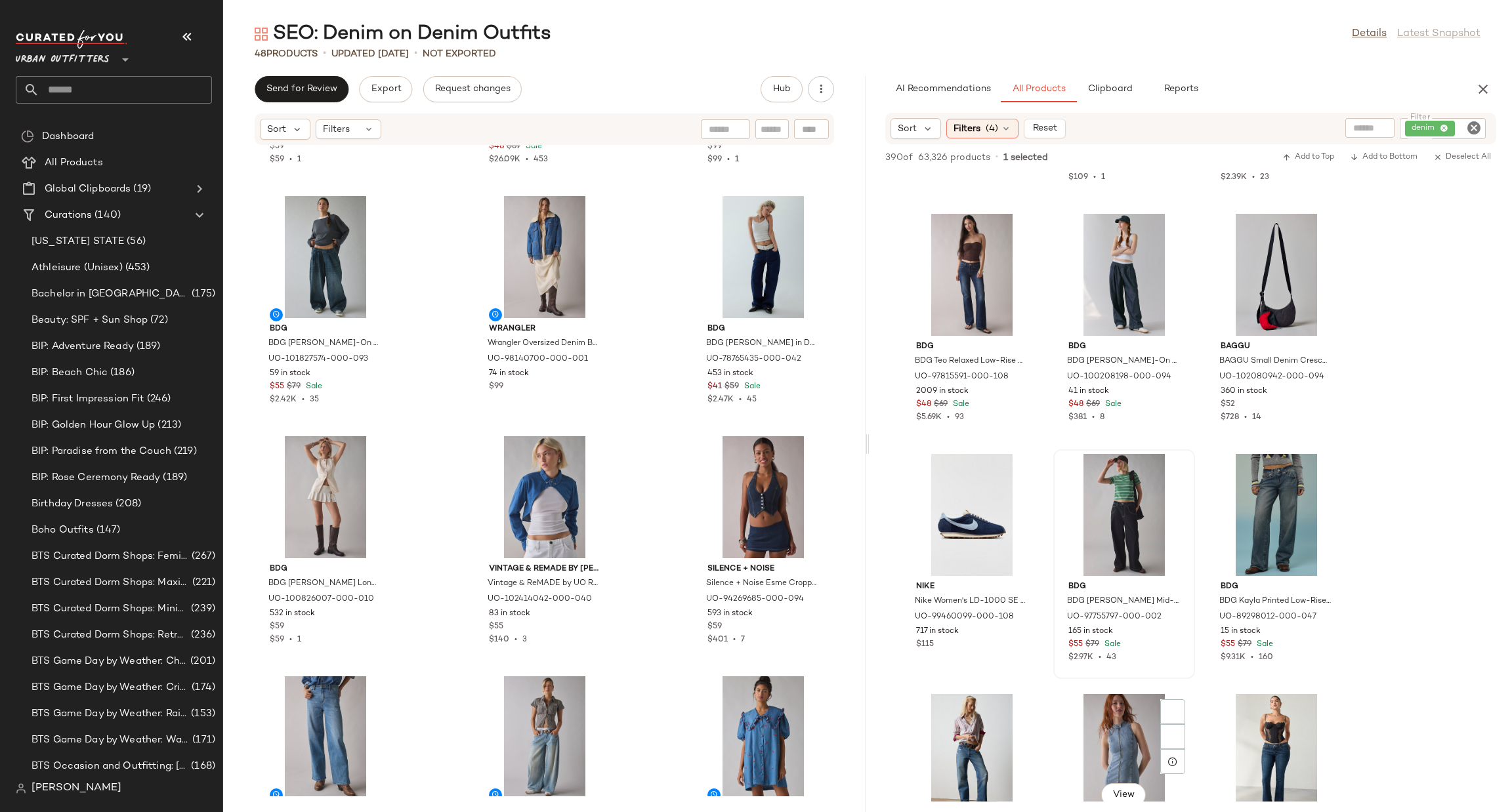
scroll to position [4921, 0]
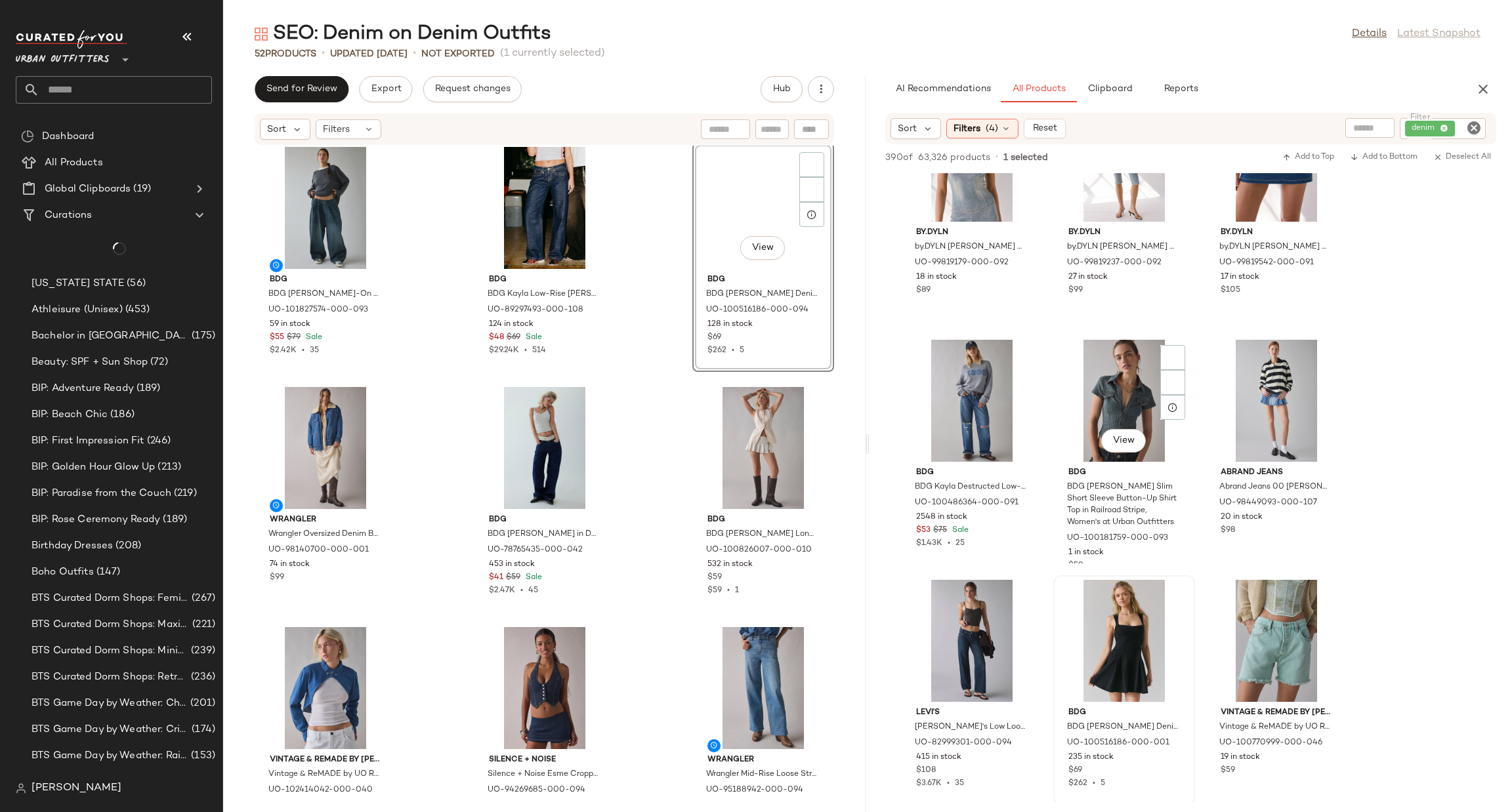
scroll to position [7676, 0]
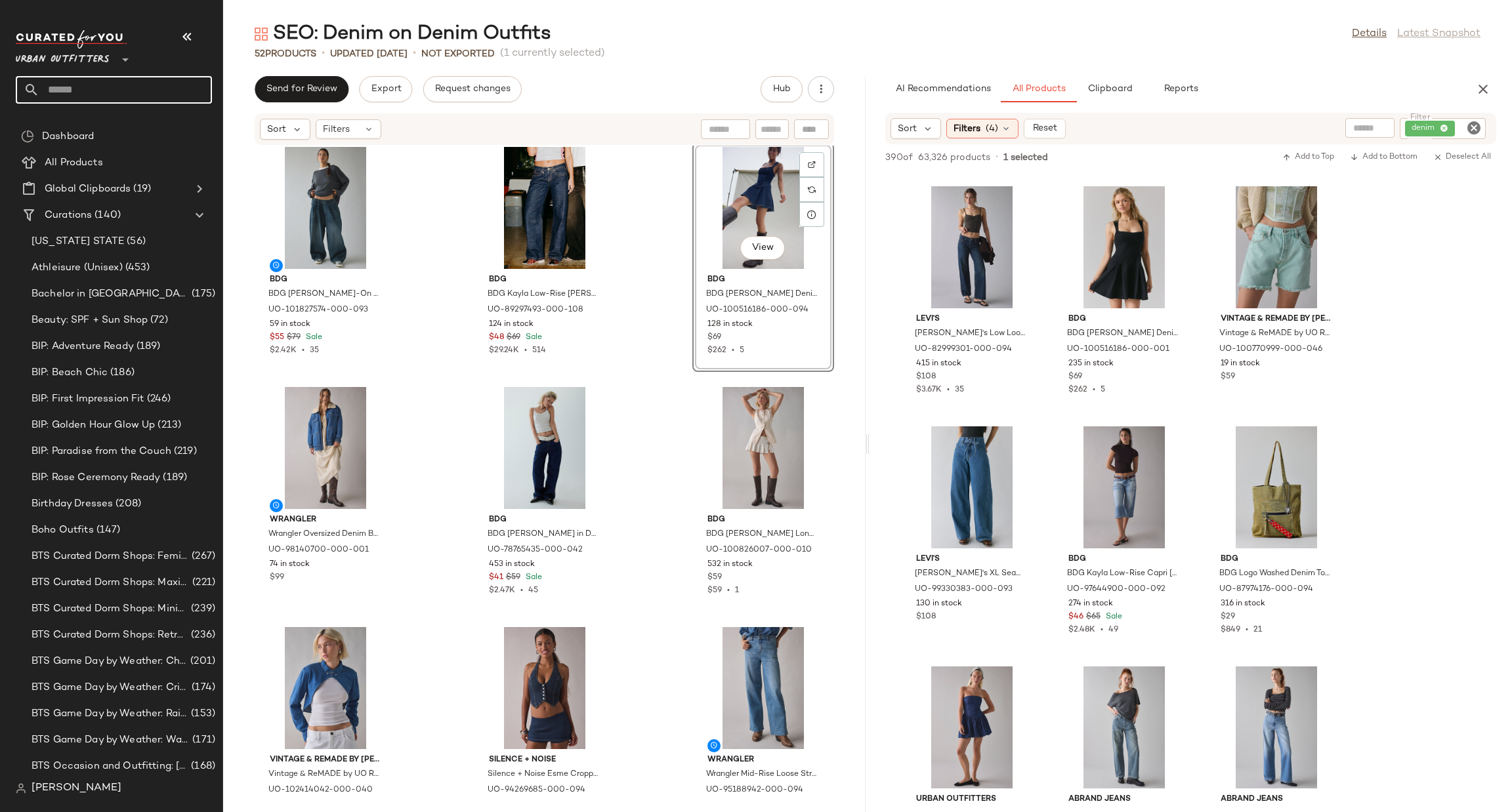
click at [120, 97] on input "text" at bounding box center [125, 89] width 172 height 27
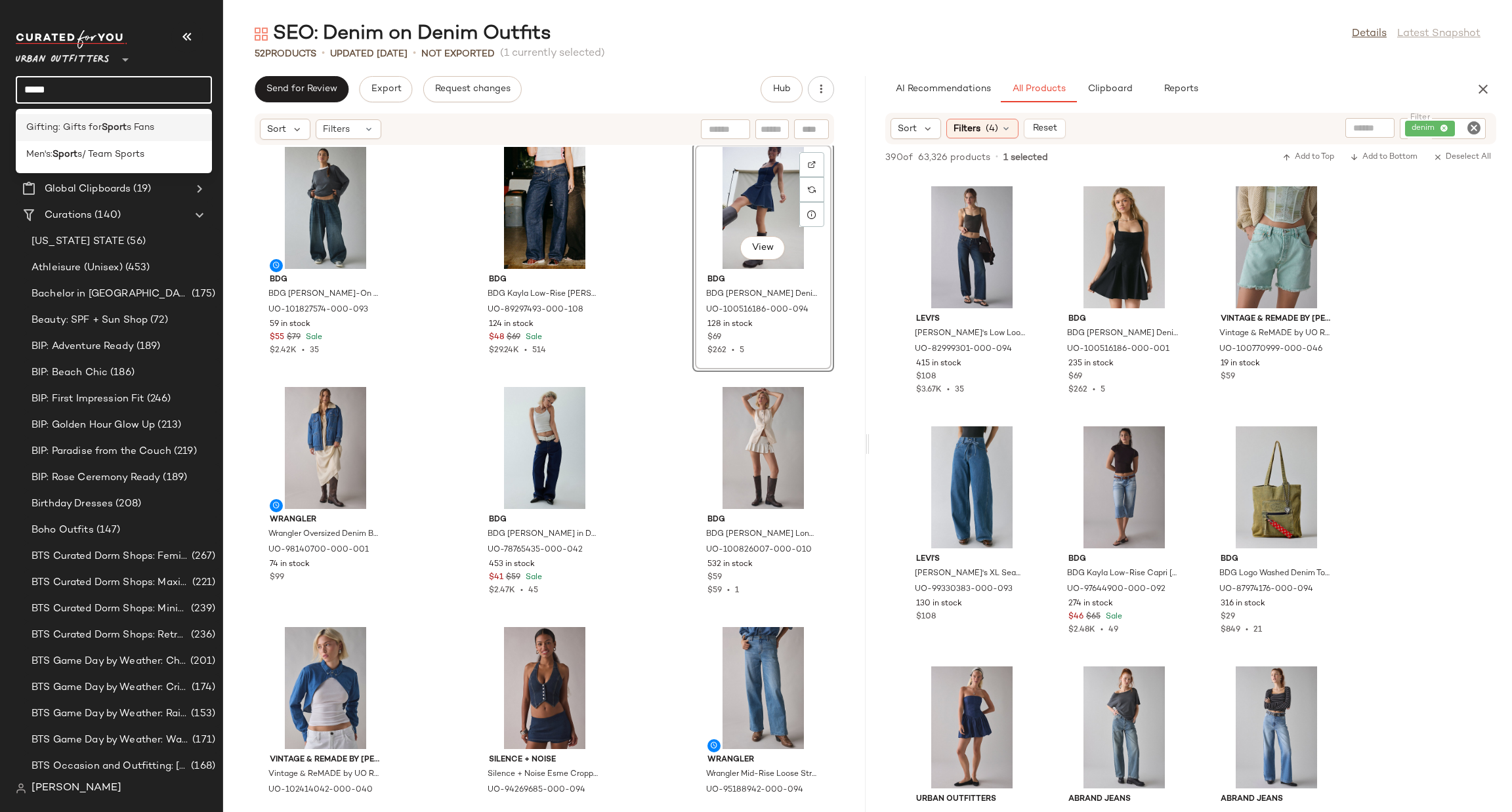
type input "*****"
click at [112, 134] on div "Gifting: Gifts for Sport s Fans" at bounding box center [114, 127] width 196 height 27
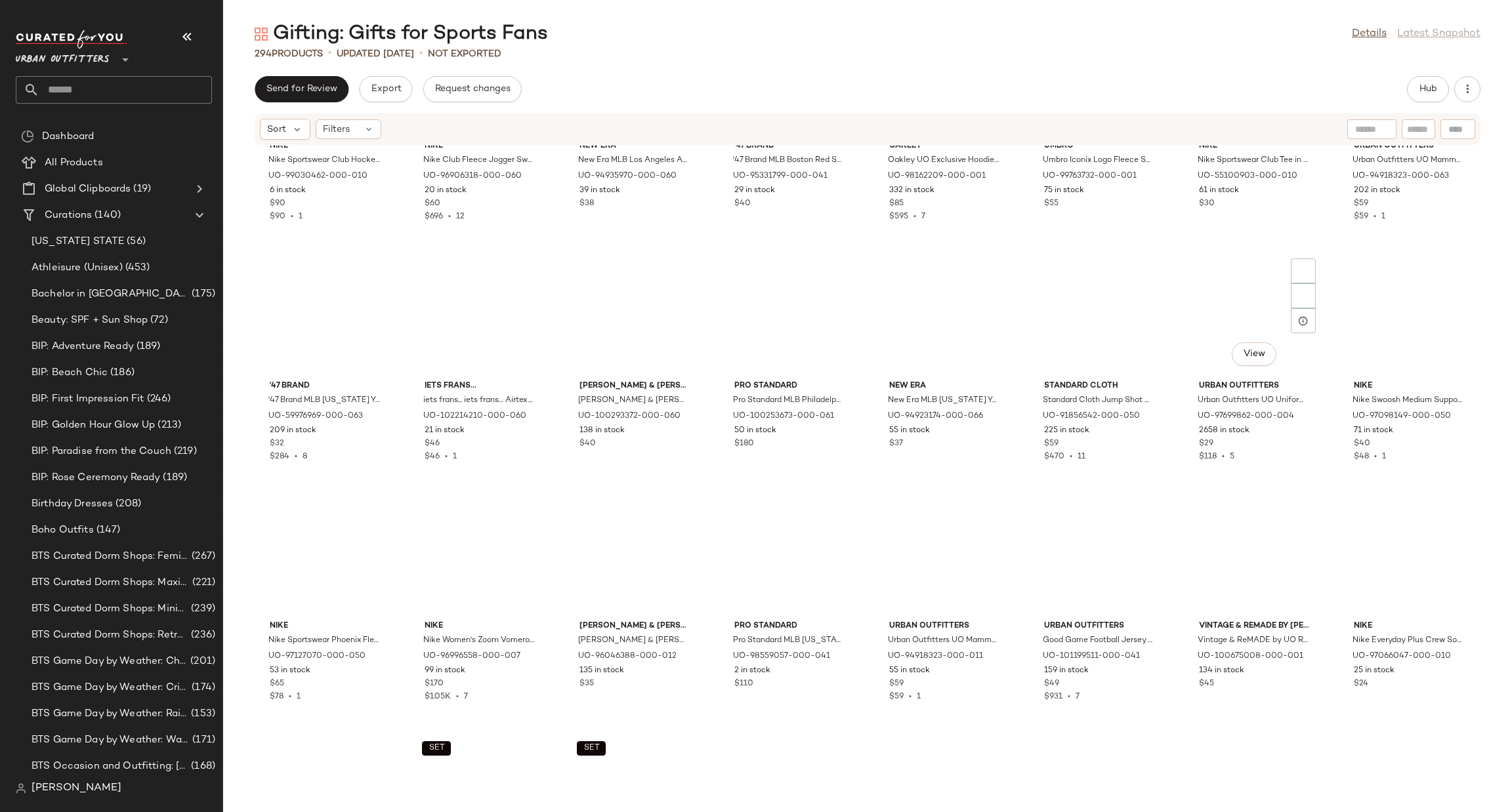
scroll to position [1782, 0]
